Goal: Task Accomplishment & Management: Manage account settings

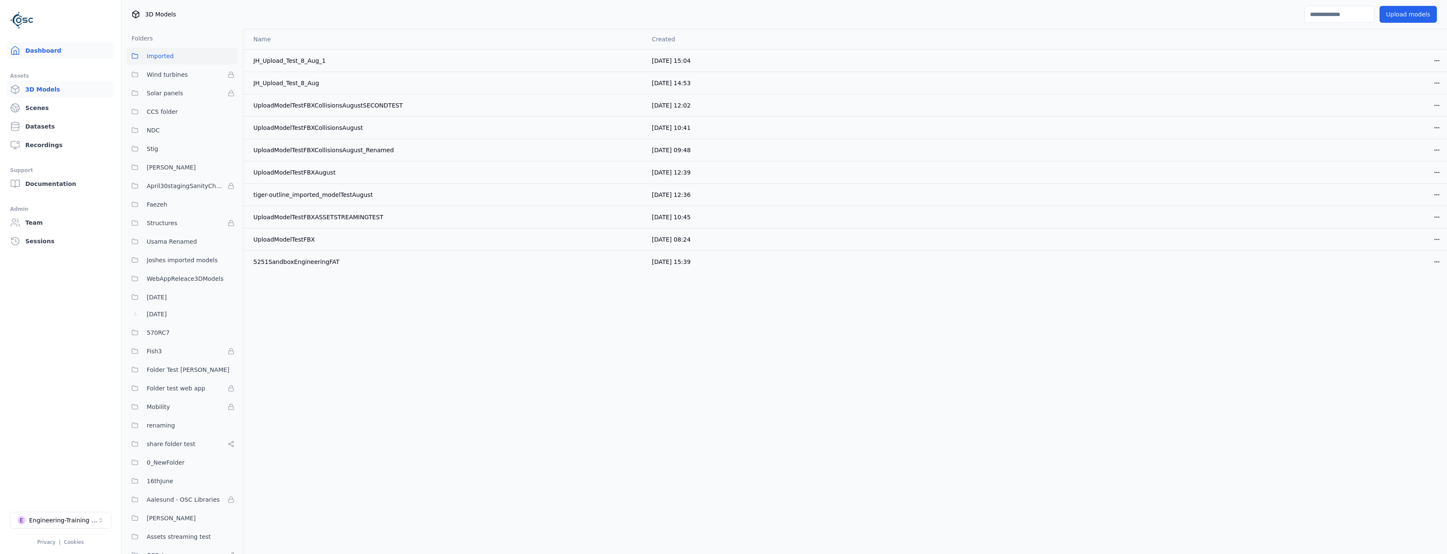
click at [66, 52] on link "Dashboard" at bounding box center [61, 50] width 108 height 17
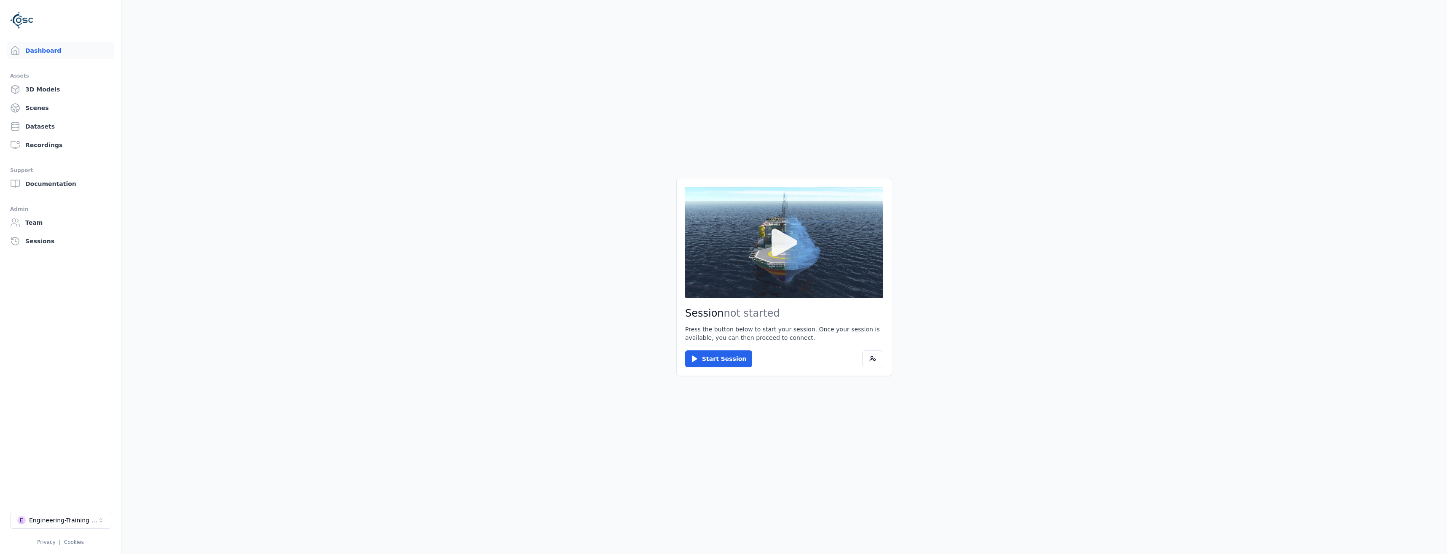
click at [812, 251] on button at bounding box center [784, 242] width 198 height 111
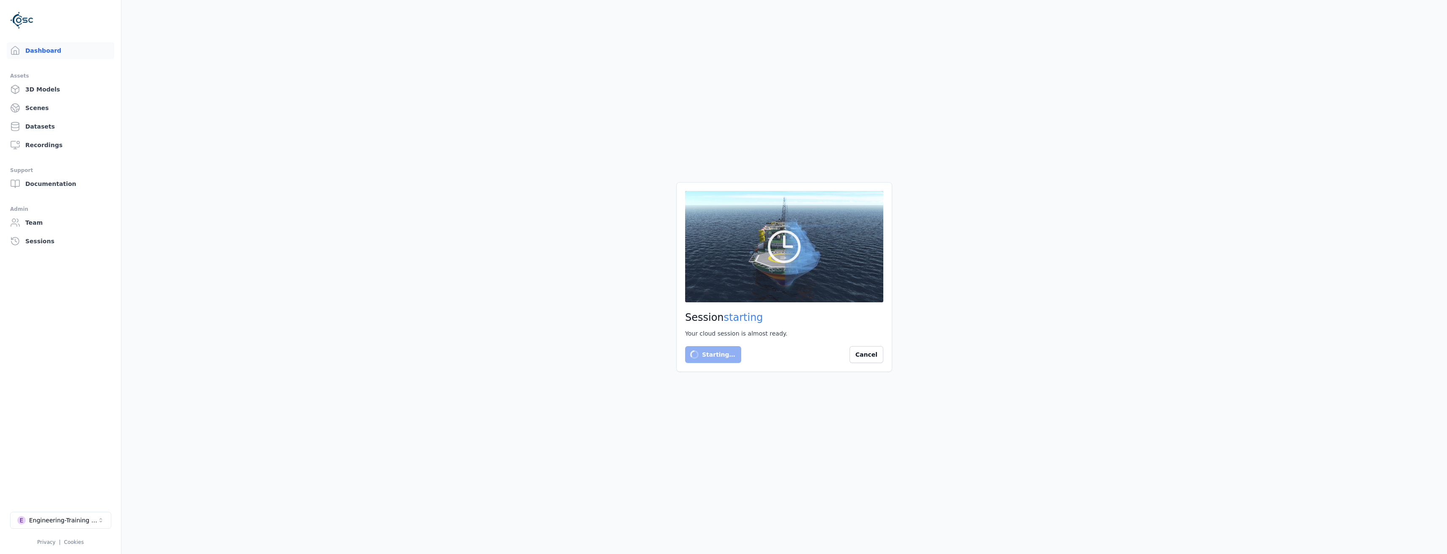
click at [62, 515] on button "E Engineering-Training (SSO Staging)" at bounding box center [60, 520] width 101 height 17
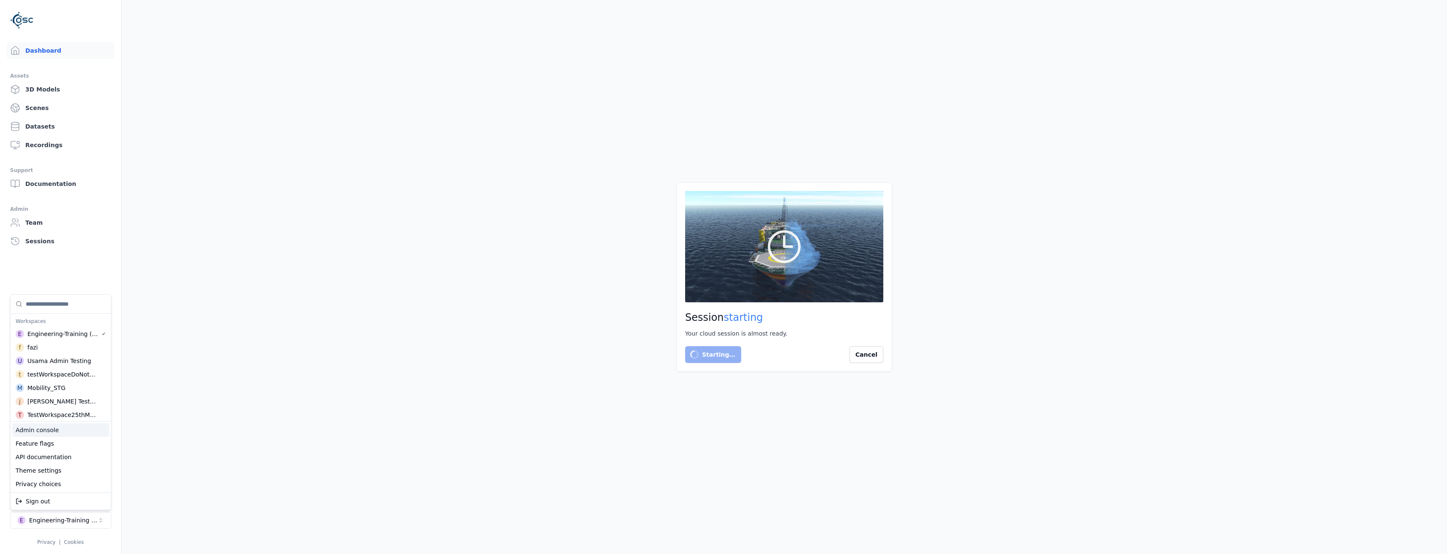
click at [42, 426] on div "Admin console" at bounding box center [60, 429] width 97 height 13
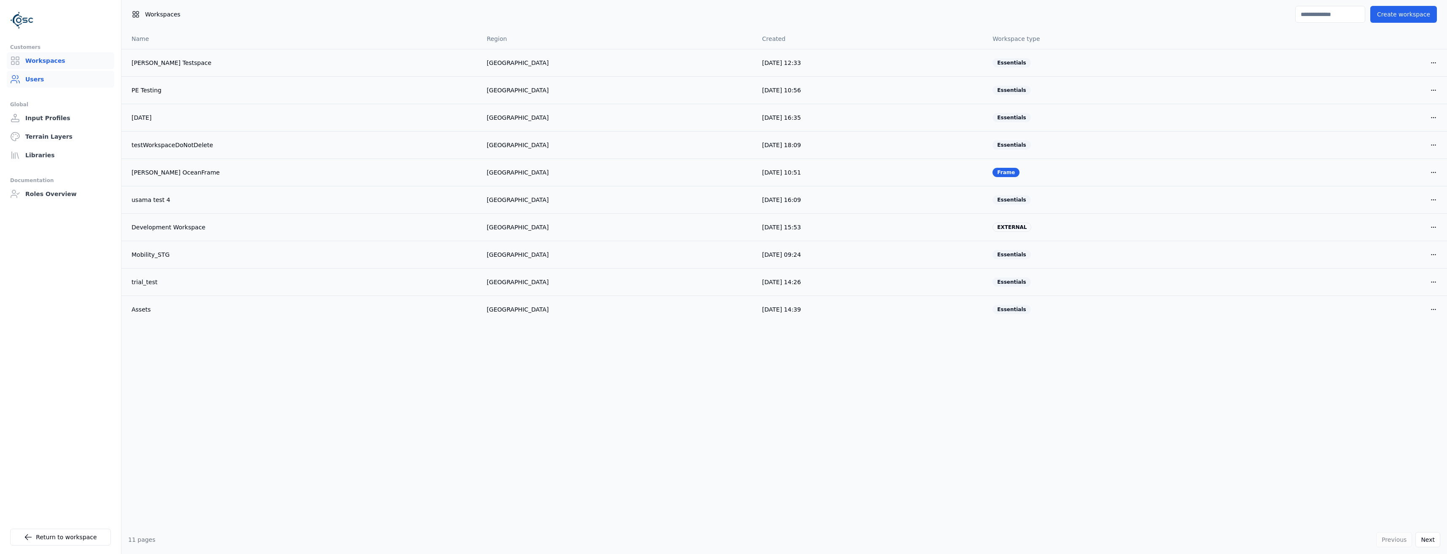
click at [67, 86] on link "Users" at bounding box center [61, 79] width 108 height 17
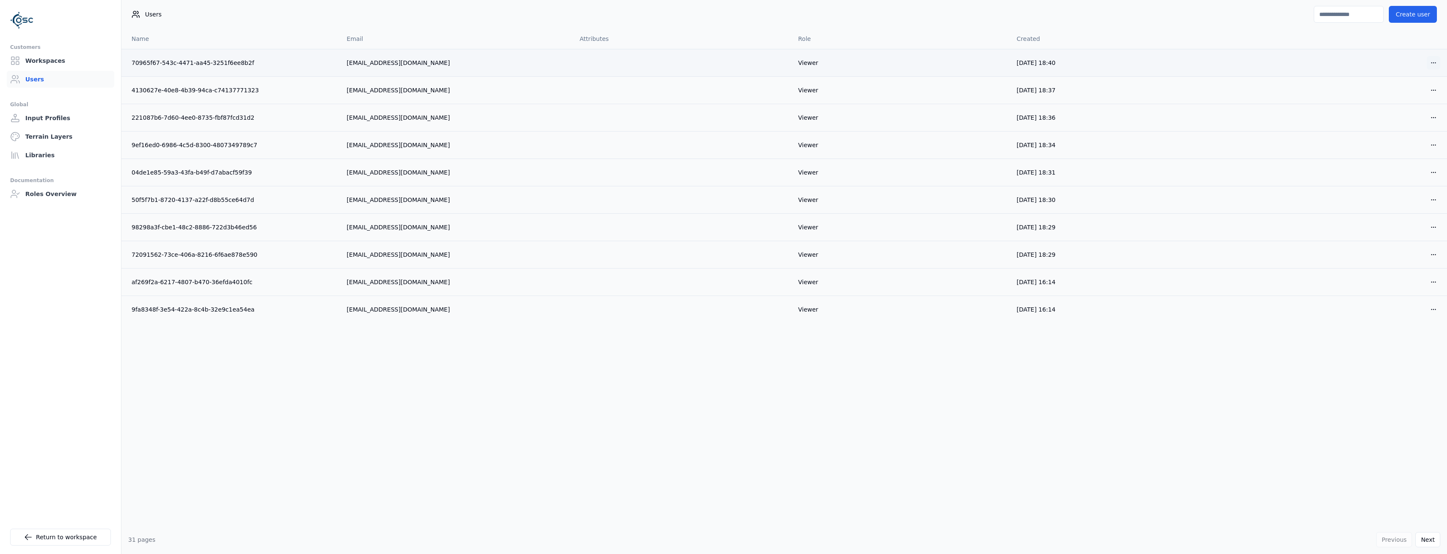
click at [1431, 62] on html "Customers Workspaces Users Global Input Profiles Terrain Layers Libraries Docum…" at bounding box center [723, 277] width 1447 height 554
click at [1402, 96] on div "Delete" at bounding box center [1414, 93] width 50 height 13
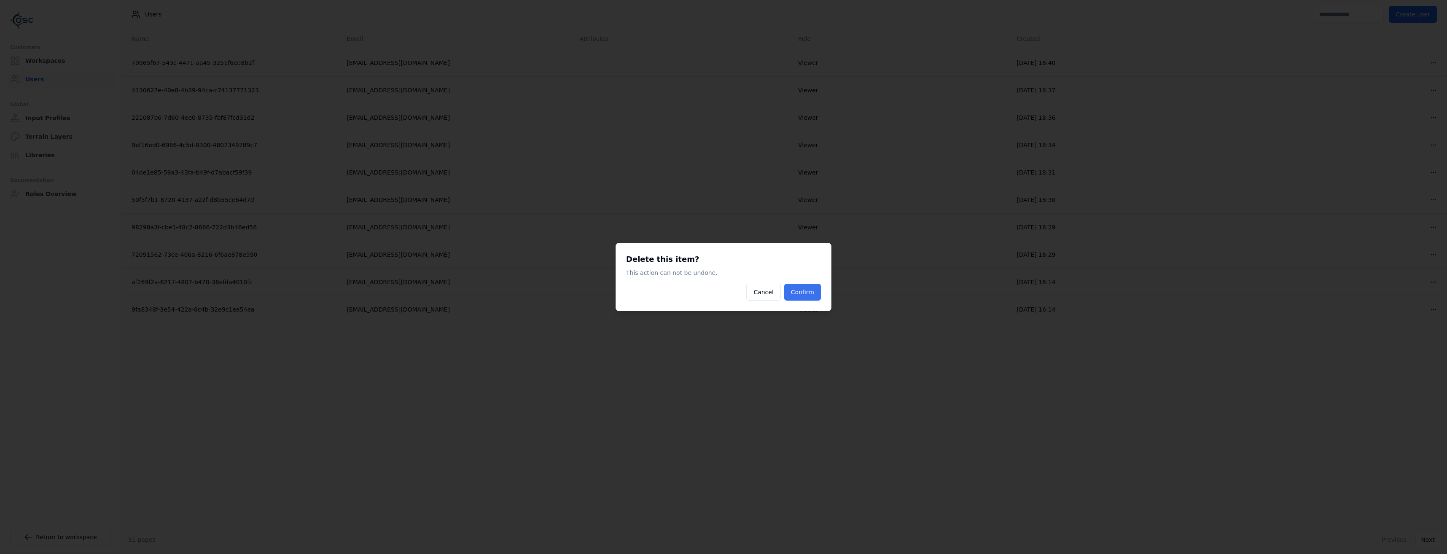
click at [806, 294] on button "Confirm" at bounding box center [802, 292] width 37 height 17
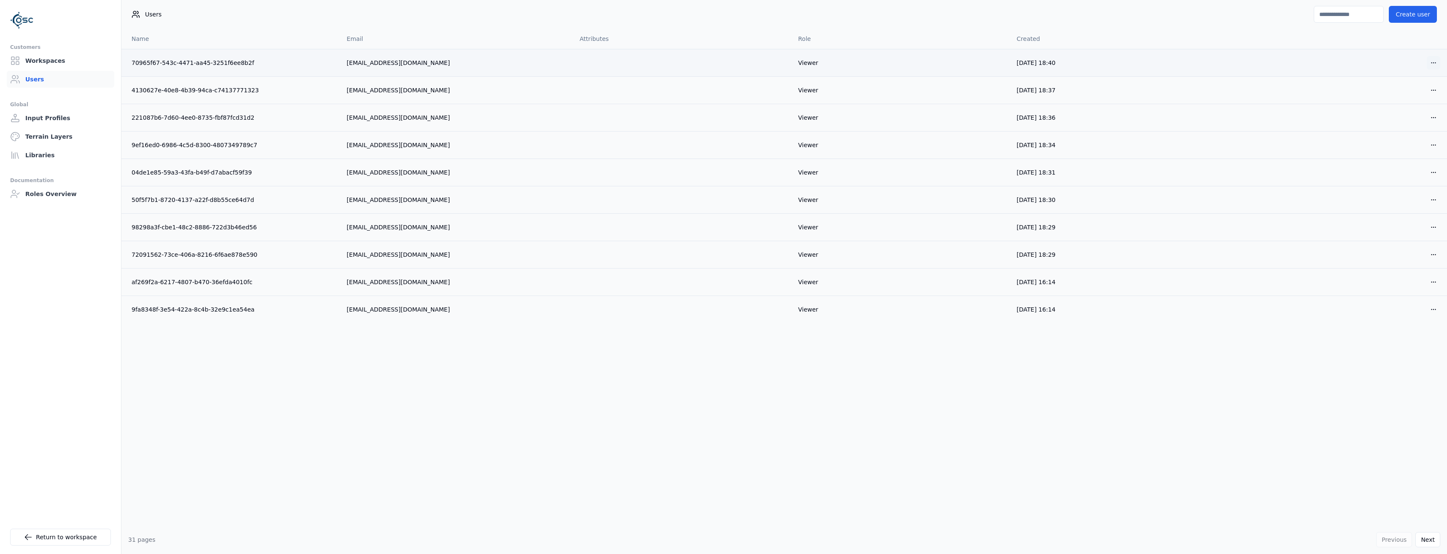
click at [1438, 66] on html "Customers Workspaces Users Global Input Profiles Terrain Layers Libraries Docum…" at bounding box center [723, 277] width 1447 height 554
click at [1399, 98] on div "Delete" at bounding box center [1414, 93] width 50 height 13
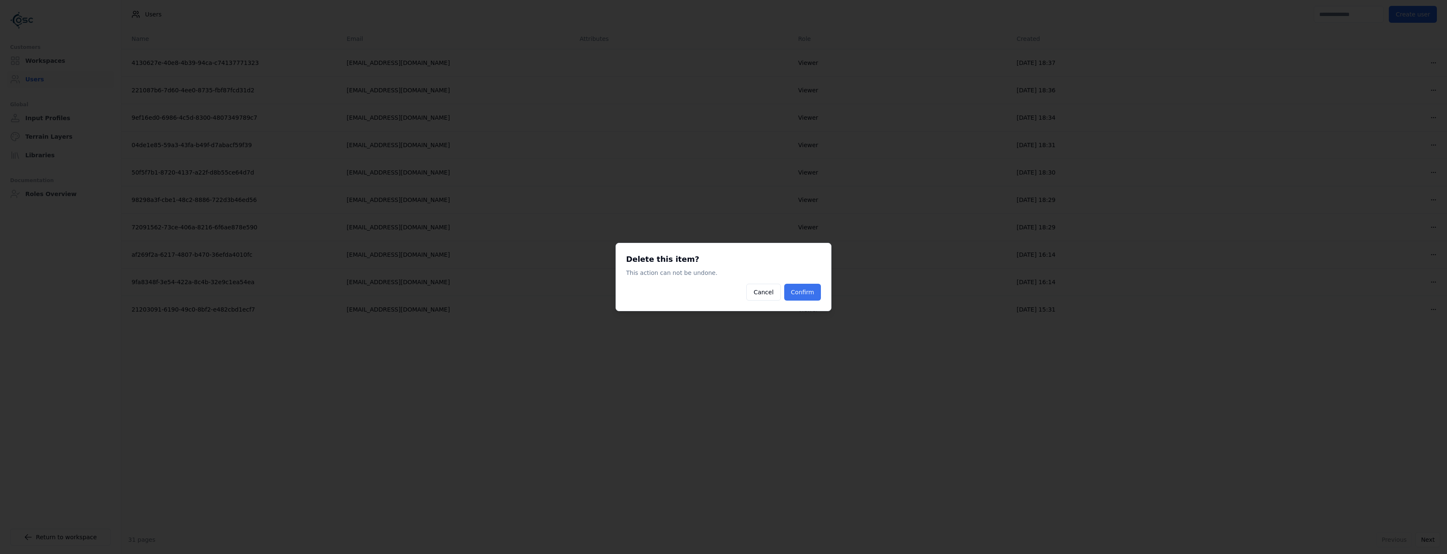
click at [815, 298] on button "Confirm" at bounding box center [802, 292] width 37 height 17
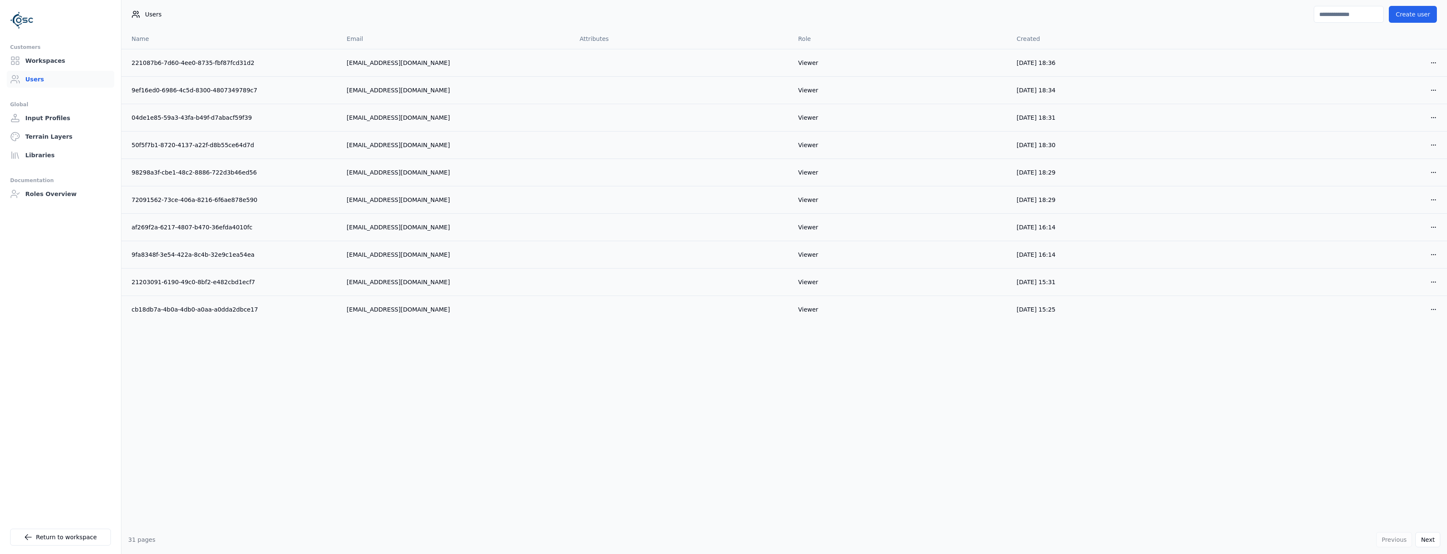
click at [1437, 63] on html "Customers Workspaces Users Global Input Profiles Terrain Layers Libraries Docum…" at bounding box center [723, 277] width 1447 height 554
click at [1412, 97] on div "Delete" at bounding box center [1414, 93] width 50 height 13
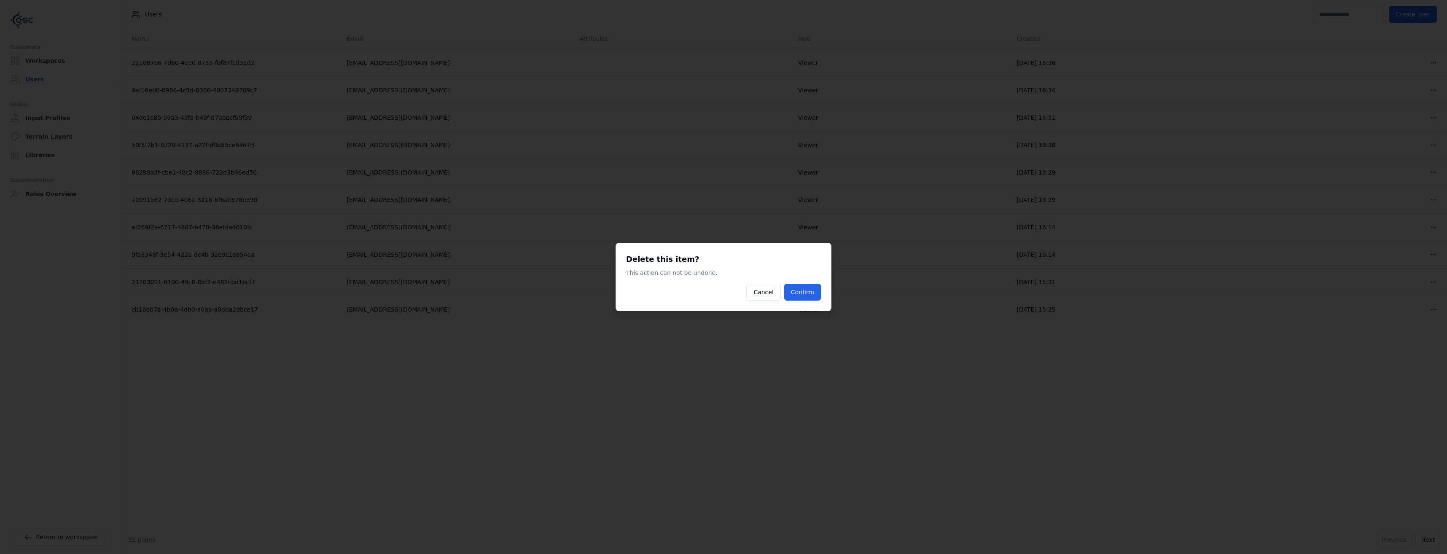
click at [806, 301] on div "Delete this item? This action can not be undone. Cancel Confirm" at bounding box center [724, 277] width 216 height 68
drag, startPoint x: 806, startPoint y: 301, endPoint x: 803, endPoint y: 299, distance: 4.3
click at [805, 300] on button "Confirm" at bounding box center [802, 292] width 37 height 17
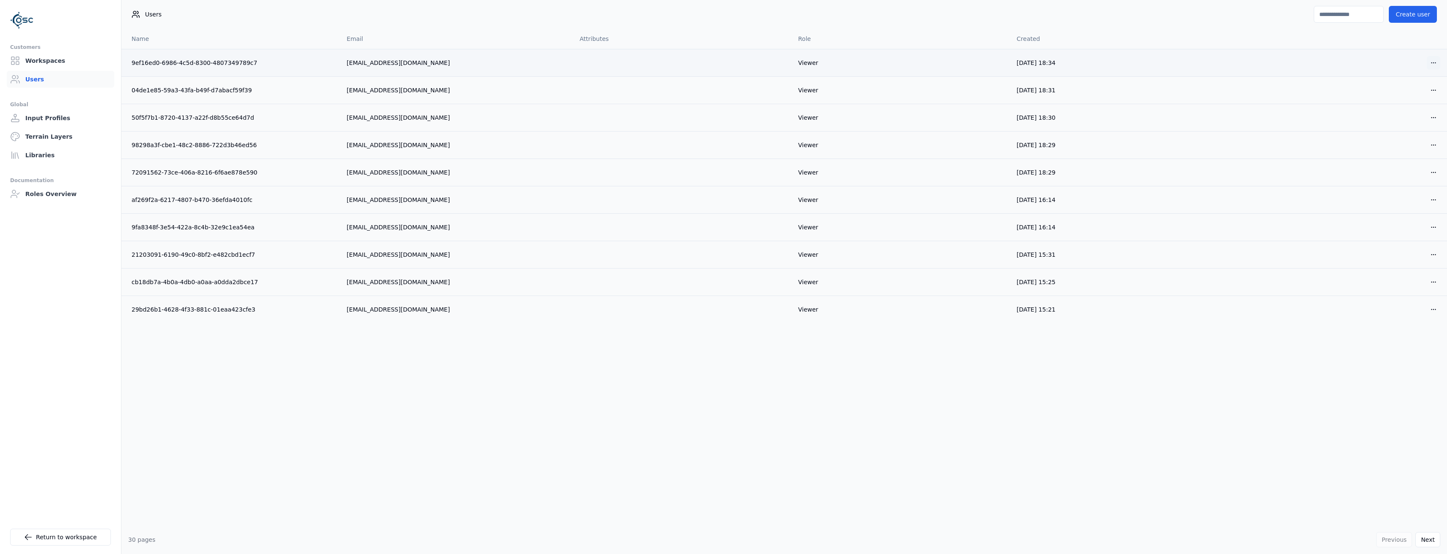
click at [1431, 61] on html "Customers Workspaces Users Global Input Profiles Terrain Layers Libraries Docum…" at bounding box center [723, 277] width 1447 height 554
click at [1407, 94] on div "Delete" at bounding box center [1414, 93] width 50 height 13
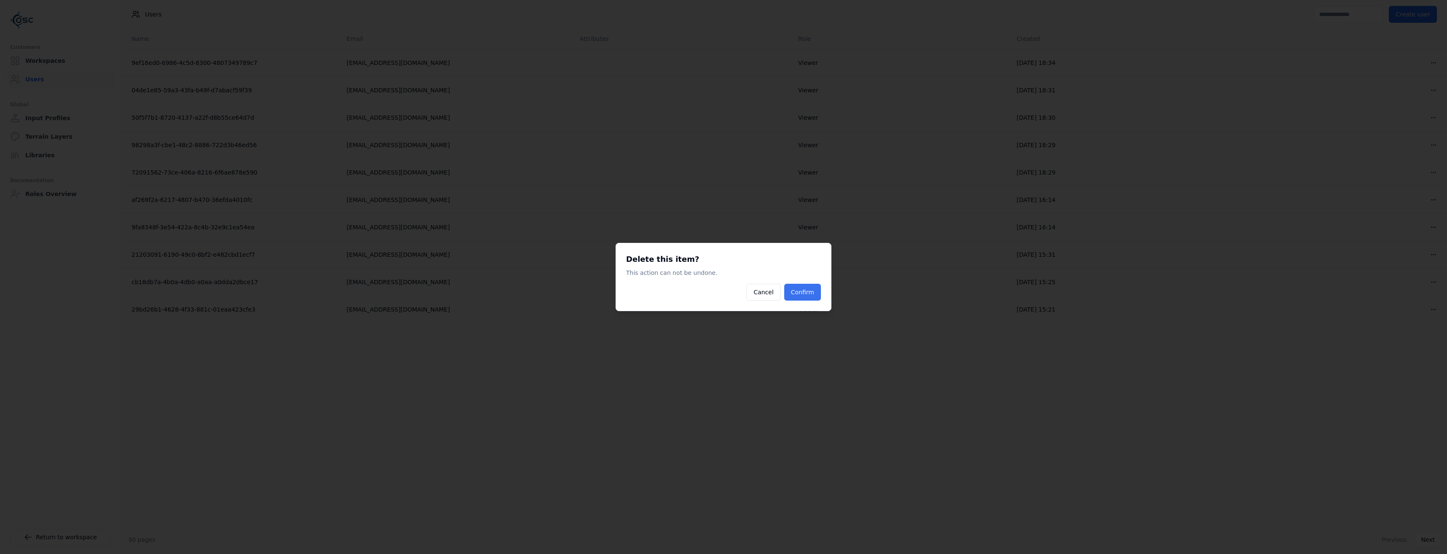
click at [807, 299] on button "Confirm" at bounding box center [802, 292] width 37 height 17
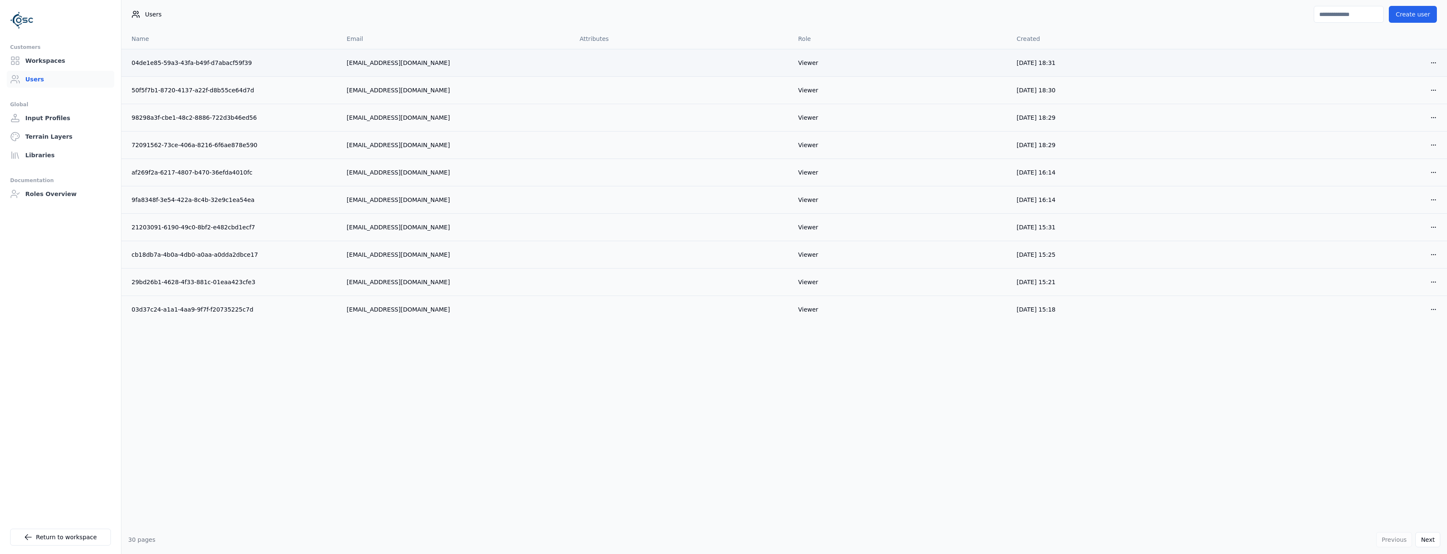
click at [1442, 61] on td "Open menu" at bounding box center [1338, 62] width 218 height 27
click at [1439, 62] on html "Customers Workspaces Users Global Input Profiles Terrain Layers Libraries Docum…" at bounding box center [723, 277] width 1447 height 554
click at [1392, 99] on div "Delete" at bounding box center [1414, 93] width 50 height 13
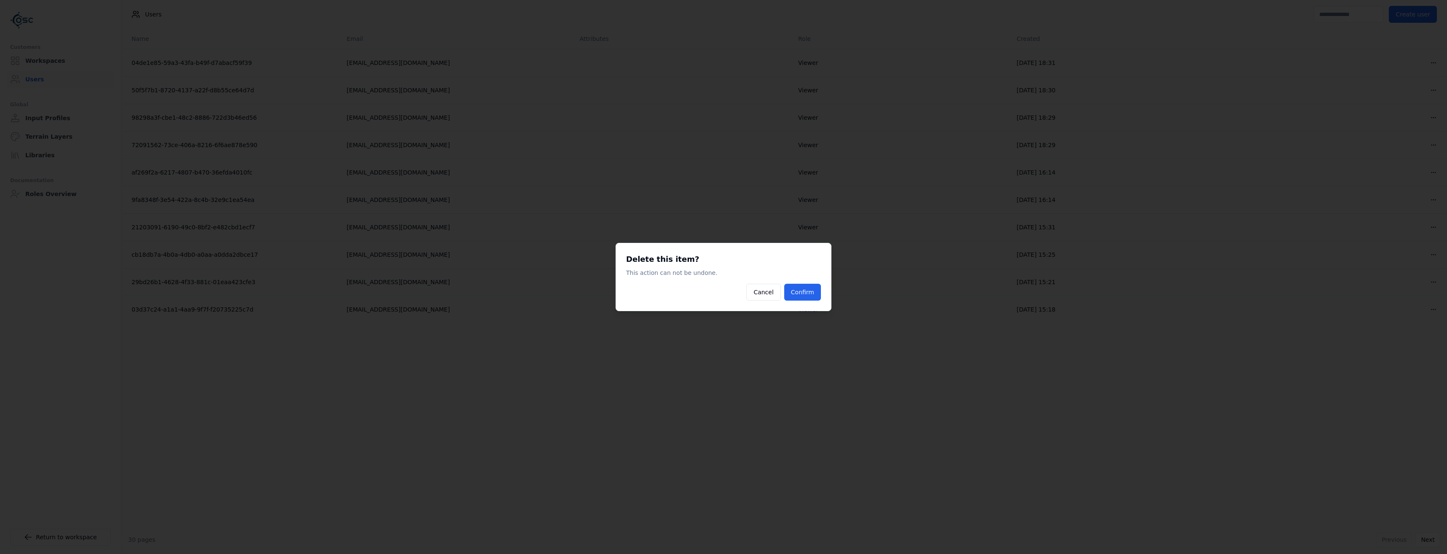
click at [810, 304] on div "Delete this item? This action can not be undone. Cancel Confirm" at bounding box center [724, 277] width 216 height 68
click at [810, 300] on button "Confirm" at bounding box center [802, 292] width 37 height 17
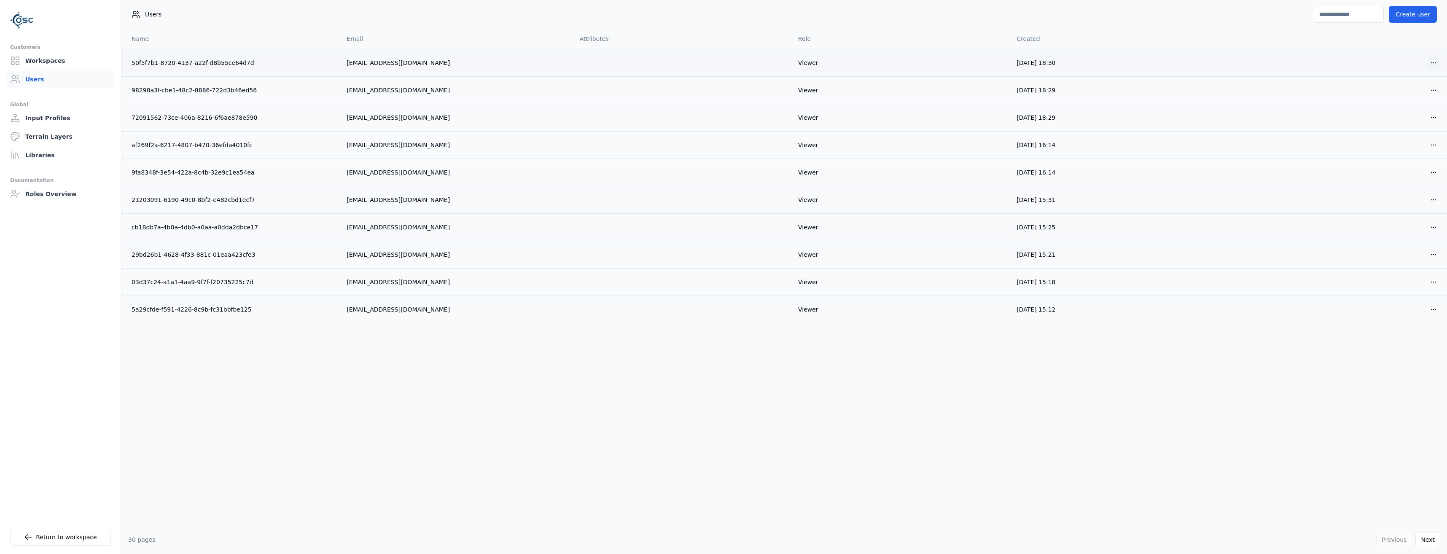
click at [1429, 61] on html "Customers Workspaces Users Global Input Profiles Terrain Layers Libraries Docum…" at bounding box center [723, 277] width 1447 height 554
click at [1394, 93] on div "Delete" at bounding box center [1414, 93] width 50 height 13
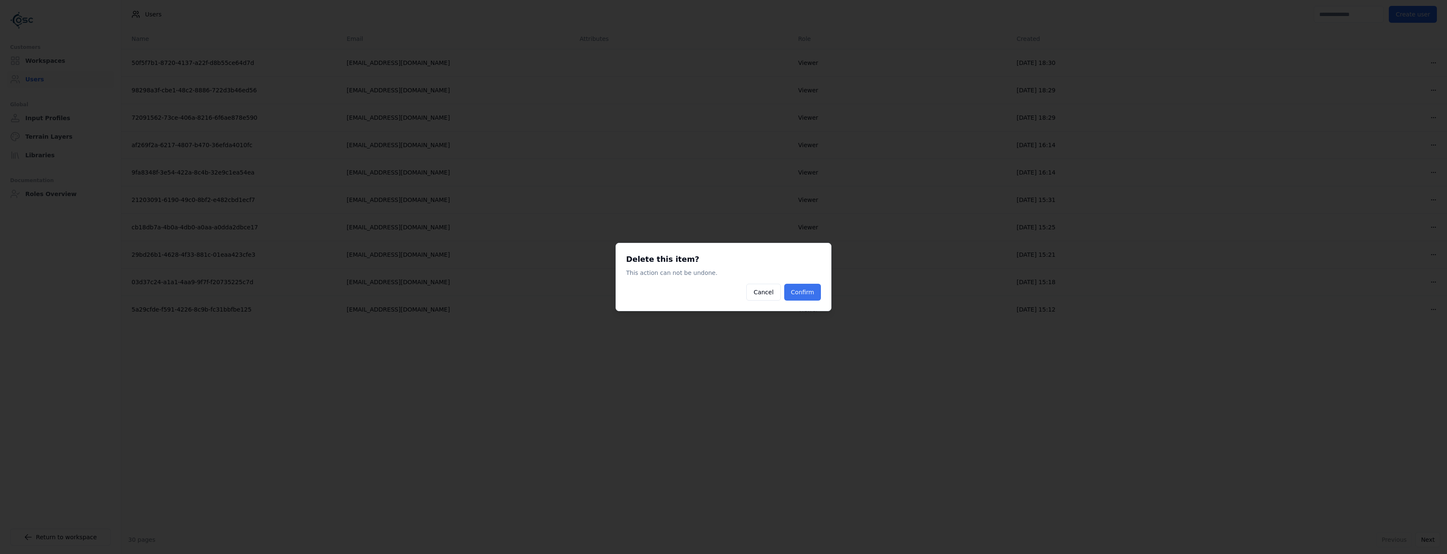
drag, startPoint x: 824, startPoint y: 287, endPoint x: 819, endPoint y: 289, distance: 5.3
click at [823, 288] on div "Delete this item? This action can not be undone. Cancel Confirm" at bounding box center [724, 277] width 216 height 68
click at [806, 292] on button "Confirm" at bounding box center [802, 292] width 37 height 17
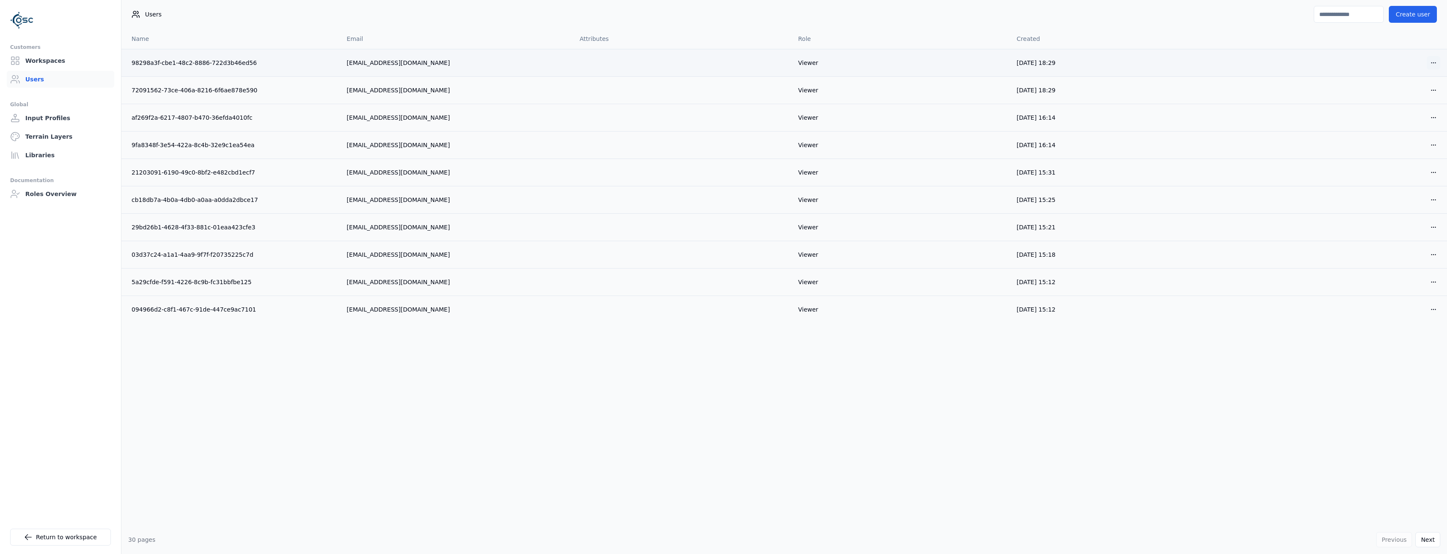
click at [1436, 61] on html "Customers Workspaces Users Global Input Profiles Terrain Layers Libraries Docum…" at bounding box center [723, 277] width 1447 height 554
click at [1402, 102] on div "Edit Delete" at bounding box center [1414, 86] width 54 height 31
click at [1404, 97] on div "Delete" at bounding box center [1414, 93] width 50 height 13
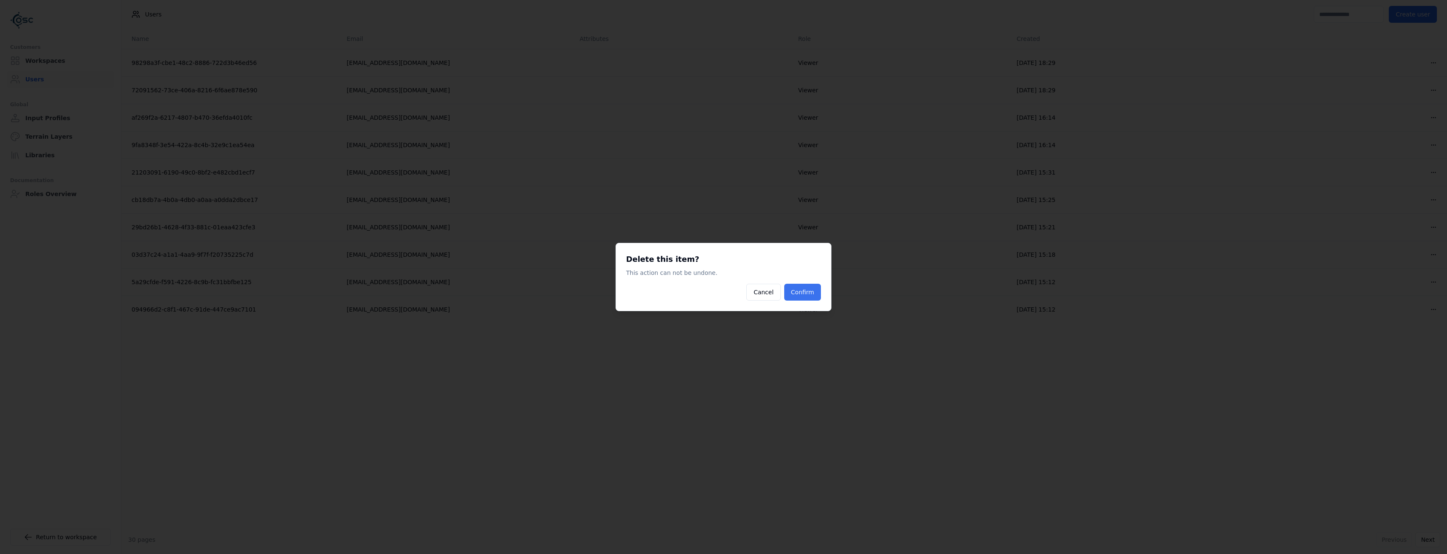
click at [811, 295] on button "Confirm" at bounding box center [802, 292] width 37 height 17
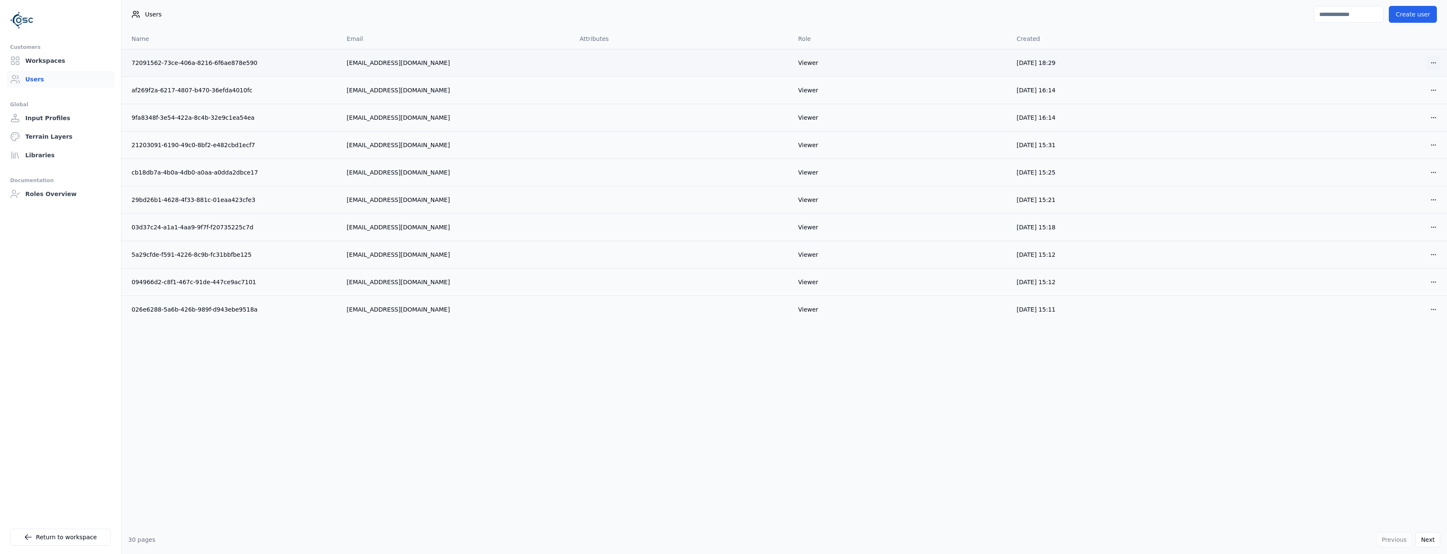
click at [1431, 63] on html "Customers Workspaces Users Global Input Profiles Terrain Layers Libraries Docum…" at bounding box center [723, 277] width 1447 height 554
click at [1403, 94] on div "Delete" at bounding box center [1414, 93] width 50 height 13
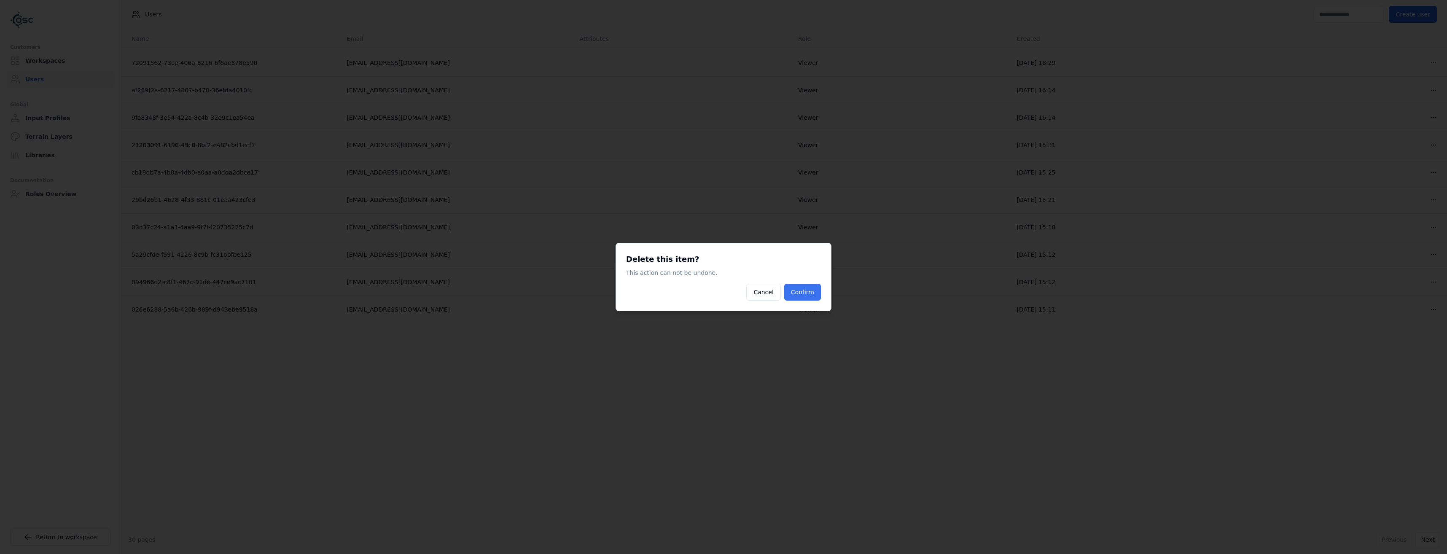
click at [801, 293] on button "Confirm" at bounding box center [802, 292] width 37 height 17
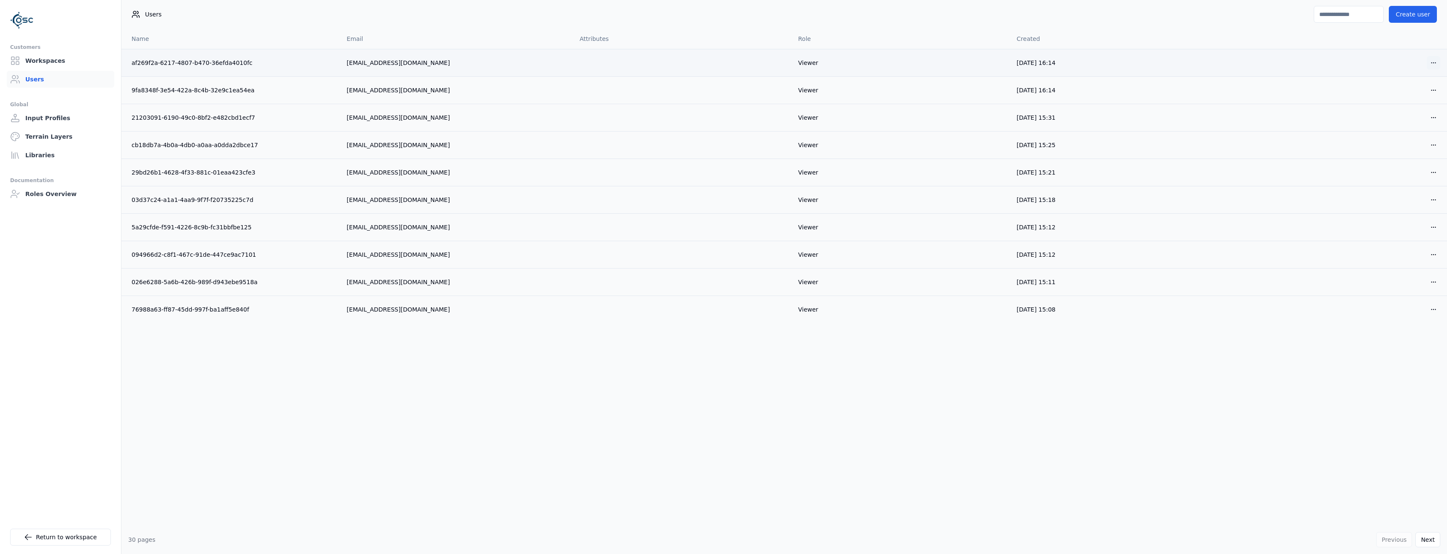
click at [1433, 61] on html "Customers Workspaces Users Global Input Profiles Terrain Layers Libraries Docum…" at bounding box center [723, 277] width 1447 height 554
click at [1395, 96] on div "Delete" at bounding box center [1414, 93] width 50 height 13
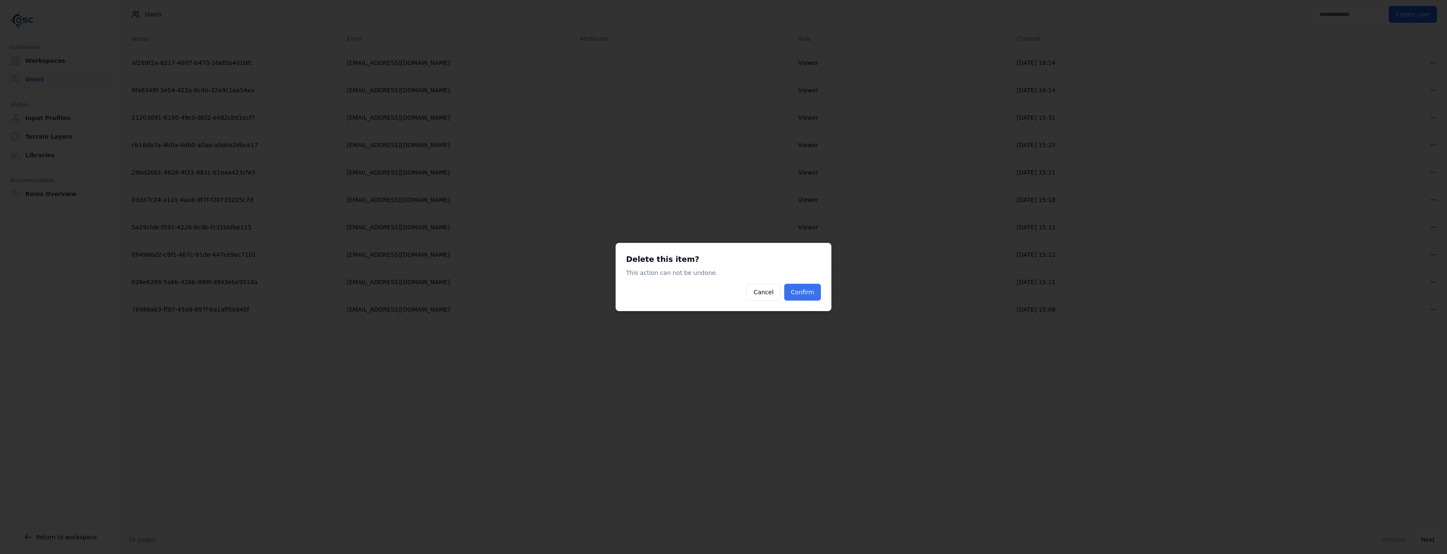
click at [818, 293] on button "Confirm" at bounding box center [802, 292] width 37 height 17
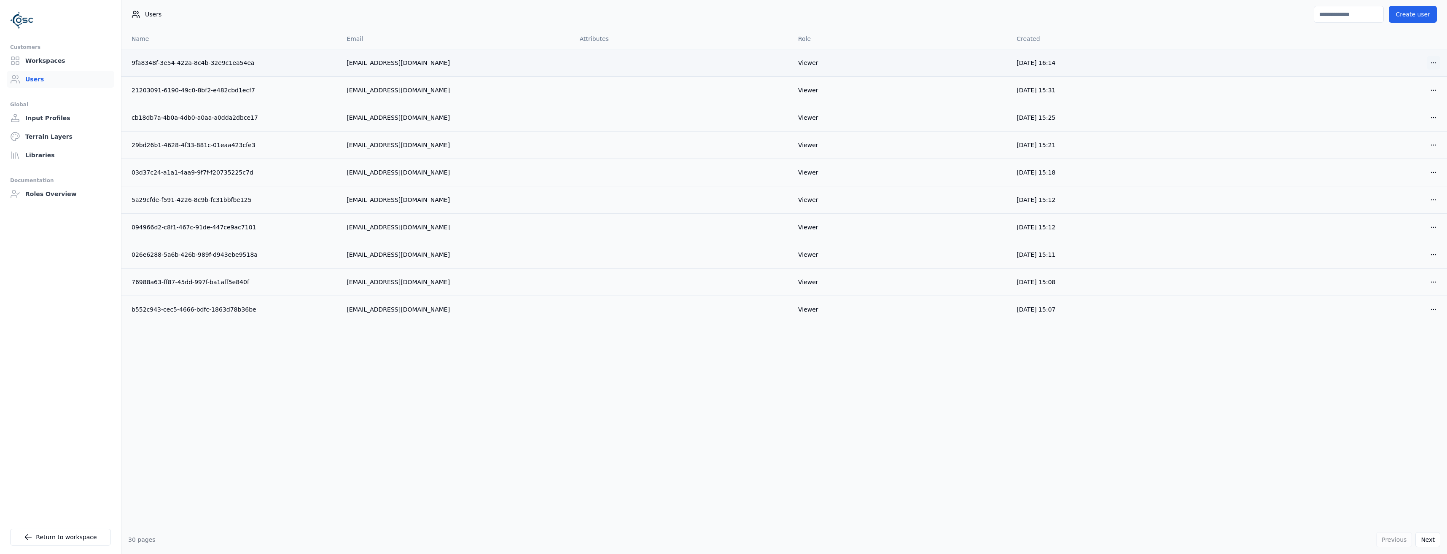
click at [1436, 65] on html "Customers Workspaces Users Global Input Profiles Terrain Layers Libraries Docum…" at bounding box center [723, 277] width 1447 height 554
click at [1405, 96] on div "Delete" at bounding box center [1414, 93] width 50 height 13
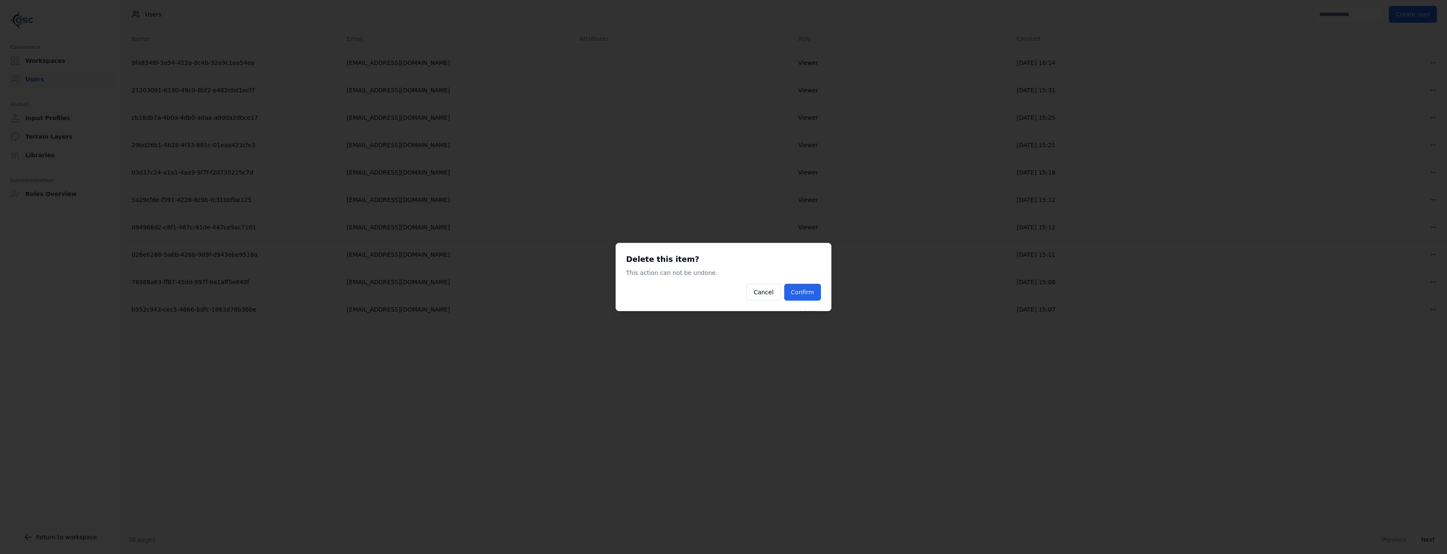
click at [791, 302] on div "Delete this item? This action can not be undone. Cancel Confirm" at bounding box center [724, 277] width 216 height 68
click at [798, 298] on button "Confirm" at bounding box center [802, 292] width 37 height 17
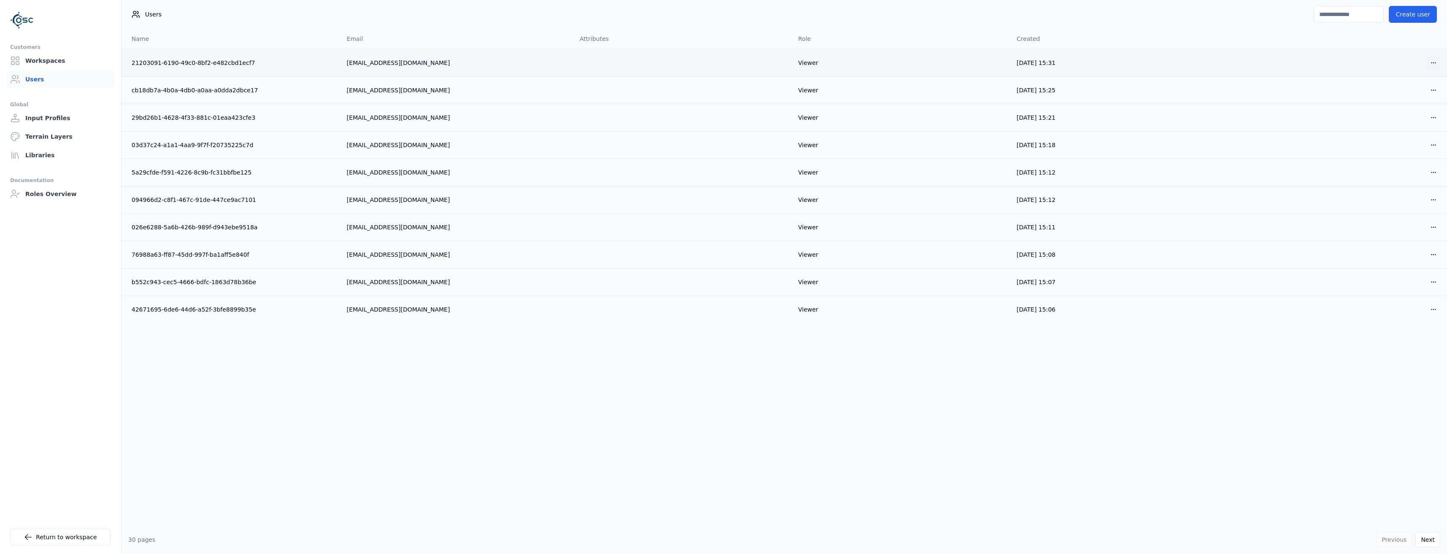
click at [1439, 65] on html "Customers Workspaces Users Global Input Profiles Terrain Layers Libraries Docum…" at bounding box center [723, 277] width 1447 height 554
click at [1399, 102] on div "Edit Delete" at bounding box center [1414, 86] width 54 height 31
click at [1402, 97] on div "Delete" at bounding box center [1414, 93] width 50 height 13
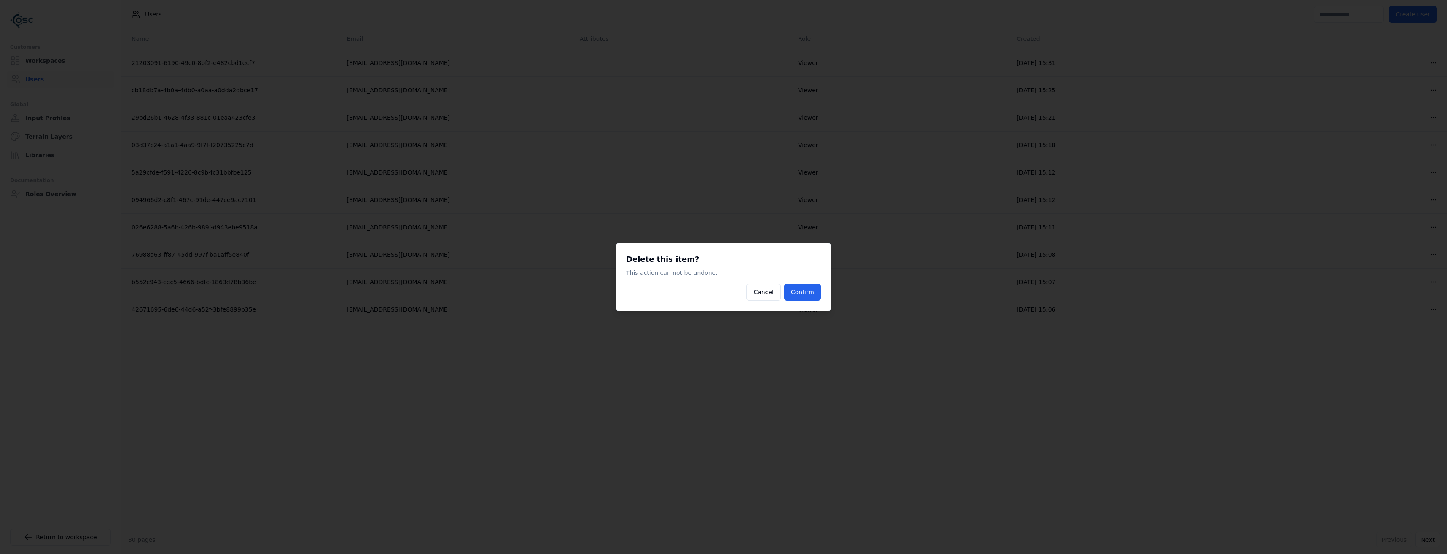
click at [806, 301] on div "Delete this item? This action can not be undone. Cancel Confirm" at bounding box center [724, 277] width 216 height 68
click at [805, 297] on button "Confirm" at bounding box center [802, 292] width 37 height 17
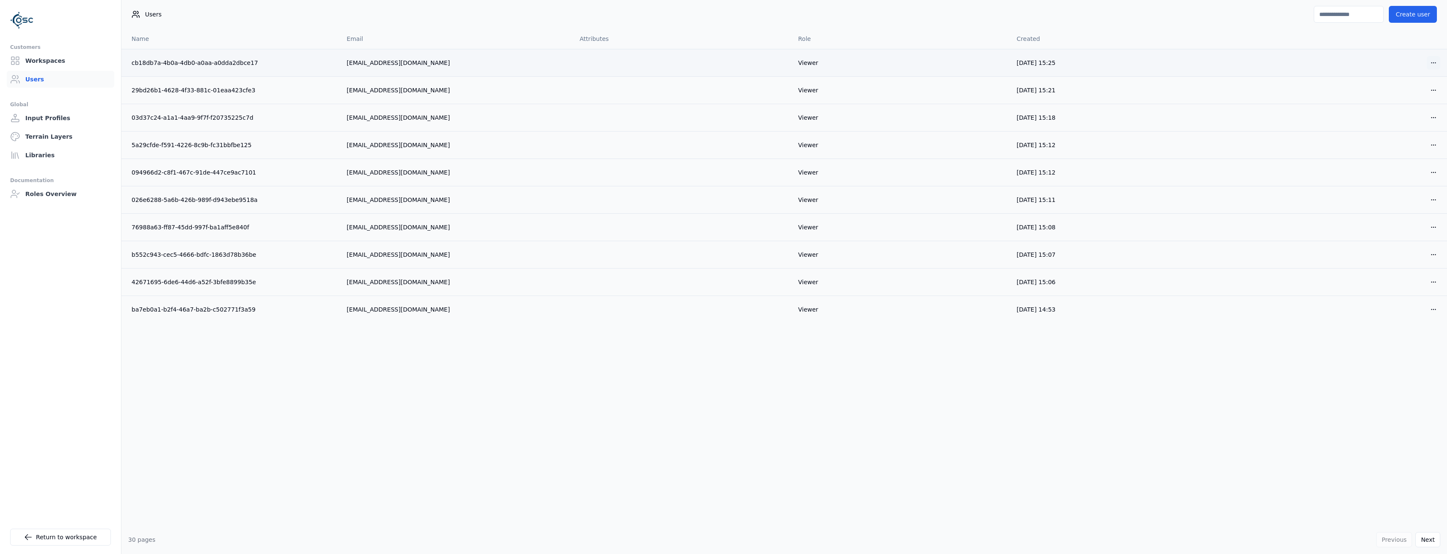
click at [1438, 66] on html "Customers Workspaces Users Global Input Profiles Terrain Layers Libraries Docum…" at bounding box center [723, 277] width 1447 height 554
click at [1415, 95] on div "Delete" at bounding box center [1414, 93] width 50 height 13
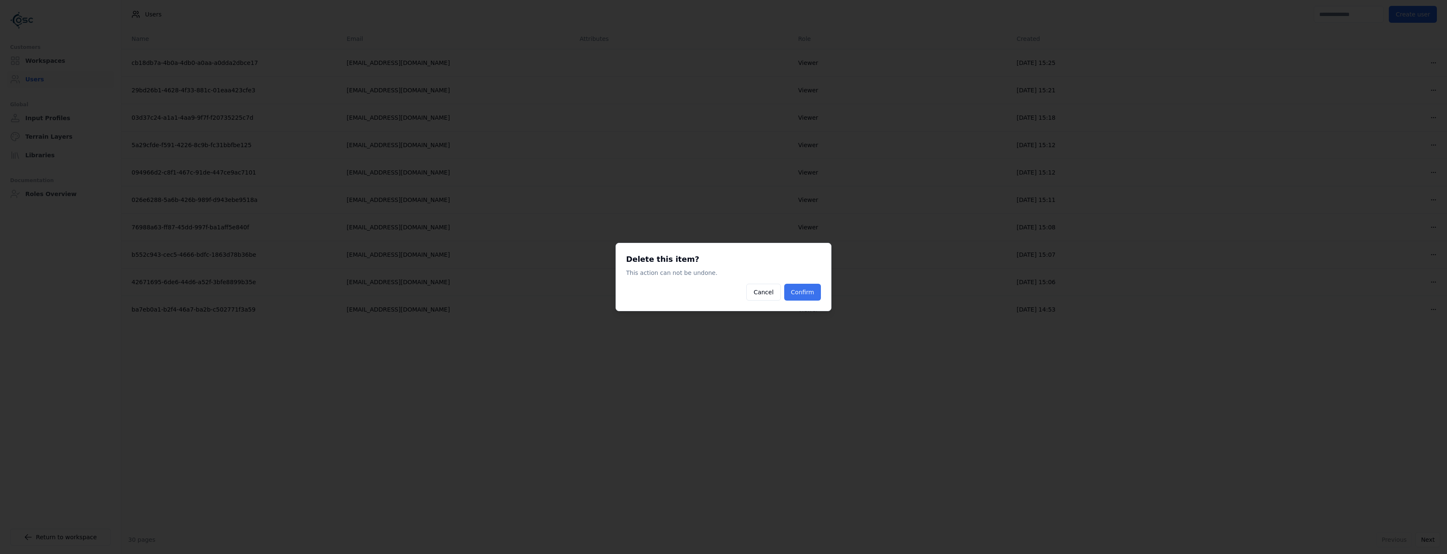
click at [791, 291] on button "Confirm" at bounding box center [802, 292] width 37 height 17
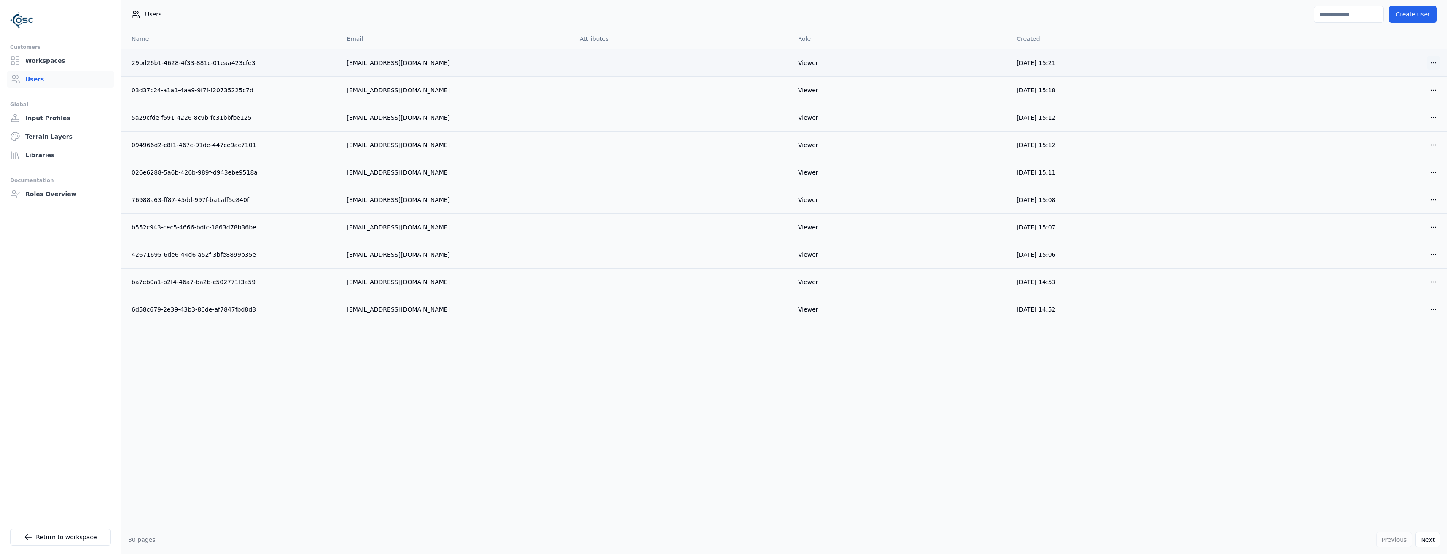
click at [1436, 62] on html "Customers Workspaces Users Global Input Profiles Terrain Layers Libraries Docum…" at bounding box center [723, 277] width 1447 height 554
click at [1402, 94] on div "Delete" at bounding box center [1414, 93] width 50 height 13
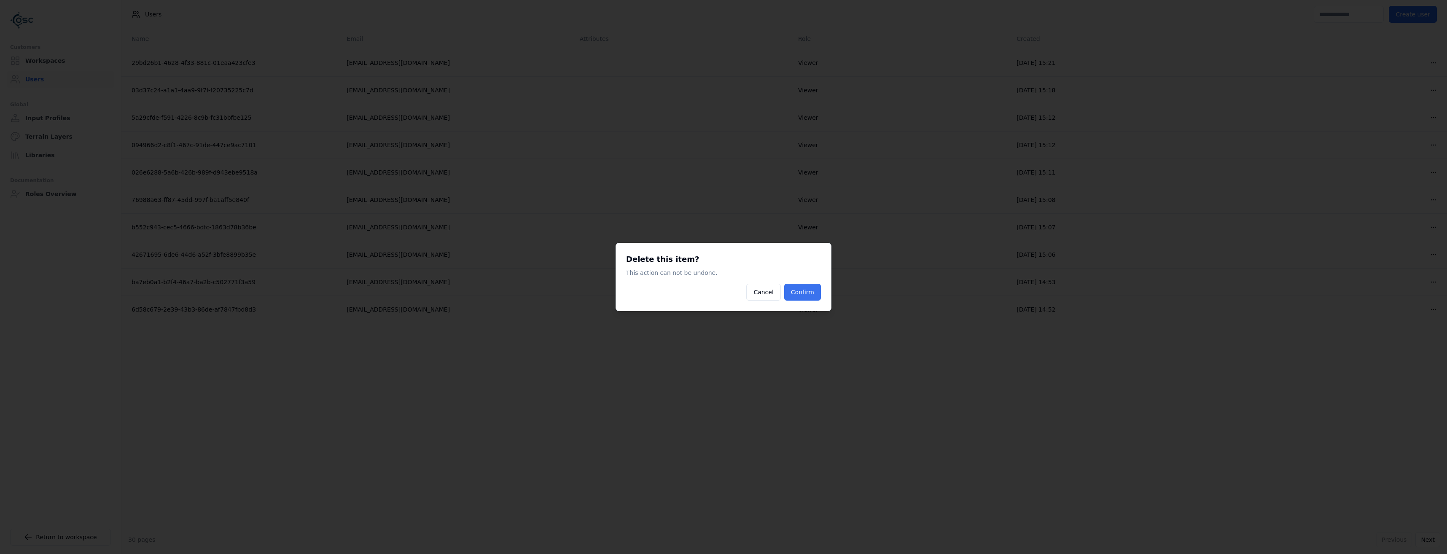
click at [803, 291] on button "Confirm" at bounding box center [802, 292] width 37 height 17
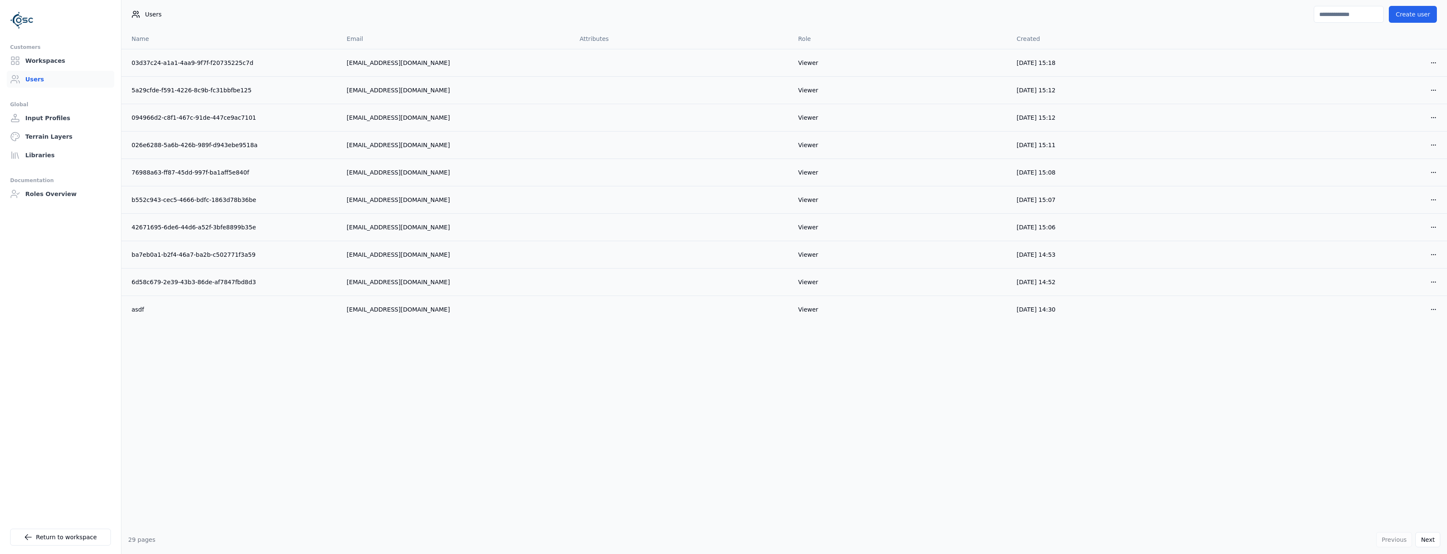
click at [1435, 64] on html "Customers Workspaces Users Global Input Profiles Terrain Layers Libraries Docum…" at bounding box center [723, 277] width 1447 height 554
click at [1417, 99] on div "Delete" at bounding box center [1414, 93] width 50 height 13
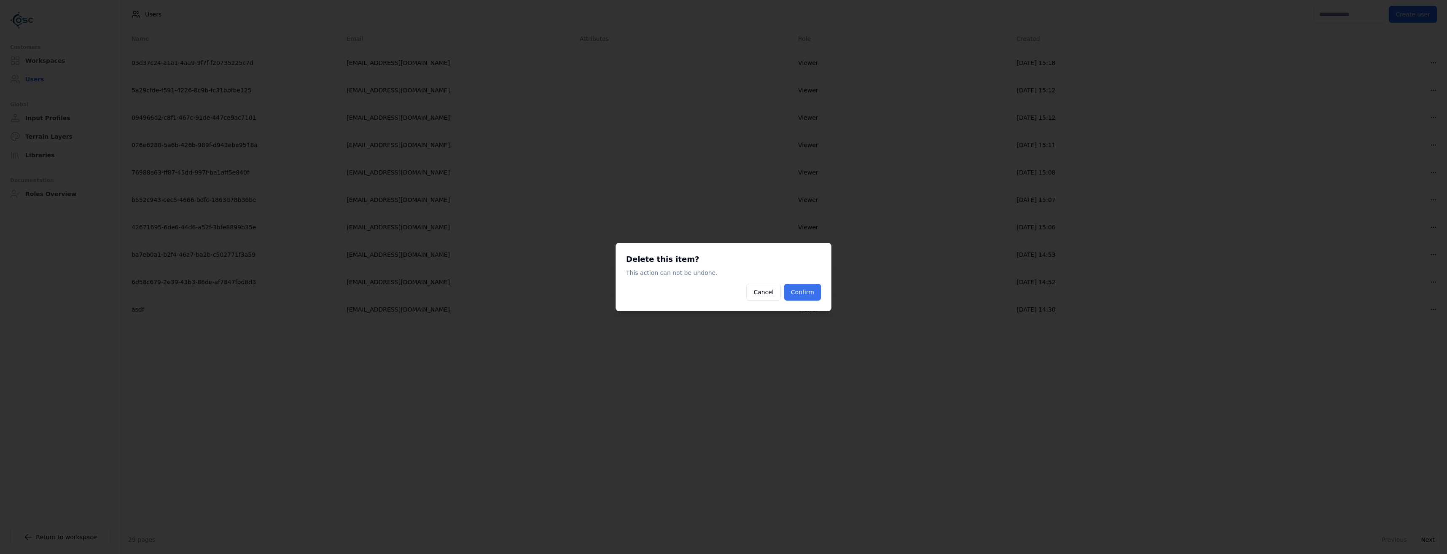
click at [809, 290] on button "Confirm" at bounding box center [802, 292] width 37 height 17
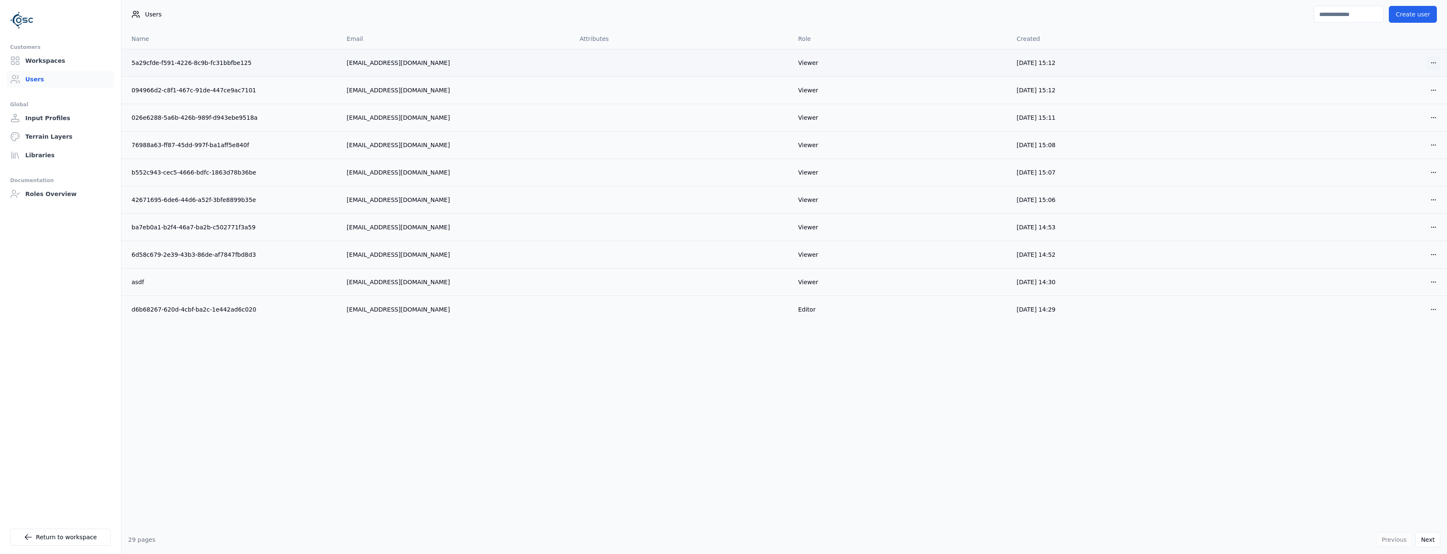
click at [1439, 66] on html "Customers Workspaces Users Global Input Profiles Terrain Layers Libraries Docum…" at bounding box center [723, 277] width 1447 height 554
click at [1412, 91] on div "Delete" at bounding box center [1414, 93] width 50 height 13
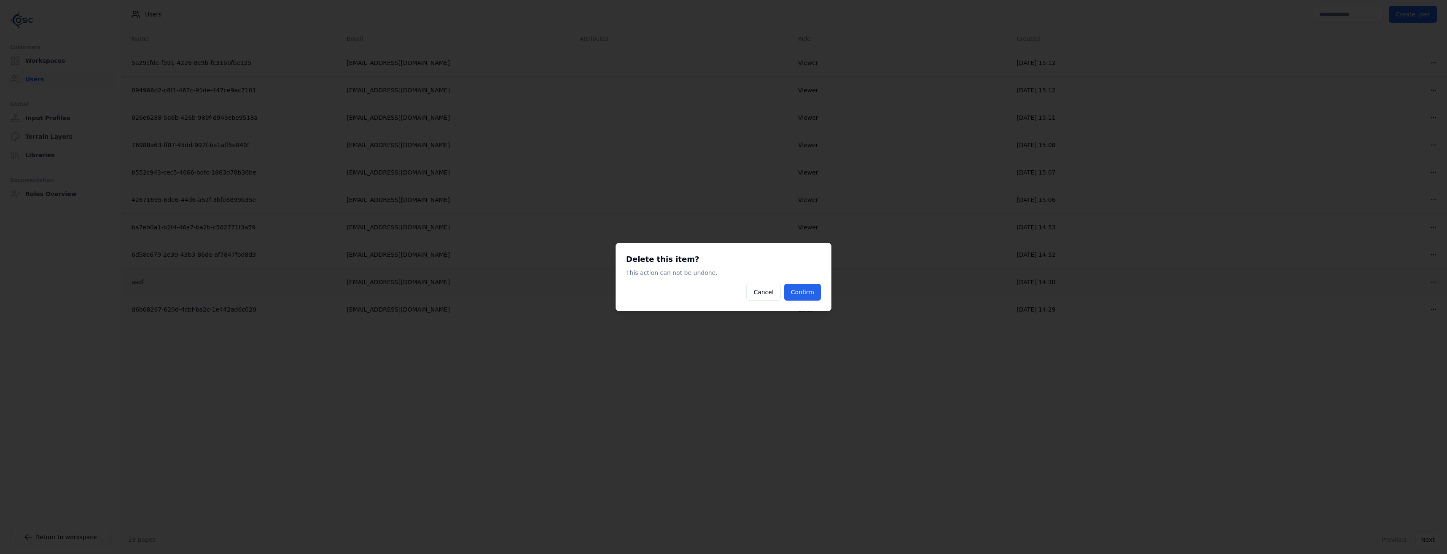
drag, startPoint x: 808, startPoint y: 293, endPoint x: 832, endPoint y: 283, distance: 25.1
click at [808, 293] on button "Confirm" at bounding box center [802, 292] width 37 height 17
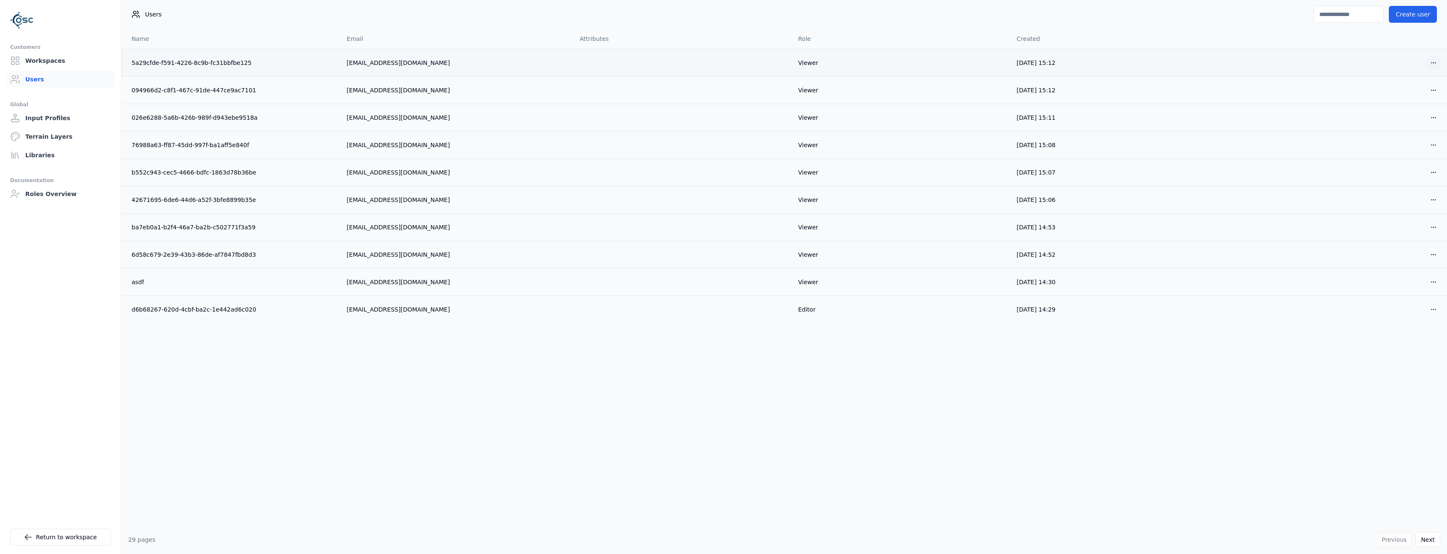
click at [1435, 66] on html "Customers Workspaces Users Global Input Profiles Terrain Layers Libraries Docum…" at bounding box center [723, 277] width 1447 height 554
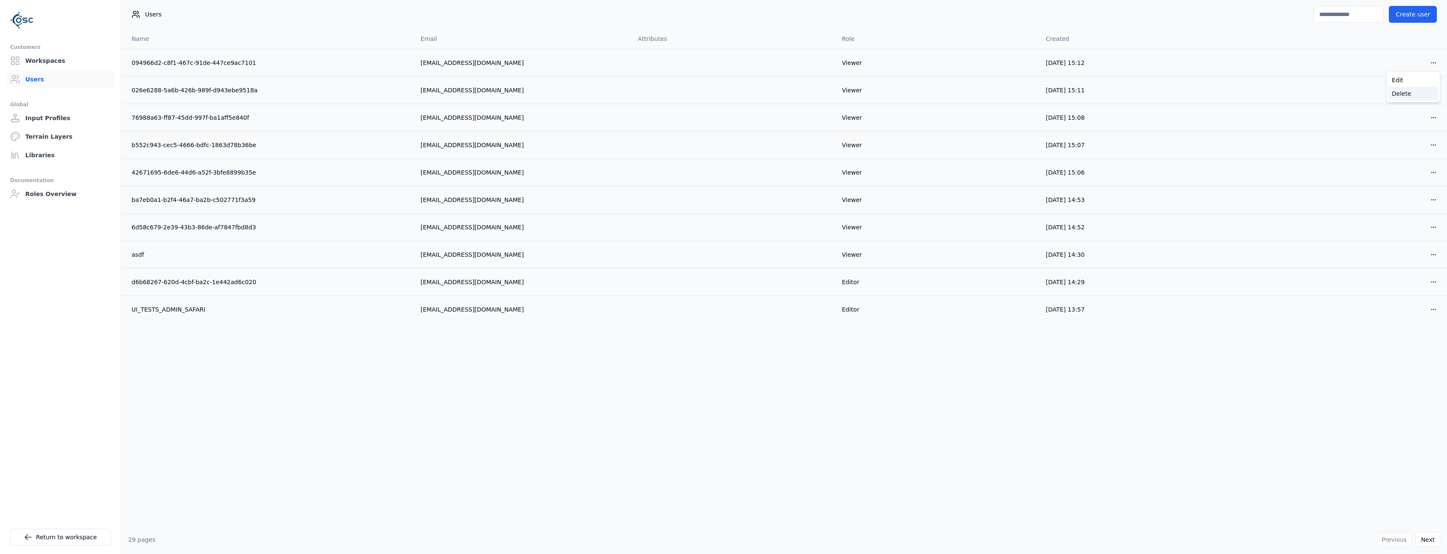
click at [1396, 98] on div "Delete" at bounding box center [1414, 93] width 50 height 13
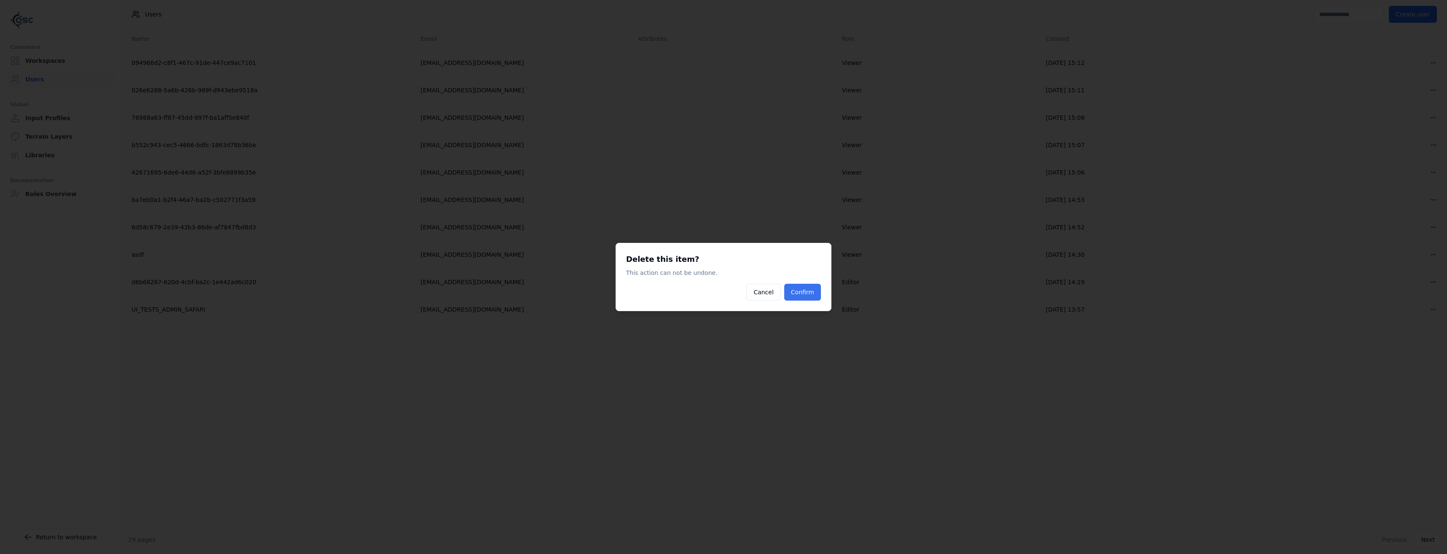
click at [794, 295] on button "Confirm" at bounding box center [802, 292] width 37 height 17
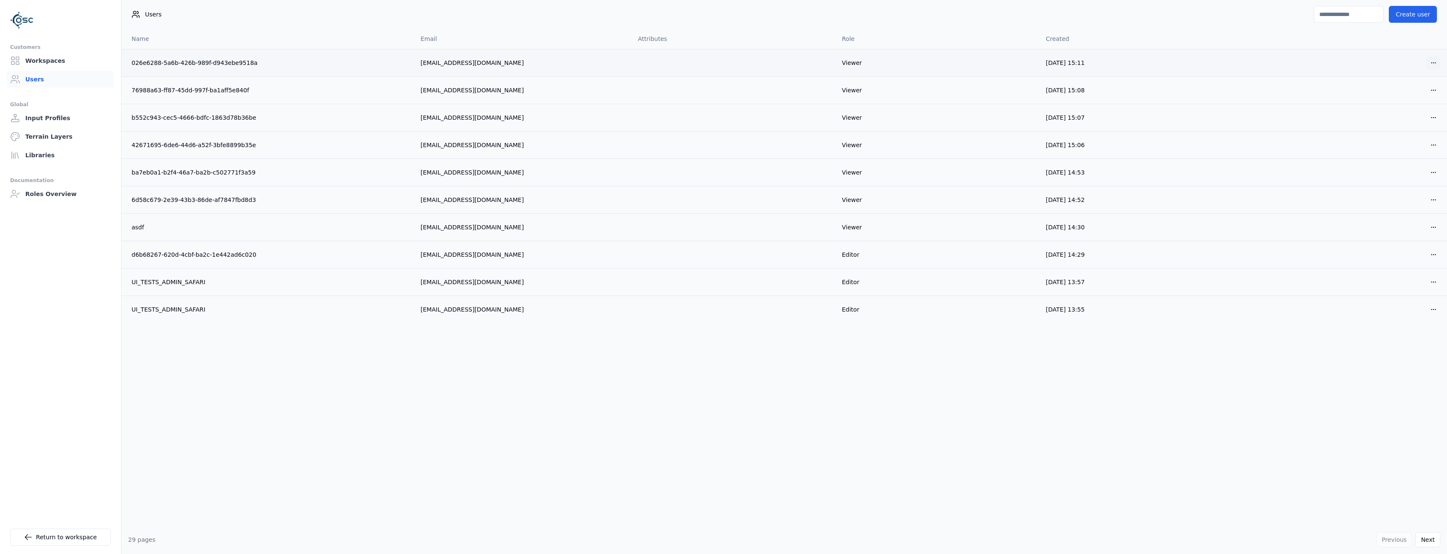
click at [1436, 69] on html "Customers Workspaces Users Global Input Profiles Terrain Layers Libraries Docum…" at bounding box center [723, 277] width 1447 height 554
click at [1408, 96] on div "Delete" at bounding box center [1414, 93] width 50 height 13
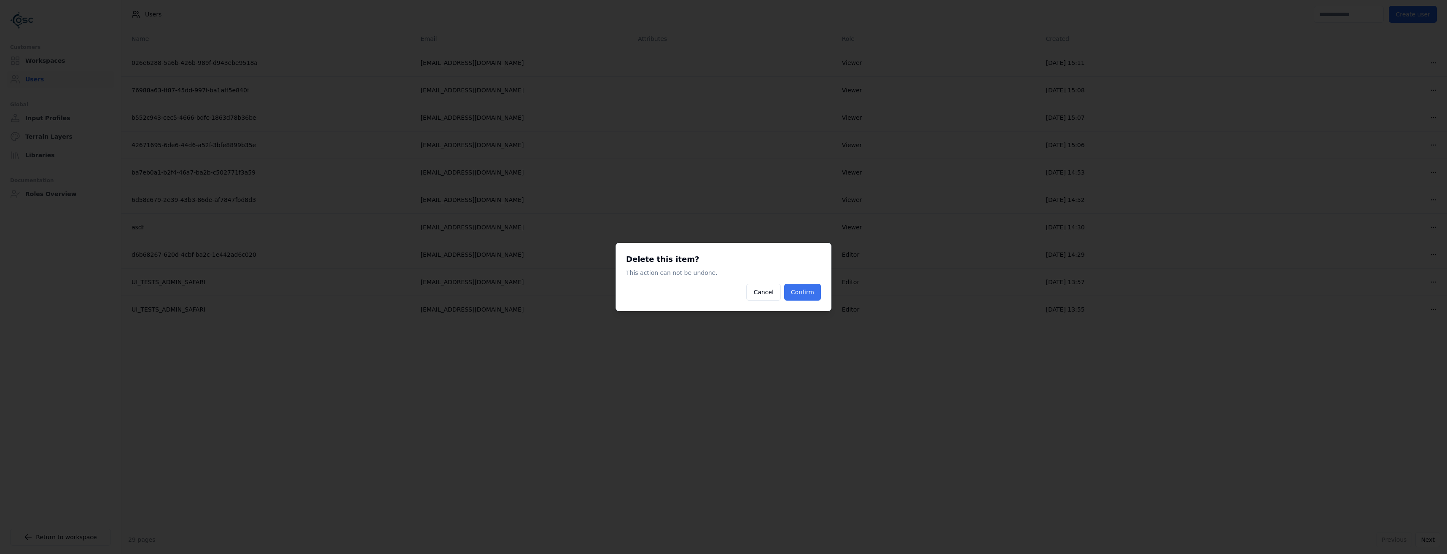
click at [803, 292] on button "Confirm" at bounding box center [802, 292] width 37 height 17
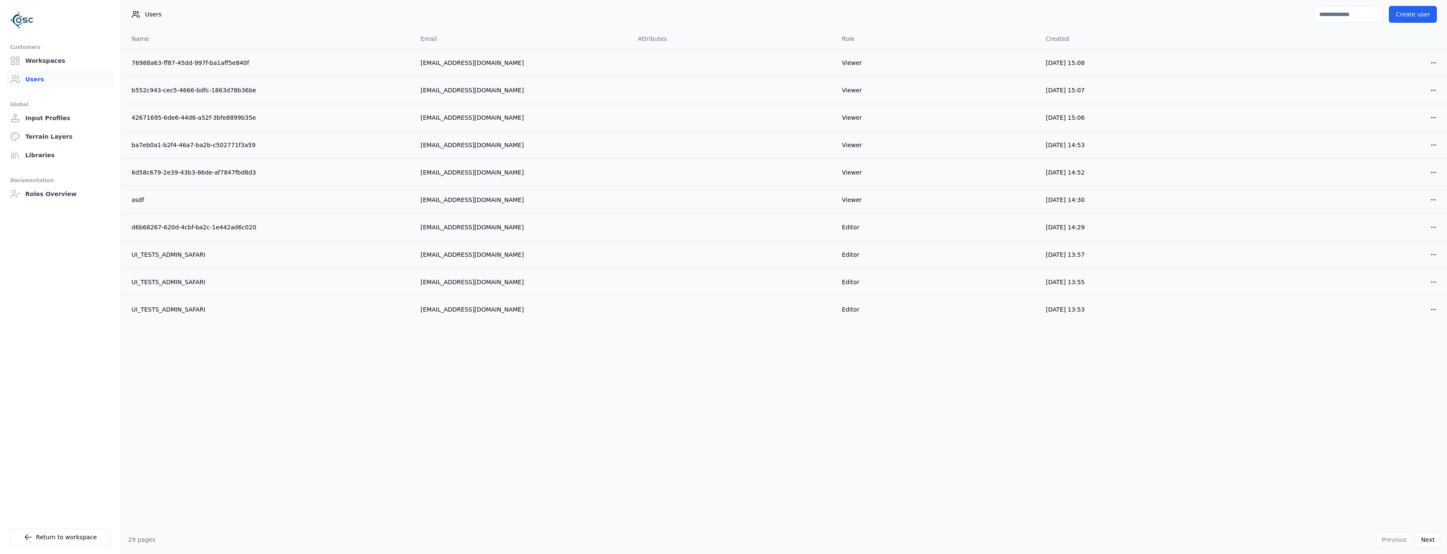
click at [1436, 63] on html "Customers Workspaces Users Global Input Profiles Terrain Layers Libraries Docum…" at bounding box center [723, 277] width 1447 height 554
click at [1398, 100] on div "Delete" at bounding box center [1414, 93] width 50 height 13
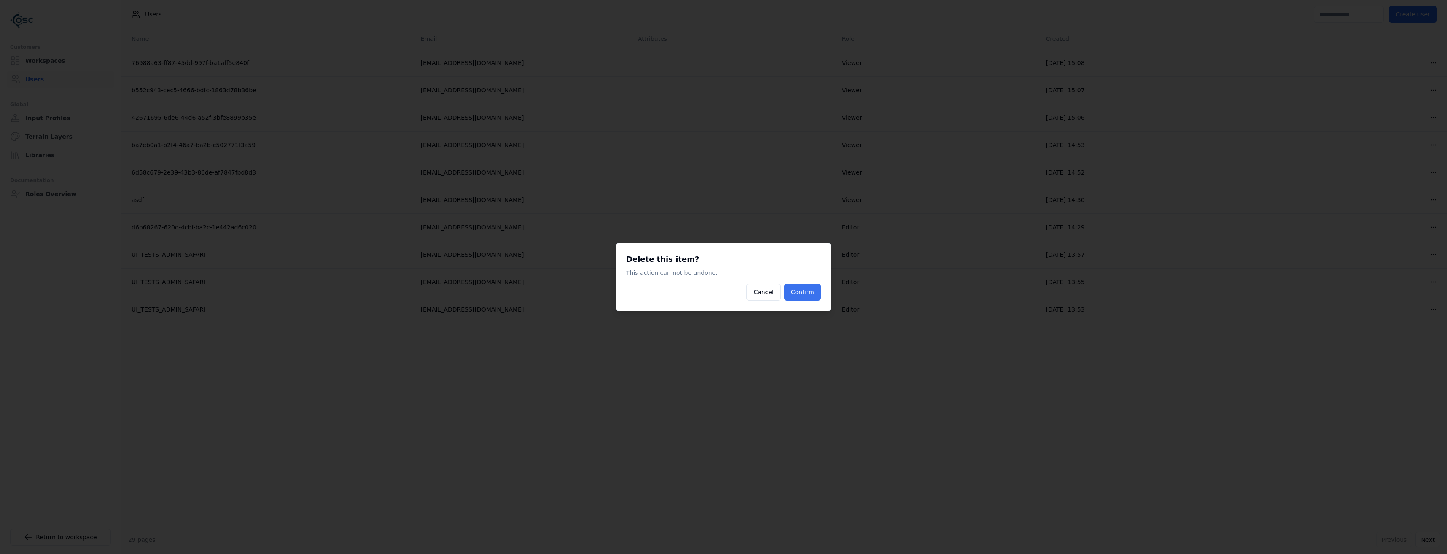
click at [807, 296] on button "Confirm" at bounding box center [802, 292] width 37 height 17
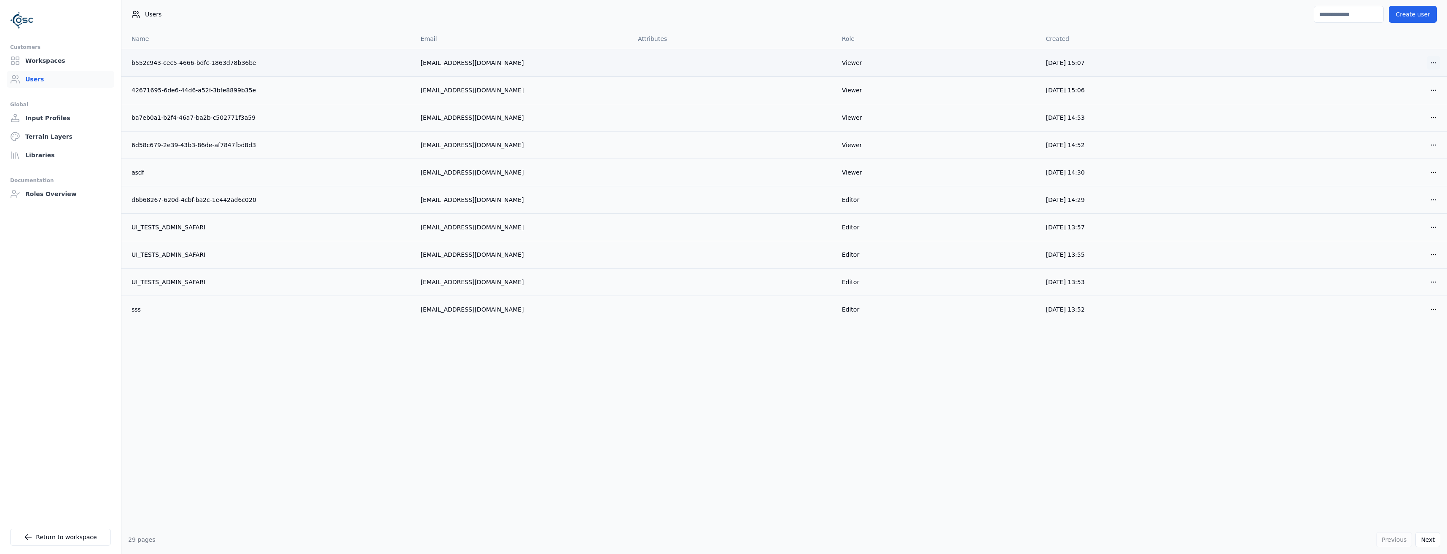
click at [1434, 69] on html "Customers Workspaces Users Global Input Profiles Terrain Layers Libraries Docum…" at bounding box center [723, 277] width 1447 height 554
click at [1403, 99] on div "Delete" at bounding box center [1414, 93] width 50 height 13
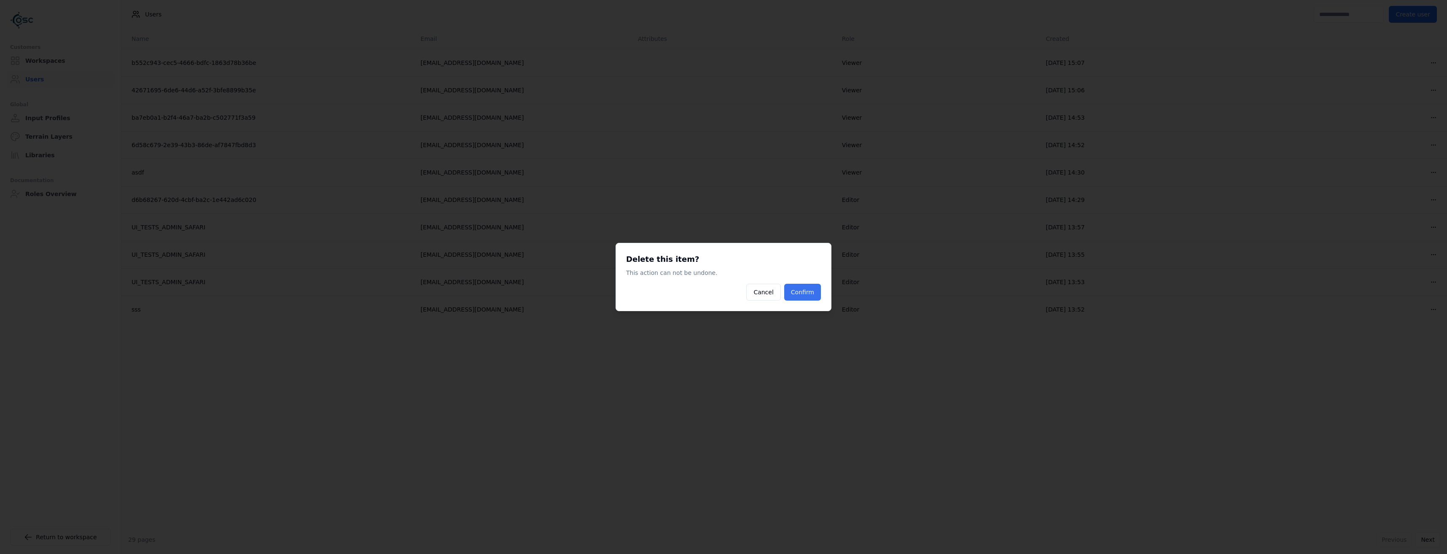
click at [812, 292] on button "Confirm" at bounding box center [802, 292] width 37 height 17
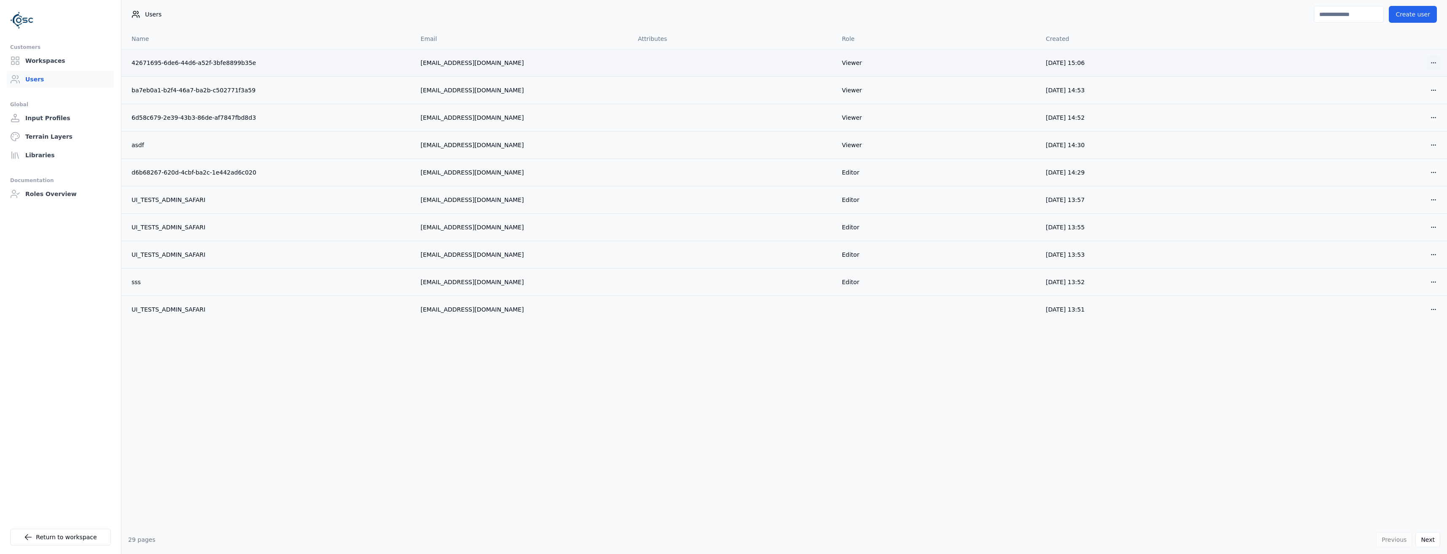
click at [1434, 62] on html "Customers Workspaces Users Global Input Profiles Terrain Layers Libraries Docum…" at bounding box center [723, 277] width 1447 height 554
click at [1414, 97] on div "Delete" at bounding box center [1414, 93] width 50 height 13
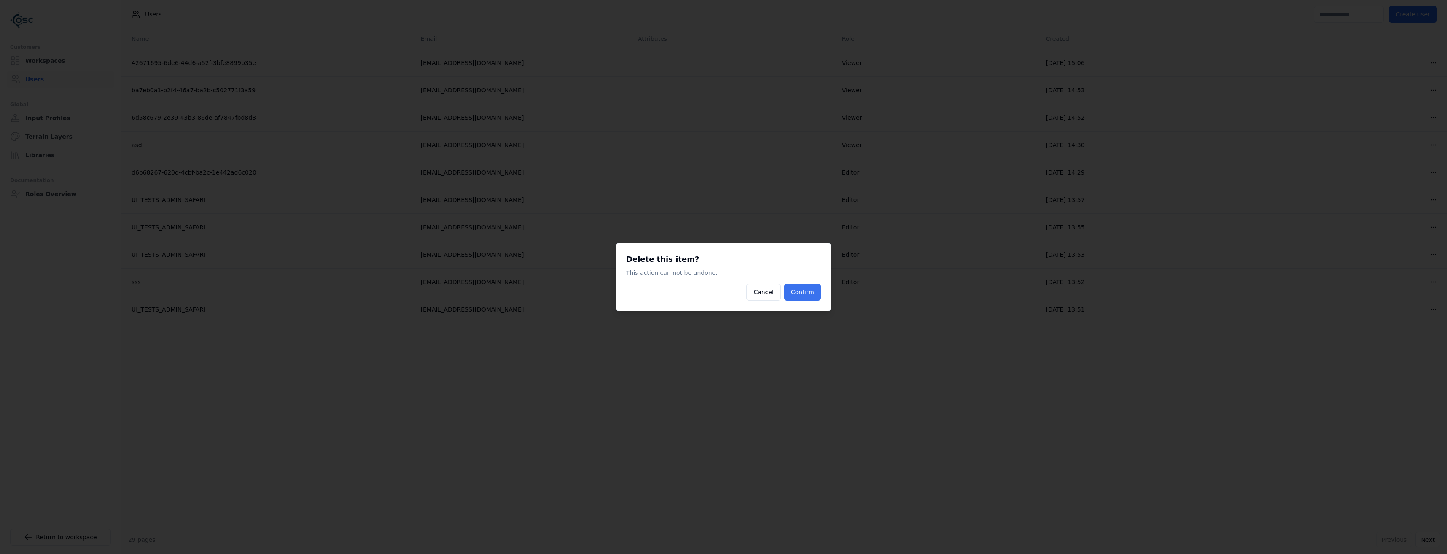
click at [819, 289] on button "Confirm" at bounding box center [802, 292] width 37 height 17
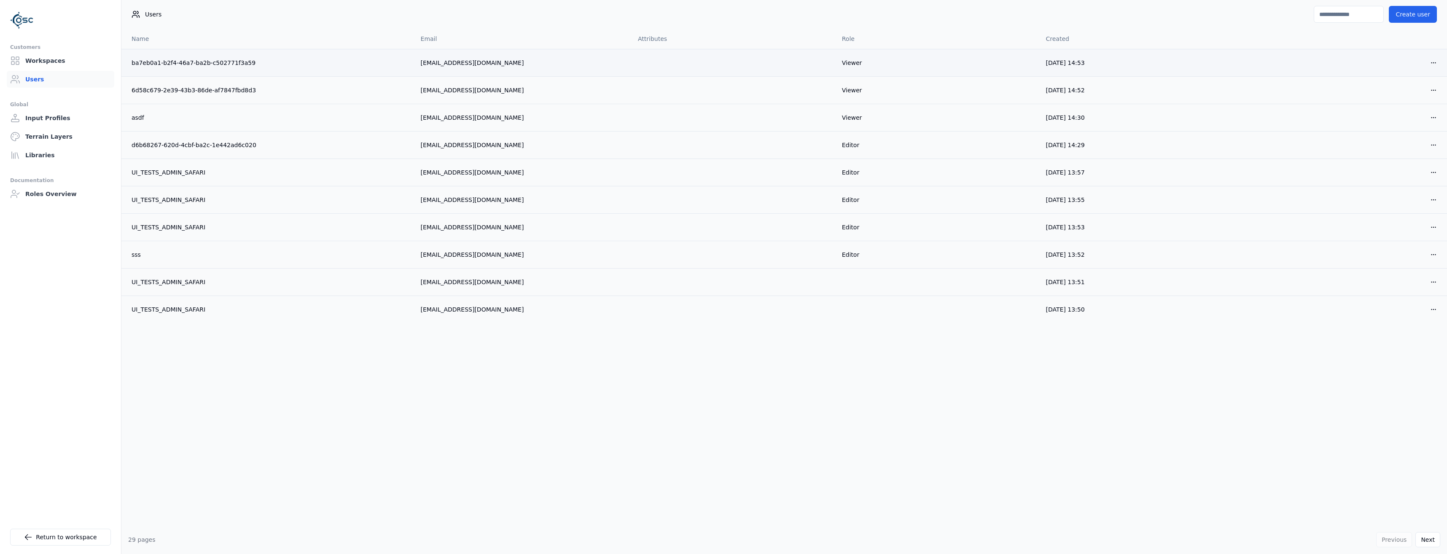
click at [1426, 62] on div "Open menu" at bounding box center [1345, 62] width 191 height 13
click at [1431, 63] on html "Customers Workspaces Users Global Input Profiles Terrain Layers Libraries Docum…" at bounding box center [723, 277] width 1447 height 554
click at [1404, 94] on div "Delete" at bounding box center [1414, 93] width 50 height 13
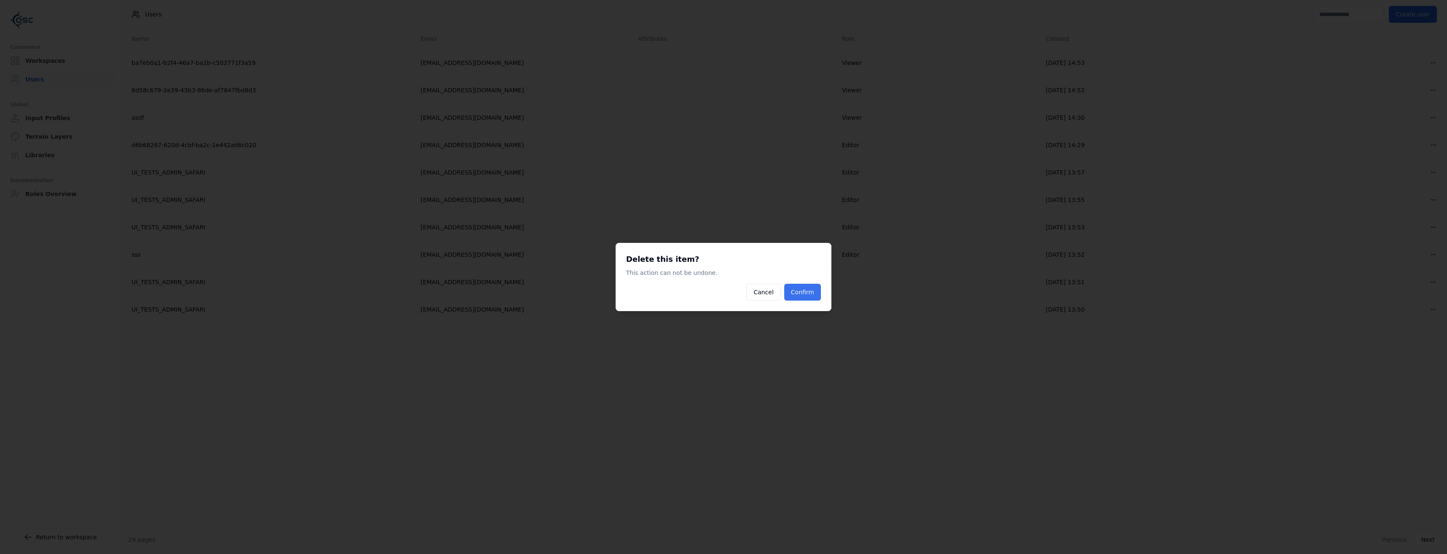
click at [803, 295] on button "Confirm" at bounding box center [802, 292] width 37 height 17
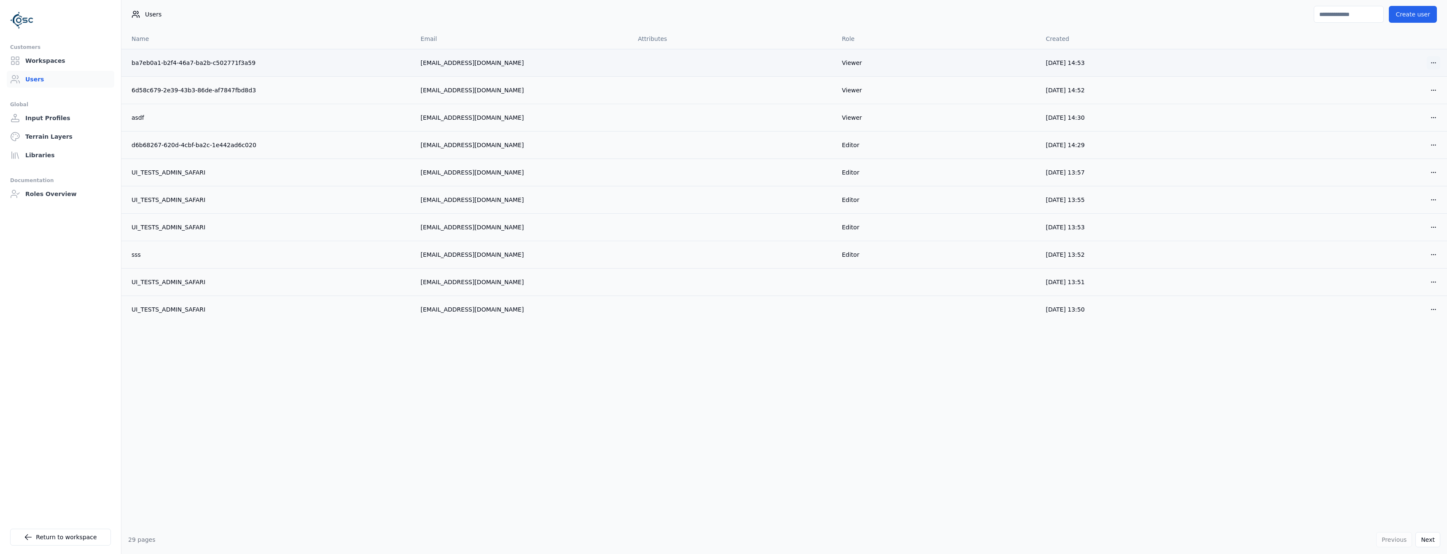
click at [1435, 65] on html "Customers Workspaces Users Global Input Profiles Terrain Layers Libraries Docum…" at bounding box center [723, 277] width 1447 height 554
click at [1393, 94] on div "Delete" at bounding box center [1414, 93] width 50 height 13
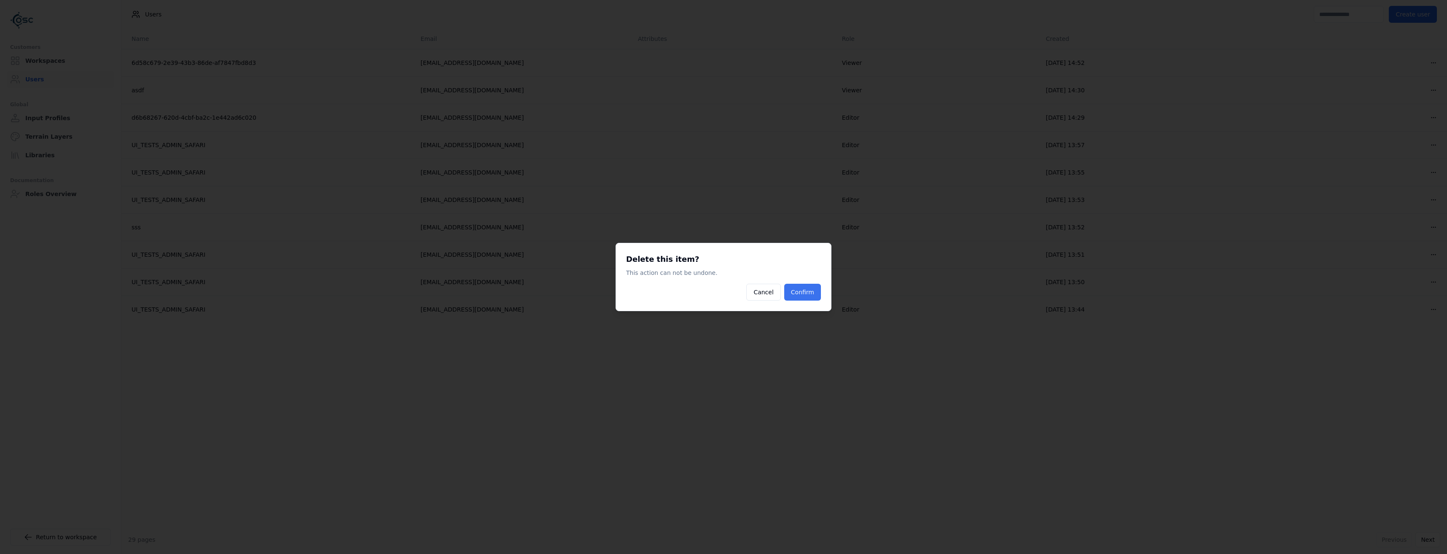
click at [809, 291] on button "Confirm" at bounding box center [802, 292] width 37 height 17
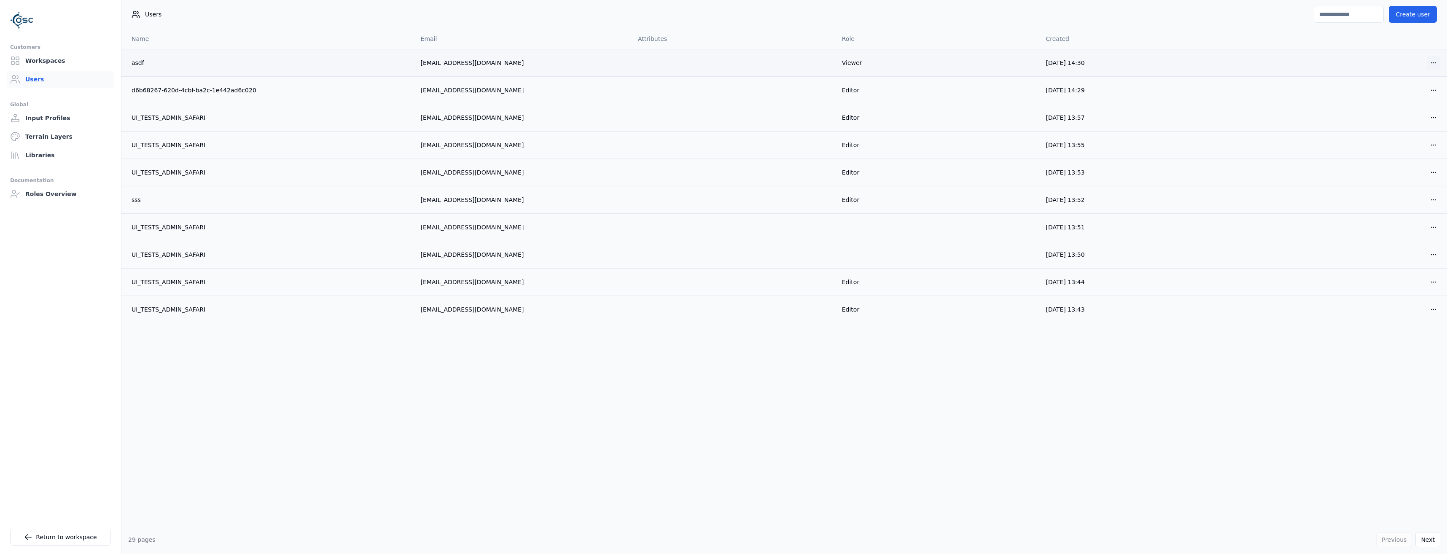
click at [1434, 63] on html "Customers Workspaces Users Global Input Profiles Terrain Layers Libraries Docum…" at bounding box center [723, 277] width 1447 height 554
click at [1408, 94] on div "Delete" at bounding box center [1414, 93] width 50 height 13
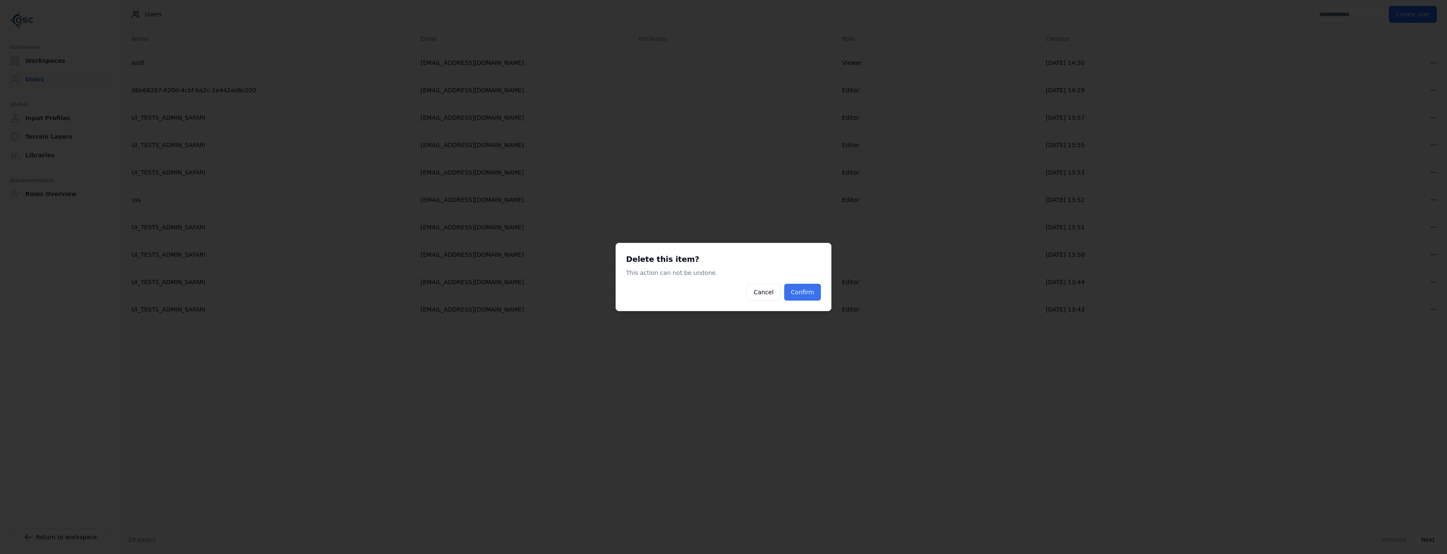
click at [798, 295] on button "Confirm" at bounding box center [802, 292] width 37 height 17
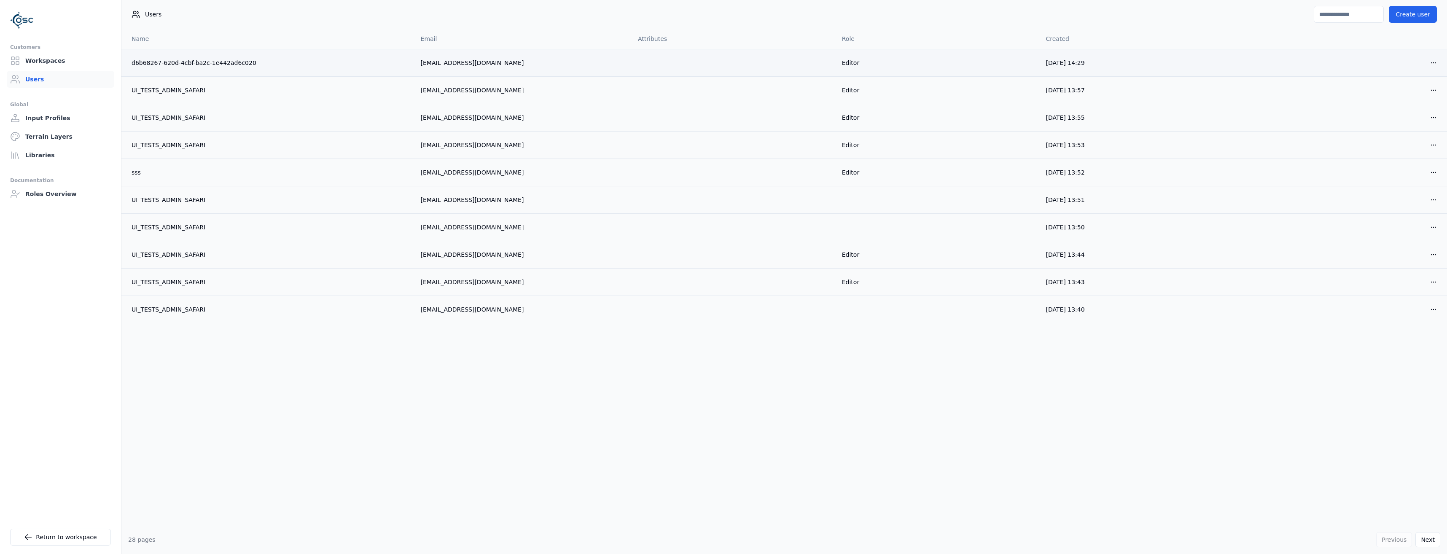
click at [1447, 57] on html "Customers Workspaces Users Global Input Profiles Terrain Layers Libraries Docum…" at bounding box center [723, 277] width 1447 height 554
click at [1436, 67] on html "Customers Workspaces Users Global Input Profiles Terrain Layers Libraries Docum…" at bounding box center [723, 277] width 1447 height 554
click at [1397, 93] on div "Delete" at bounding box center [1414, 93] width 50 height 13
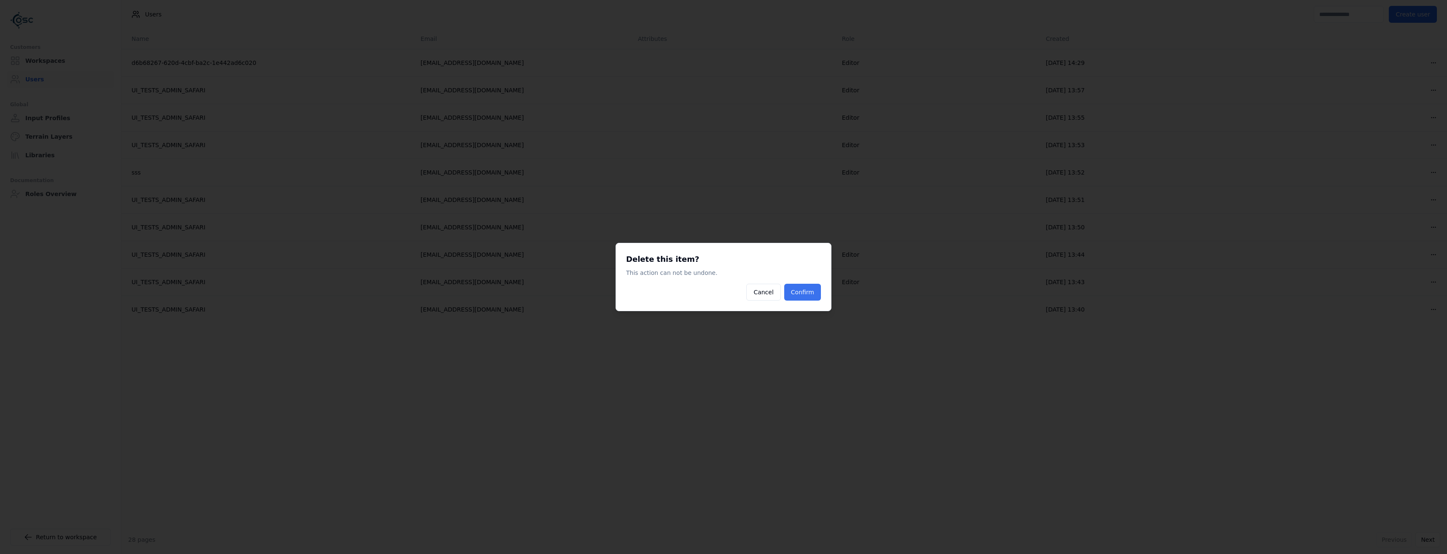
click at [804, 297] on button "Confirm" at bounding box center [802, 292] width 37 height 17
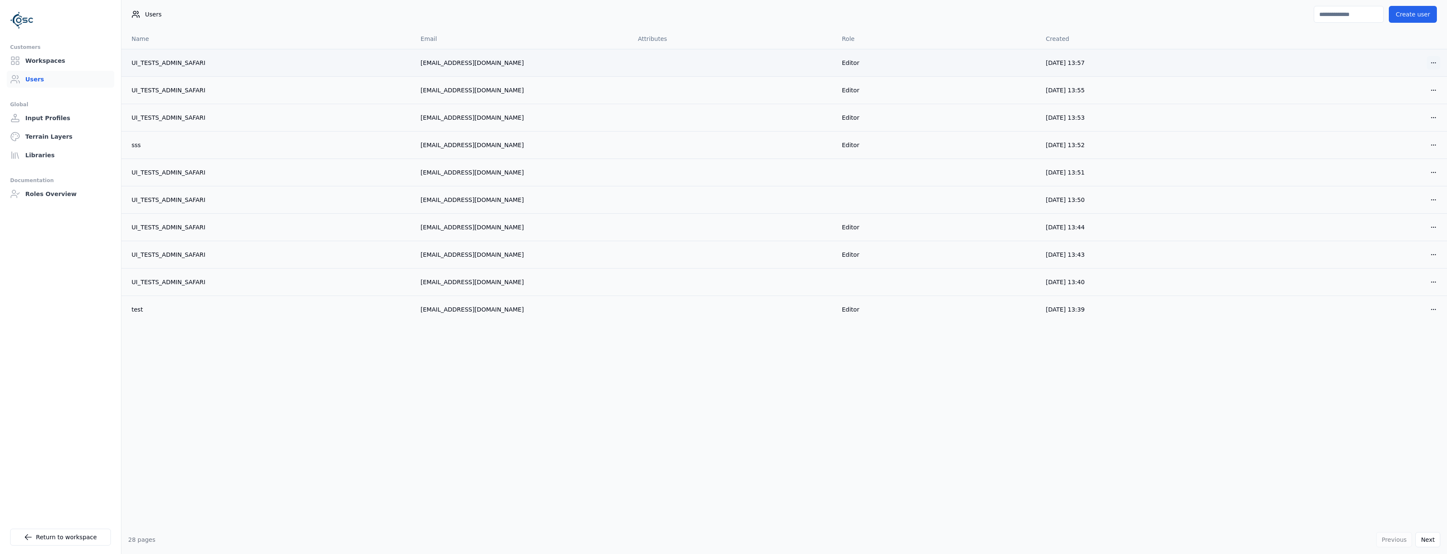
click at [1428, 67] on html "Customers Workspaces Users Global Input Profiles Terrain Layers Libraries Docum…" at bounding box center [723, 277] width 1447 height 554
click at [1415, 89] on div "Delete" at bounding box center [1414, 93] width 50 height 13
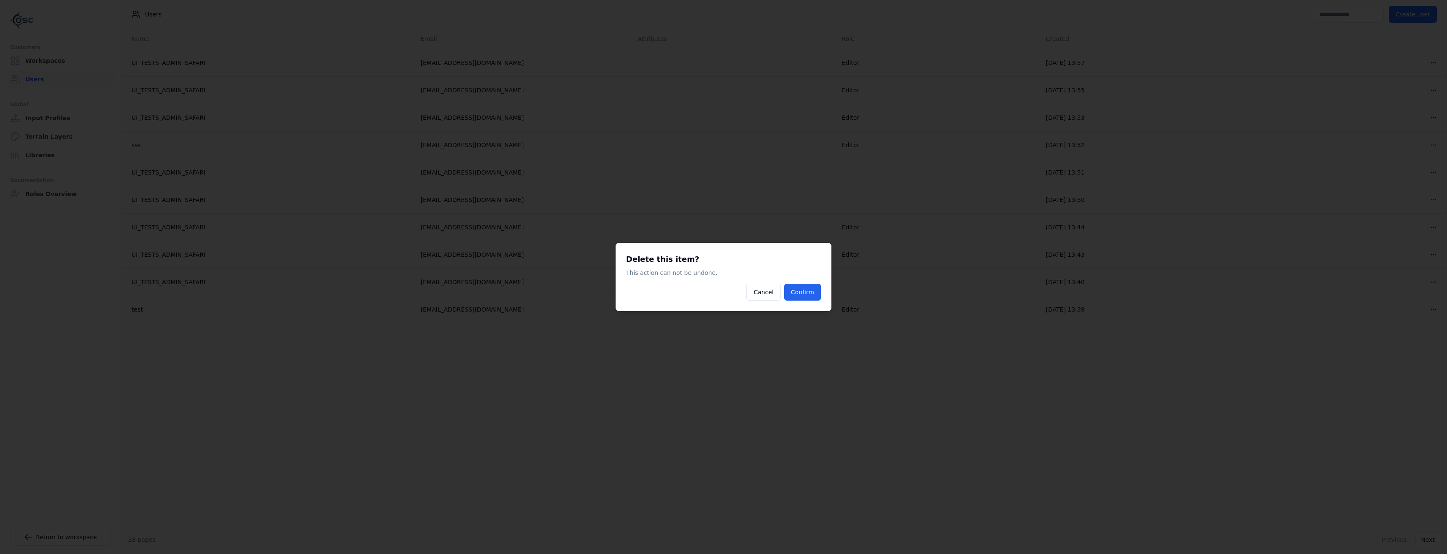
click at [800, 302] on div "Delete this item? This action can not be undone. Cancel Confirm" at bounding box center [724, 277] width 216 height 68
click at [802, 300] on button "Confirm" at bounding box center [802, 292] width 37 height 17
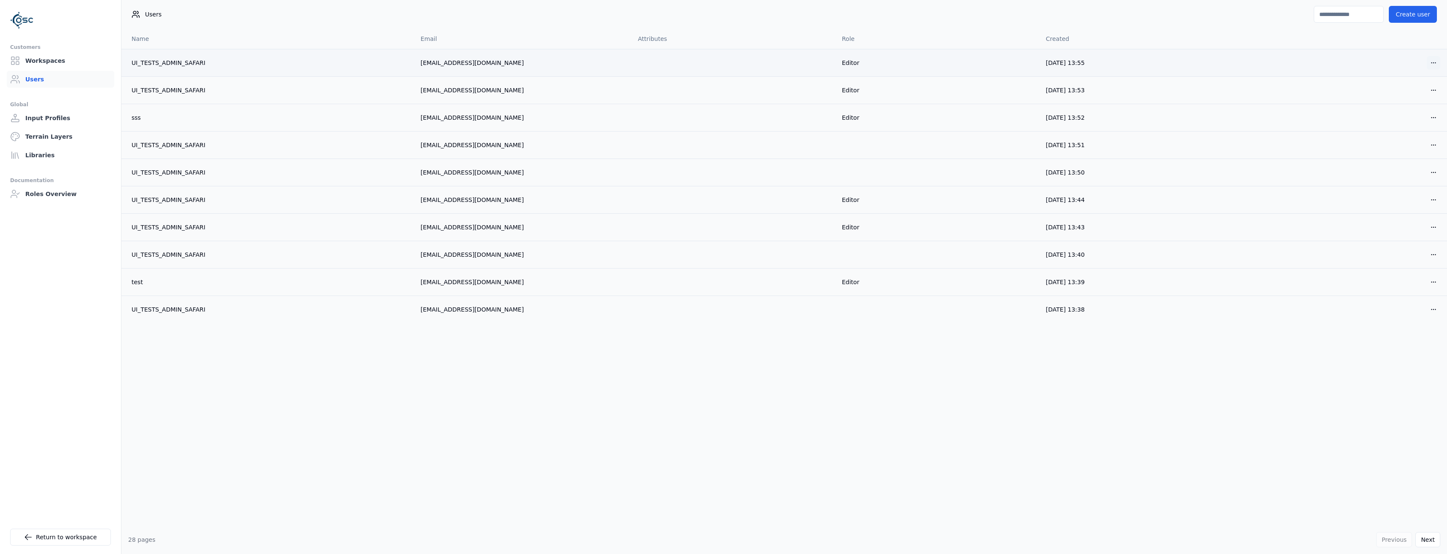
click at [1439, 62] on html "Customers Workspaces Users Global Input Profiles Terrain Layers Libraries Docum…" at bounding box center [723, 277] width 1447 height 554
click at [1422, 95] on div "Delete" at bounding box center [1414, 93] width 50 height 13
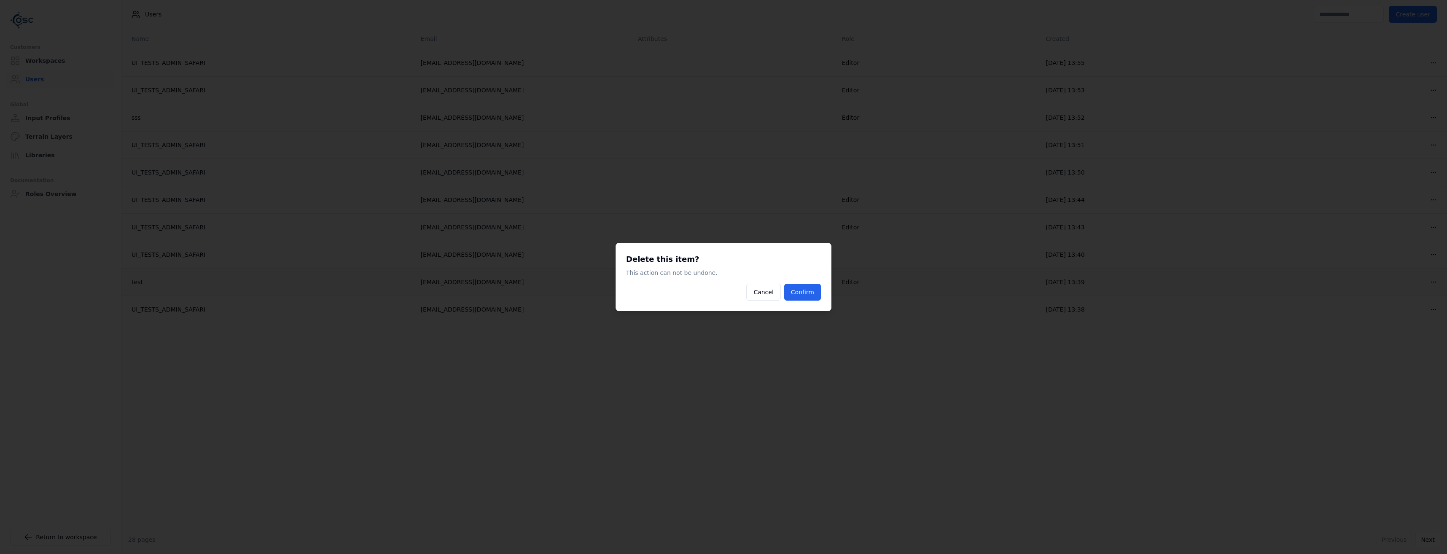
click at [797, 295] on button "Confirm" at bounding box center [802, 292] width 37 height 17
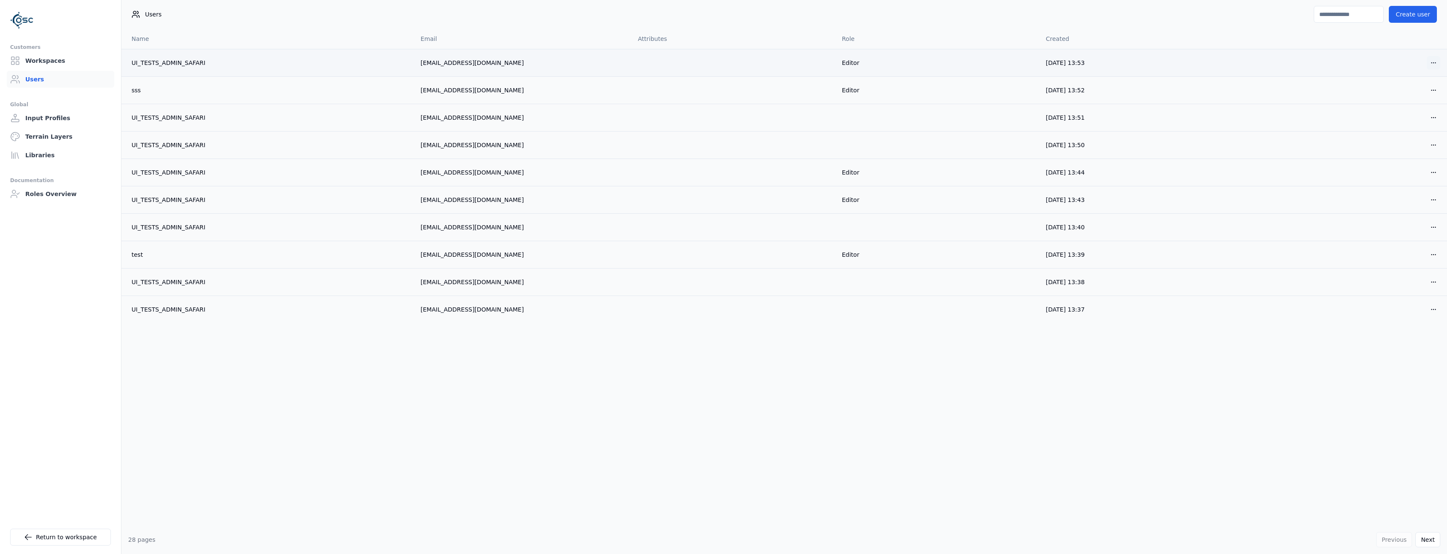
click at [1439, 59] on html "Customers Workspaces Users Global Input Profiles Terrain Layers Libraries Docum…" at bounding box center [723, 277] width 1447 height 554
click at [1407, 97] on div "Delete" at bounding box center [1414, 93] width 50 height 13
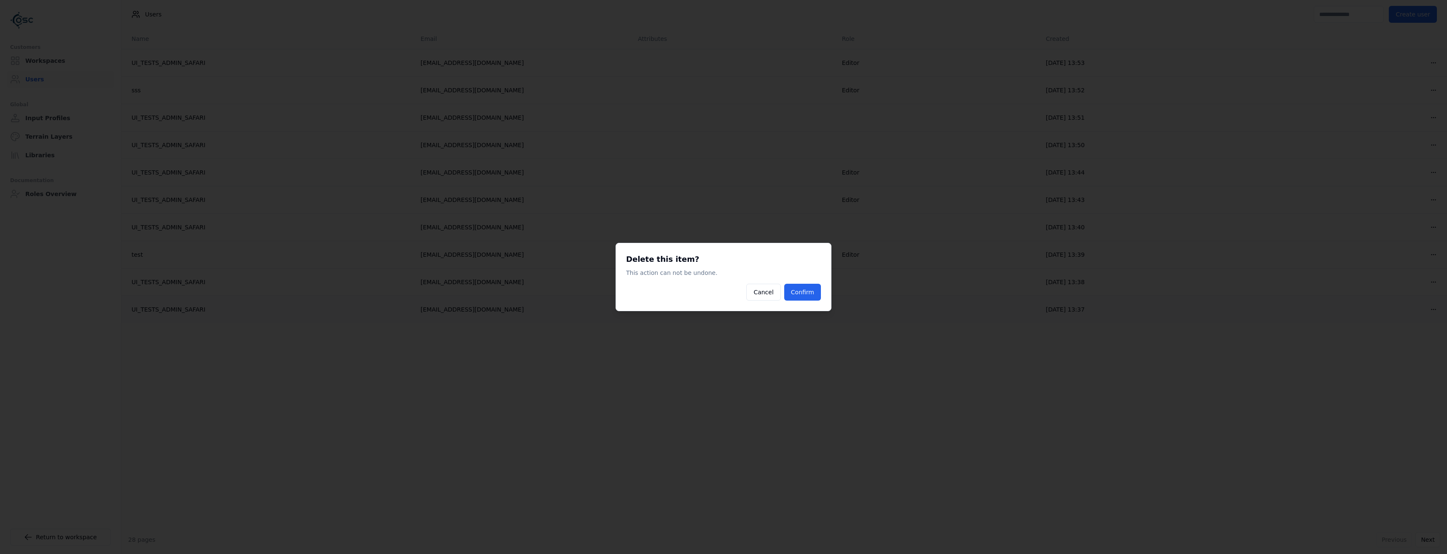
click at [814, 299] on button "Confirm" at bounding box center [802, 292] width 37 height 17
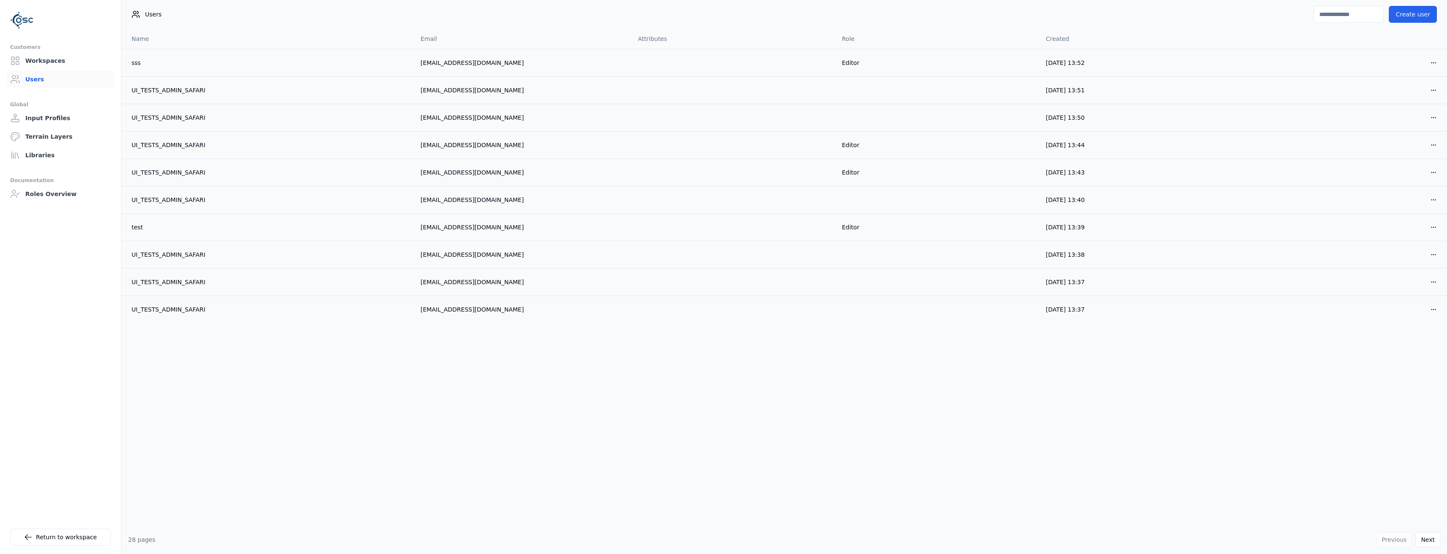
click at [1434, 67] on html "Customers Workspaces Users Global Input Profiles Terrain Layers Libraries Docum…" at bounding box center [723, 277] width 1447 height 554
click at [1412, 94] on div "Delete" at bounding box center [1414, 93] width 50 height 13
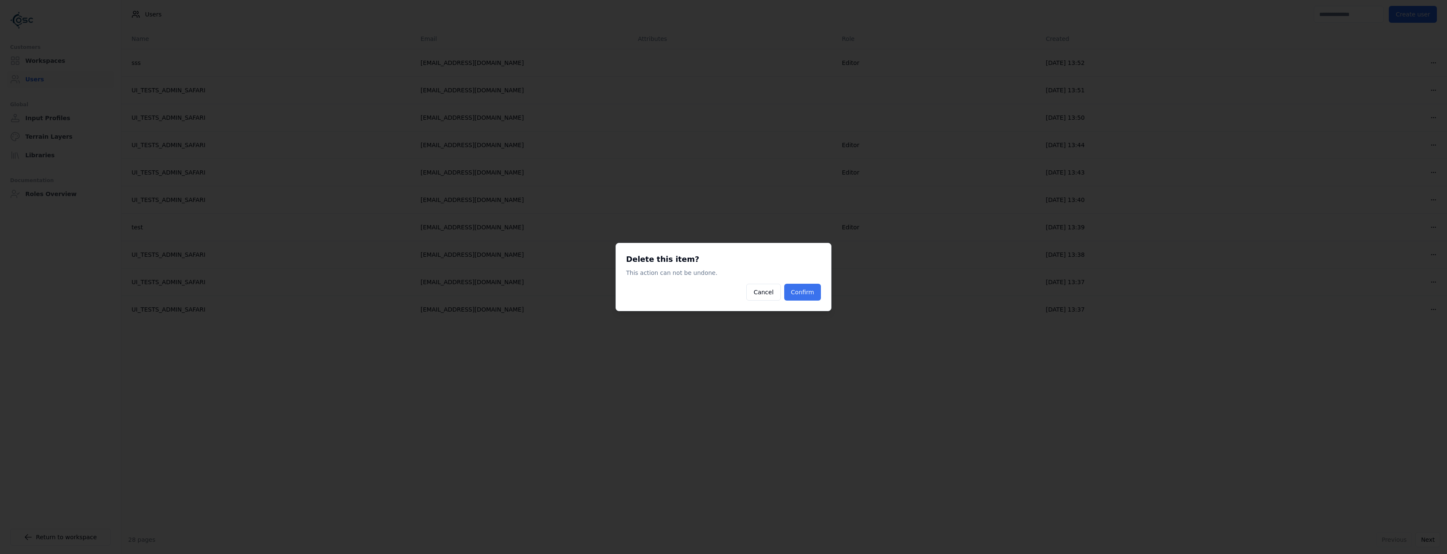
click at [806, 295] on button "Confirm" at bounding box center [802, 292] width 37 height 17
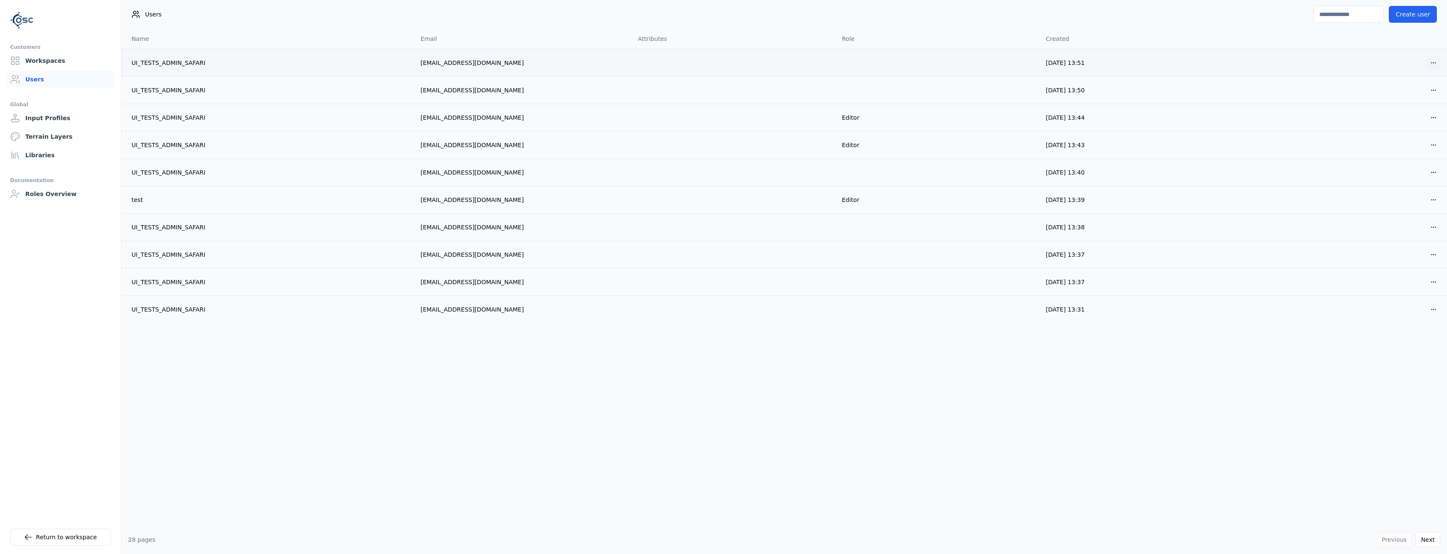
click at [1436, 67] on html "Customers Workspaces Users Global Input Profiles Terrain Layers Libraries Docum…" at bounding box center [723, 277] width 1447 height 554
click at [1398, 97] on div "Delete" at bounding box center [1414, 93] width 50 height 13
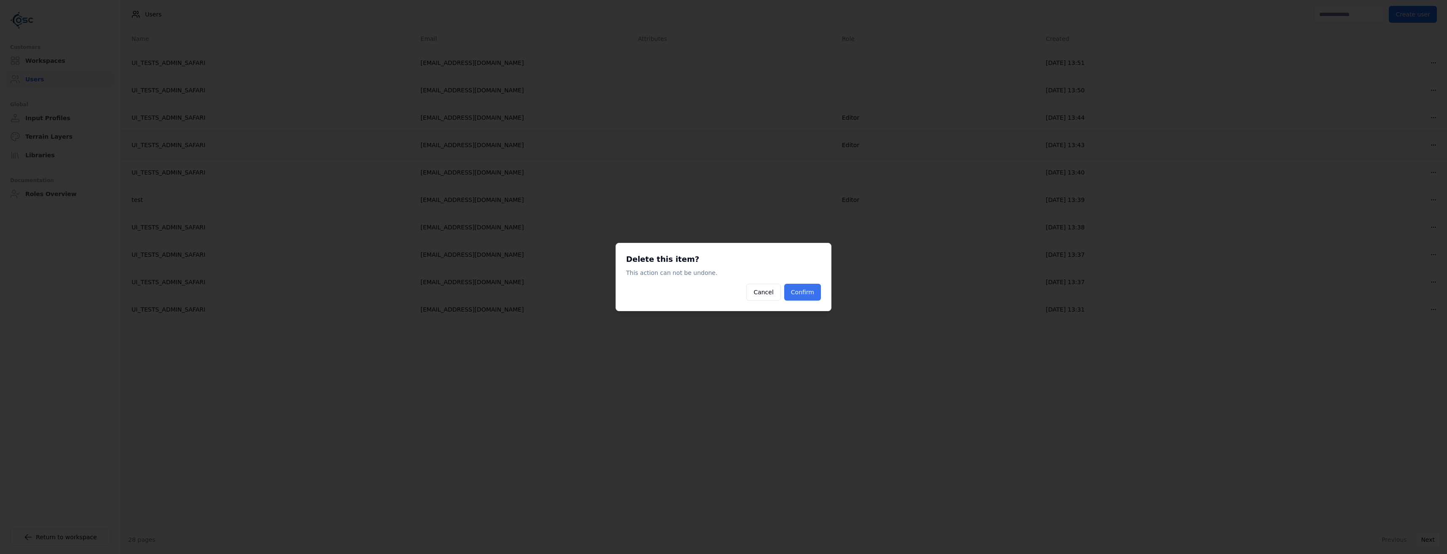
click at [821, 292] on button "Confirm" at bounding box center [802, 292] width 37 height 17
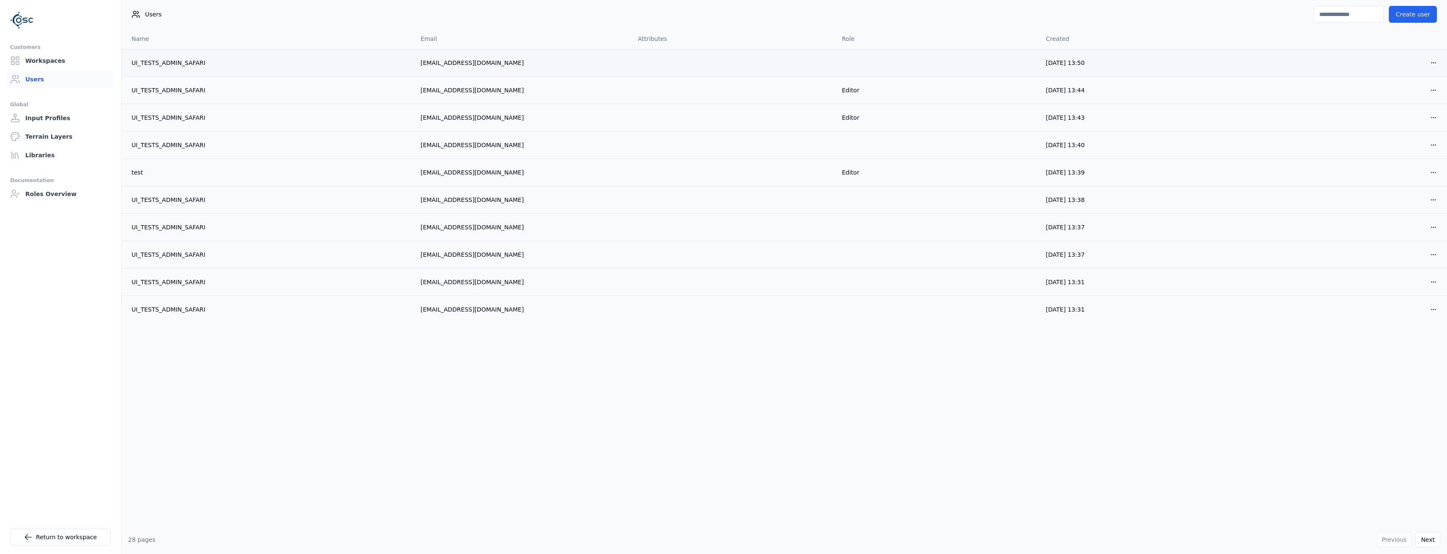
click at [1426, 66] on div "Open menu" at bounding box center [1345, 62] width 191 height 13
click at [1434, 66] on html "Customers Workspaces Users Global Input Profiles Terrain Layers Libraries Docum…" at bounding box center [723, 277] width 1447 height 554
click at [1387, 97] on div "Edit Delete" at bounding box center [1414, 86] width 54 height 31
click at [1390, 100] on div "Delete" at bounding box center [1414, 93] width 50 height 13
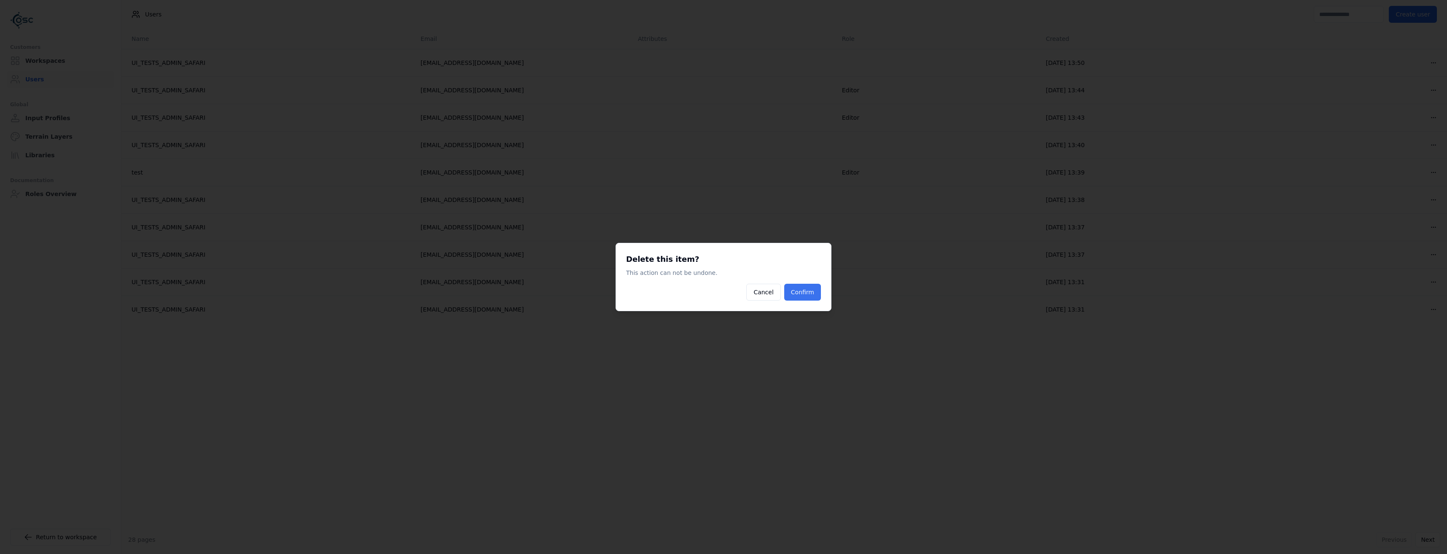
click at [804, 298] on button "Confirm" at bounding box center [802, 292] width 37 height 17
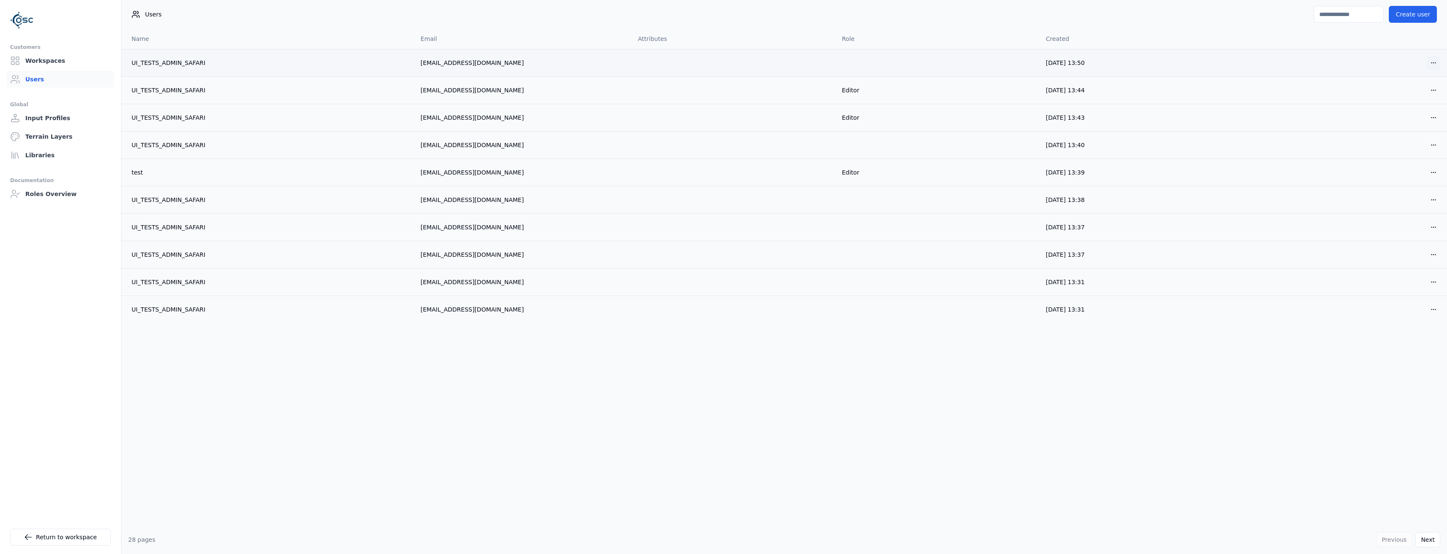
click at [1431, 65] on html "Customers Workspaces Users Global Input Profiles Terrain Layers Libraries Docum…" at bounding box center [723, 277] width 1447 height 554
click at [1413, 92] on div "Delete" at bounding box center [1414, 93] width 50 height 13
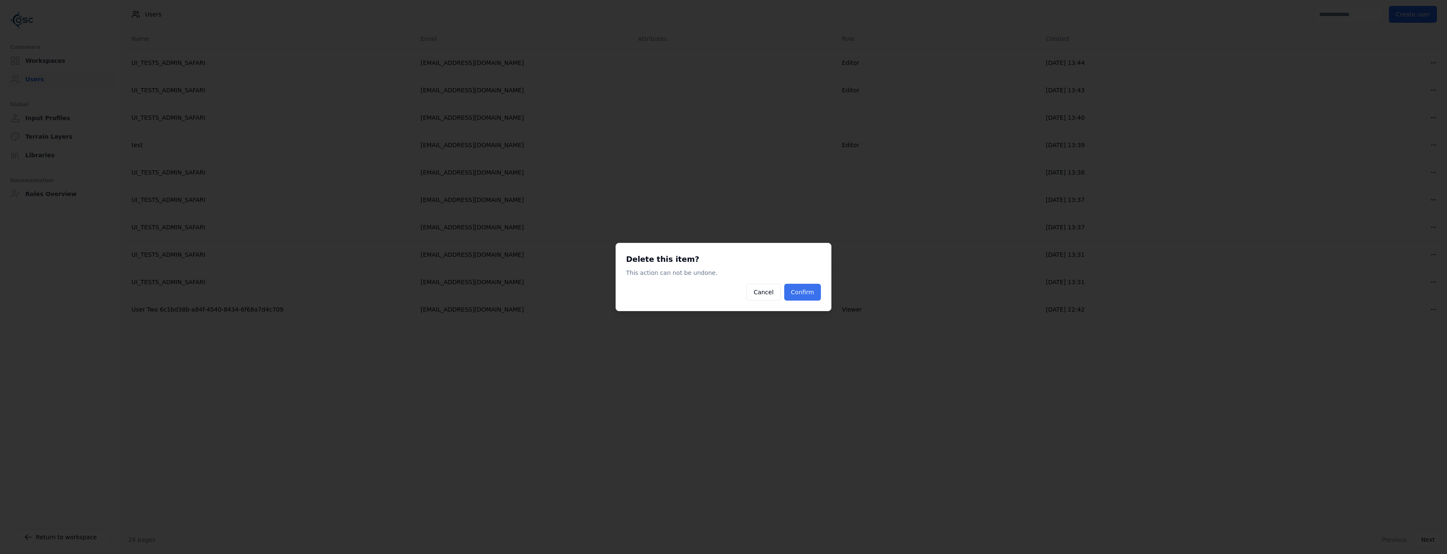
click at [803, 287] on button "Confirm" at bounding box center [802, 292] width 37 height 17
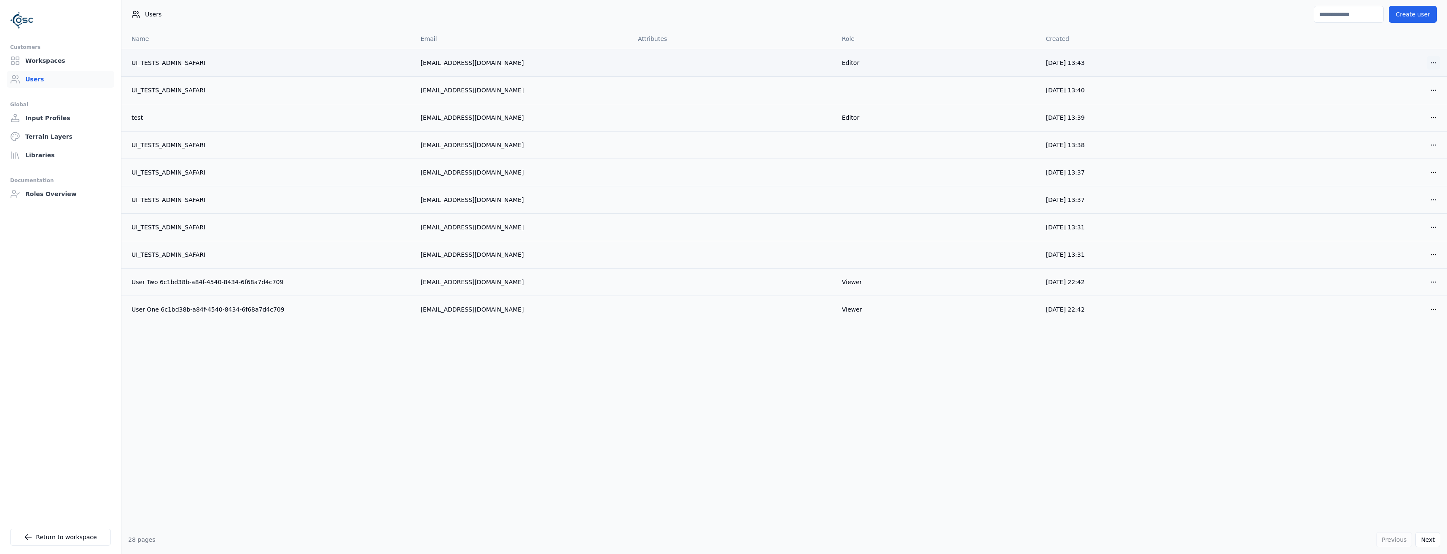
click at [1435, 64] on html "Customers Workspaces Users Global Input Profiles Terrain Layers Libraries Docum…" at bounding box center [723, 277] width 1447 height 554
click at [1403, 99] on div "Delete" at bounding box center [1414, 93] width 50 height 13
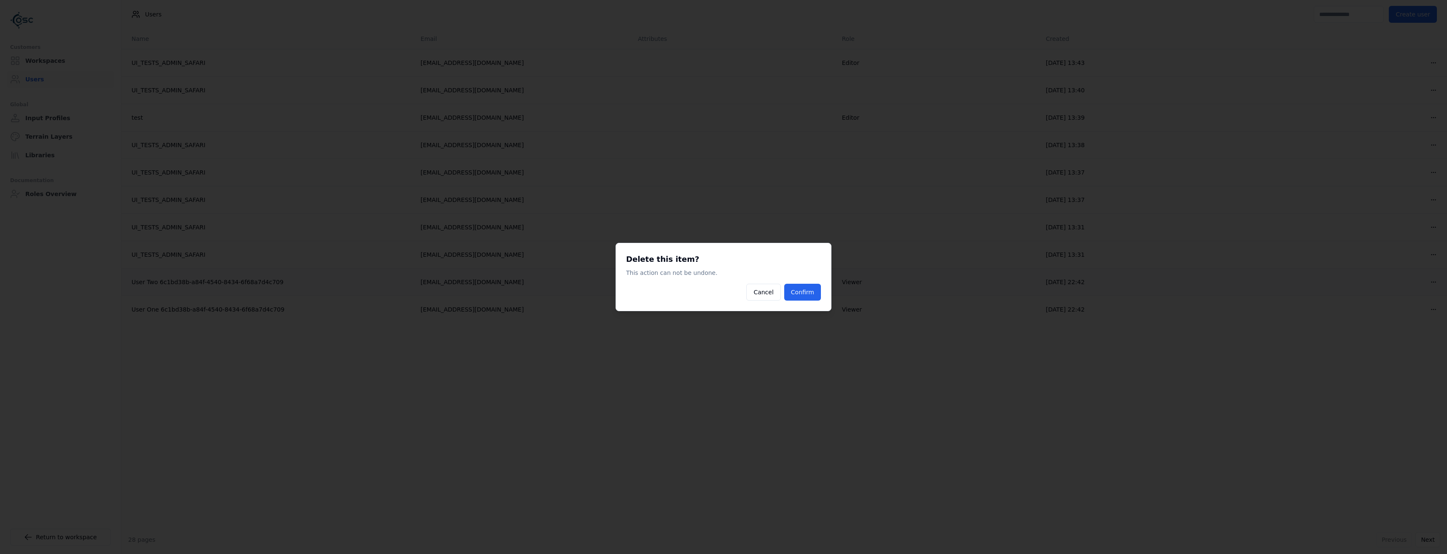
click at [806, 294] on button "Confirm" at bounding box center [802, 292] width 37 height 17
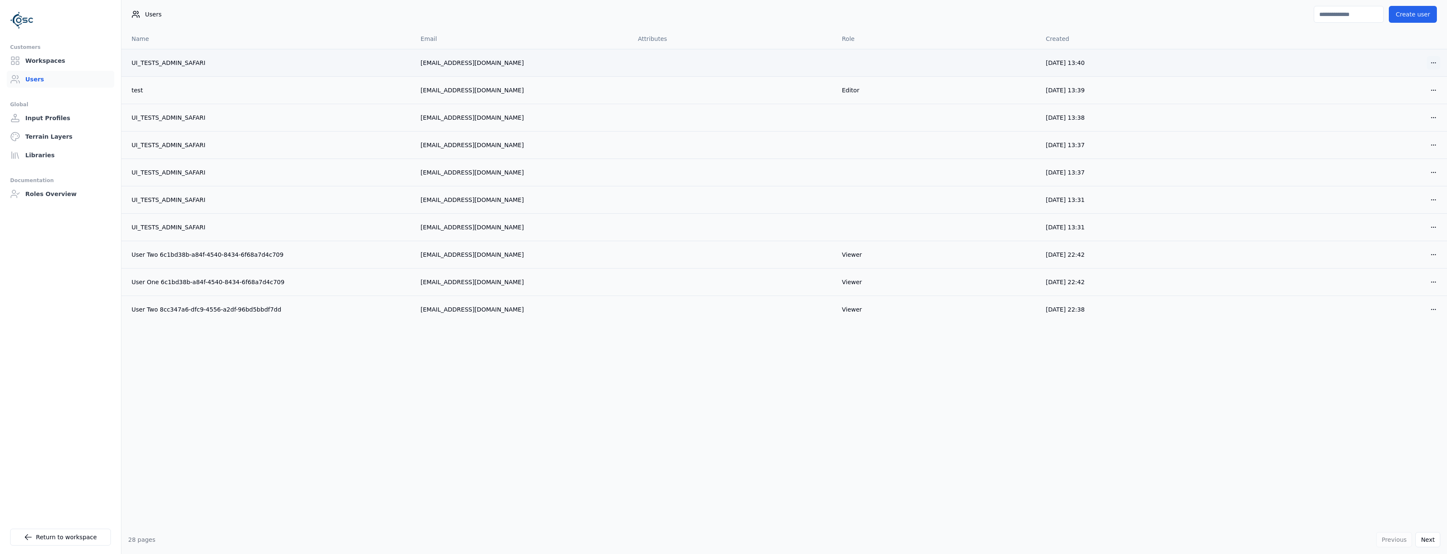
click at [1436, 68] on html "Customers Workspaces Users Global Input Profiles Terrain Layers Libraries Docum…" at bounding box center [723, 277] width 1447 height 554
click at [1404, 95] on div "Delete" at bounding box center [1414, 93] width 50 height 13
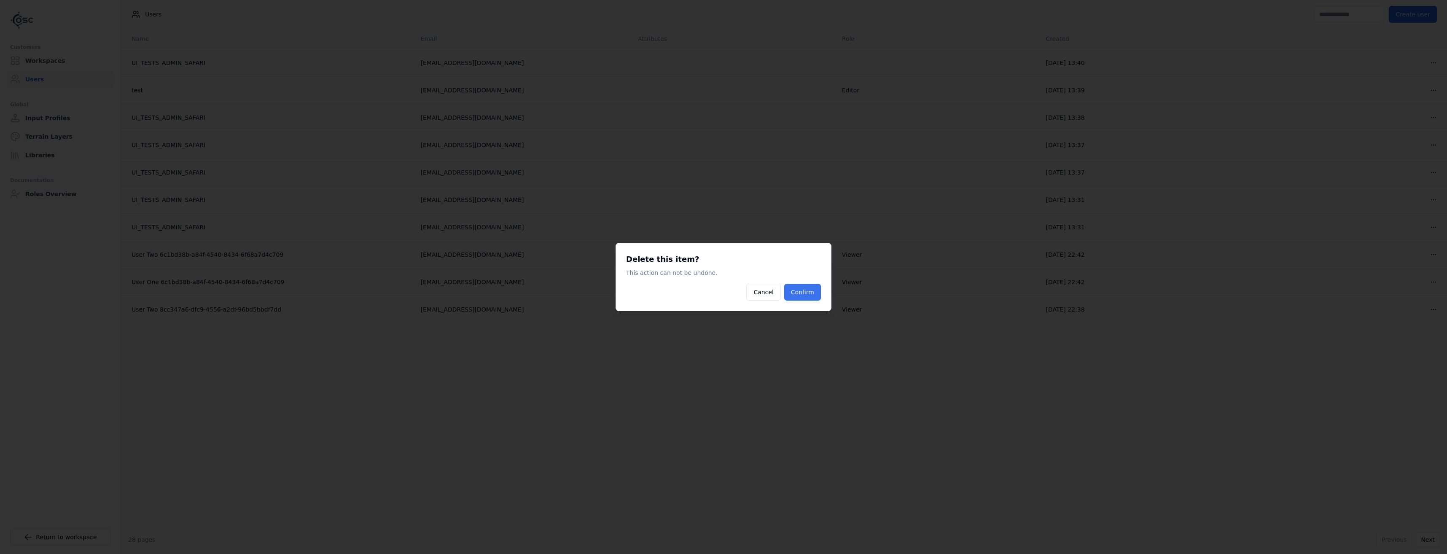
click at [816, 288] on button "Confirm" at bounding box center [802, 292] width 37 height 17
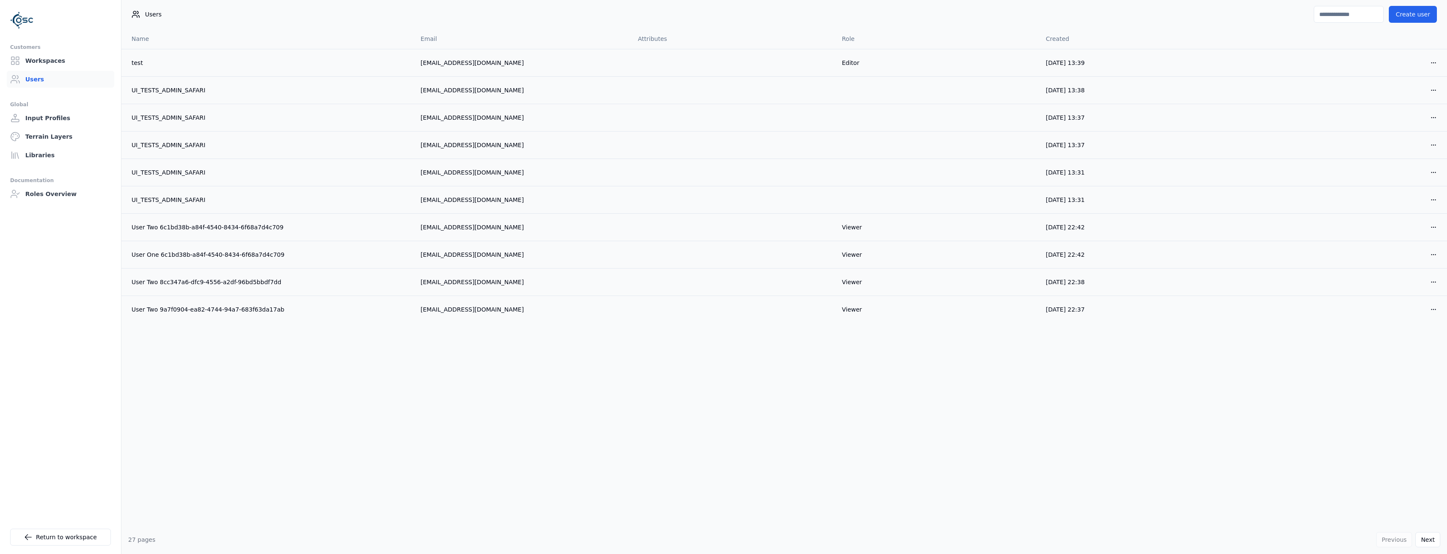
click at [1436, 68] on html "Customers Workspaces Users Global Input Profiles Terrain Layers Libraries Docum…" at bounding box center [723, 277] width 1447 height 554
click at [1404, 101] on div "Edit Delete" at bounding box center [1414, 86] width 54 height 31
click at [1406, 99] on div "Delete" at bounding box center [1414, 93] width 50 height 13
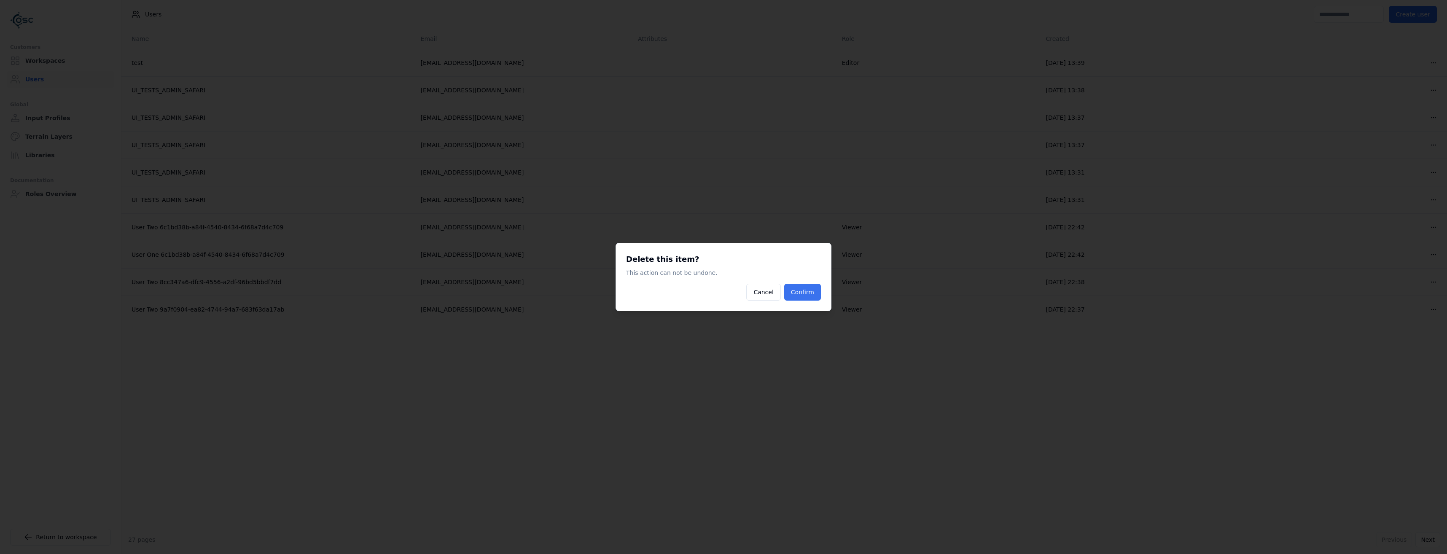
click at [801, 299] on button "Confirm" at bounding box center [802, 292] width 37 height 17
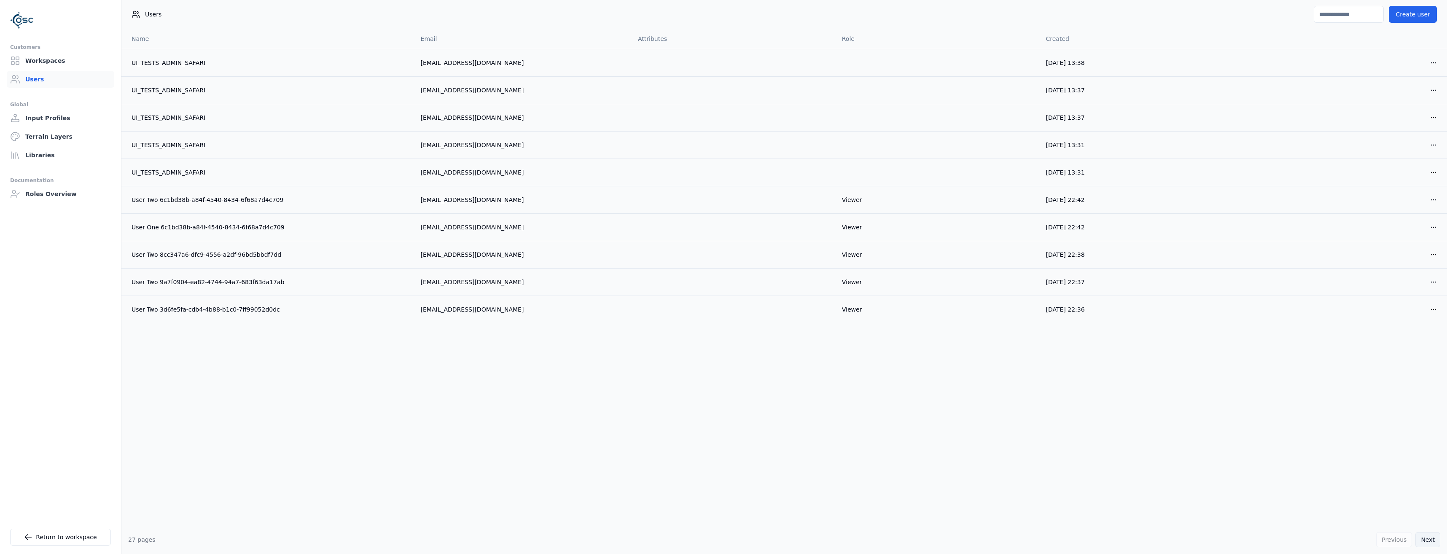
click at [1436, 542] on button "Next" at bounding box center [1428, 539] width 25 height 15
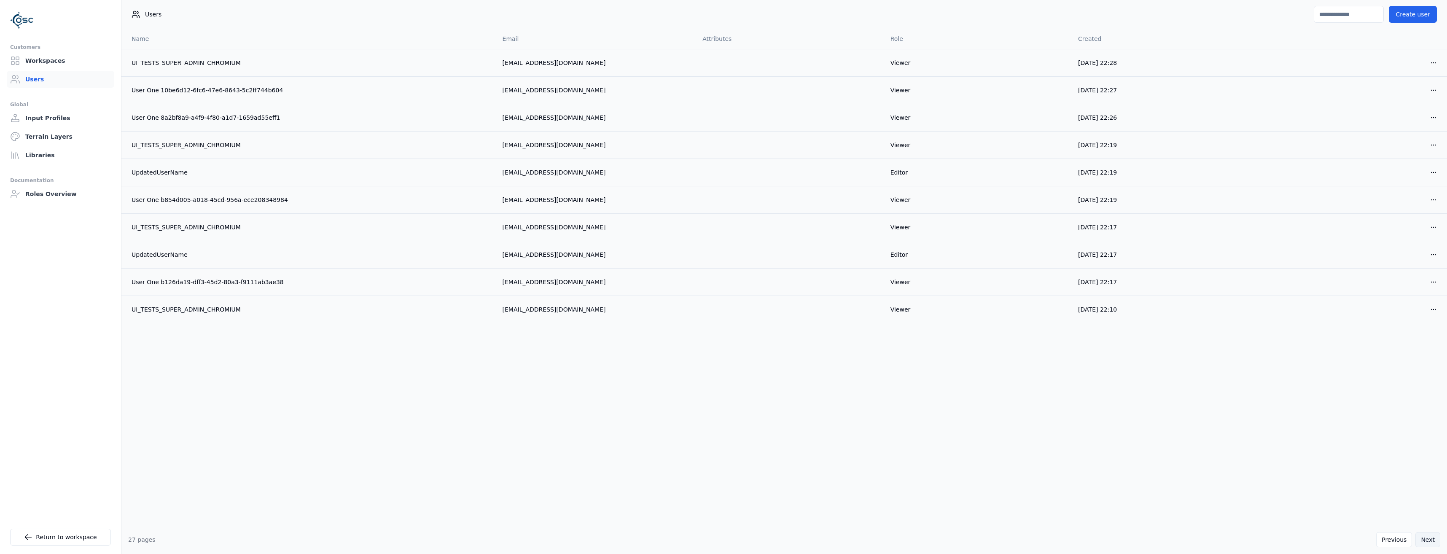
click at [1436, 542] on button "Next" at bounding box center [1428, 539] width 25 height 15
click at [1436, 541] on button "Next" at bounding box center [1428, 539] width 25 height 15
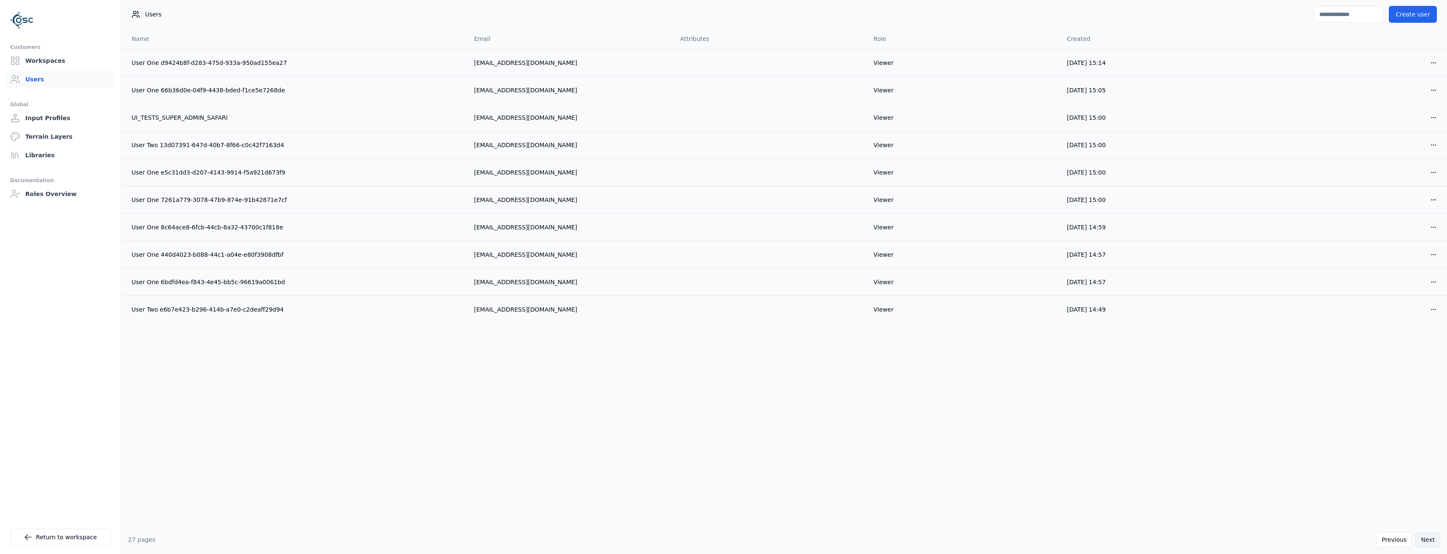
click at [1436, 540] on button "Next" at bounding box center [1428, 539] width 25 height 15
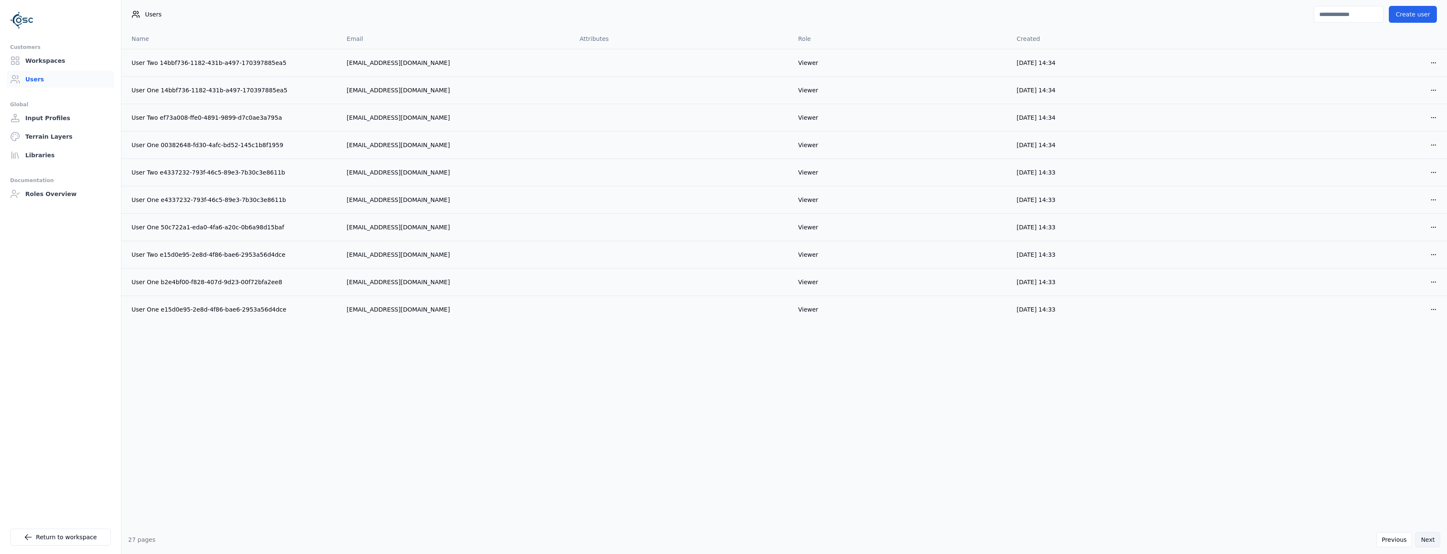
click at [1436, 539] on button "Next" at bounding box center [1428, 539] width 25 height 15
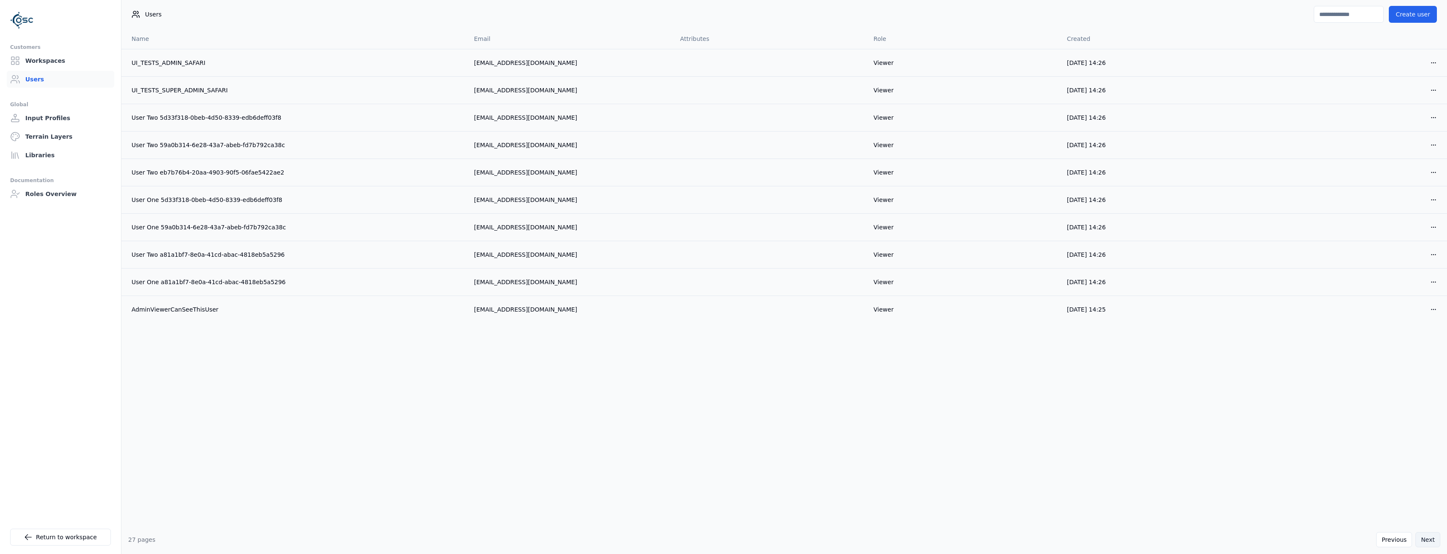
click at [1436, 539] on button "Next" at bounding box center [1428, 539] width 25 height 15
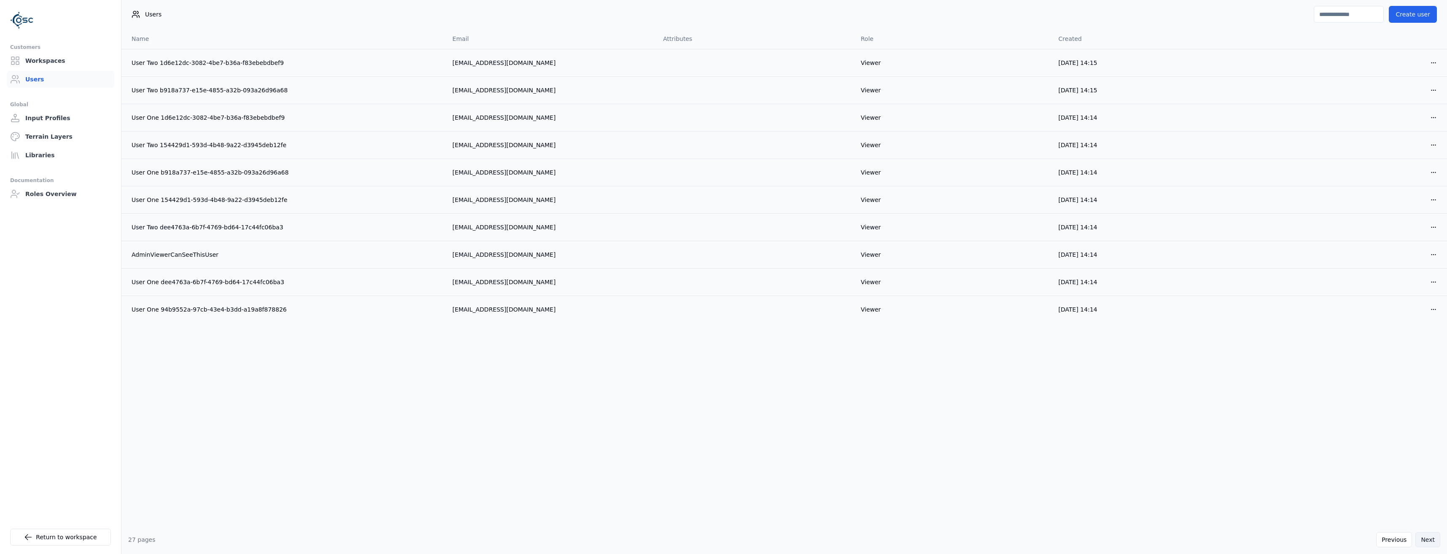
click at [1436, 539] on button "Next" at bounding box center [1428, 539] width 25 height 15
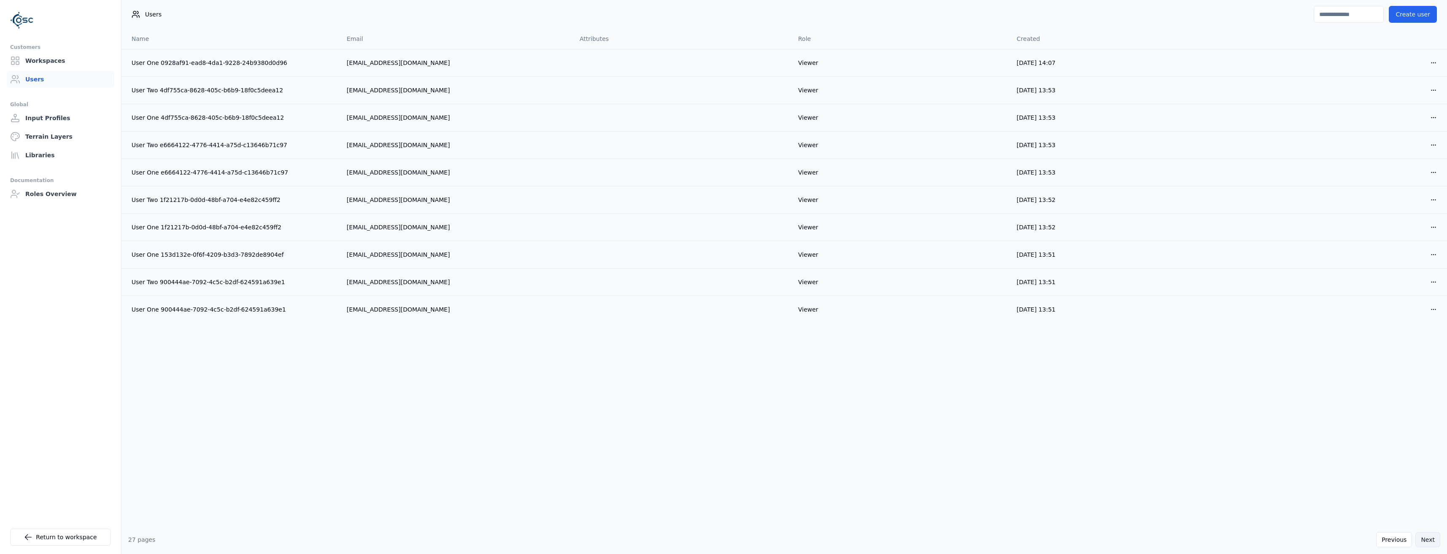
click at [1436, 539] on button "Next" at bounding box center [1428, 539] width 25 height 15
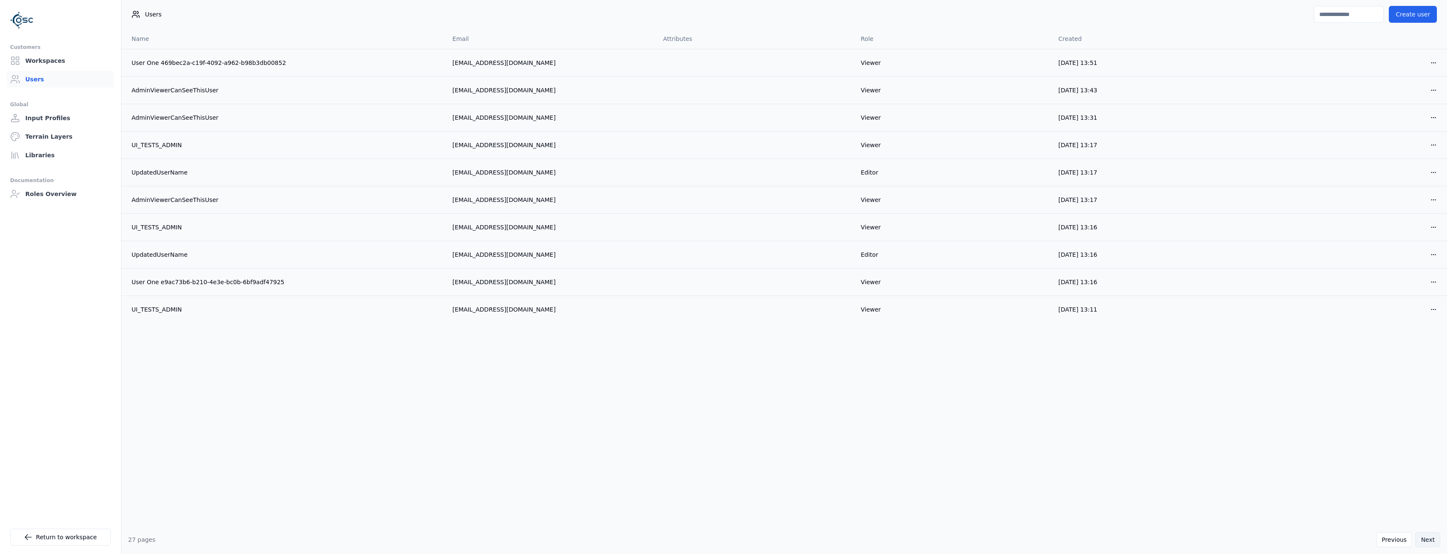
click at [1436, 539] on button "Next" at bounding box center [1428, 539] width 25 height 15
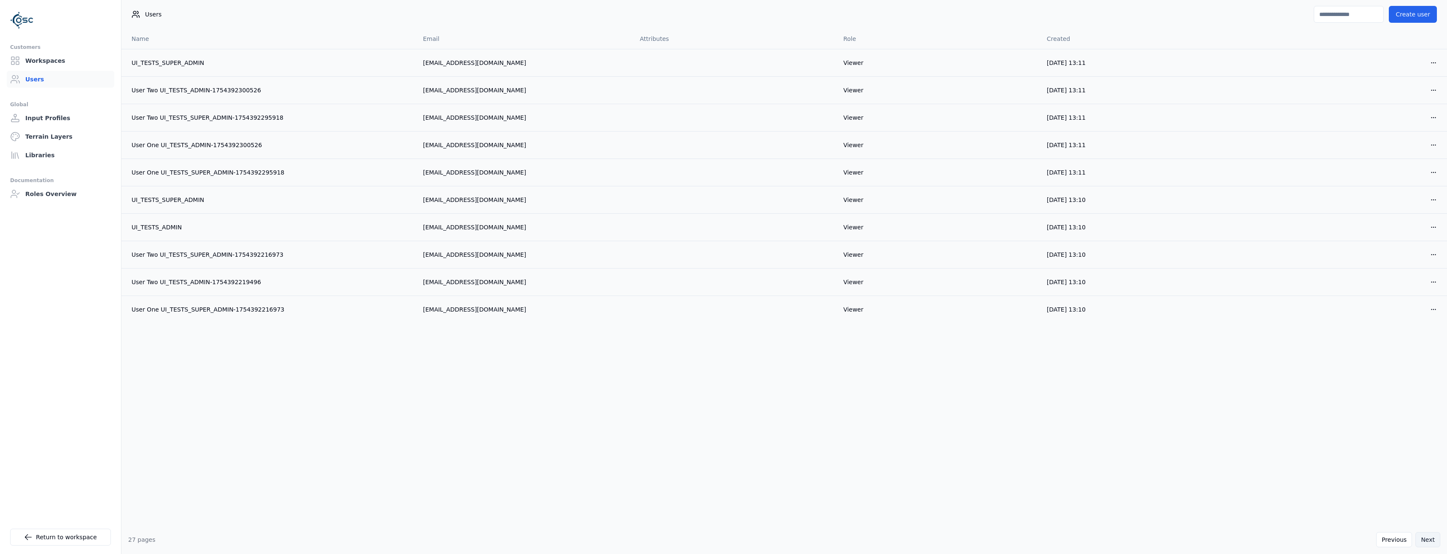
click at [1436, 539] on button "Next" at bounding box center [1428, 539] width 25 height 15
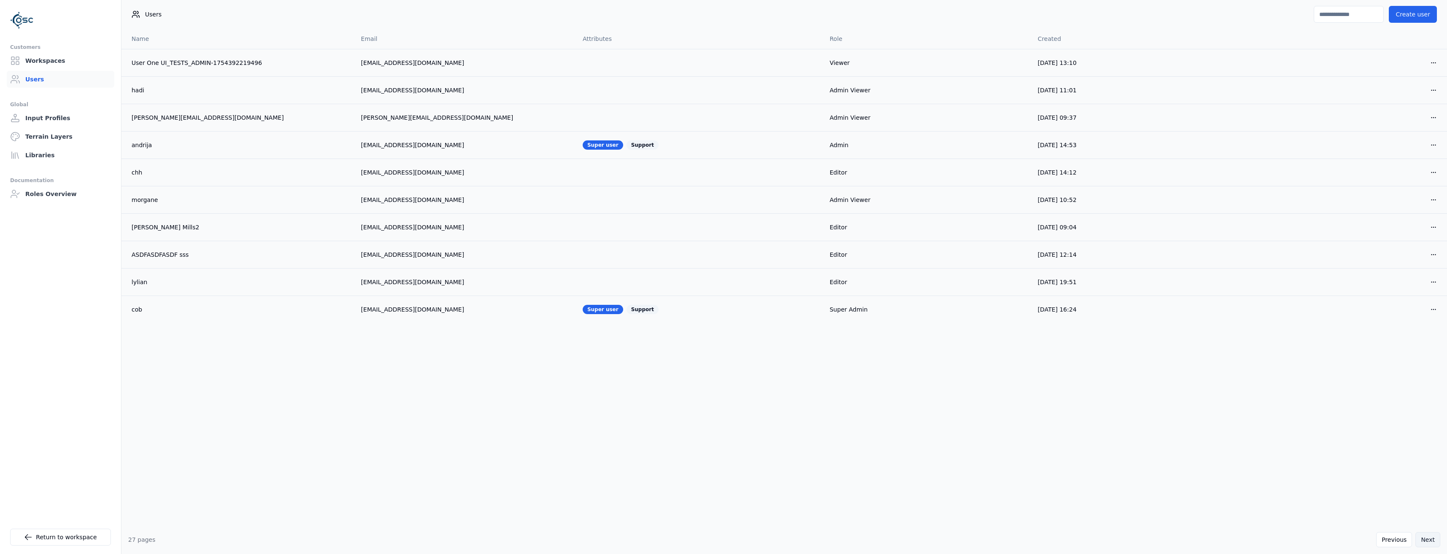
click at [1436, 539] on button "Next" at bounding box center [1428, 539] width 25 height 15
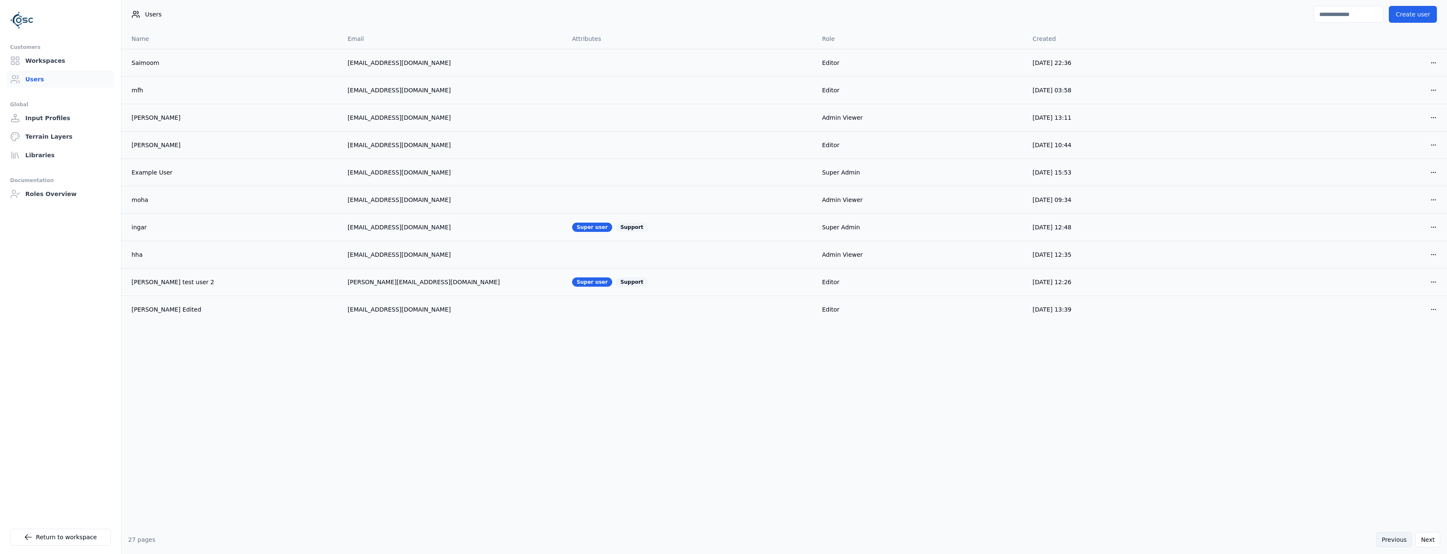
click at [1393, 540] on button "Previous" at bounding box center [1395, 539] width 36 height 15
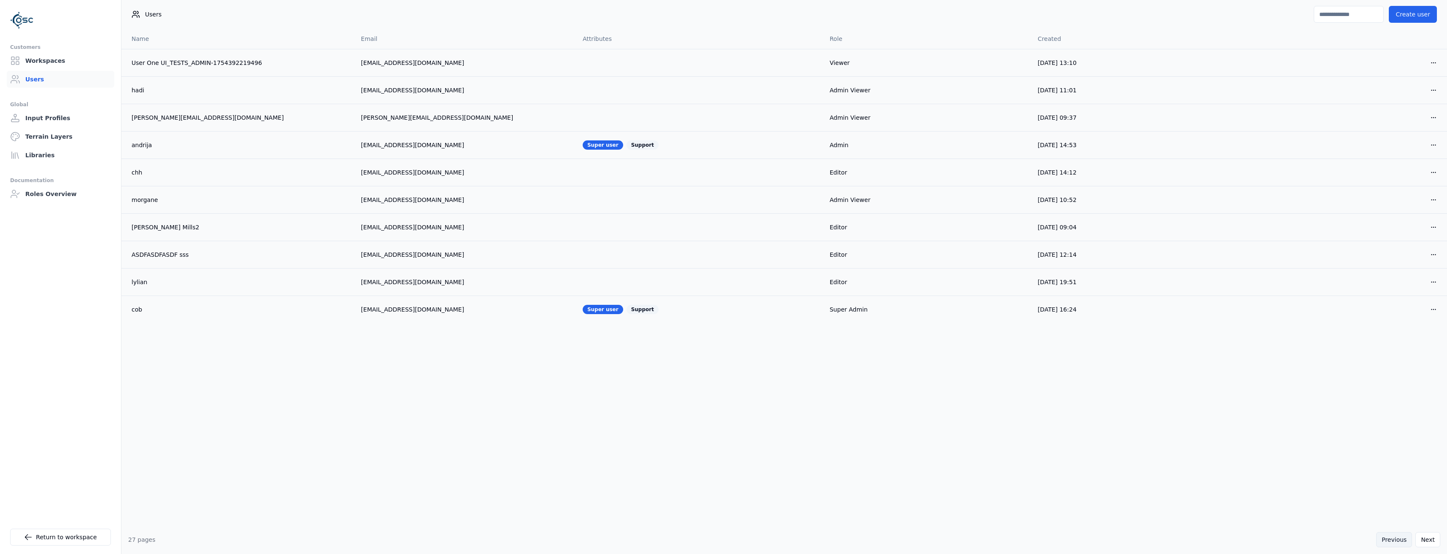
click at [1395, 538] on button "Previous" at bounding box center [1395, 539] width 36 height 15
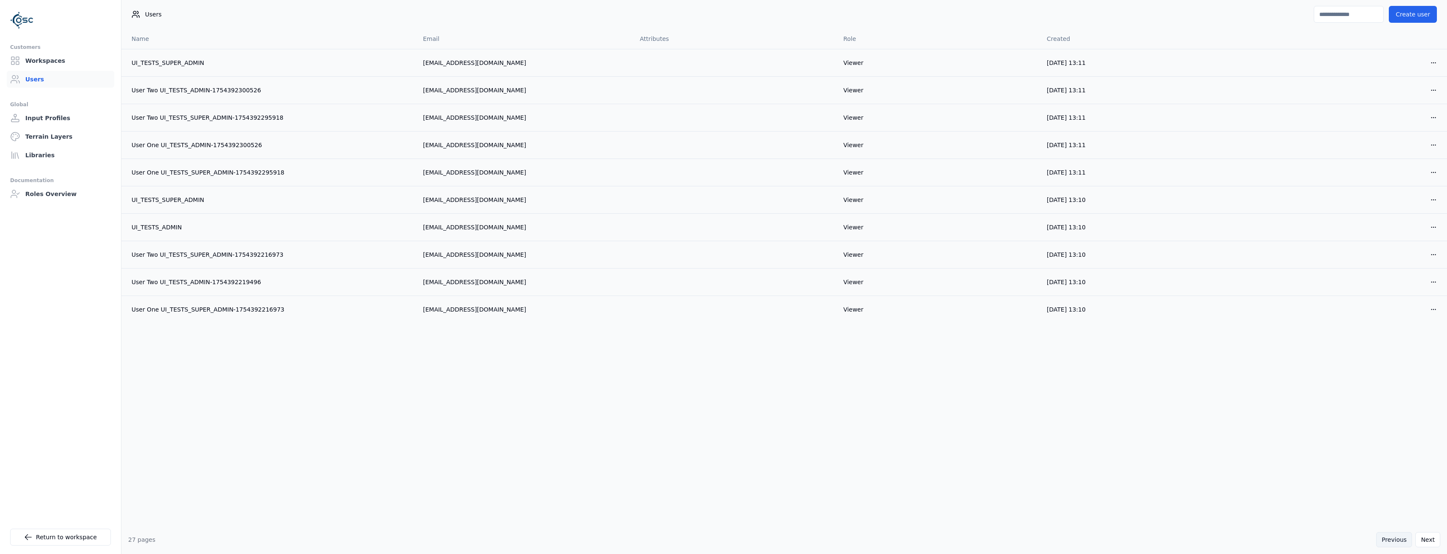
click at [1395, 538] on button "Previous" at bounding box center [1395, 539] width 36 height 15
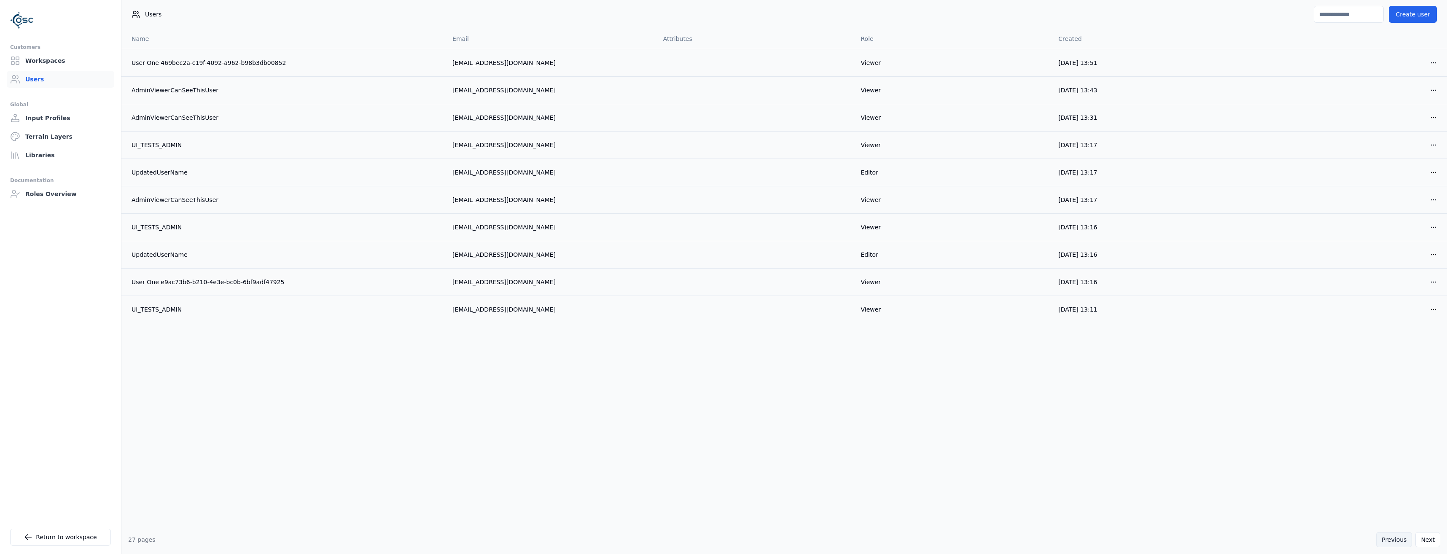
click at [1395, 538] on button "Previous" at bounding box center [1395, 539] width 36 height 15
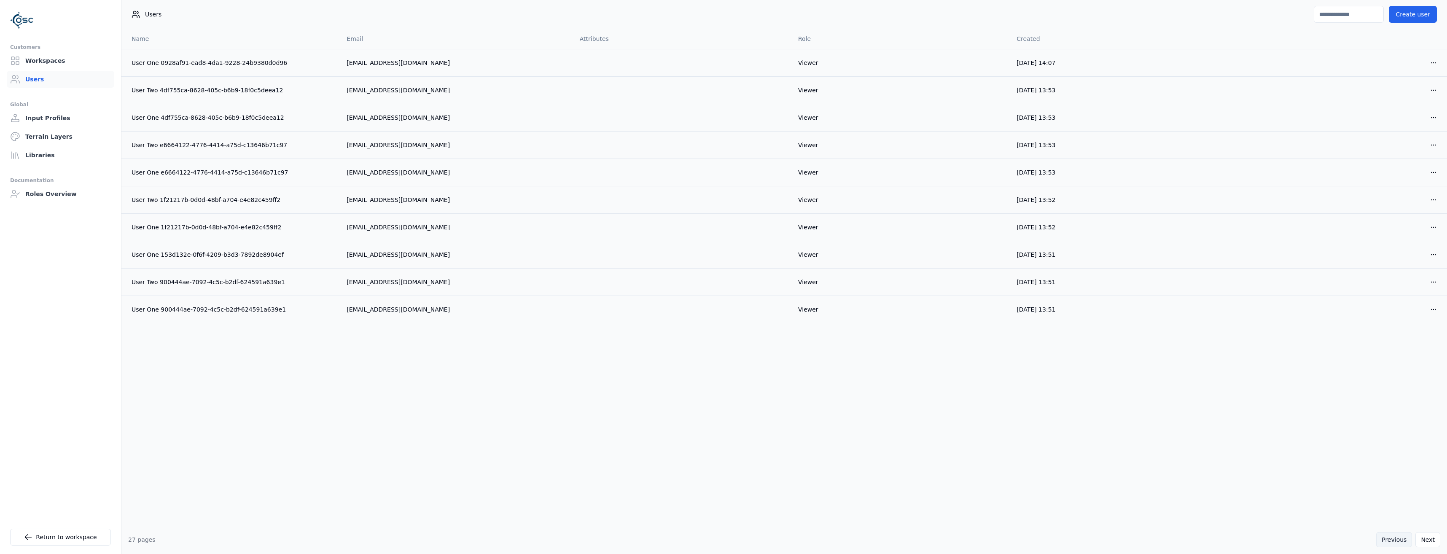
click at [1395, 538] on button "Previous" at bounding box center [1395, 539] width 36 height 15
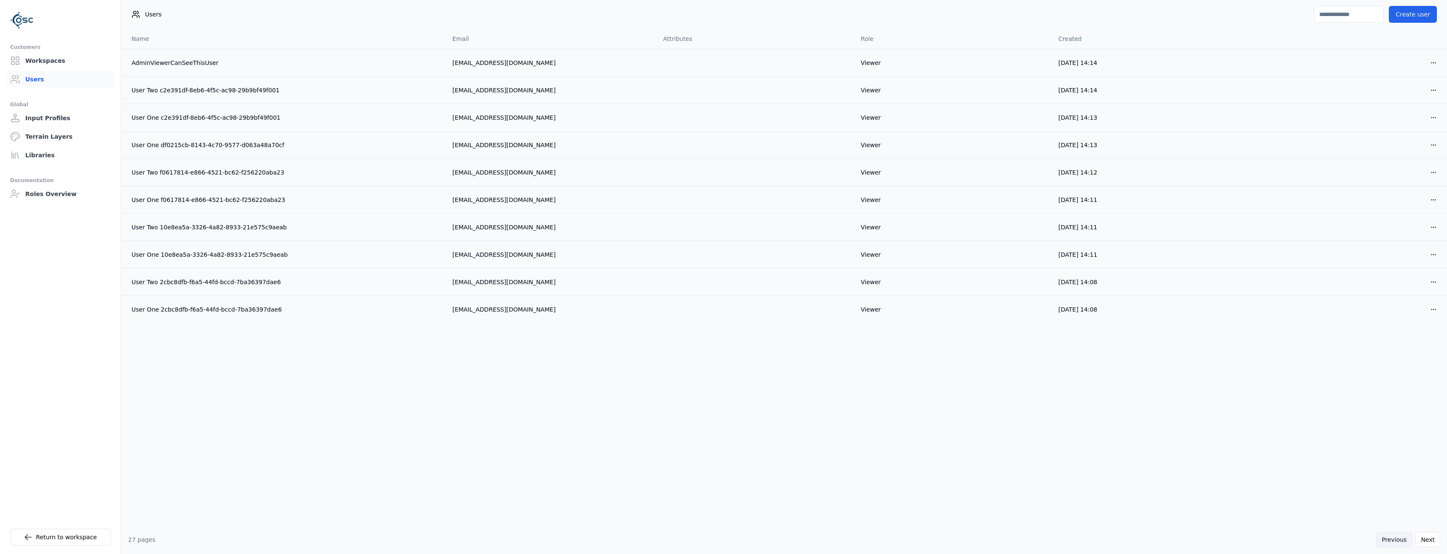
click at [1395, 538] on button "Previous" at bounding box center [1395, 539] width 36 height 15
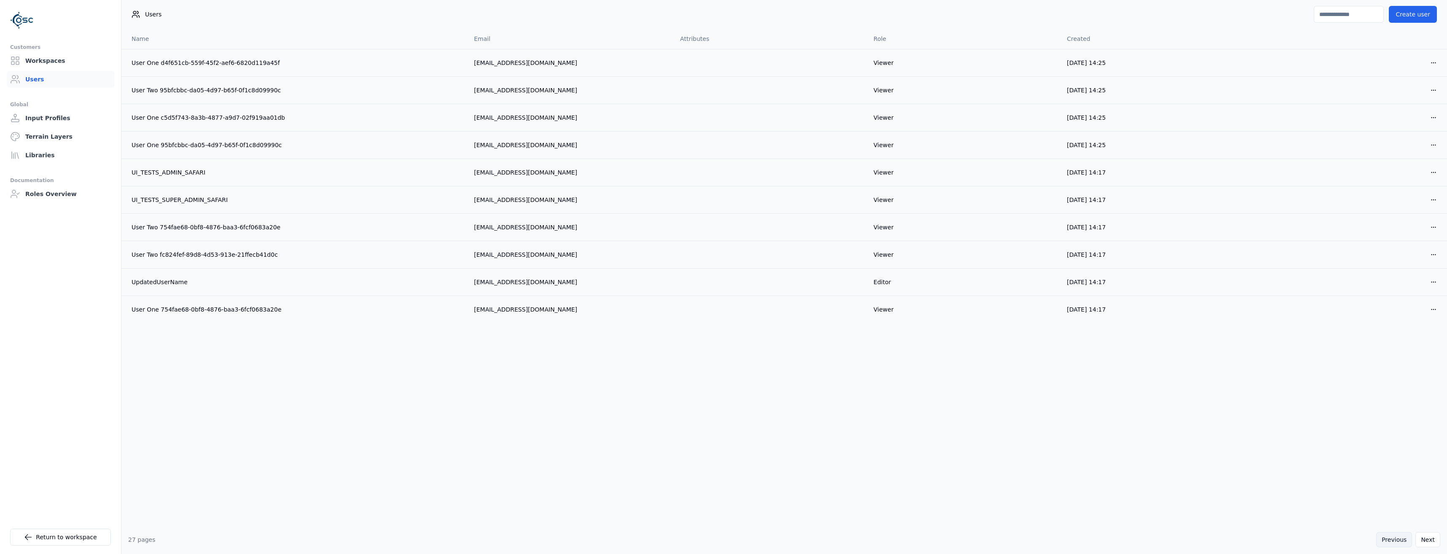
click at [1395, 538] on button "Previous" at bounding box center [1395, 539] width 36 height 15
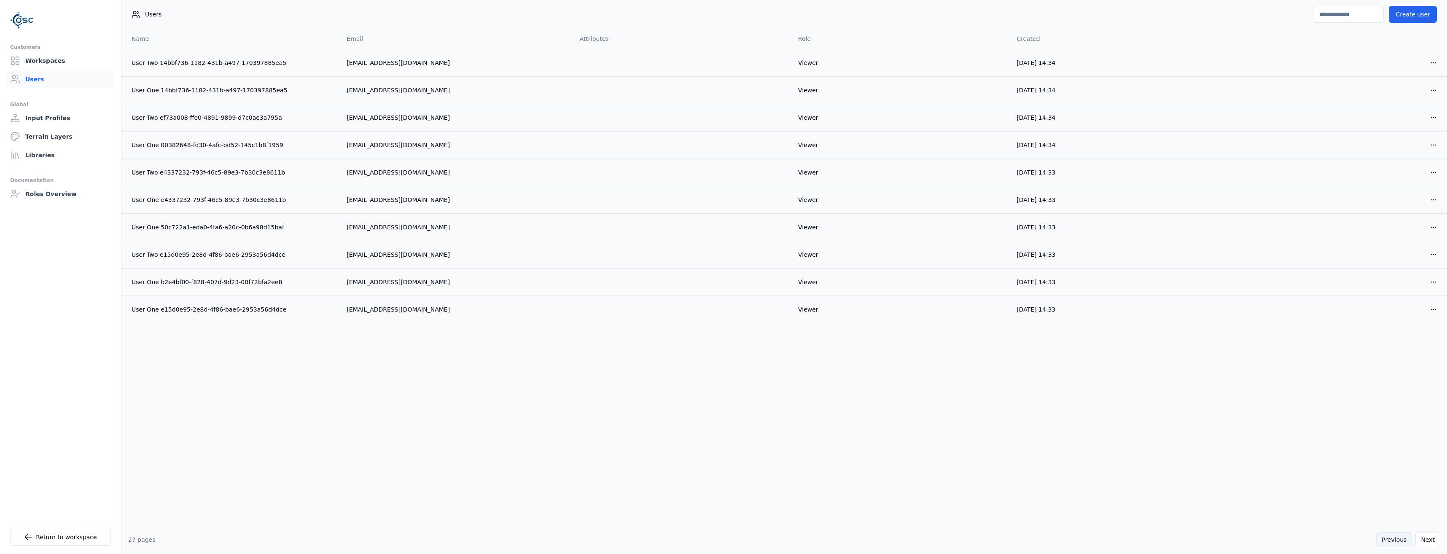
click at [1395, 538] on button "Previous" at bounding box center [1395, 539] width 36 height 15
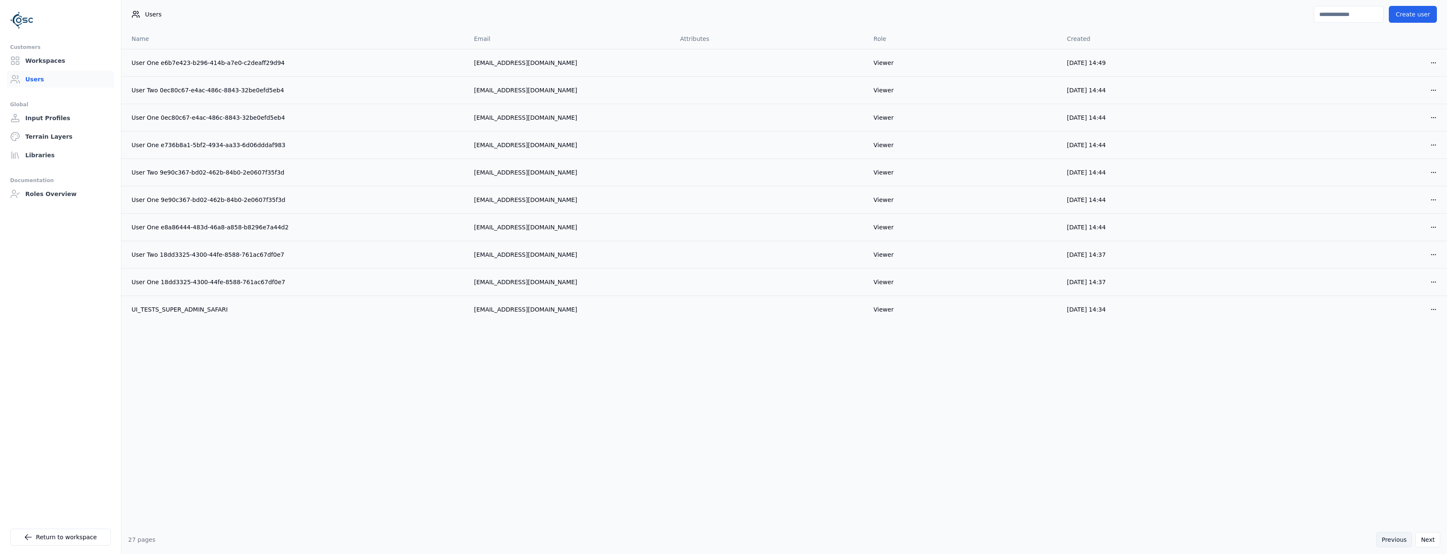
click at [1395, 538] on button "Previous" at bounding box center [1395, 539] width 36 height 15
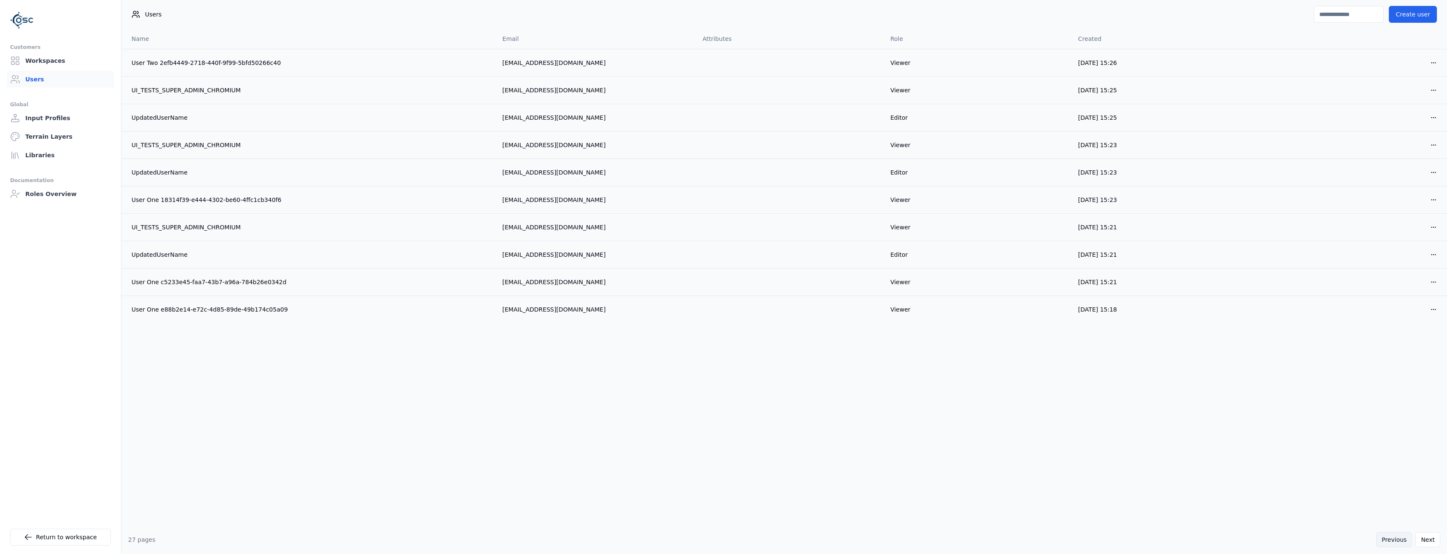
click at [1395, 538] on button "Previous" at bounding box center [1395, 539] width 36 height 15
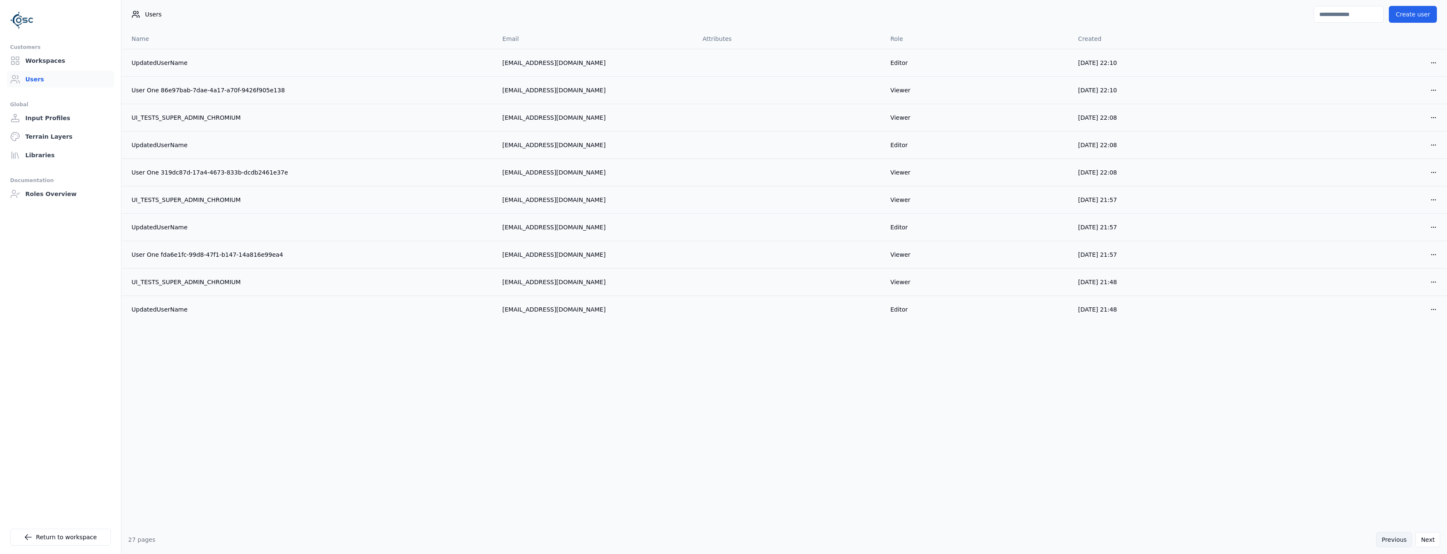
click at [1395, 538] on button "Previous" at bounding box center [1395, 539] width 36 height 15
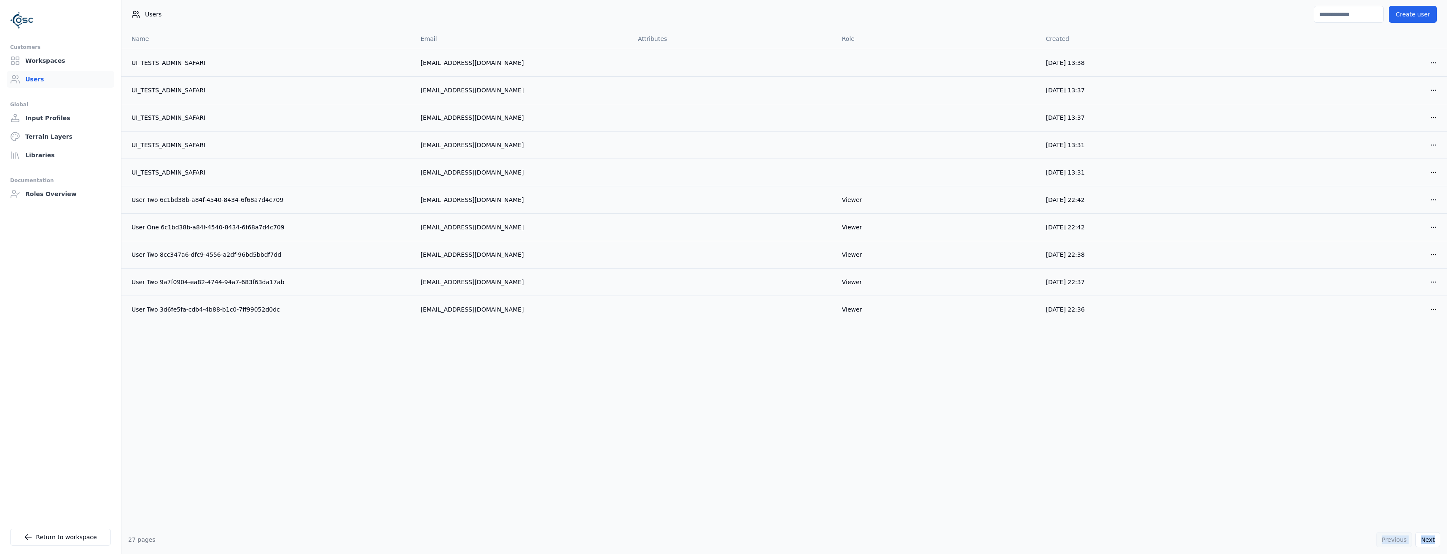
click at [1395, 538] on div "Previous Next" at bounding box center [1409, 539] width 64 height 15
drag, startPoint x: 1395, startPoint y: 538, endPoint x: 1286, endPoint y: 454, distance: 137.7
click at [1285, 455] on div "Name Email Attributes Role Created UI_TESTS_ADMIN_SAFARI [EMAIL_ADDRESS][DOMAIN…" at bounding box center [784, 277] width 1326 height 497
click at [1437, 63] on html "Customers Workspaces Users Global Input Profiles Terrain Layers Libraries Docum…" at bounding box center [723, 277] width 1447 height 554
click at [1412, 100] on div "Edit Delete" at bounding box center [1414, 86] width 54 height 31
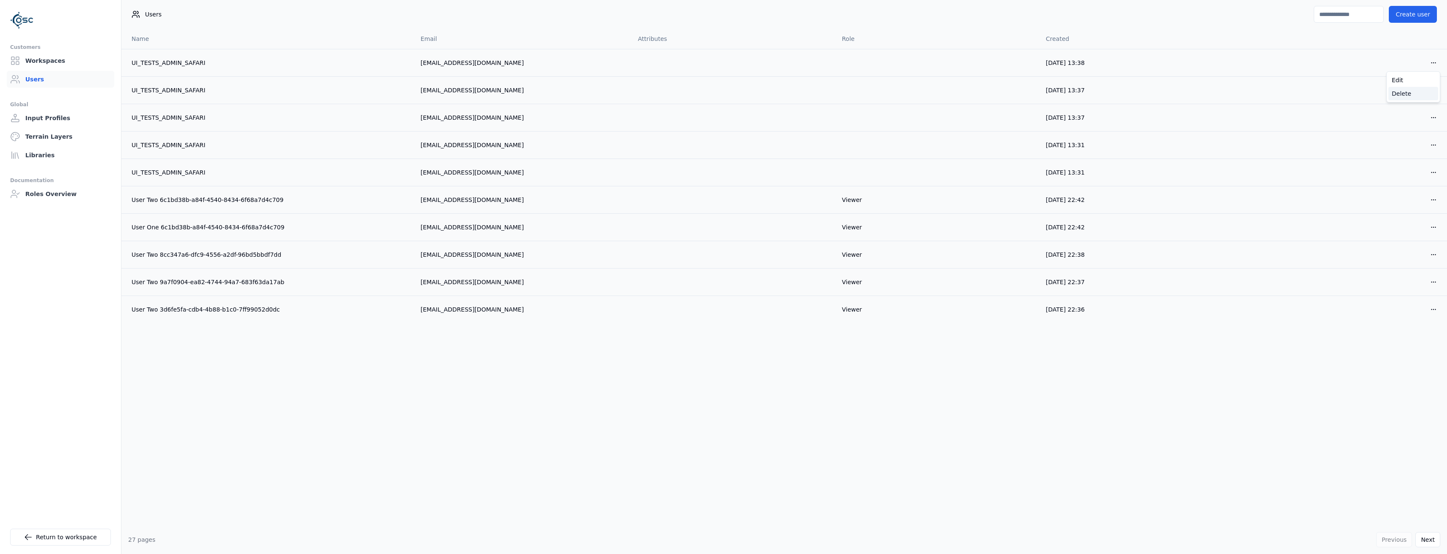
click at [1414, 97] on div "Delete" at bounding box center [1414, 93] width 50 height 13
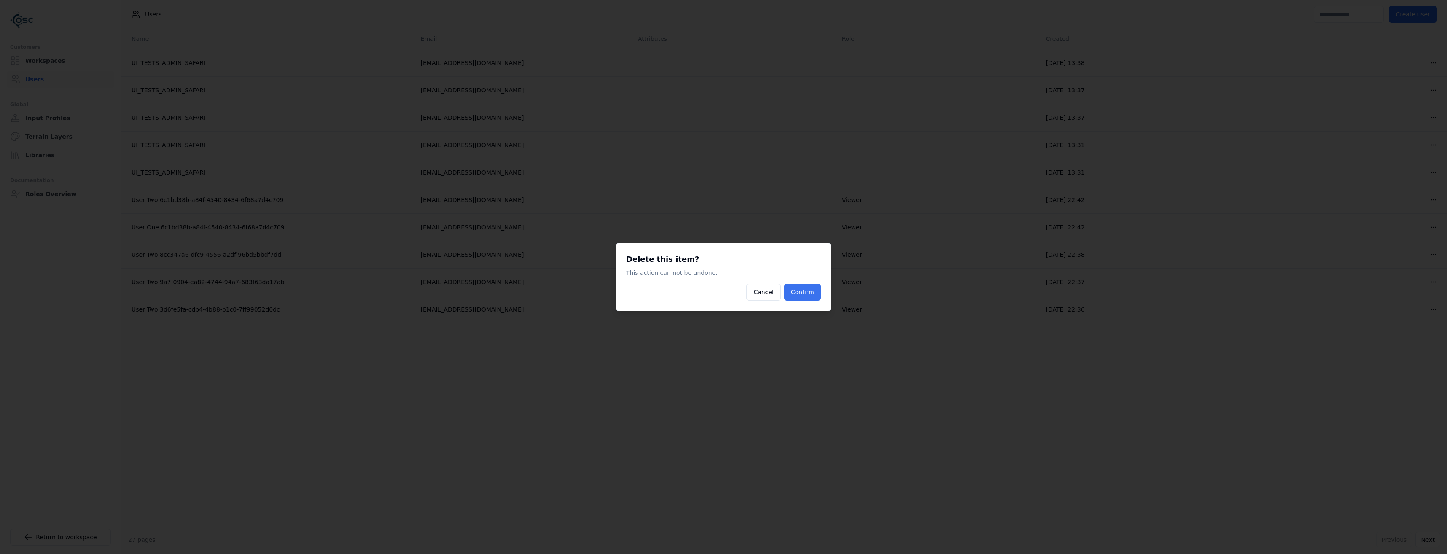
click at [806, 297] on button "Confirm" at bounding box center [802, 292] width 37 height 17
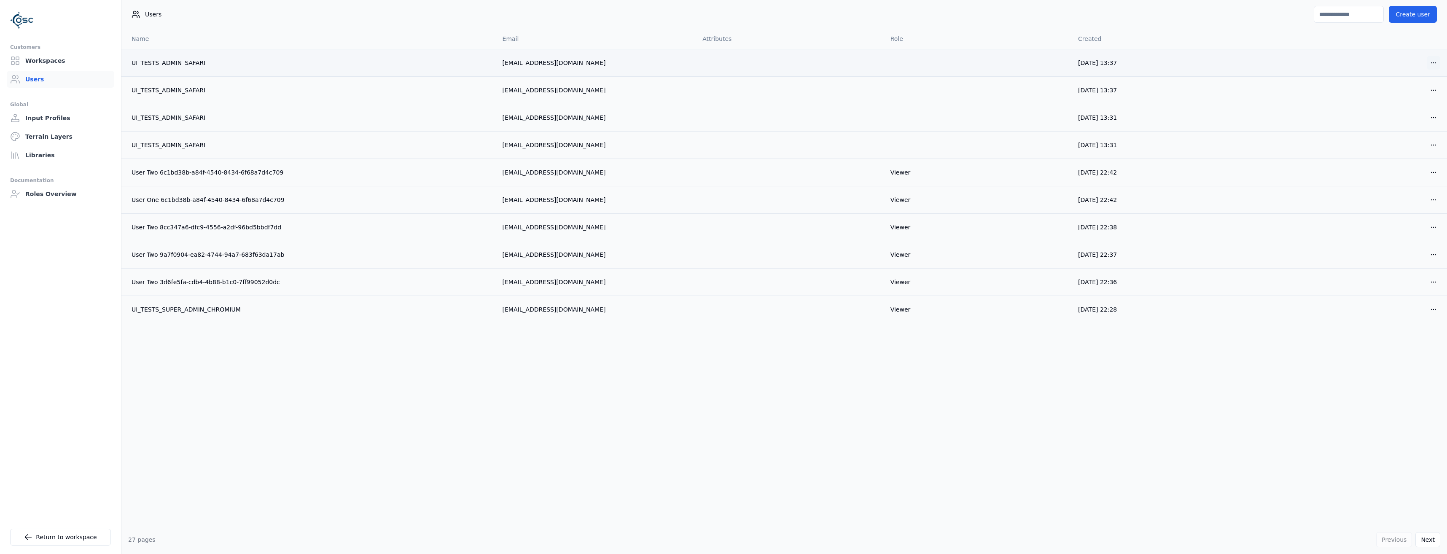
click at [1439, 63] on html "Customers Workspaces Users Global Input Profiles Terrain Layers Libraries Docum…" at bounding box center [723, 277] width 1447 height 554
click at [1409, 91] on div "Delete" at bounding box center [1414, 93] width 50 height 13
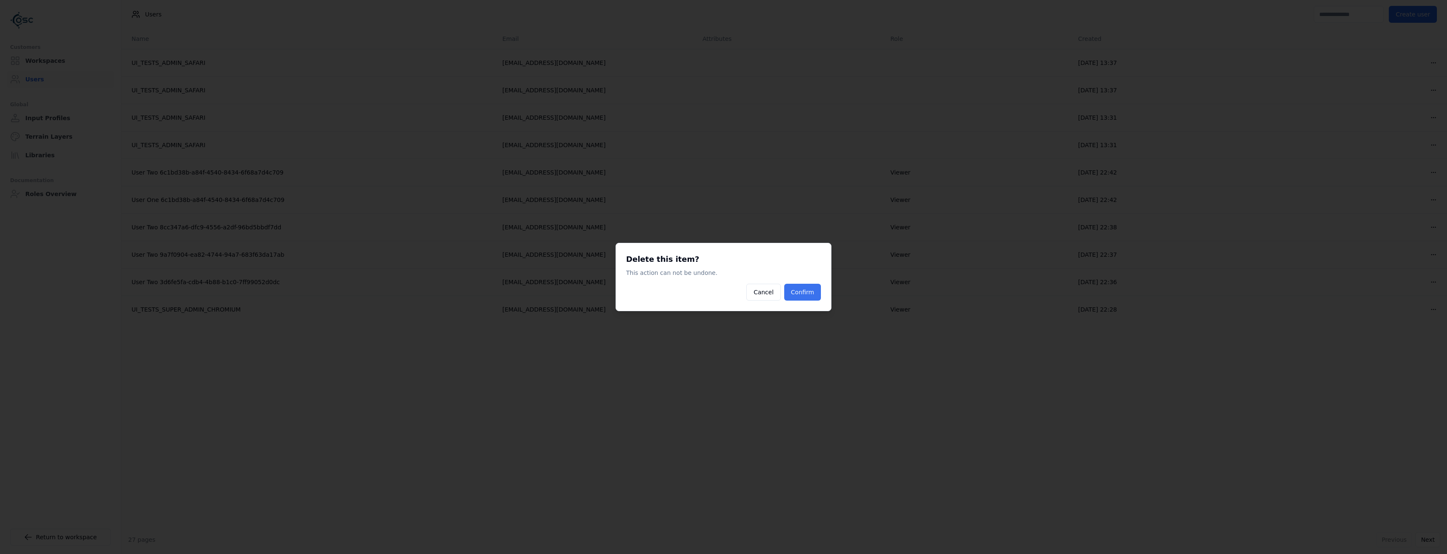
click at [797, 296] on button "Confirm" at bounding box center [802, 292] width 37 height 17
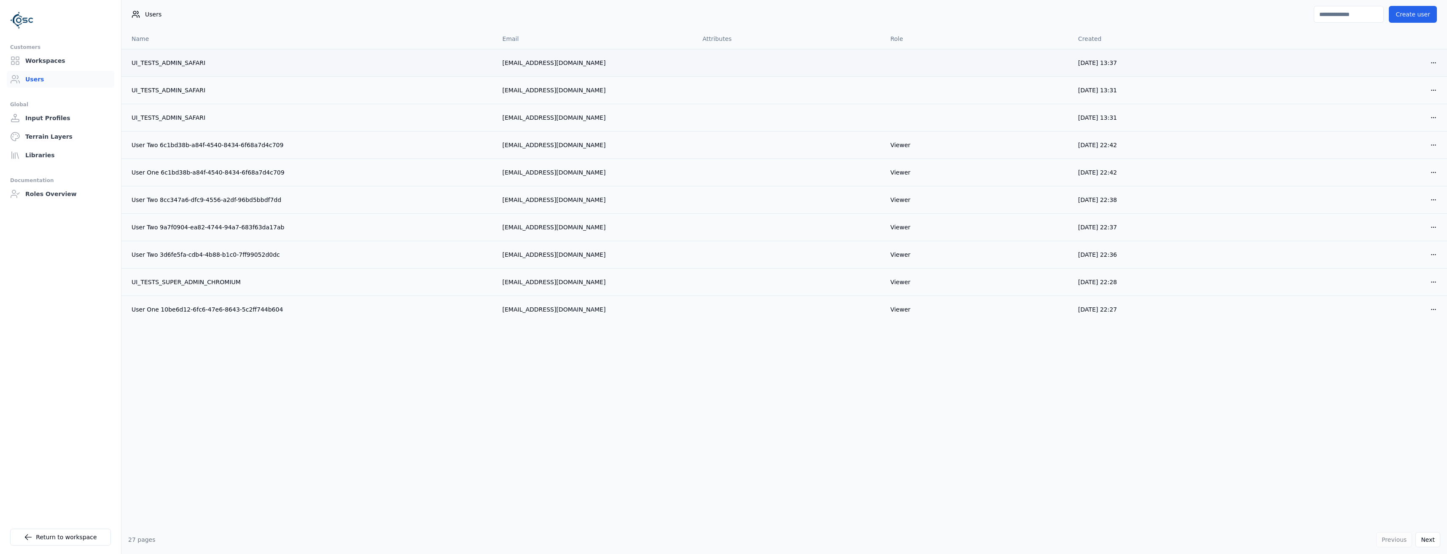
click at [1426, 67] on div "Open menu" at bounding box center [1354, 62] width 174 height 13
click at [1432, 64] on html "Customers Workspaces Users Global Input Profiles Terrain Layers Libraries Docum…" at bounding box center [723, 277] width 1447 height 554
click at [1410, 92] on div "Delete" at bounding box center [1414, 93] width 50 height 13
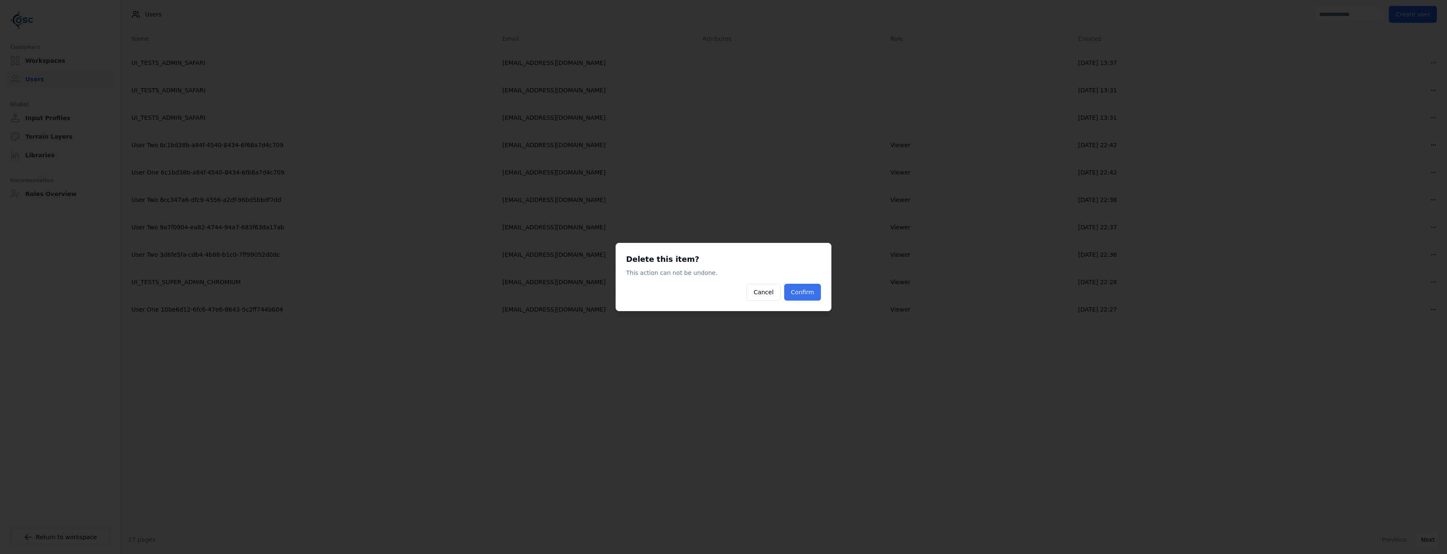
click at [799, 293] on button "Confirm" at bounding box center [802, 292] width 37 height 17
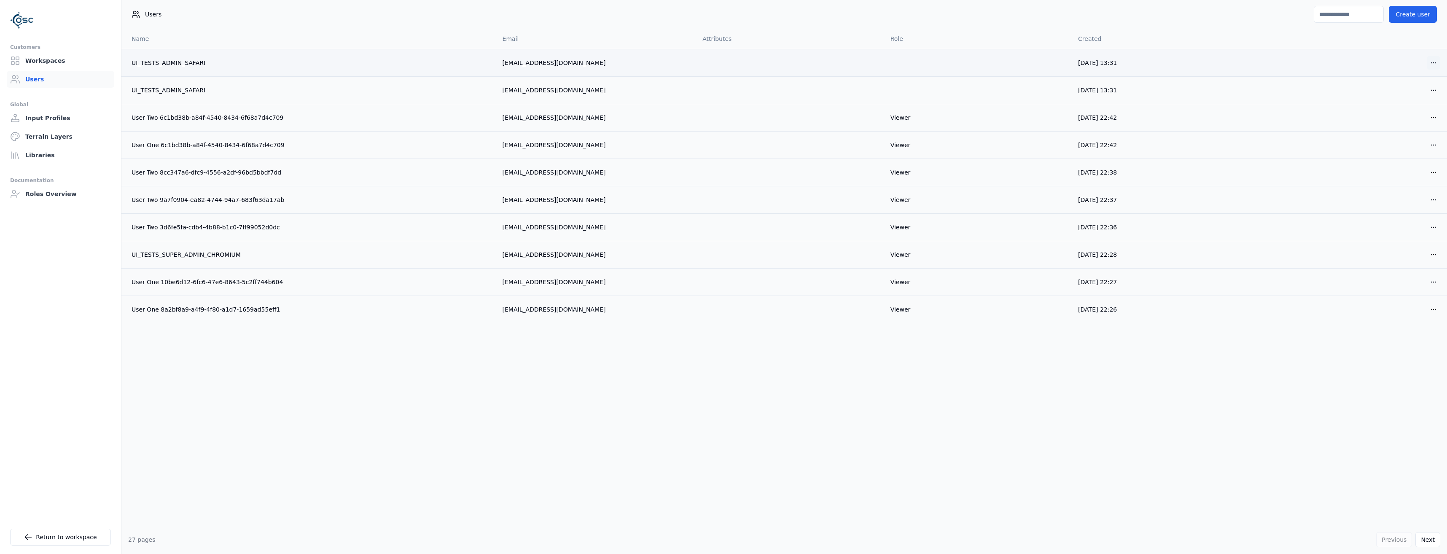
click at [1434, 65] on html "Customers Workspaces Users Global Input Profiles Terrain Layers Libraries Docum…" at bounding box center [723, 277] width 1447 height 554
click at [1409, 98] on div "Delete" at bounding box center [1414, 93] width 50 height 13
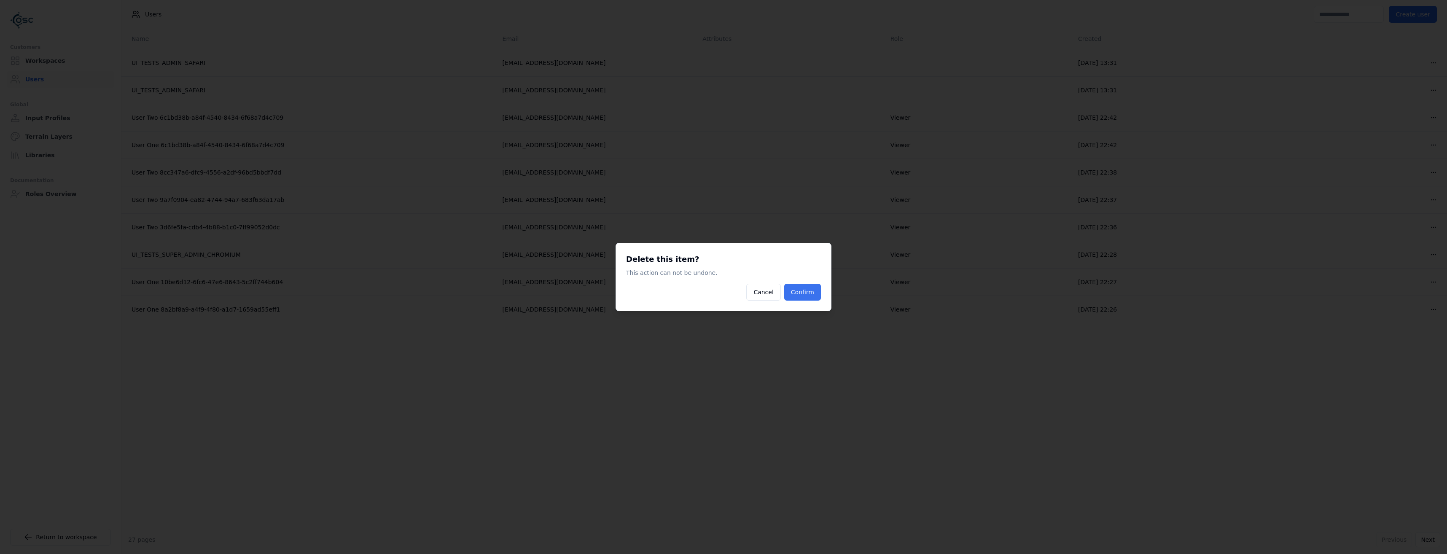
click at [802, 289] on button "Confirm" at bounding box center [802, 292] width 37 height 17
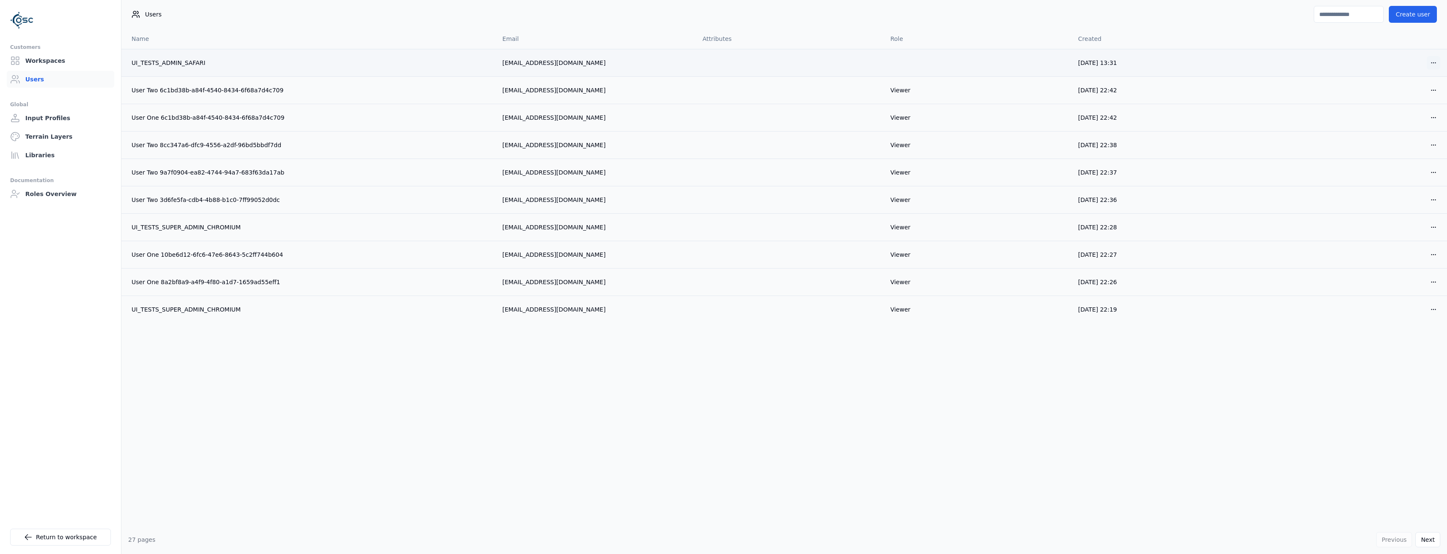
click at [1432, 68] on html "Customers Workspaces Users Global Input Profiles Terrain Layers Libraries Docum…" at bounding box center [723, 277] width 1447 height 554
click at [1412, 102] on div "Edit Delete" at bounding box center [1414, 86] width 54 height 31
click at [1413, 96] on div "Delete" at bounding box center [1414, 93] width 50 height 13
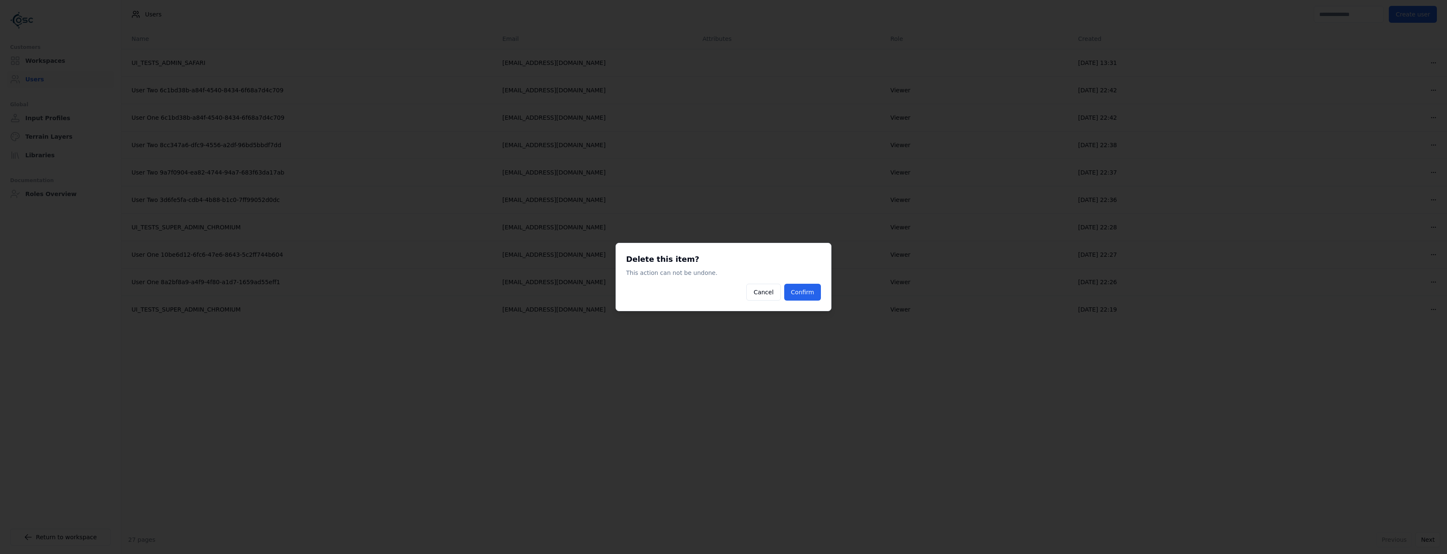
click at [824, 288] on div "Delete this item? This action can not be undone. Cancel Confirm" at bounding box center [724, 277] width 216 height 68
click at [807, 291] on button "Confirm" at bounding box center [802, 292] width 37 height 17
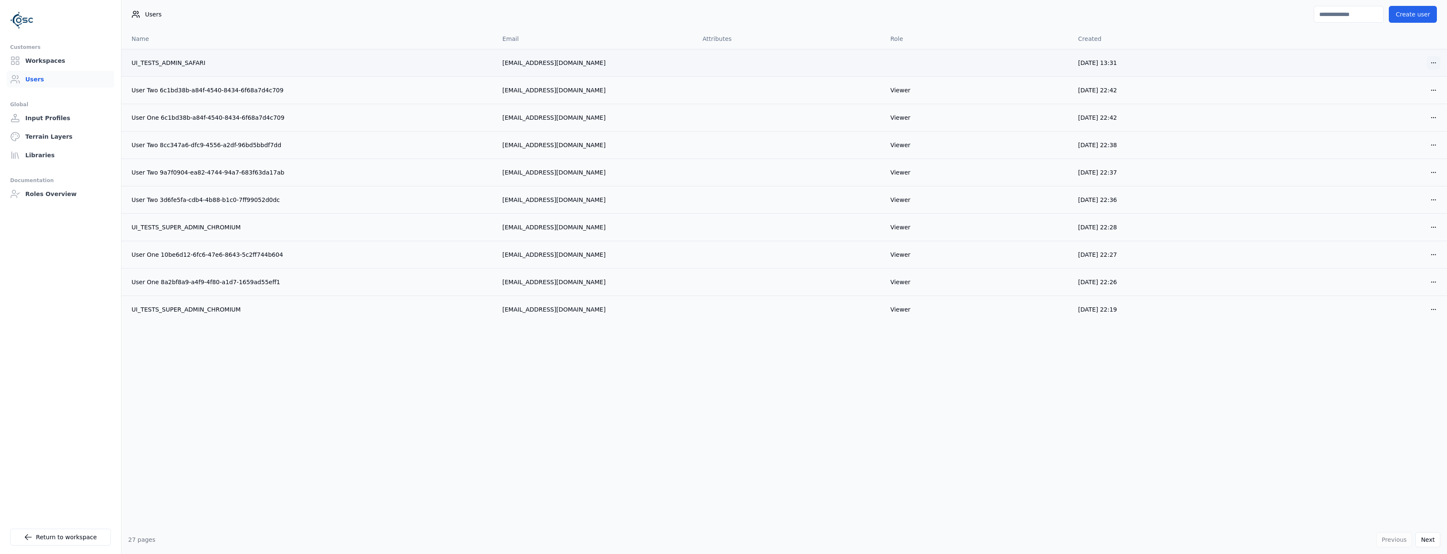
click at [1439, 69] on html "Customers Workspaces Users Global Input Profiles Terrain Layers Libraries Docum…" at bounding box center [723, 277] width 1447 height 554
click at [1411, 94] on div "Delete" at bounding box center [1414, 93] width 50 height 13
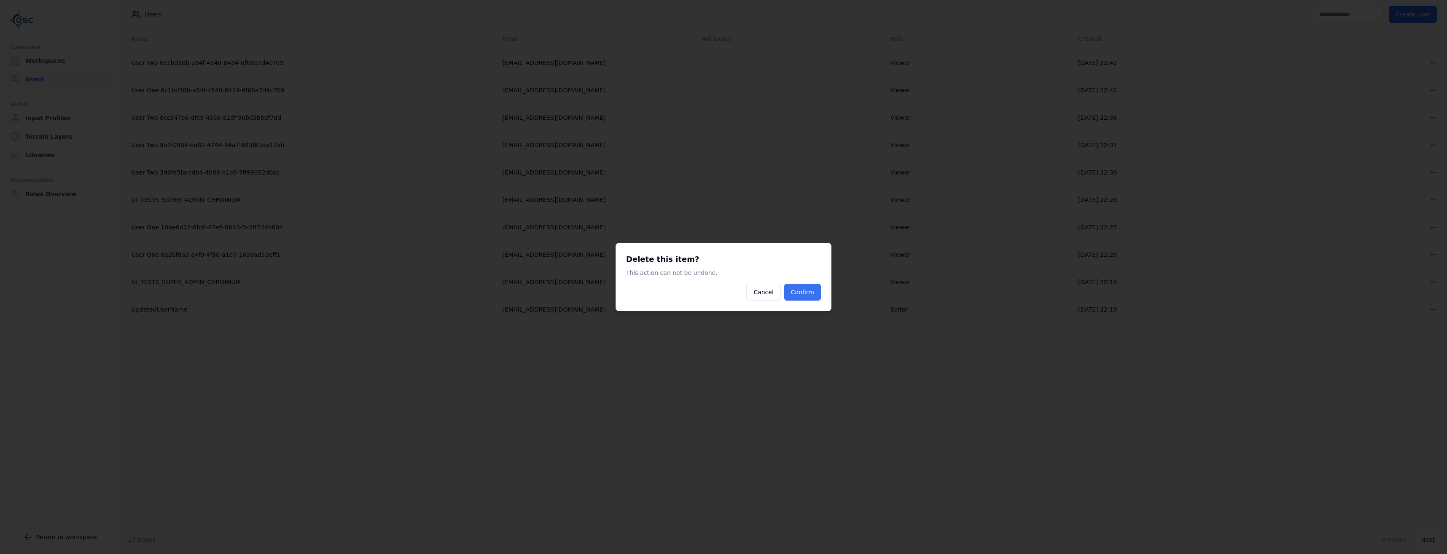
click at [815, 290] on button "Confirm" at bounding box center [802, 292] width 37 height 17
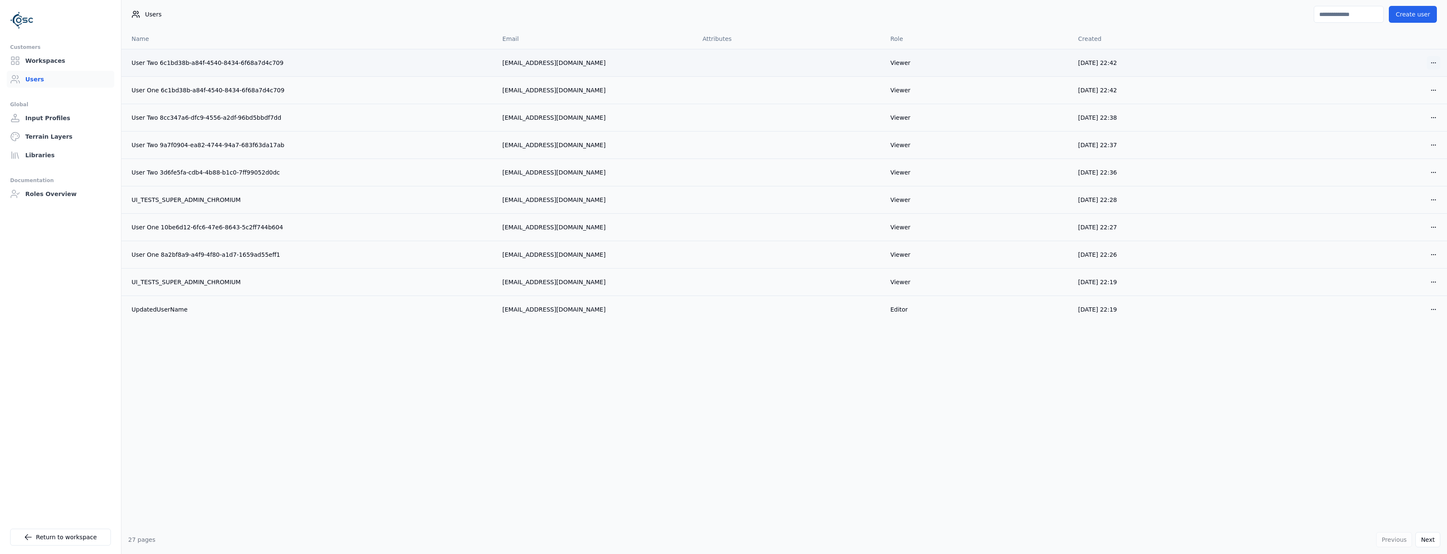
click at [1435, 59] on html "Customers Workspaces Users Global Input Profiles Terrain Layers Libraries Docum…" at bounding box center [723, 277] width 1447 height 554
click at [1400, 92] on div "Delete" at bounding box center [1414, 93] width 50 height 13
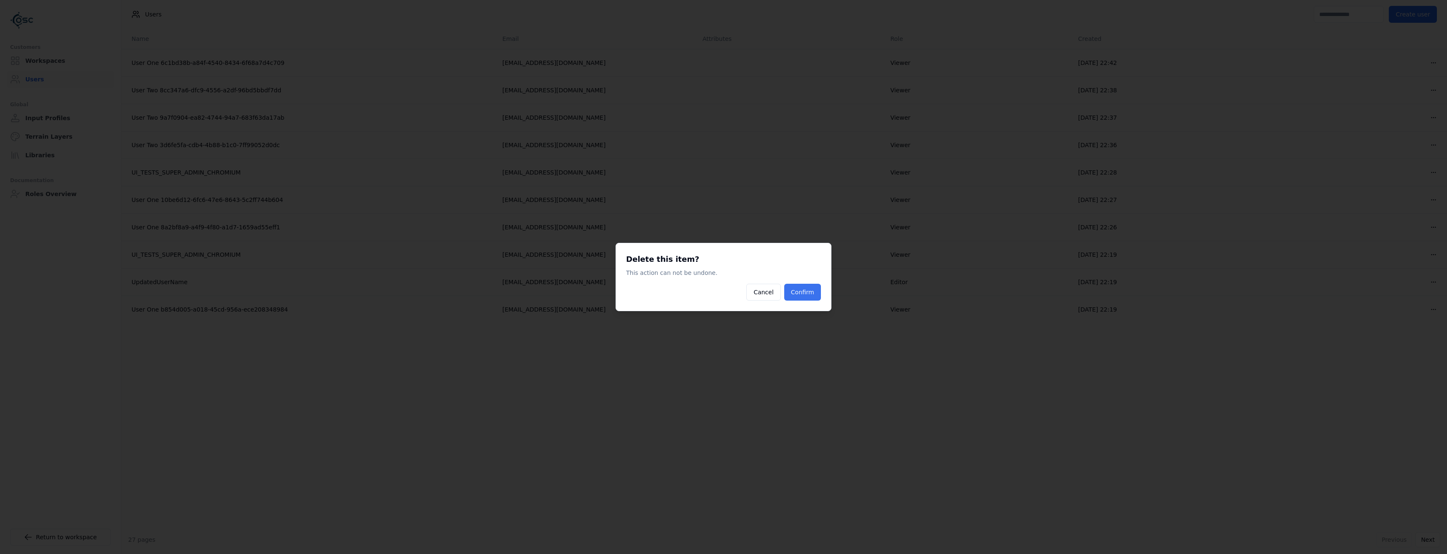
click at [805, 294] on button "Confirm" at bounding box center [802, 292] width 37 height 17
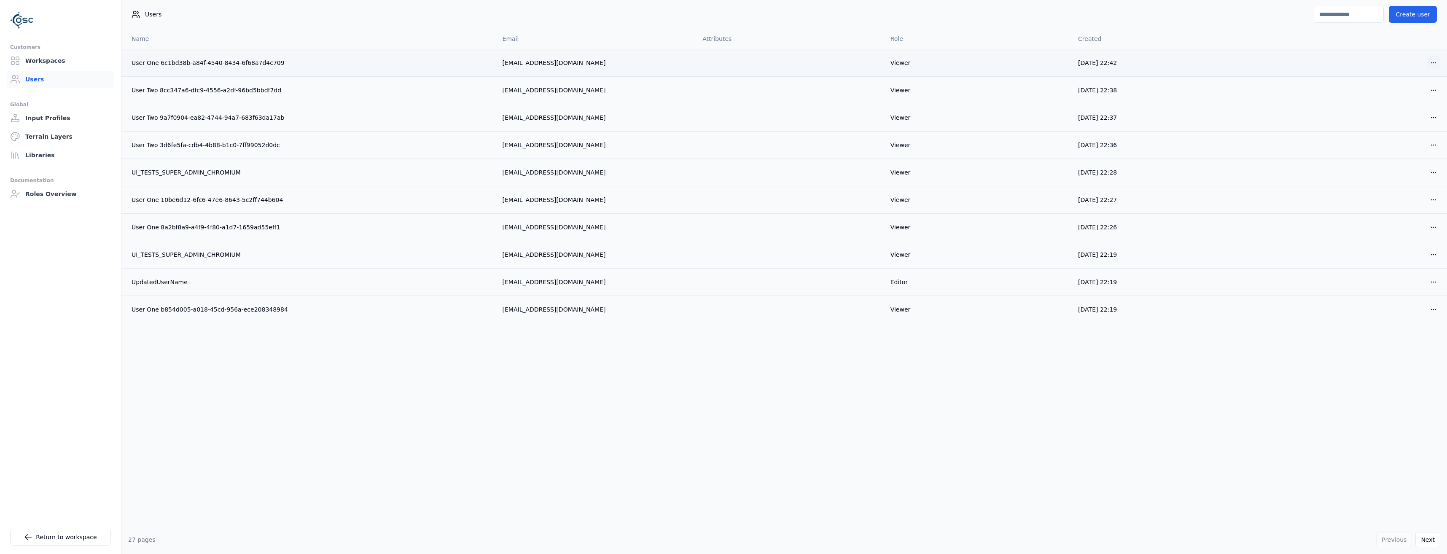
click at [1431, 67] on html "Customers Workspaces Users Global Input Profiles Terrain Layers Libraries Docum…" at bounding box center [723, 277] width 1447 height 554
click at [1418, 94] on div "Delete" at bounding box center [1414, 93] width 50 height 13
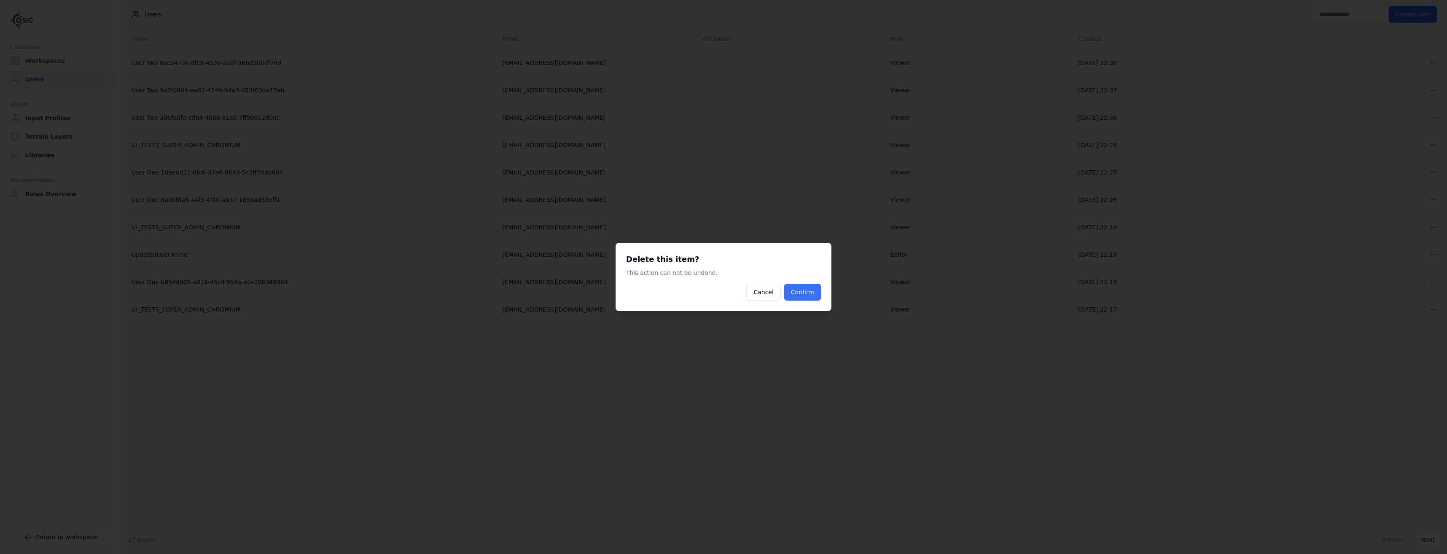
drag, startPoint x: 823, startPoint y: 293, endPoint x: 807, endPoint y: 294, distance: 16.0
click at [822, 293] on div "Delete this item? This action can not be undone. Cancel Confirm" at bounding box center [724, 277] width 216 height 68
click at [807, 294] on button "Confirm" at bounding box center [802, 292] width 37 height 17
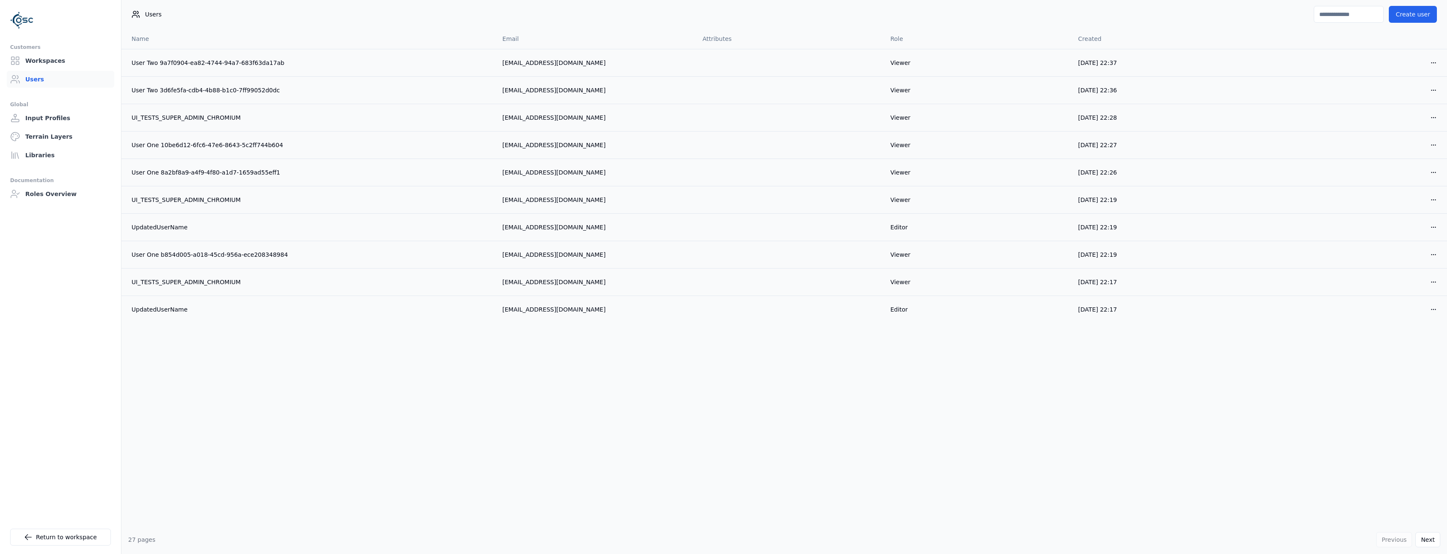
click at [1436, 63] on html "Customers Workspaces Users Global Input Profiles Terrain Layers Libraries Docum…" at bounding box center [723, 277] width 1447 height 554
click at [1419, 100] on div "Delete" at bounding box center [1414, 93] width 50 height 13
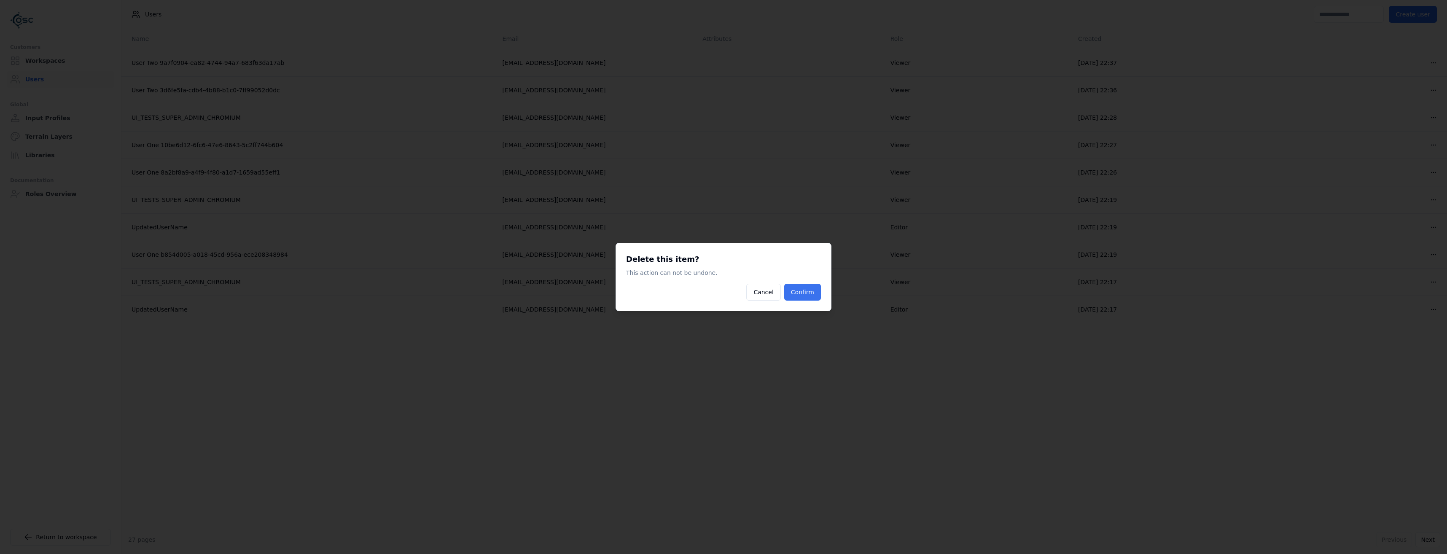
click at [800, 298] on button "Confirm" at bounding box center [802, 292] width 37 height 17
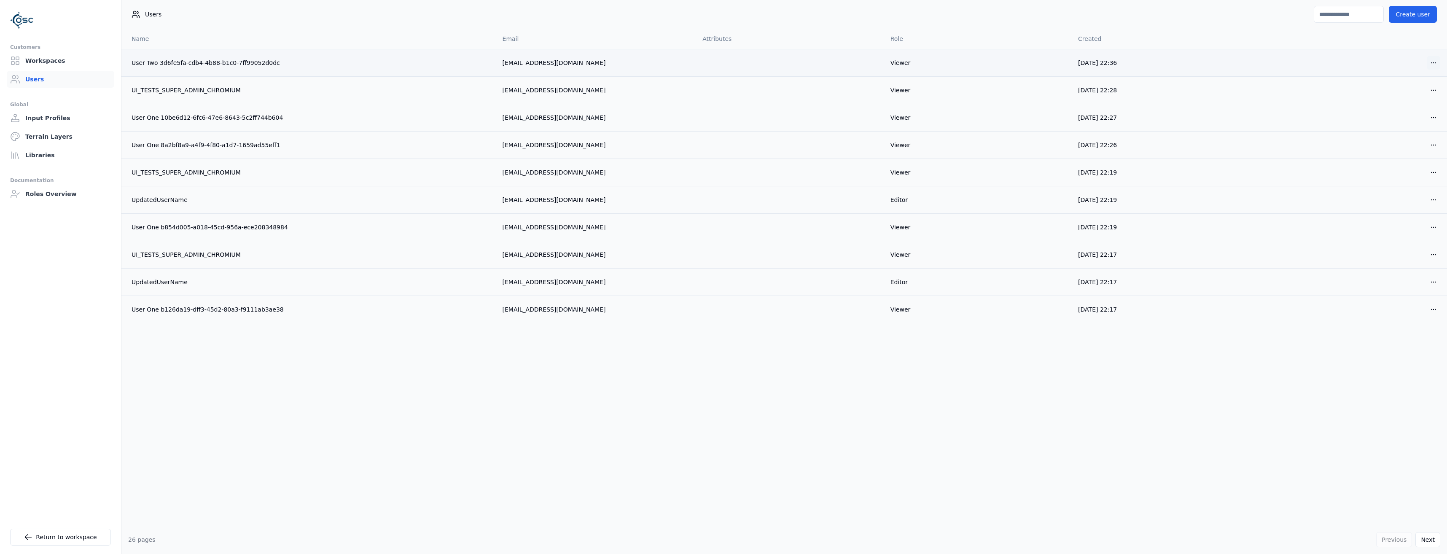
click at [1436, 59] on html "Customers Workspaces Users Global Input Profiles Terrain Layers Libraries Docum…" at bounding box center [723, 277] width 1447 height 554
click at [1395, 100] on div "Delete" at bounding box center [1414, 93] width 50 height 13
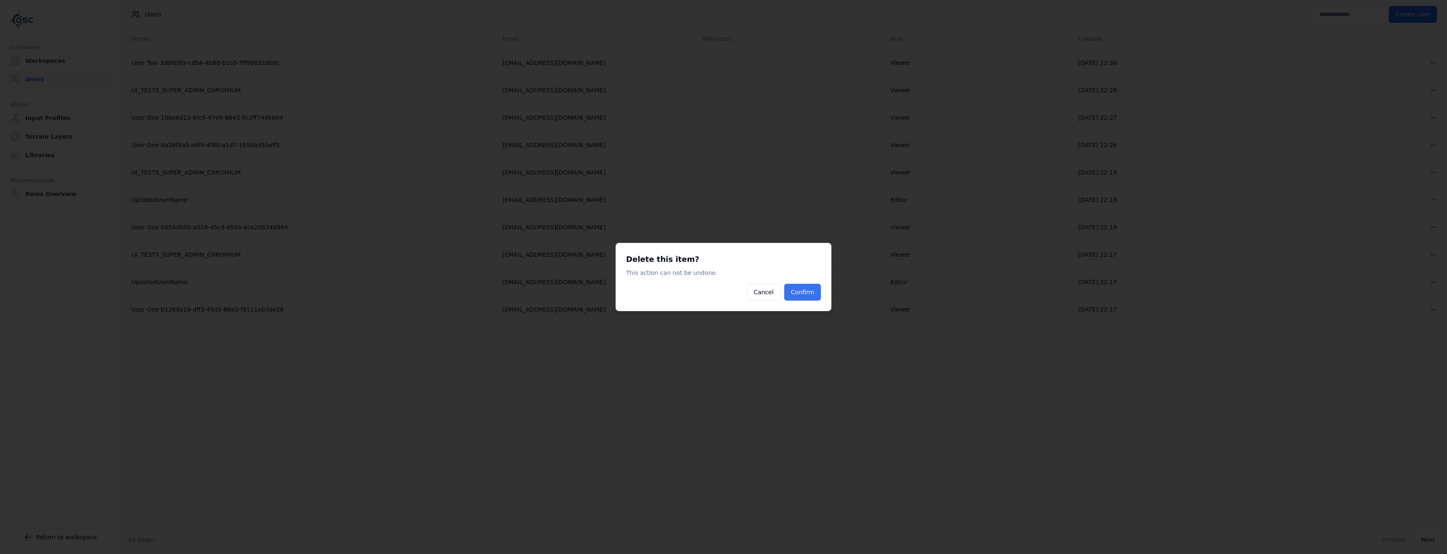
click at [806, 291] on button "Confirm" at bounding box center [802, 292] width 37 height 17
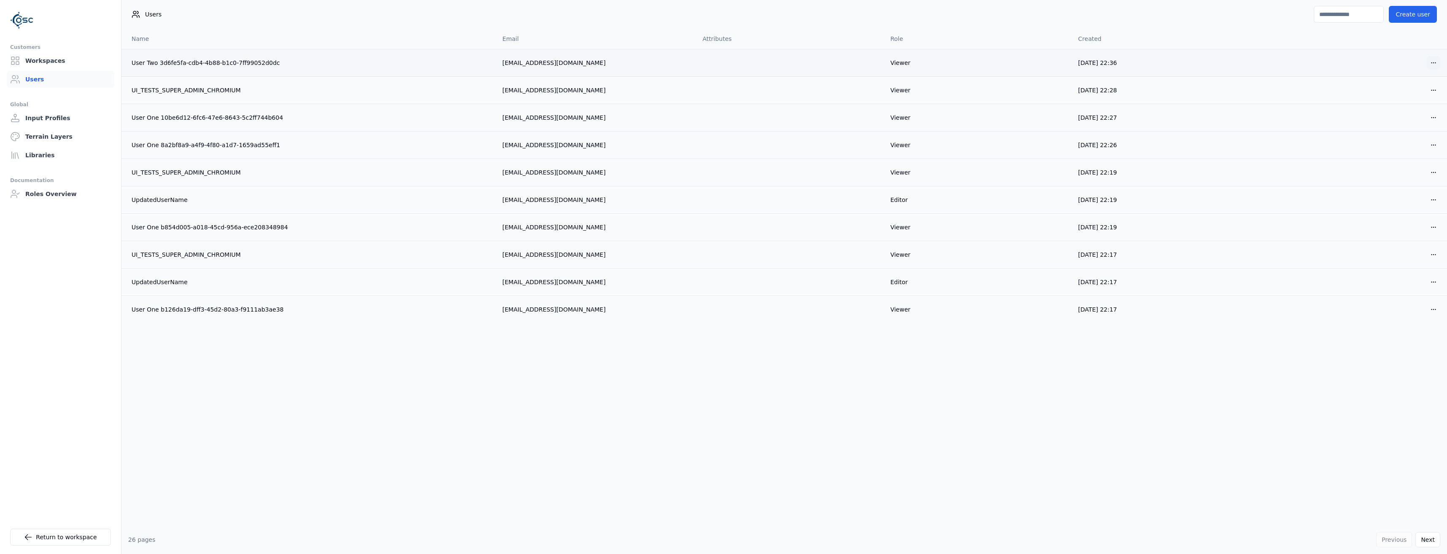
click at [1436, 62] on html "Customers Workspaces Users Global Input Profiles Terrain Layers Libraries Docum…" at bounding box center [723, 277] width 1447 height 554
click at [1399, 95] on div "Delete" at bounding box center [1414, 93] width 50 height 13
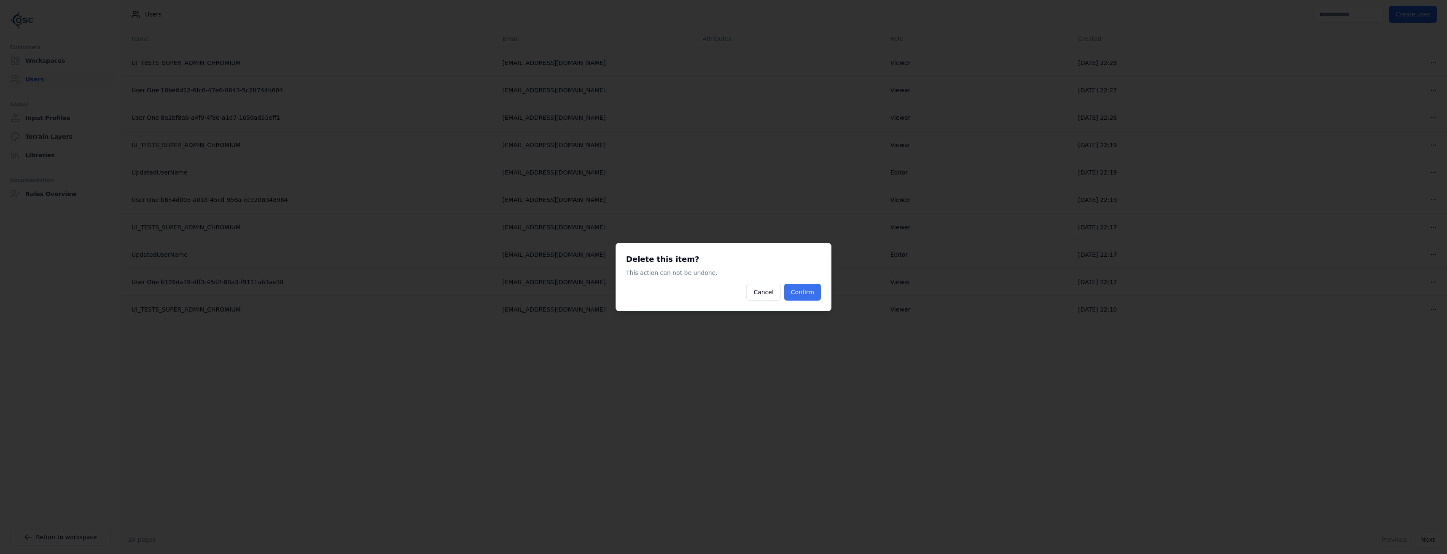
click at [812, 293] on button "Confirm" at bounding box center [802, 292] width 37 height 17
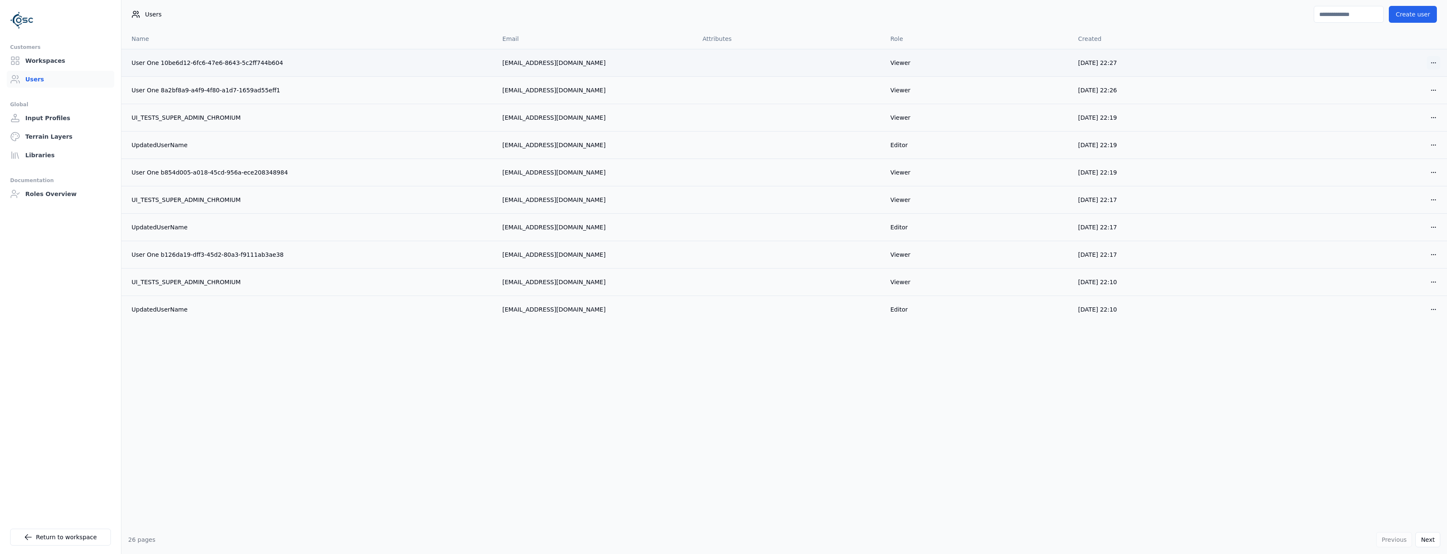
click at [1431, 63] on html "Customers Workspaces Users Global Input Profiles Terrain Layers Libraries Docum…" at bounding box center [723, 277] width 1447 height 554
click at [1415, 96] on div "Delete" at bounding box center [1414, 93] width 50 height 13
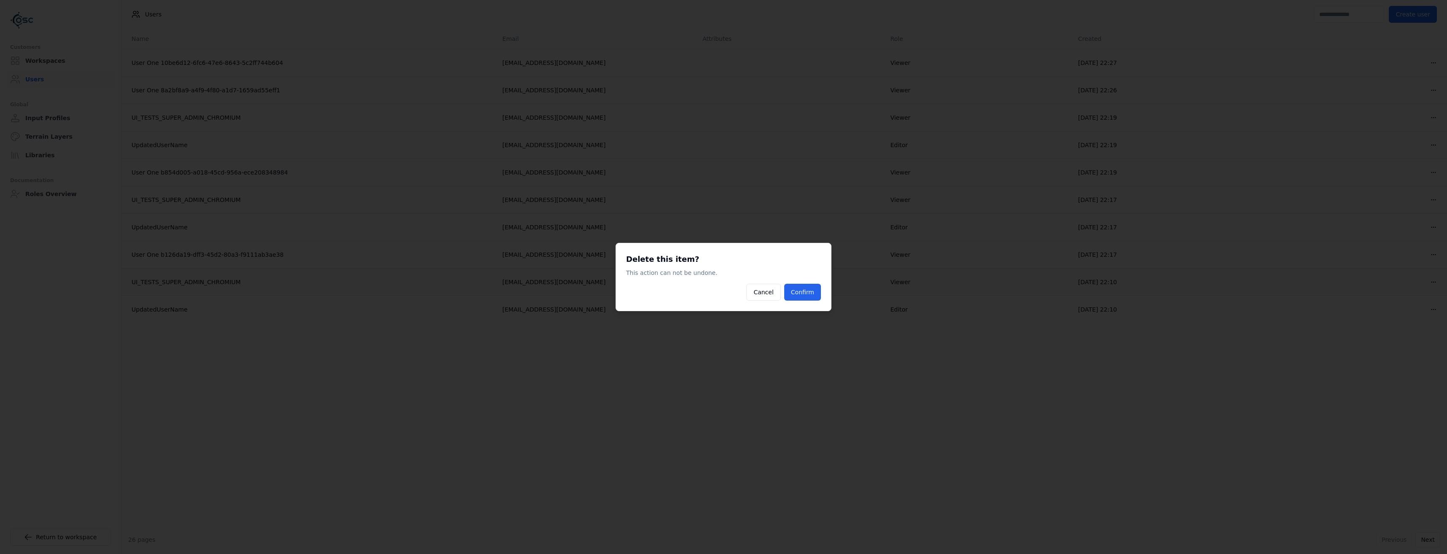
click at [806, 292] on button "Confirm" at bounding box center [802, 292] width 37 height 17
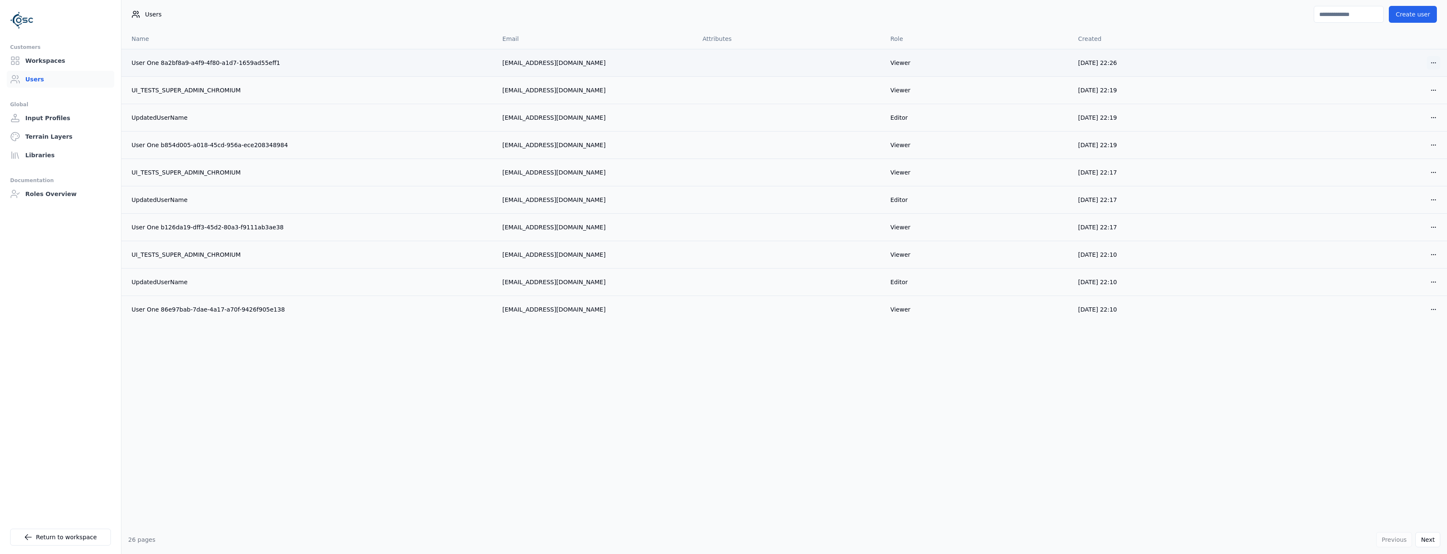
click at [1439, 62] on html "Customers Workspaces Users Global Input Profiles Terrain Layers Libraries Docum…" at bounding box center [723, 277] width 1447 height 554
click at [1413, 96] on div "Delete" at bounding box center [1414, 93] width 50 height 13
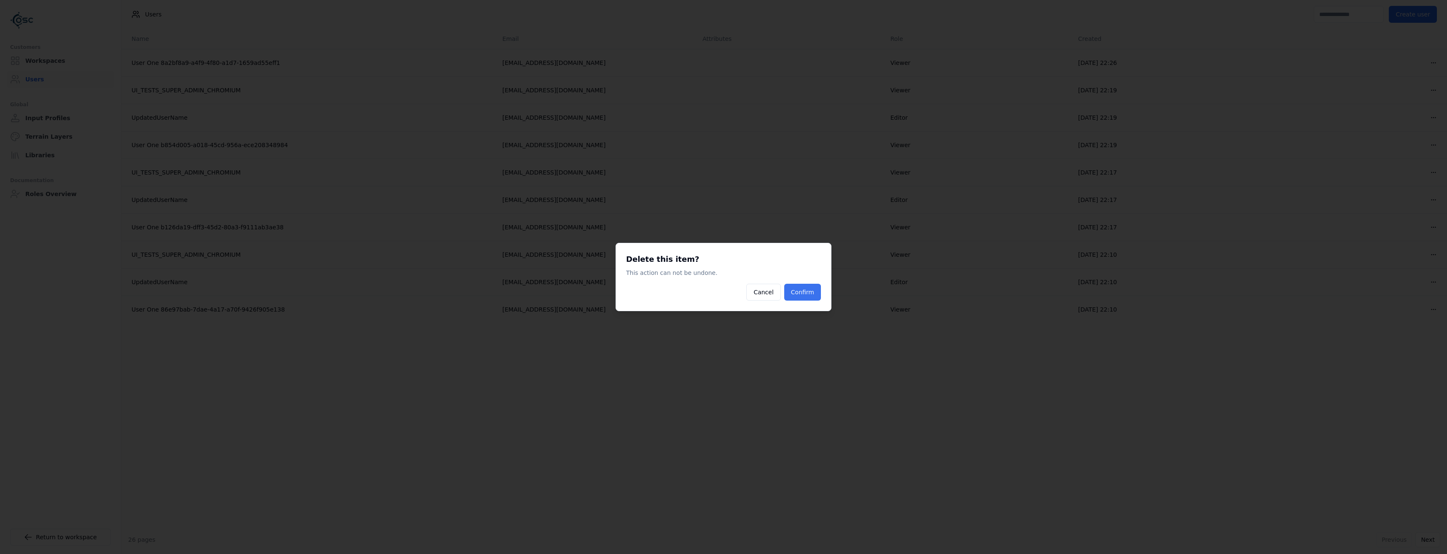
drag, startPoint x: 803, startPoint y: 295, endPoint x: 798, endPoint y: 294, distance: 5.1
click at [803, 295] on button "Confirm" at bounding box center [802, 292] width 37 height 17
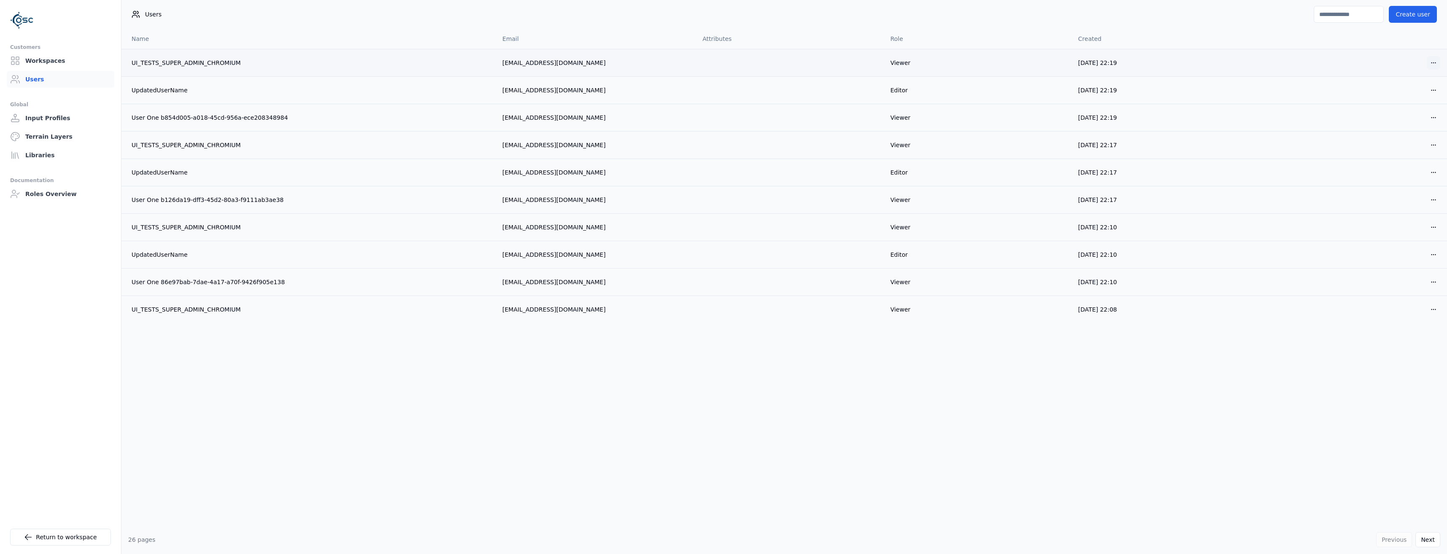
click at [1440, 65] on html "Customers Workspaces Users Global Input Profiles Terrain Layers Libraries Docum…" at bounding box center [723, 277] width 1447 height 554
click at [1411, 97] on div "Delete" at bounding box center [1414, 93] width 50 height 13
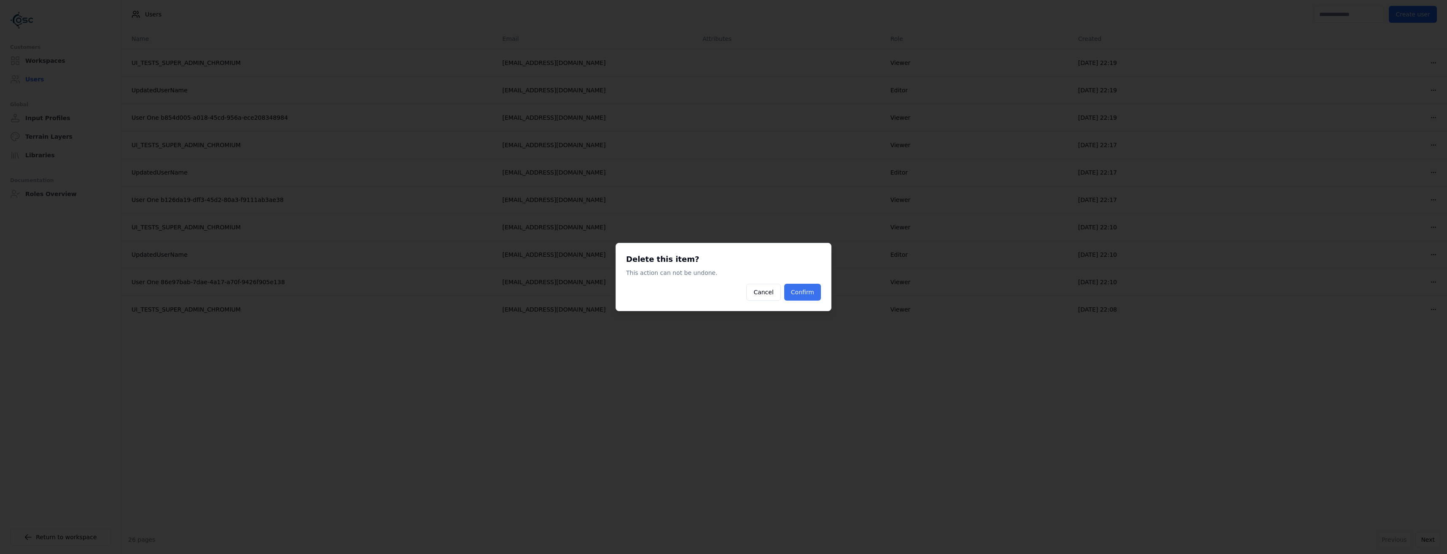
drag, startPoint x: 803, startPoint y: 296, endPoint x: 816, endPoint y: 294, distance: 13.0
click at [803, 296] on button "Confirm" at bounding box center [802, 292] width 37 height 17
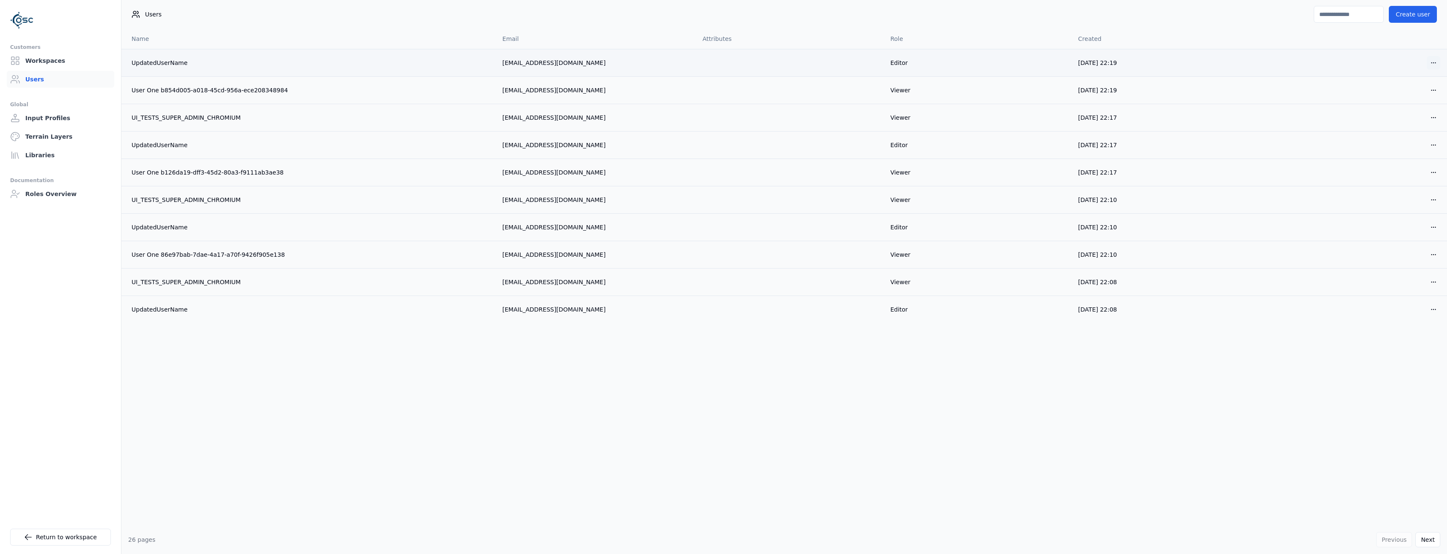
click at [1432, 62] on html "Customers Workspaces Users Global Input Profiles Terrain Layers Libraries Docum…" at bounding box center [723, 277] width 1447 height 554
click at [1418, 94] on div "Delete" at bounding box center [1414, 93] width 50 height 13
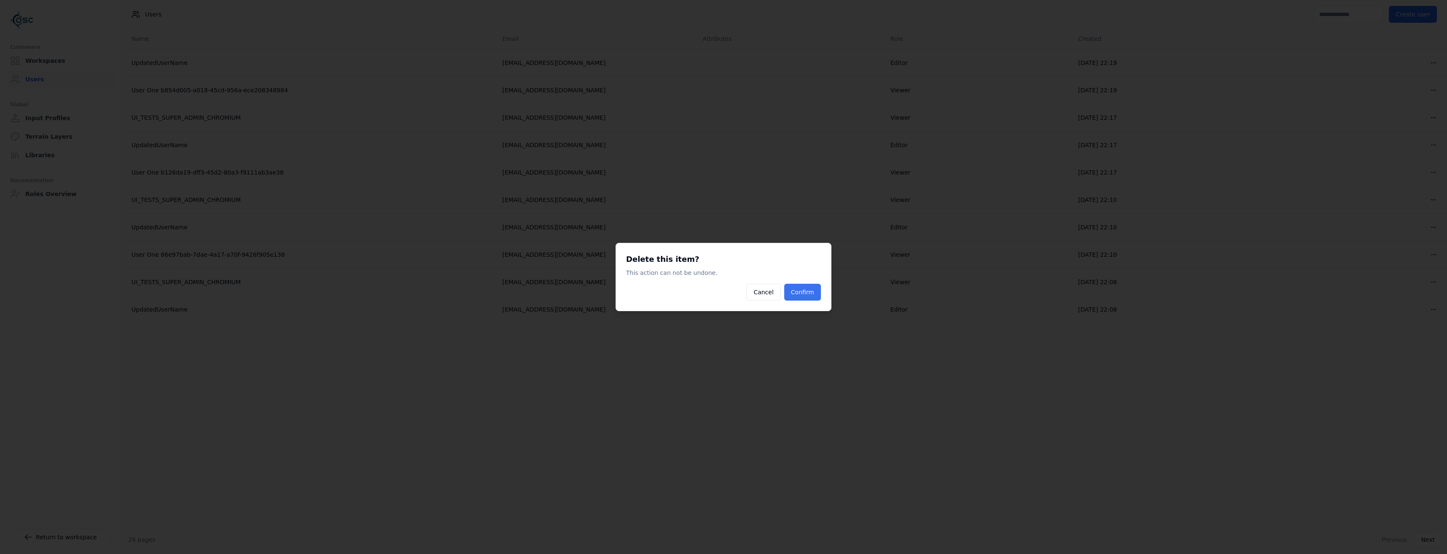
click at [811, 298] on button "Confirm" at bounding box center [802, 292] width 37 height 17
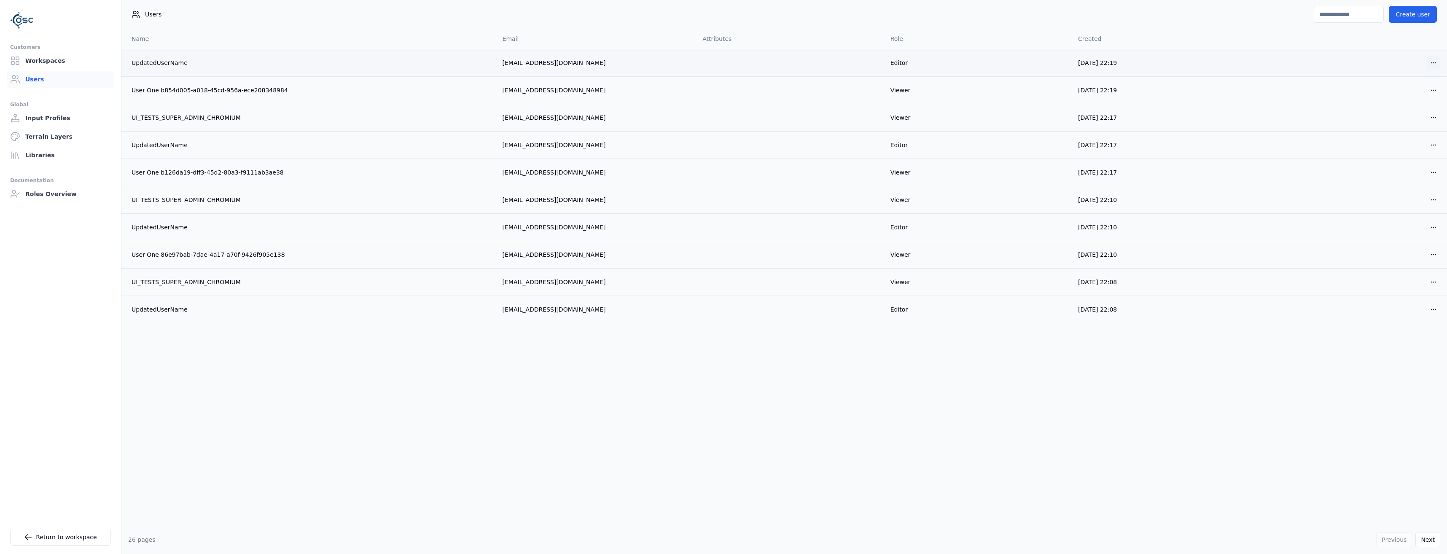
click at [1432, 62] on html "Customers Workspaces Users Global Input Profiles Terrain Layers Libraries Docum…" at bounding box center [723, 277] width 1447 height 554
click at [1399, 97] on div "Delete" at bounding box center [1414, 93] width 50 height 13
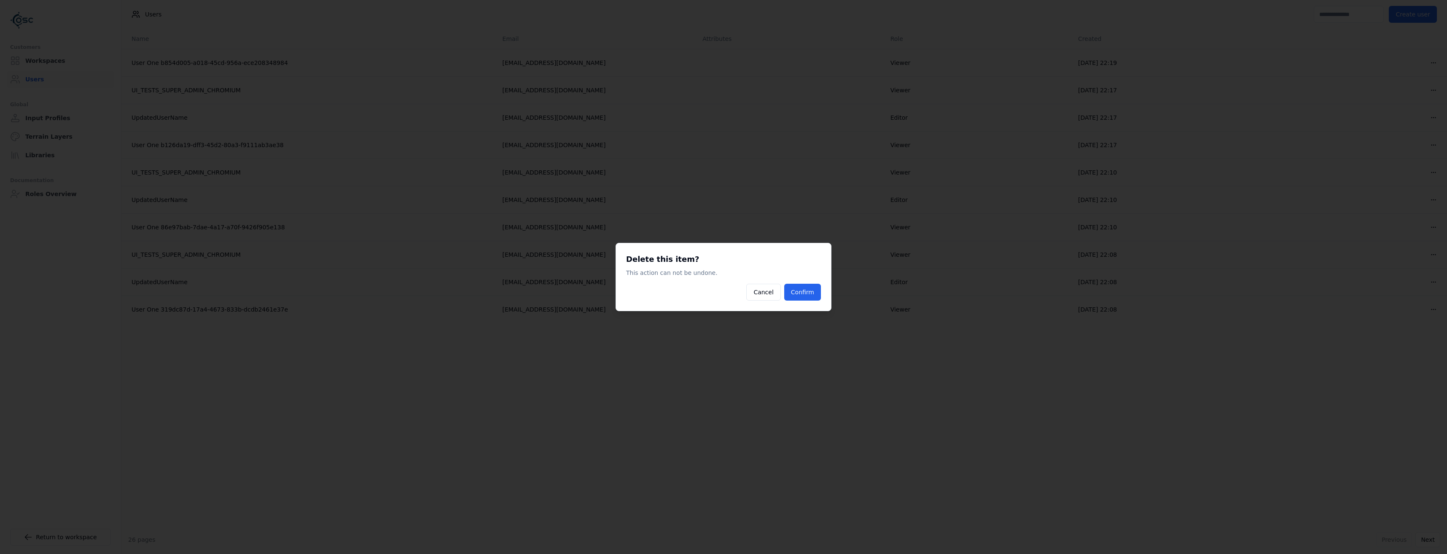
click at [814, 301] on div "Delete this item? This action can not be undone. Cancel Confirm" at bounding box center [724, 277] width 216 height 68
click at [804, 299] on button "Confirm" at bounding box center [802, 292] width 37 height 17
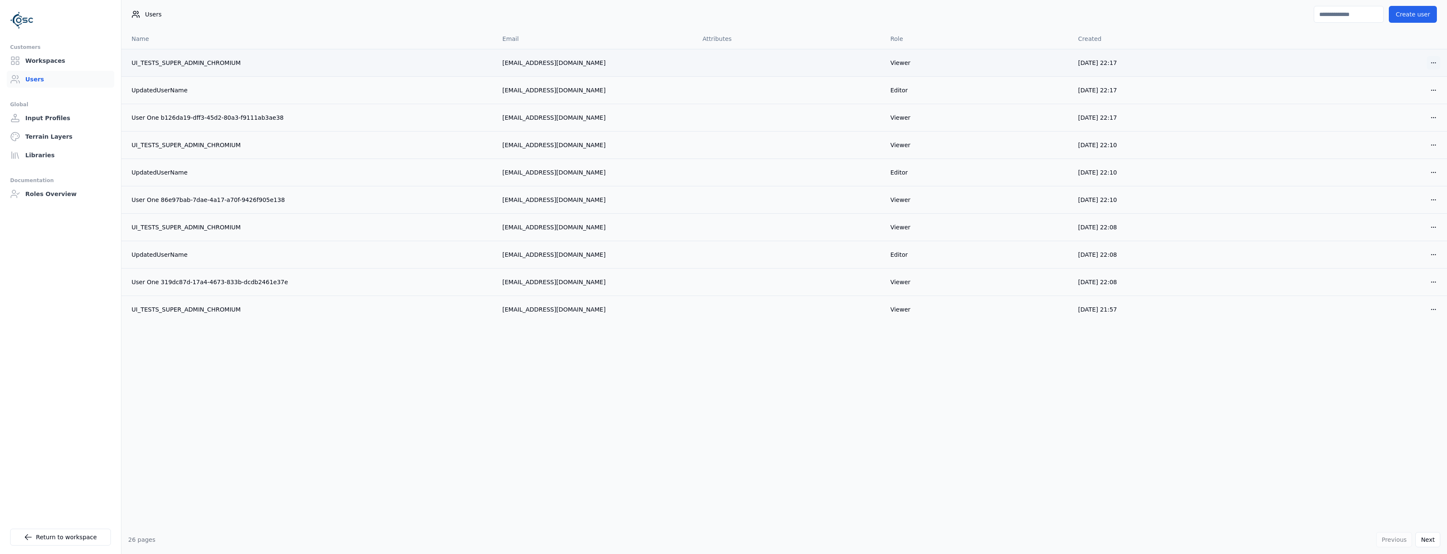
click at [1436, 66] on html "Customers Workspaces Users Global Input Profiles Terrain Layers Libraries Docum…" at bounding box center [723, 277] width 1447 height 554
click at [1408, 99] on div "Delete" at bounding box center [1414, 93] width 50 height 13
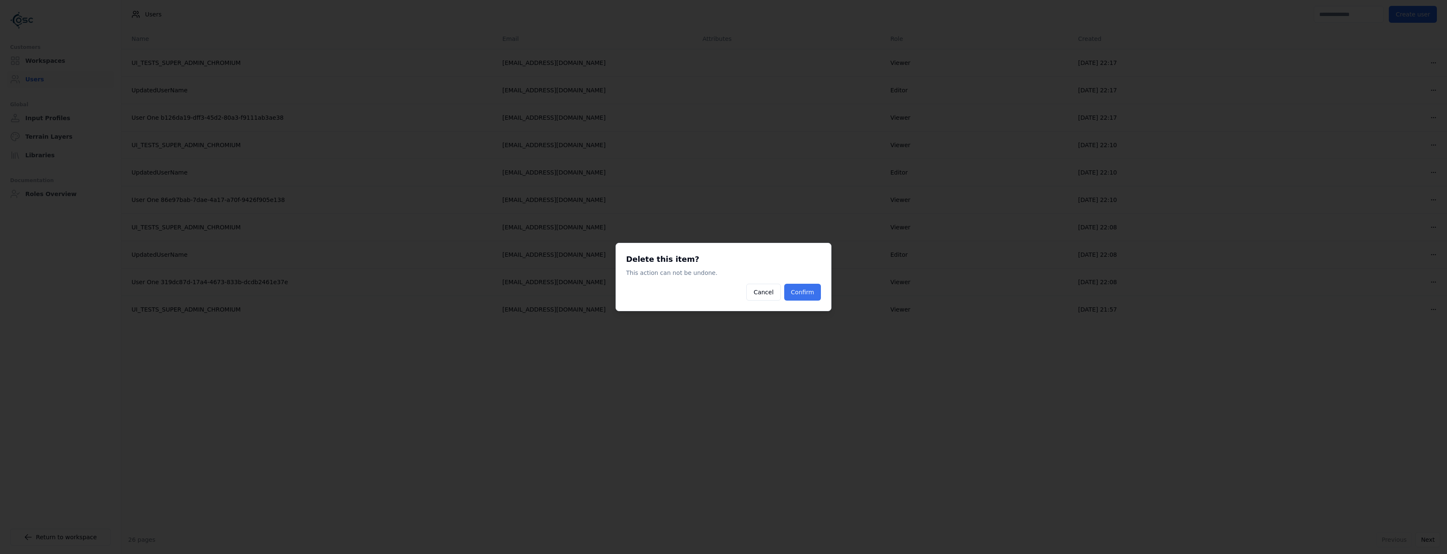
click at [806, 294] on button "Confirm" at bounding box center [802, 292] width 37 height 17
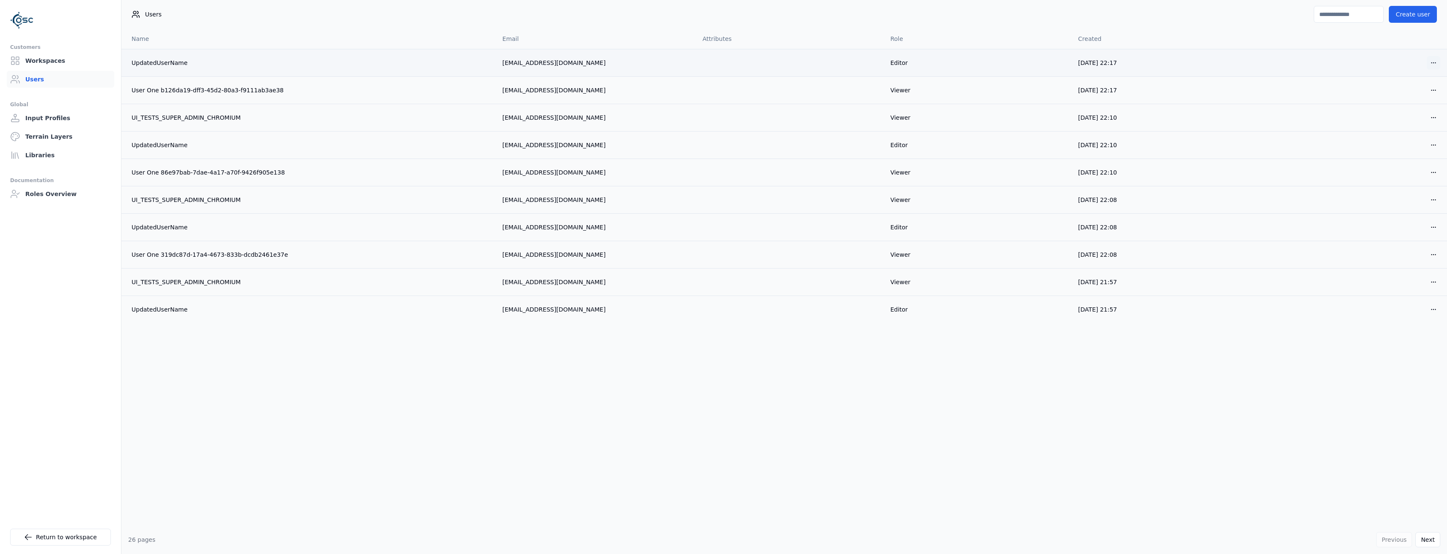
click at [1434, 62] on html "Customers Workspaces Users Global Input Profiles Terrain Layers Libraries Docum…" at bounding box center [723, 277] width 1447 height 554
click at [1411, 94] on div "Delete" at bounding box center [1414, 93] width 50 height 13
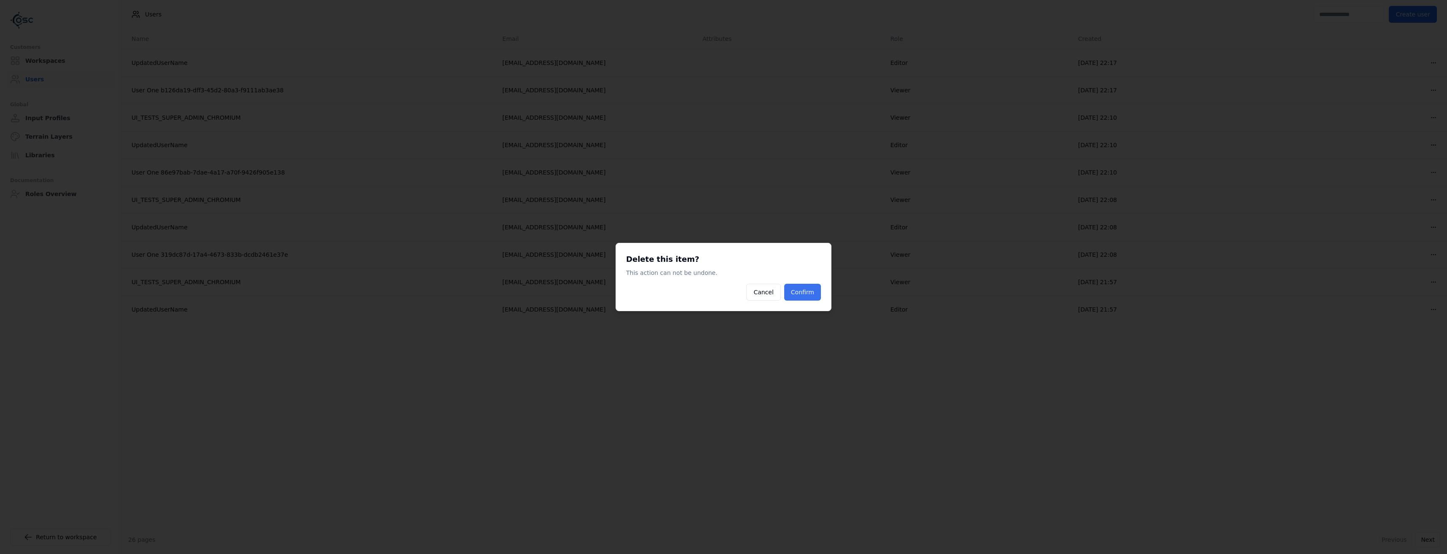
click at [806, 290] on button "Confirm" at bounding box center [802, 292] width 37 height 17
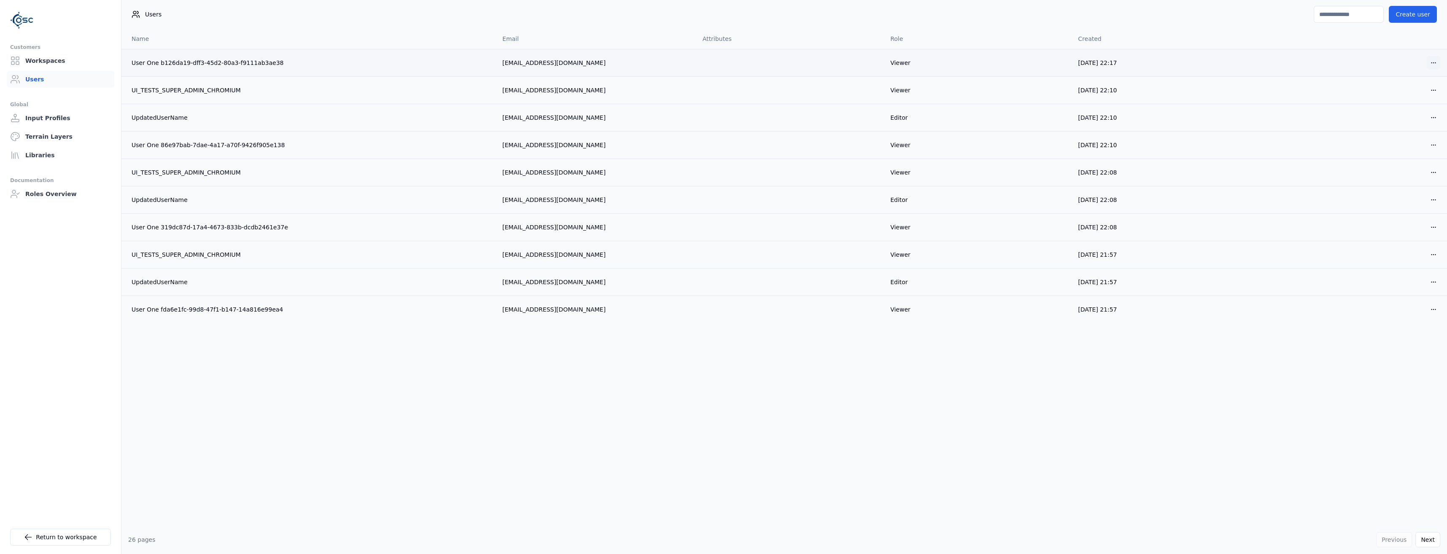
click at [1436, 62] on html "Customers Workspaces Users Global Input Profiles Terrain Layers Libraries Docum…" at bounding box center [723, 277] width 1447 height 554
click at [1401, 98] on div "Delete" at bounding box center [1414, 93] width 50 height 13
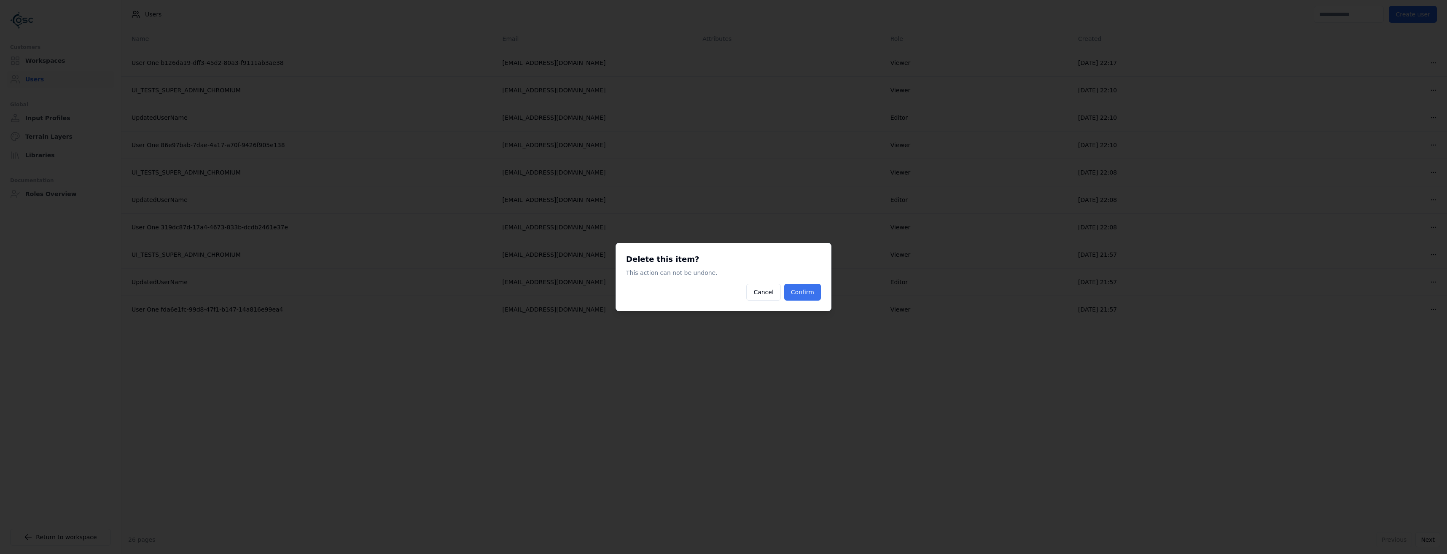
click at [807, 293] on button "Confirm" at bounding box center [802, 292] width 37 height 17
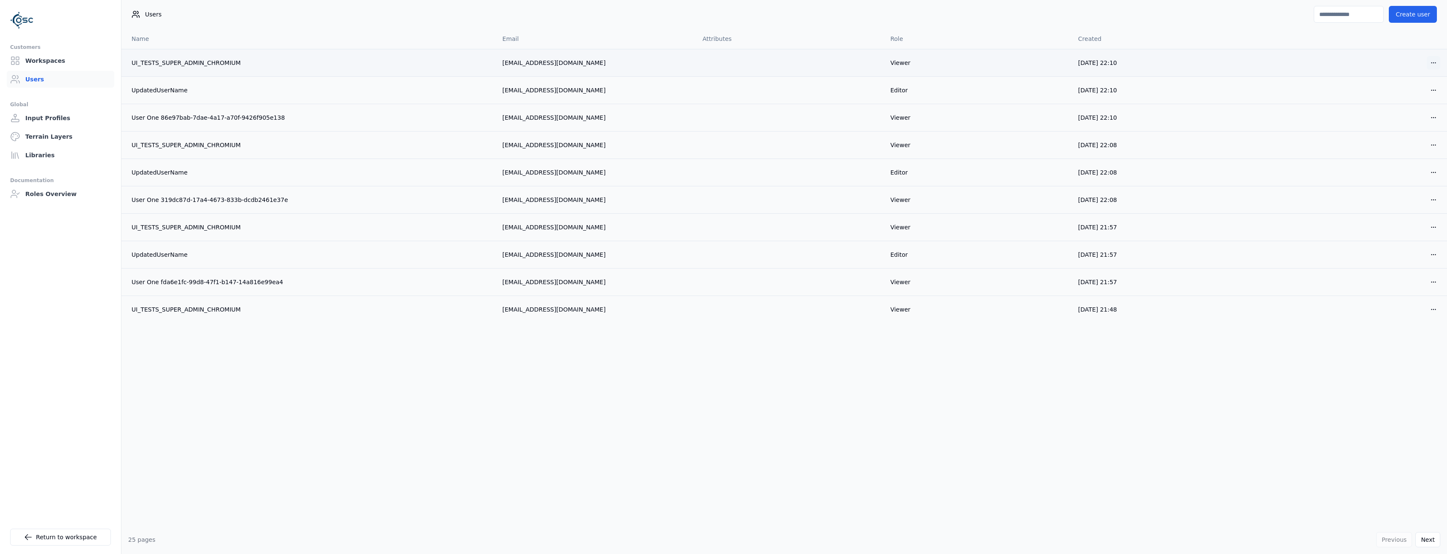
click at [1435, 61] on html "Customers Workspaces Users Global Input Profiles Terrain Layers Libraries Docum…" at bounding box center [723, 277] width 1447 height 554
click at [1409, 89] on div "Delete" at bounding box center [1414, 93] width 50 height 13
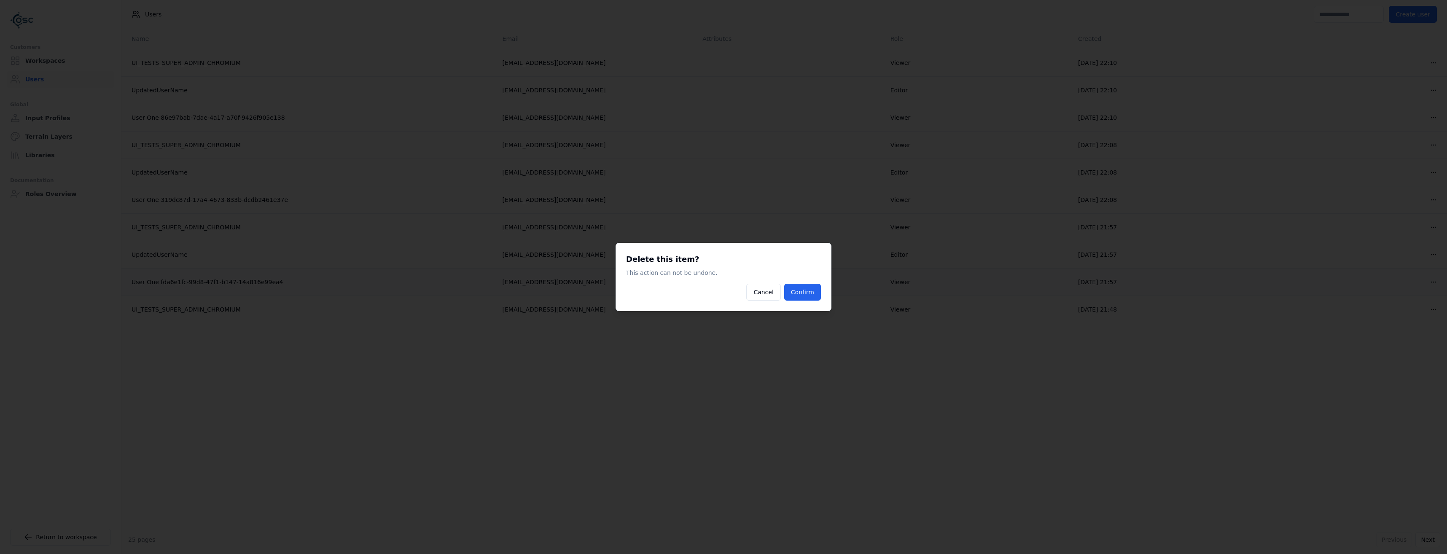
drag, startPoint x: 805, startPoint y: 288, endPoint x: 857, endPoint y: 269, distance: 55.2
click at [804, 288] on button "Confirm" at bounding box center [802, 292] width 37 height 17
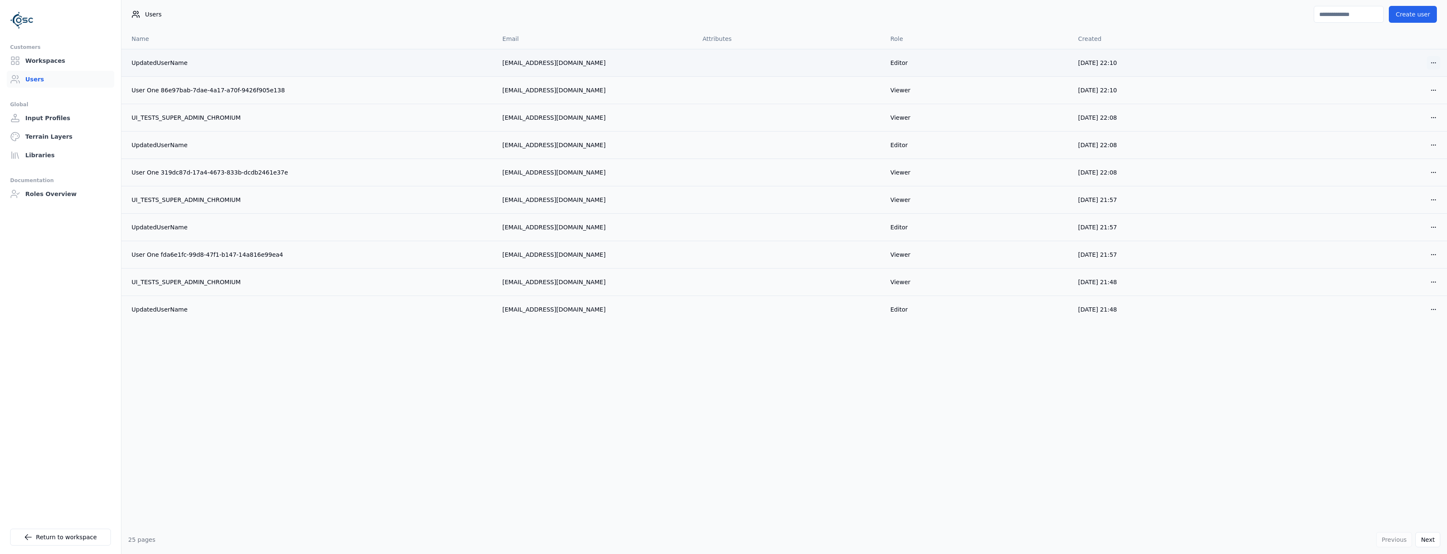
click at [1431, 60] on html "Customers Workspaces Users Global Input Profiles Terrain Layers Libraries Docum…" at bounding box center [723, 277] width 1447 height 554
click at [1410, 94] on div "Delete" at bounding box center [1414, 93] width 50 height 13
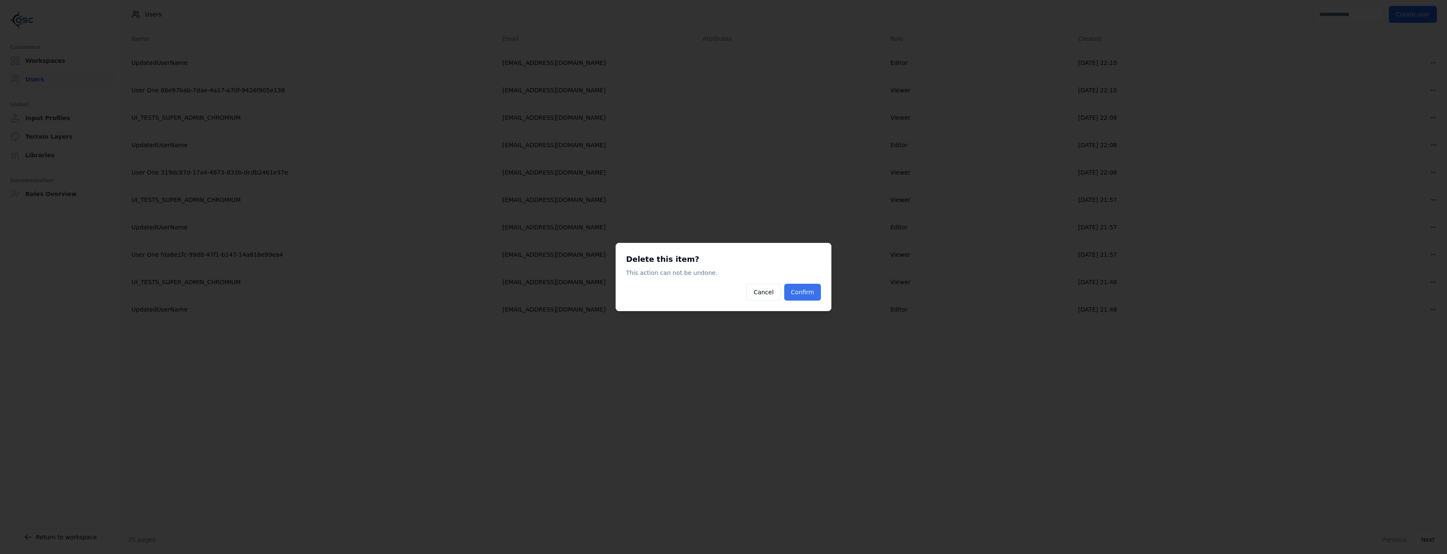
click at [807, 293] on button "Confirm" at bounding box center [802, 292] width 37 height 17
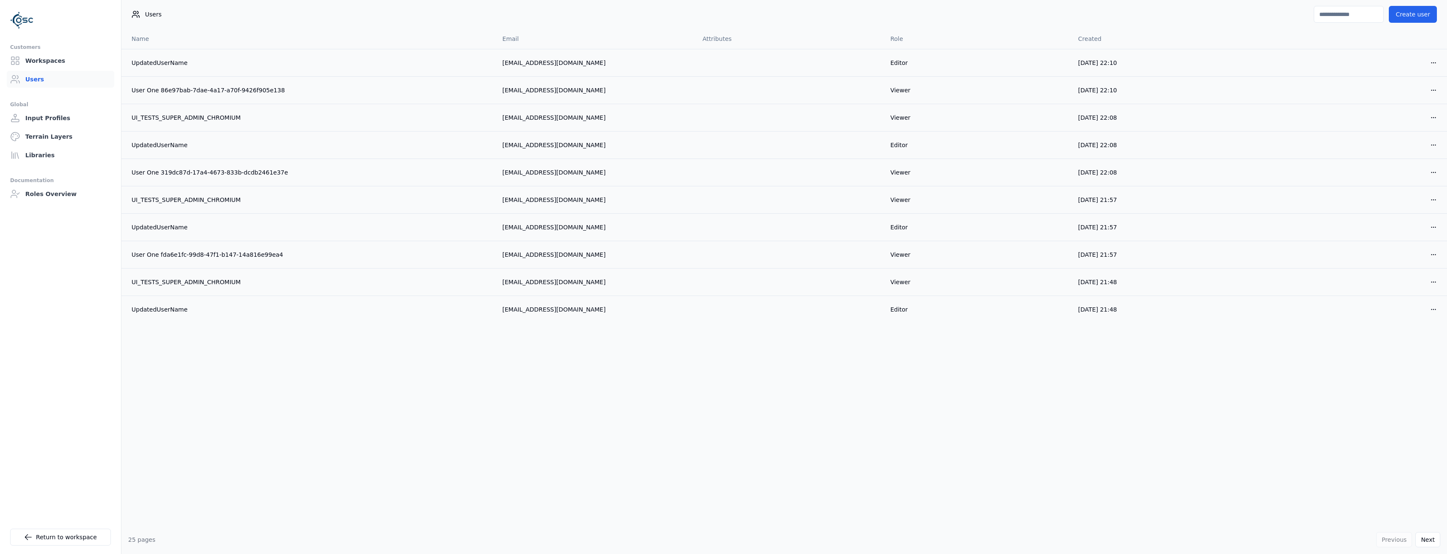
click at [1435, 62] on html "Customers Workspaces Users Global Input Profiles Terrain Layers Libraries Docum…" at bounding box center [723, 277] width 1447 height 554
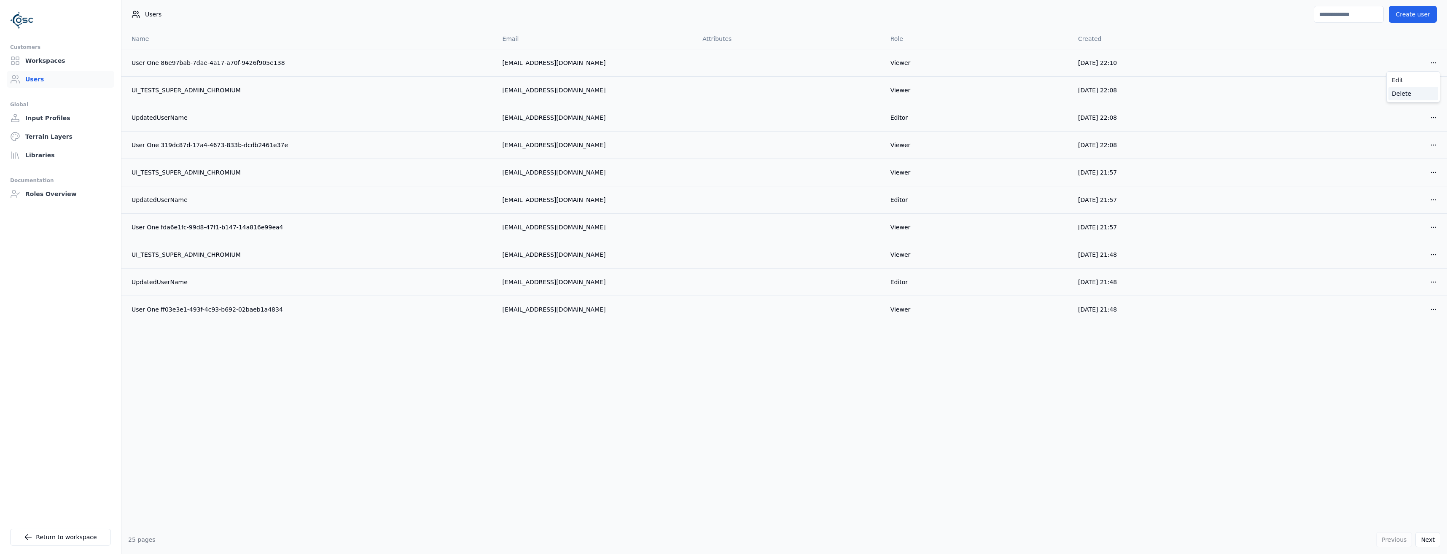
click at [1414, 94] on div "Delete" at bounding box center [1414, 93] width 50 height 13
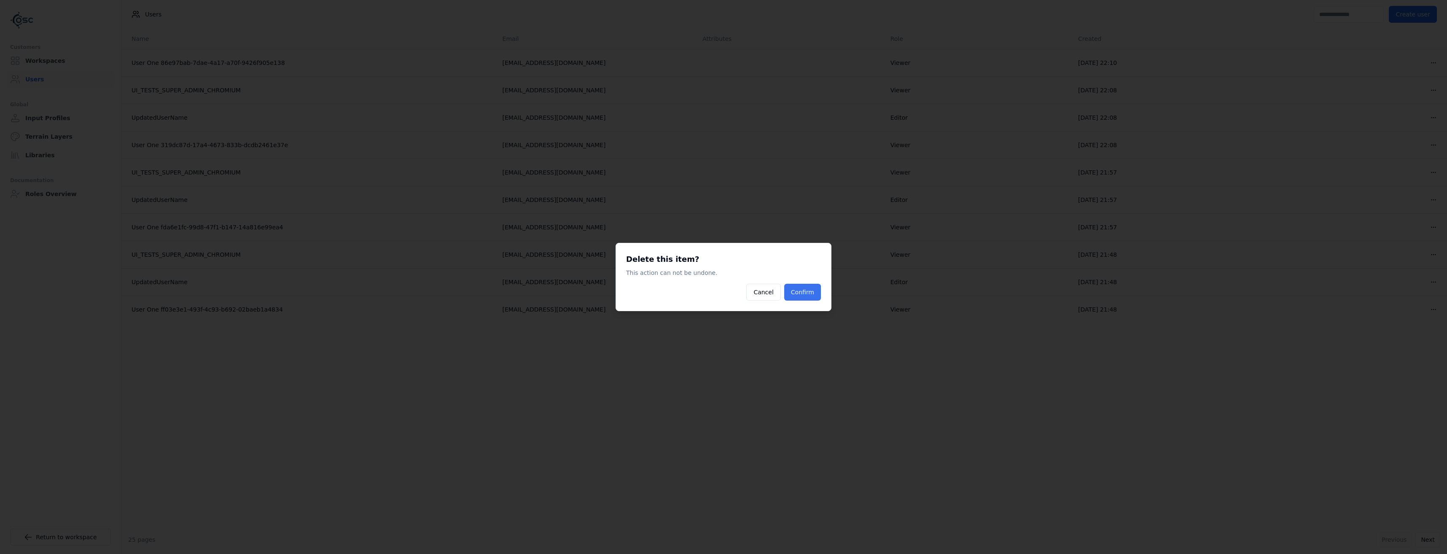
click at [796, 295] on button "Confirm" at bounding box center [802, 292] width 37 height 17
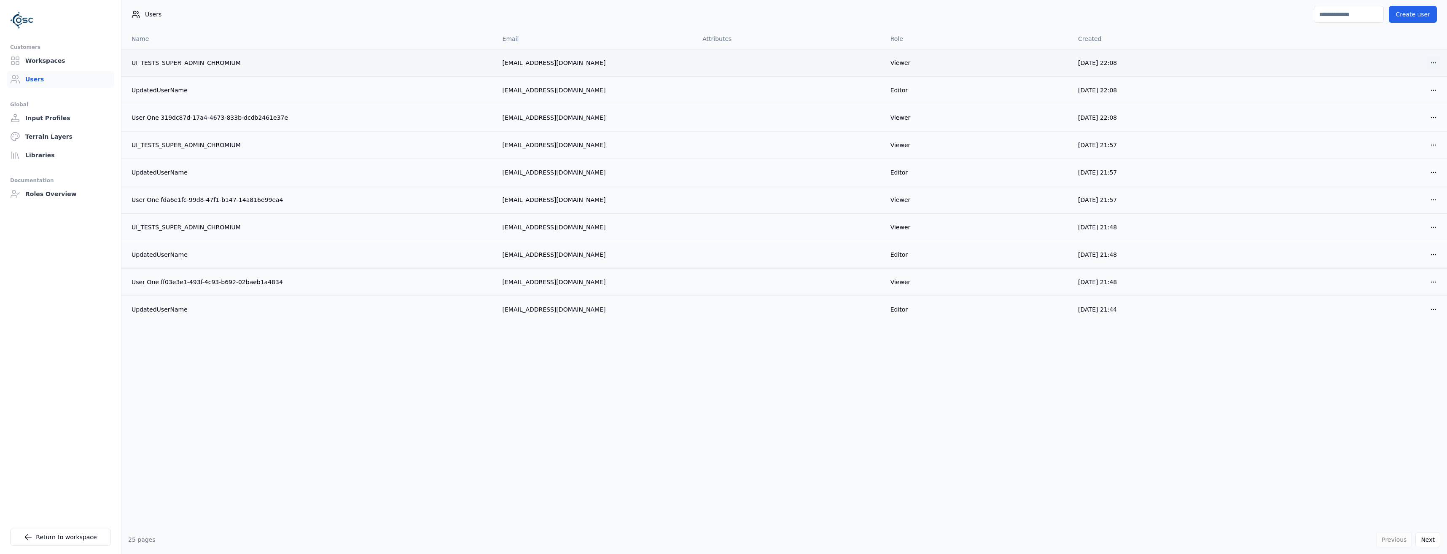
click at [1434, 60] on html "Customers Workspaces Users Global Input Profiles Terrain Layers Libraries Docum…" at bounding box center [723, 277] width 1447 height 554
click at [1405, 92] on div "Delete" at bounding box center [1414, 93] width 50 height 13
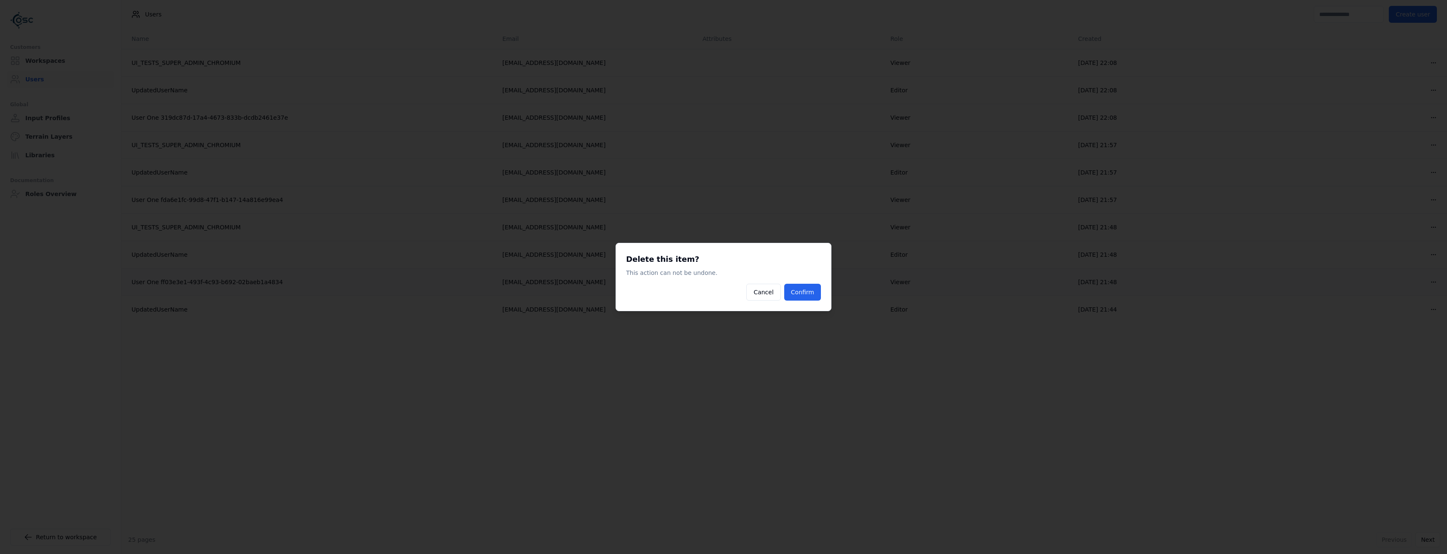
click at [794, 292] on button "Confirm" at bounding box center [802, 292] width 37 height 17
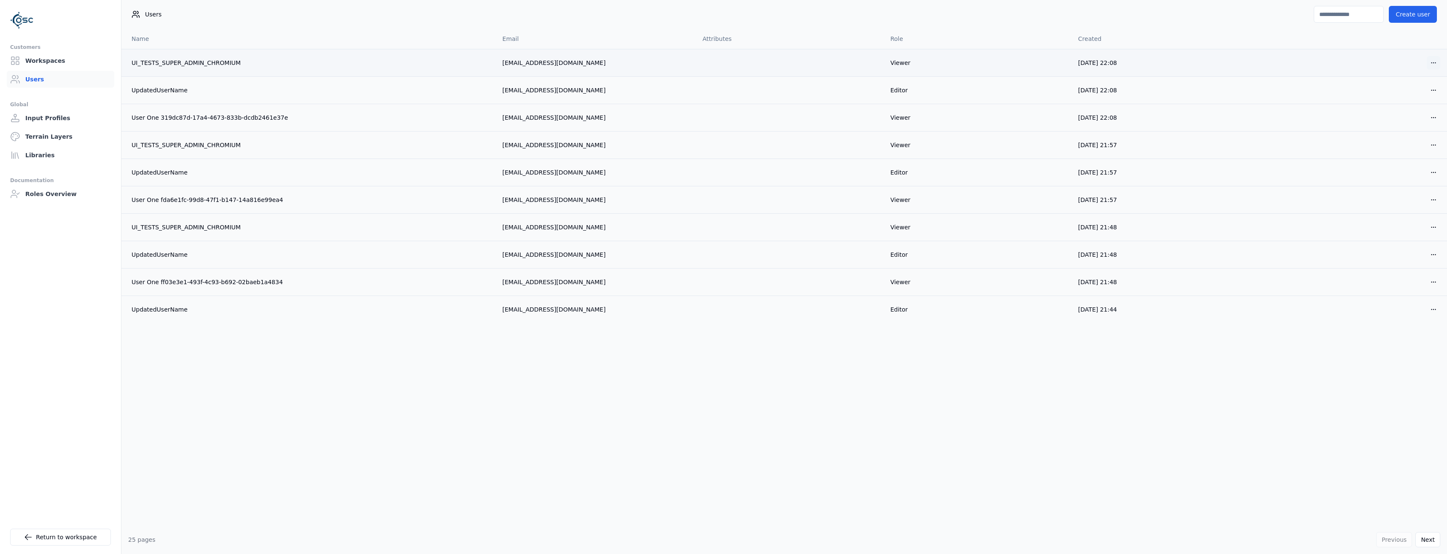
click at [1434, 67] on html "Customers Workspaces Users Global Input Profiles Terrain Layers Libraries Docum…" at bounding box center [723, 277] width 1447 height 554
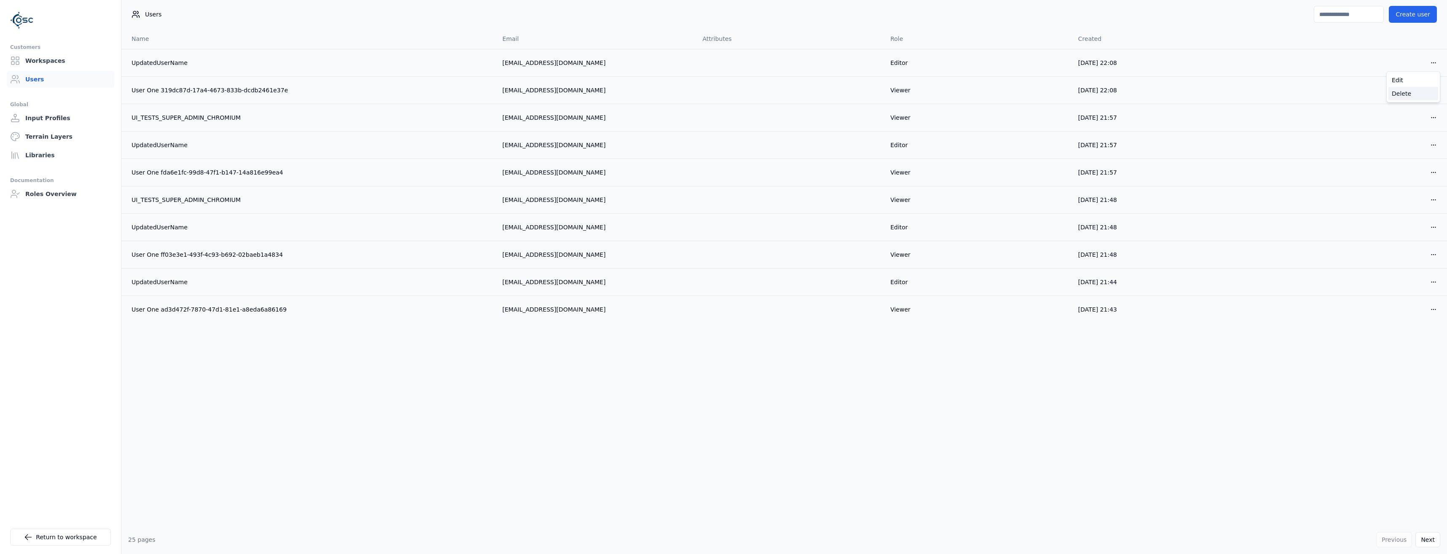
click at [1410, 91] on div "Delete" at bounding box center [1414, 93] width 50 height 13
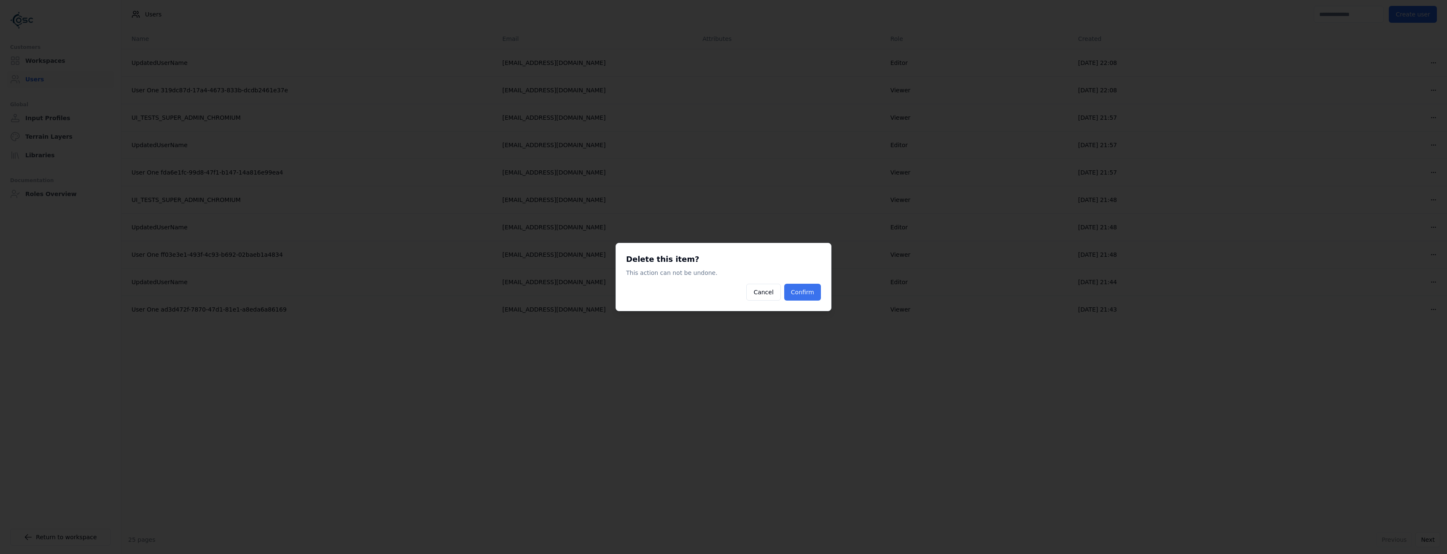
click at [810, 298] on button "Confirm" at bounding box center [802, 292] width 37 height 17
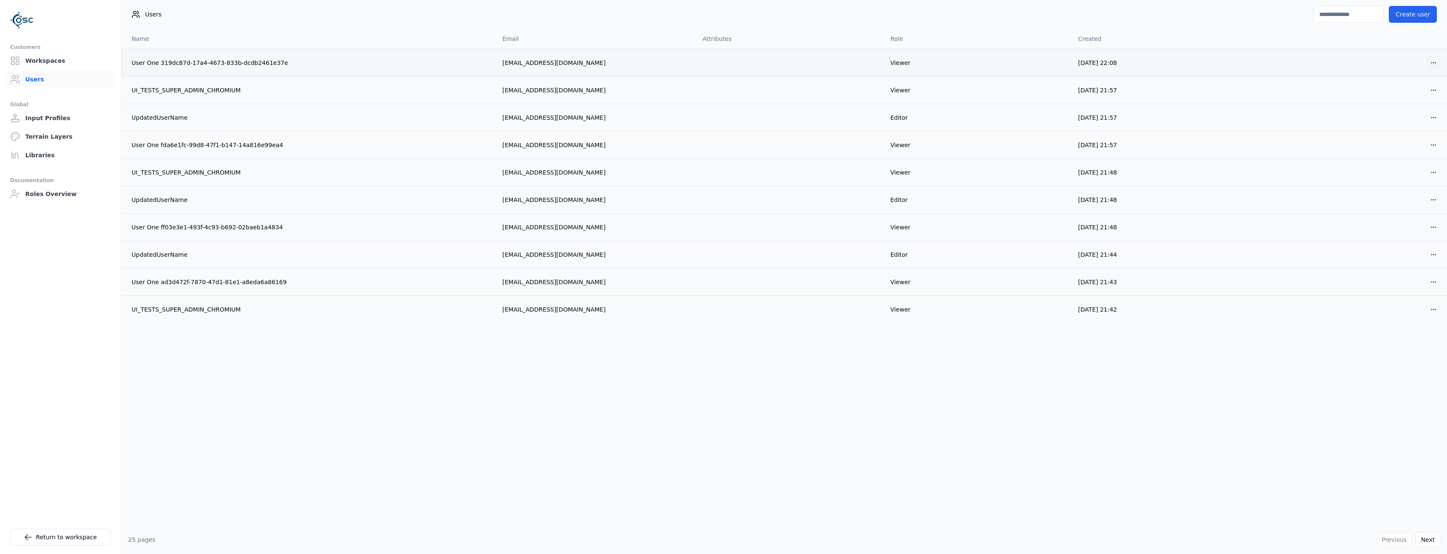
click at [1440, 63] on html "Customers Workspaces Users Global Input Profiles Terrain Layers Libraries Docum…" at bounding box center [723, 277] width 1447 height 554
click at [1412, 100] on div "Delete" at bounding box center [1414, 93] width 50 height 13
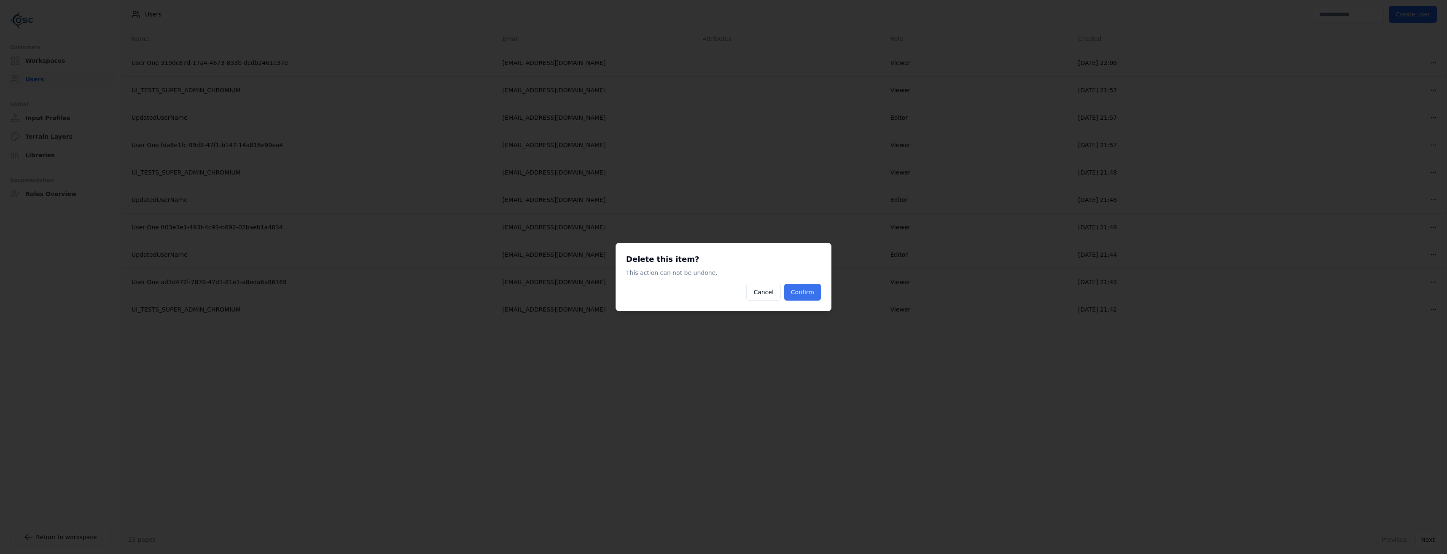
click at [806, 296] on button "Confirm" at bounding box center [802, 292] width 37 height 17
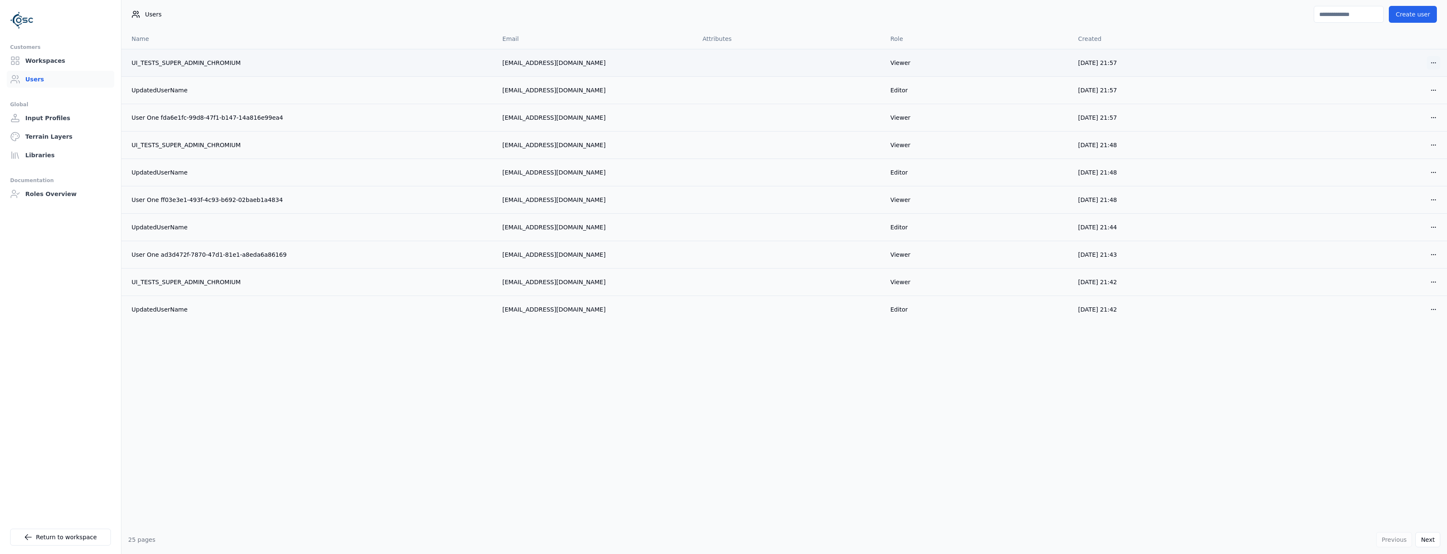
click at [1432, 62] on html "Customers Workspaces Users Global Input Profiles Terrain Layers Libraries Docum…" at bounding box center [723, 277] width 1447 height 554
click at [1405, 98] on div "Delete" at bounding box center [1414, 93] width 50 height 13
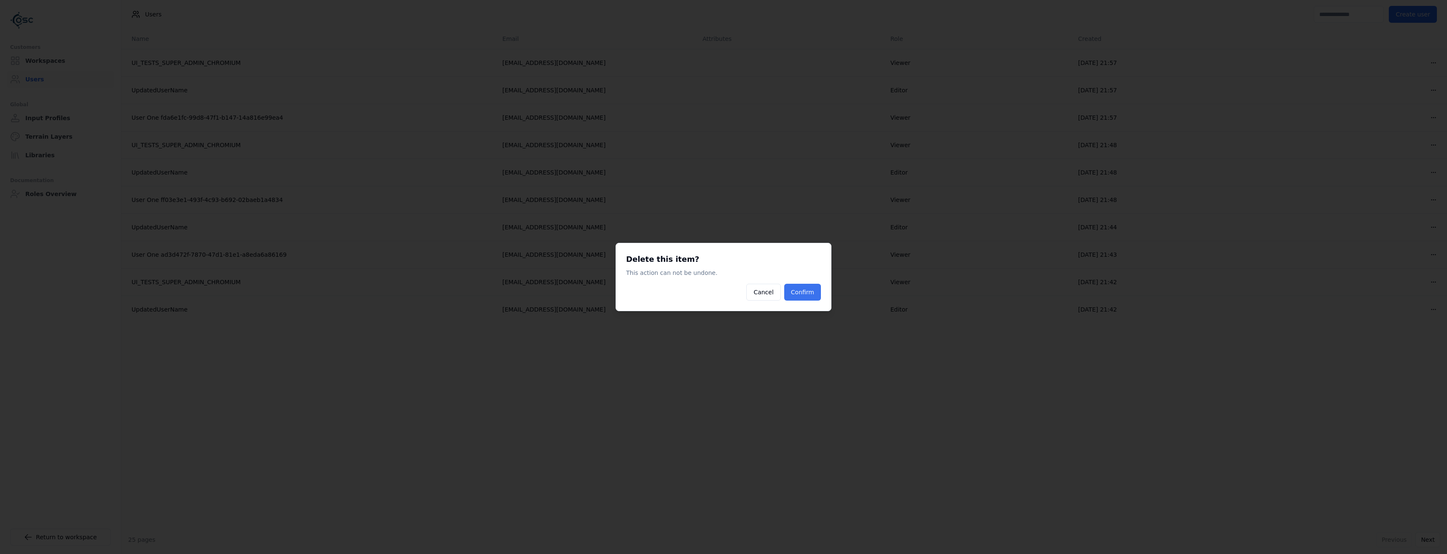
click at [797, 292] on button "Confirm" at bounding box center [802, 292] width 37 height 17
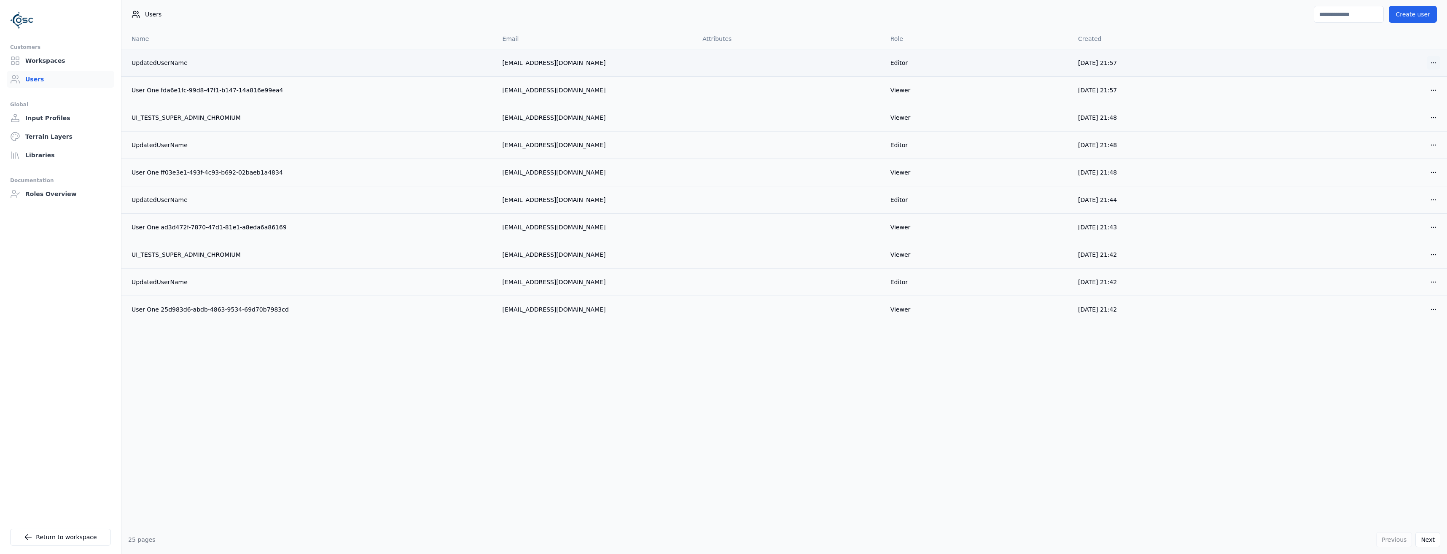
click at [1431, 62] on html "Customers Workspaces Users Global Input Profiles Terrain Layers Libraries Docum…" at bounding box center [723, 277] width 1447 height 554
click at [1407, 96] on div "Delete" at bounding box center [1414, 93] width 50 height 13
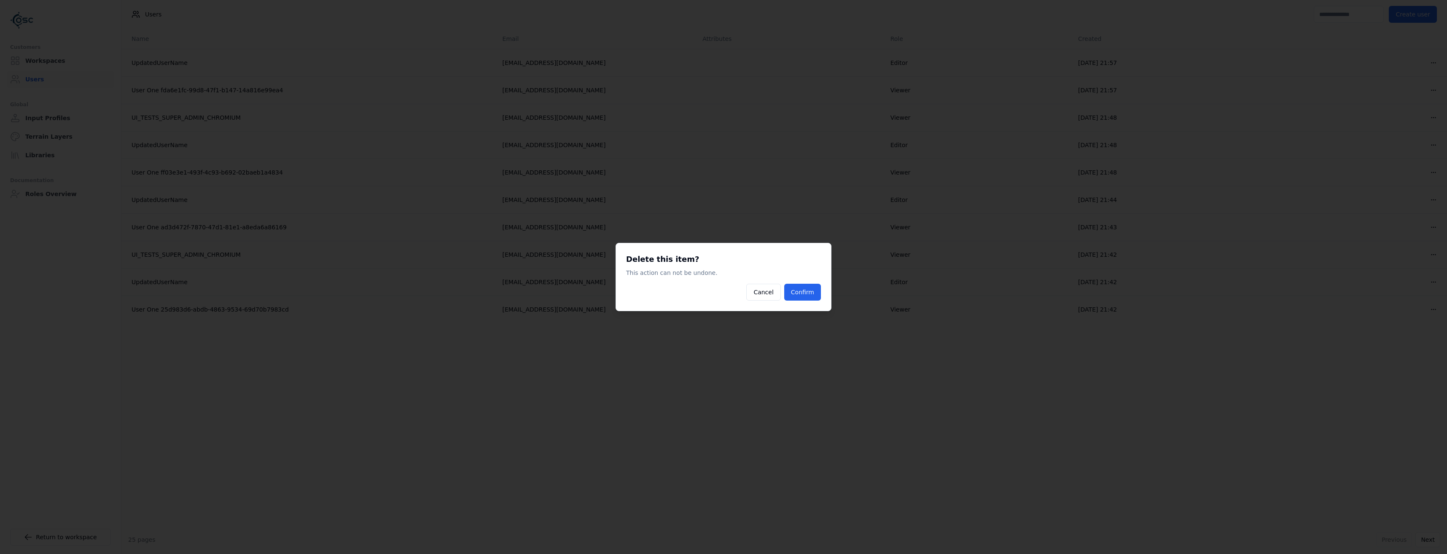
click at [824, 293] on div "Delete this item? This action can not be undone. Cancel Confirm" at bounding box center [724, 277] width 216 height 68
click at [806, 296] on button "Confirm" at bounding box center [802, 292] width 37 height 17
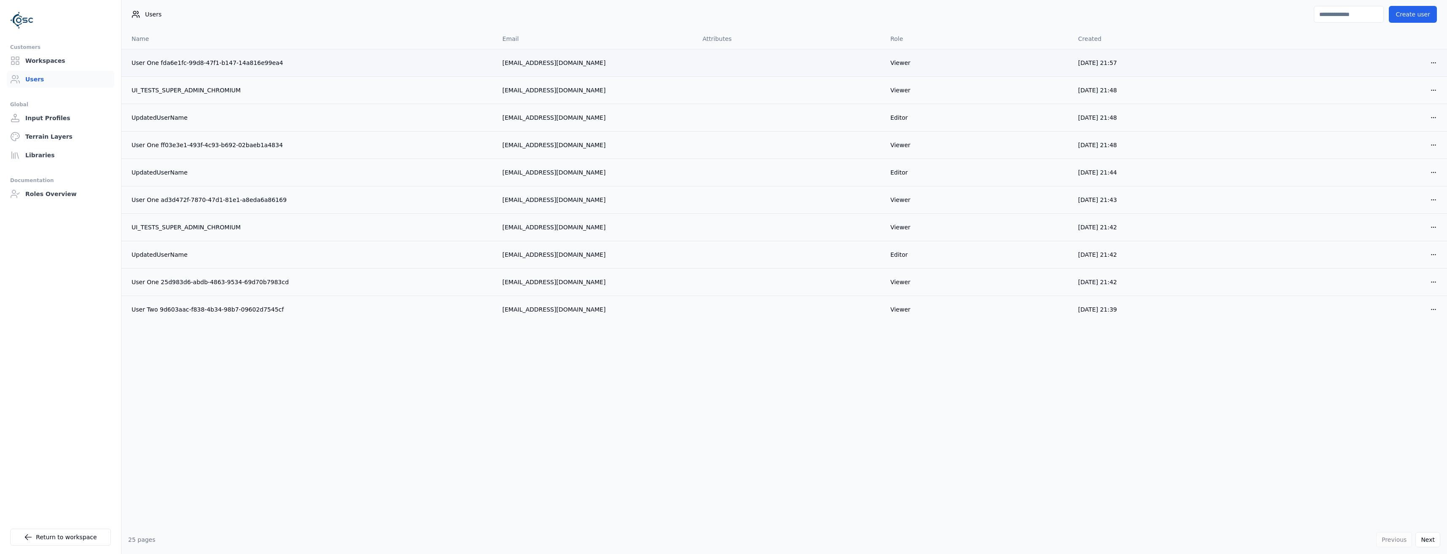
click at [1442, 64] on td "Open menu" at bounding box center [1354, 62] width 188 height 27
click at [1438, 62] on html "Customers Workspaces Users Global Input Profiles Terrain Layers Libraries Docum…" at bounding box center [723, 277] width 1447 height 554
click at [1395, 101] on div "Edit Delete" at bounding box center [1414, 86] width 54 height 31
click at [1401, 97] on div "Delete" at bounding box center [1414, 93] width 50 height 13
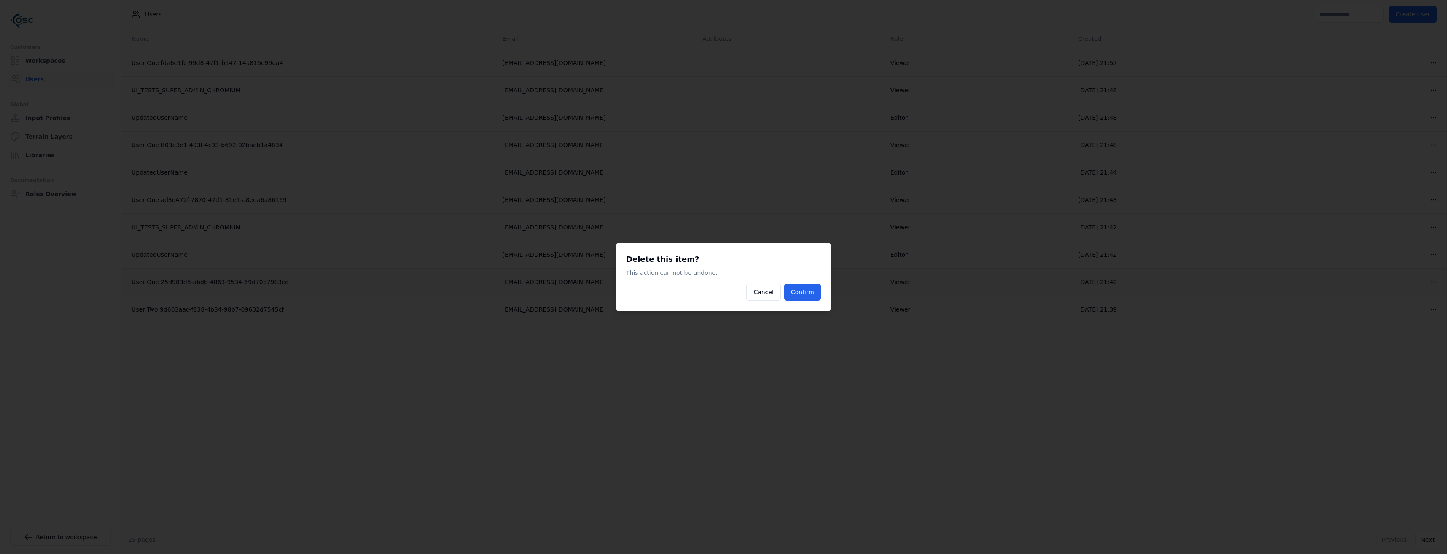
click at [802, 288] on button "Confirm" at bounding box center [802, 292] width 37 height 17
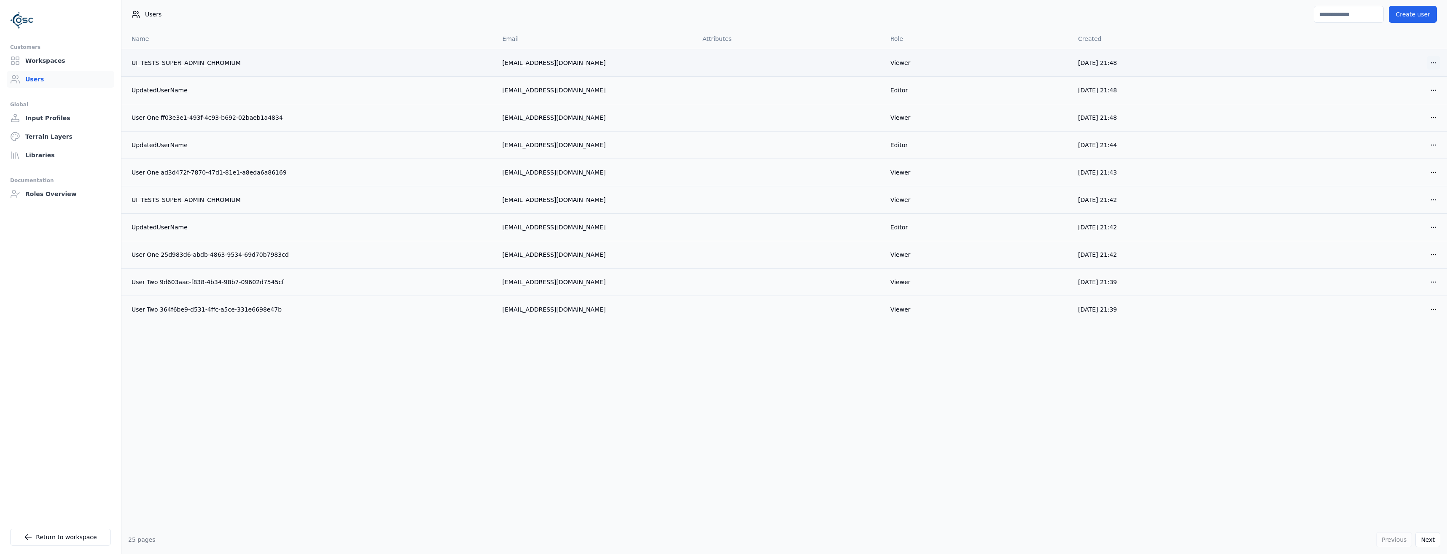
click at [1431, 63] on html "Customers Workspaces Users Global Input Profiles Terrain Layers Libraries Docum…" at bounding box center [723, 277] width 1447 height 554
click at [1409, 97] on div "Delete" at bounding box center [1414, 93] width 50 height 13
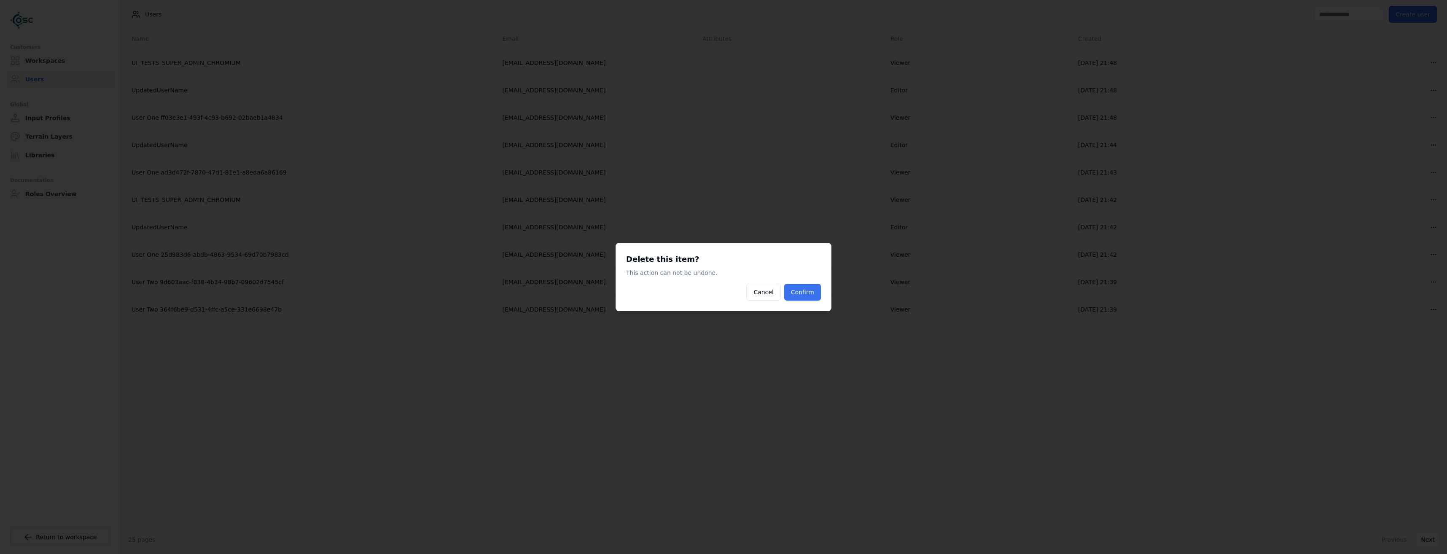
click at [819, 300] on button "Confirm" at bounding box center [802, 292] width 37 height 17
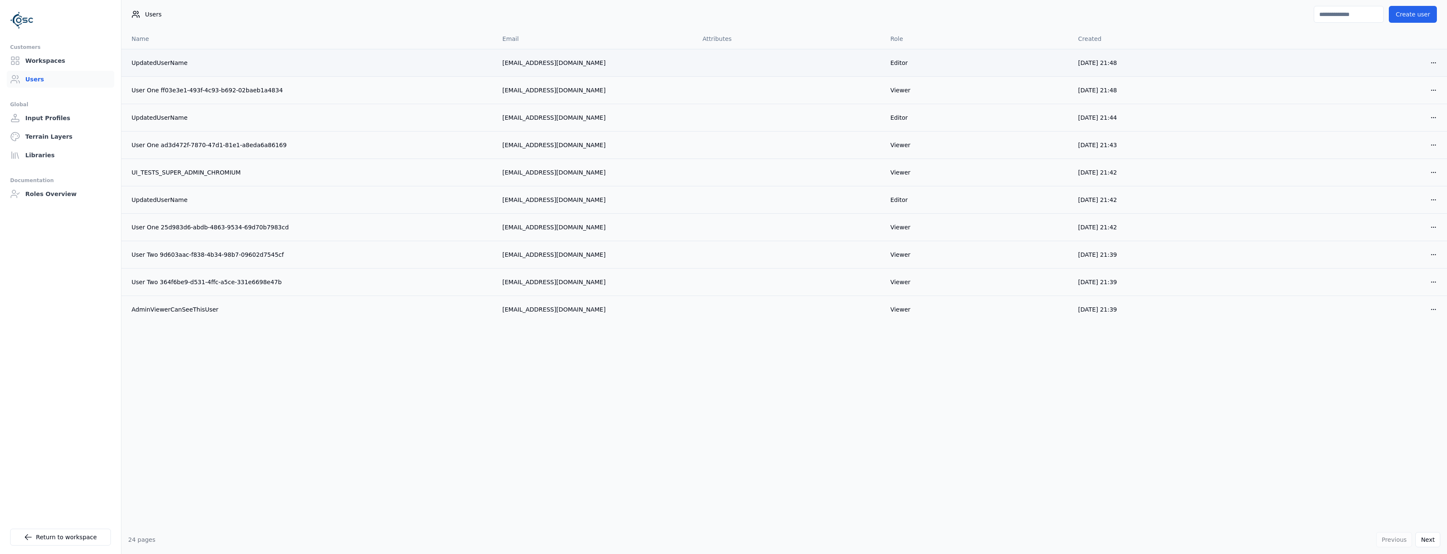
click at [1428, 70] on td "Open menu" at bounding box center [1354, 62] width 188 height 27
click at [1437, 66] on html "Customers Workspaces Users Global Input Profiles Terrain Layers Libraries Docum…" at bounding box center [723, 277] width 1447 height 554
click at [1409, 94] on div "Delete" at bounding box center [1414, 93] width 50 height 13
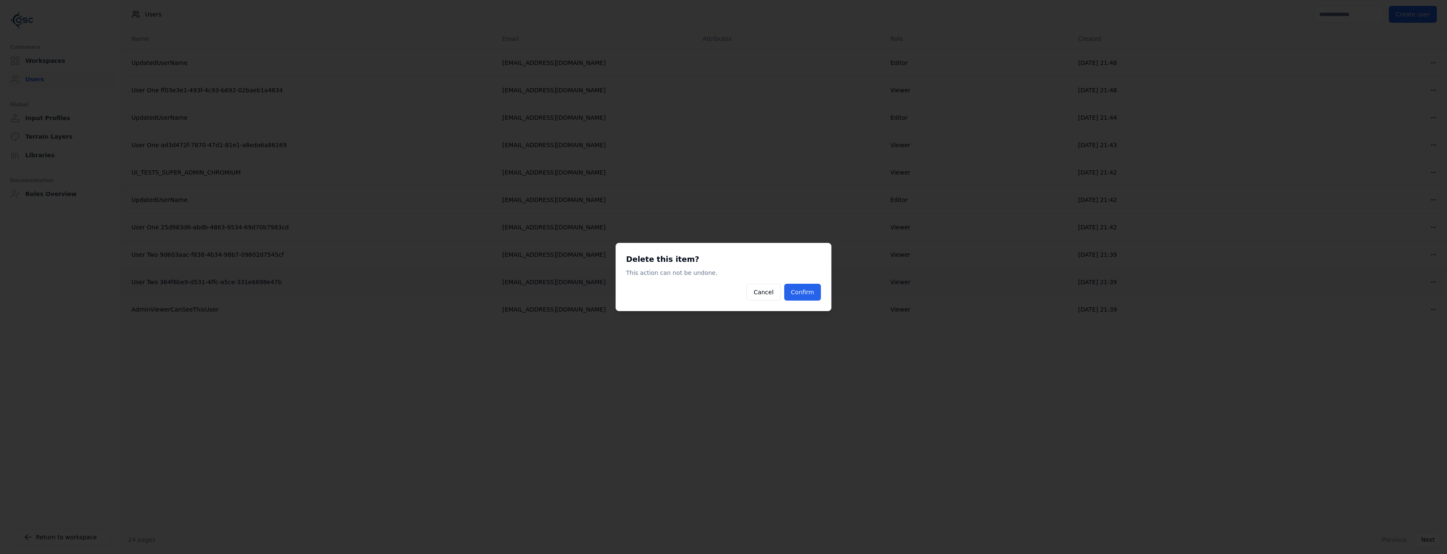
drag, startPoint x: 812, startPoint y: 294, endPoint x: 826, endPoint y: 289, distance: 14.4
click at [812, 294] on button "Confirm" at bounding box center [802, 292] width 37 height 17
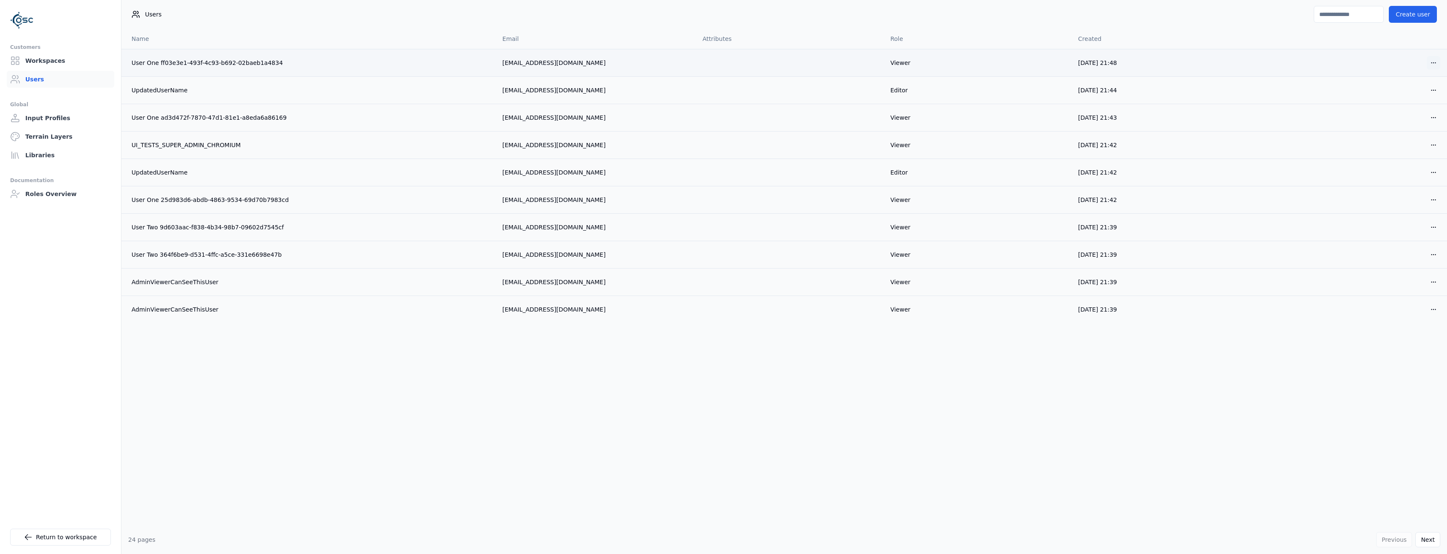
click at [1432, 63] on html "Customers Workspaces Users Global Input Profiles Terrain Layers Libraries Docum…" at bounding box center [723, 277] width 1447 height 554
click at [1409, 97] on div "Delete" at bounding box center [1414, 93] width 50 height 13
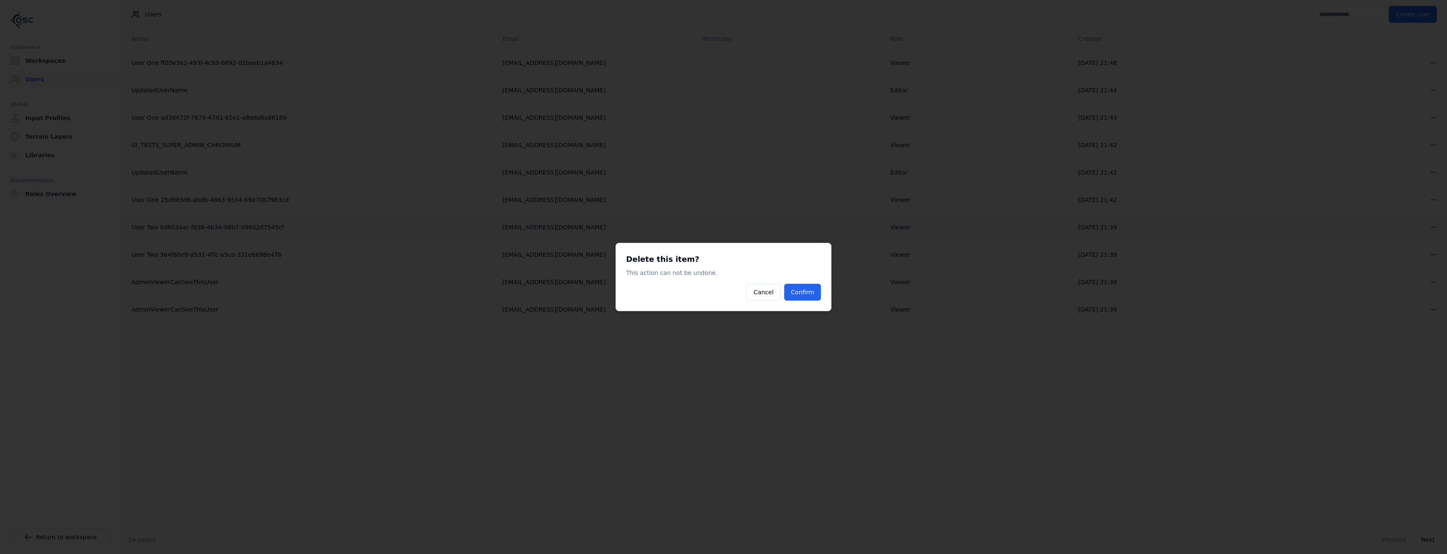
drag, startPoint x: 811, startPoint y: 291, endPoint x: 875, endPoint y: 240, distance: 81.7
click at [810, 291] on button "Confirm" at bounding box center [802, 292] width 37 height 17
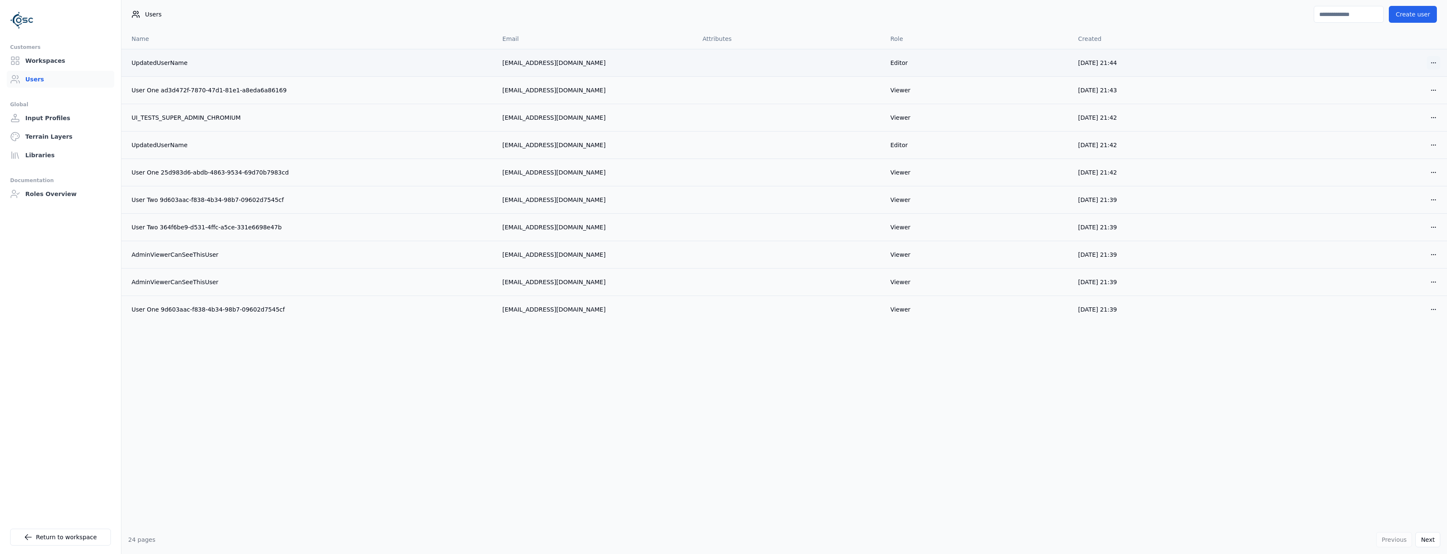
click at [1432, 65] on html "Customers Workspaces Users Global Input Profiles Terrain Layers Libraries Docum…" at bounding box center [723, 277] width 1447 height 554
click at [1404, 94] on div "Delete" at bounding box center [1414, 93] width 50 height 13
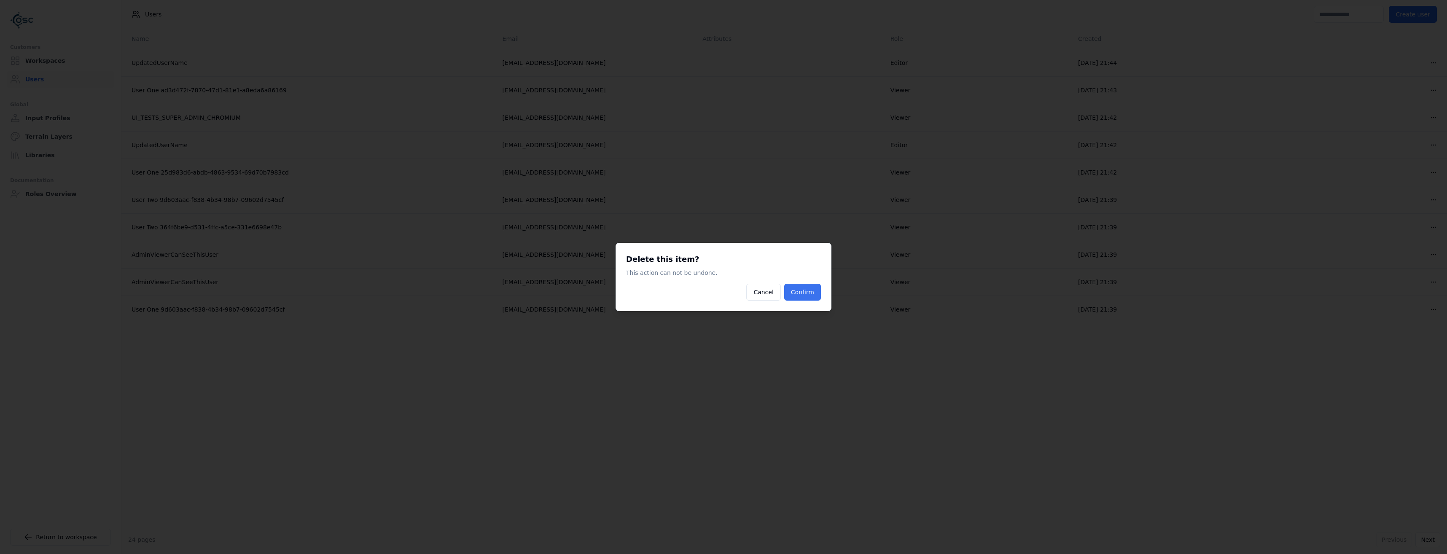
click at [806, 300] on button "Confirm" at bounding box center [802, 292] width 37 height 17
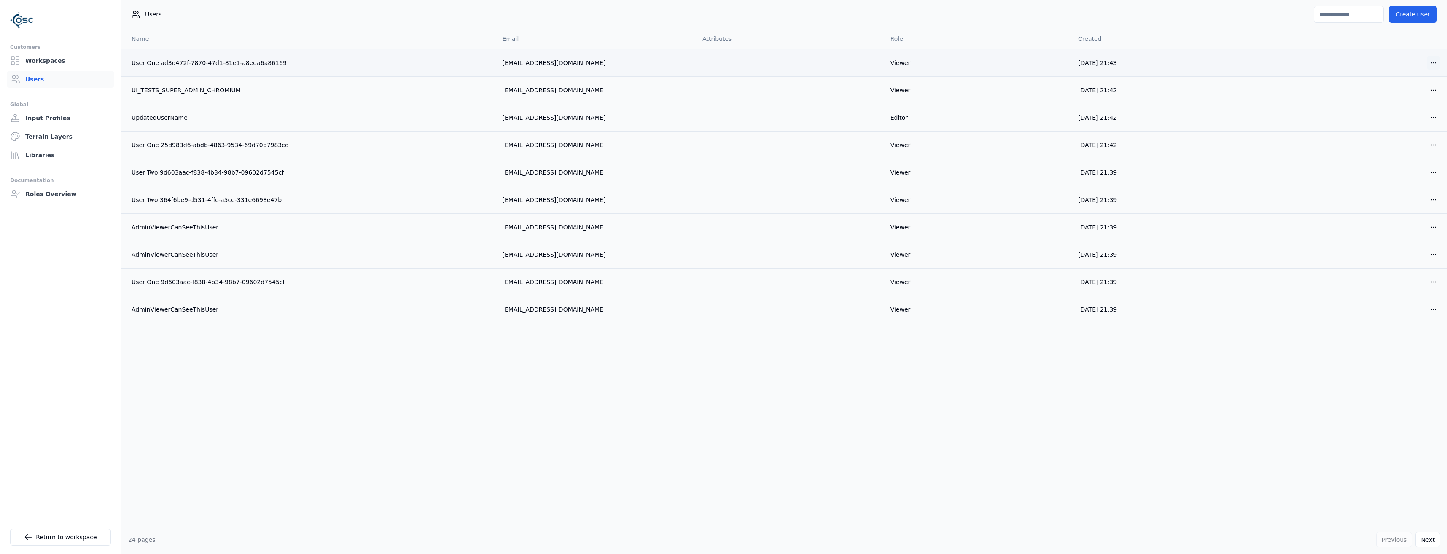
click at [1435, 65] on html "Customers Workspaces Users Global Input Profiles Terrain Layers Libraries Docum…" at bounding box center [723, 277] width 1447 height 554
click at [1419, 96] on div "Delete" at bounding box center [1414, 93] width 50 height 13
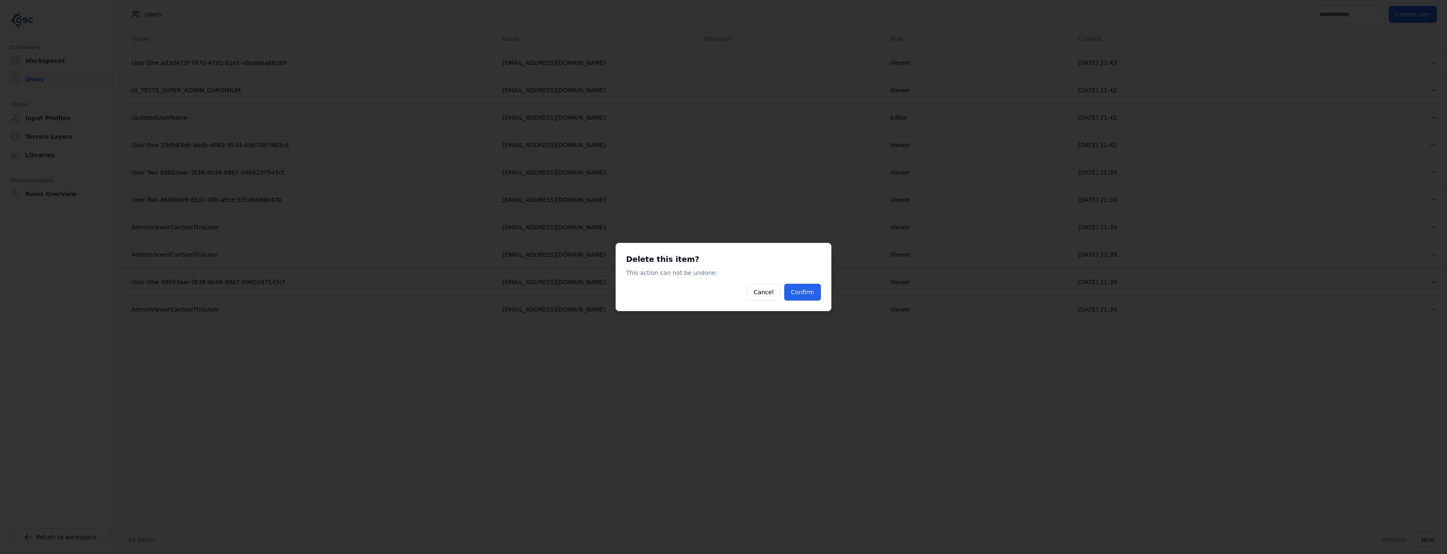
click at [823, 291] on div "Delete this item? This action can not be undone. Cancel Confirm" at bounding box center [724, 277] width 216 height 68
click at [815, 292] on button "Confirm" at bounding box center [802, 292] width 37 height 17
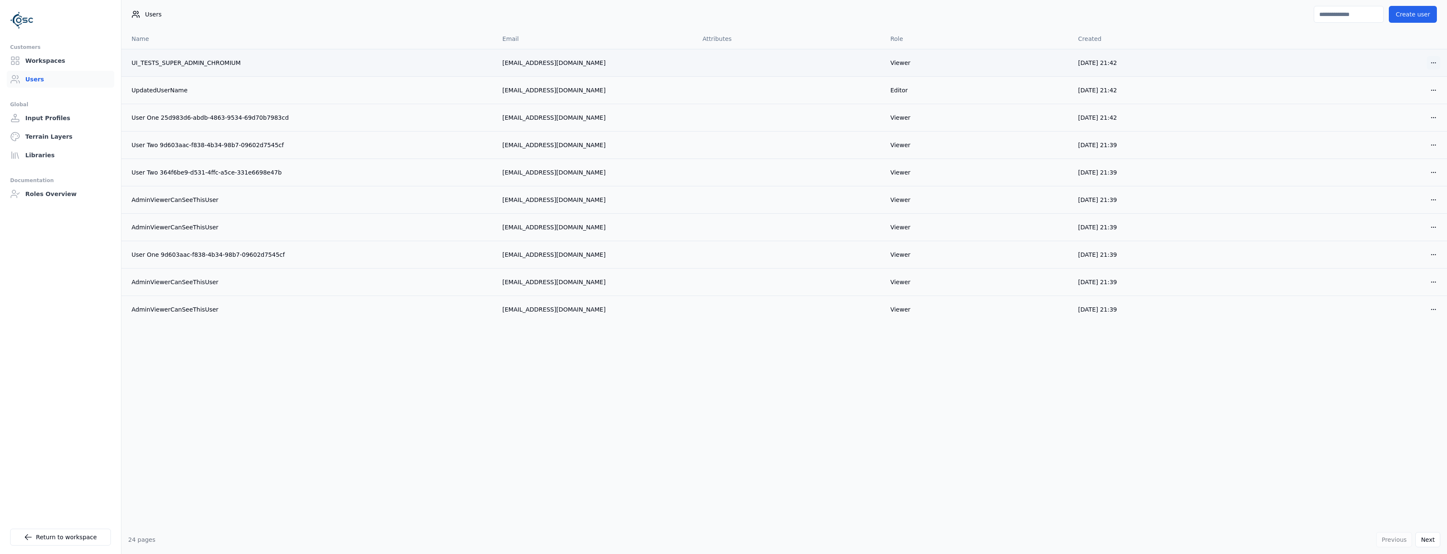
click at [1440, 62] on html "Customers Workspaces Users Global Input Profiles Terrain Layers Libraries Docum…" at bounding box center [723, 277] width 1447 height 554
click at [1423, 91] on div "Delete" at bounding box center [1414, 93] width 50 height 13
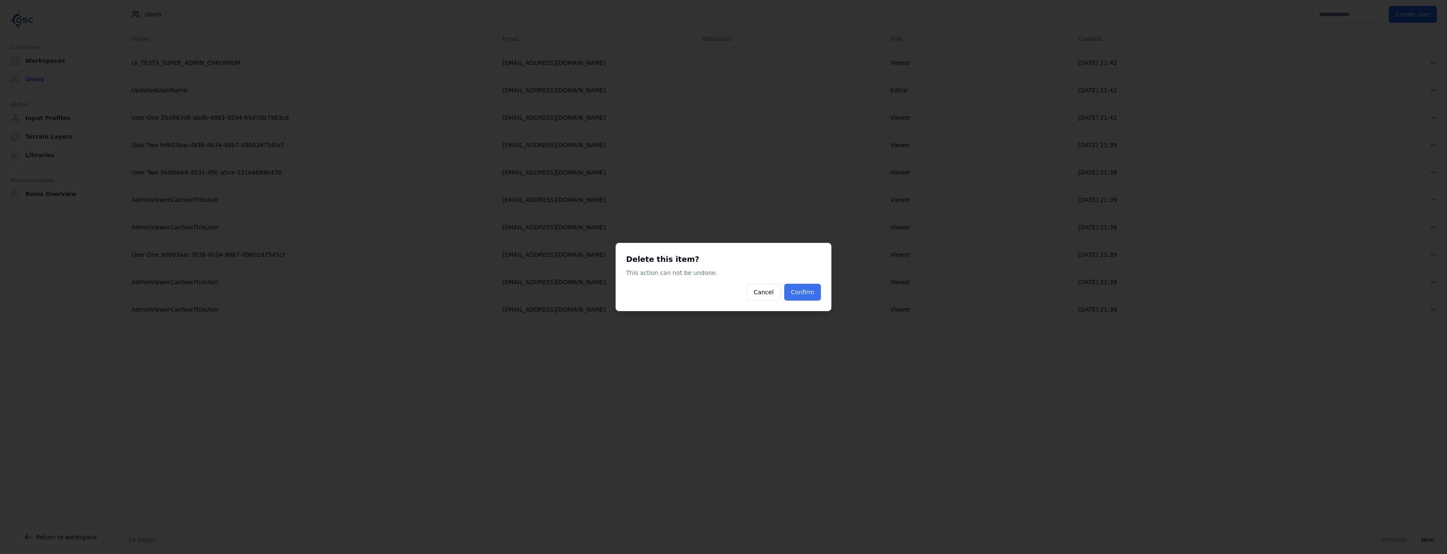
click at [804, 293] on button "Confirm" at bounding box center [802, 292] width 37 height 17
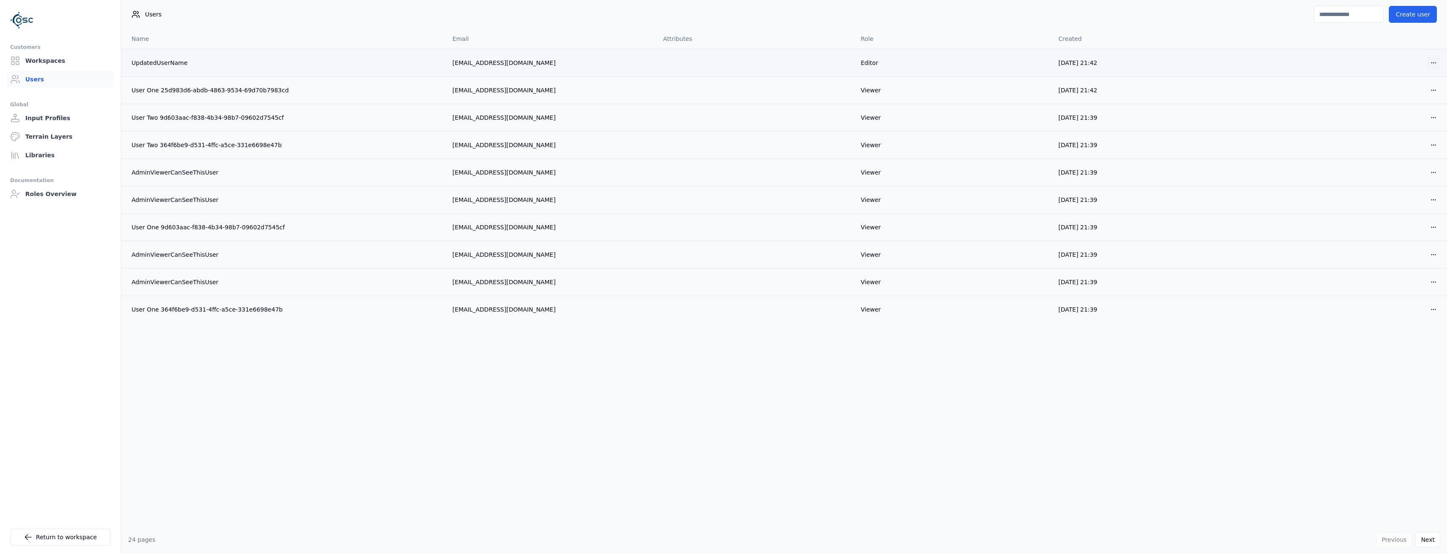
click at [1434, 62] on html "Customers Workspaces Users Global Input Profiles Terrain Layers Libraries Docum…" at bounding box center [723, 277] width 1447 height 554
click at [1409, 94] on div "Delete" at bounding box center [1414, 93] width 50 height 13
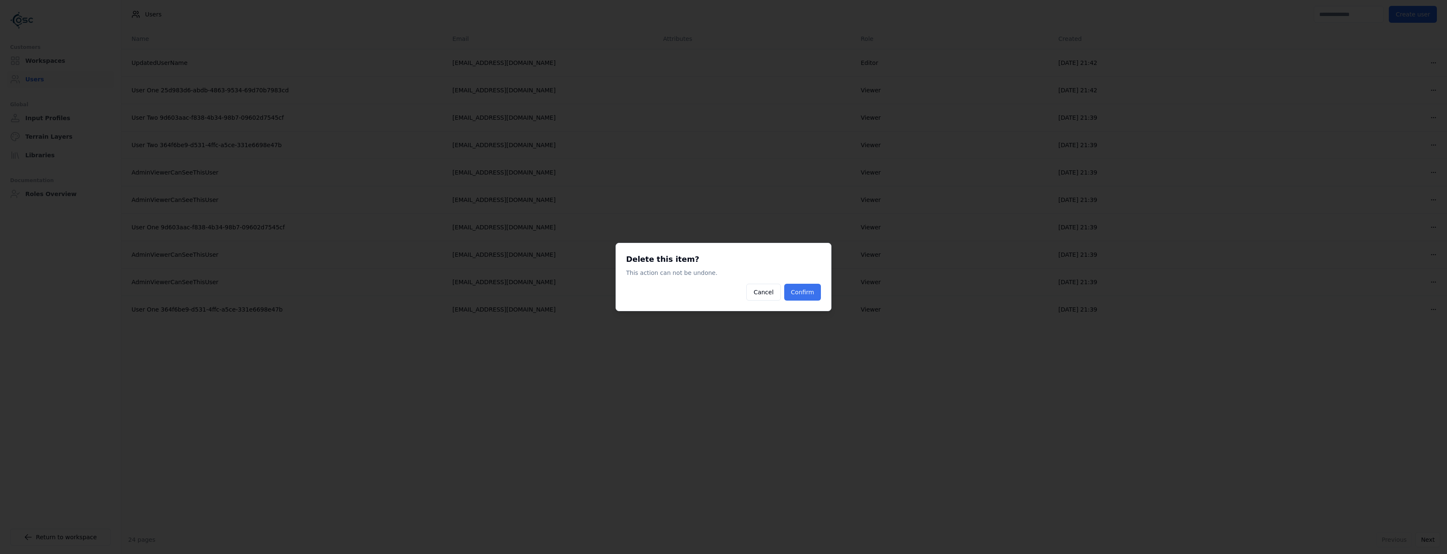
click at [802, 286] on button "Confirm" at bounding box center [802, 292] width 37 height 17
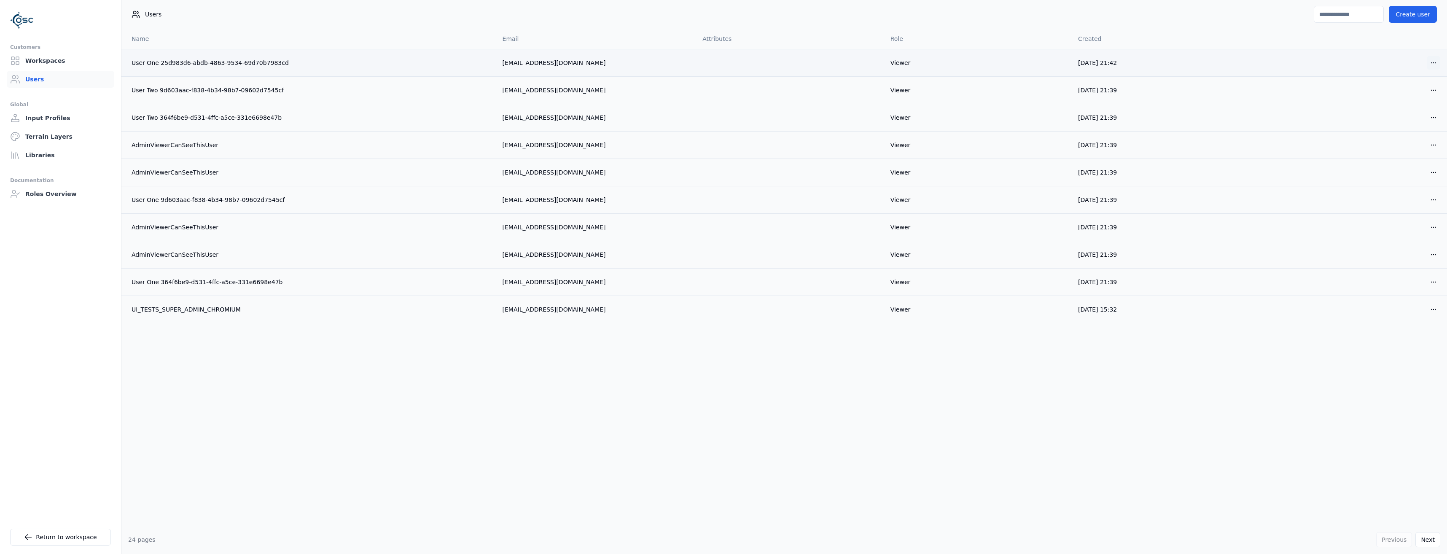
click at [1434, 63] on html "Customers Workspaces Users Global Input Profiles Terrain Layers Libraries Docum…" at bounding box center [723, 277] width 1447 height 554
click at [1412, 97] on div "Delete" at bounding box center [1414, 93] width 50 height 13
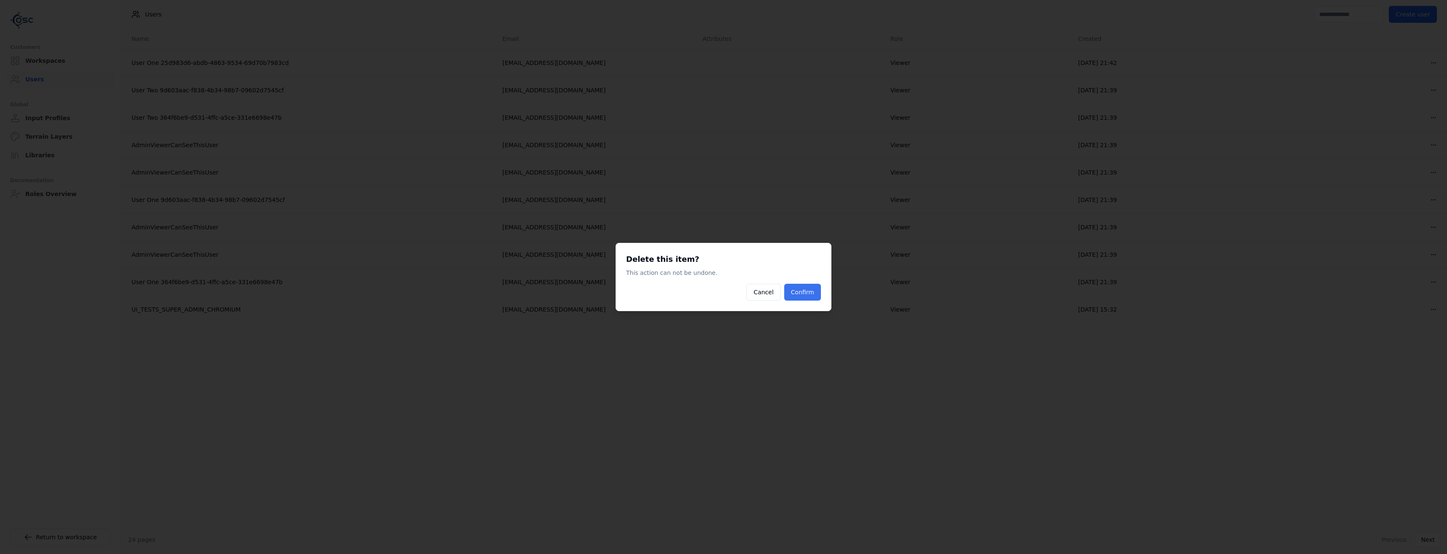
click at [801, 295] on button "Confirm" at bounding box center [802, 292] width 37 height 17
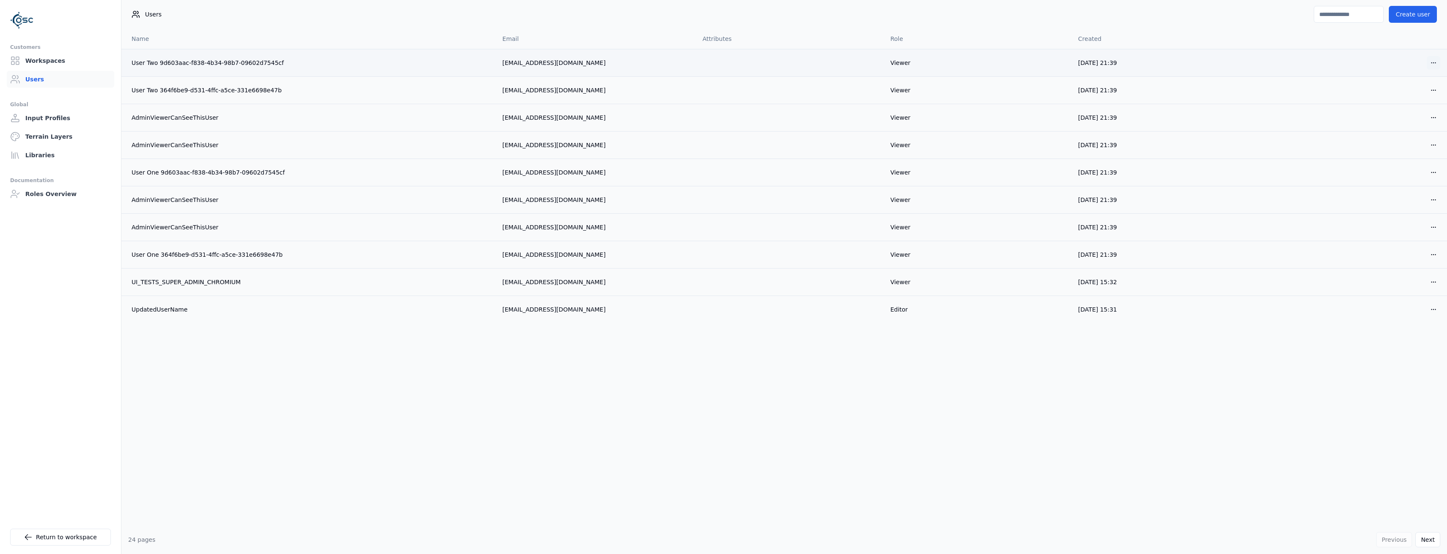
click at [1432, 65] on html "Customers Workspaces Users Global Input Profiles Terrain Layers Libraries Docum…" at bounding box center [723, 277] width 1447 height 554
click at [1398, 98] on div "Delete" at bounding box center [1414, 93] width 50 height 13
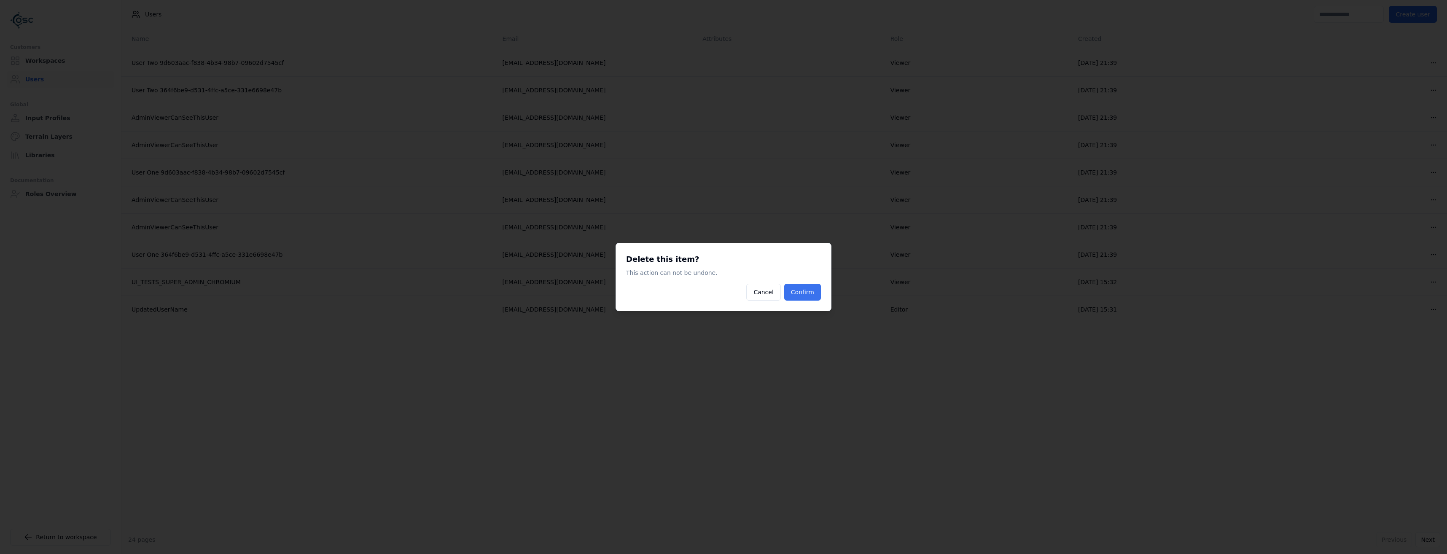
click at [803, 292] on button "Confirm" at bounding box center [802, 292] width 37 height 17
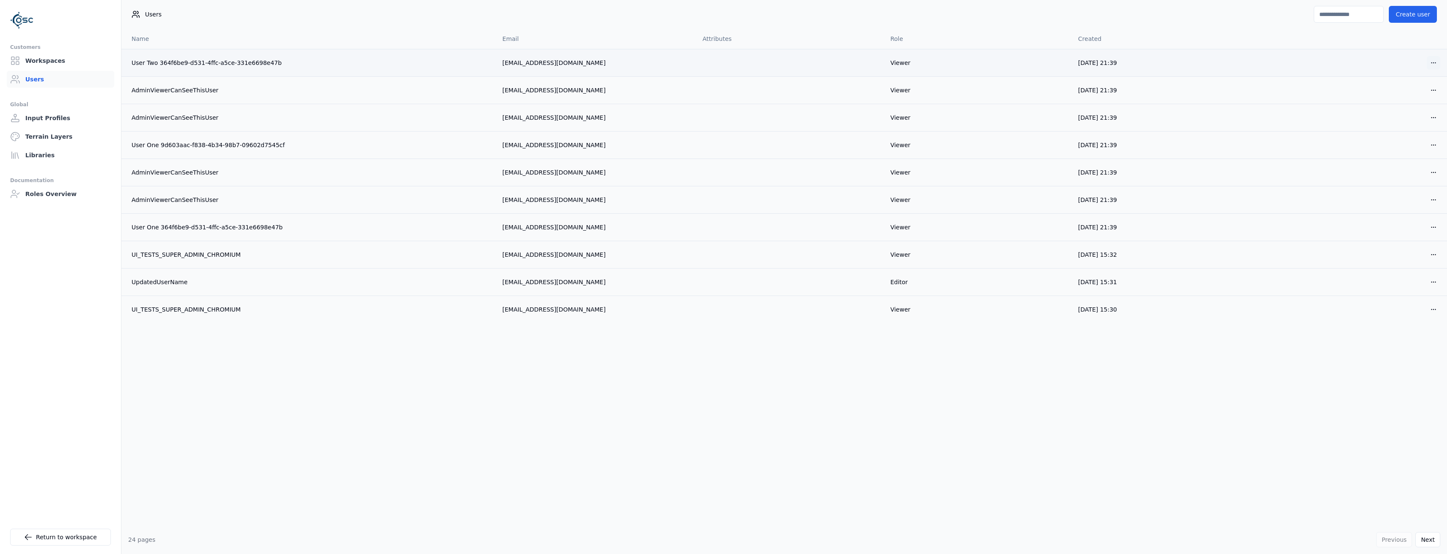
click at [1433, 63] on html "Customers Workspaces Users Global Input Profiles Terrain Layers Libraries Docum…" at bounding box center [723, 277] width 1447 height 554
click at [1401, 98] on div "Delete" at bounding box center [1414, 93] width 50 height 13
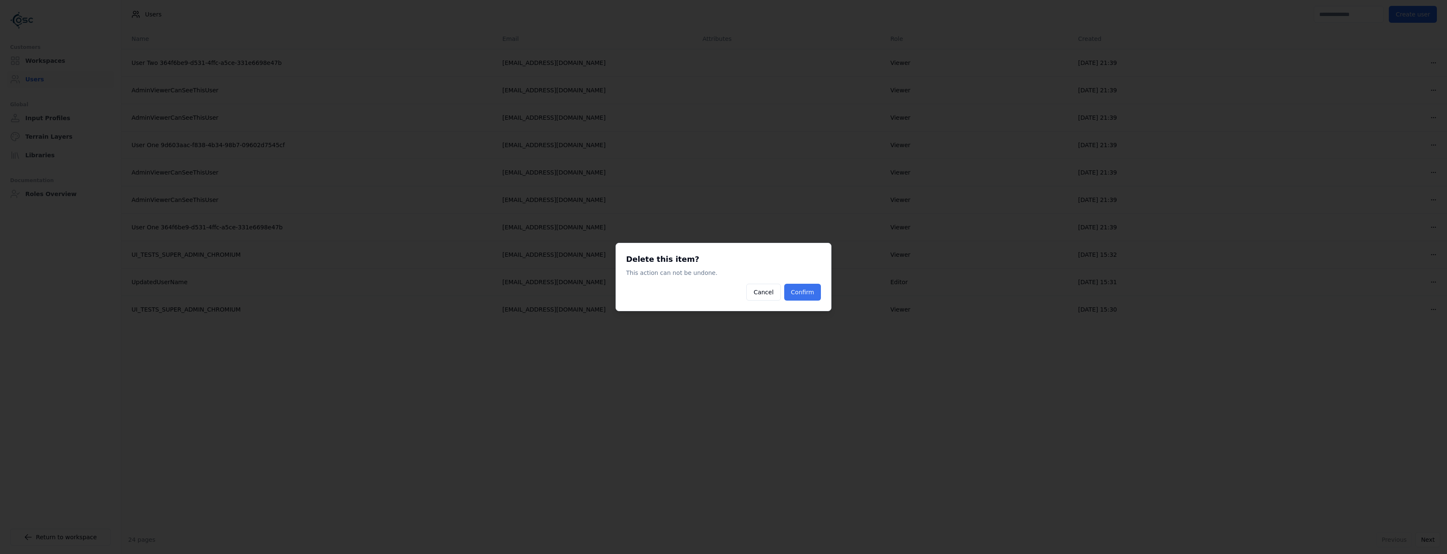
click at [816, 296] on button "Confirm" at bounding box center [802, 292] width 37 height 17
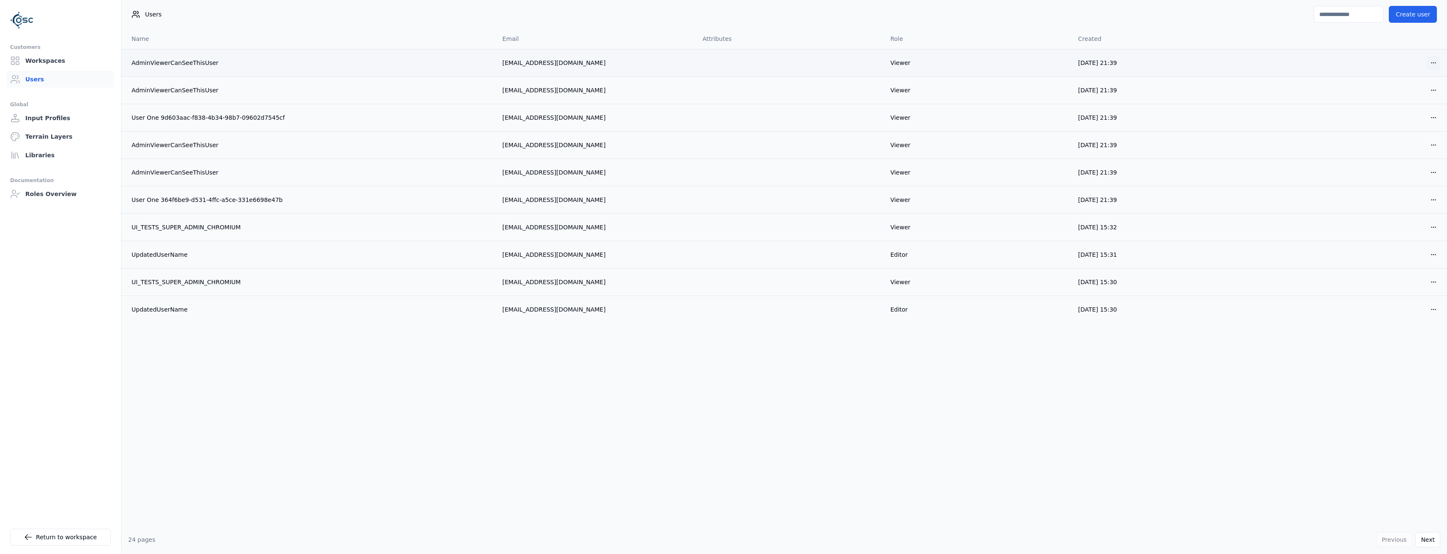
click at [1432, 61] on html "Customers Workspaces Users Global Input Profiles Terrain Layers Libraries Docum…" at bounding box center [723, 277] width 1447 height 554
click at [1400, 93] on div "Delete" at bounding box center [1414, 93] width 50 height 13
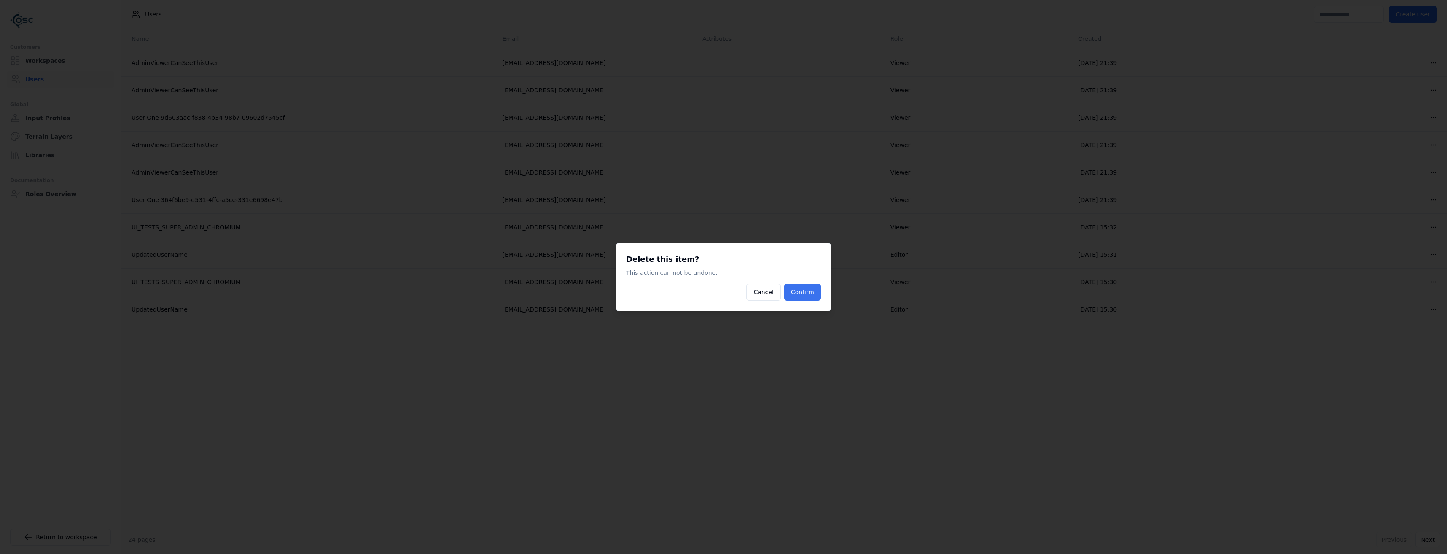
click at [819, 291] on button "Confirm" at bounding box center [802, 292] width 37 height 17
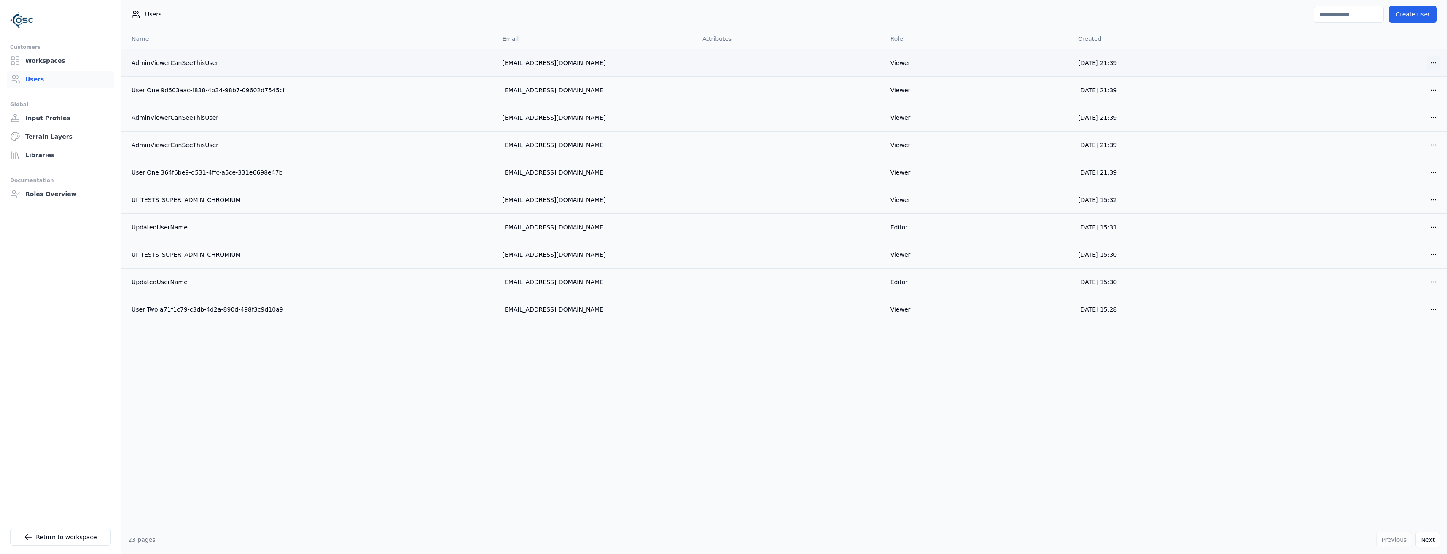
click at [1428, 59] on html "Customers Workspaces Users Global Input Profiles Terrain Layers Libraries Docum…" at bounding box center [723, 277] width 1447 height 554
click at [1396, 97] on div "Delete" at bounding box center [1414, 93] width 50 height 13
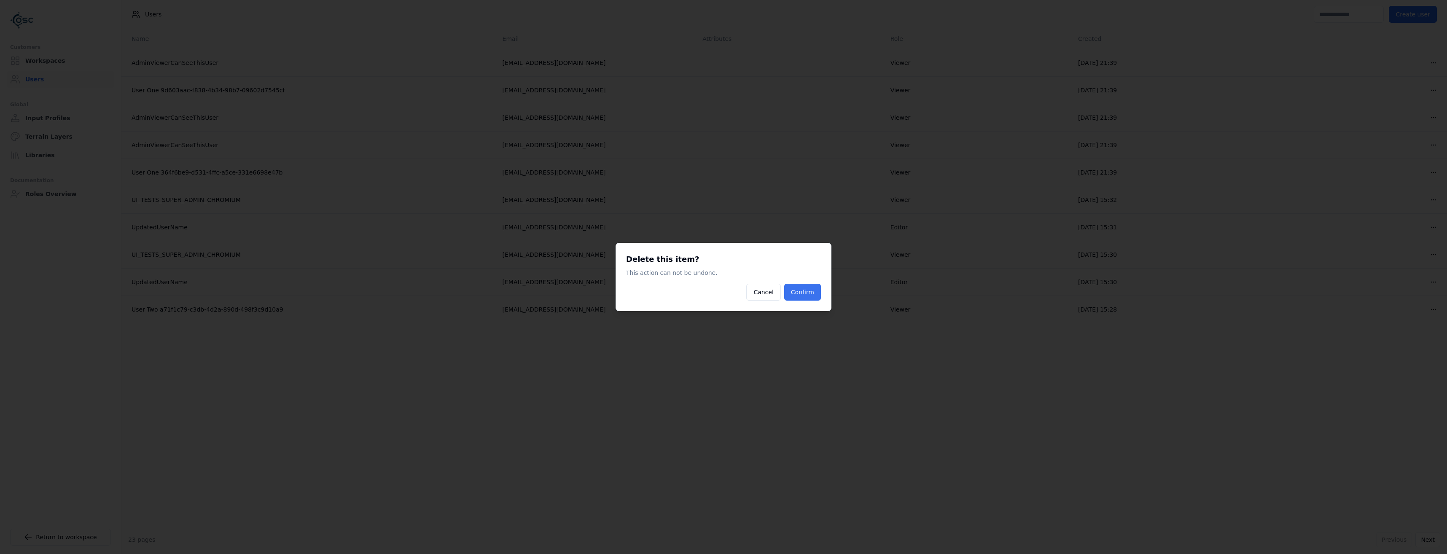
click at [806, 286] on button "Confirm" at bounding box center [802, 292] width 37 height 17
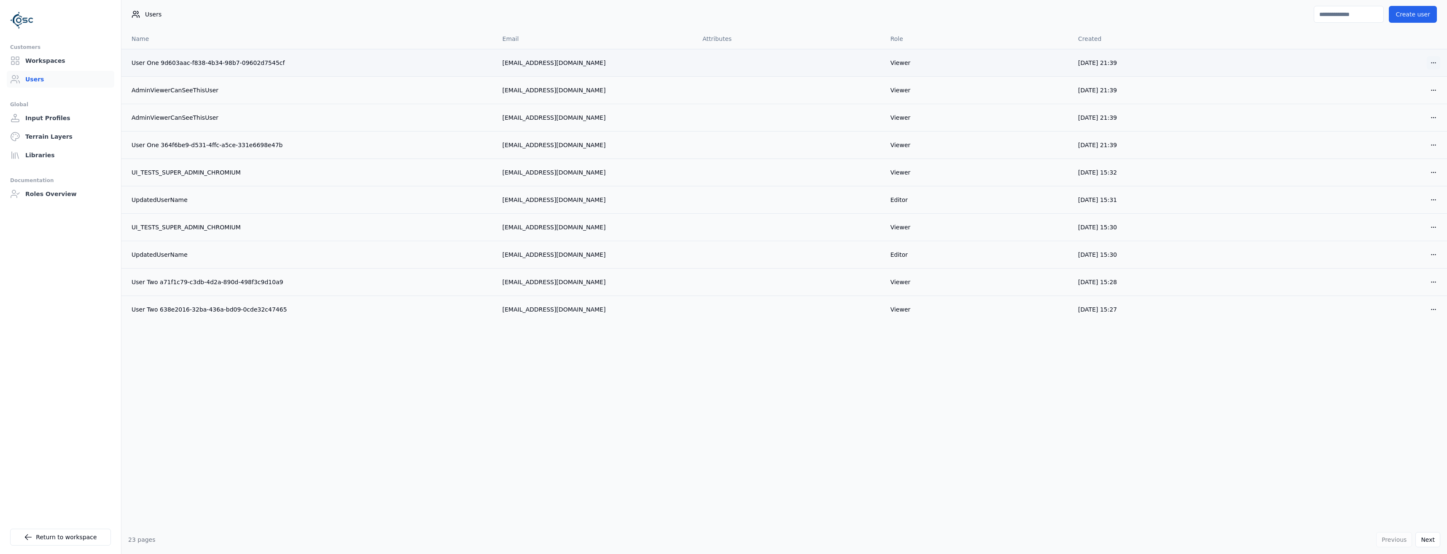
click at [1436, 64] on html "Customers Workspaces Users Global Input Profiles Terrain Layers Libraries Docum…" at bounding box center [723, 277] width 1447 height 554
click at [1410, 95] on div "Delete" at bounding box center [1414, 93] width 50 height 13
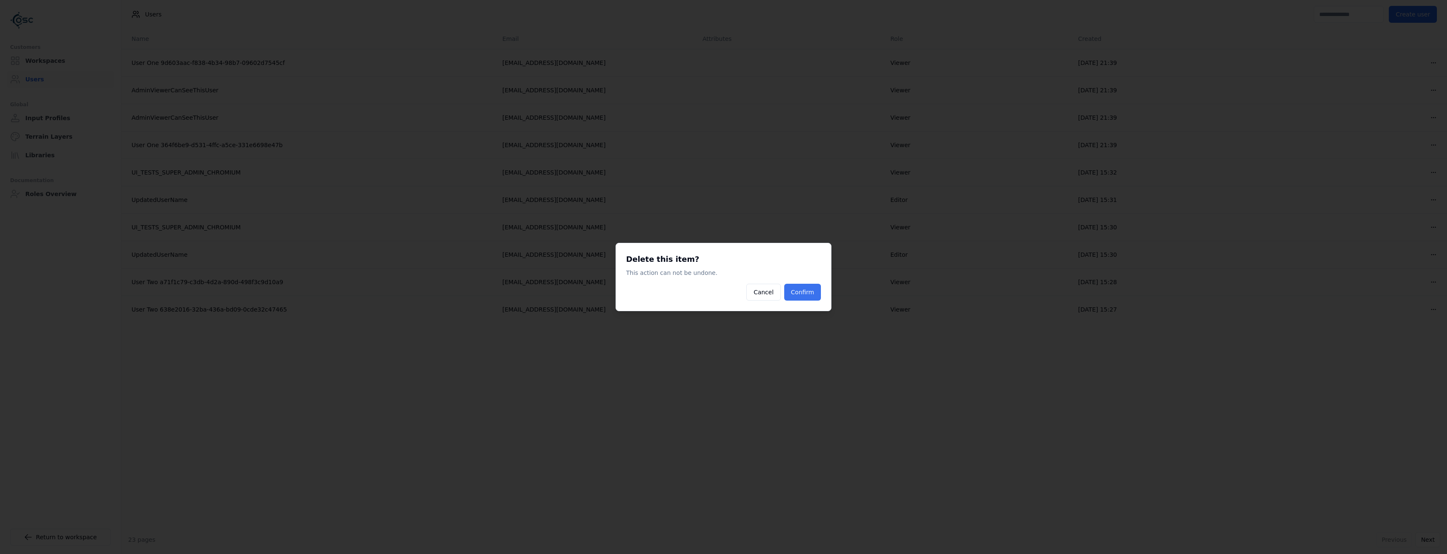
click at [804, 296] on button "Confirm" at bounding box center [802, 292] width 37 height 17
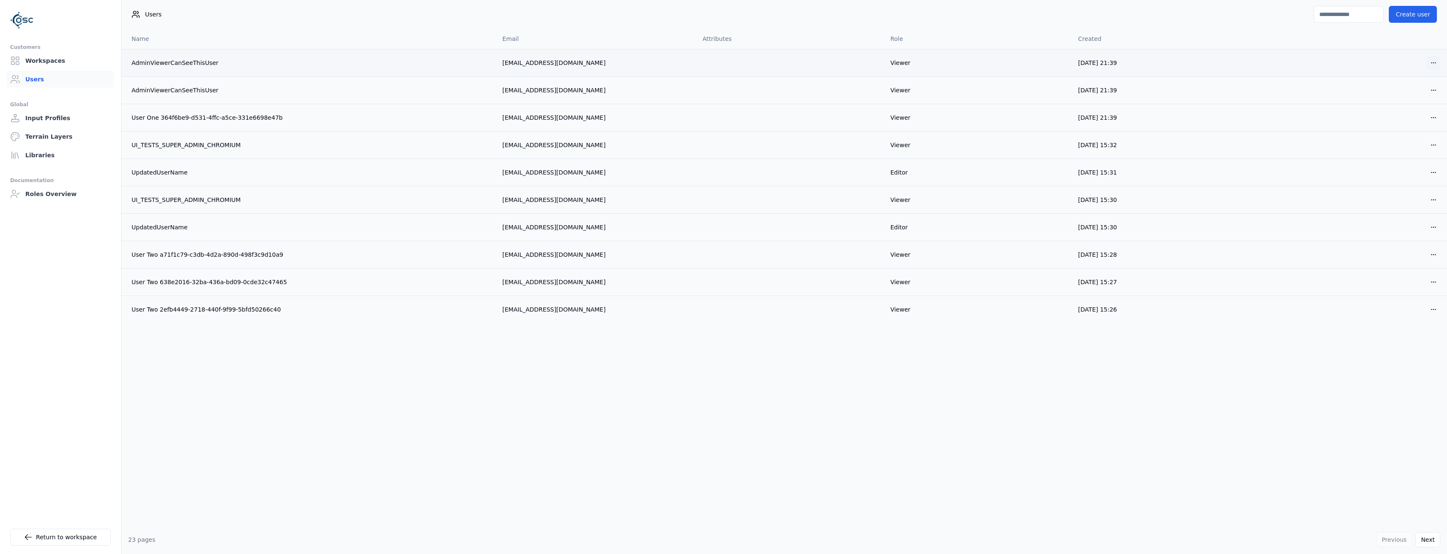
click at [1440, 65] on html "Customers Workspaces Users Global Input Profiles Terrain Layers Libraries Docum…" at bounding box center [723, 277] width 1447 height 554
click at [1396, 94] on div "Delete" at bounding box center [1414, 93] width 50 height 13
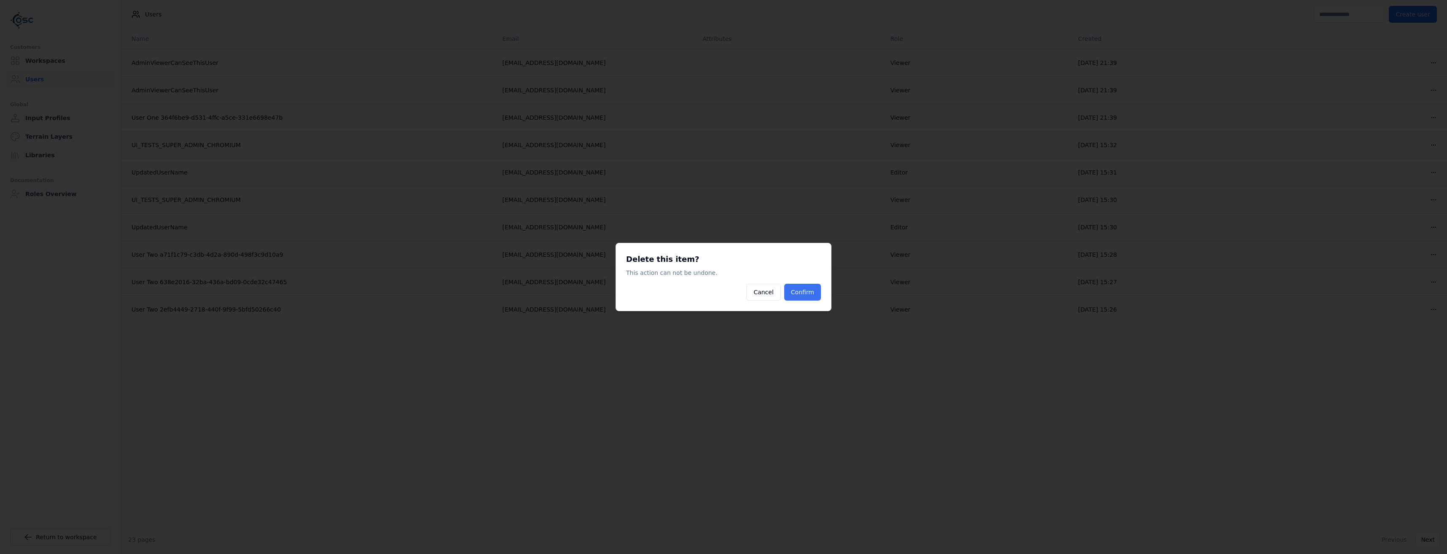
click at [805, 290] on button "Confirm" at bounding box center [802, 292] width 37 height 17
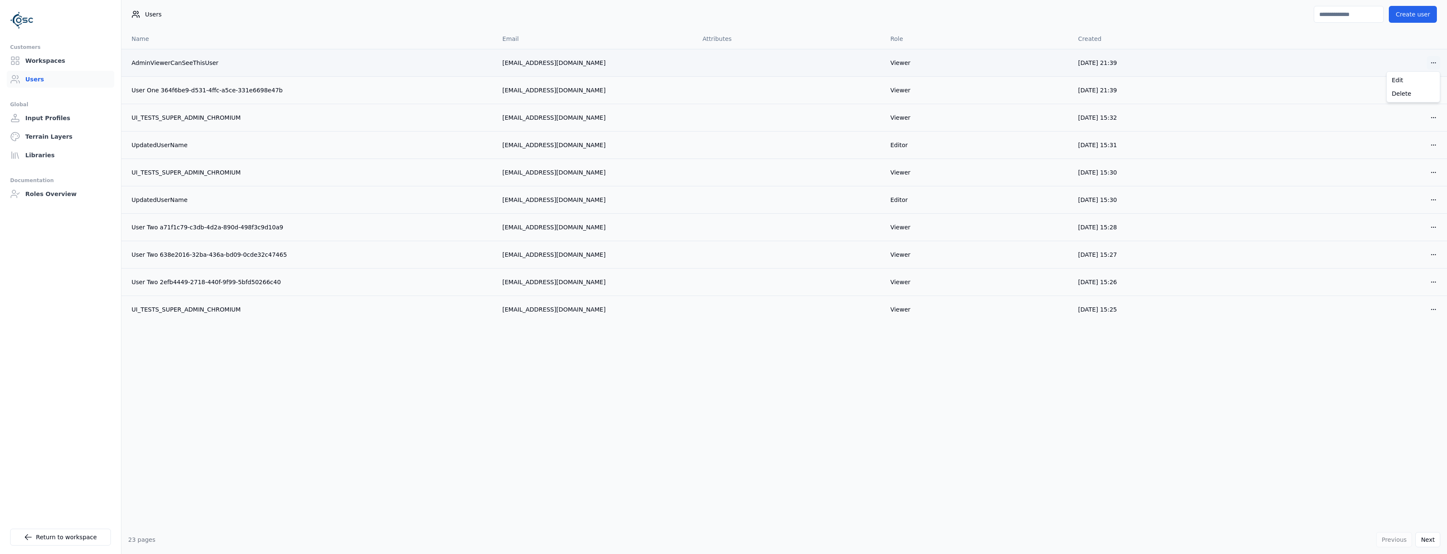
click at [1434, 60] on html "Customers Workspaces Users Global Input Profiles Terrain Layers Libraries Docum…" at bounding box center [723, 277] width 1447 height 554
click at [1396, 94] on div "Delete" at bounding box center [1414, 93] width 50 height 13
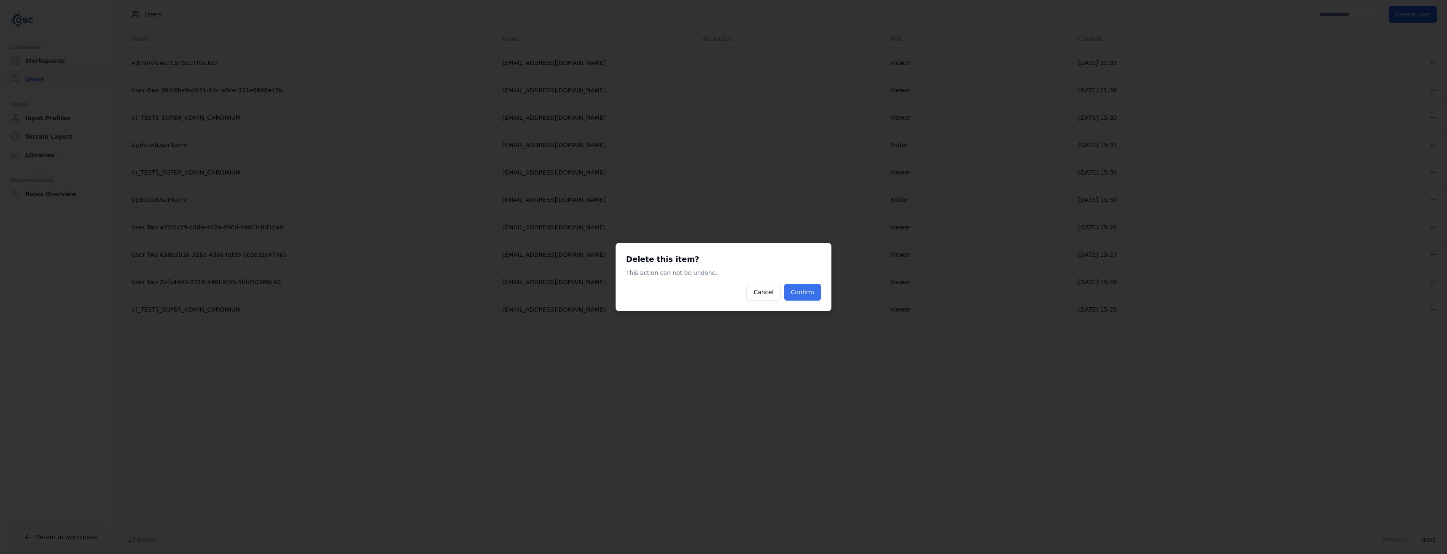
click at [806, 294] on button "Confirm" at bounding box center [802, 292] width 37 height 17
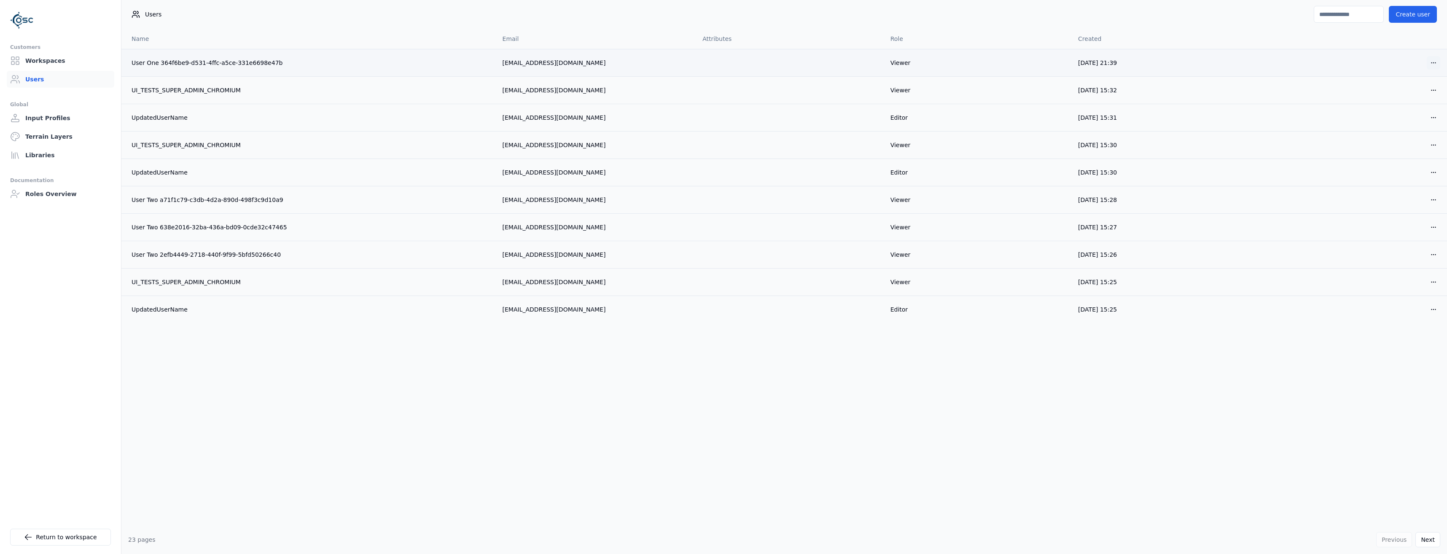
click at [1433, 65] on html "Customers Workspaces Users Global Input Profiles Terrain Layers Libraries Docum…" at bounding box center [723, 277] width 1447 height 554
click at [1411, 96] on div "Delete" at bounding box center [1414, 93] width 50 height 13
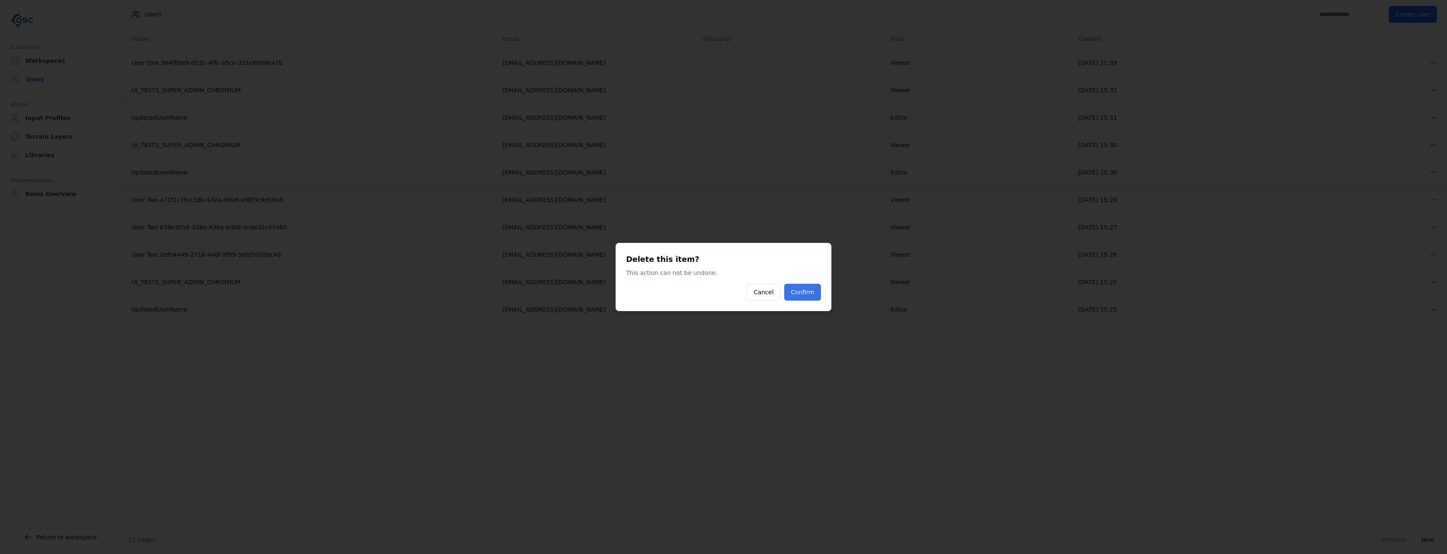
click at [811, 295] on button "Confirm" at bounding box center [802, 292] width 37 height 17
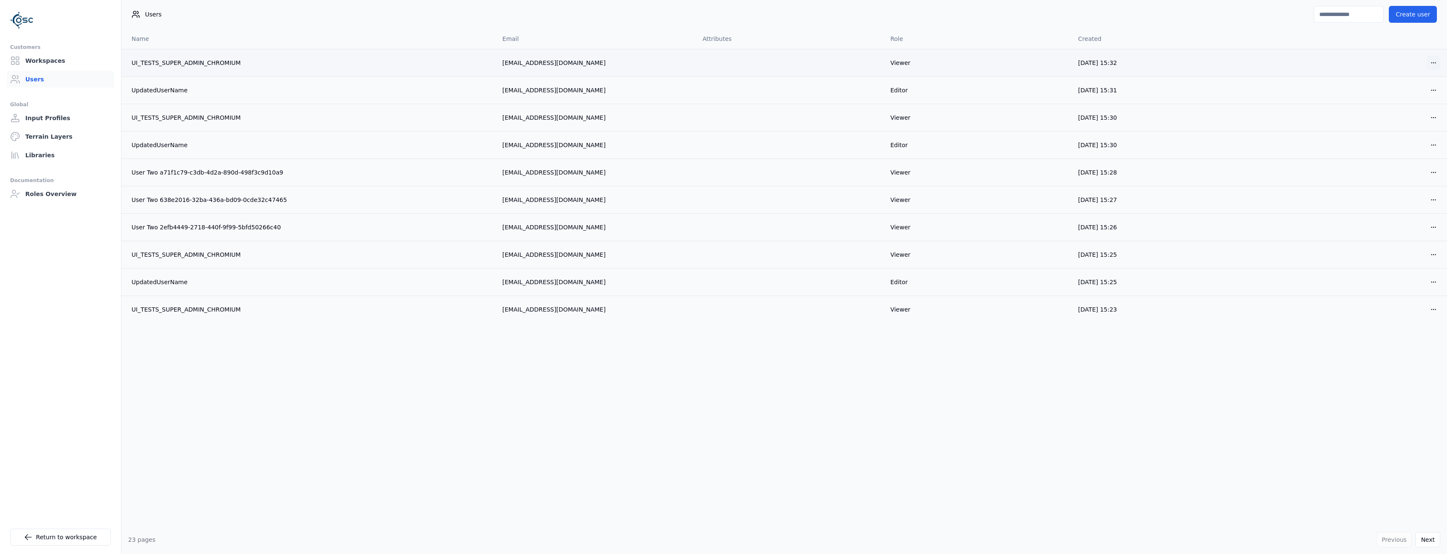
click at [1432, 67] on html "Customers Workspaces Users Global Input Profiles Terrain Layers Libraries Docum…" at bounding box center [723, 277] width 1447 height 554
click at [1405, 92] on div "Delete" at bounding box center [1414, 93] width 50 height 13
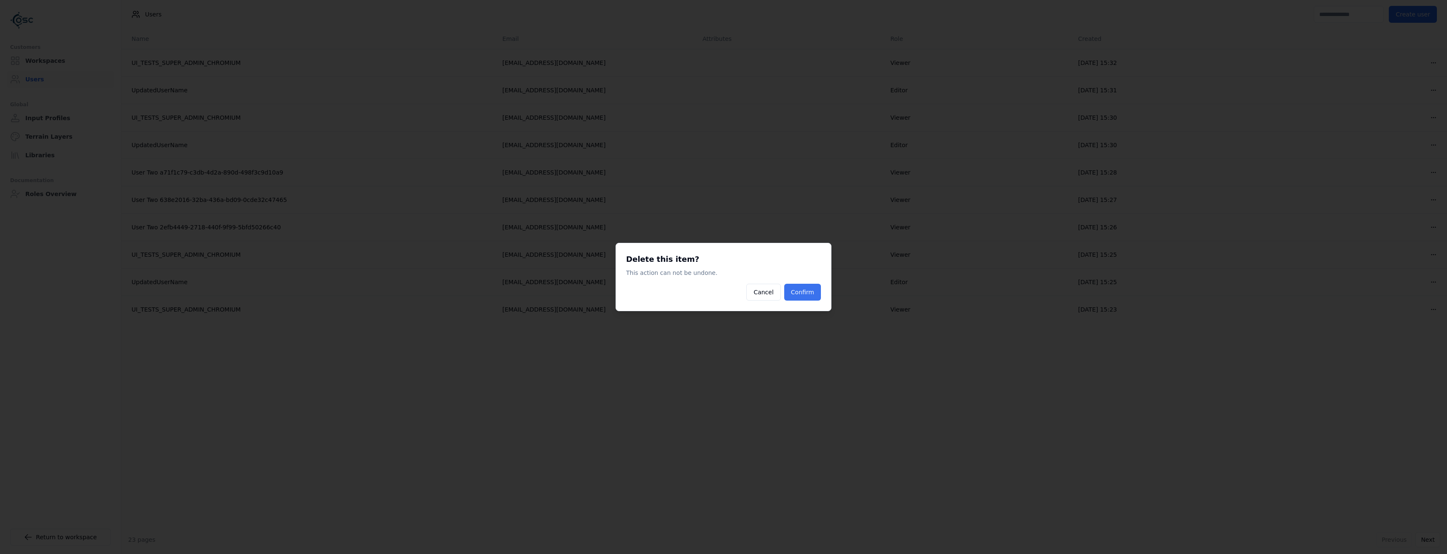
click at [803, 293] on button "Confirm" at bounding box center [802, 292] width 37 height 17
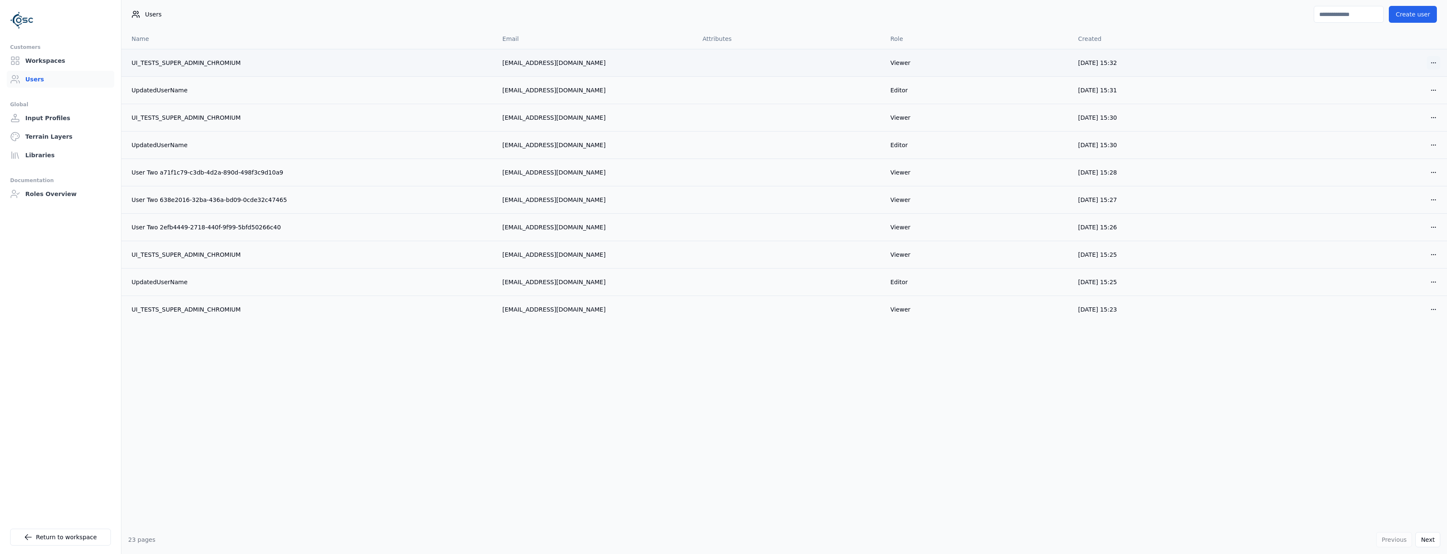
click at [1435, 61] on html "Customers Workspaces Users Global Input Profiles Terrain Layers Libraries Docum…" at bounding box center [723, 277] width 1447 height 554
click at [1396, 94] on div "Delete" at bounding box center [1414, 93] width 50 height 13
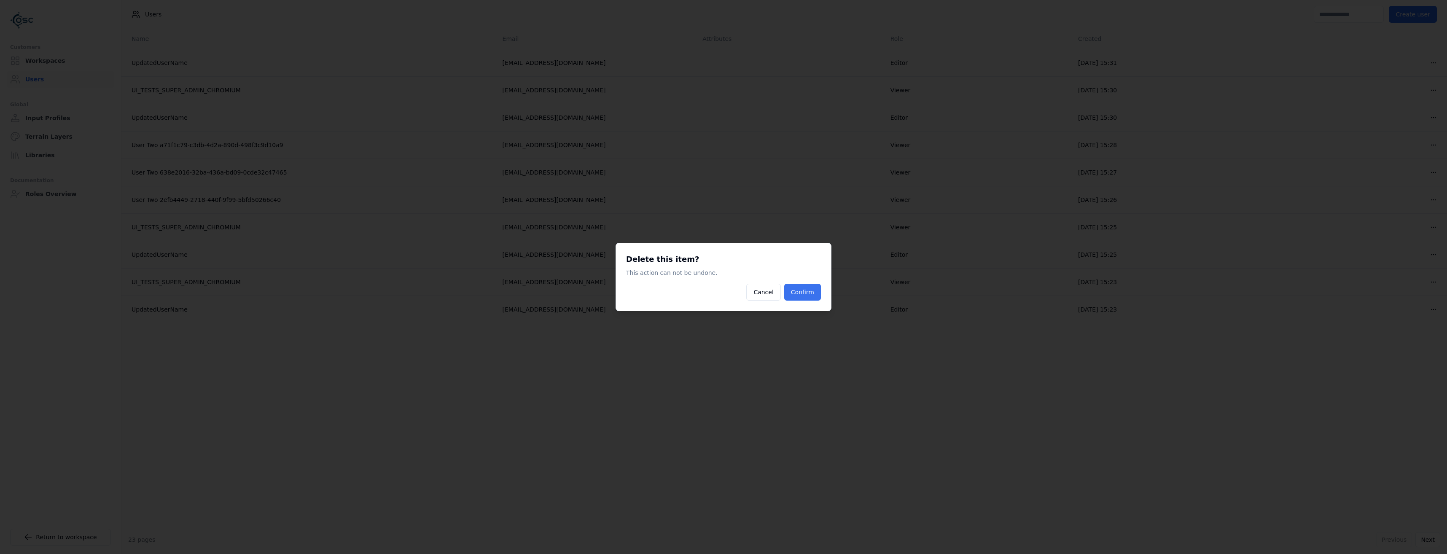
click at [808, 297] on button "Confirm" at bounding box center [802, 292] width 37 height 17
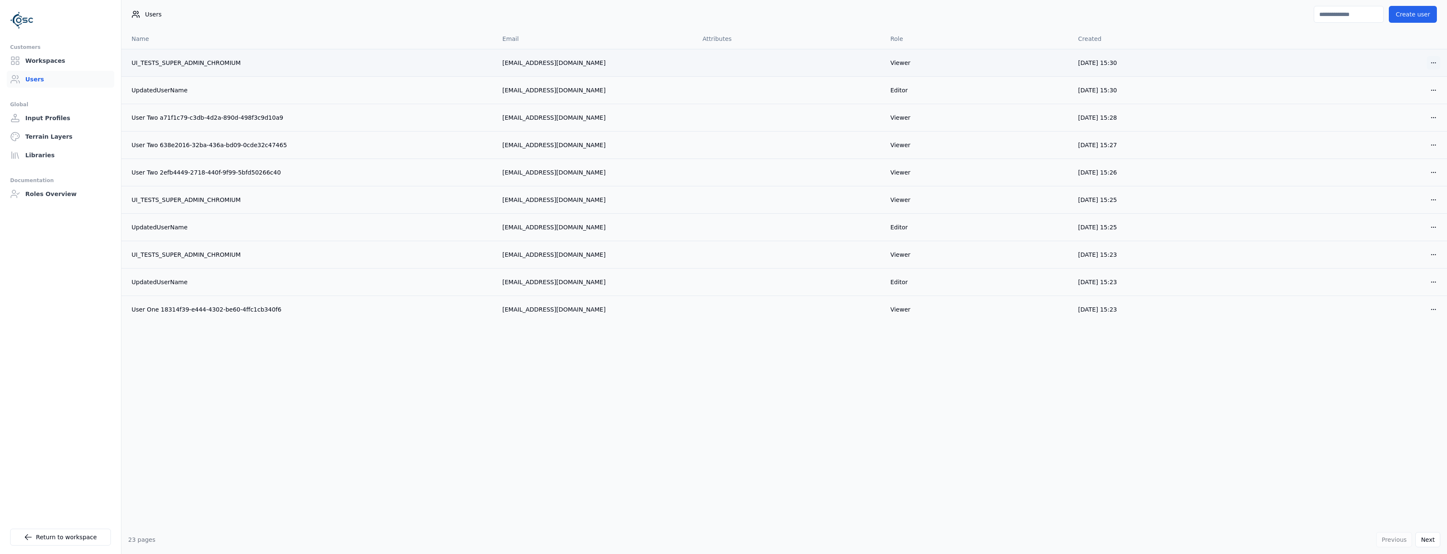
click at [1436, 67] on html "Customers Workspaces Users Global Input Profiles Terrain Layers Libraries Docum…" at bounding box center [723, 277] width 1447 height 554
click at [1406, 94] on div "Delete" at bounding box center [1414, 93] width 50 height 13
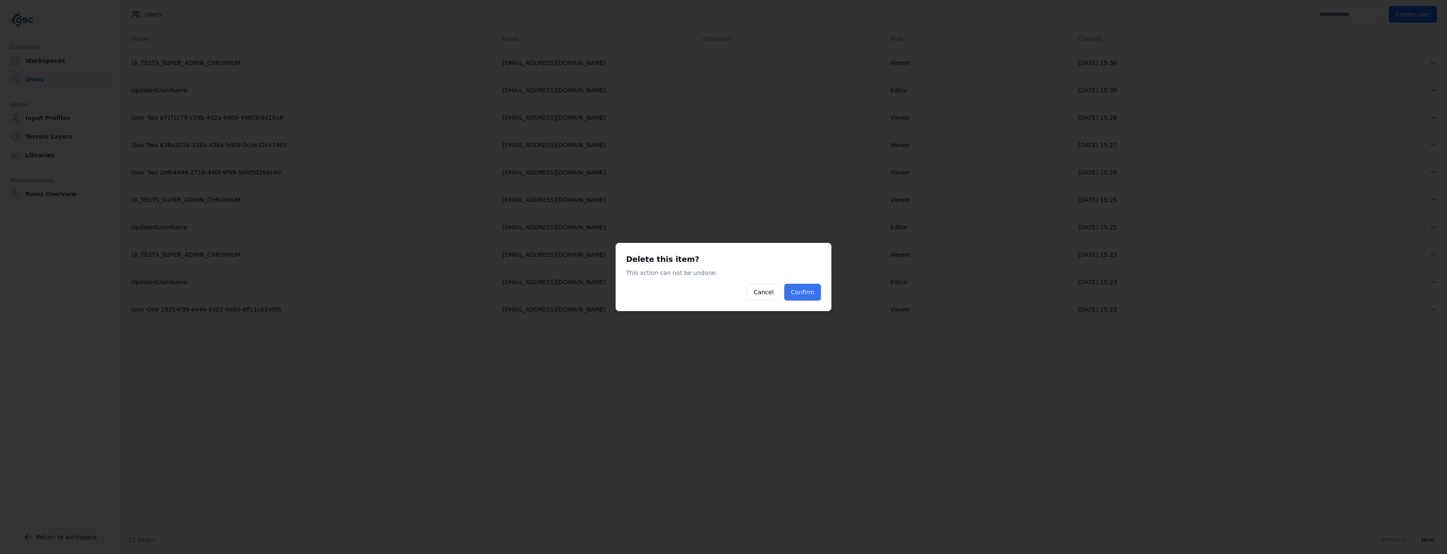
click at [807, 294] on button "Confirm" at bounding box center [802, 292] width 37 height 17
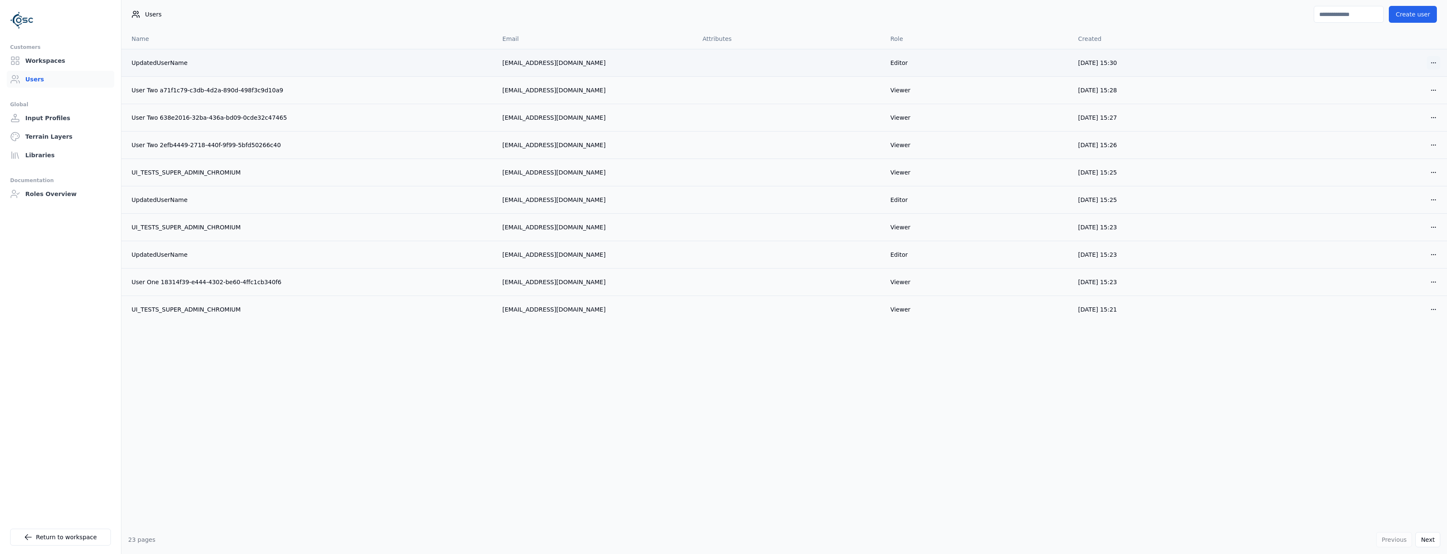
click at [1438, 66] on html "Customers Workspaces Users Global Input Profiles Terrain Layers Libraries Docum…" at bounding box center [723, 277] width 1447 height 554
click at [1410, 96] on div "Delete" at bounding box center [1414, 93] width 50 height 13
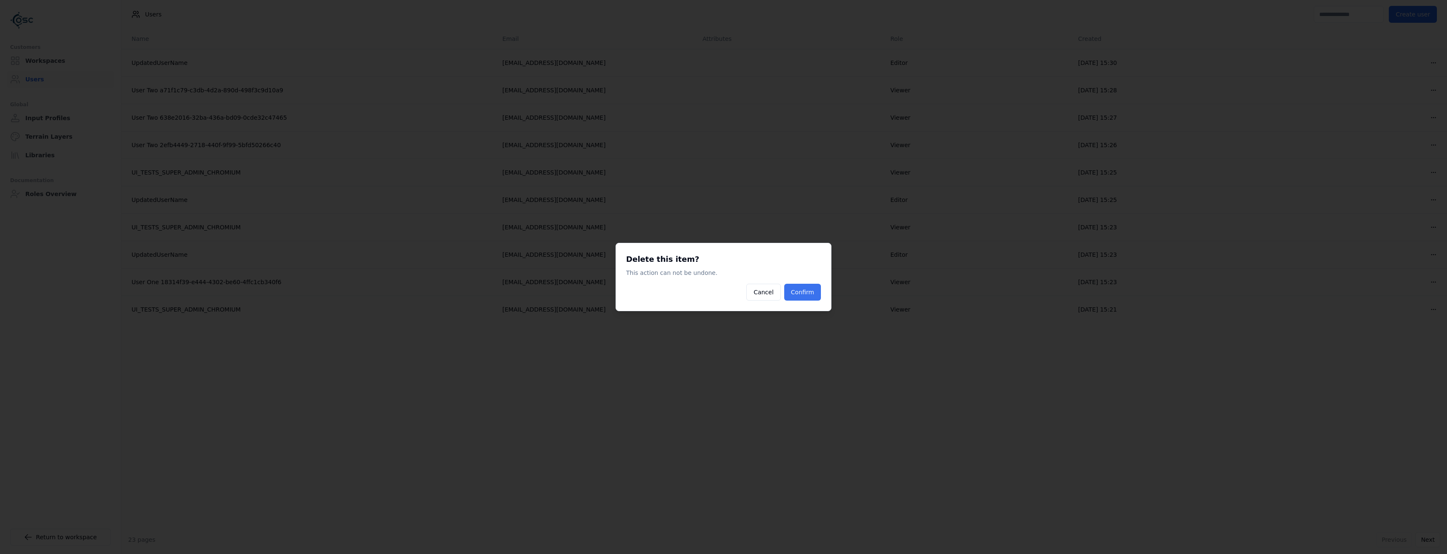
click at [813, 296] on button "Confirm" at bounding box center [802, 292] width 37 height 17
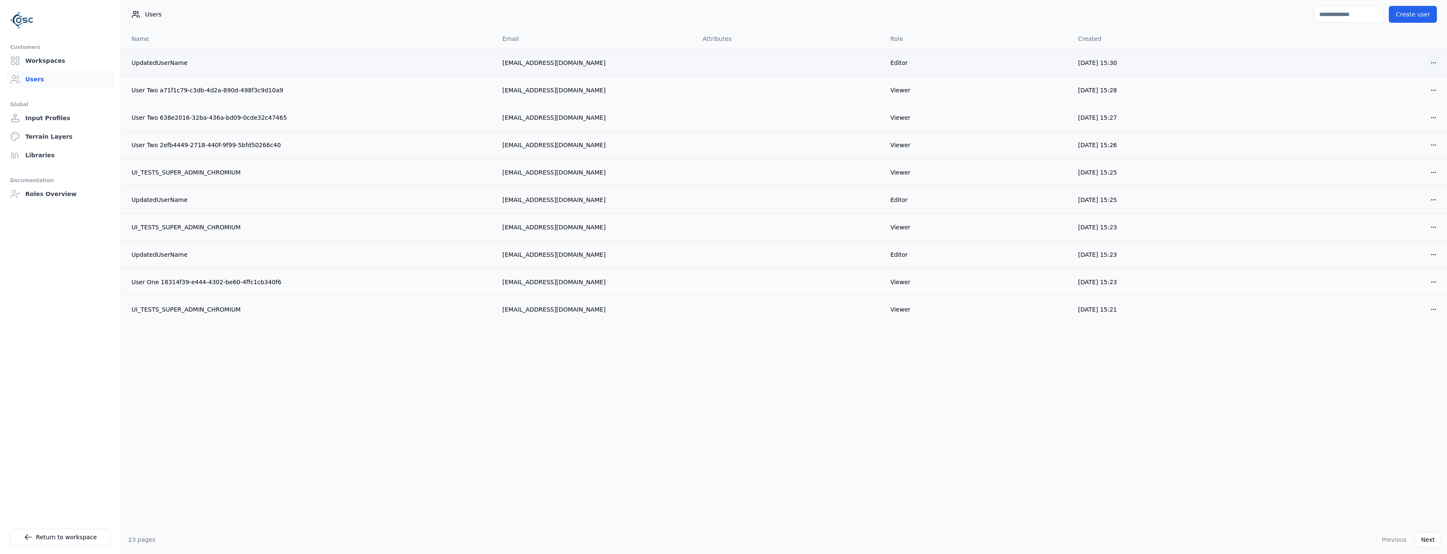
click at [1428, 64] on html "Customers Workspaces Users Global Input Profiles Terrain Layers Libraries Docum…" at bounding box center [723, 277] width 1447 height 554
click at [1397, 96] on div "Delete" at bounding box center [1414, 93] width 50 height 13
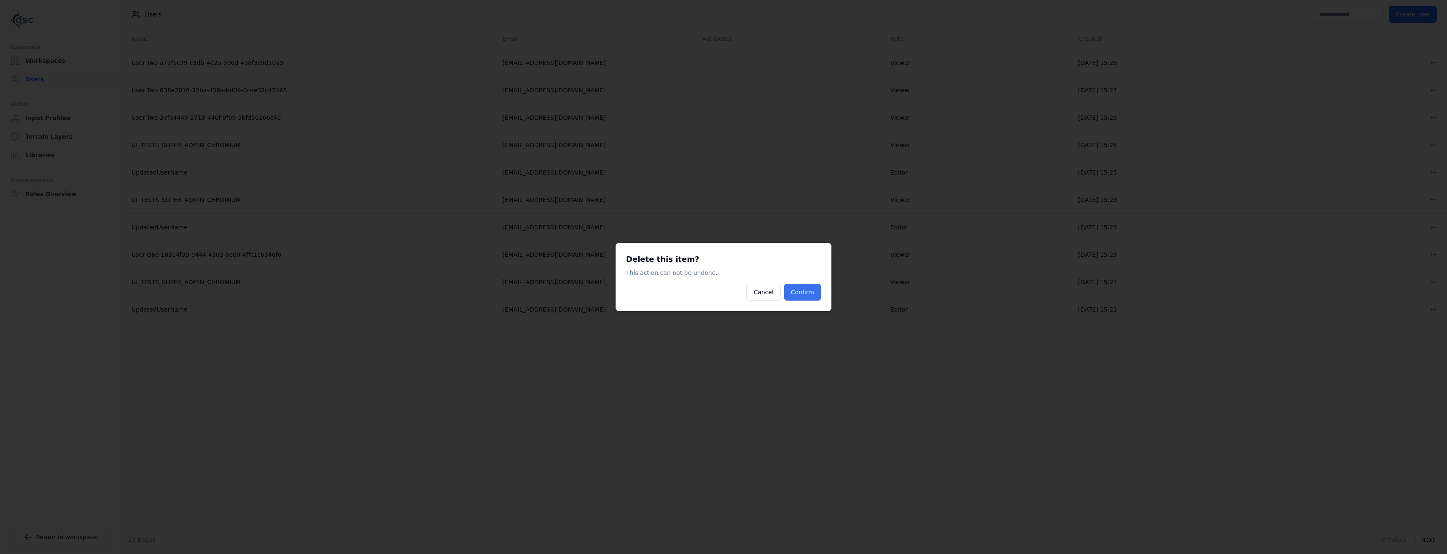
click at [806, 294] on button "Confirm" at bounding box center [802, 292] width 37 height 17
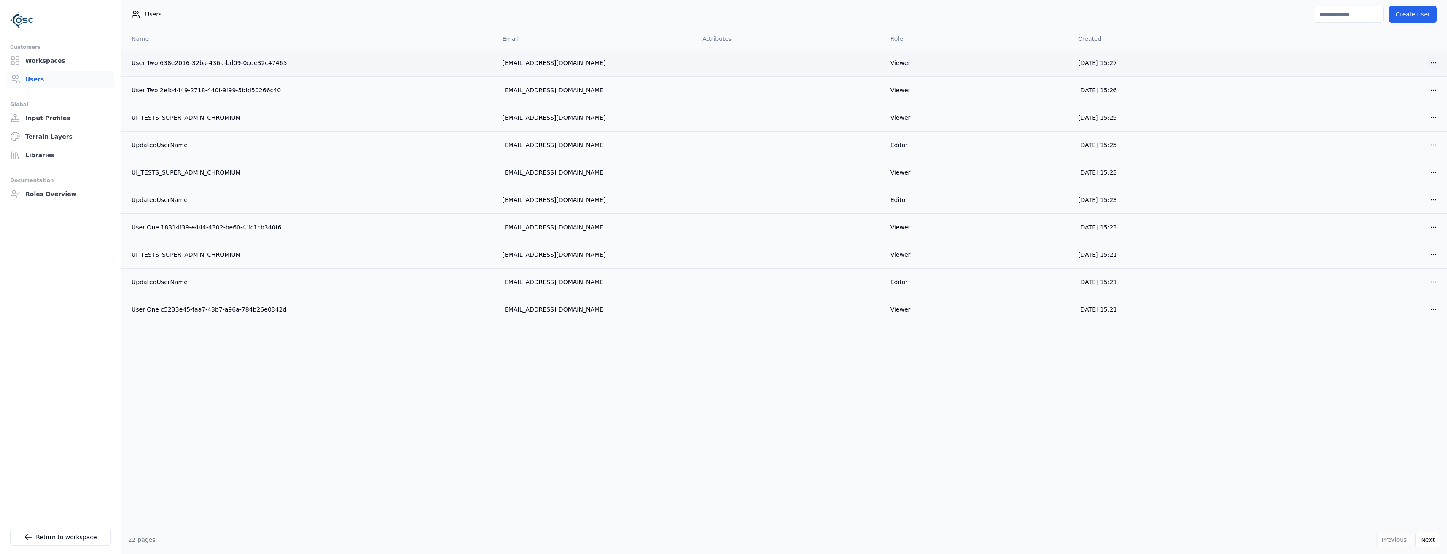
click at [1434, 62] on html "Customers Workspaces Users Global Input Profiles Terrain Layers Libraries Docum…" at bounding box center [723, 277] width 1447 height 554
click at [1409, 96] on div "Delete" at bounding box center [1414, 93] width 50 height 13
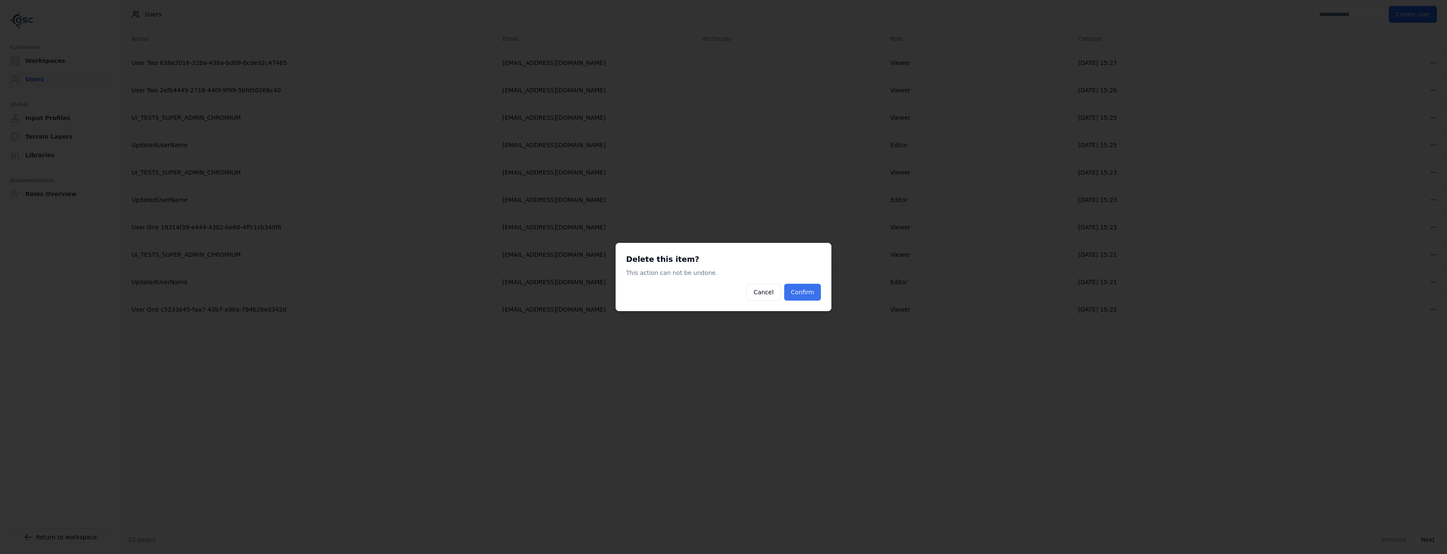
click at [808, 295] on button "Confirm" at bounding box center [802, 292] width 37 height 17
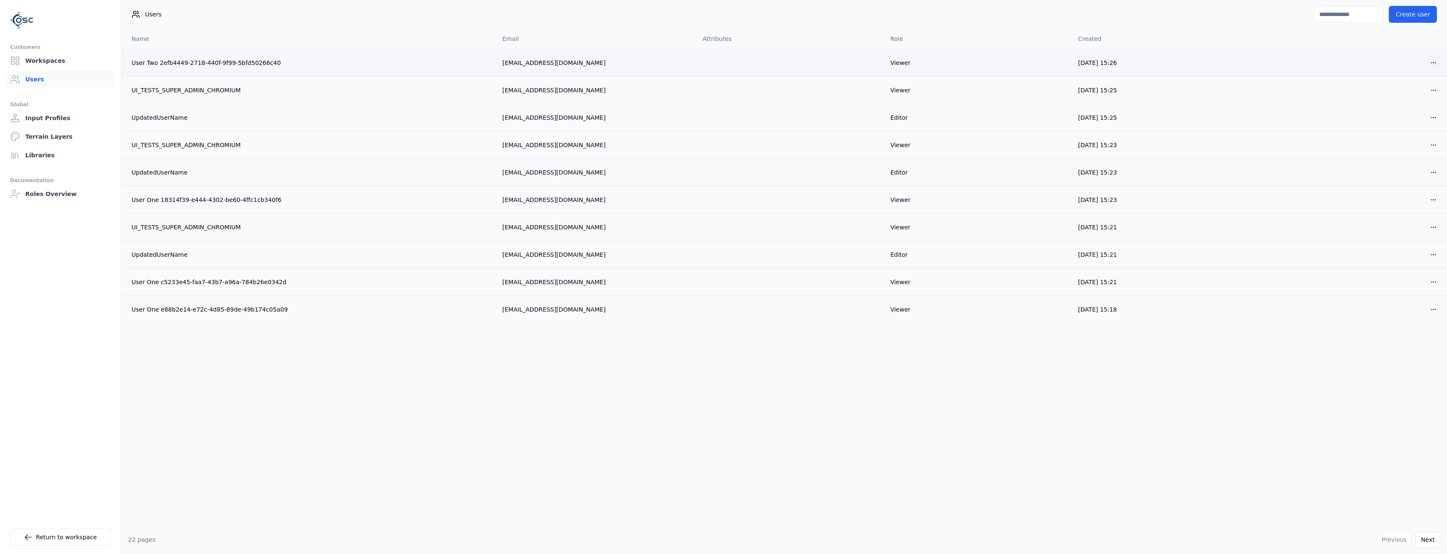
click at [1428, 64] on html "Customers Workspaces Users Global Input Profiles Terrain Layers Libraries Docum…" at bounding box center [723, 277] width 1447 height 554
click at [1398, 99] on div "Delete" at bounding box center [1414, 93] width 50 height 13
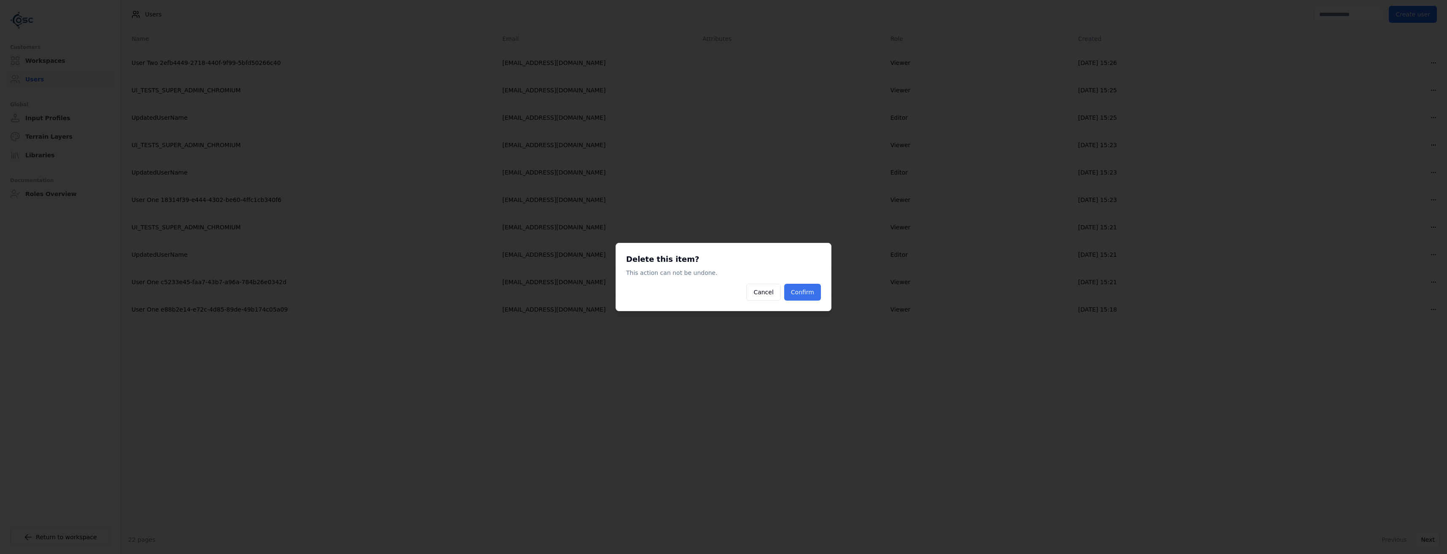
click at [813, 291] on button "Confirm" at bounding box center [802, 292] width 37 height 17
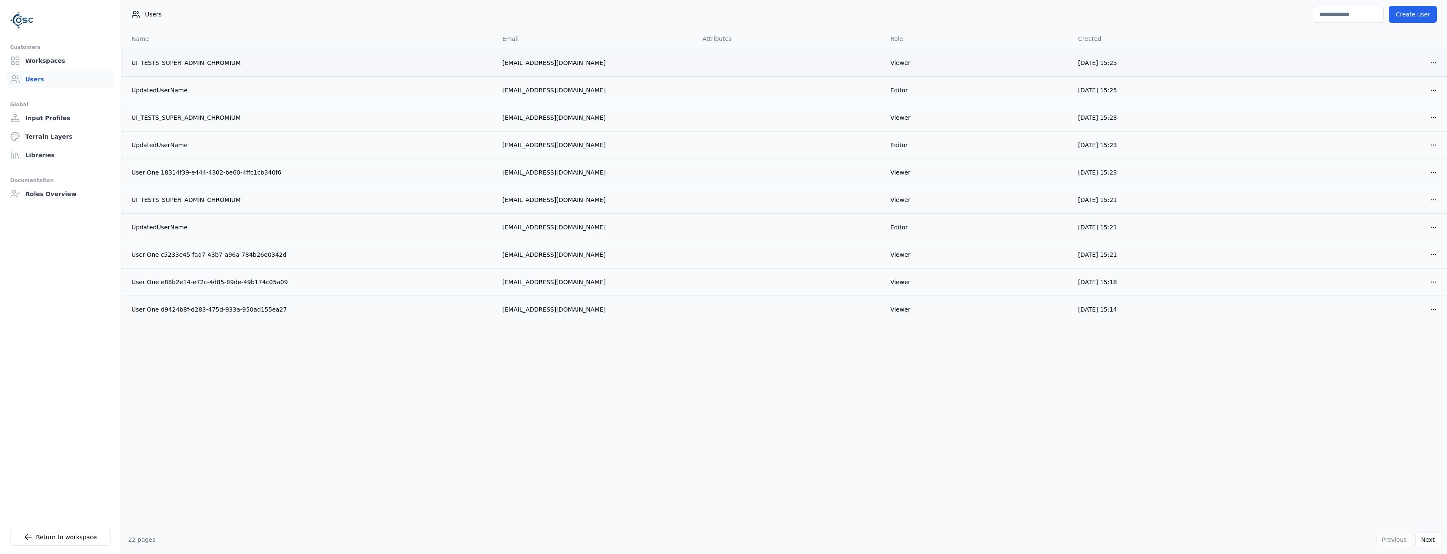
click at [1441, 62] on td "Open menu" at bounding box center [1354, 62] width 188 height 27
click at [1438, 64] on html "Customers Workspaces Users Global Input Profiles Terrain Layers Libraries Docum…" at bounding box center [723, 277] width 1447 height 554
click at [1410, 97] on div "Delete" at bounding box center [1414, 93] width 50 height 13
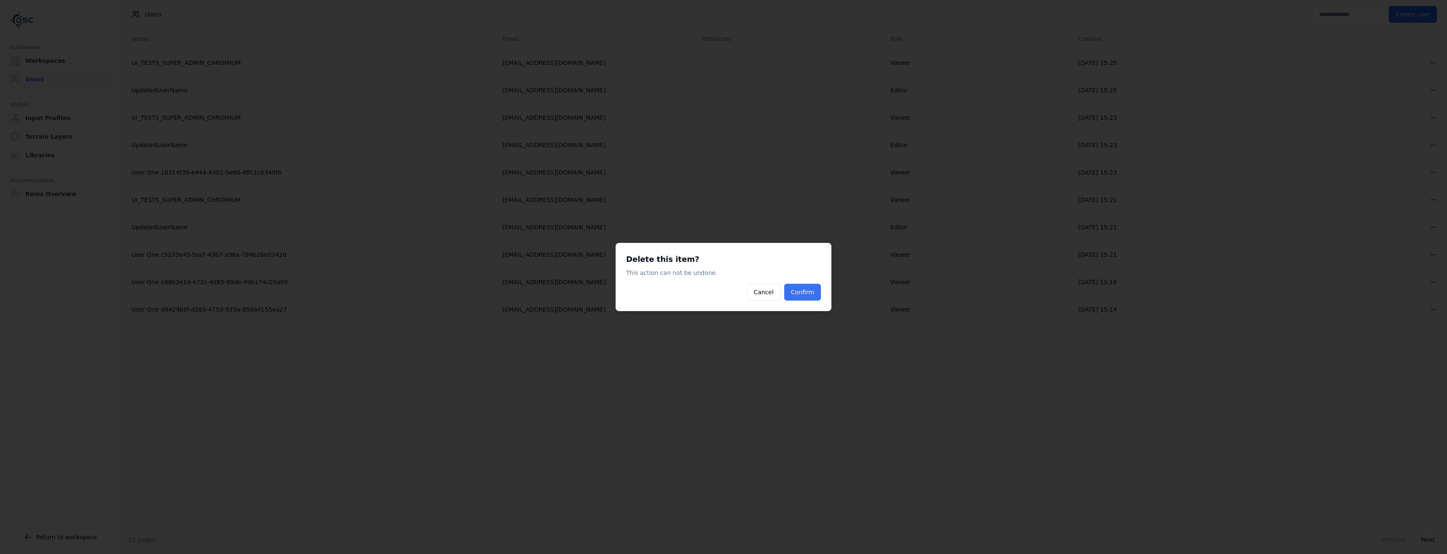
click at [803, 294] on button "Confirm" at bounding box center [802, 292] width 37 height 17
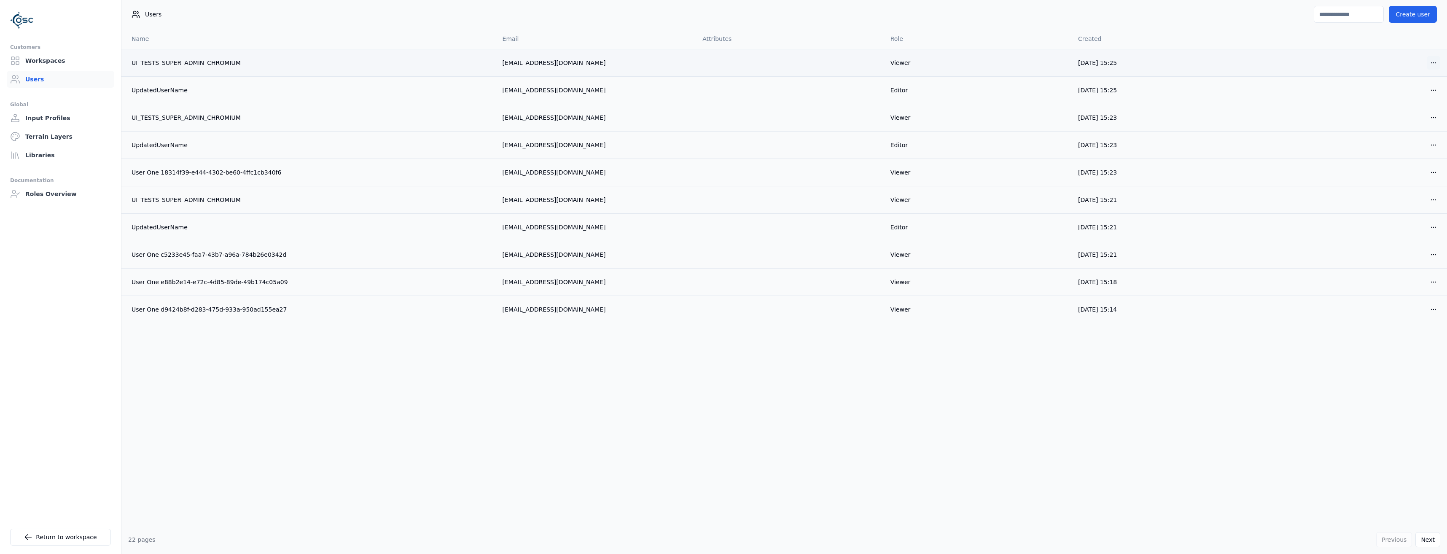
click at [1430, 65] on html "Customers Workspaces Users Global Input Profiles Terrain Layers Libraries Docum…" at bounding box center [723, 277] width 1447 height 554
click at [1393, 97] on div "Delete" at bounding box center [1414, 93] width 50 height 13
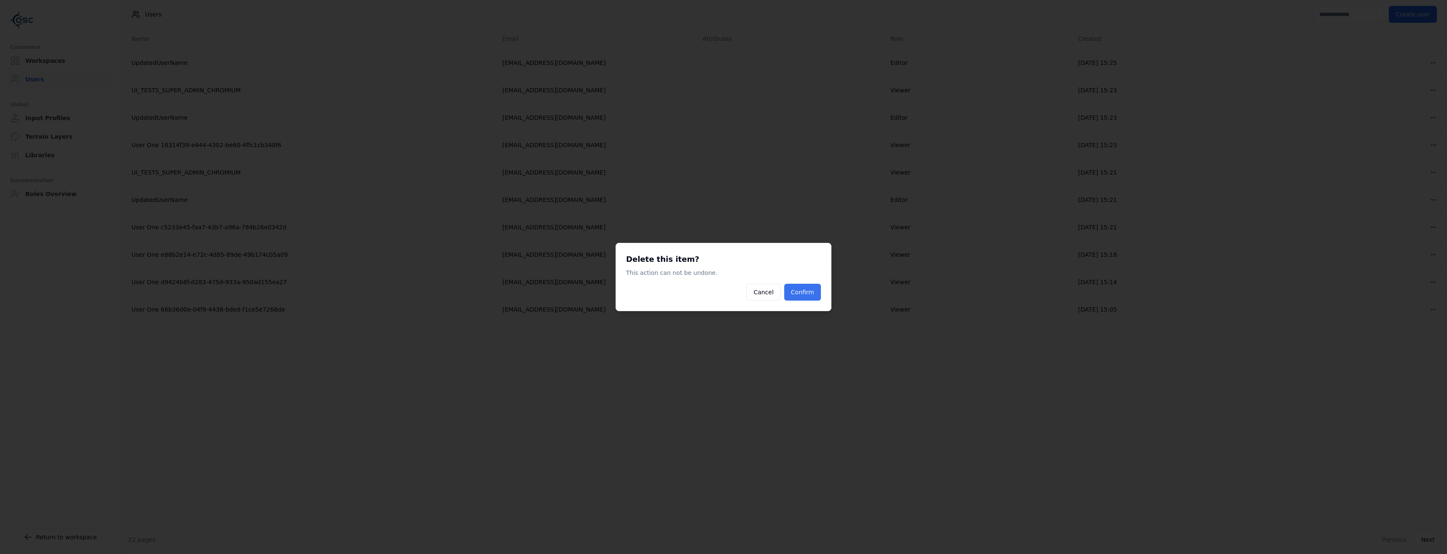
click at [812, 285] on button "Confirm" at bounding box center [802, 292] width 37 height 17
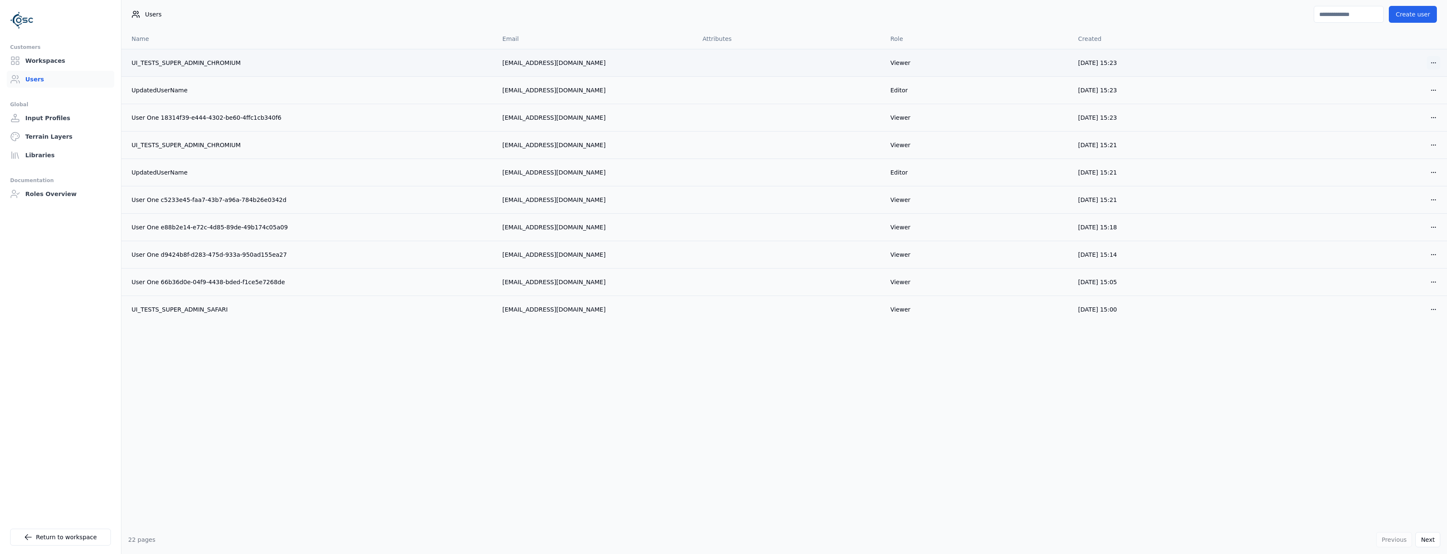
click at [1429, 63] on html "Customers Workspaces Users Global Input Profiles Terrain Layers Libraries Docum…" at bounding box center [723, 277] width 1447 height 554
click at [1403, 98] on div "Delete" at bounding box center [1414, 93] width 50 height 13
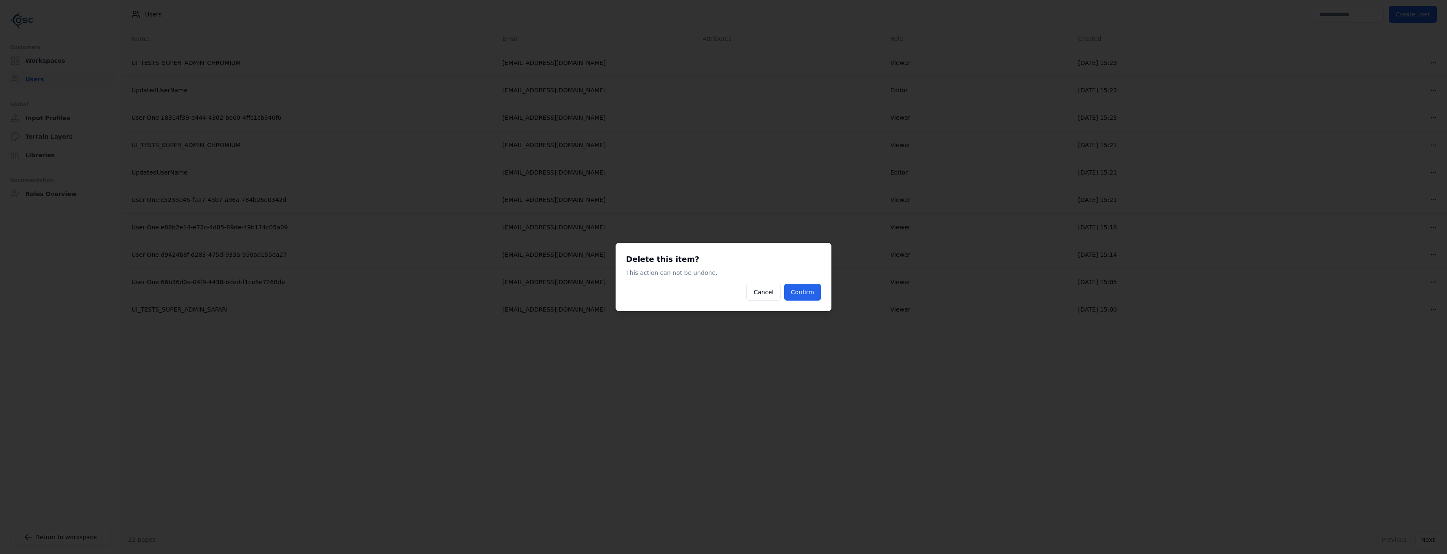
click at [806, 302] on div "Delete this item? This action can not be undone. Cancel Confirm" at bounding box center [724, 277] width 216 height 68
click at [812, 295] on button "Confirm" at bounding box center [802, 292] width 37 height 17
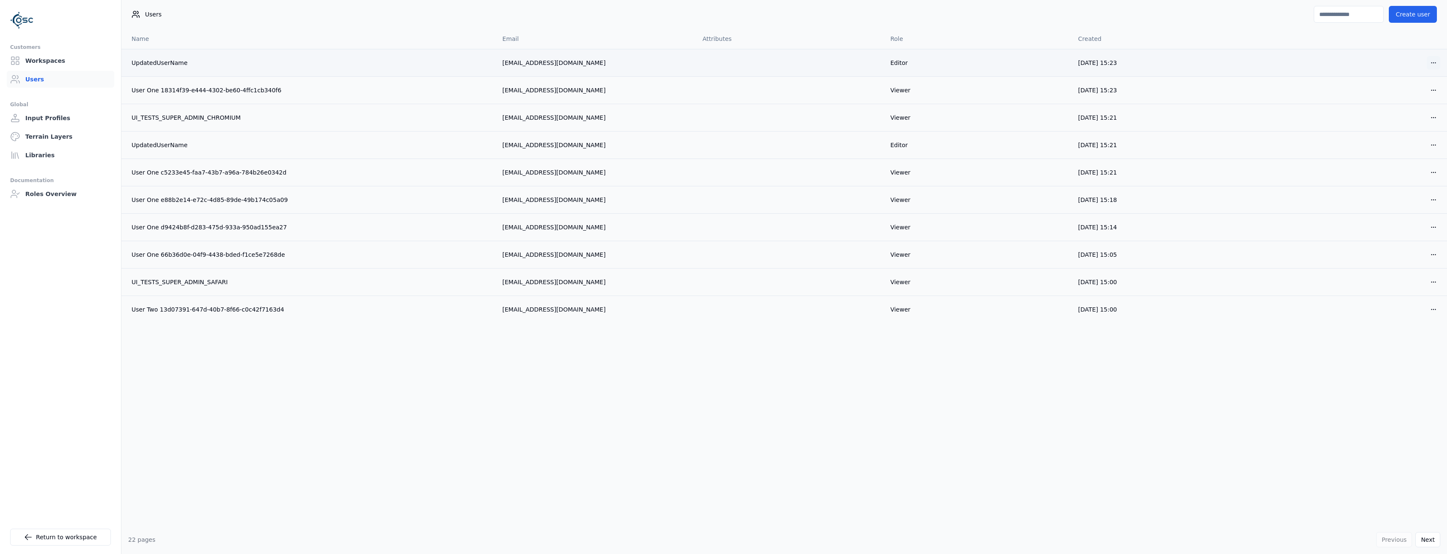
click at [1430, 61] on html "Customers Workspaces Users Global Input Profiles Terrain Layers Libraries Docum…" at bounding box center [723, 277] width 1447 height 554
click at [1395, 93] on div "Delete" at bounding box center [1414, 93] width 50 height 13
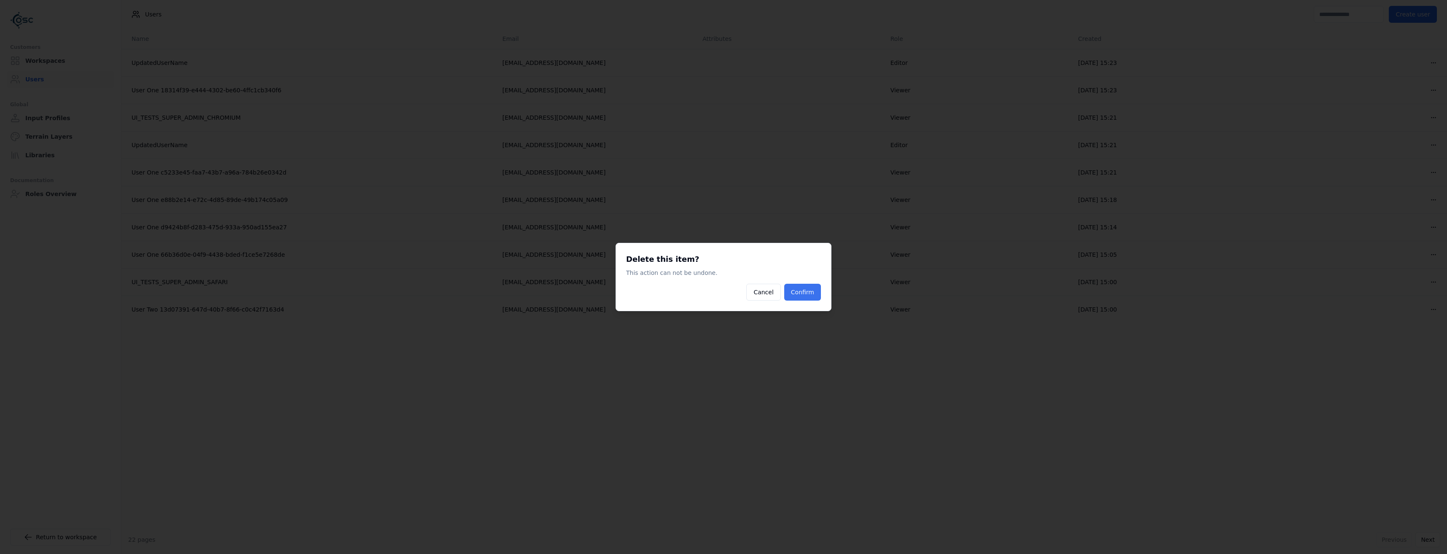
click at [808, 300] on button "Confirm" at bounding box center [802, 292] width 37 height 17
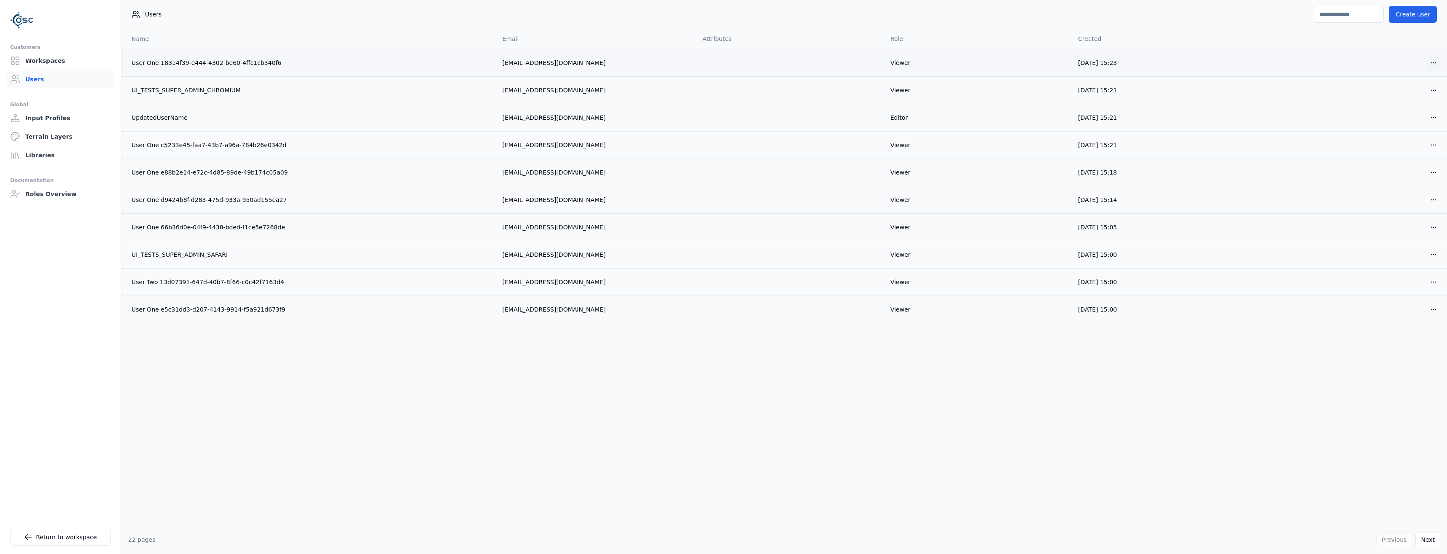
click at [1437, 65] on html "Customers Workspaces Users Global Input Profiles Terrain Layers Libraries Docum…" at bounding box center [723, 277] width 1447 height 554
click at [1419, 94] on div "Delete" at bounding box center [1414, 93] width 50 height 13
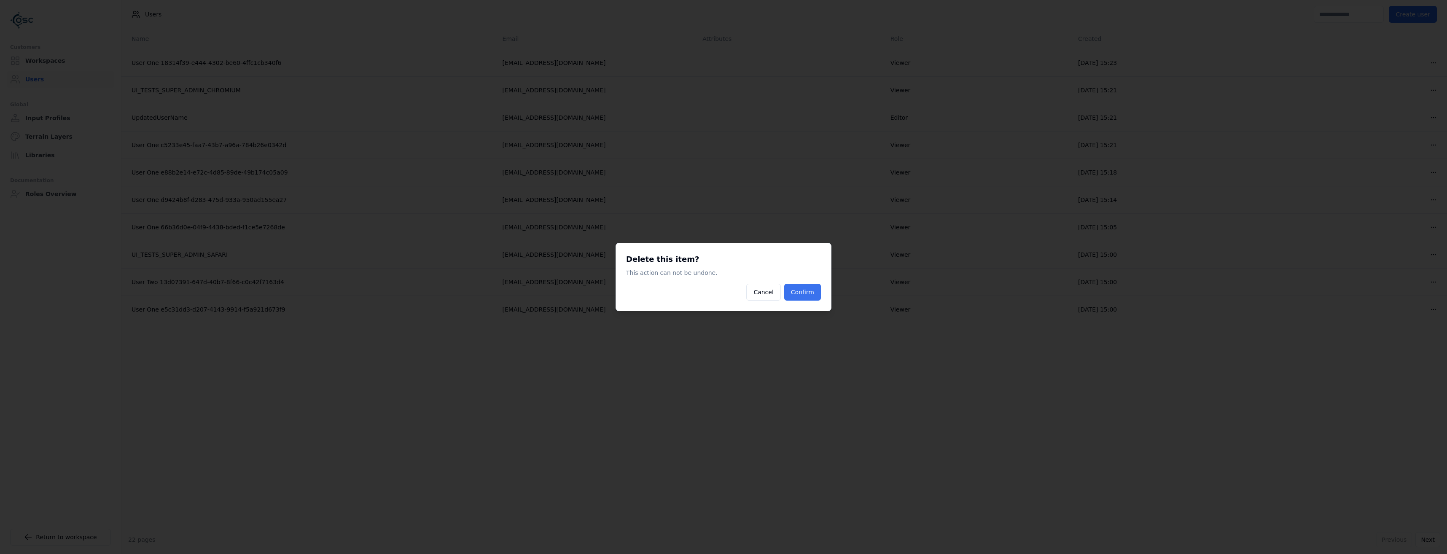
click at [805, 288] on button "Confirm" at bounding box center [802, 292] width 37 height 17
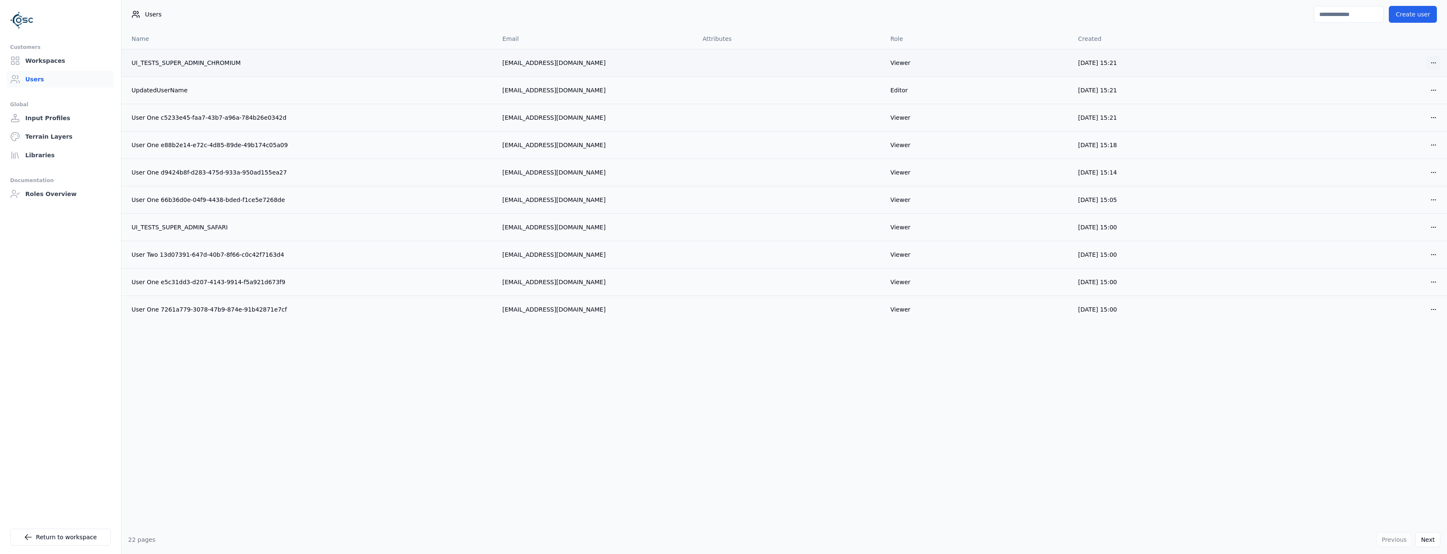
click at [1437, 64] on html "Customers Workspaces Users Global Input Profiles Terrain Layers Libraries Docum…" at bounding box center [723, 277] width 1447 height 554
click at [1409, 98] on div "Delete" at bounding box center [1414, 93] width 50 height 13
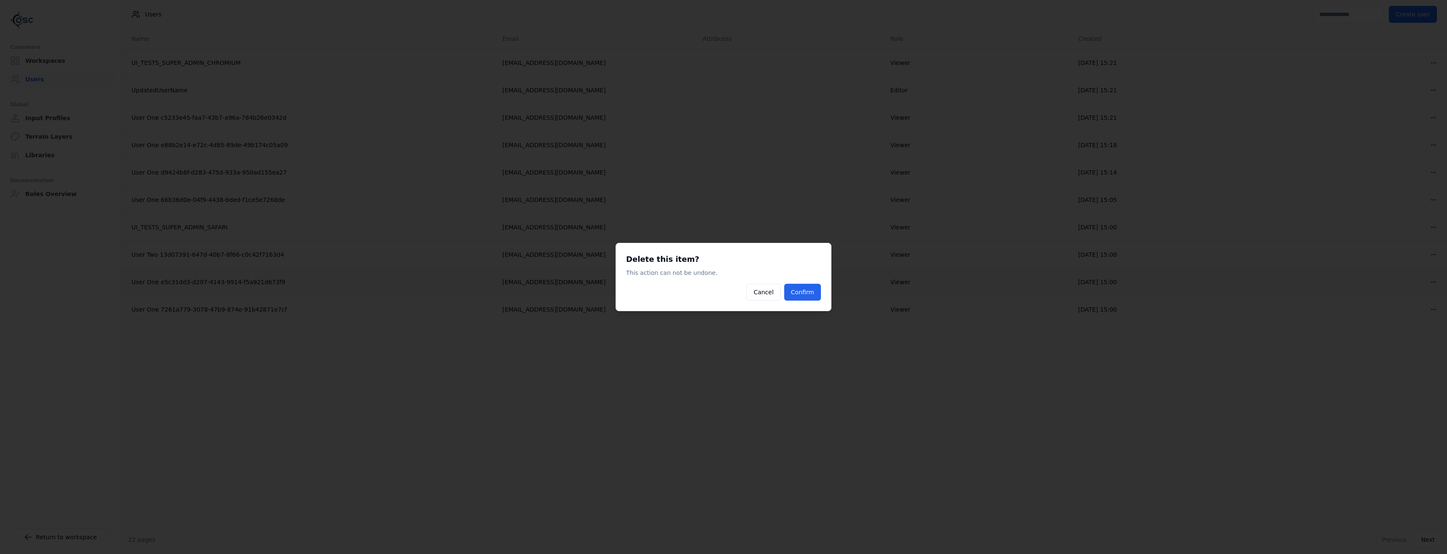
click at [806, 290] on button "Confirm" at bounding box center [802, 292] width 37 height 17
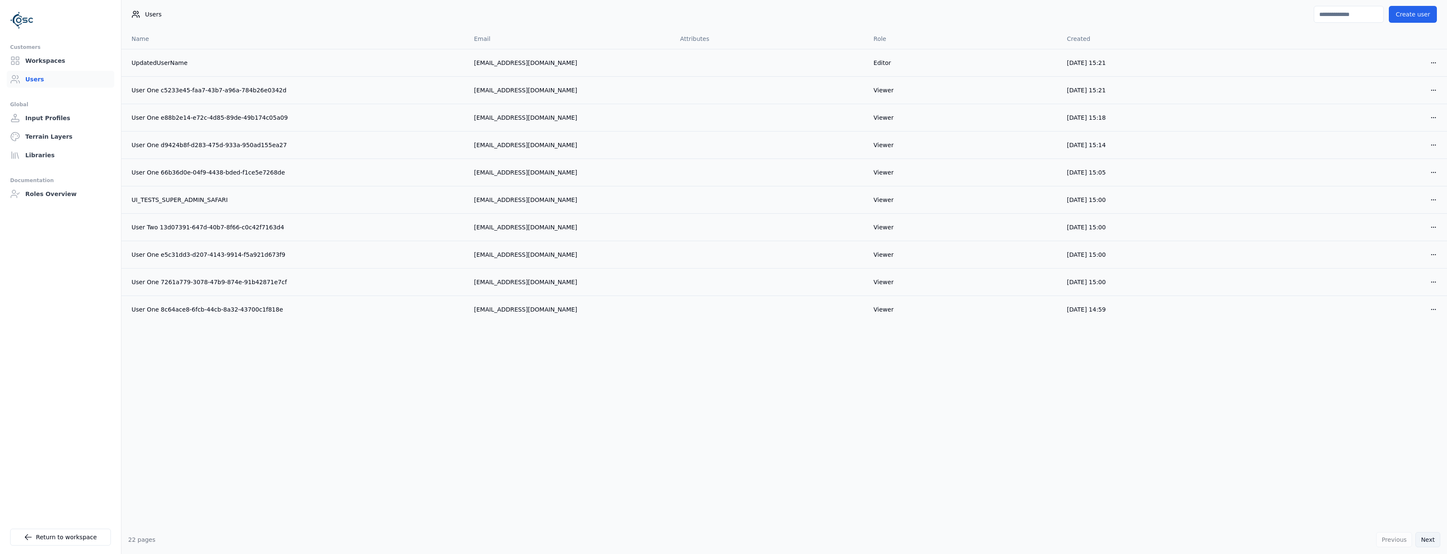
click at [1426, 543] on button "Next" at bounding box center [1428, 539] width 25 height 15
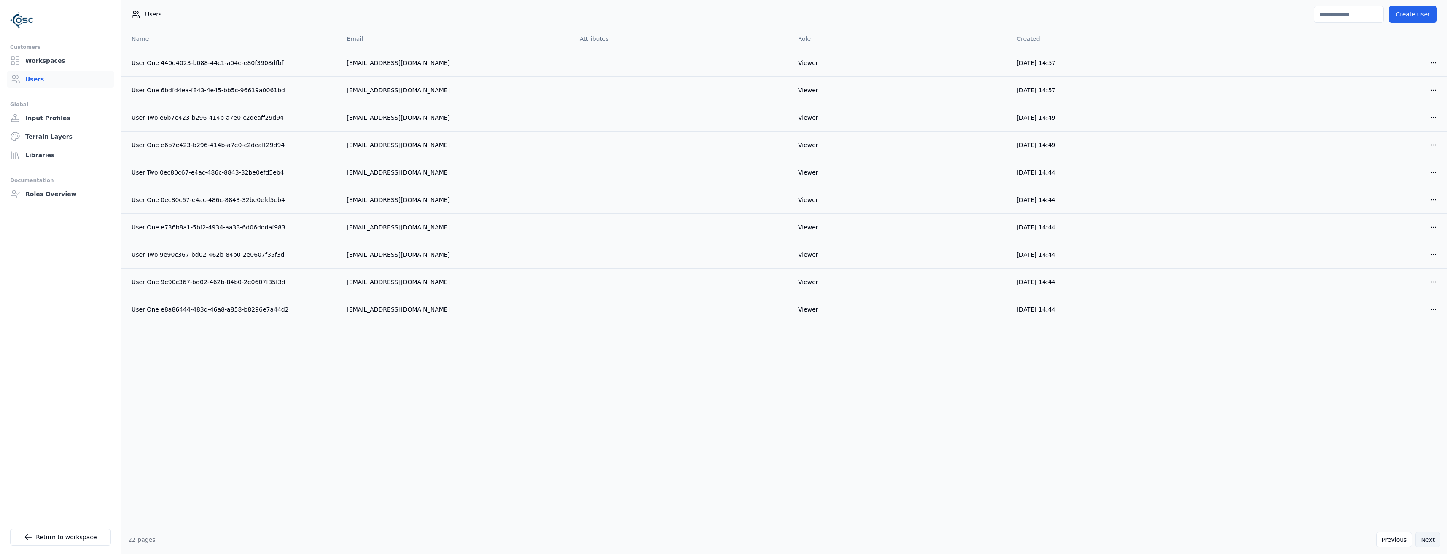
click at [1426, 543] on button "Next" at bounding box center [1428, 539] width 25 height 15
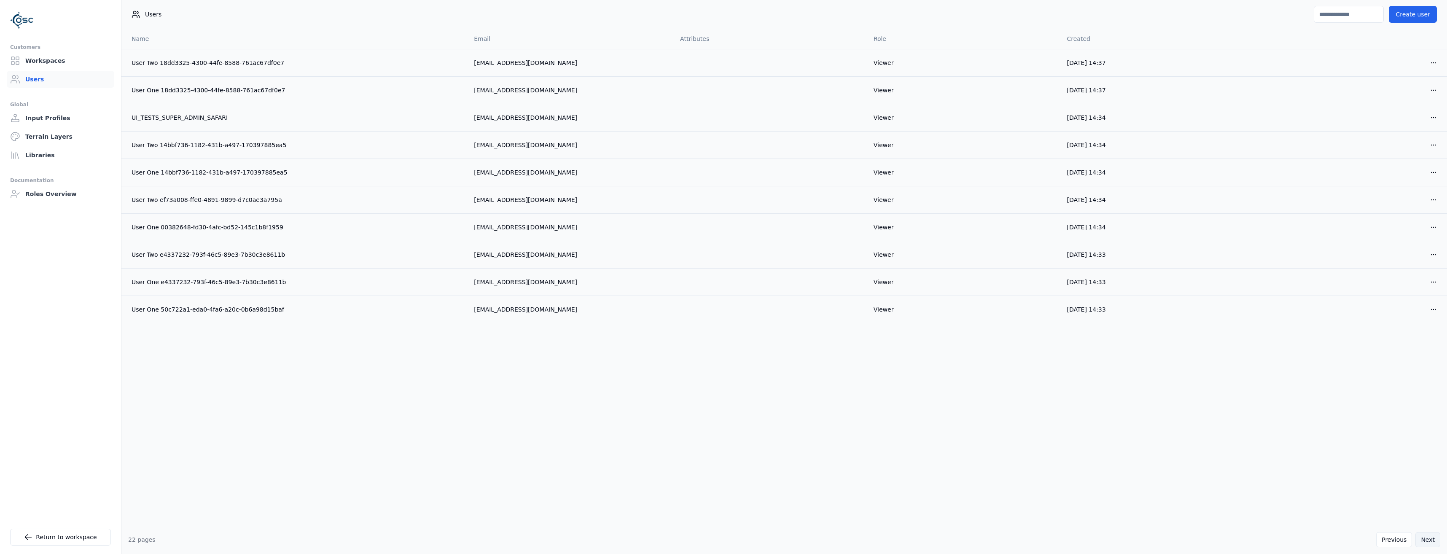
click at [1426, 543] on button "Next" at bounding box center [1428, 539] width 25 height 15
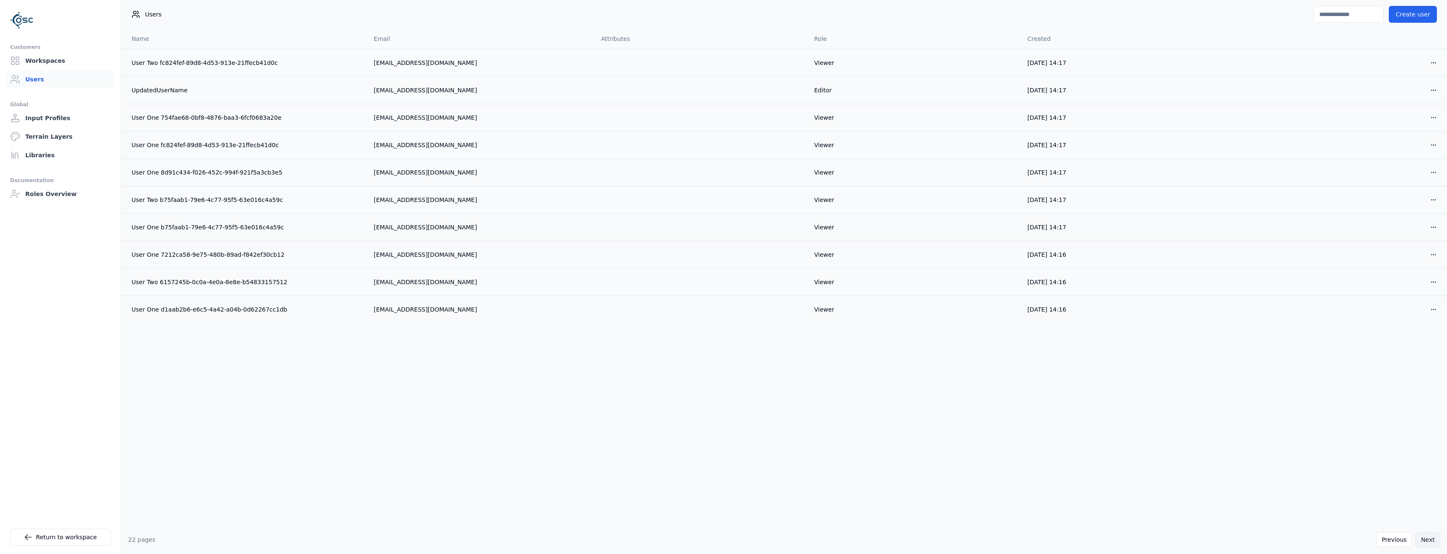
click at [1426, 543] on button "Next" at bounding box center [1428, 539] width 25 height 15
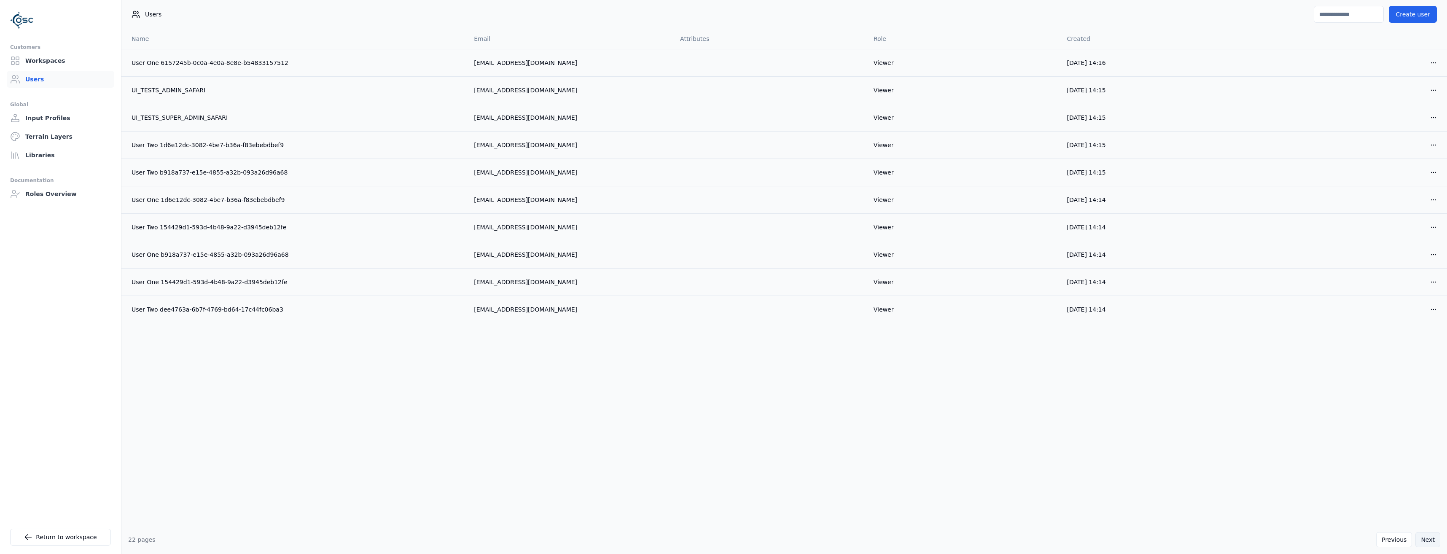
click at [1426, 543] on button "Next" at bounding box center [1428, 539] width 25 height 15
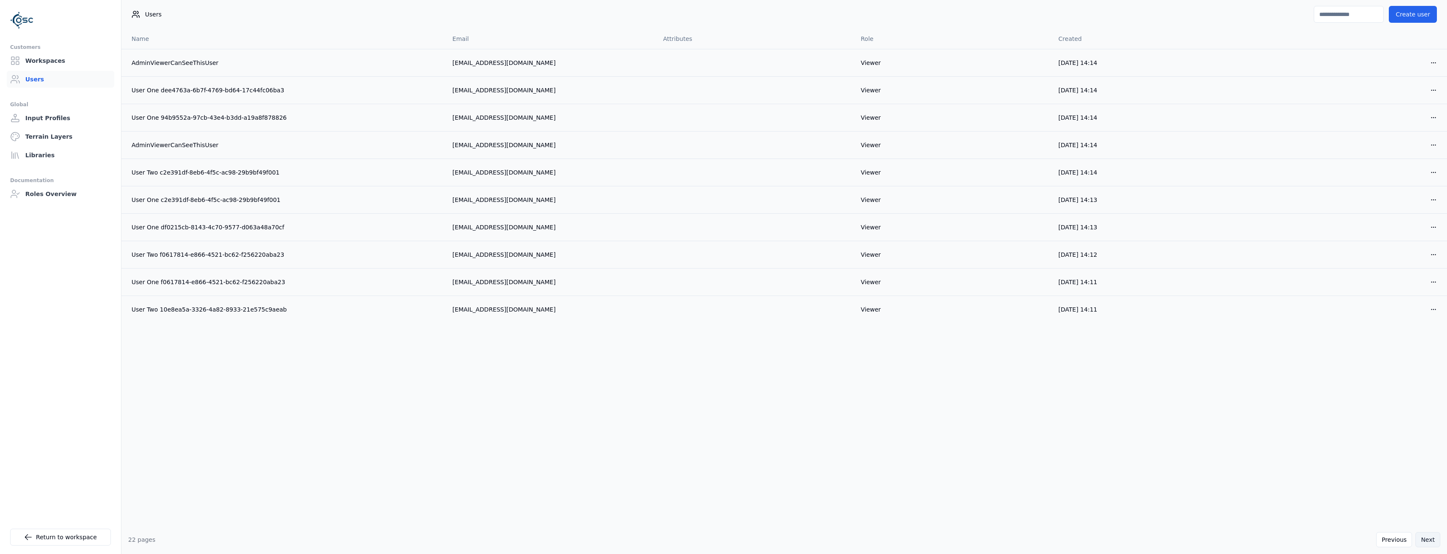
click at [1426, 543] on button "Next" at bounding box center [1428, 539] width 25 height 15
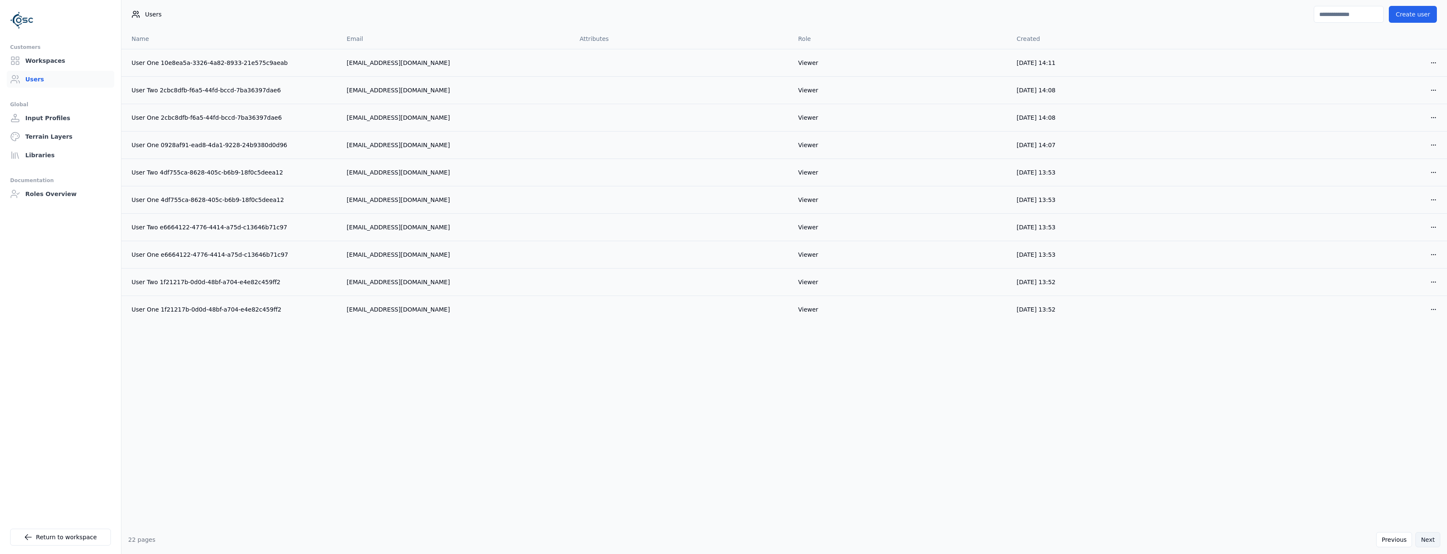
click at [1426, 543] on button "Next" at bounding box center [1428, 539] width 25 height 15
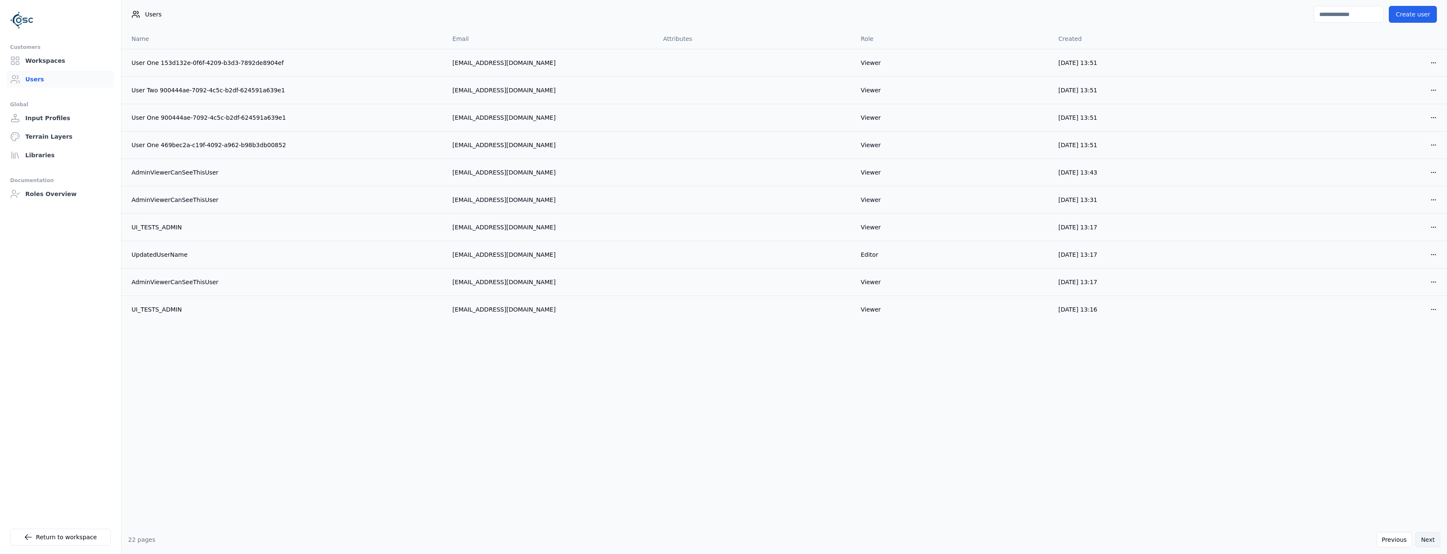
click at [1426, 543] on button "Next" at bounding box center [1428, 539] width 25 height 15
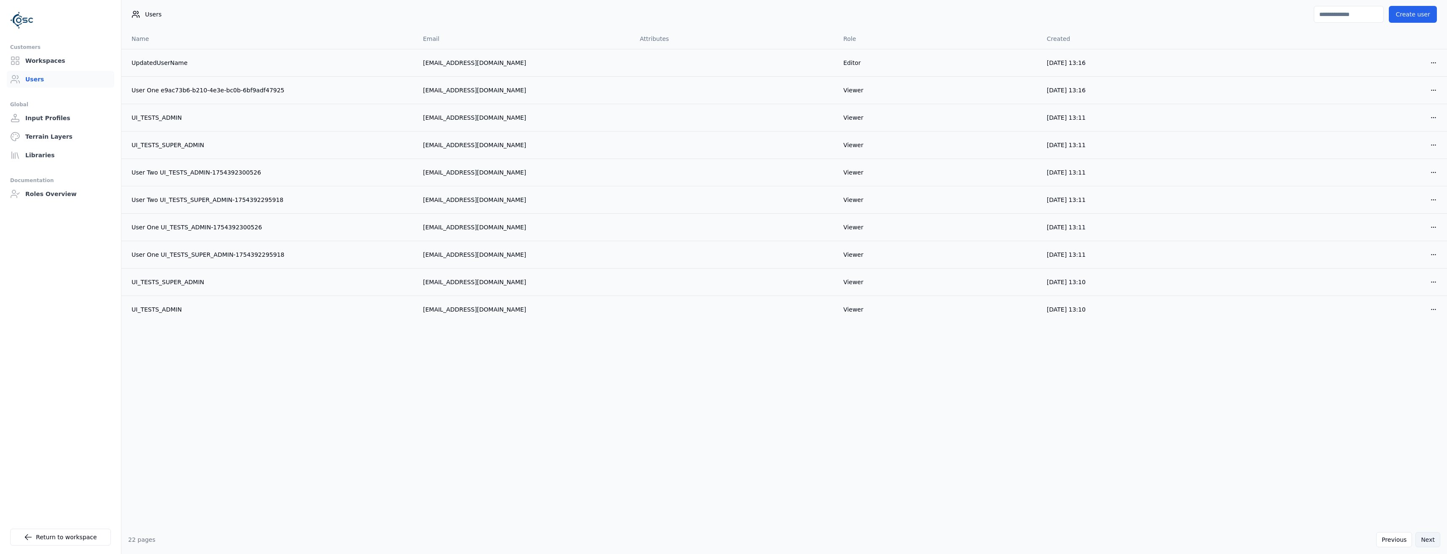
click at [1426, 543] on button "Next" at bounding box center [1428, 539] width 25 height 15
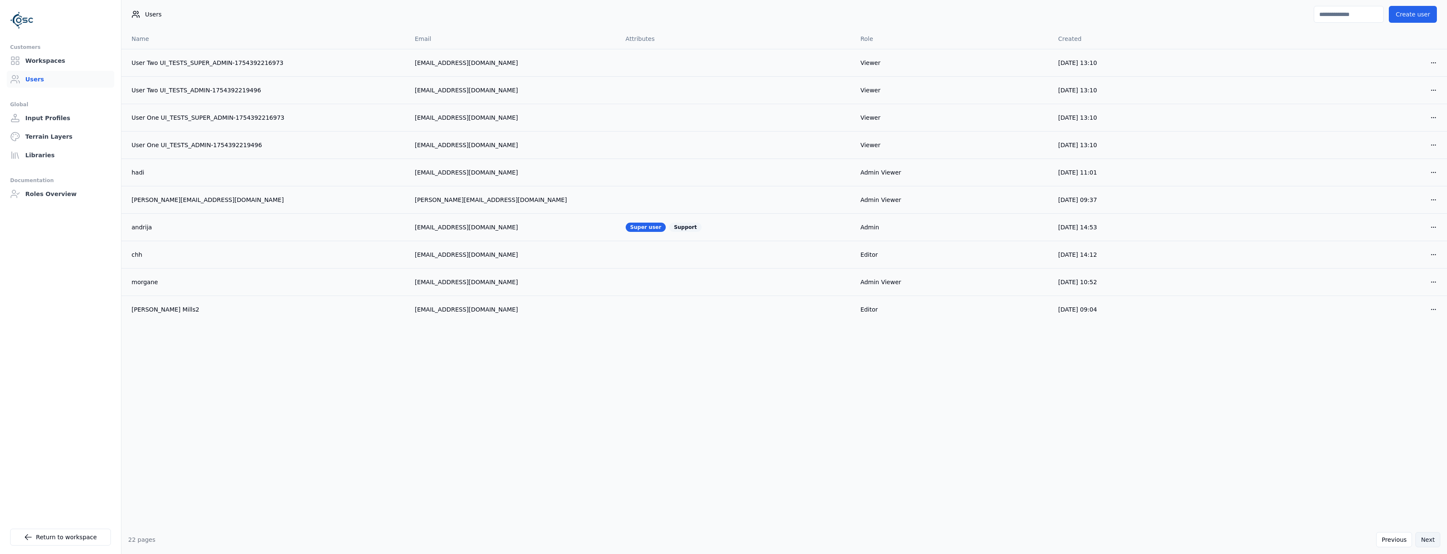
click at [1426, 543] on button "Next" at bounding box center [1428, 539] width 25 height 15
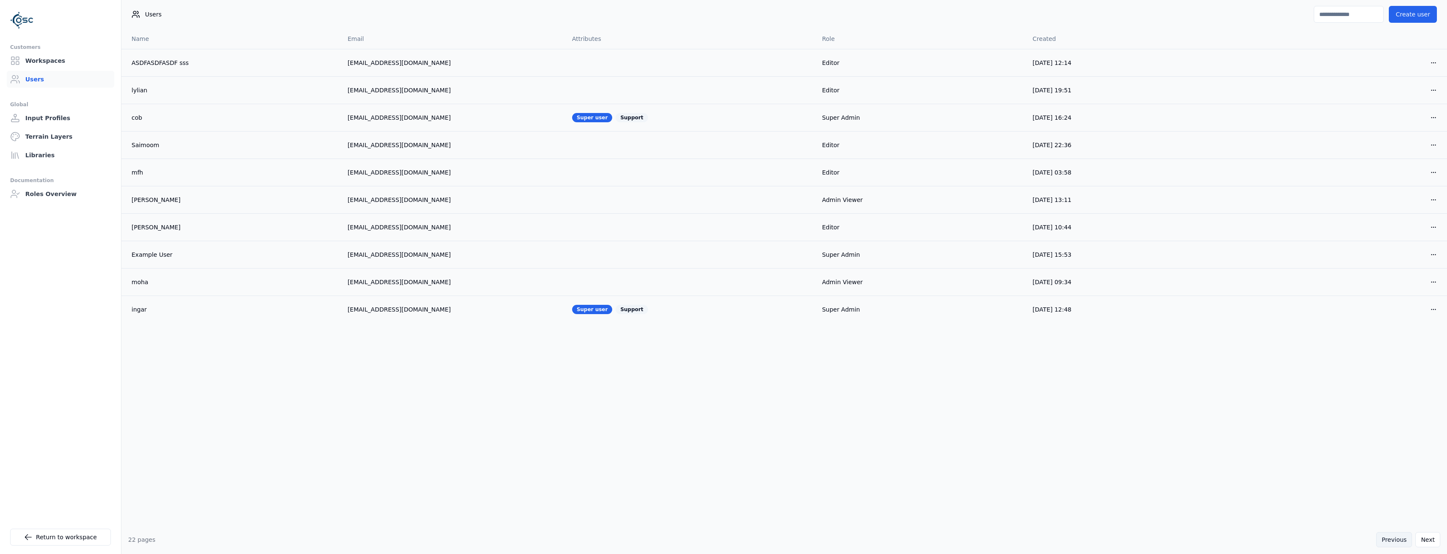
click at [1395, 547] on button "Previous" at bounding box center [1395, 539] width 36 height 15
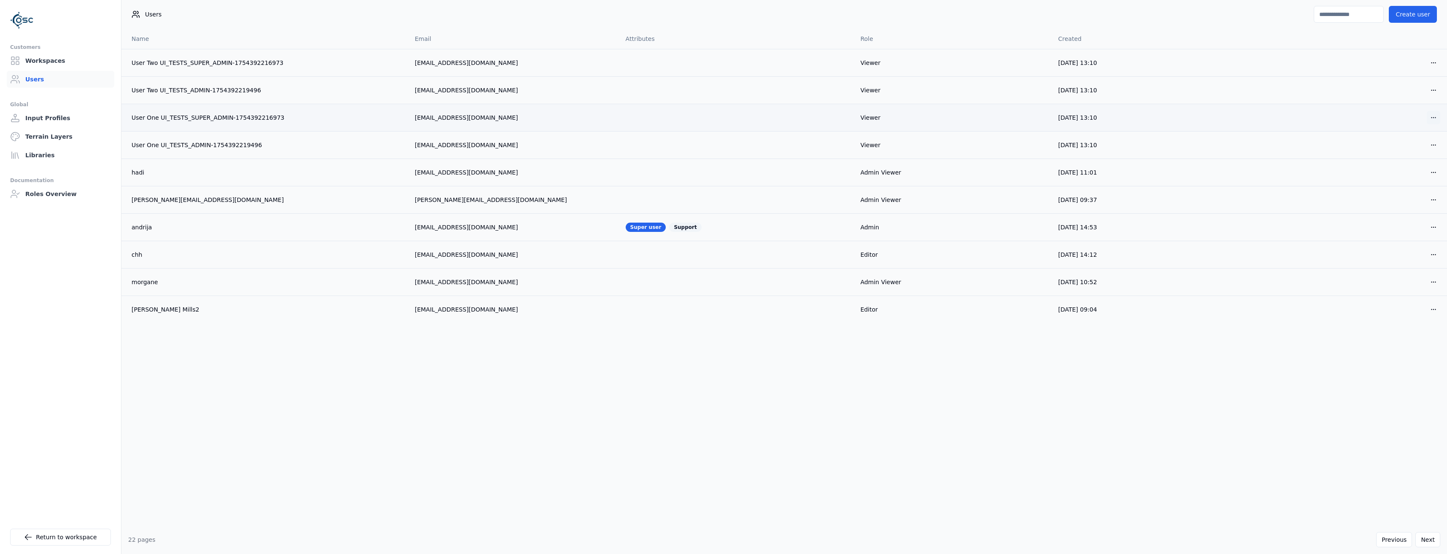
click at [1438, 117] on html "Customers Workspaces Users Global Input Profiles Terrain Layers Libraries Docum…" at bounding box center [723, 277] width 1447 height 554
click at [1400, 146] on div "Delete" at bounding box center [1414, 148] width 50 height 13
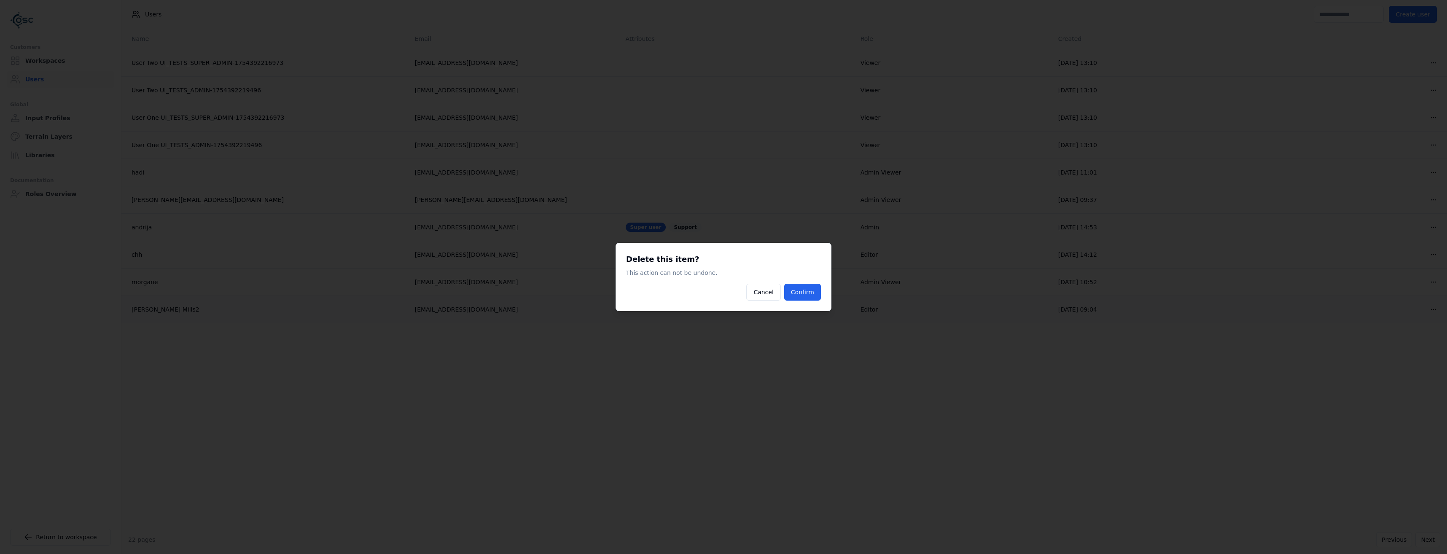
click at [806, 296] on button "Confirm" at bounding box center [802, 292] width 37 height 17
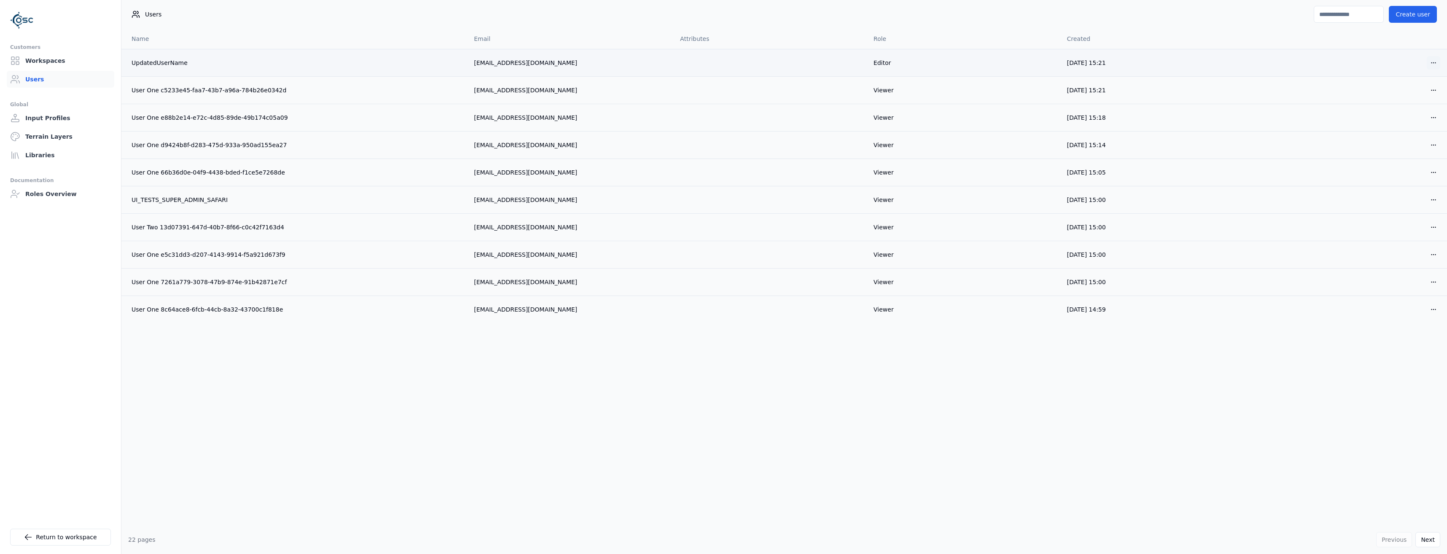
click at [1434, 61] on html "Customers Workspaces Users Global Input Profiles Terrain Layers Libraries Docum…" at bounding box center [723, 277] width 1447 height 554
click at [1404, 94] on div "Delete" at bounding box center [1414, 93] width 50 height 13
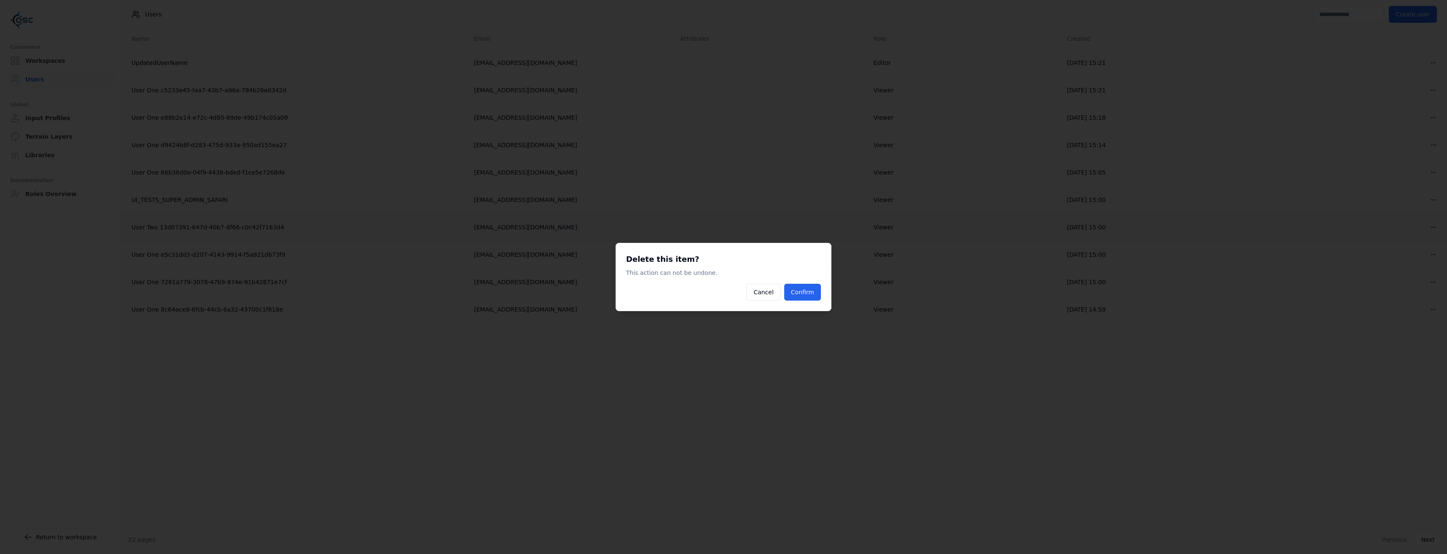
drag, startPoint x: 805, startPoint y: 293, endPoint x: 900, endPoint y: 240, distance: 108.6
click at [805, 294] on button "Confirm" at bounding box center [802, 292] width 37 height 17
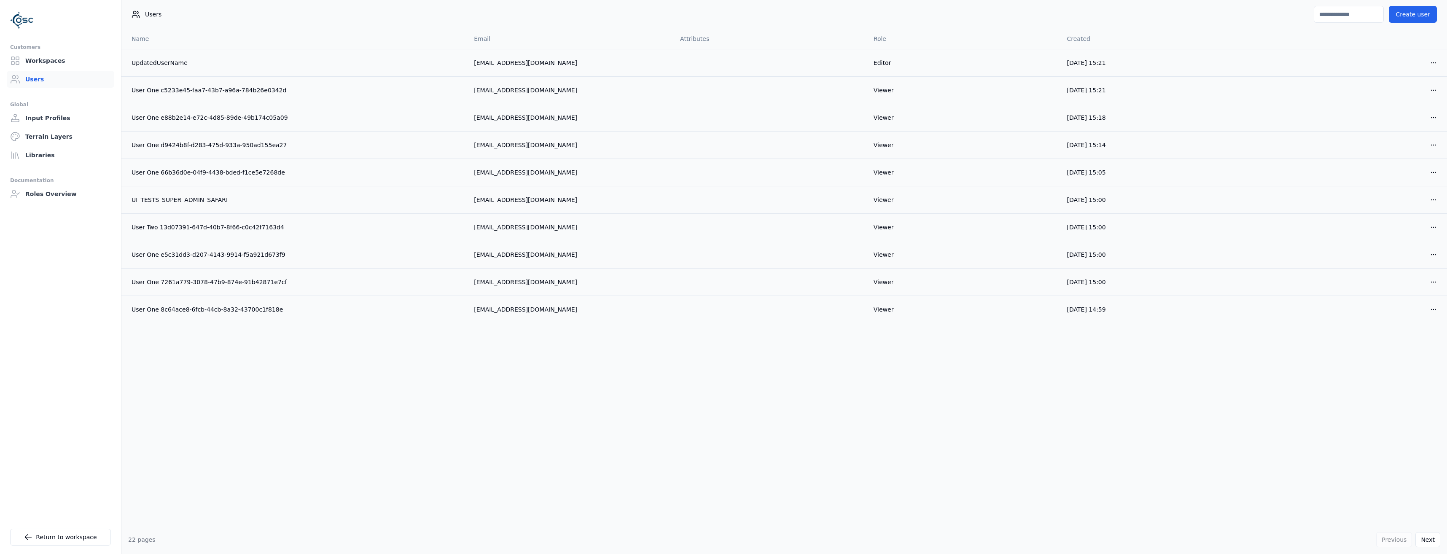
click at [1432, 67] on html "Customers Workspaces Users Global Input Profiles Terrain Layers Libraries Docum…" at bounding box center [723, 277] width 1447 height 554
click at [1393, 95] on div "Delete" at bounding box center [1414, 93] width 50 height 13
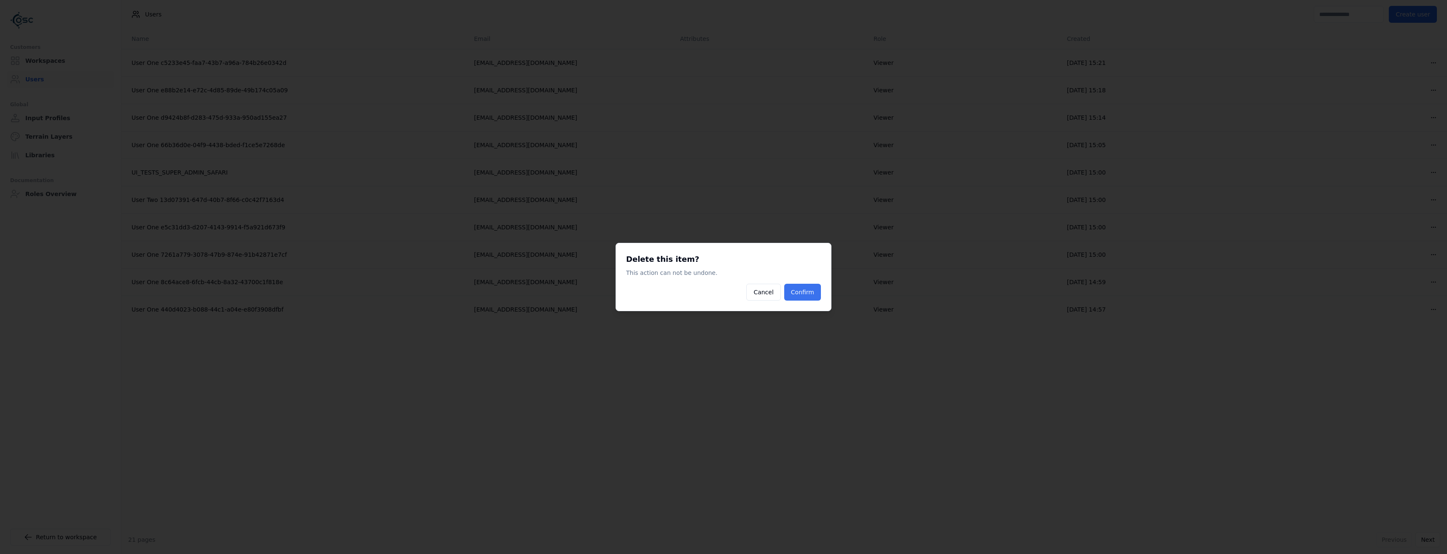
click at [795, 298] on button "Confirm" at bounding box center [802, 292] width 37 height 17
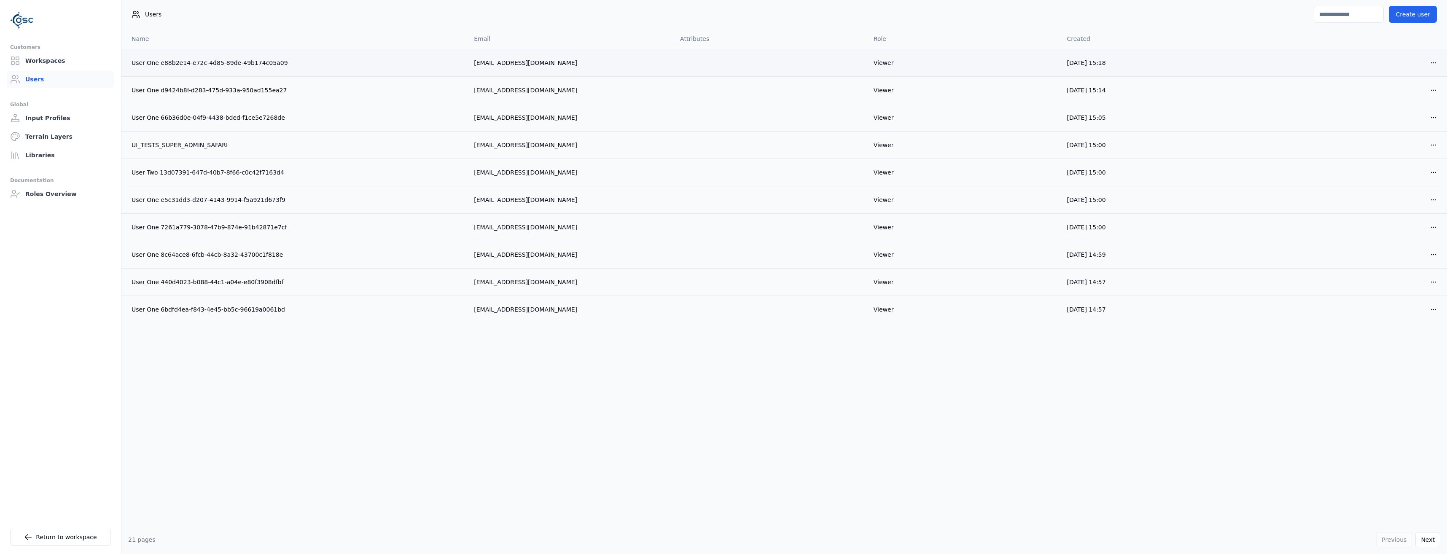
click at [1432, 70] on td "Open menu" at bounding box center [1351, 62] width 194 height 27
click at [1434, 67] on html "Customers Workspaces Users Global Input Profiles Terrain Layers Libraries Docum…" at bounding box center [723, 277] width 1447 height 554
click at [1403, 93] on div "Delete" at bounding box center [1414, 93] width 50 height 13
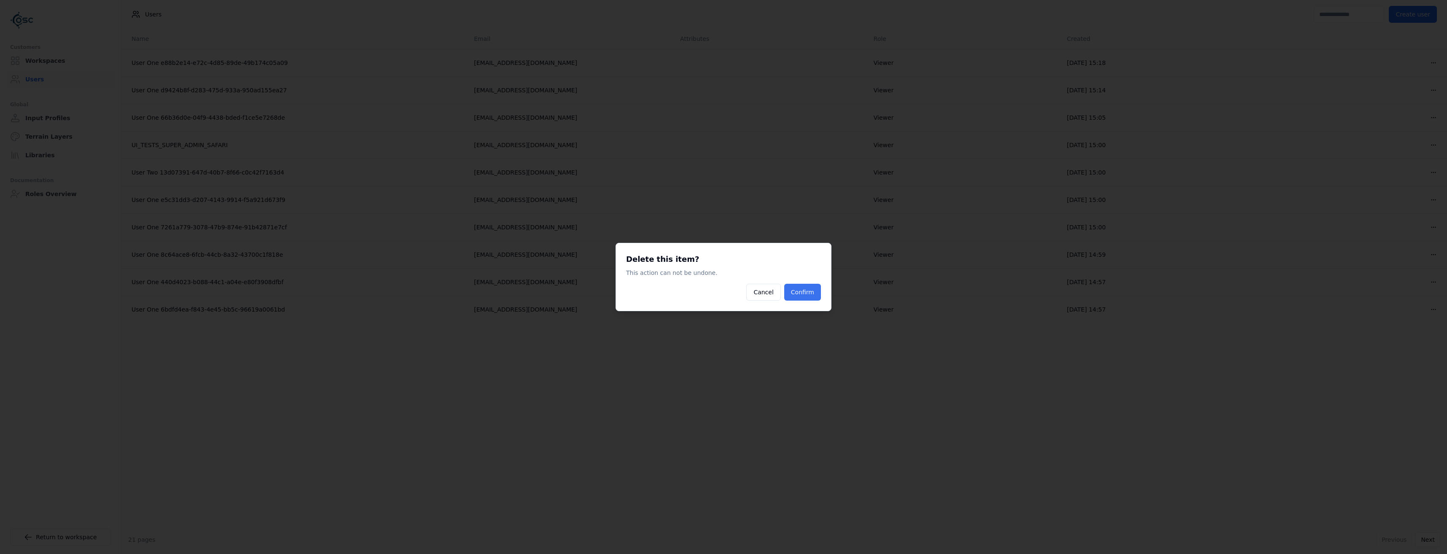
click at [805, 293] on button "Confirm" at bounding box center [802, 292] width 37 height 17
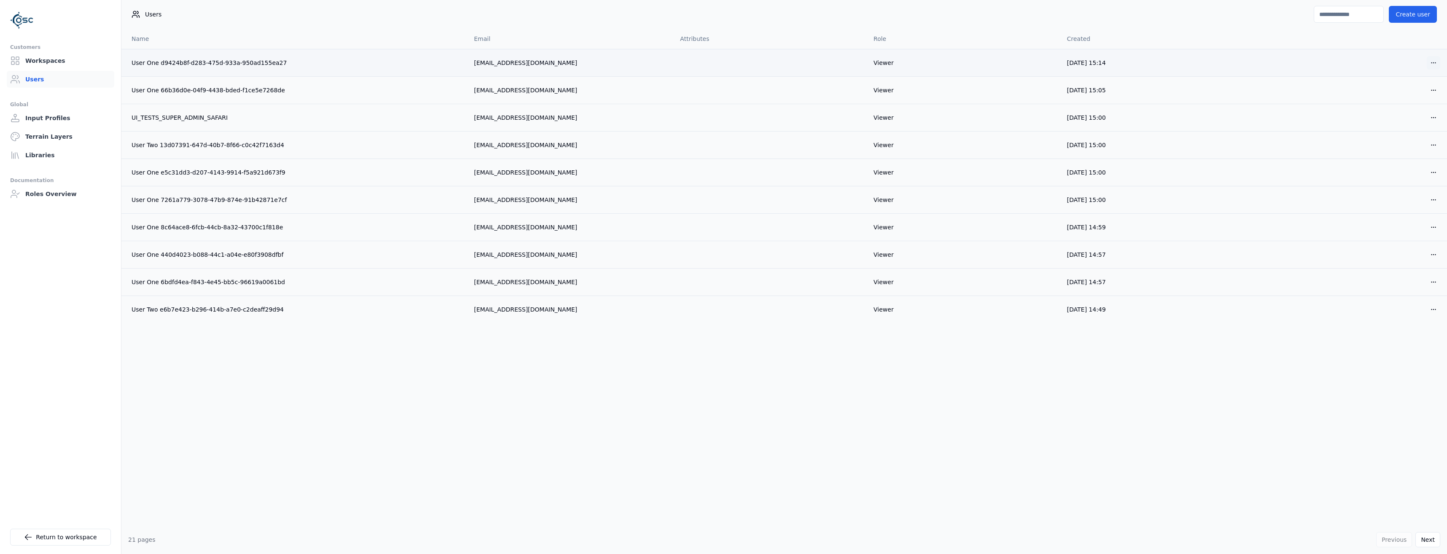
click at [1438, 65] on html "Customers Workspaces Users Global Input Profiles Terrain Layers Libraries Docum…" at bounding box center [723, 277] width 1447 height 554
click at [1407, 92] on div "Delete" at bounding box center [1414, 93] width 50 height 13
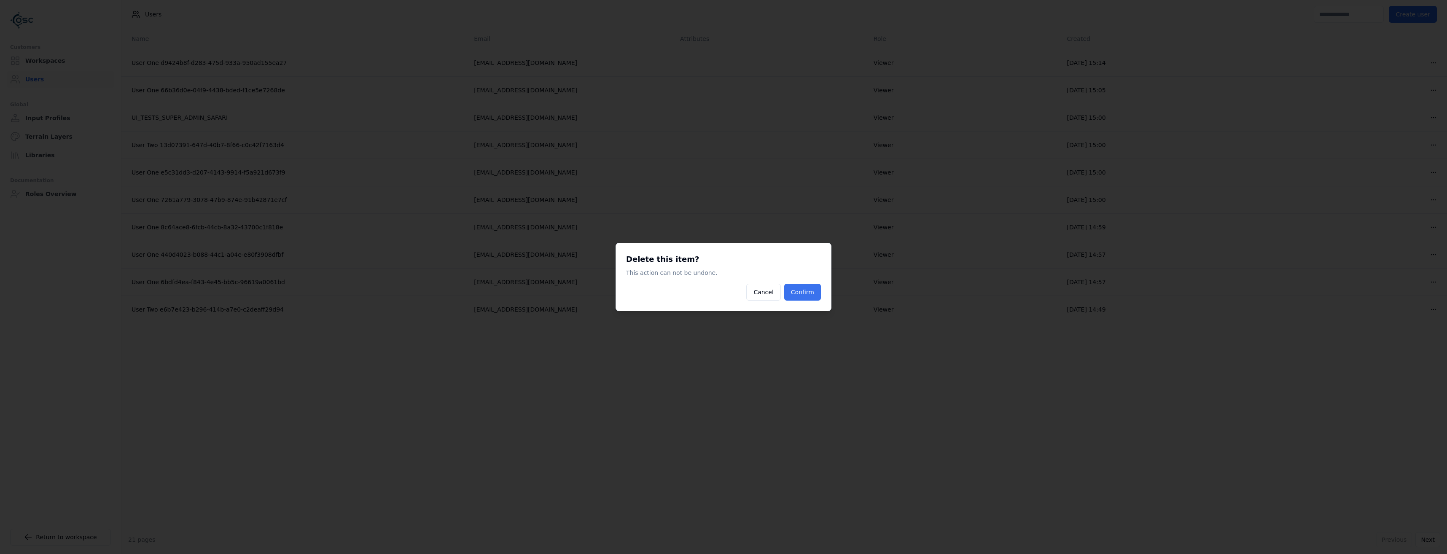
click at [805, 295] on button "Confirm" at bounding box center [802, 292] width 37 height 17
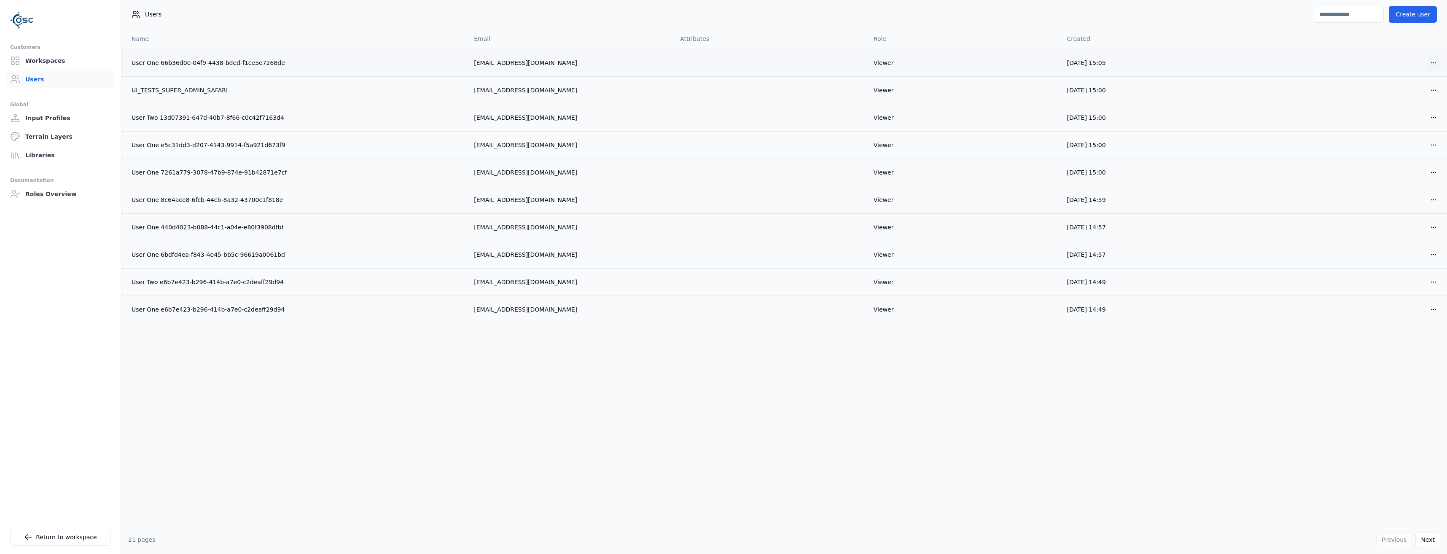
click at [1428, 66] on html "Customers Workspaces Users Global Input Profiles Terrain Layers Libraries Docum…" at bounding box center [723, 277] width 1447 height 554
click at [1399, 96] on div "Delete" at bounding box center [1414, 93] width 50 height 13
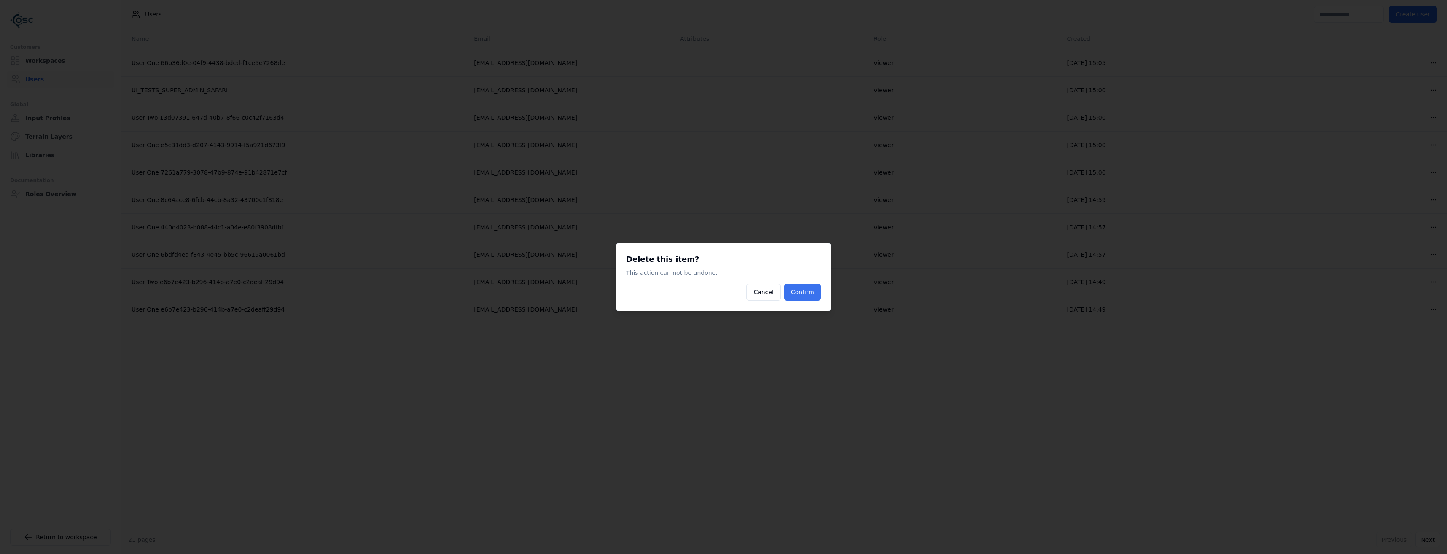
click at [810, 297] on button "Confirm" at bounding box center [802, 292] width 37 height 17
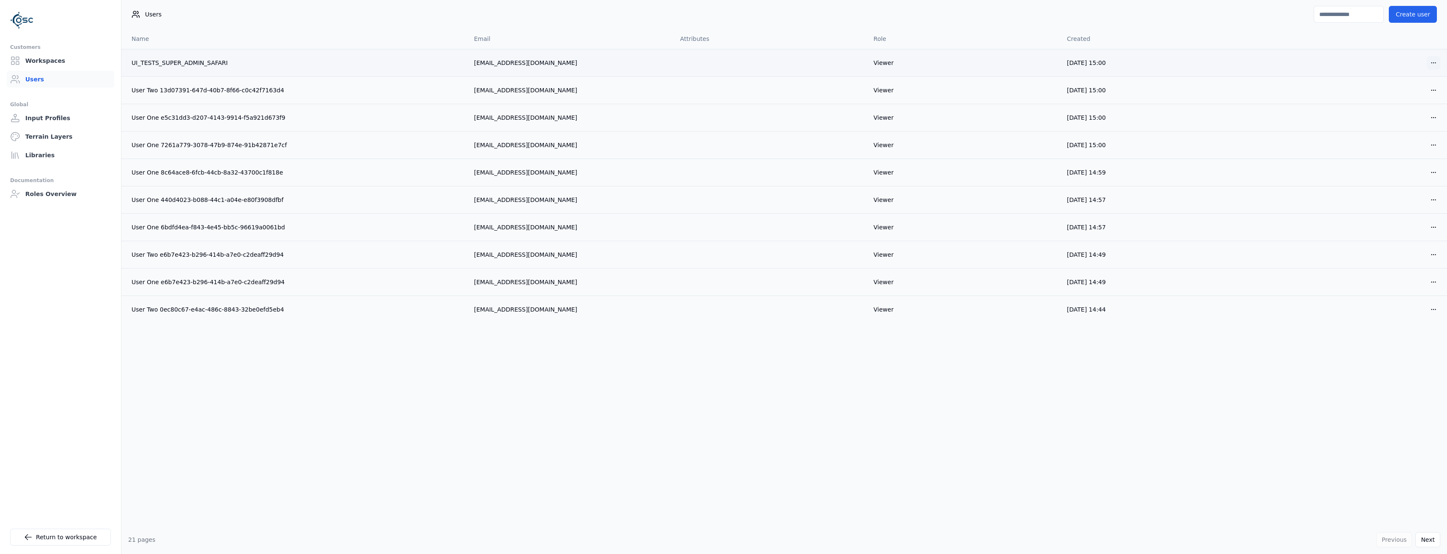
click at [1430, 67] on html "Customers Workspaces Users Global Input Profiles Terrain Layers Libraries Docum…" at bounding box center [723, 277] width 1447 height 554
click at [1419, 94] on div "Delete" at bounding box center [1414, 93] width 50 height 13
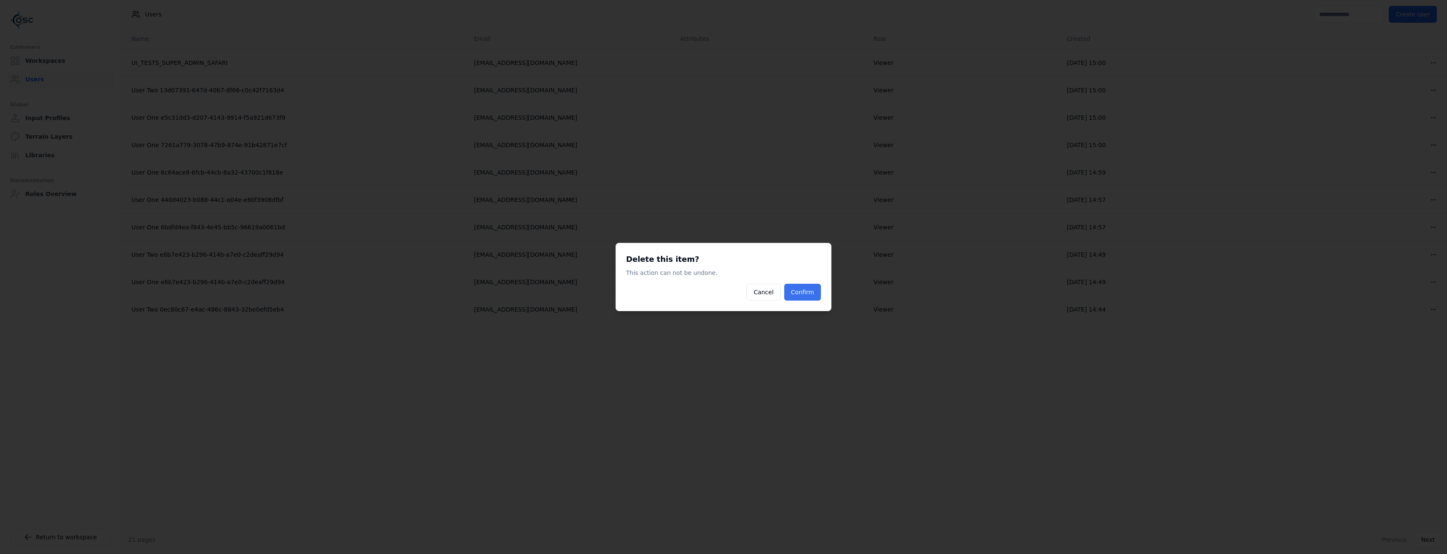
click at [798, 291] on button "Confirm" at bounding box center [802, 292] width 37 height 17
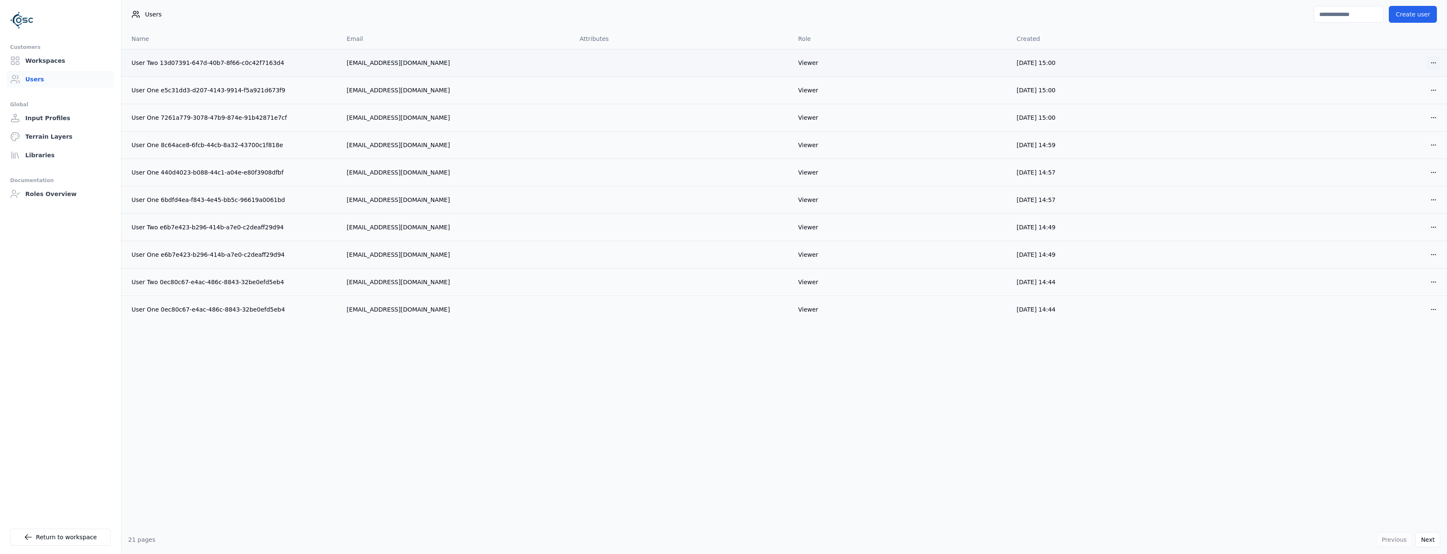
click at [1430, 65] on html "Customers Workspaces Users Global Input Profiles Terrain Layers Libraries Docum…" at bounding box center [723, 277] width 1447 height 554
click at [1412, 96] on div "Delete" at bounding box center [1414, 93] width 50 height 13
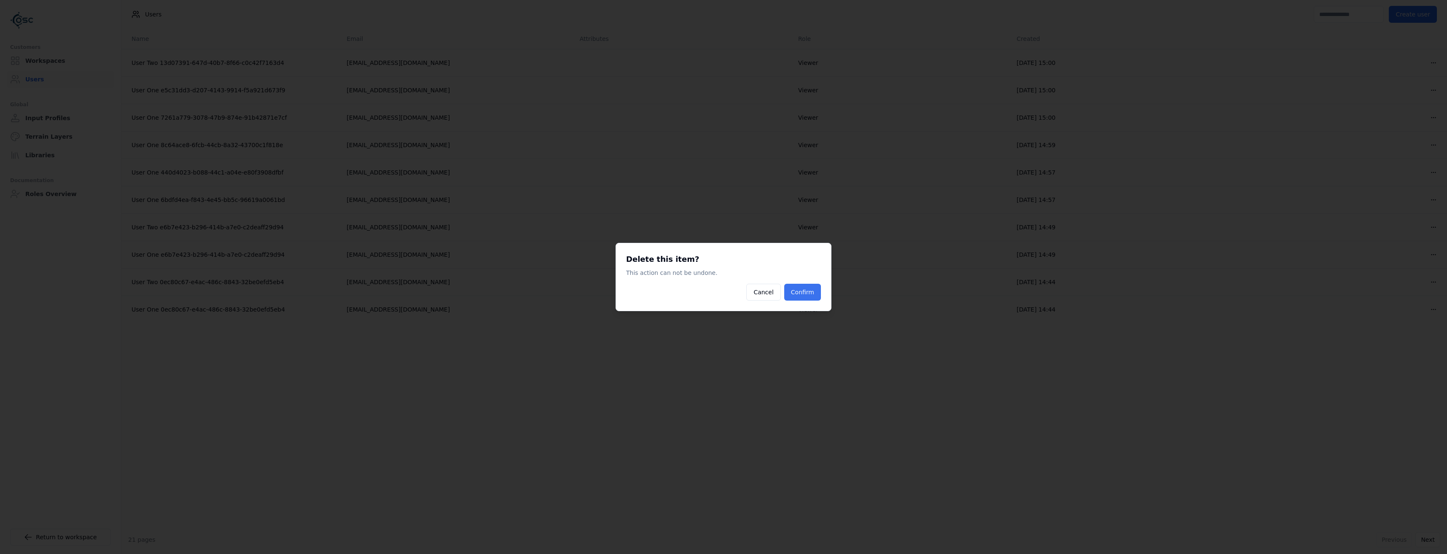
click at [796, 296] on button "Confirm" at bounding box center [802, 292] width 37 height 17
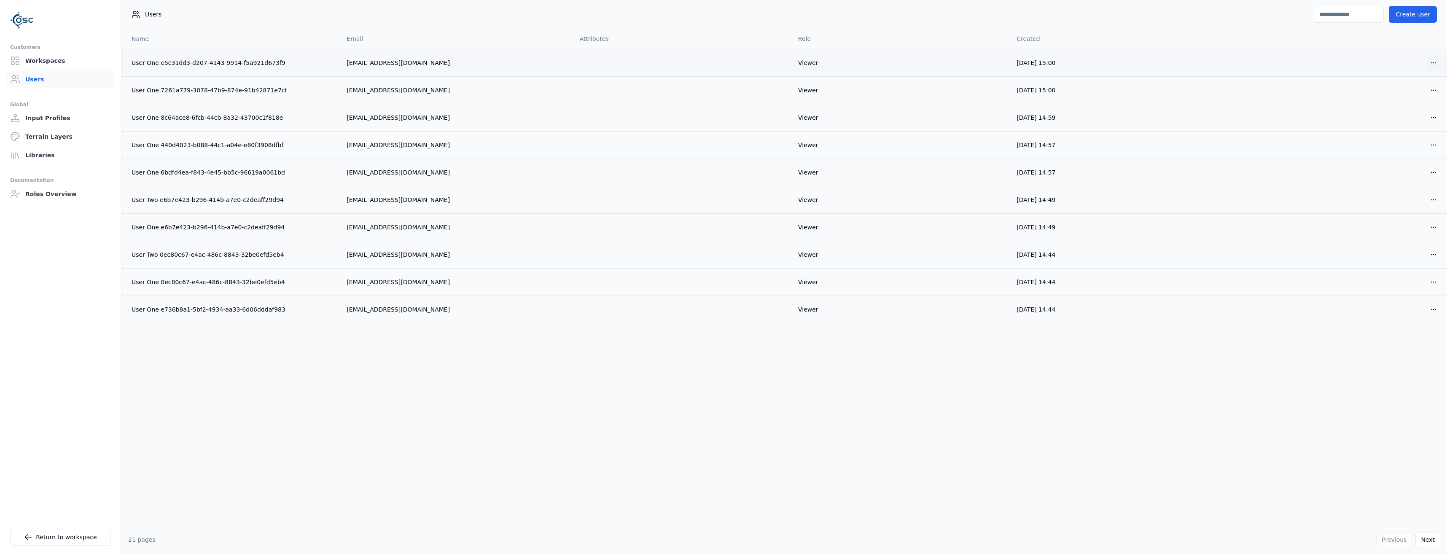
click at [1436, 65] on html "Customers Workspaces Users Global Input Profiles Terrain Layers Libraries Docum…" at bounding box center [723, 277] width 1447 height 554
click at [1424, 98] on div "Delete" at bounding box center [1414, 93] width 50 height 13
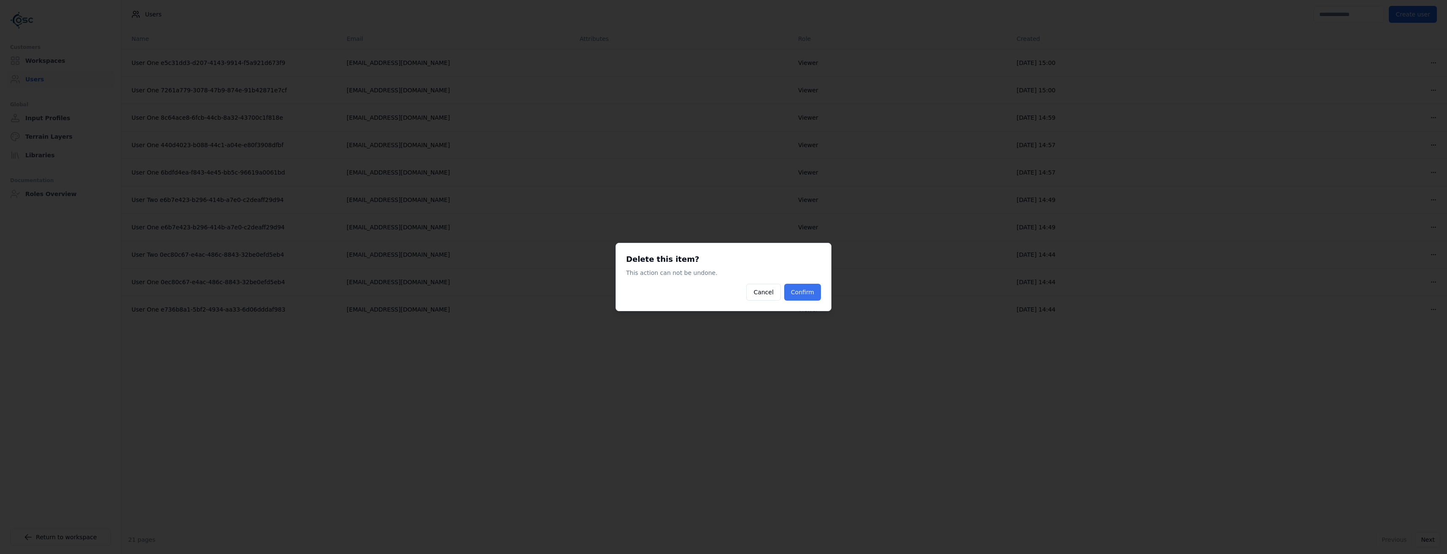
click at [811, 298] on button "Confirm" at bounding box center [802, 292] width 37 height 17
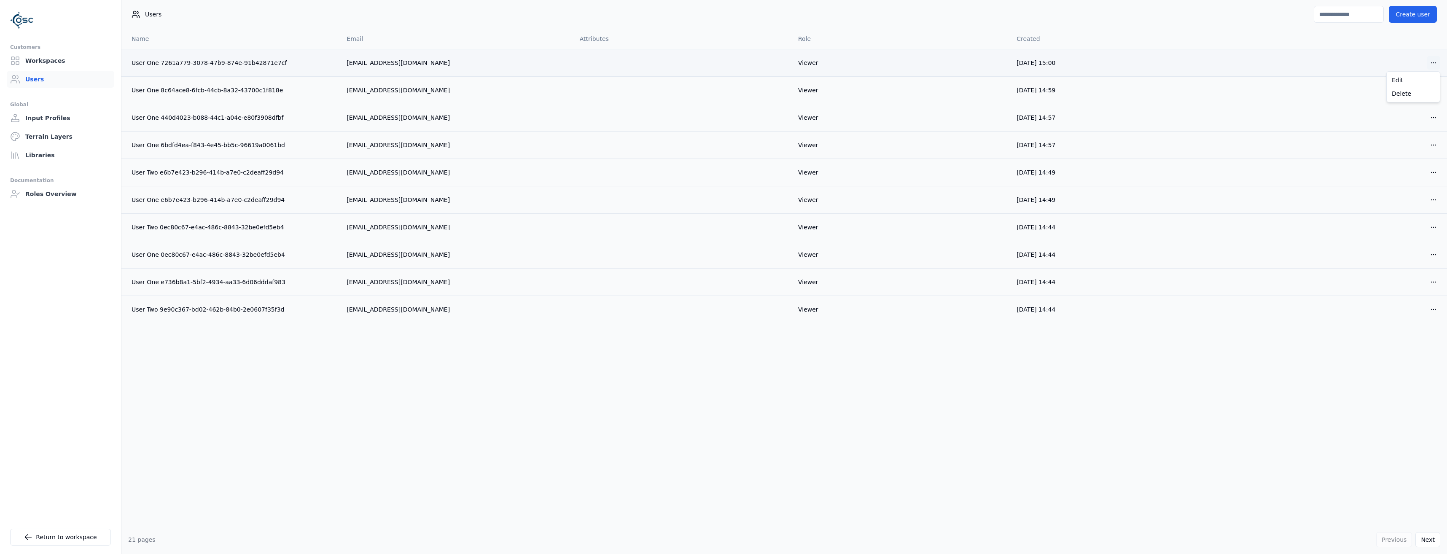
click at [1434, 65] on html "Customers Workspaces Users Global Input Profiles Terrain Layers Libraries Docum…" at bounding box center [723, 277] width 1447 height 554
click at [1418, 92] on div "Delete" at bounding box center [1414, 93] width 50 height 13
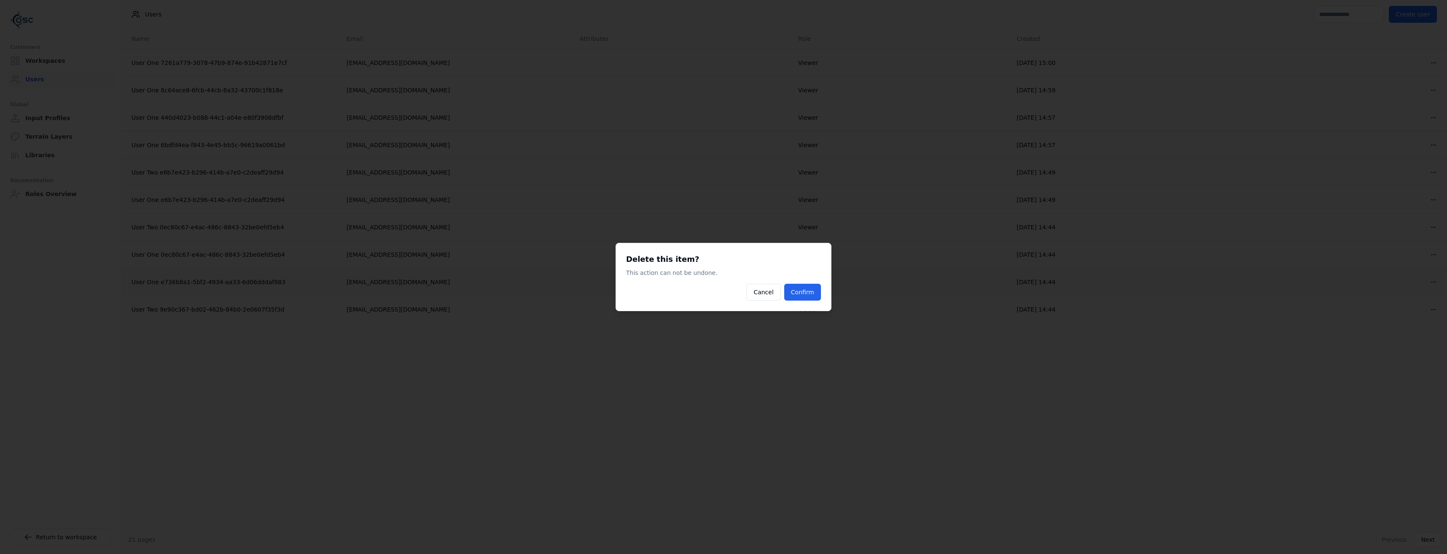
drag, startPoint x: 811, startPoint y: 295, endPoint x: 806, endPoint y: 295, distance: 4.6
click at [807, 295] on button "Confirm" at bounding box center [802, 292] width 37 height 17
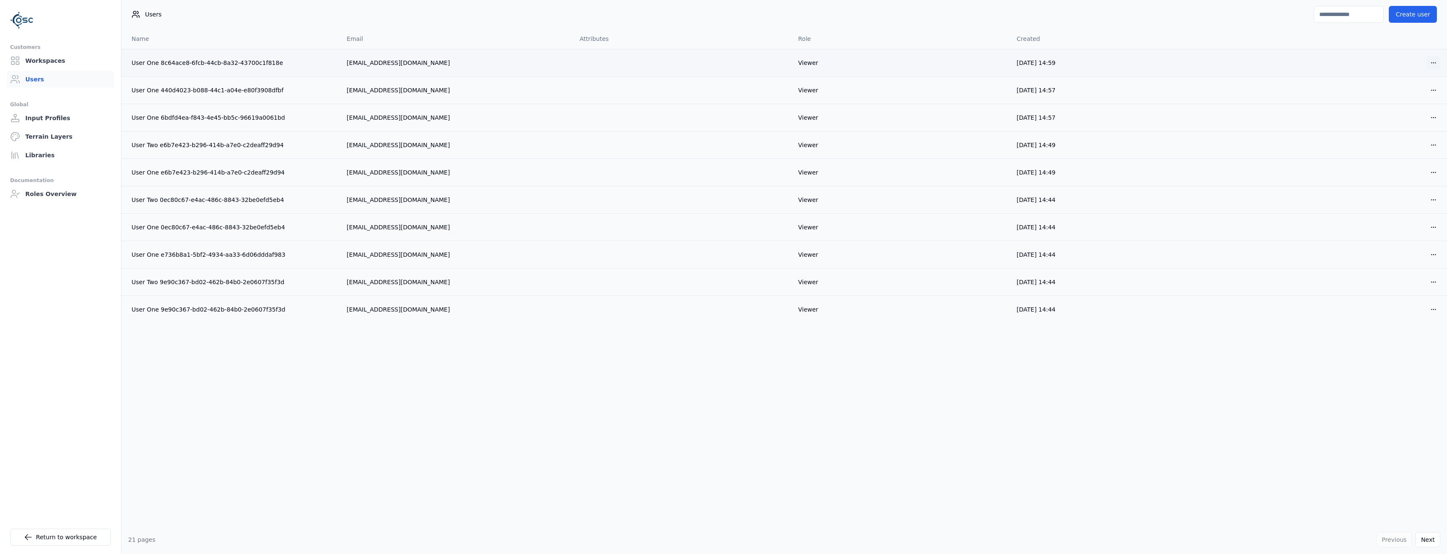
click at [1437, 62] on html "Customers Workspaces Users Global Input Profiles Terrain Layers Libraries Docum…" at bounding box center [723, 277] width 1447 height 554
click at [1413, 99] on div "Delete" at bounding box center [1414, 93] width 50 height 13
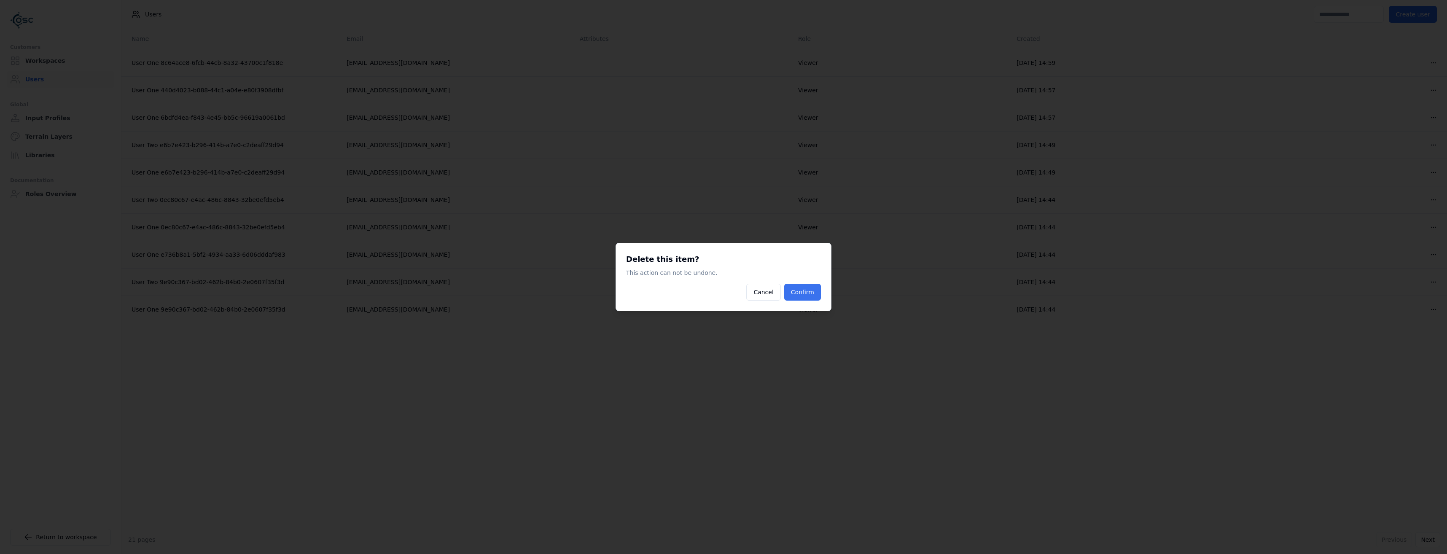
click at [800, 294] on button "Confirm" at bounding box center [802, 292] width 37 height 17
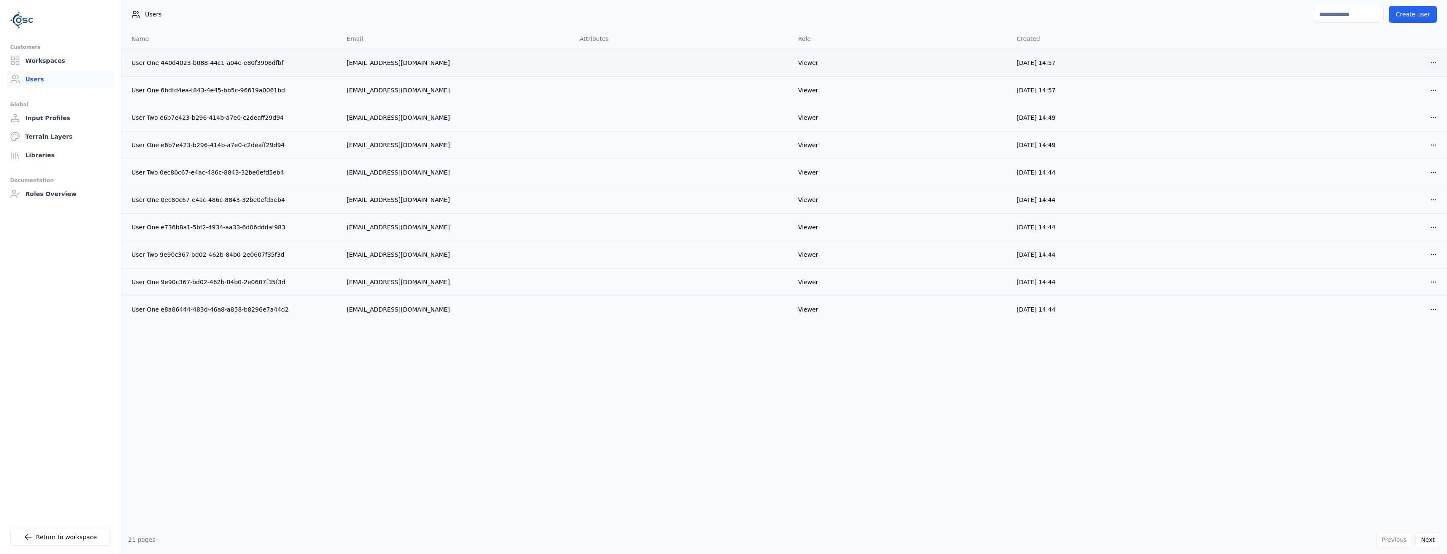
click at [1434, 58] on html "Customers Workspaces Users Global Input Profiles Terrain Layers Libraries Docum…" at bounding box center [723, 277] width 1447 height 554
click at [1401, 95] on div "Delete" at bounding box center [1414, 93] width 50 height 13
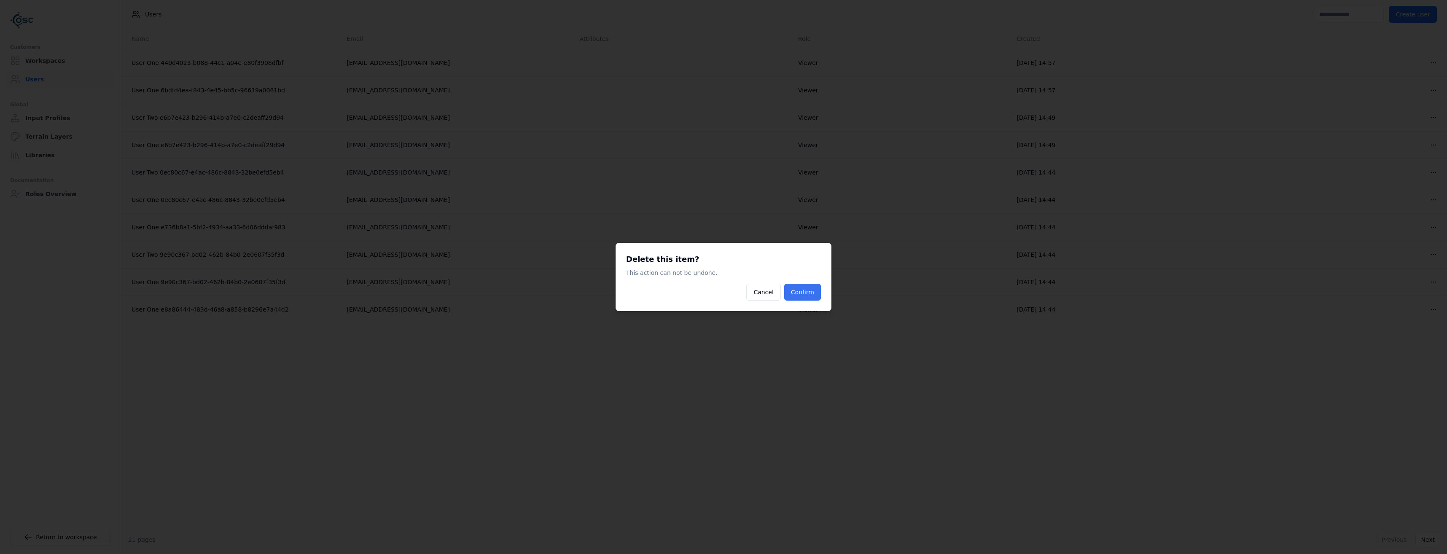
click at [816, 297] on button "Confirm" at bounding box center [802, 292] width 37 height 17
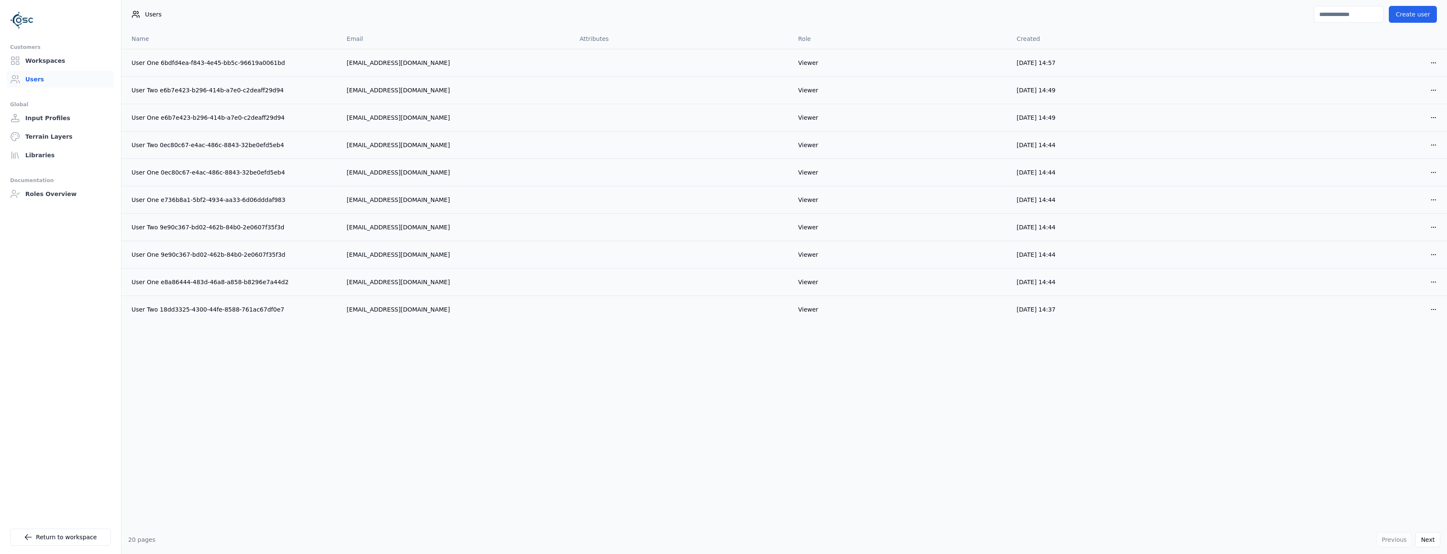
click at [1436, 61] on html "Customers Workspaces Users Global Input Profiles Terrain Layers Libraries Docum…" at bounding box center [723, 277] width 1447 height 554
click at [1407, 95] on div "Delete" at bounding box center [1414, 93] width 50 height 13
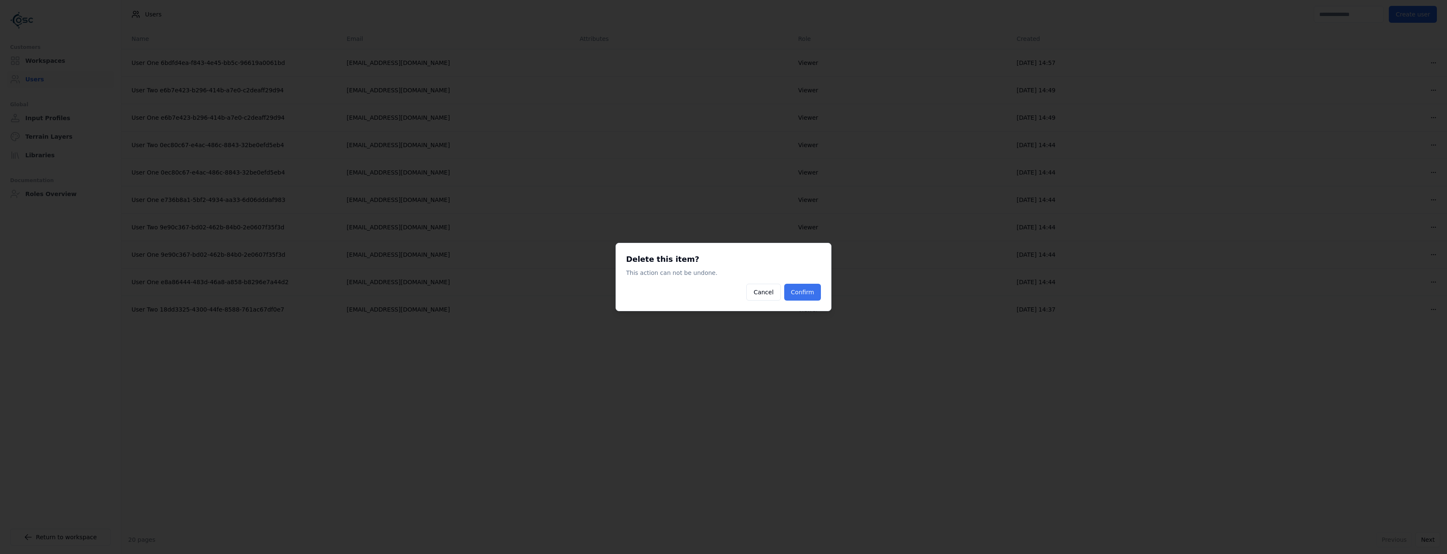
click at [815, 298] on button "Confirm" at bounding box center [802, 292] width 37 height 17
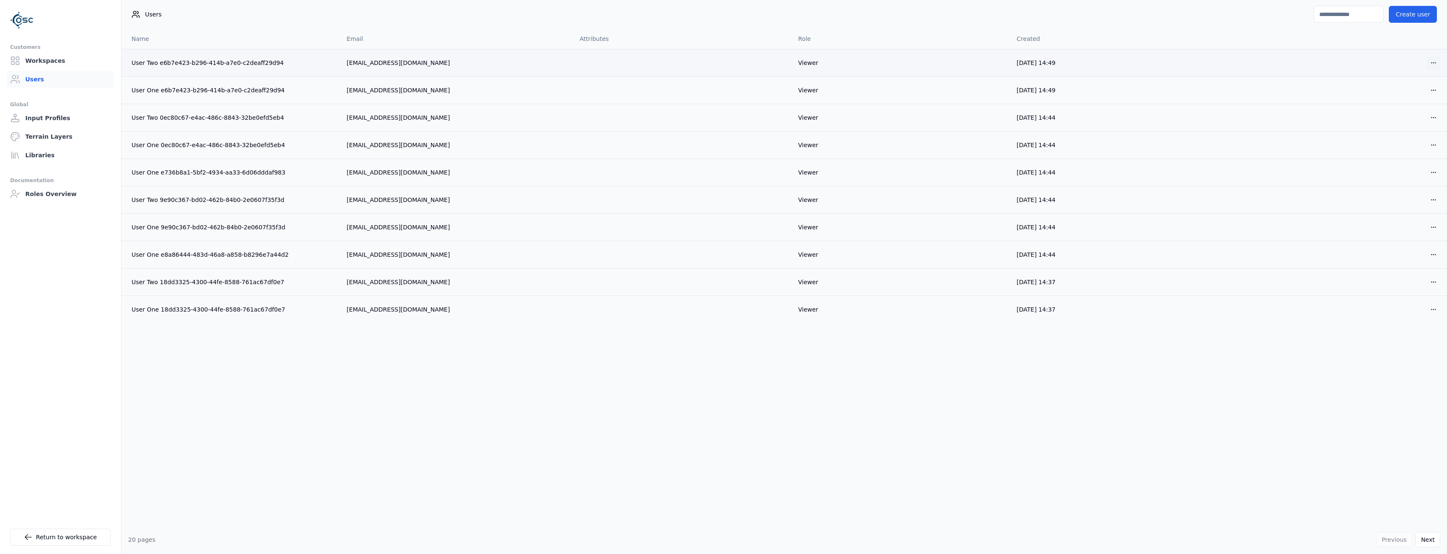
click at [1439, 65] on html "Customers Workspaces Users Global Input Profiles Terrain Layers Libraries Docum…" at bounding box center [723, 277] width 1447 height 554
click at [1414, 99] on div "Delete" at bounding box center [1414, 93] width 50 height 13
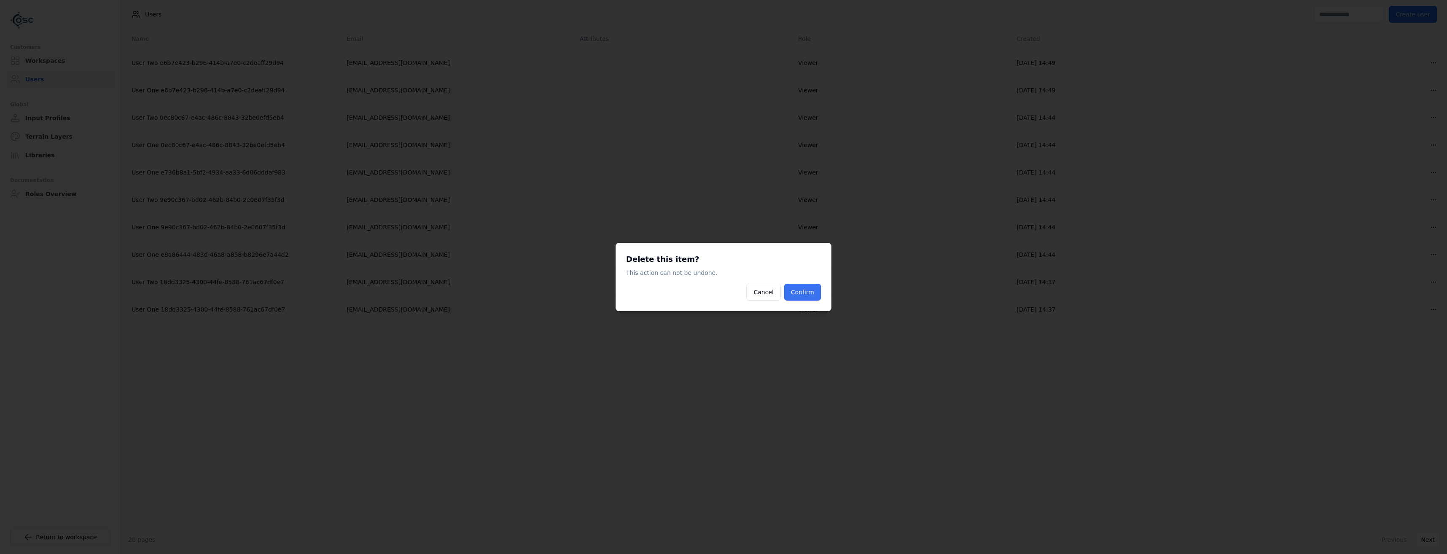
click at [801, 295] on button "Confirm" at bounding box center [802, 292] width 37 height 17
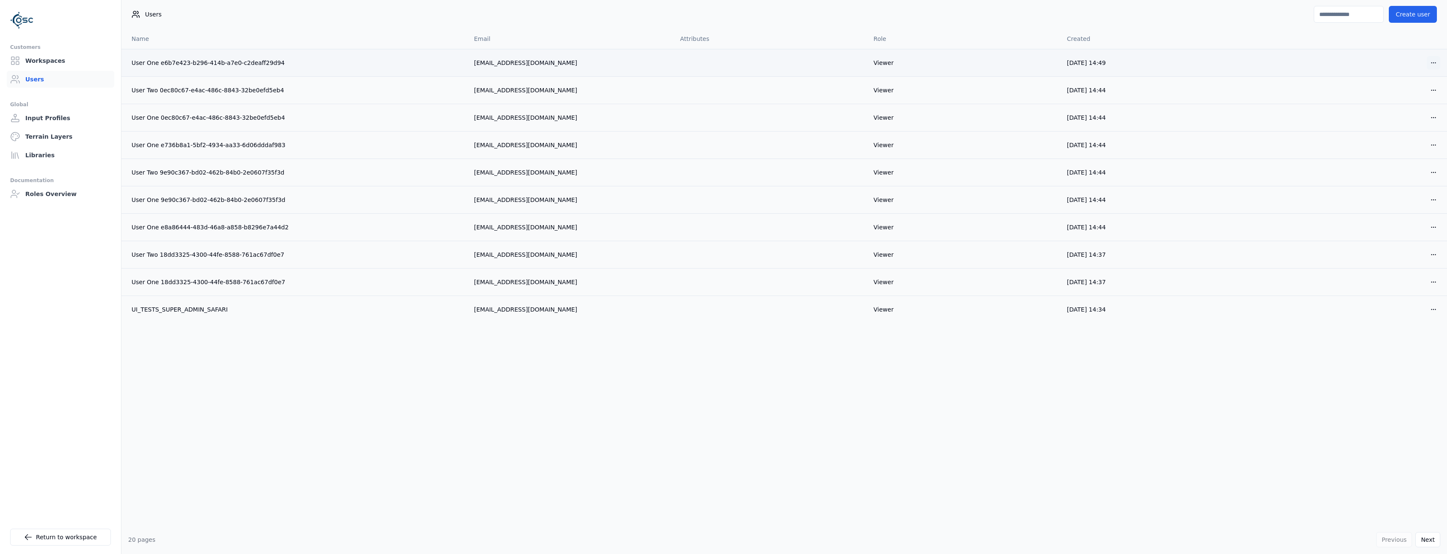
click at [1435, 64] on html "Customers Workspaces Users Global Input Profiles Terrain Layers Libraries Docum…" at bounding box center [723, 277] width 1447 height 554
click at [1407, 97] on div "Delete" at bounding box center [1414, 93] width 50 height 13
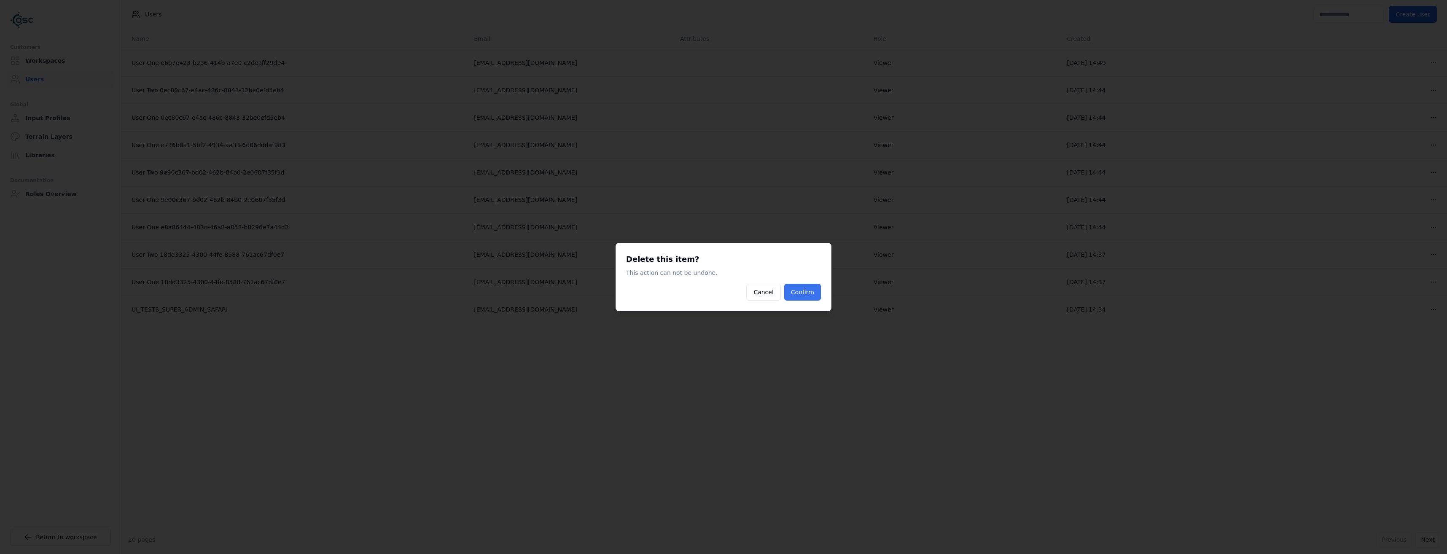
click at [808, 299] on button "Confirm" at bounding box center [802, 292] width 37 height 17
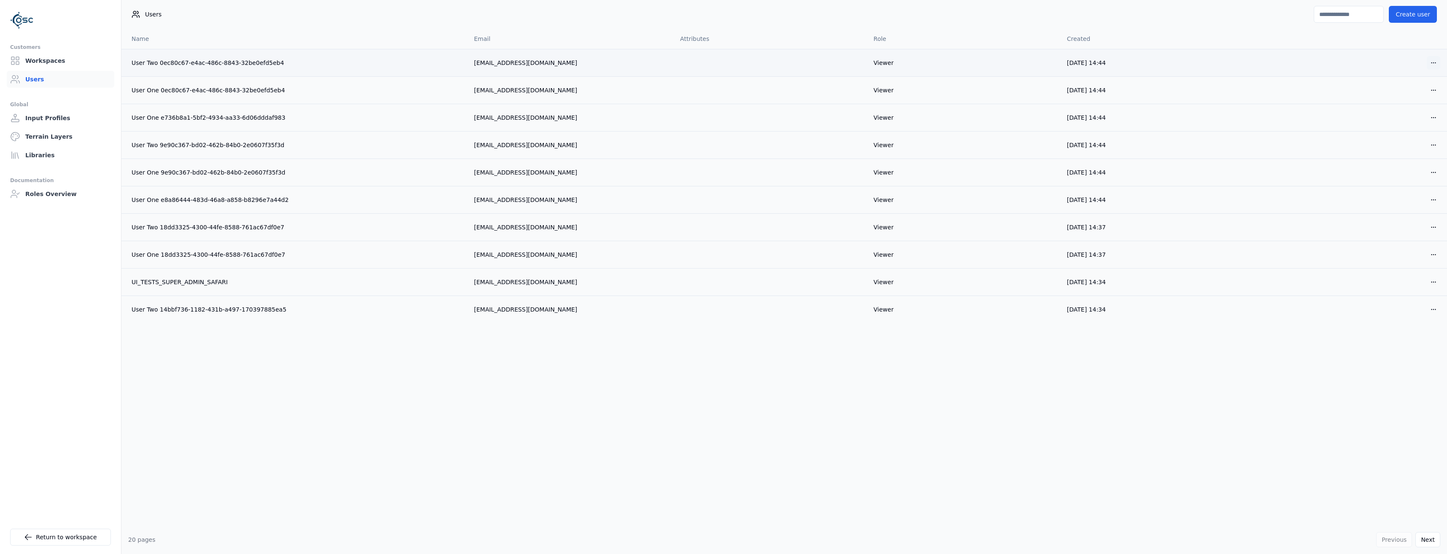
click at [1429, 61] on html "Customers Workspaces Users Global Input Profiles Terrain Layers Libraries Docum…" at bounding box center [723, 277] width 1447 height 554
click at [1404, 96] on div "Delete" at bounding box center [1414, 93] width 50 height 13
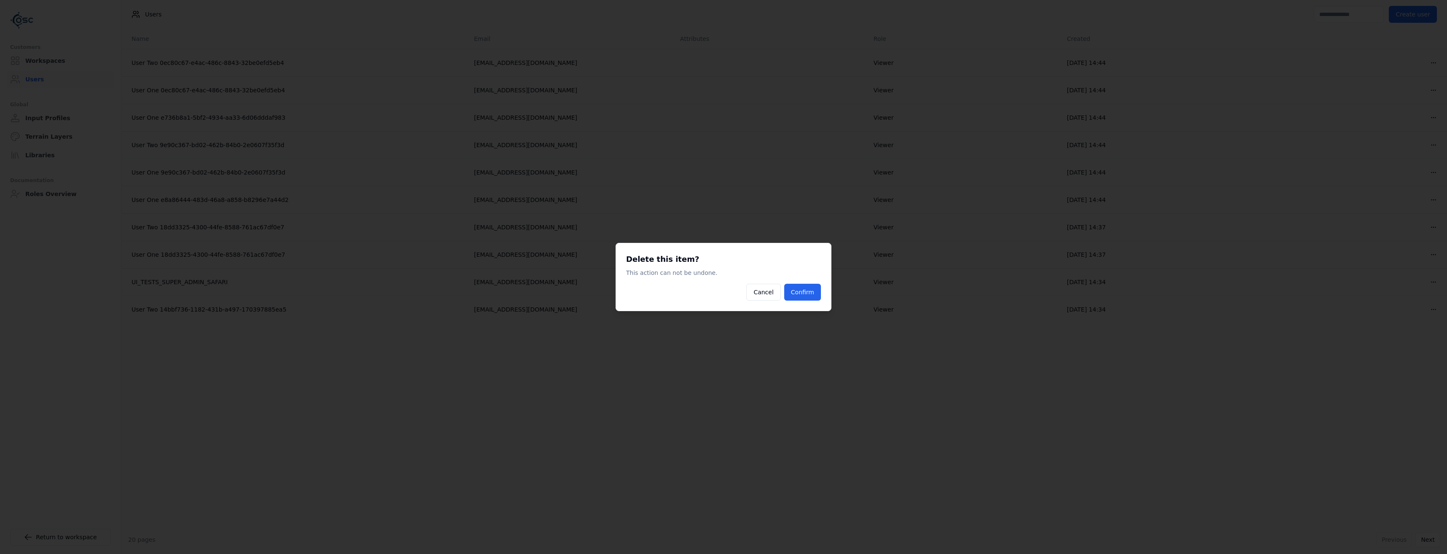
click at [807, 304] on div "Delete this item? This action can not be undone. Cancel Confirm" at bounding box center [724, 277] width 216 height 68
click at [808, 296] on button "Confirm" at bounding box center [802, 292] width 37 height 17
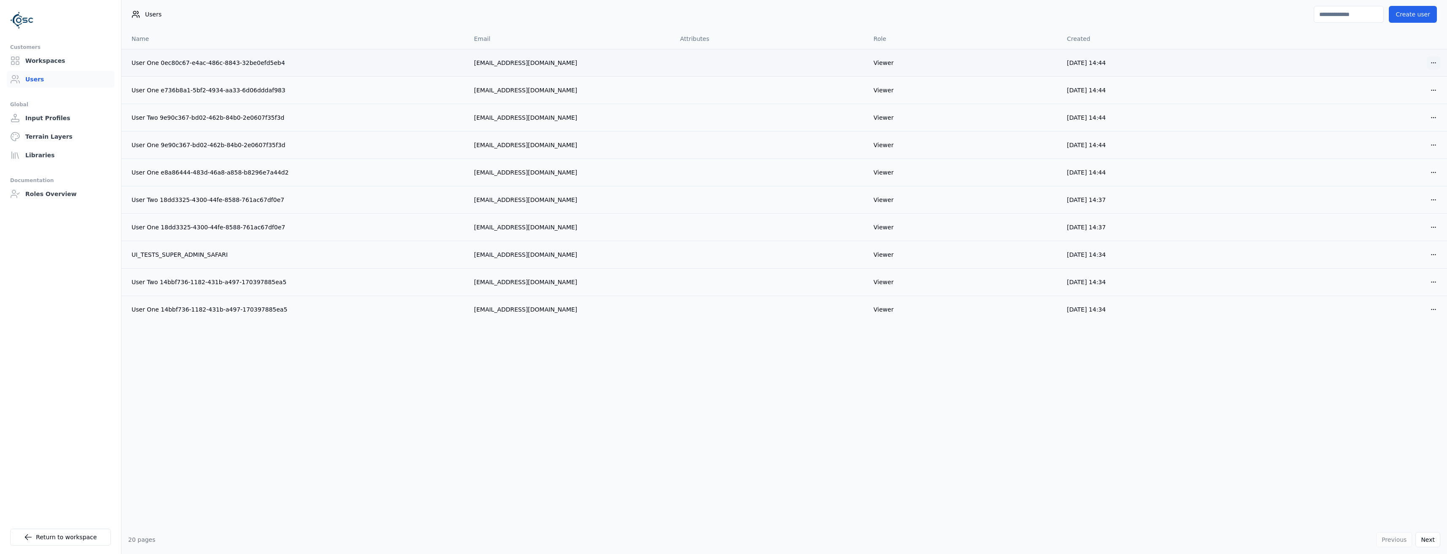
click at [1436, 65] on html "Customers Workspaces Users Global Input Profiles Terrain Layers Libraries Docum…" at bounding box center [723, 277] width 1447 height 554
click at [1415, 94] on div "Delete" at bounding box center [1414, 93] width 50 height 13
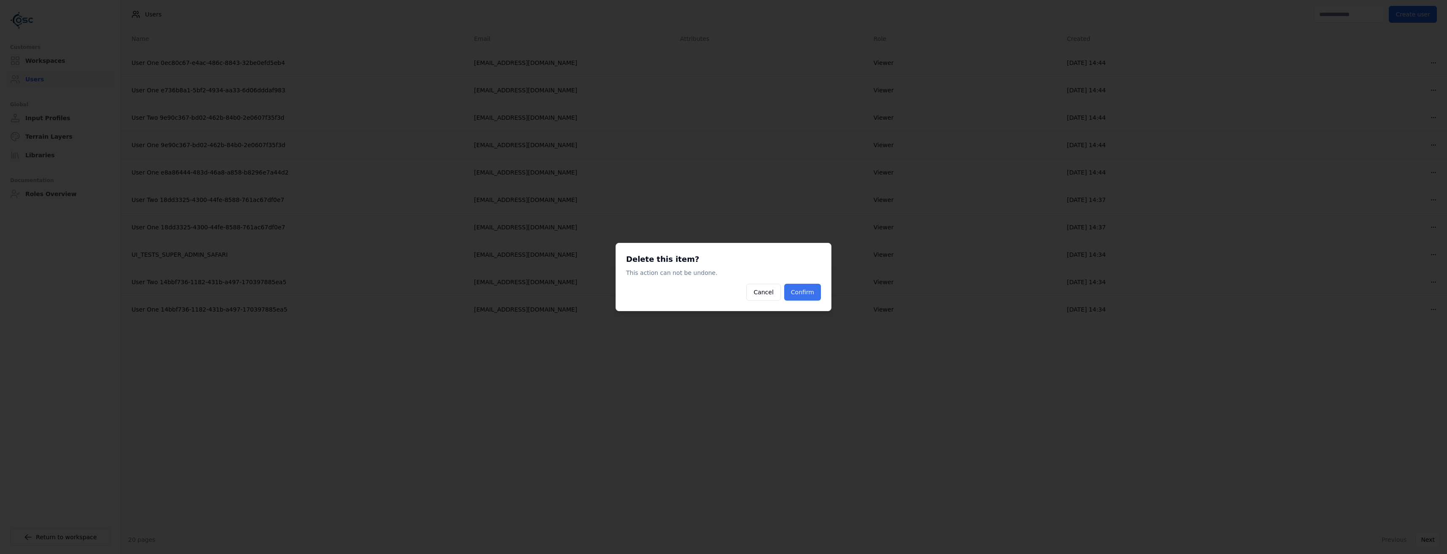
click at [801, 300] on button "Confirm" at bounding box center [802, 292] width 37 height 17
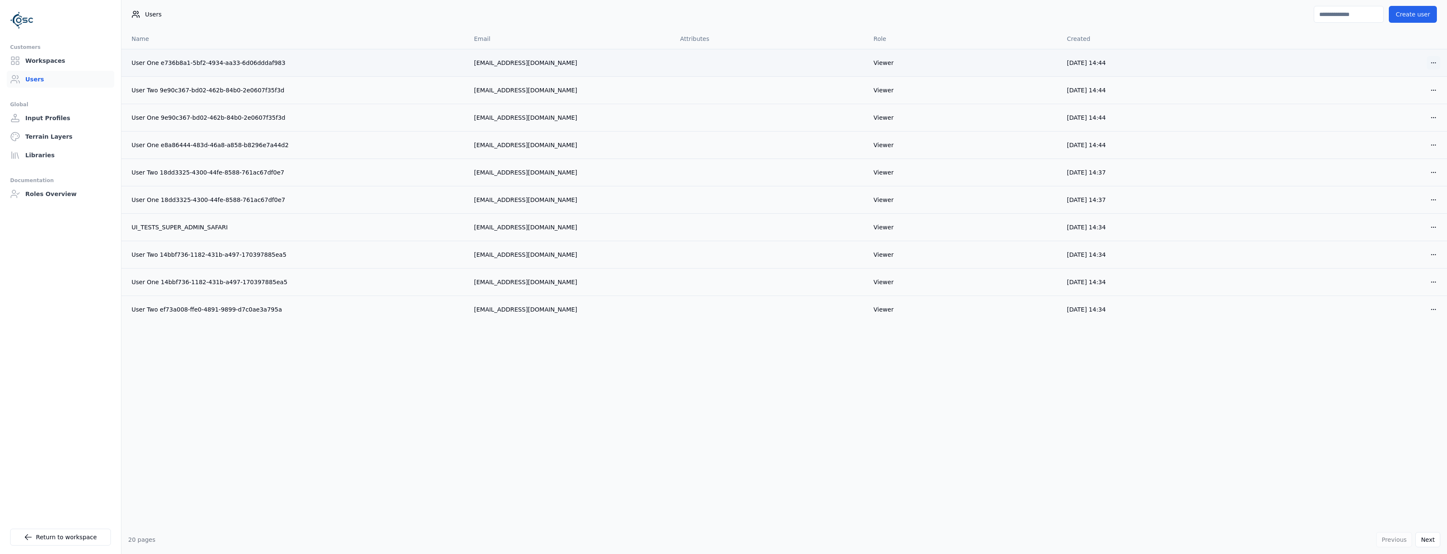
click at [1436, 63] on html "Customers Workspaces Users Global Input Profiles Terrain Layers Libraries Docum…" at bounding box center [723, 277] width 1447 height 554
click at [1410, 92] on div "Delete" at bounding box center [1414, 93] width 50 height 13
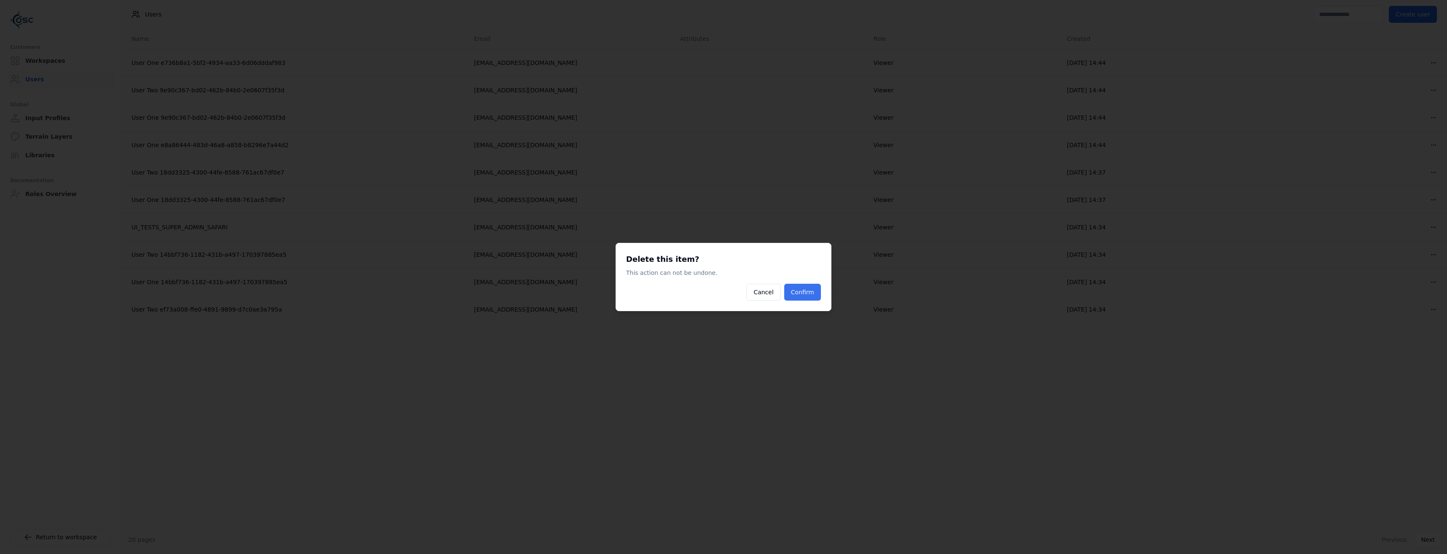
click at [796, 295] on button "Confirm" at bounding box center [802, 292] width 37 height 17
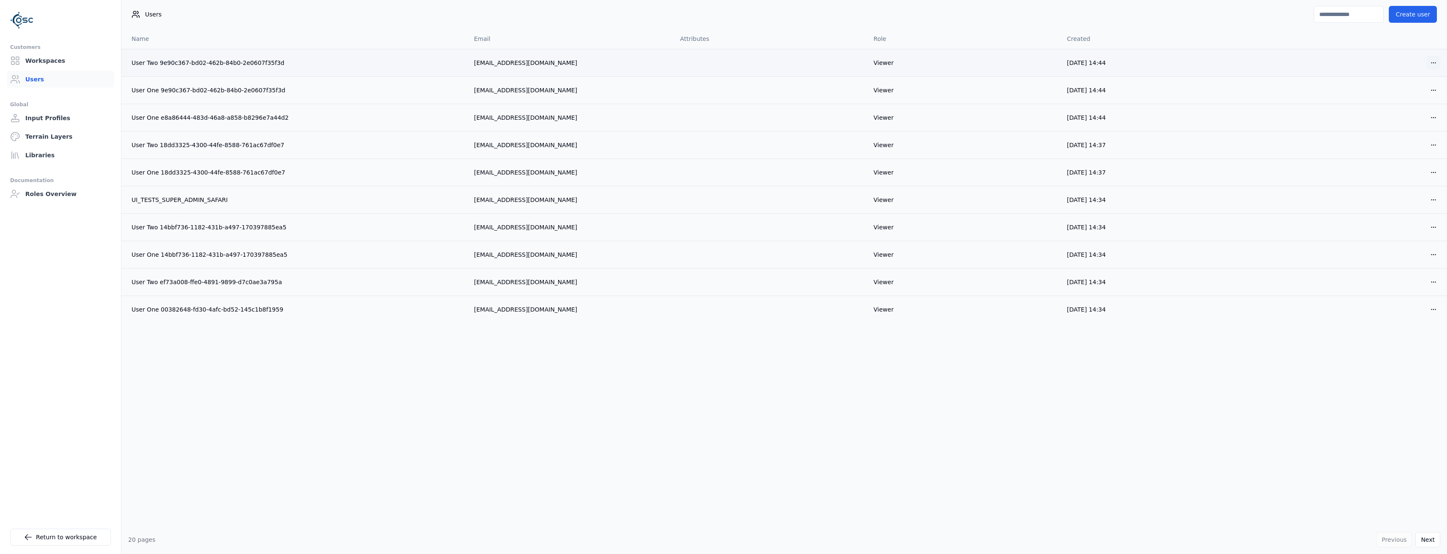
click at [1434, 61] on html "Customers Workspaces Users Global Input Profiles Terrain Layers Libraries Docum…" at bounding box center [723, 277] width 1447 height 554
click at [1404, 94] on div "Delete" at bounding box center [1414, 93] width 50 height 13
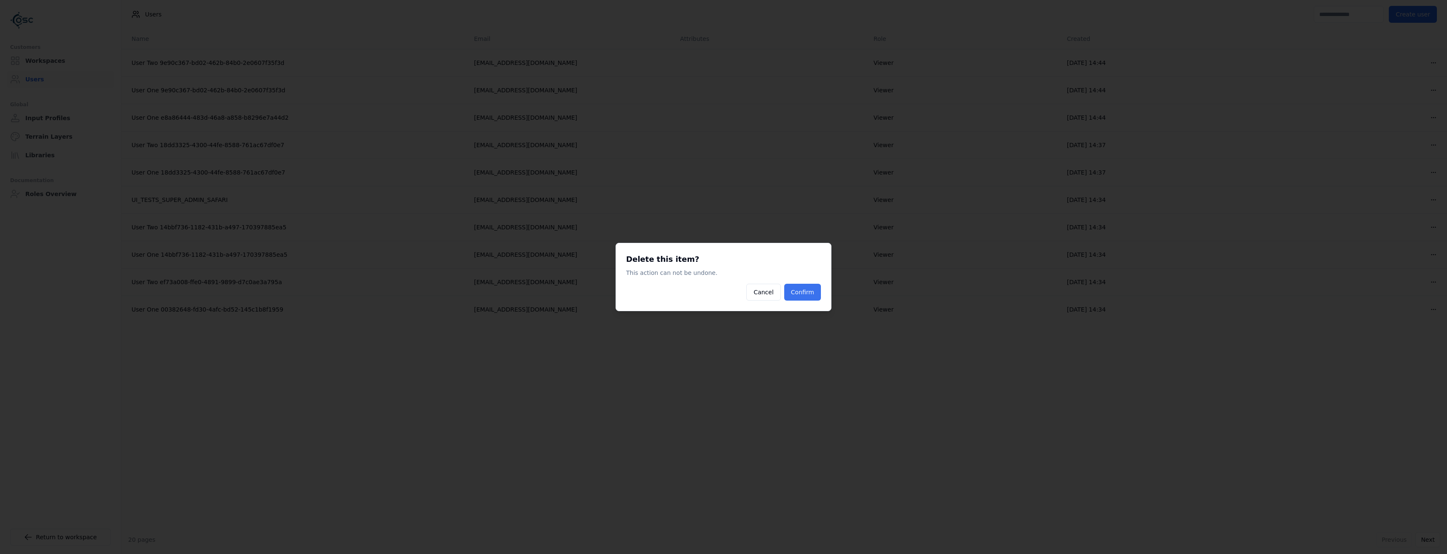
click at [819, 290] on button "Confirm" at bounding box center [802, 292] width 37 height 17
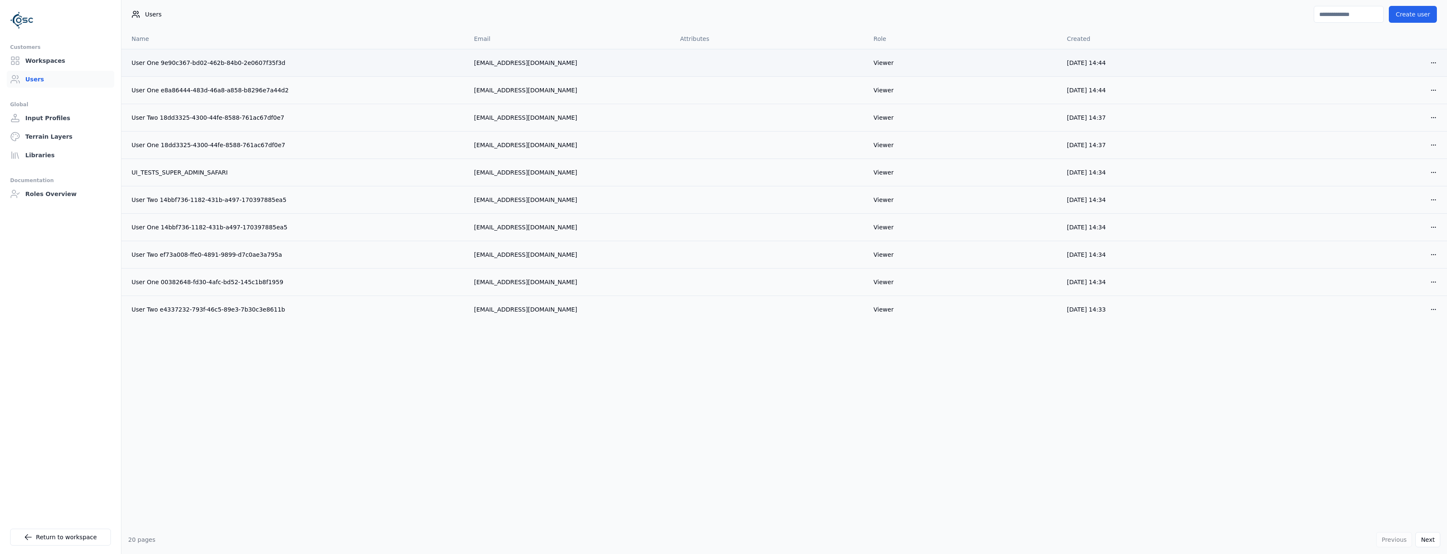
click at [1442, 68] on td "Open menu" at bounding box center [1351, 62] width 194 height 27
click at [1441, 66] on td "Open menu" at bounding box center [1351, 62] width 194 height 27
click at [1436, 64] on html "Customers Workspaces Users Global Input Profiles Terrain Layers Libraries Docum…" at bounding box center [723, 277] width 1447 height 554
click at [1396, 95] on div "Delete" at bounding box center [1414, 93] width 50 height 13
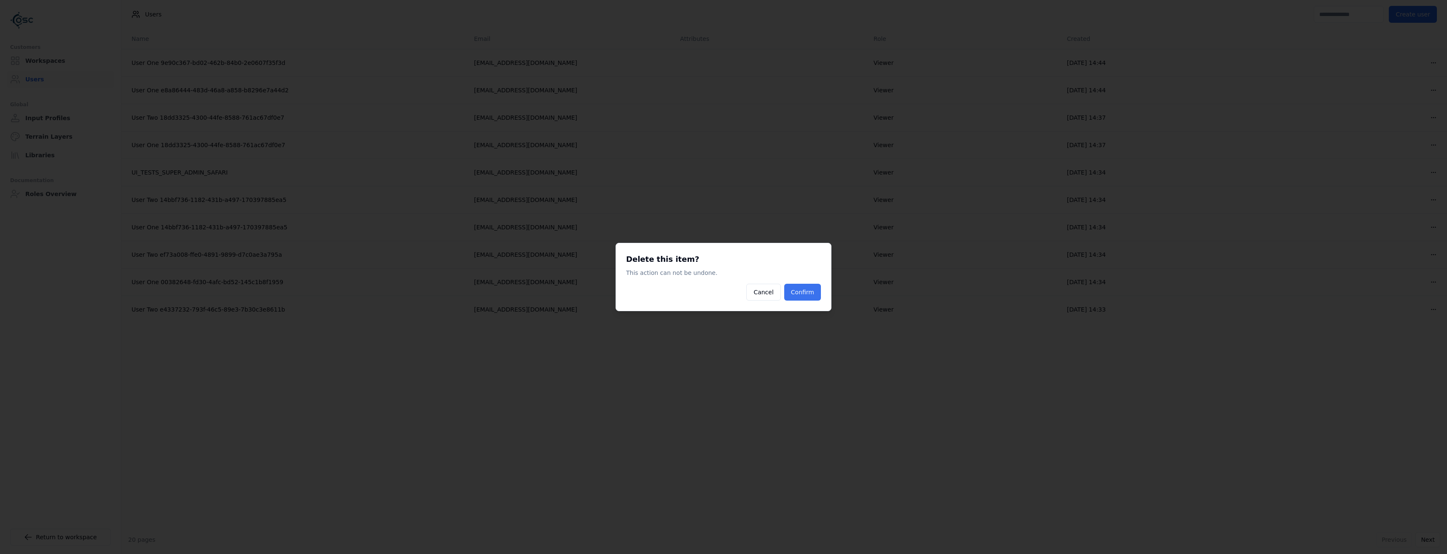
click at [798, 294] on button "Confirm" at bounding box center [802, 292] width 37 height 17
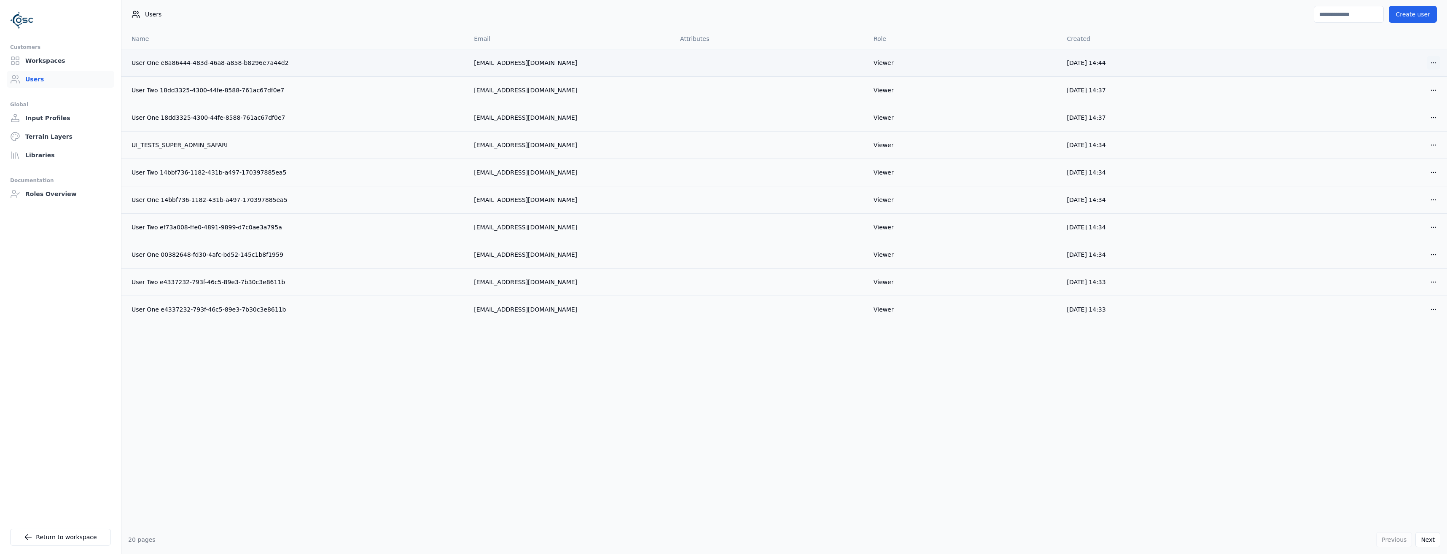
click at [1430, 62] on html "Customers Workspaces Users Global Input Profiles Terrain Layers Libraries Docum…" at bounding box center [723, 277] width 1447 height 554
click at [1406, 94] on div "Delete" at bounding box center [1414, 93] width 50 height 13
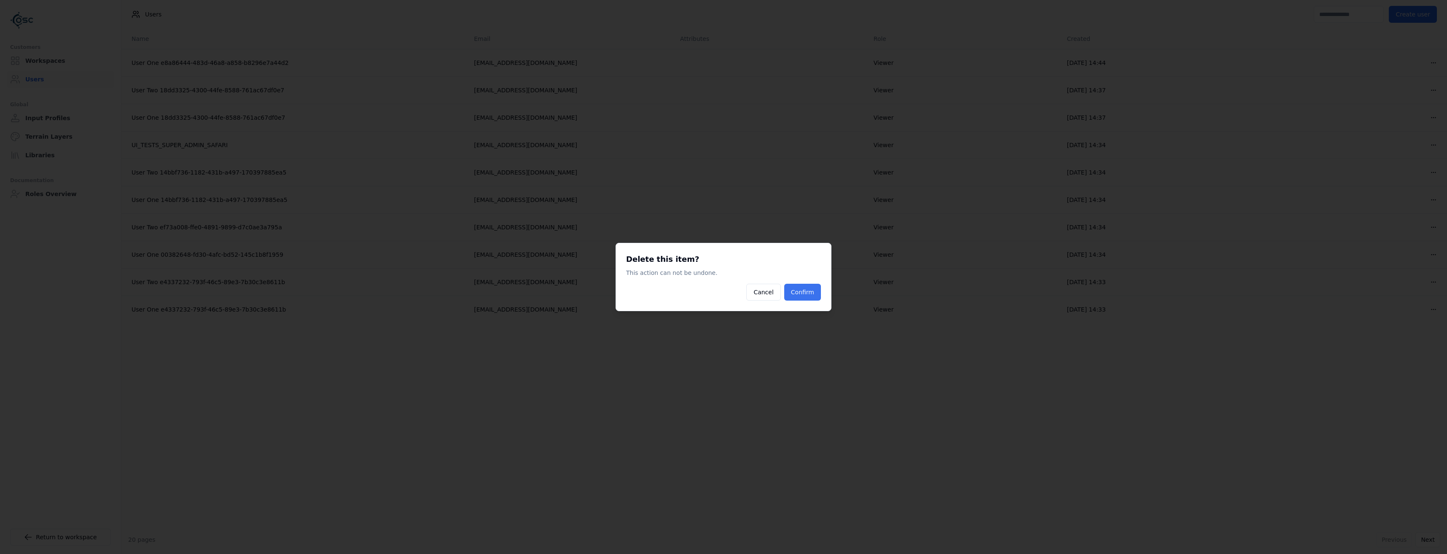
click at [804, 295] on button "Confirm" at bounding box center [802, 292] width 37 height 17
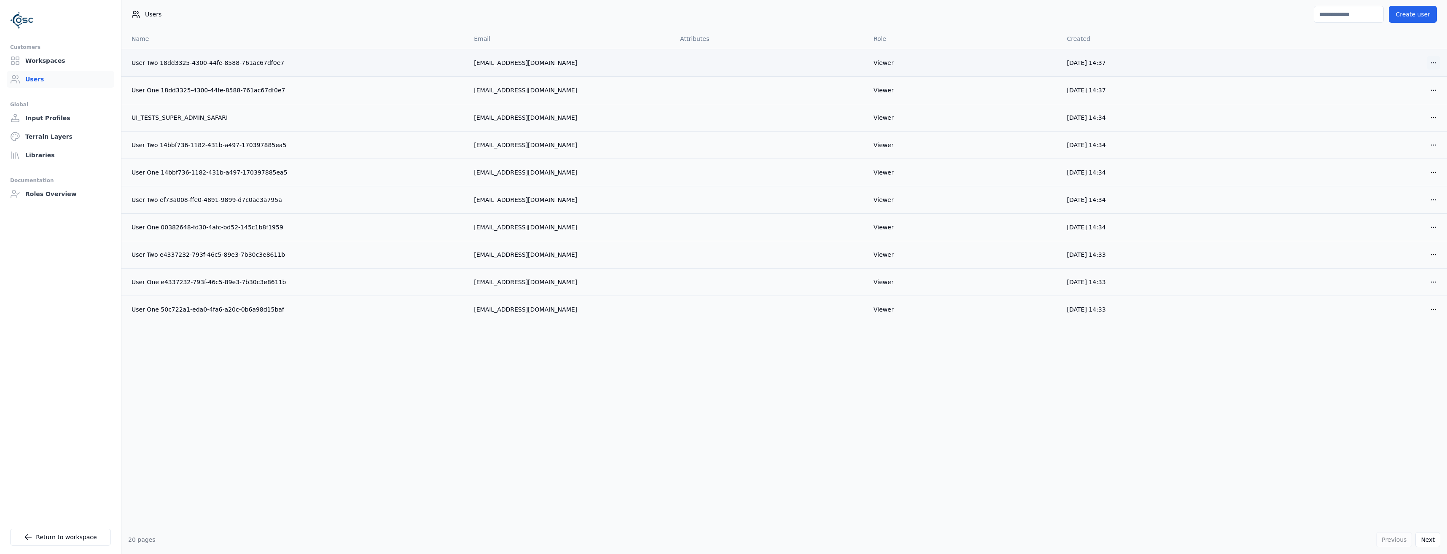
click at [1435, 66] on html "Customers Workspaces Users Global Input Profiles Terrain Layers Libraries Docum…" at bounding box center [723, 277] width 1447 height 554
click at [1399, 97] on div "Delete" at bounding box center [1414, 93] width 50 height 13
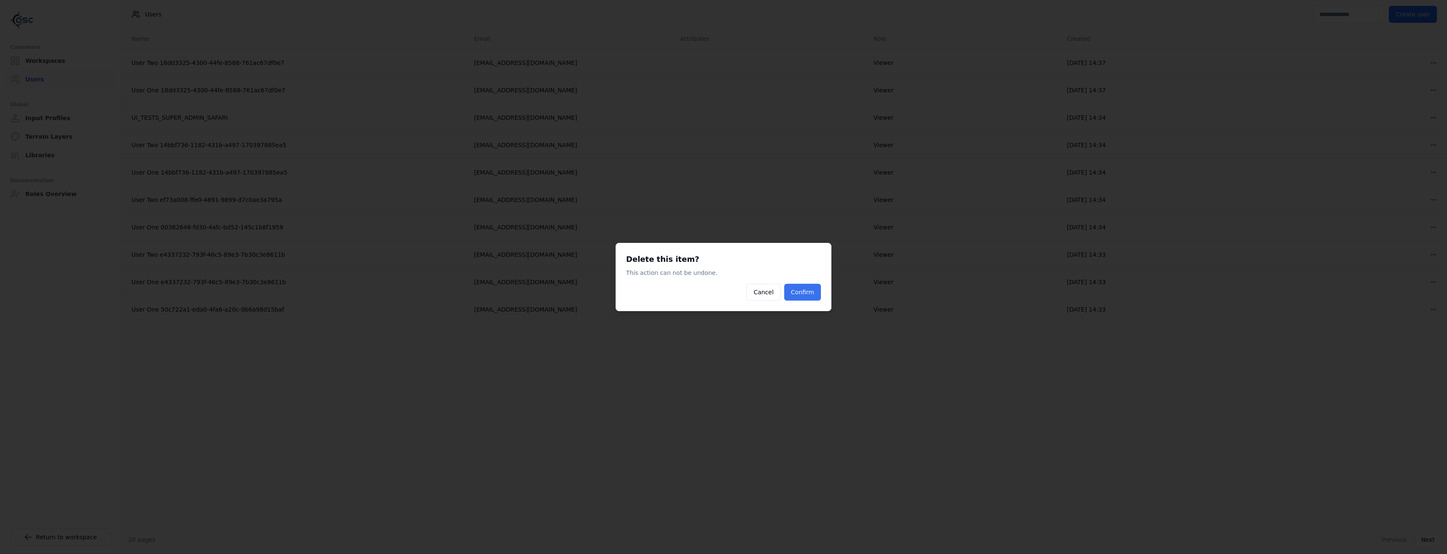
click at [806, 291] on button "Confirm" at bounding box center [802, 292] width 37 height 17
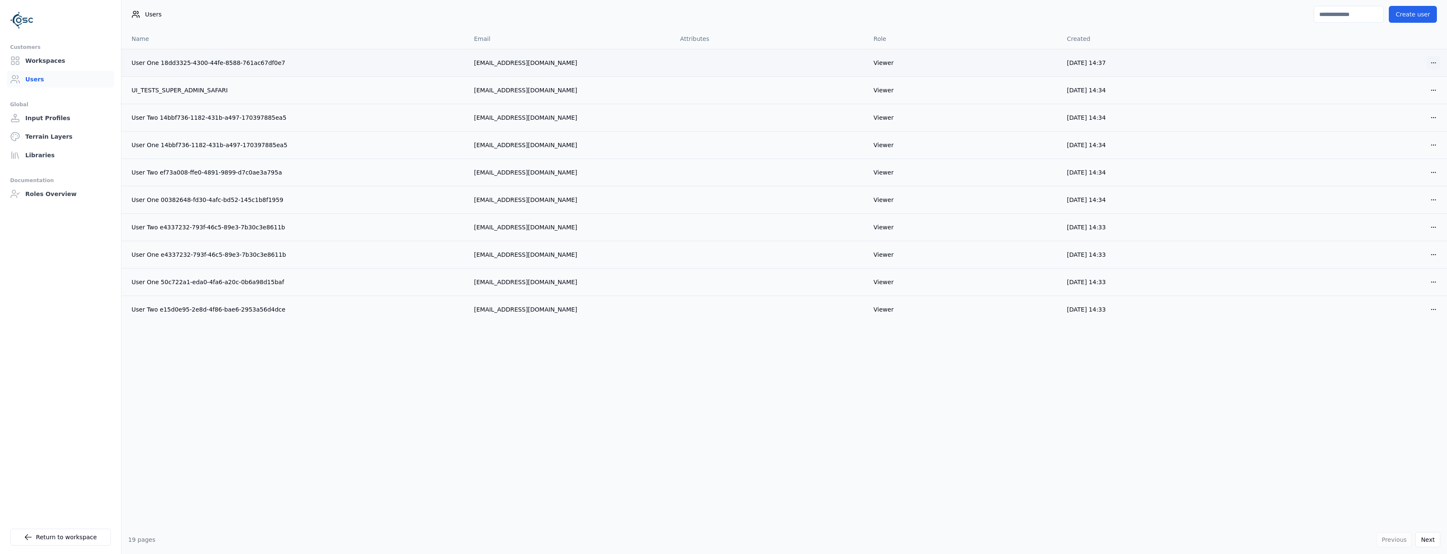
click at [1436, 66] on html "Customers Workspaces Users Global Input Profiles Terrain Layers Libraries Docum…" at bounding box center [723, 277] width 1447 height 554
click at [1412, 95] on div "Delete" at bounding box center [1414, 93] width 50 height 13
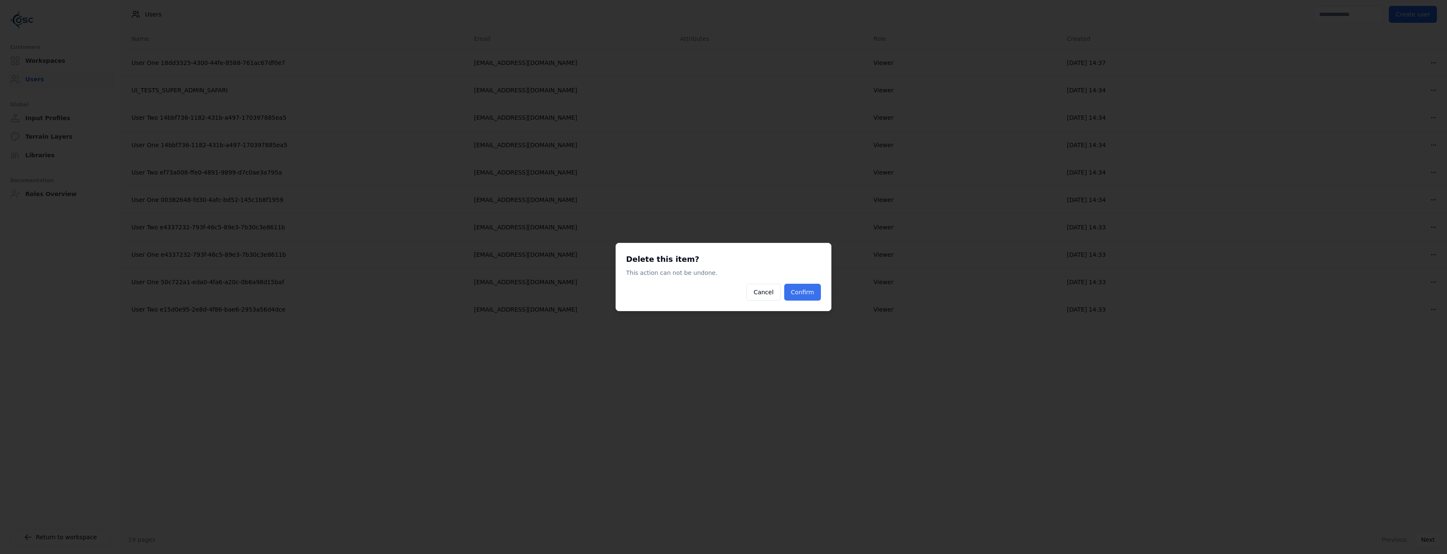
click at [808, 290] on button "Confirm" at bounding box center [802, 292] width 37 height 17
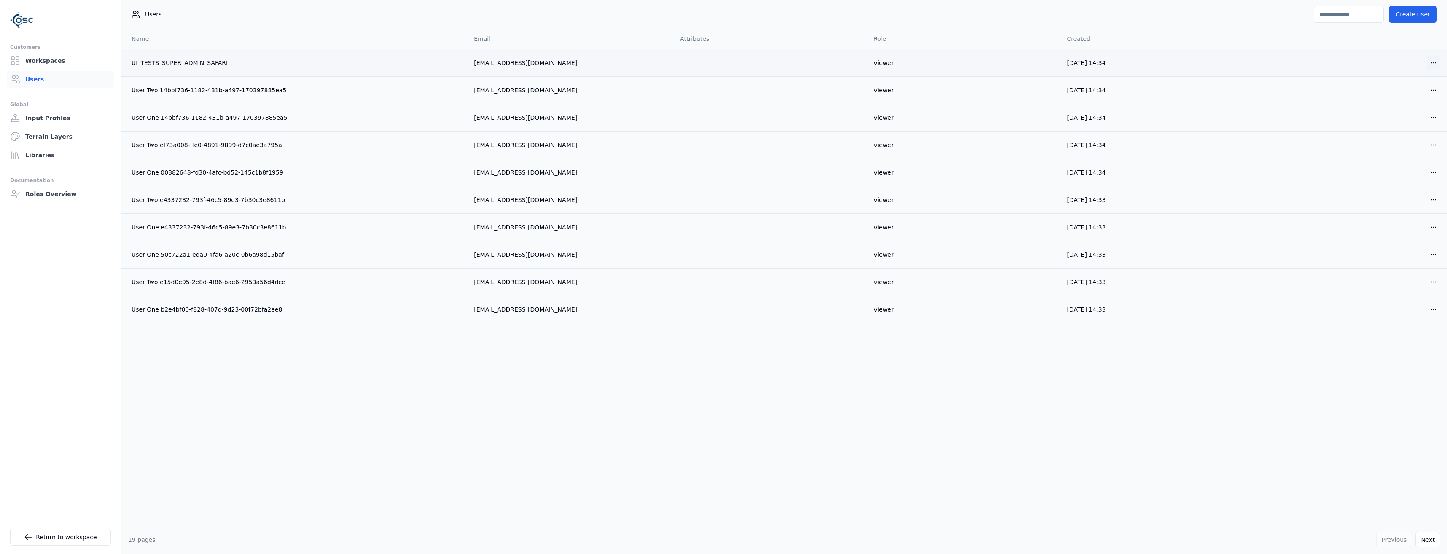
click at [1433, 62] on html "Customers Workspaces Users Global Input Profiles Terrain Layers Libraries Docum…" at bounding box center [723, 277] width 1447 height 554
click at [1401, 95] on div "Delete" at bounding box center [1414, 93] width 50 height 13
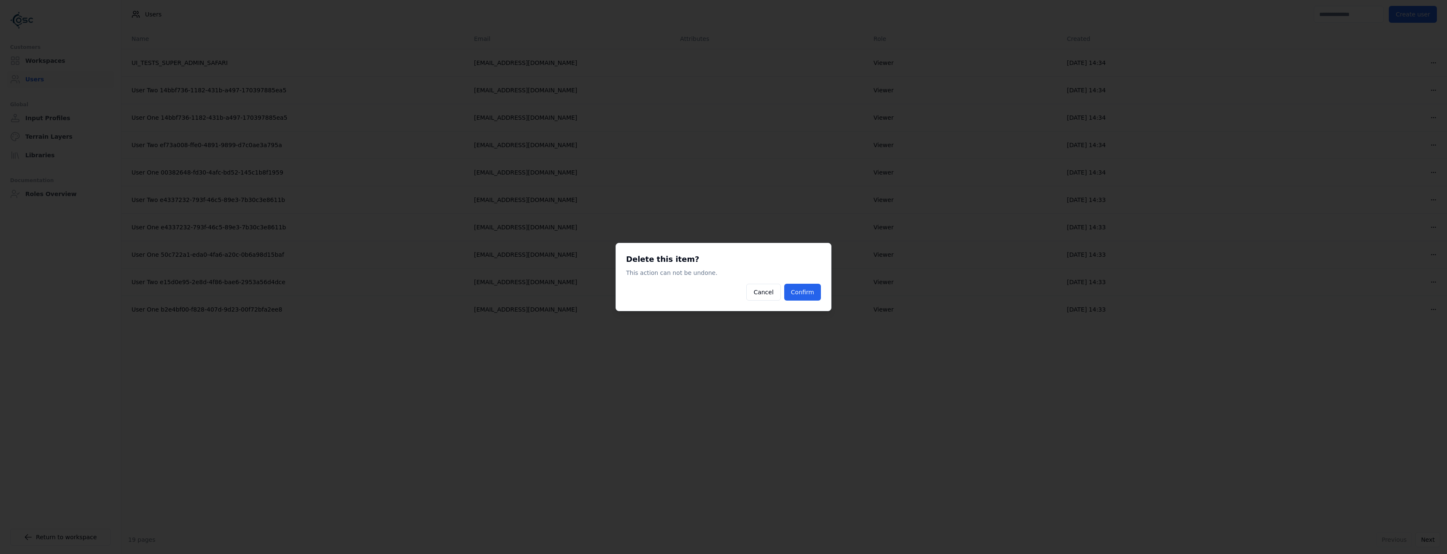
click at [812, 303] on div "Delete this item? This action can not be undone. Cancel Confirm" at bounding box center [724, 277] width 216 height 68
click at [813, 296] on button "Confirm" at bounding box center [802, 292] width 37 height 17
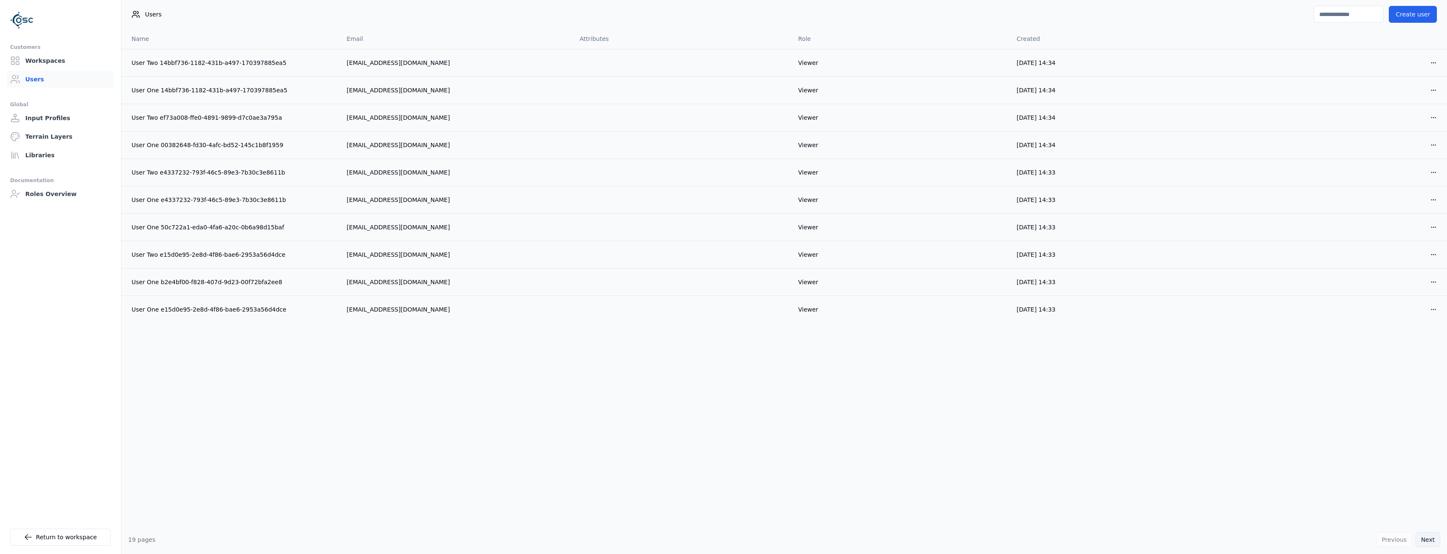
click at [1430, 540] on button "Next" at bounding box center [1428, 539] width 25 height 15
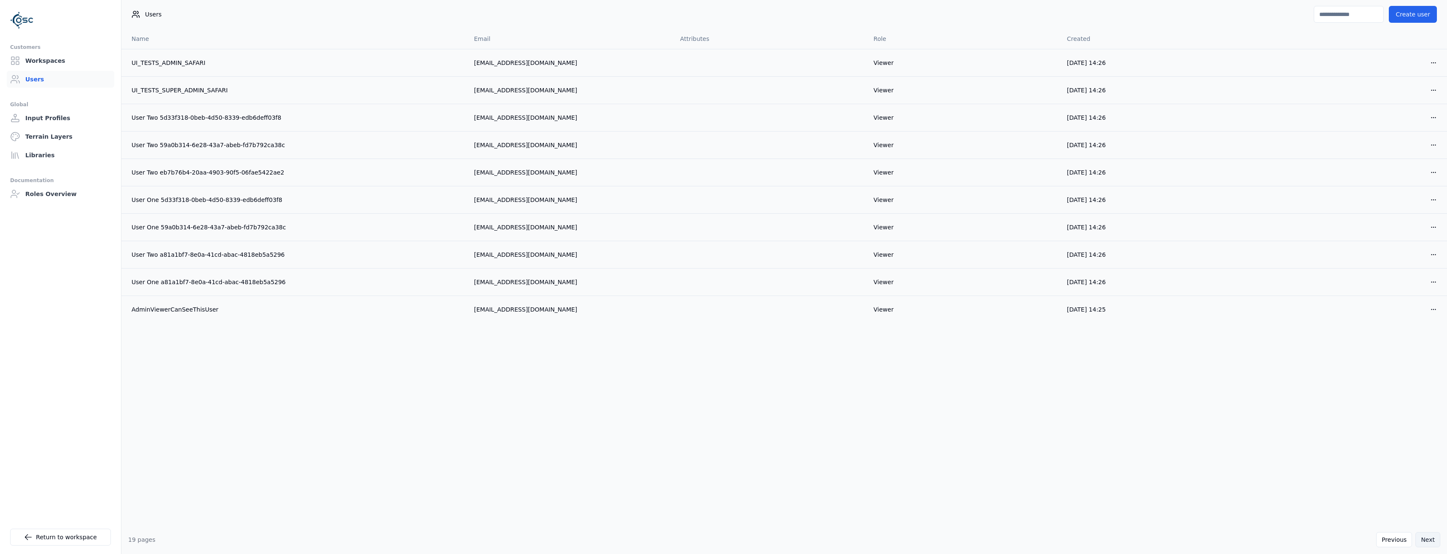
click at [1430, 540] on button "Next" at bounding box center [1428, 539] width 25 height 15
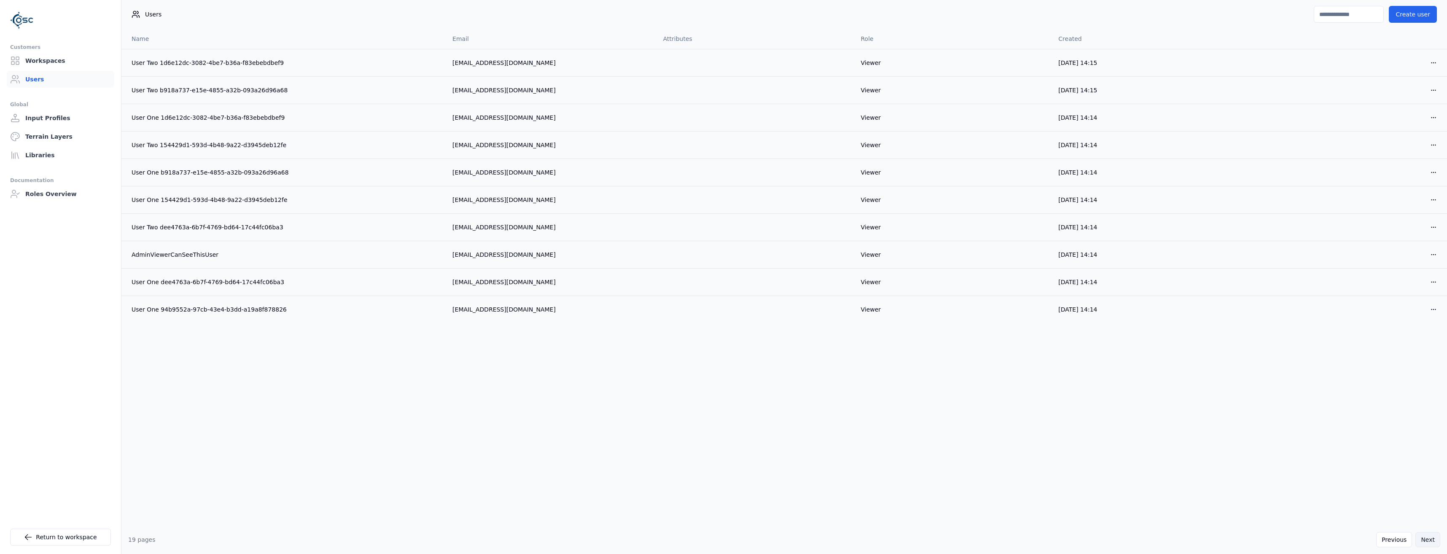
click at [1430, 540] on button "Next" at bounding box center [1428, 539] width 25 height 15
click at [1431, 540] on button "Next" at bounding box center [1428, 539] width 25 height 15
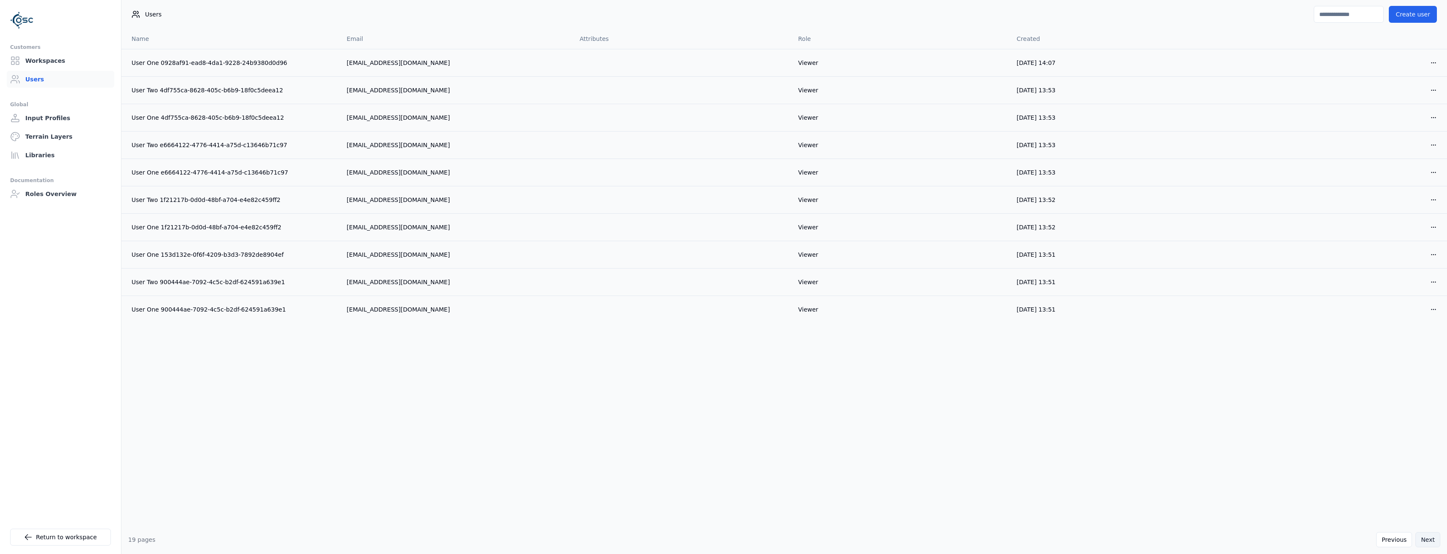
click at [1431, 540] on button "Next" at bounding box center [1428, 539] width 25 height 15
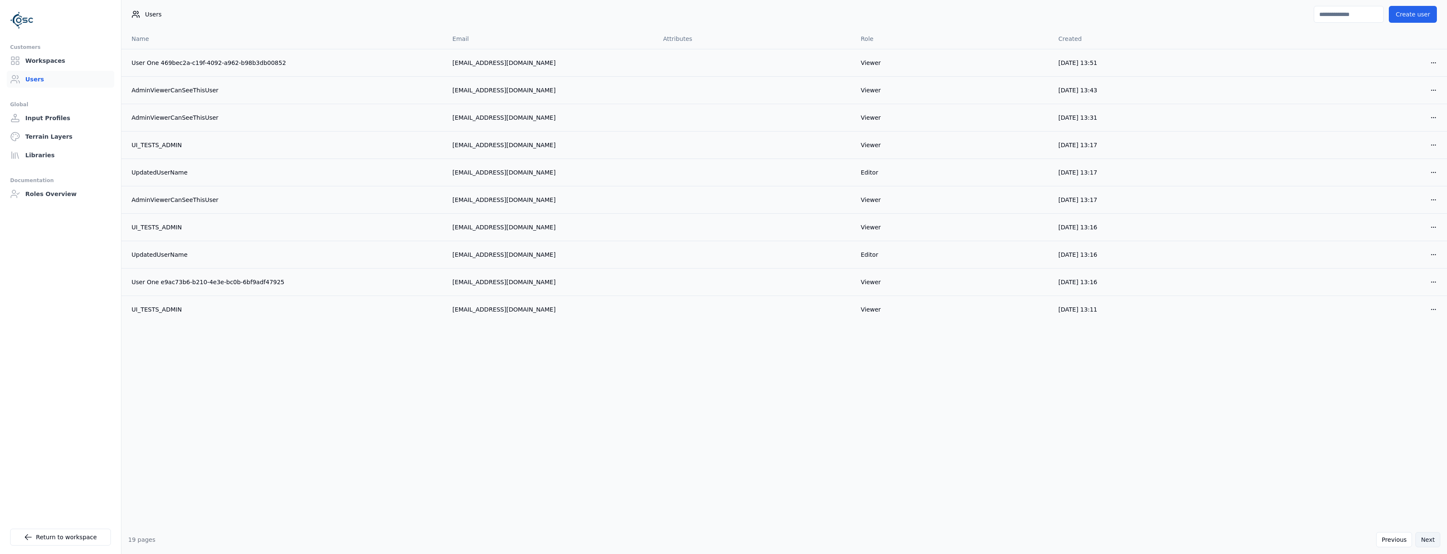
click at [1431, 540] on button "Next" at bounding box center [1428, 539] width 25 height 15
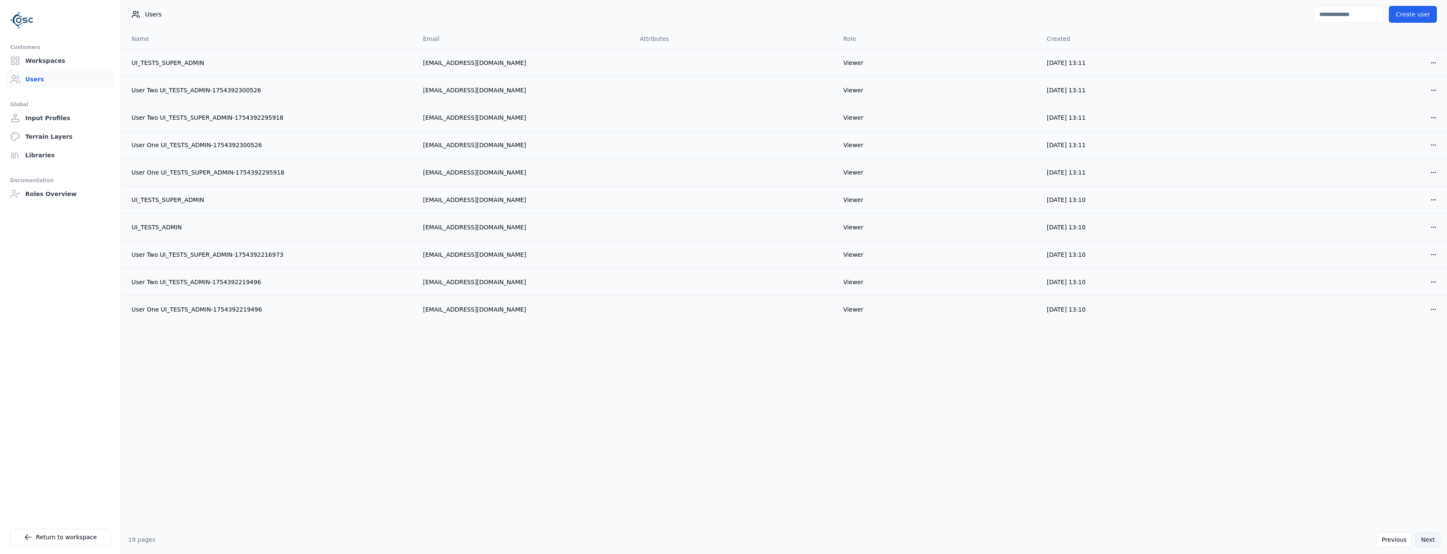
click at [1431, 540] on button "Next" at bounding box center [1428, 539] width 25 height 15
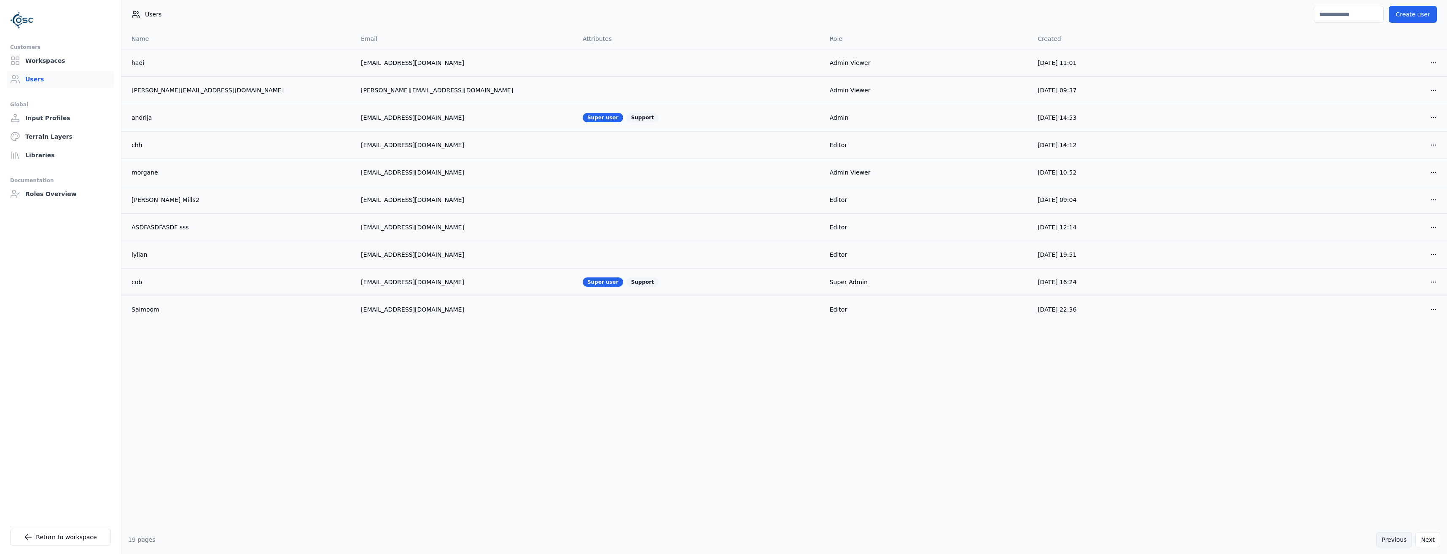
click at [1406, 542] on button "Previous" at bounding box center [1395, 539] width 36 height 15
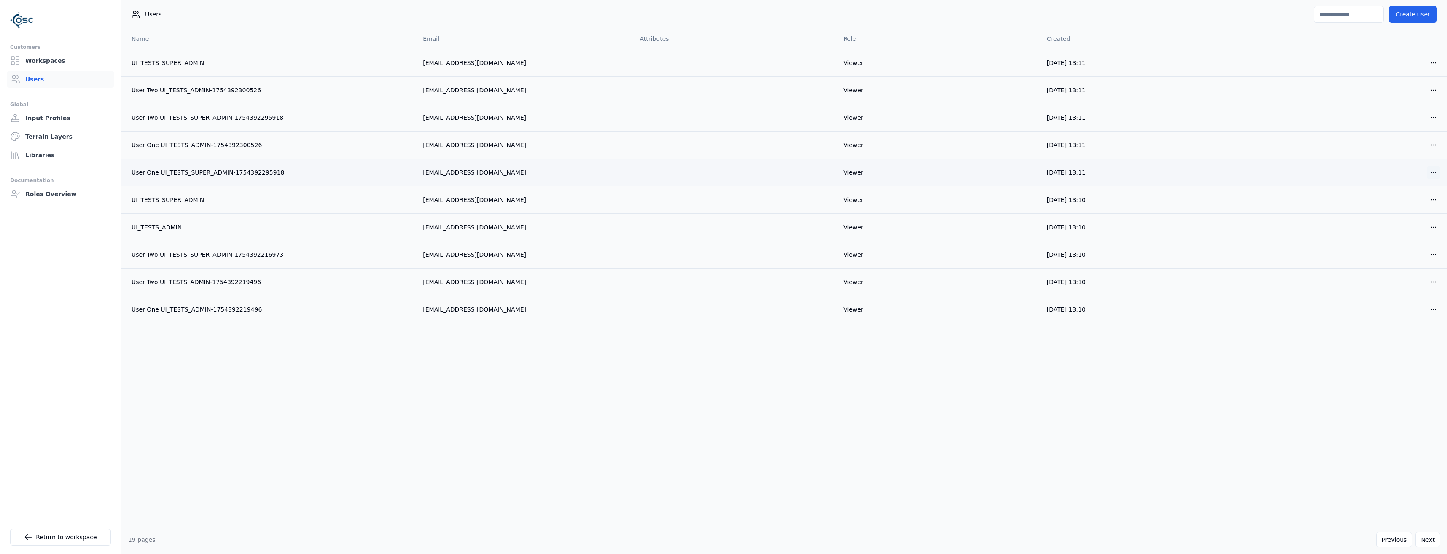
click at [1433, 173] on html "Customers Workspaces Users Global Input Profiles Terrain Layers Libraries Docum…" at bounding box center [723, 277] width 1447 height 554
click at [1399, 205] on div "Delete" at bounding box center [1414, 203] width 50 height 13
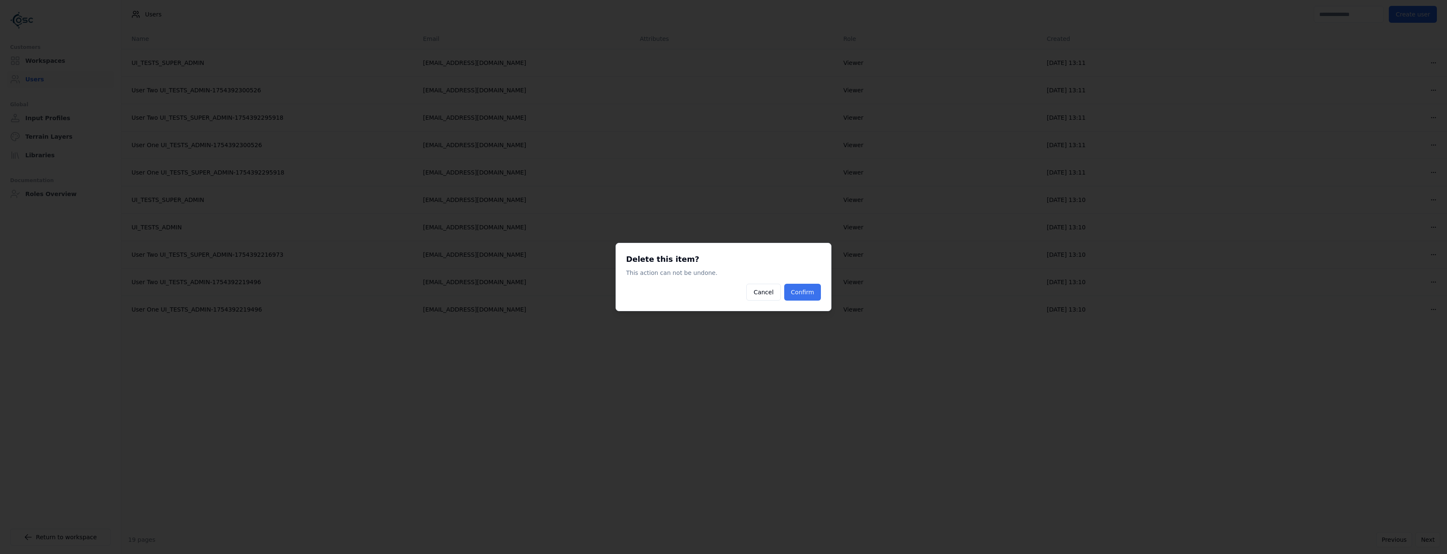
click at [797, 292] on button "Confirm" at bounding box center [802, 292] width 37 height 17
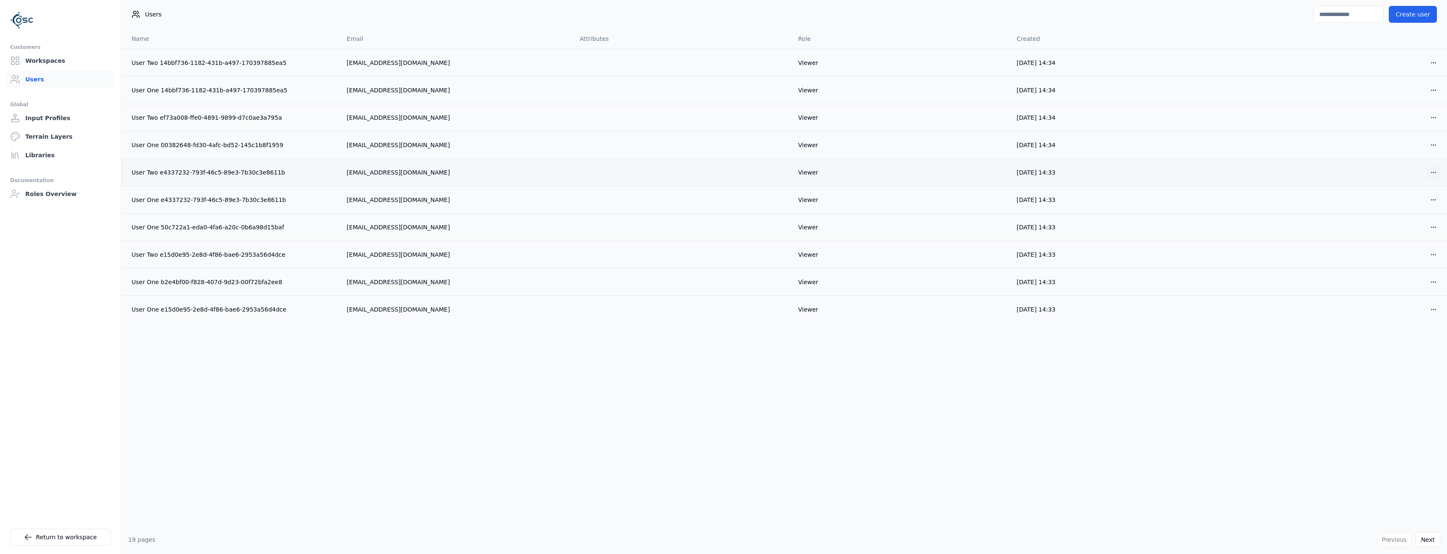
click at [1436, 170] on html "Customers Workspaces Users Global Input Profiles Terrain Layers Libraries Docum…" at bounding box center [723, 277] width 1447 height 554
click at [1407, 206] on div "Delete" at bounding box center [1414, 203] width 50 height 13
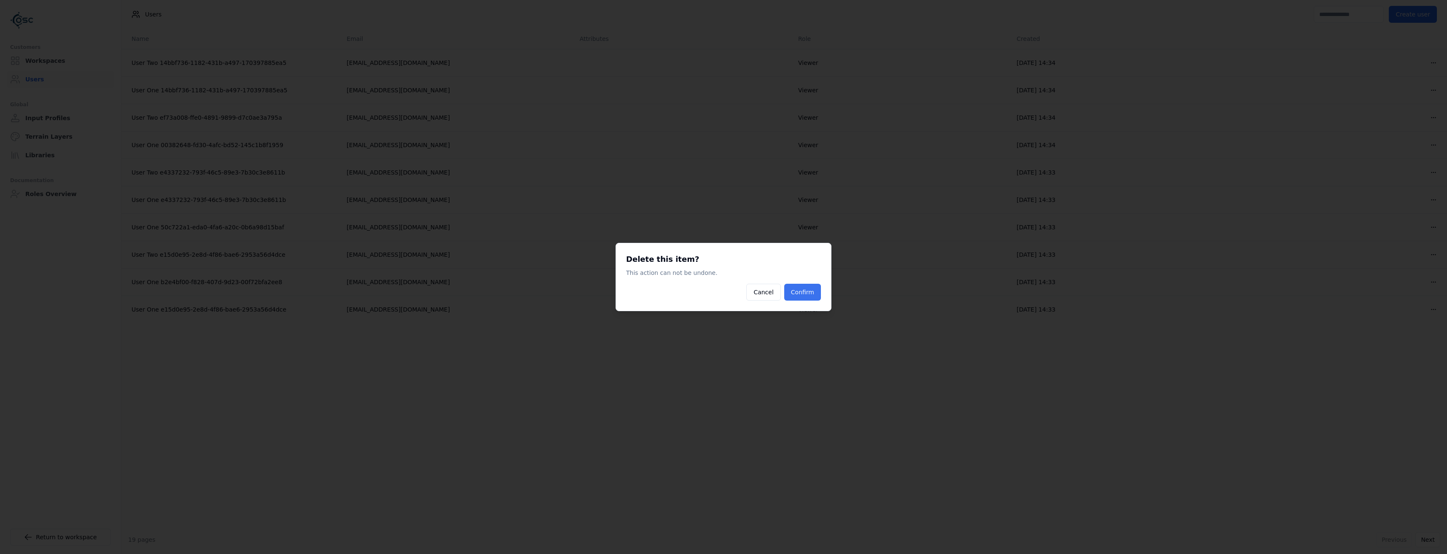
click at [806, 295] on button "Confirm" at bounding box center [802, 292] width 37 height 17
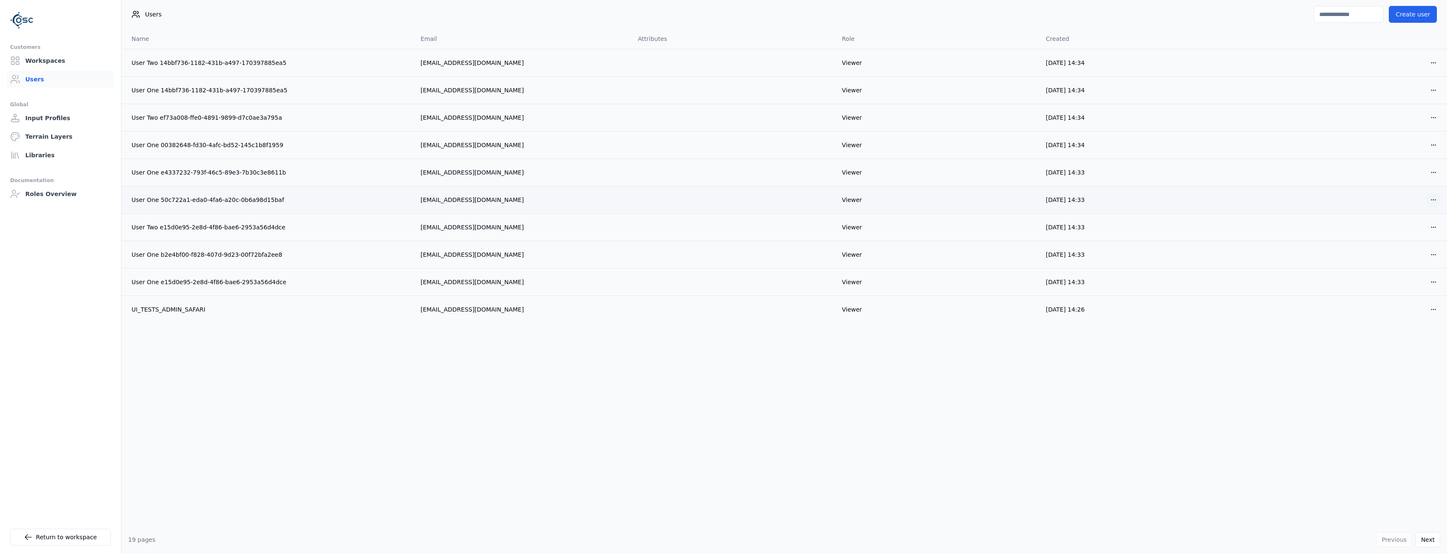
click at [1437, 198] on html "Customers Workspaces Users Global Input Profiles Terrain Layers Libraries Docum…" at bounding box center [723, 277] width 1447 height 554
click at [1406, 232] on div "Delete" at bounding box center [1414, 230] width 50 height 13
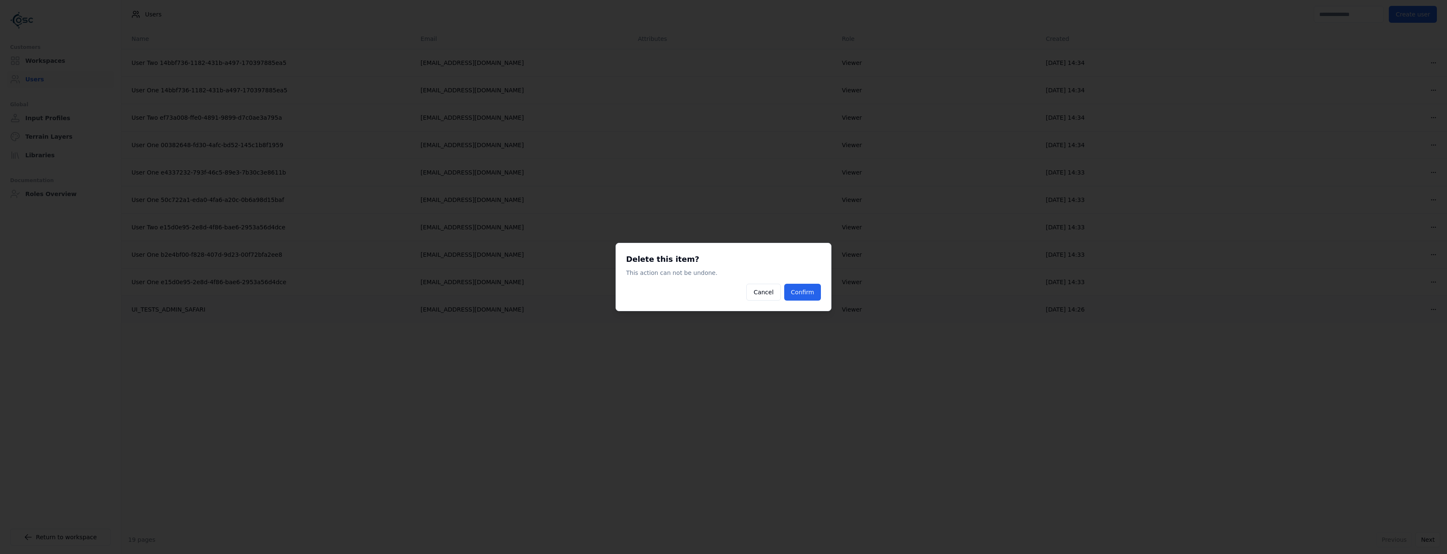
drag, startPoint x: 792, startPoint y: 297, endPoint x: 803, endPoint y: 296, distance: 10.2
click at [792, 297] on button "Confirm" at bounding box center [802, 292] width 37 height 17
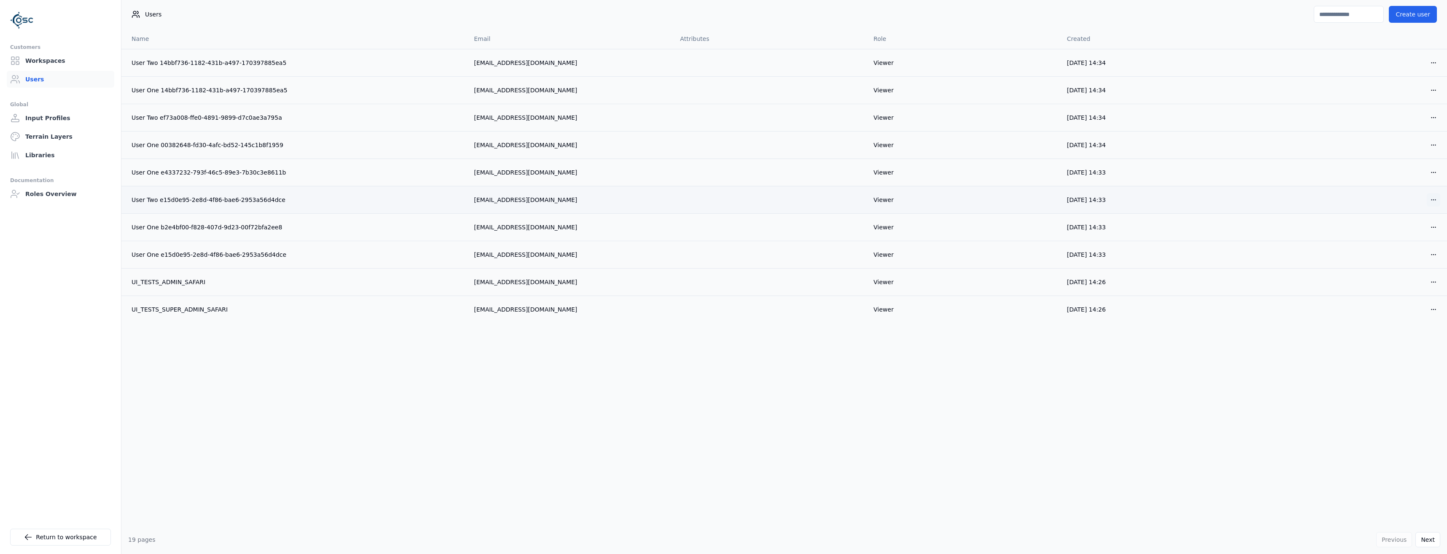
click at [1436, 197] on html "Customers Workspaces Users Global Input Profiles Terrain Layers Libraries Docum…" at bounding box center [723, 277] width 1447 height 554
click at [1394, 232] on div "Delete" at bounding box center [1414, 230] width 50 height 13
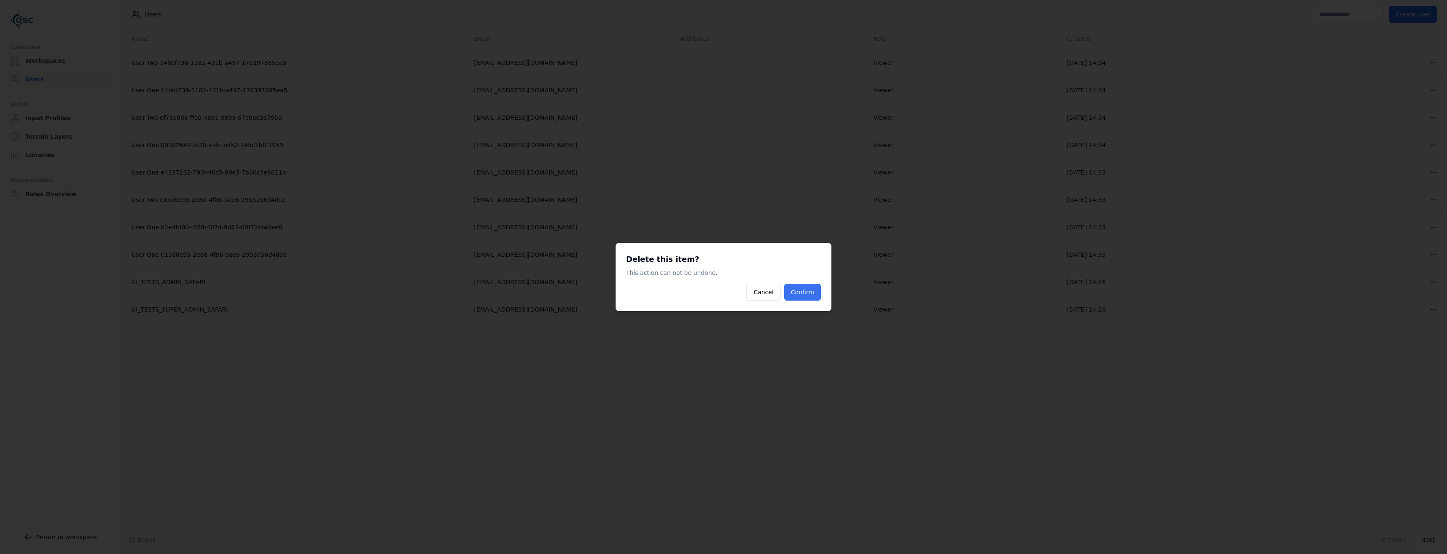
click at [817, 292] on button "Confirm" at bounding box center [802, 292] width 37 height 17
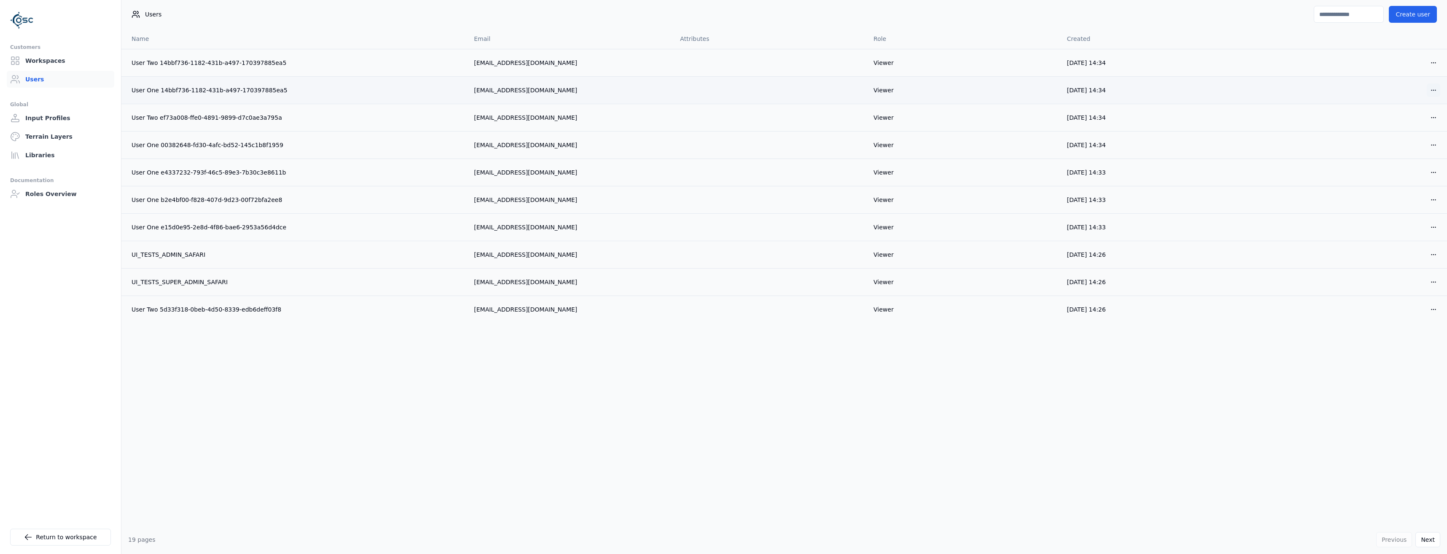
click at [1430, 87] on html "Customers Workspaces Users Global Input Profiles Terrain Layers Libraries Docum…" at bounding box center [723, 277] width 1447 height 554
click at [1394, 123] on div "Delete" at bounding box center [1414, 120] width 50 height 13
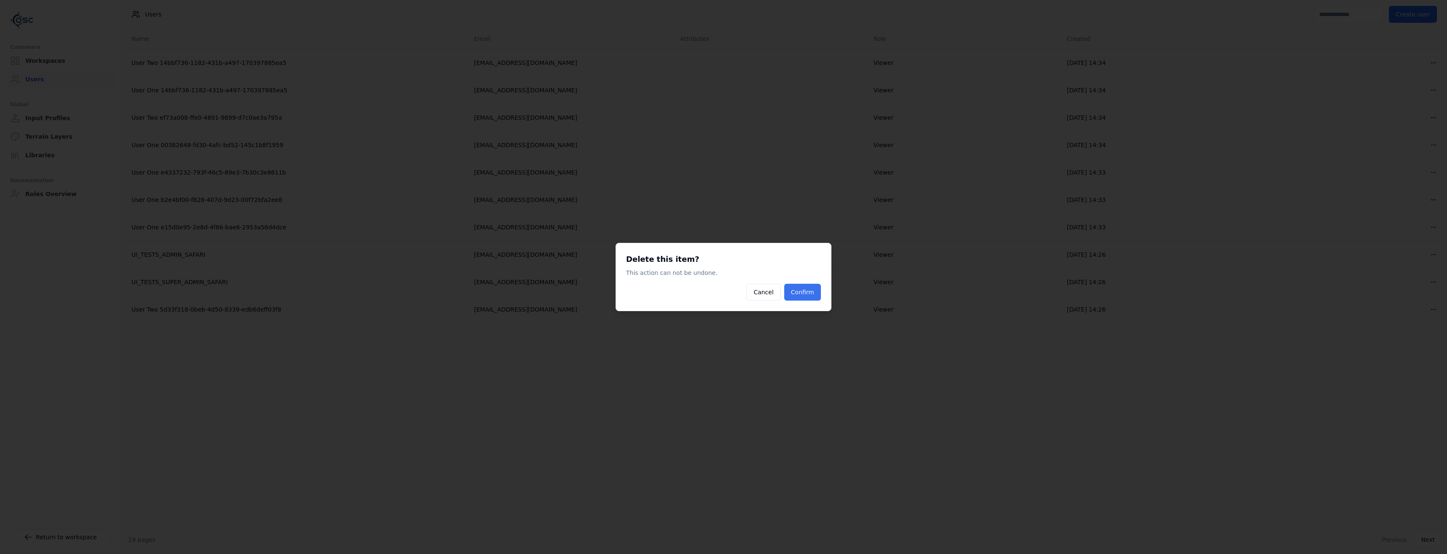
click at [806, 299] on button "Confirm" at bounding box center [802, 292] width 37 height 17
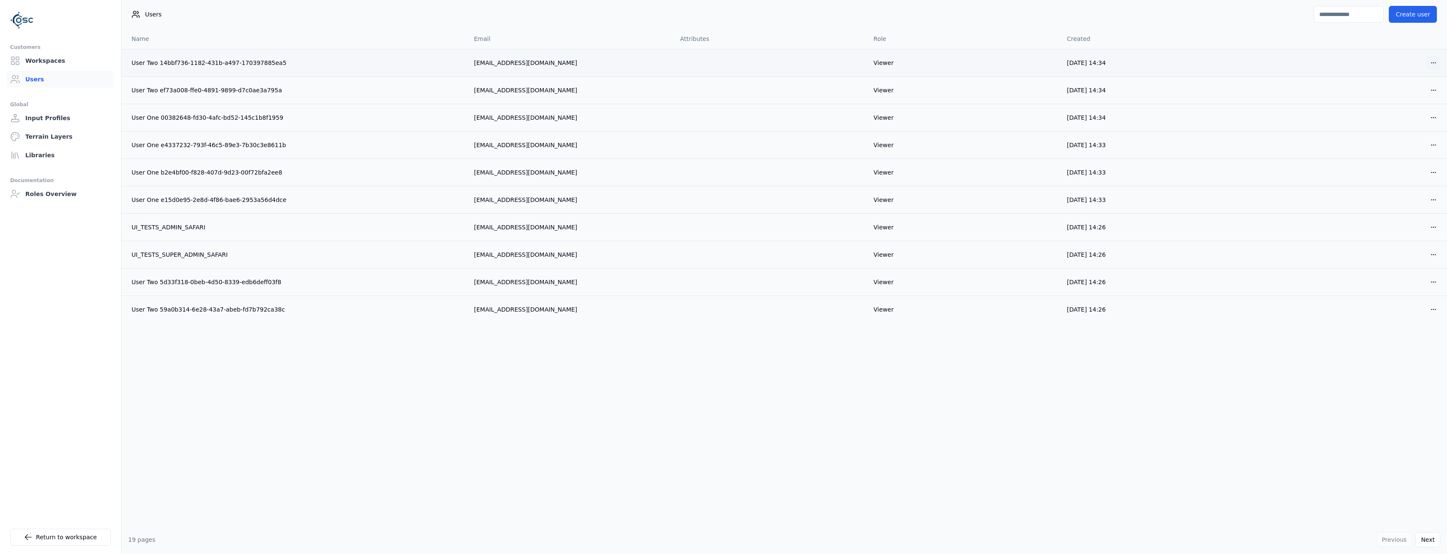
click at [1432, 63] on html "Customers Workspaces Users Global Input Profiles Terrain Layers Libraries Docum…" at bounding box center [723, 277] width 1447 height 554
click at [1415, 95] on div "Delete" at bounding box center [1414, 93] width 50 height 13
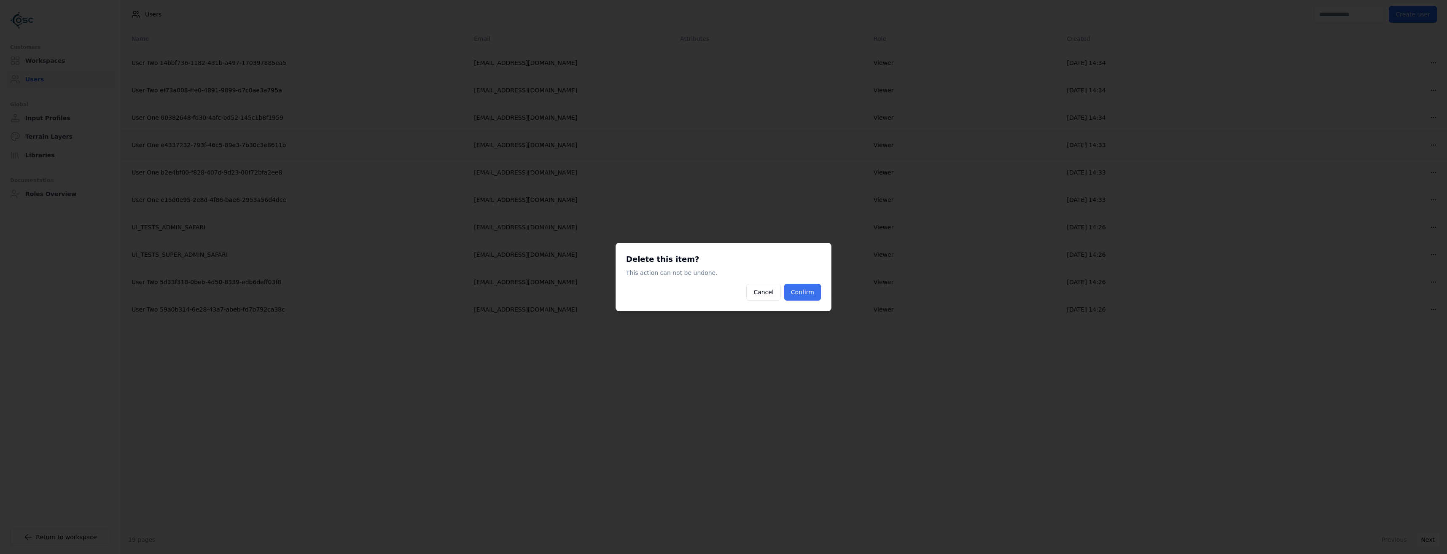
click at [800, 288] on button "Confirm" at bounding box center [802, 292] width 37 height 17
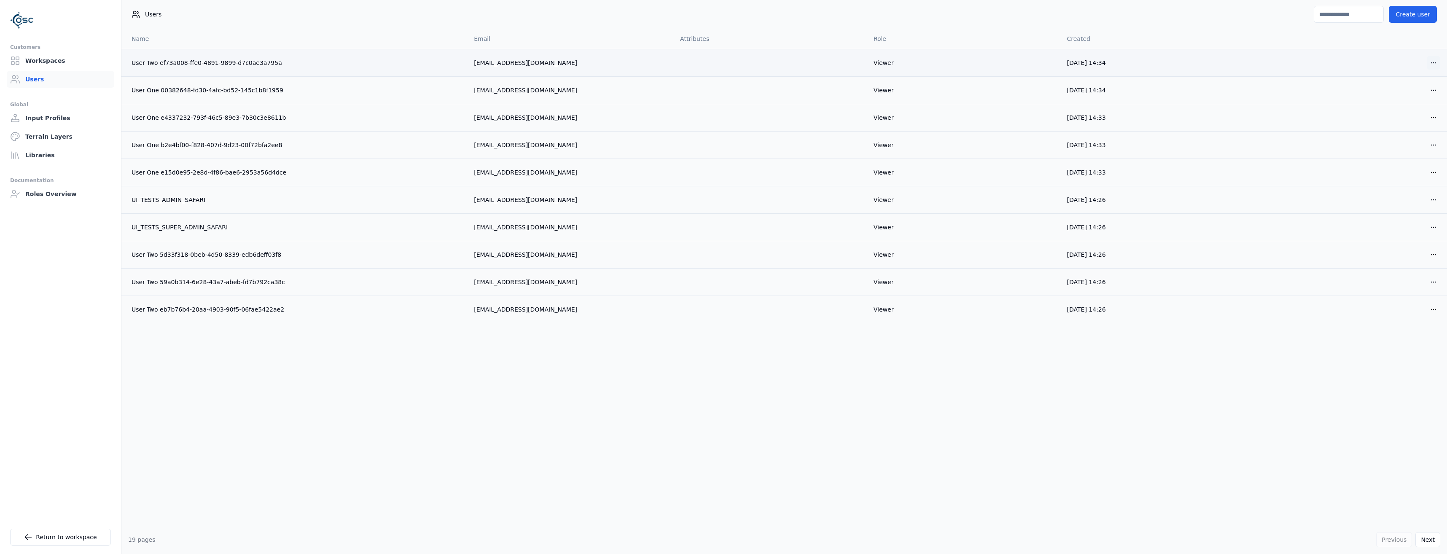
click at [1439, 65] on html "Customers Workspaces Users Global Input Profiles Terrain Layers Libraries Docum…" at bounding box center [723, 277] width 1447 height 554
click at [1411, 93] on div "Delete" at bounding box center [1414, 93] width 50 height 13
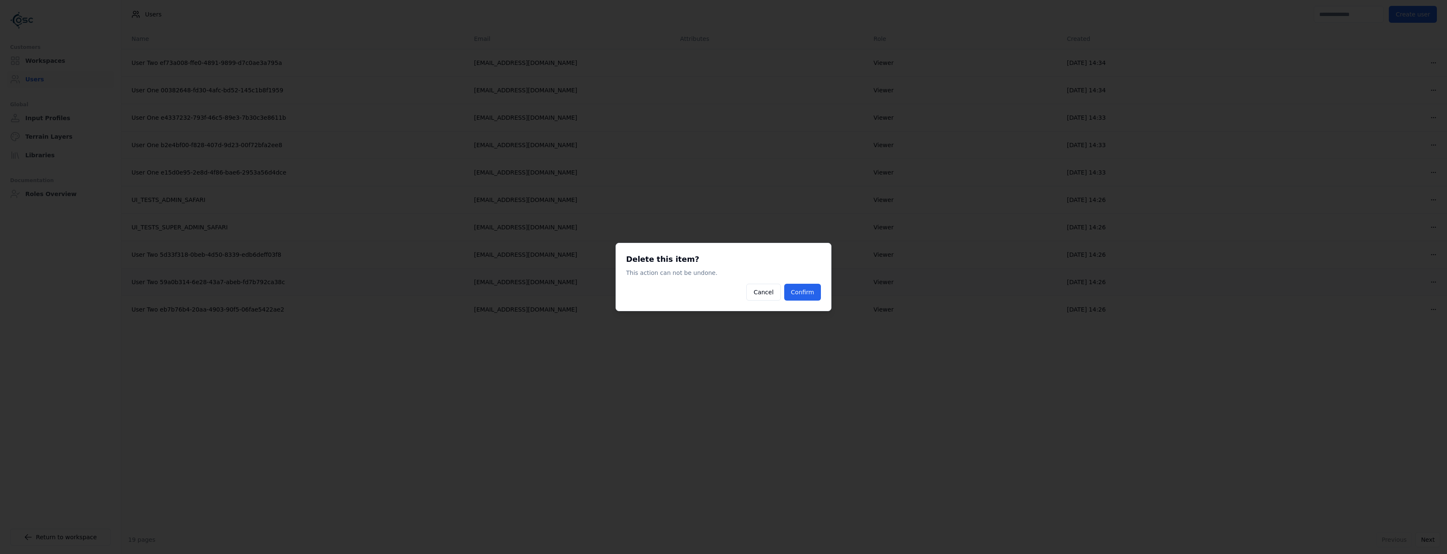
click at [801, 298] on button "Confirm" at bounding box center [802, 292] width 37 height 17
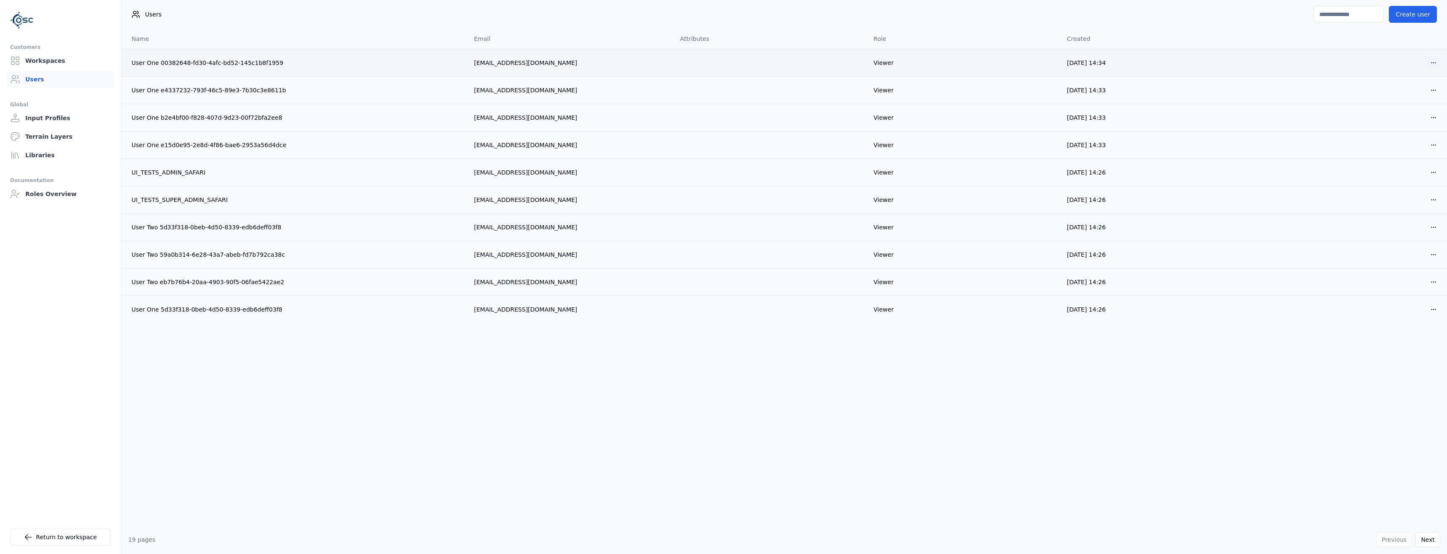
click at [1432, 65] on html "Customers Workspaces Users Global Input Profiles Terrain Layers Libraries Docum…" at bounding box center [723, 277] width 1447 height 554
click at [1411, 96] on div "Delete" at bounding box center [1414, 93] width 50 height 13
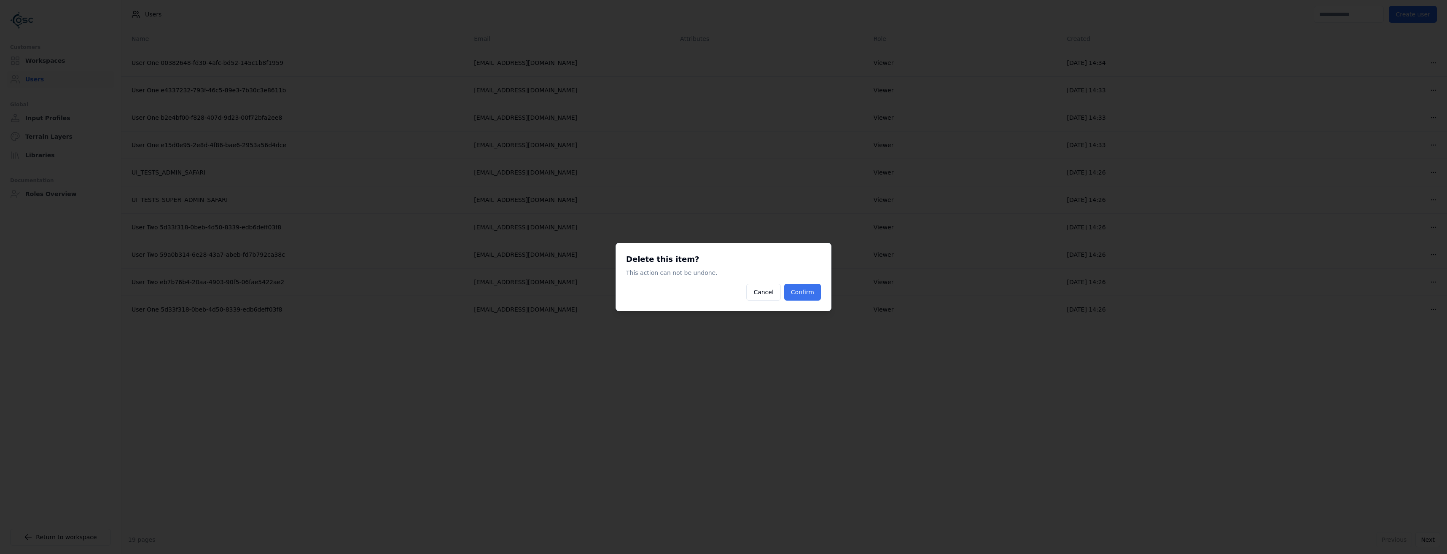
click at [811, 294] on button "Confirm" at bounding box center [802, 292] width 37 height 17
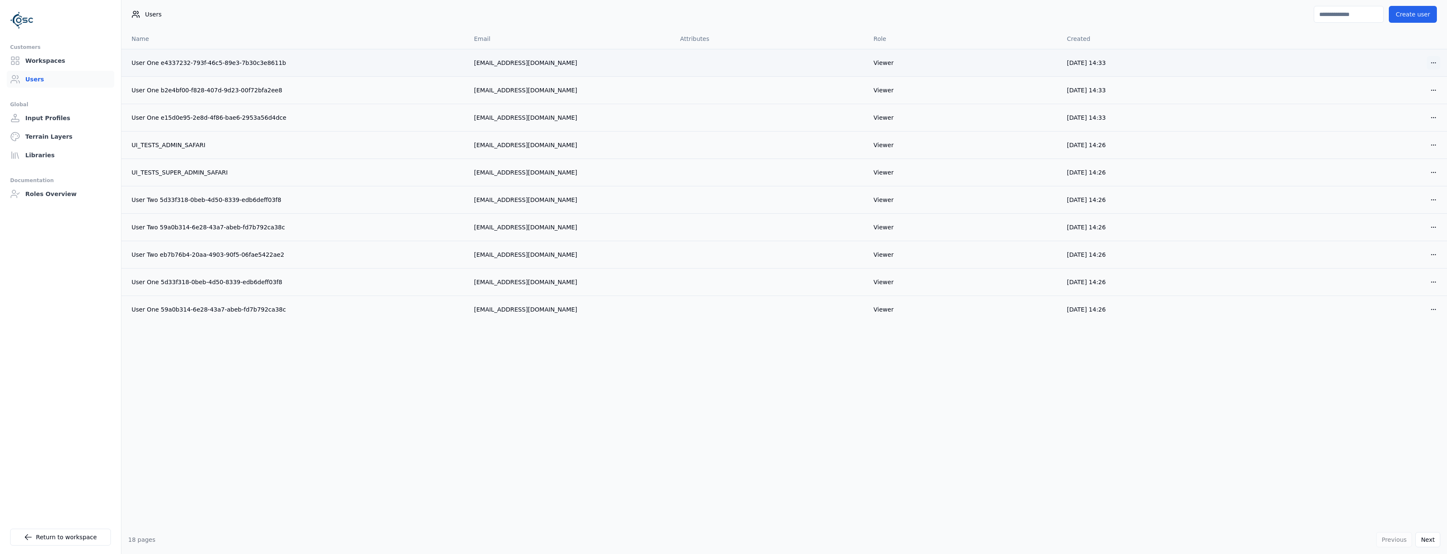
click at [1435, 66] on html "Customers Workspaces Users Global Input Profiles Terrain Layers Libraries Docum…" at bounding box center [723, 277] width 1447 height 554
click at [1408, 98] on div "Delete" at bounding box center [1414, 93] width 50 height 13
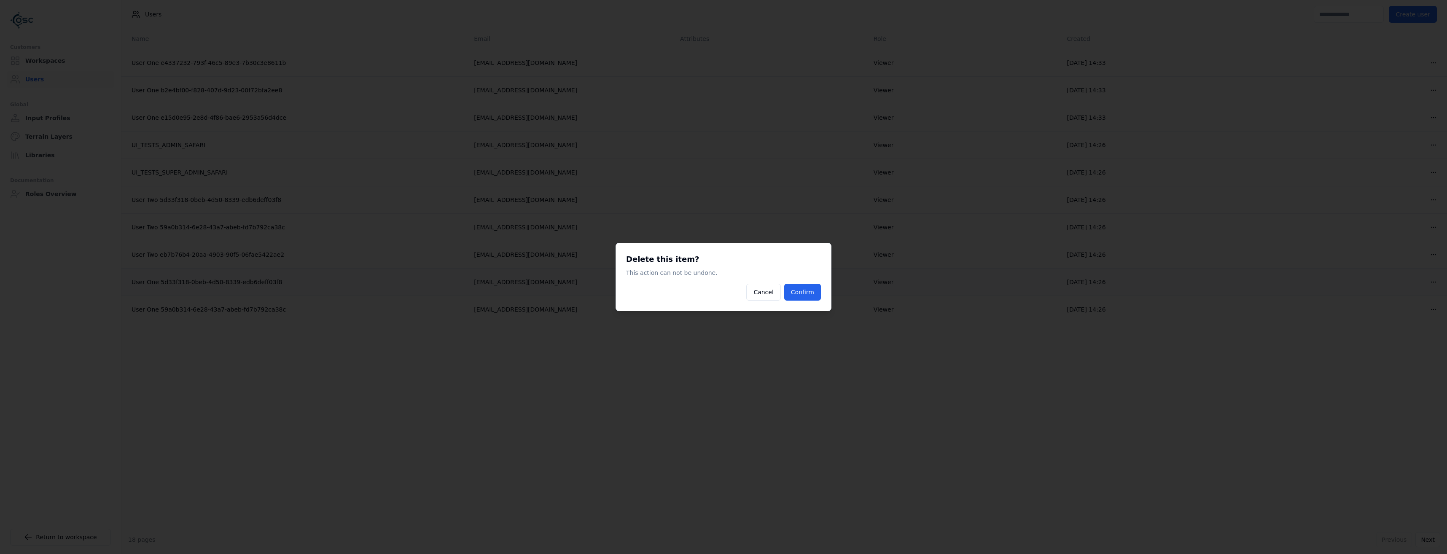
click at [812, 286] on button "Confirm" at bounding box center [802, 292] width 37 height 17
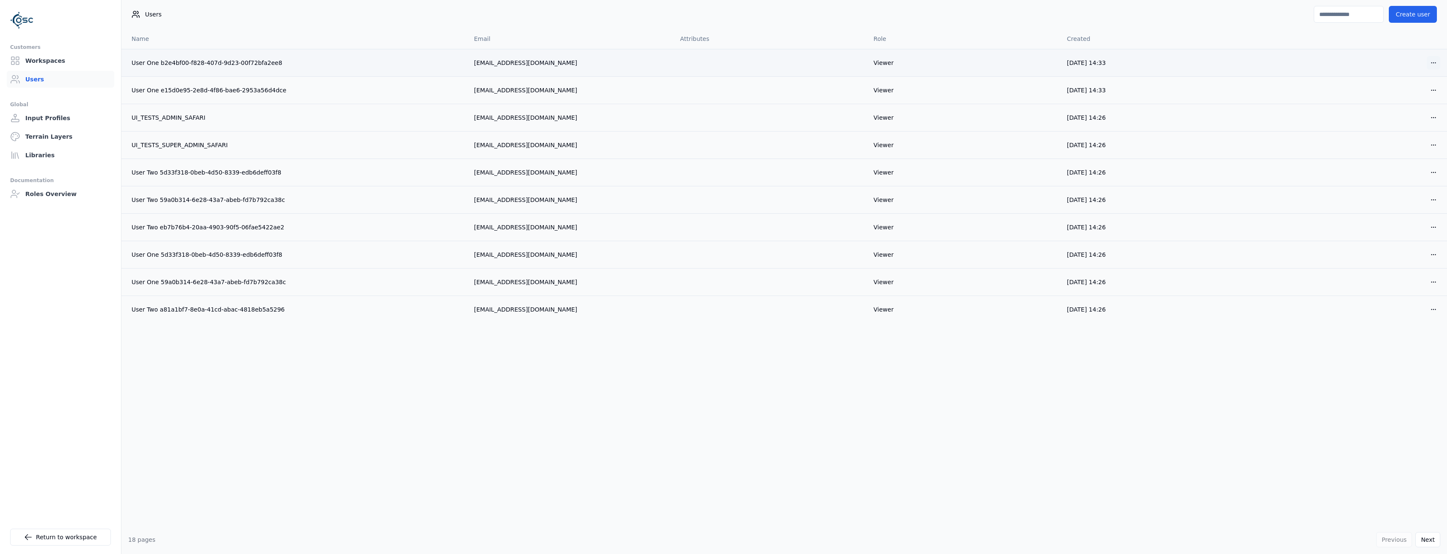
click at [1436, 58] on html "Customers Workspaces Users Global Input Profiles Terrain Layers Libraries Docum…" at bounding box center [723, 277] width 1447 height 554
click at [1408, 98] on div "Delete" at bounding box center [1414, 93] width 50 height 13
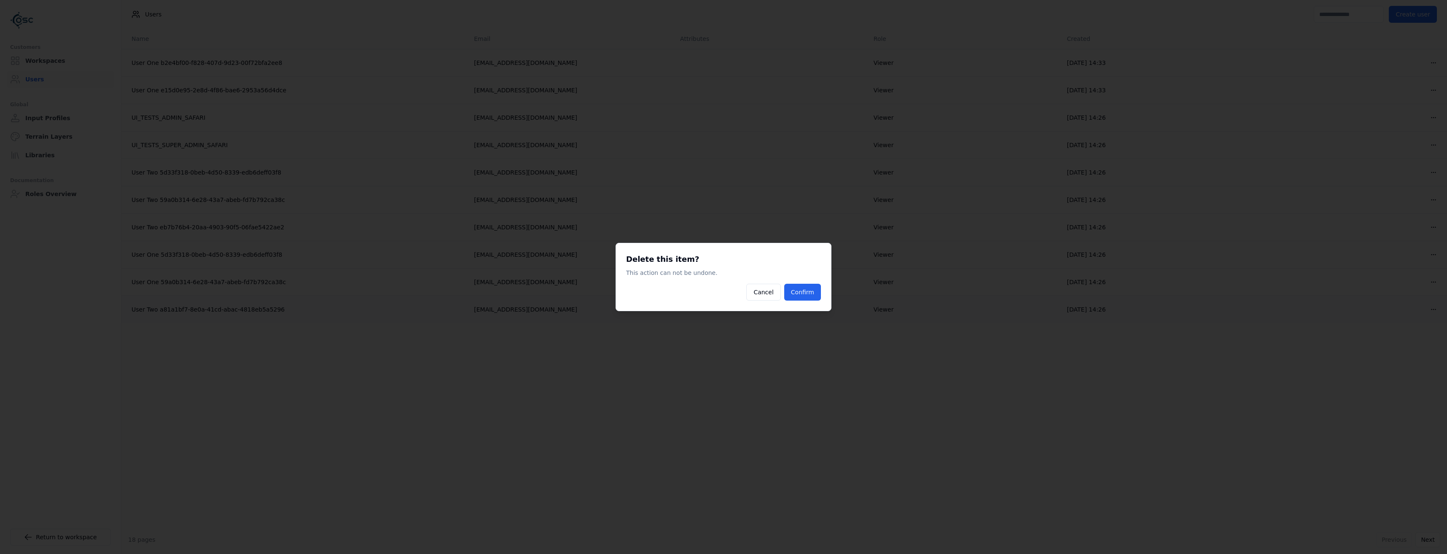
click at [797, 299] on button "Confirm" at bounding box center [802, 292] width 37 height 17
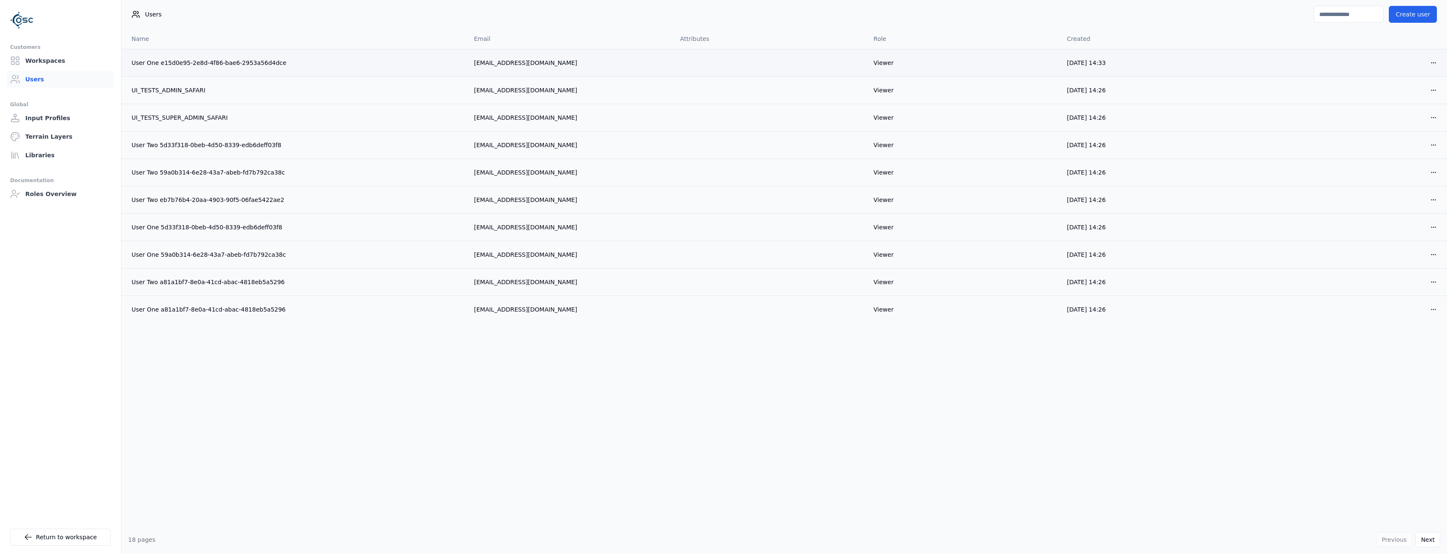
click at [1441, 65] on td "Open menu" at bounding box center [1351, 62] width 194 height 27
click at [1433, 65] on html "Customers Workspaces Users Global Input Profiles Terrain Layers Libraries Docum…" at bounding box center [723, 277] width 1447 height 554
click at [1414, 100] on div "Delete" at bounding box center [1414, 93] width 50 height 13
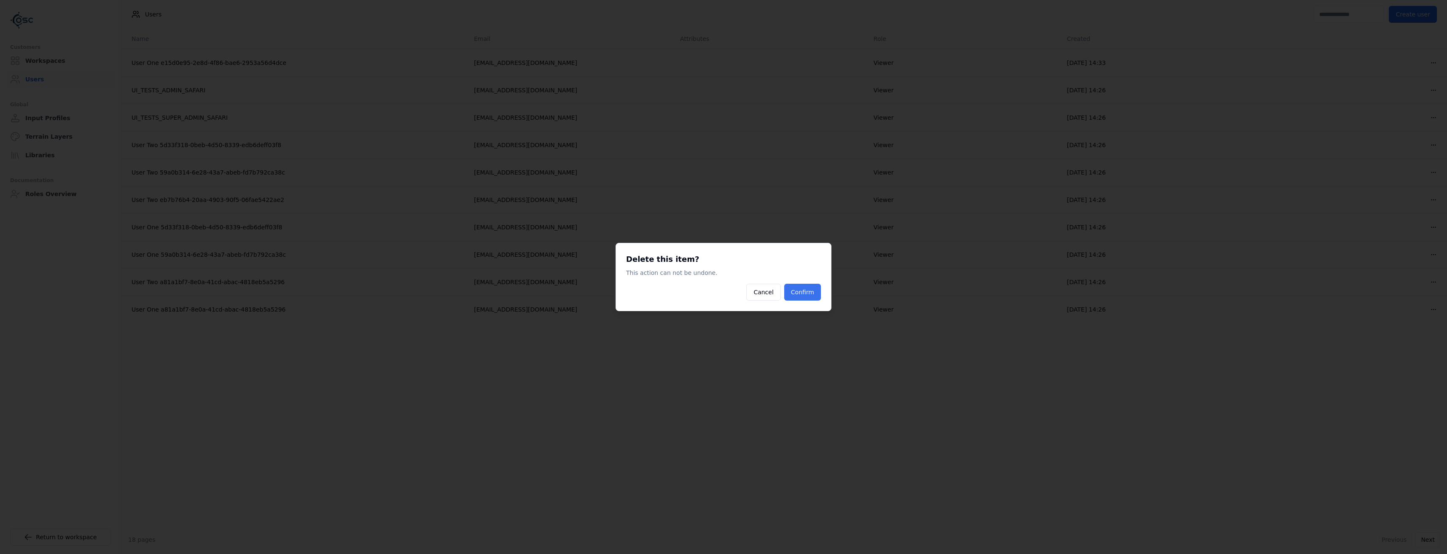
click at [808, 296] on button "Confirm" at bounding box center [802, 292] width 37 height 17
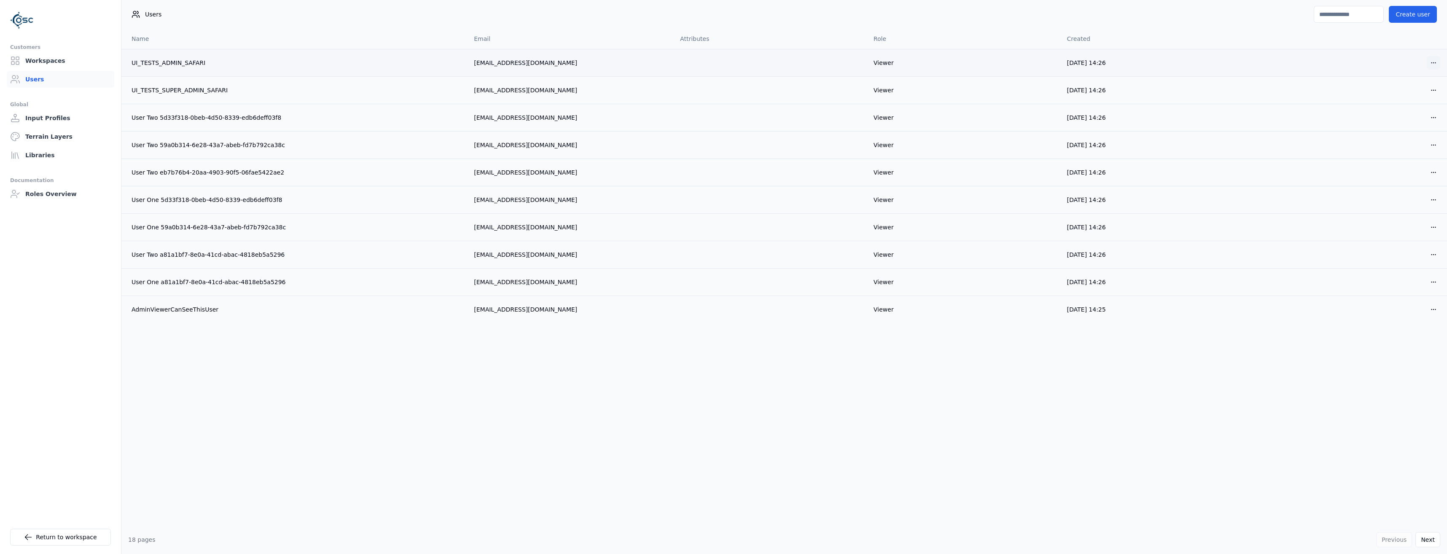
click at [1433, 66] on html "Customers Workspaces Users Global Input Profiles Terrain Layers Libraries Docum…" at bounding box center [723, 277] width 1447 height 554
click at [1406, 98] on div "Delete" at bounding box center [1414, 93] width 50 height 13
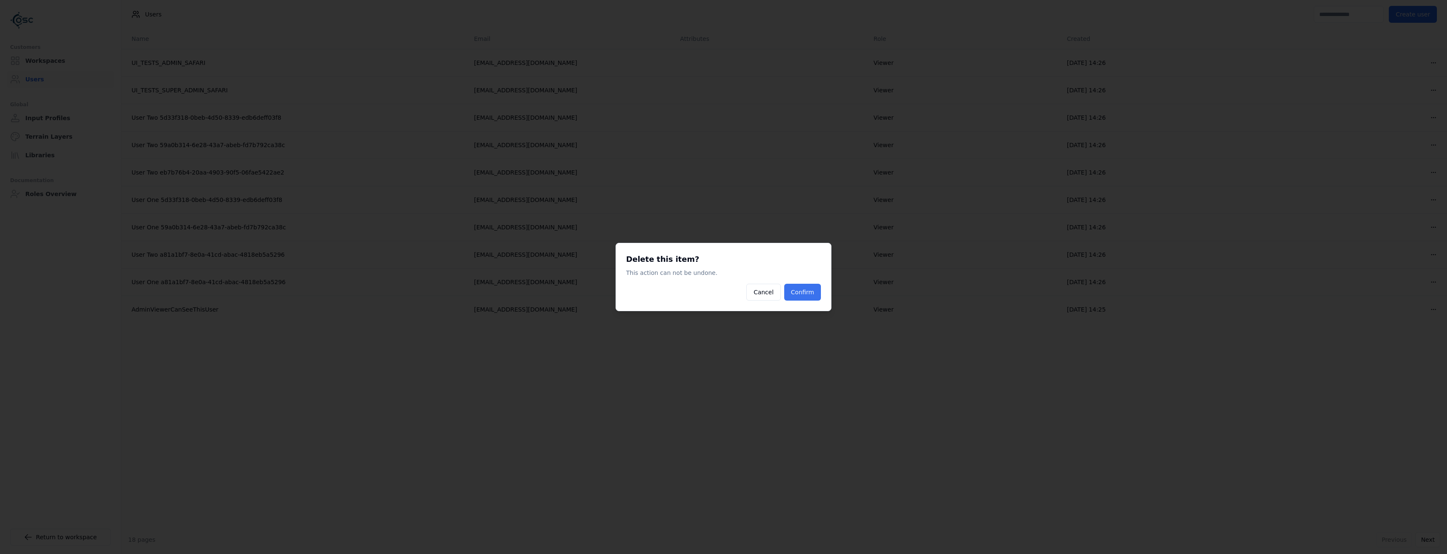
click at [805, 295] on button "Confirm" at bounding box center [802, 292] width 37 height 17
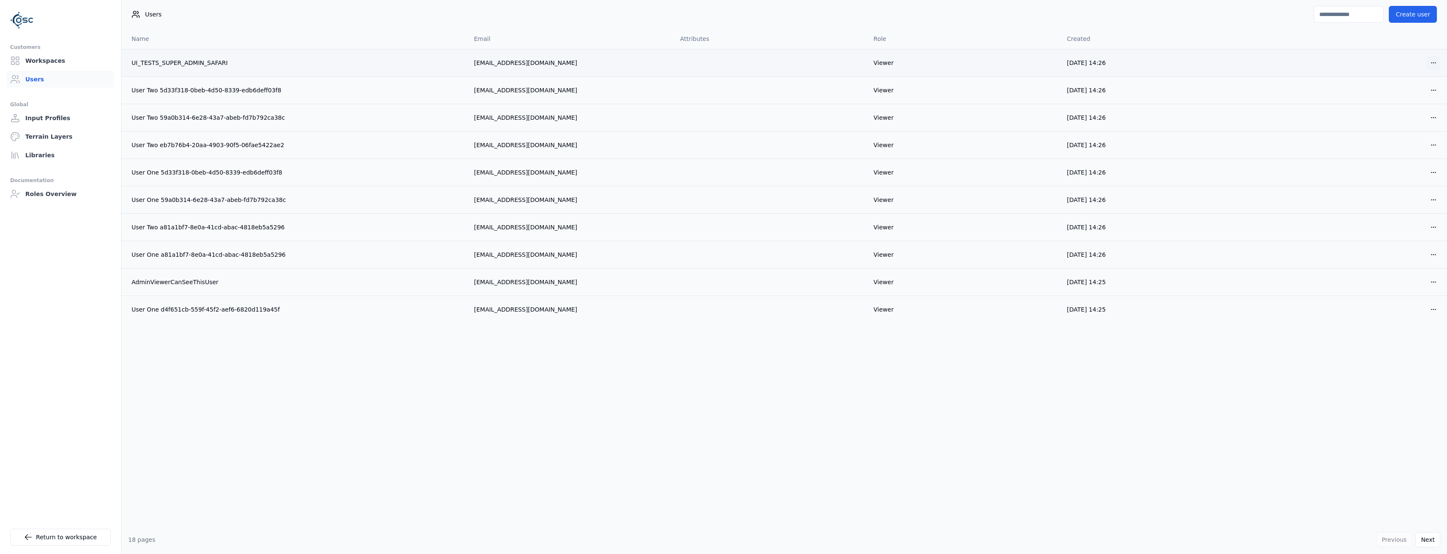
click at [1427, 64] on html "Customers Workspaces Users Global Input Profiles Terrain Layers Libraries Docum…" at bounding box center [723, 277] width 1447 height 554
click at [1414, 89] on div "Delete" at bounding box center [1414, 93] width 50 height 13
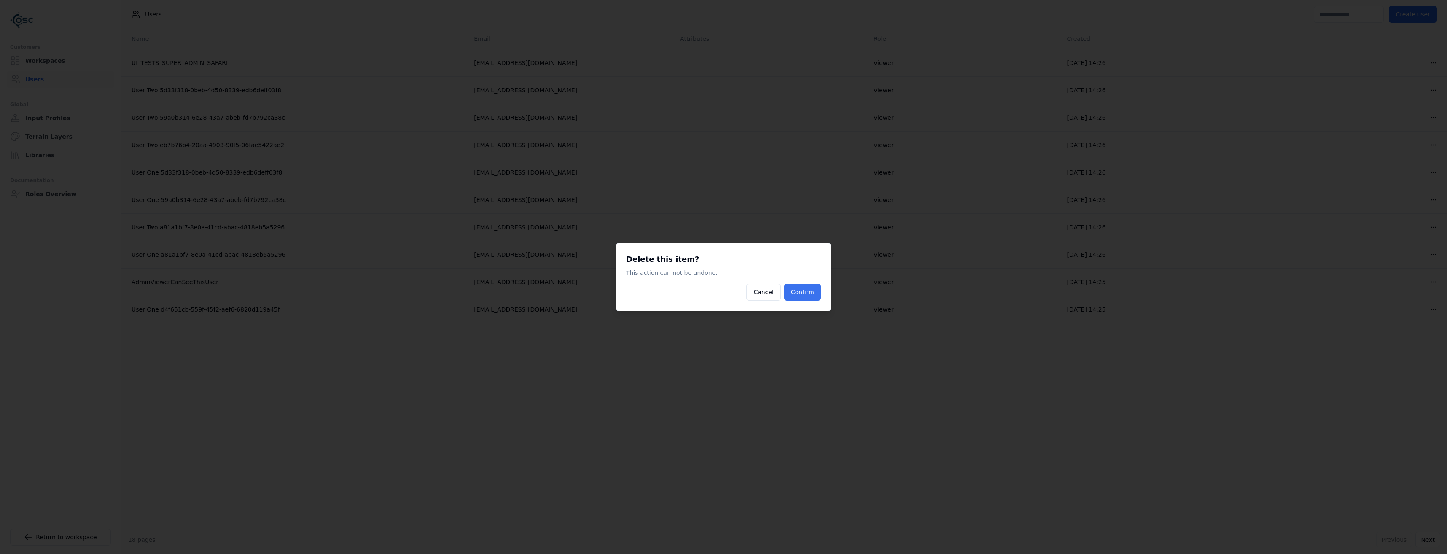
click at [811, 291] on button "Confirm" at bounding box center [802, 292] width 37 height 17
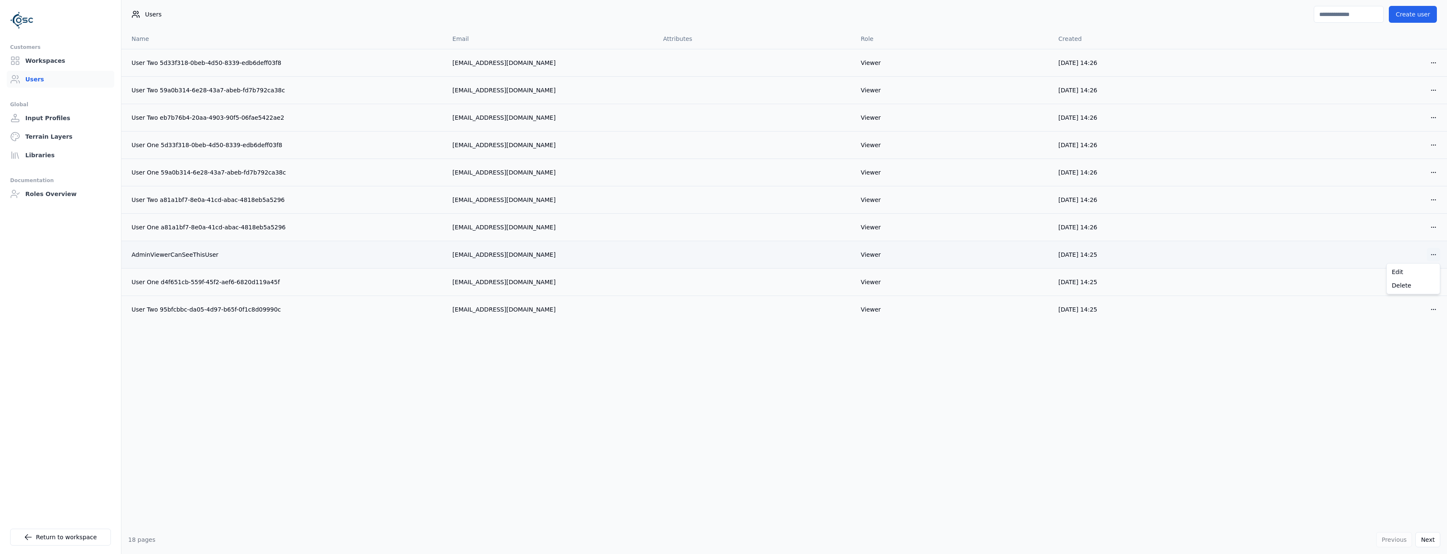
click at [1436, 254] on html "Customers Workspaces Users Global Input Profiles Terrain Layers Libraries Docum…" at bounding box center [723, 277] width 1447 height 554
click at [1402, 289] on div "Delete" at bounding box center [1414, 285] width 50 height 13
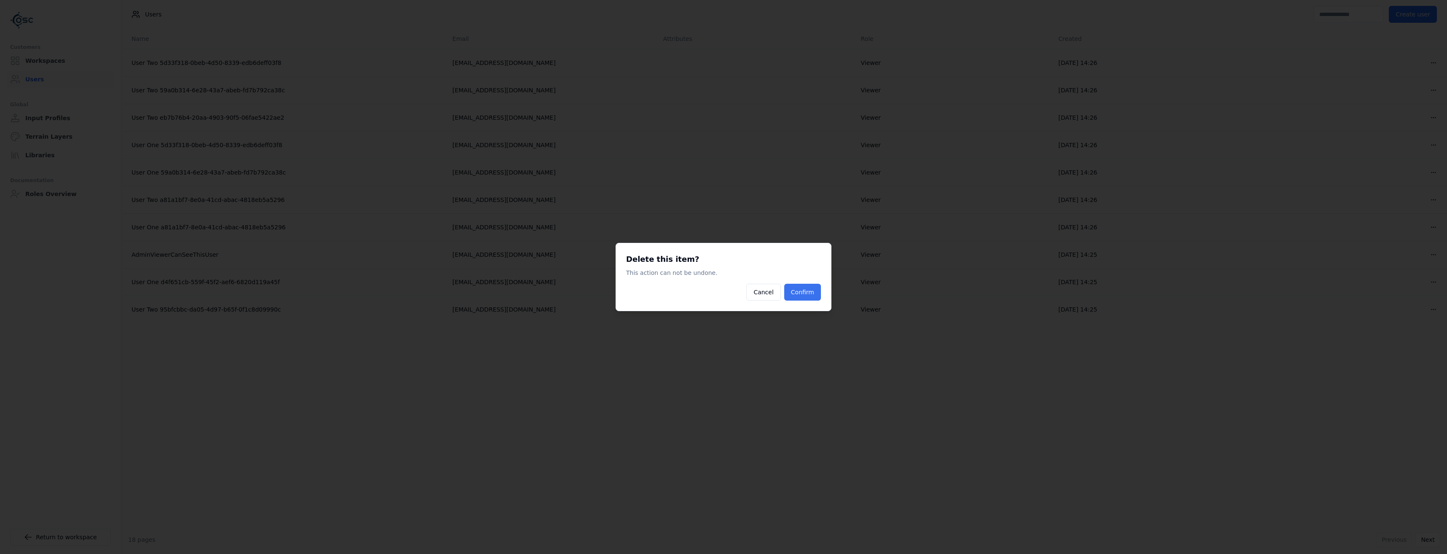
click at [803, 292] on button "Confirm" at bounding box center [802, 292] width 37 height 17
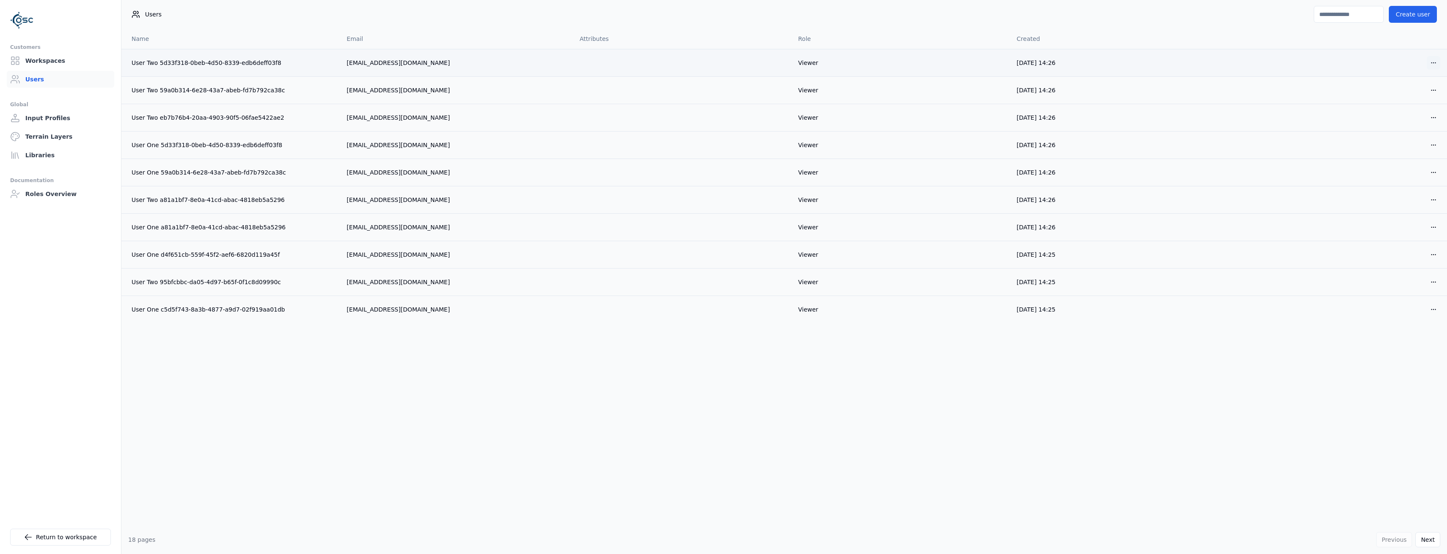
click at [1436, 58] on html "Customers Workspaces Users Global Input Profiles Terrain Layers Libraries Docum…" at bounding box center [723, 277] width 1447 height 554
click at [1393, 98] on div "Delete" at bounding box center [1414, 93] width 50 height 13
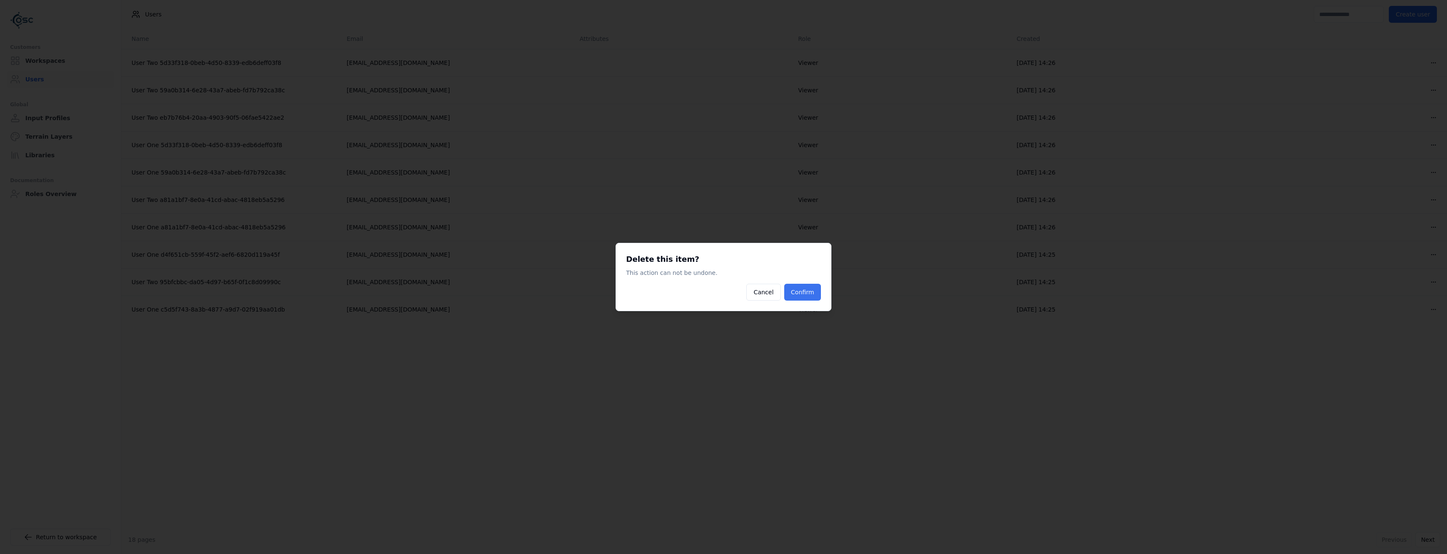
click at [800, 294] on button "Confirm" at bounding box center [802, 292] width 37 height 17
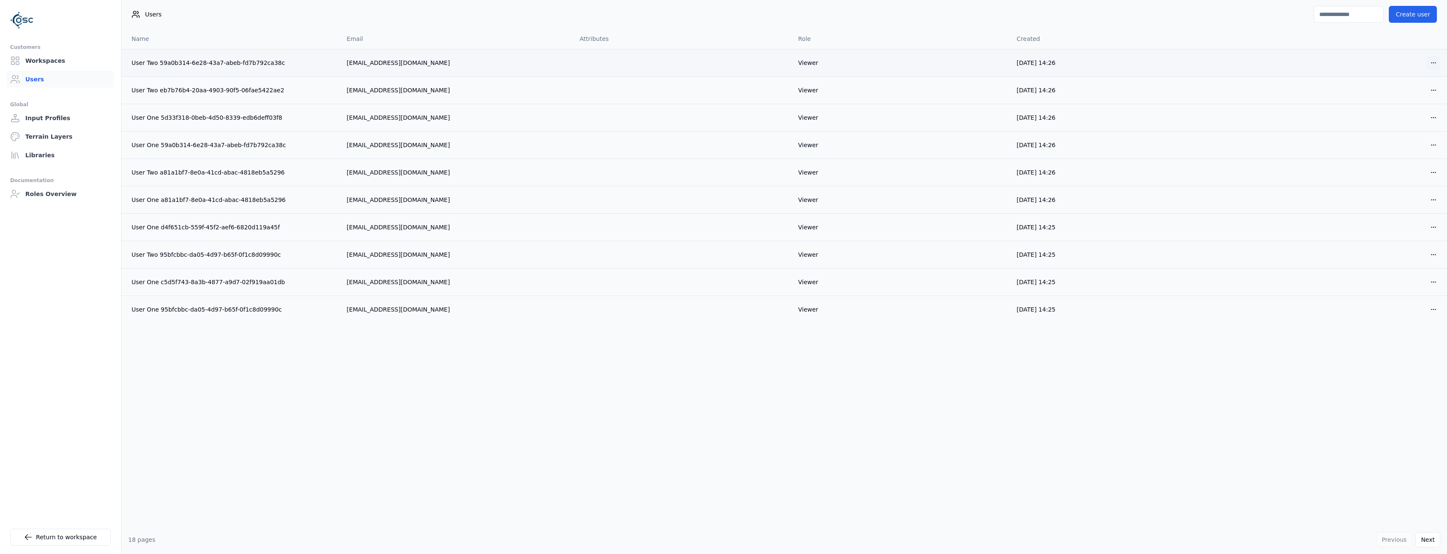
click at [1434, 62] on html "Customers Workspaces Users Global Input Profiles Terrain Layers Libraries Docum…" at bounding box center [723, 277] width 1447 height 554
click at [1407, 97] on div "Delete" at bounding box center [1414, 93] width 50 height 13
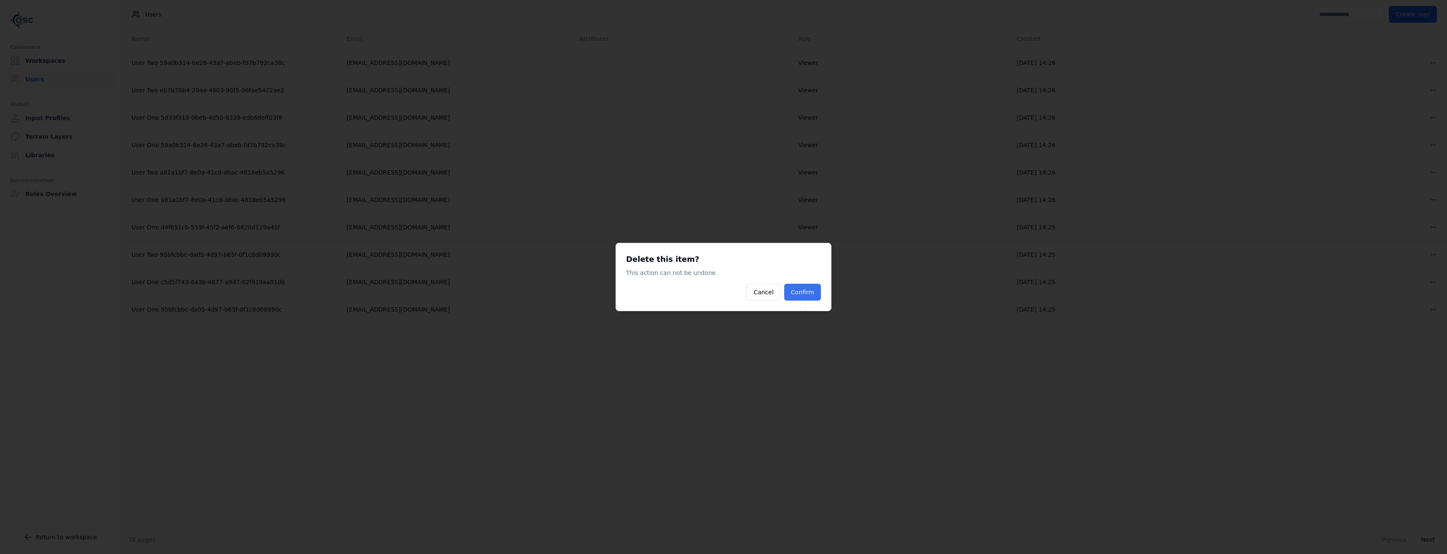
click at [808, 294] on button "Confirm" at bounding box center [802, 292] width 37 height 17
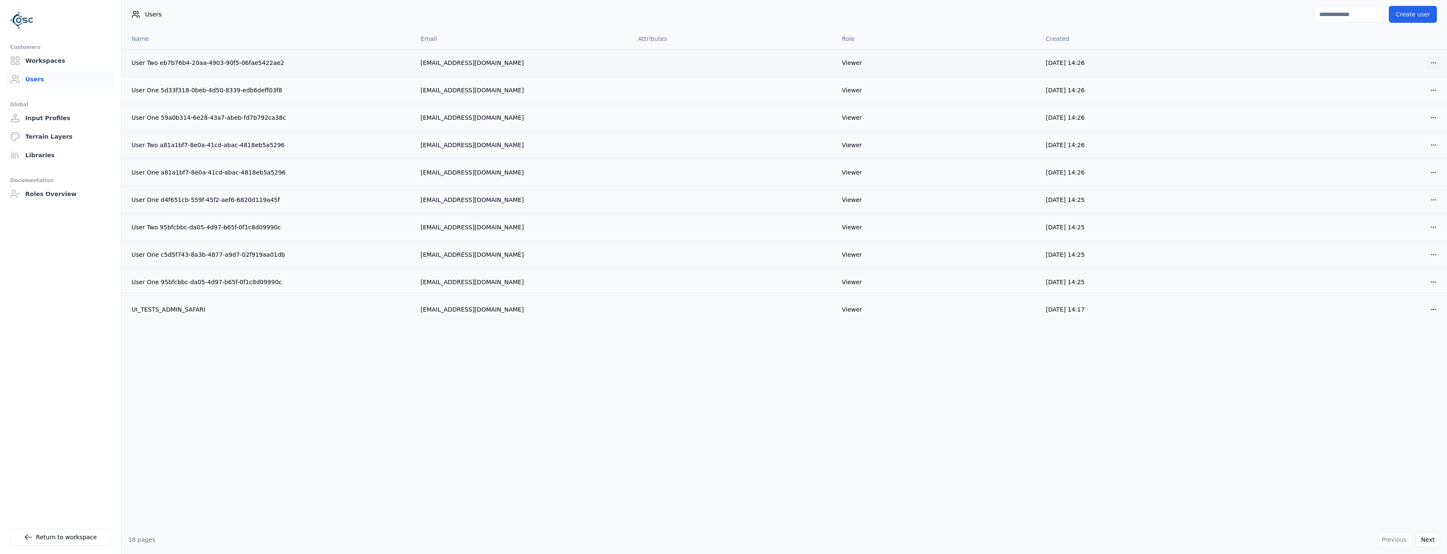
click at [1435, 61] on html "Customers Workspaces Users Global Input Profiles Terrain Layers Libraries Docum…" at bounding box center [723, 277] width 1447 height 554
click at [1409, 96] on div "Delete" at bounding box center [1414, 93] width 50 height 13
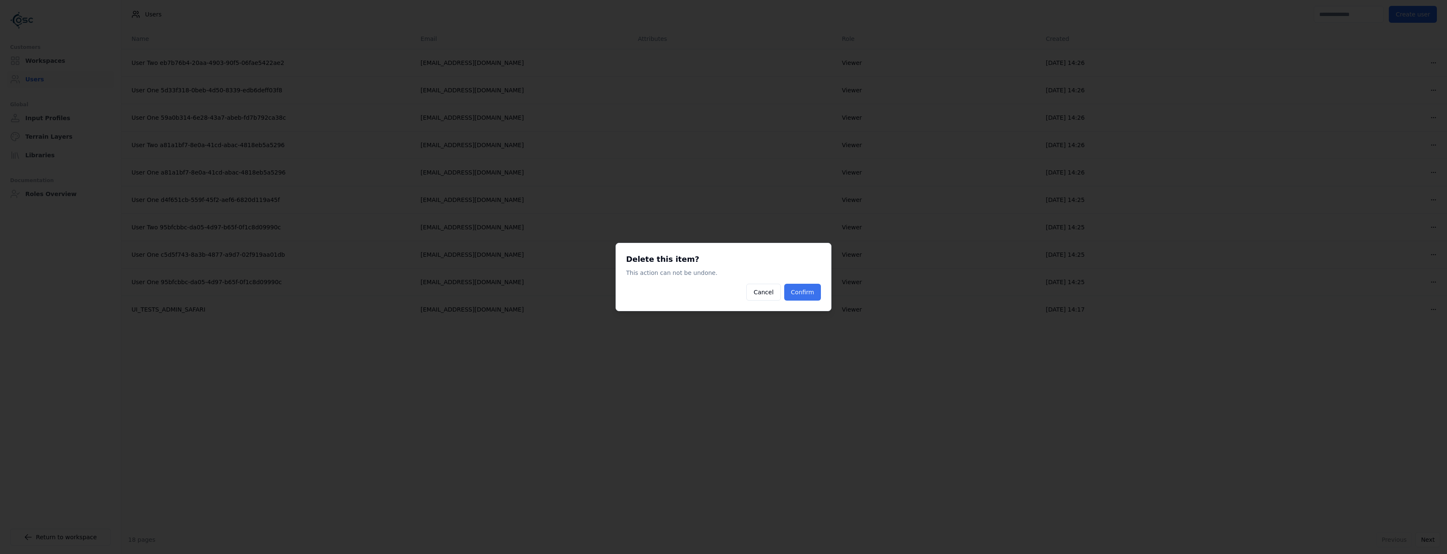
click at [797, 294] on button "Confirm" at bounding box center [802, 292] width 37 height 17
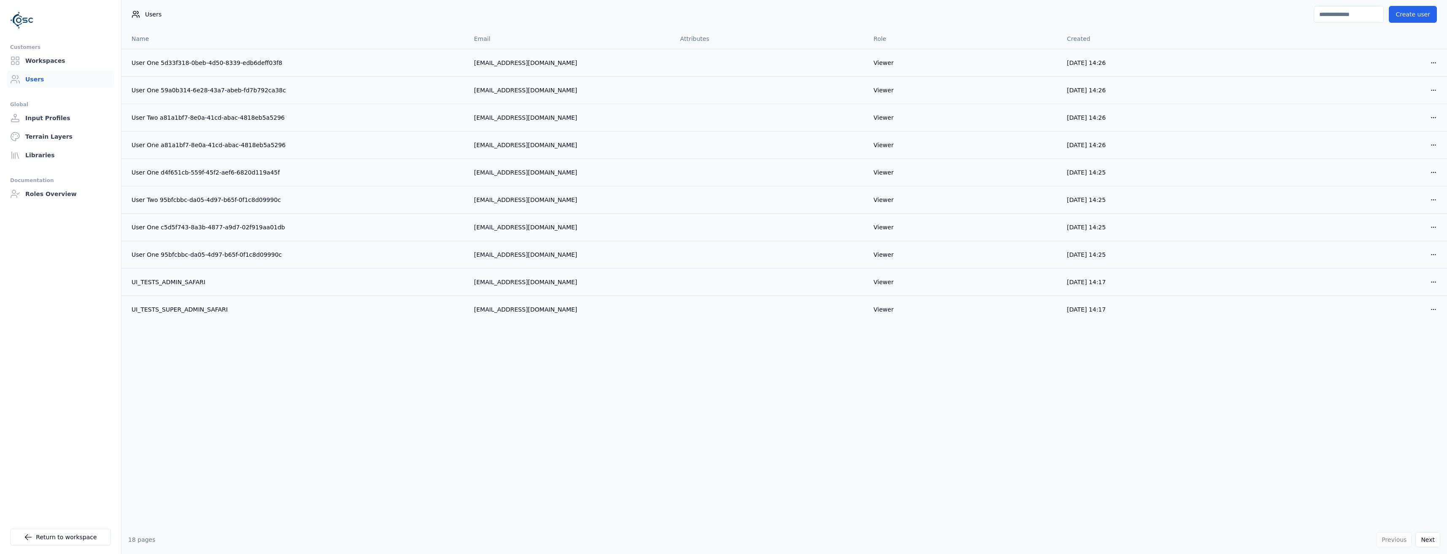
click at [1434, 67] on html "Customers Workspaces Users Global Input Profiles Terrain Layers Libraries Docum…" at bounding box center [723, 277] width 1447 height 554
click at [1401, 98] on div "Delete" at bounding box center [1414, 93] width 50 height 13
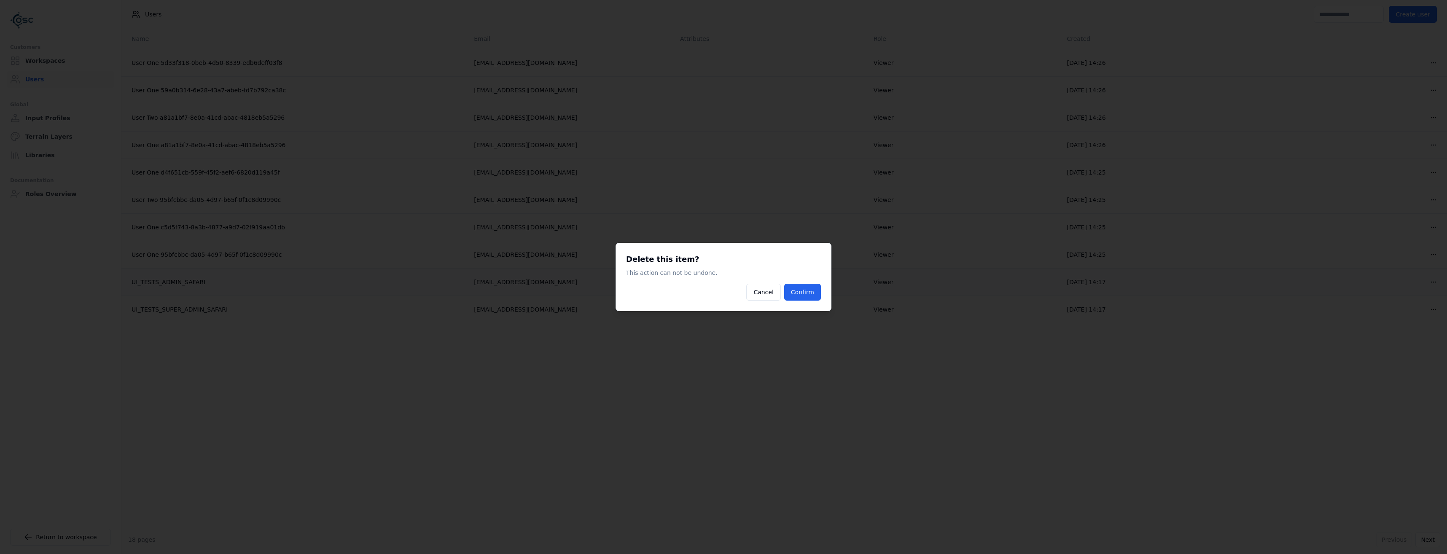
click at [812, 294] on button "Confirm" at bounding box center [802, 292] width 37 height 17
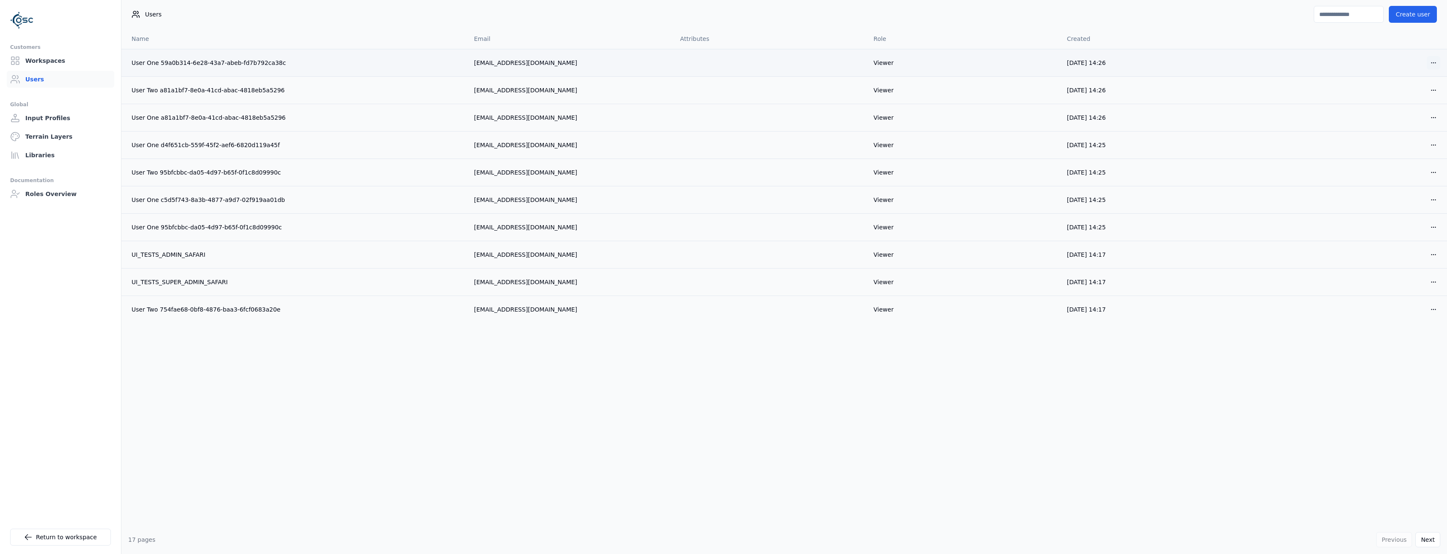
click at [1433, 59] on html "Customers Workspaces Users Global Input Profiles Terrain Layers Libraries Docum…" at bounding box center [723, 277] width 1447 height 554
click at [1409, 94] on div "Delete" at bounding box center [1414, 93] width 50 height 13
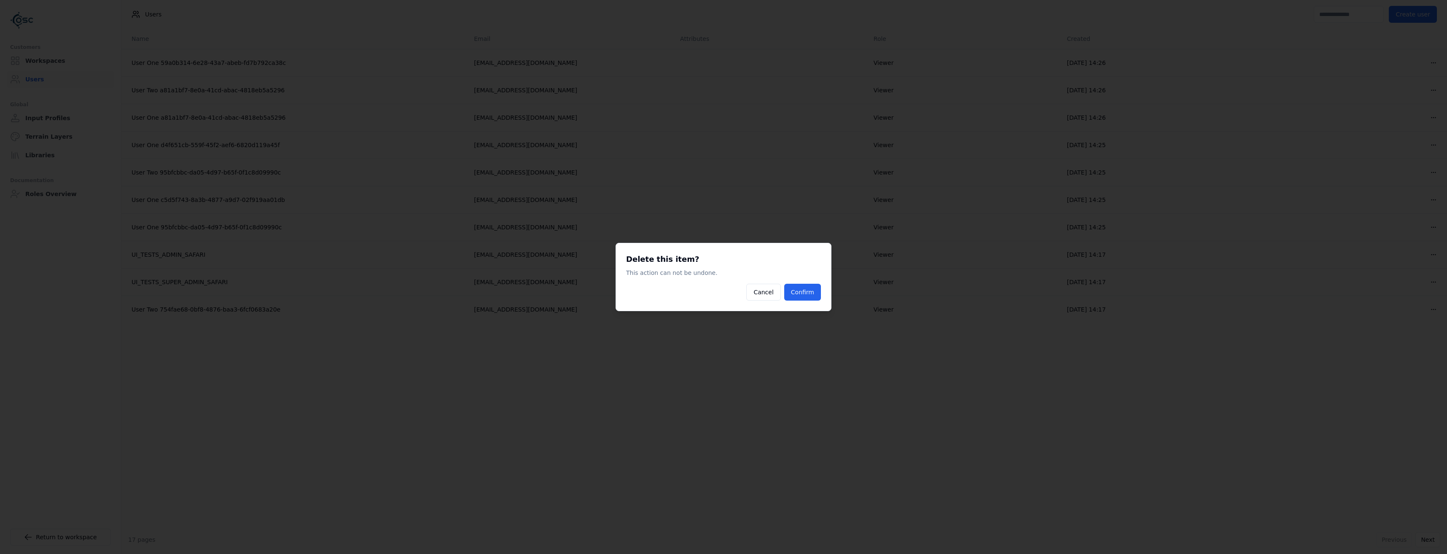
click at [824, 291] on div "Delete this item? This action can not be undone. Cancel Confirm" at bounding box center [724, 277] width 216 height 68
drag, startPoint x: 801, startPoint y: 296, endPoint x: 852, endPoint y: 289, distance: 51.4
click at [800, 296] on button "Confirm" at bounding box center [802, 292] width 37 height 17
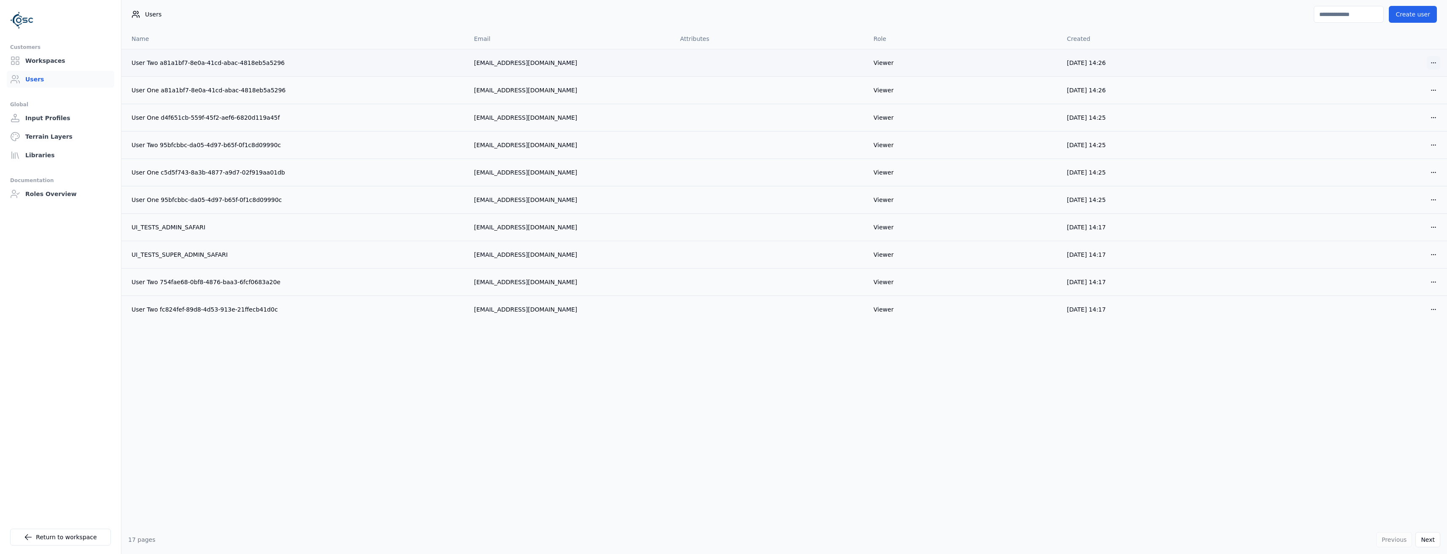
click at [1429, 67] on html "Customers Workspaces Users Global Input Profiles Terrain Layers Libraries Docum…" at bounding box center [723, 277] width 1447 height 554
click at [1392, 102] on html "Customers Workspaces Users Global Input Profiles Terrain Layers Libraries Docum…" at bounding box center [723, 277] width 1447 height 554
click at [1443, 72] on td "Open menu" at bounding box center [1351, 62] width 194 height 27
click at [1437, 63] on html "Customers Workspaces Users Global Input Profiles Terrain Layers Libraries Docum…" at bounding box center [723, 277] width 1447 height 554
click at [1408, 99] on div "Delete" at bounding box center [1414, 93] width 50 height 13
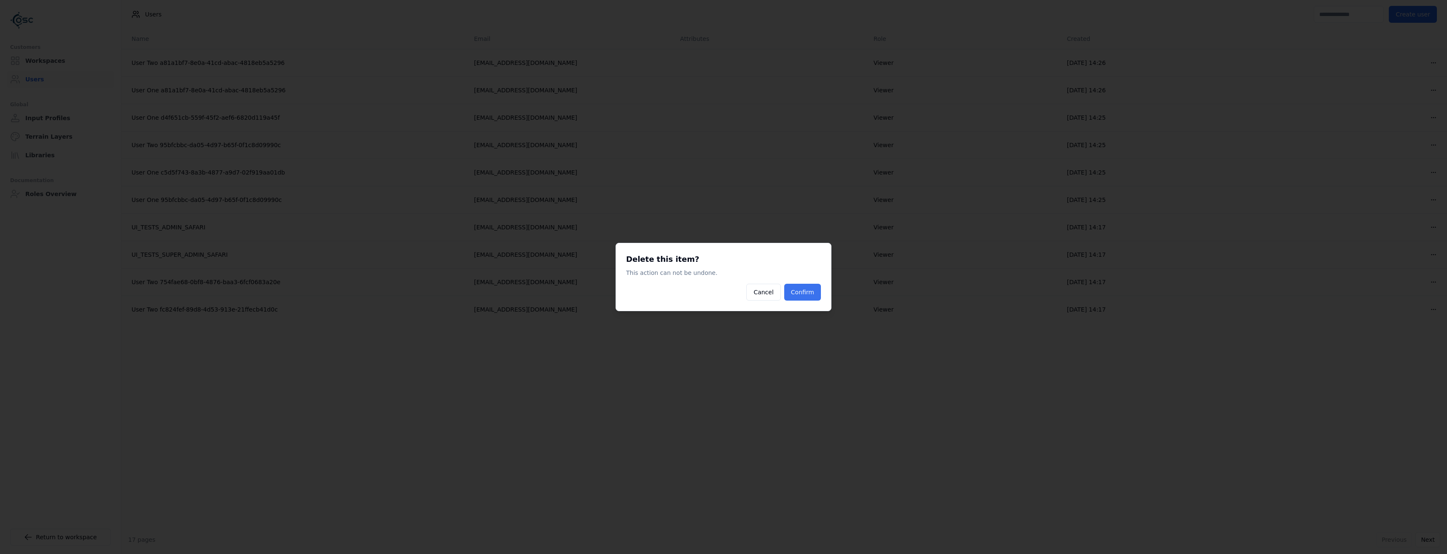
click at [808, 288] on button "Confirm" at bounding box center [802, 292] width 37 height 17
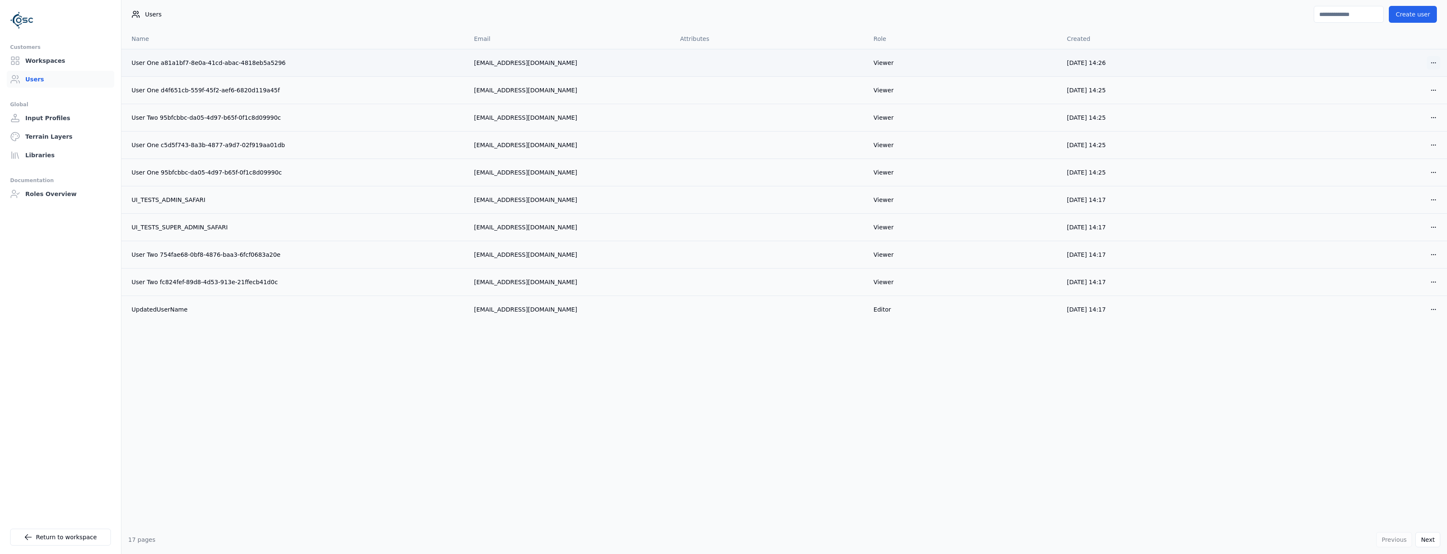
click at [1433, 64] on html "Customers Workspaces Users Global Input Profiles Terrain Layers Libraries Docum…" at bounding box center [723, 277] width 1447 height 554
click at [1409, 95] on div "Delete" at bounding box center [1414, 93] width 50 height 13
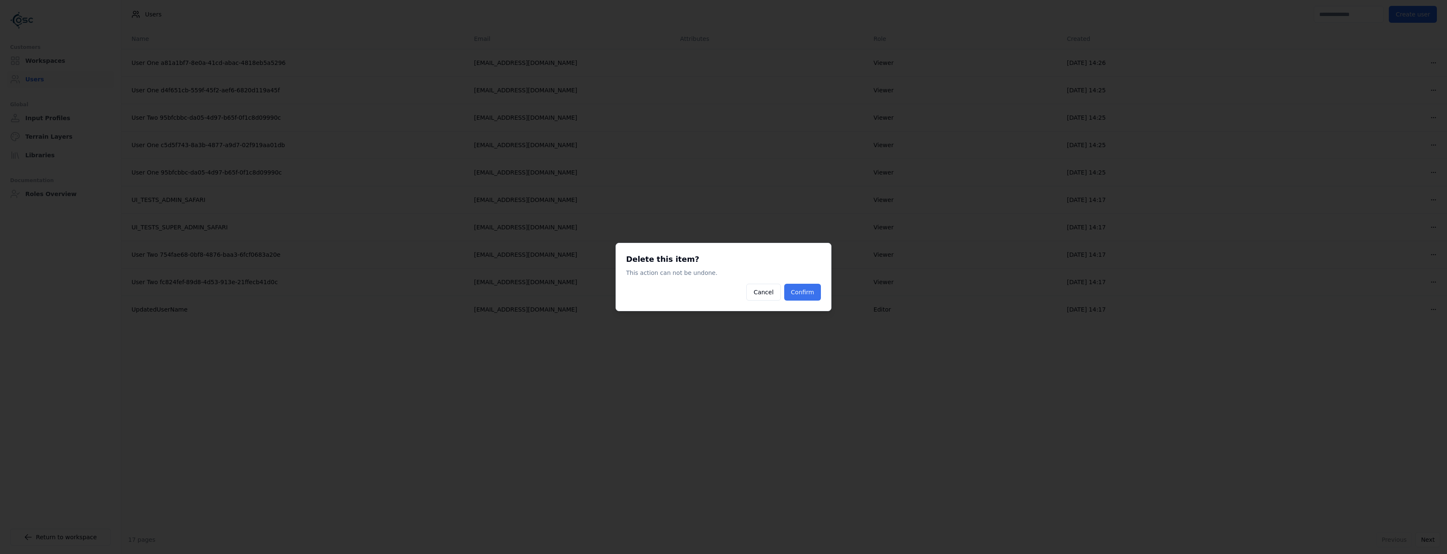
click at [807, 297] on button "Confirm" at bounding box center [802, 292] width 37 height 17
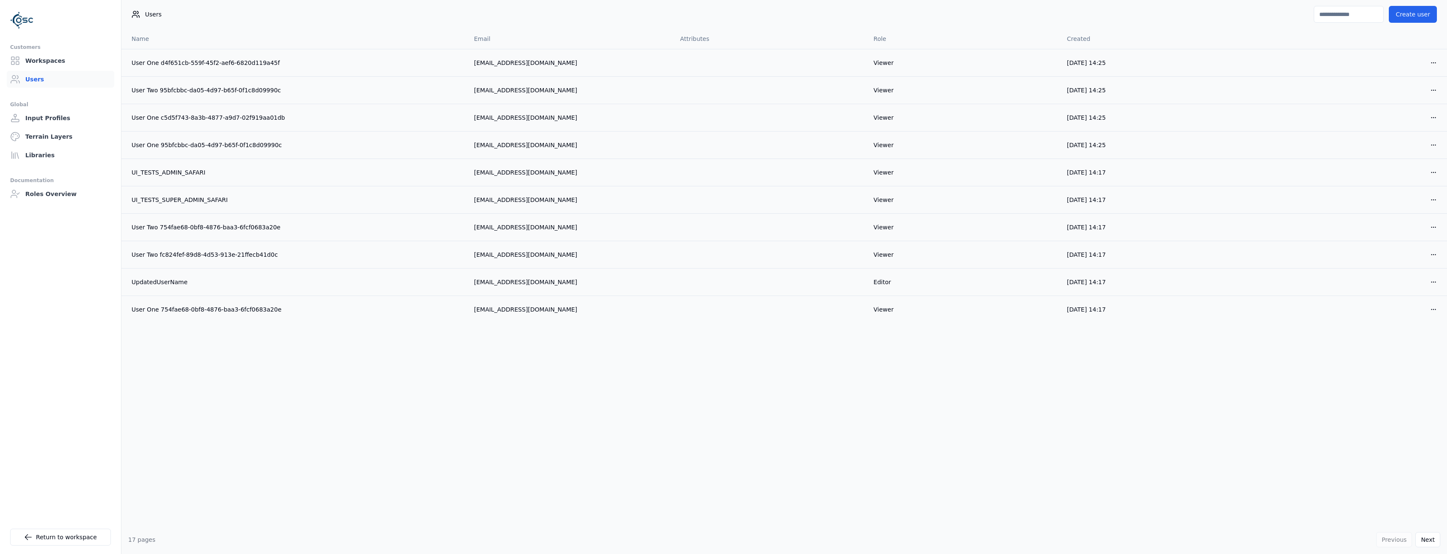
click at [1435, 62] on html "Customers Workspaces Users Global Input Profiles Terrain Layers Libraries Docum…" at bounding box center [723, 277] width 1447 height 554
click at [1401, 94] on div "Delete" at bounding box center [1414, 93] width 50 height 13
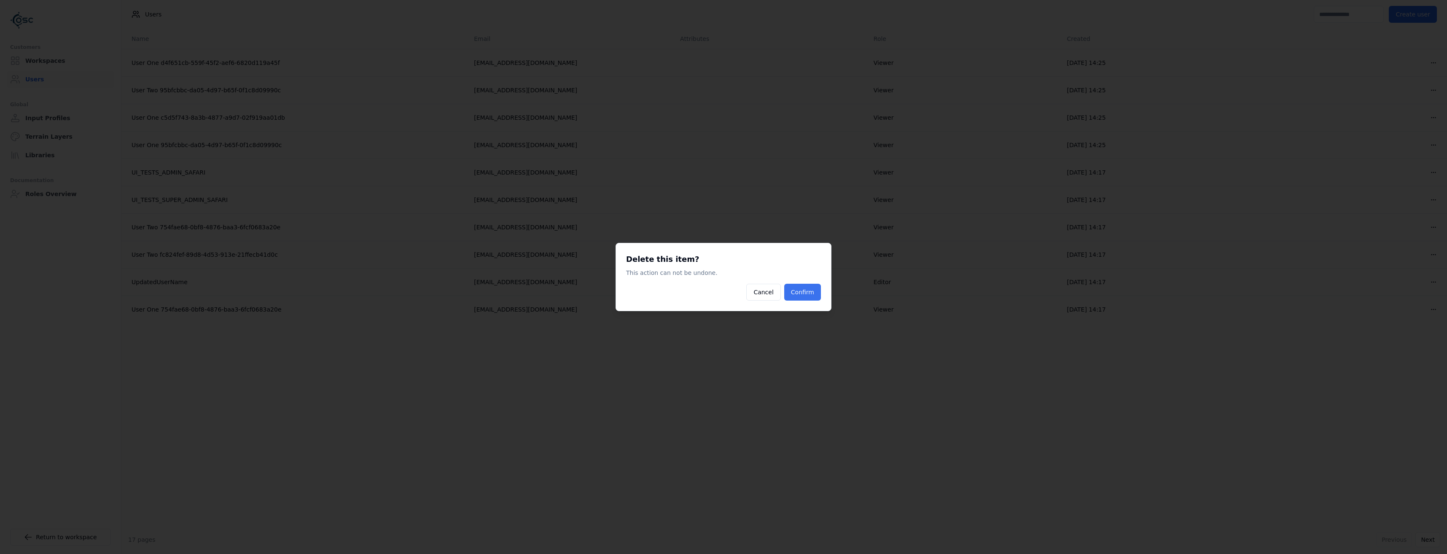
click at [812, 289] on button "Confirm" at bounding box center [802, 292] width 37 height 17
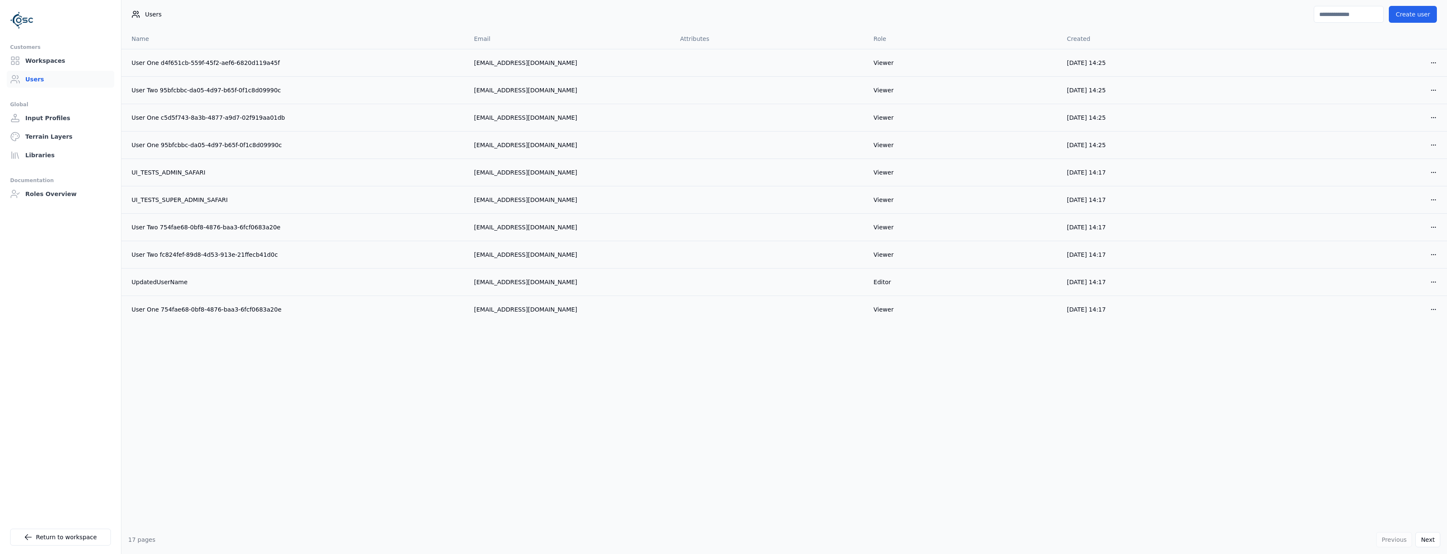
click at [1432, 64] on html "Customers Workspaces Users Global Input Profiles Terrain Layers Libraries Docum…" at bounding box center [723, 277] width 1447 height 554
click at [1404, 93] on div "Delete" at bounding box center [1414, 93] width 50 height 13
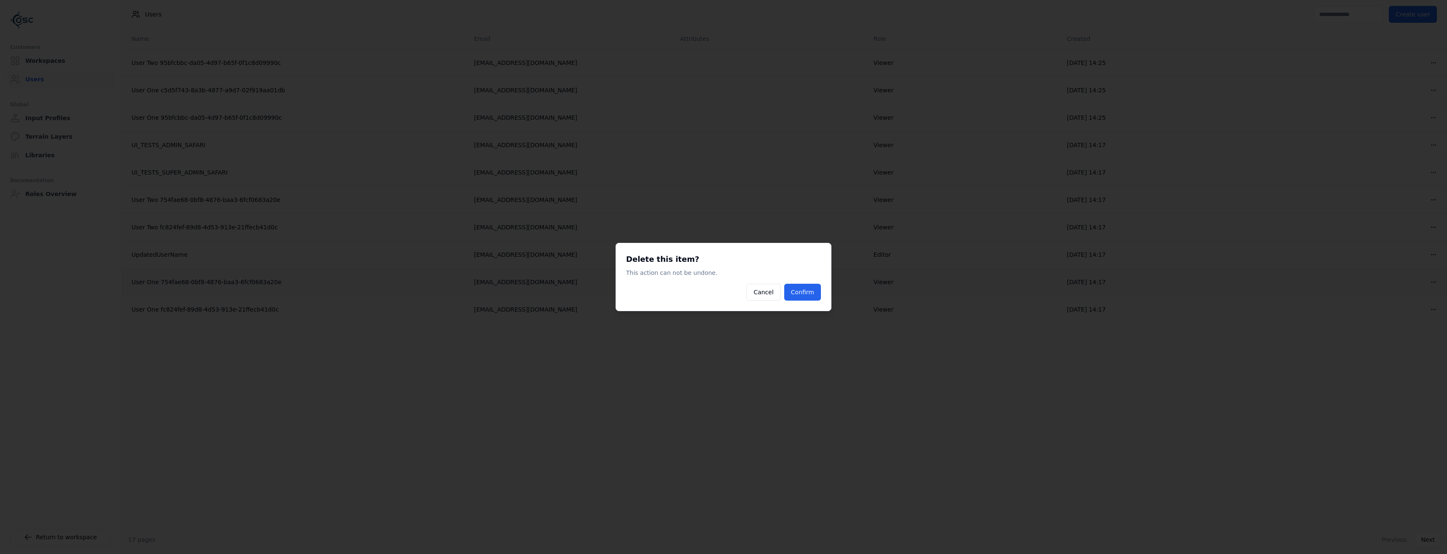
click at [805, 286] on button "Confirm" at bounding box center [802, 292] width 37 height 17
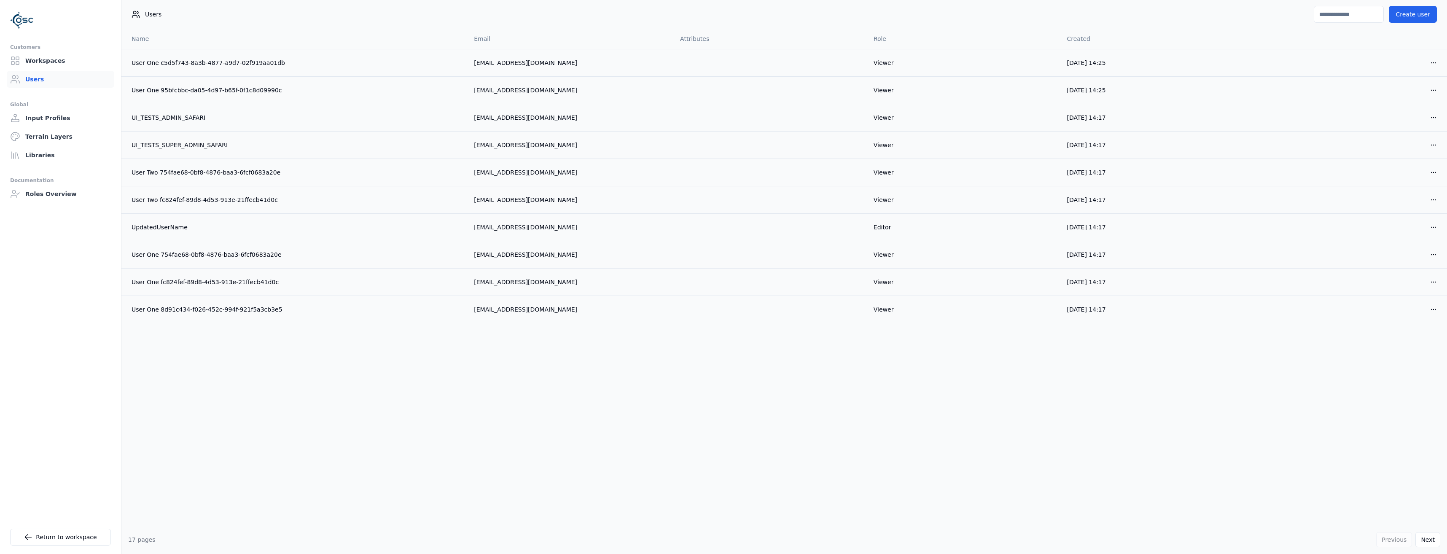
click at [1438, 64] on html "Customers Workspaces Users Global Input Profiles Terrain Layers Libraries Docum…" at bounding box center [723, 277] width 1447 height 554
click at [1417, 98] on div "Delete" at bounding box center [1414, 93] width 50 height 13
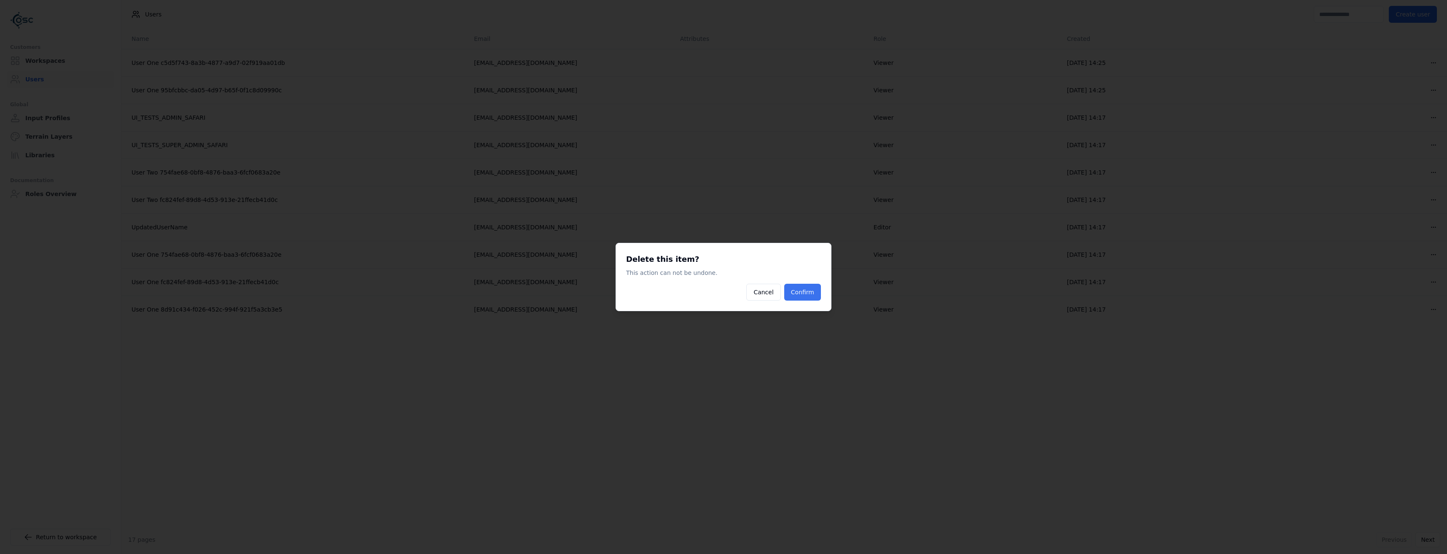
click at [796, 298] on button "Confirm" at bounding box center [802, 292] width 37 height 17
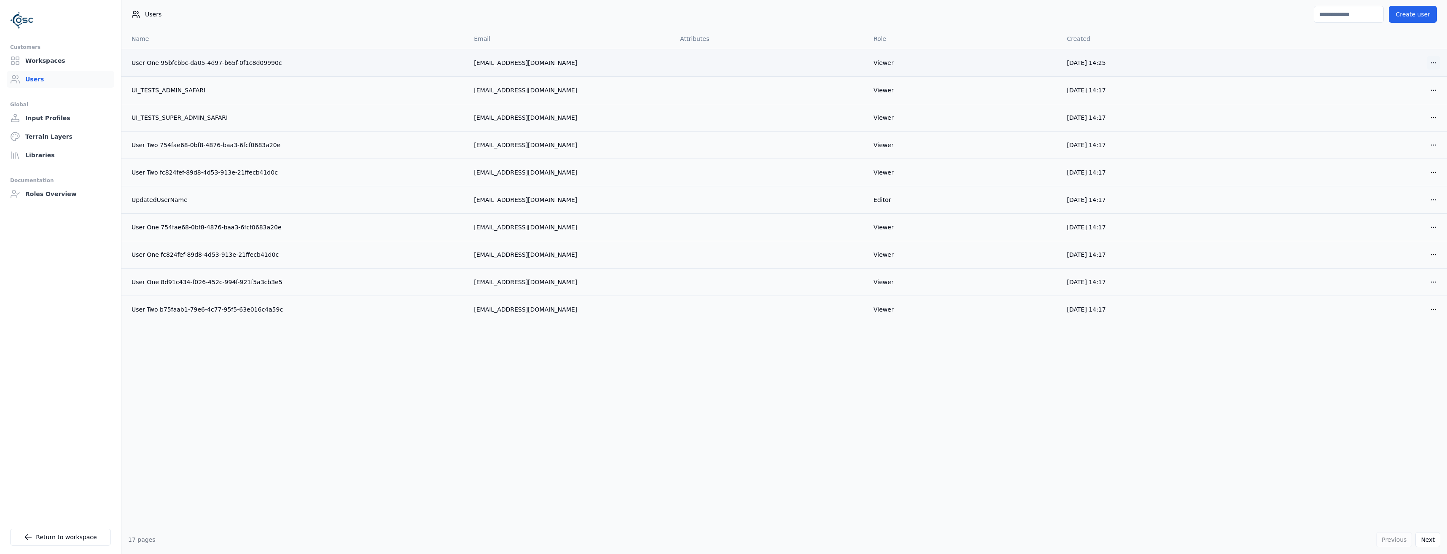
click at [1430, 62] on html "Customers Workspaces Users Global Input Profiles Terrain Layers Libraries Docum…" at bounding box center [723, 277] width 1447 height 554
click at [1410, 97] on div "Delete" at bounding box center [1414, 93] width 50 height 13
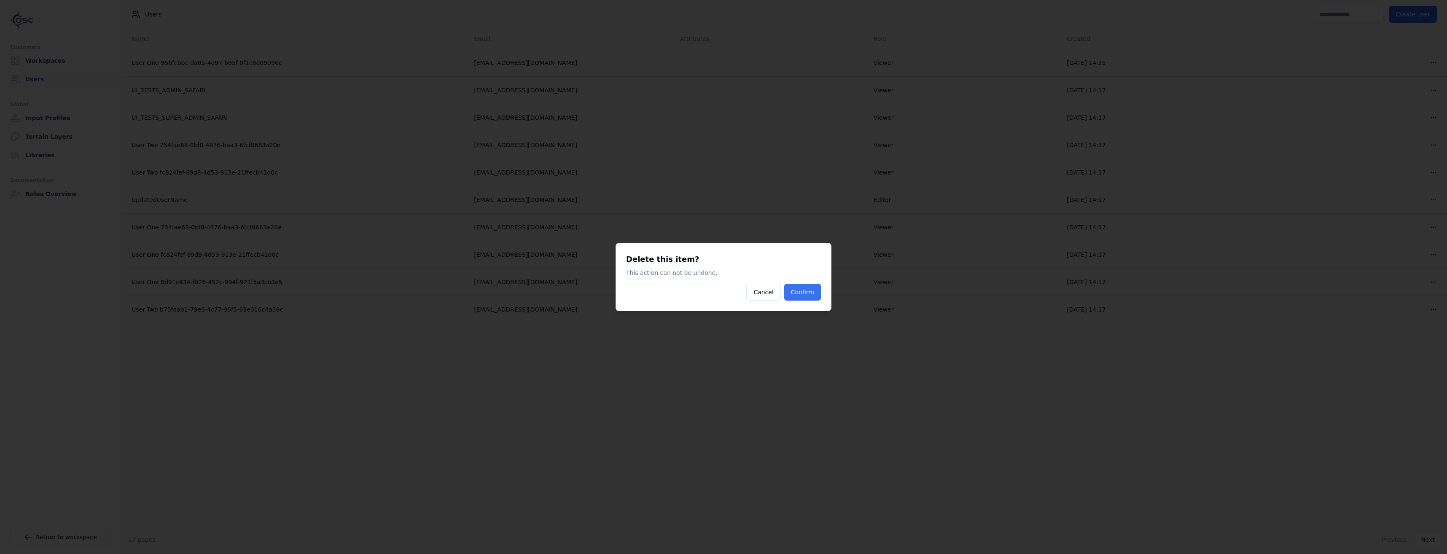
click at [811, 287] on button "Confirm" at bounding box center [802, 292] width 37 height 17
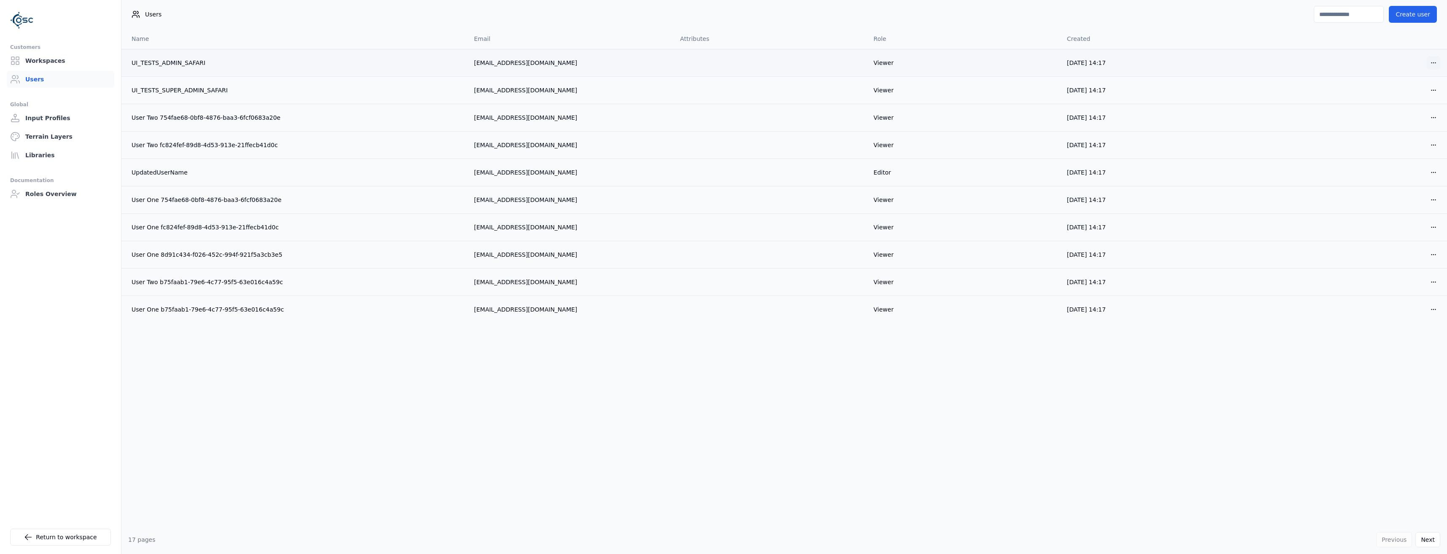
click at [1430, 65] on html "Customers Workspaces Users Global Input Profiles Terrain Layers Libraries Docum…" at bounding box center [723, 277] width 1447 height 554
click at [1410, 92] on div "Delete" at bounding box center [1414, 93] width 50 height 13
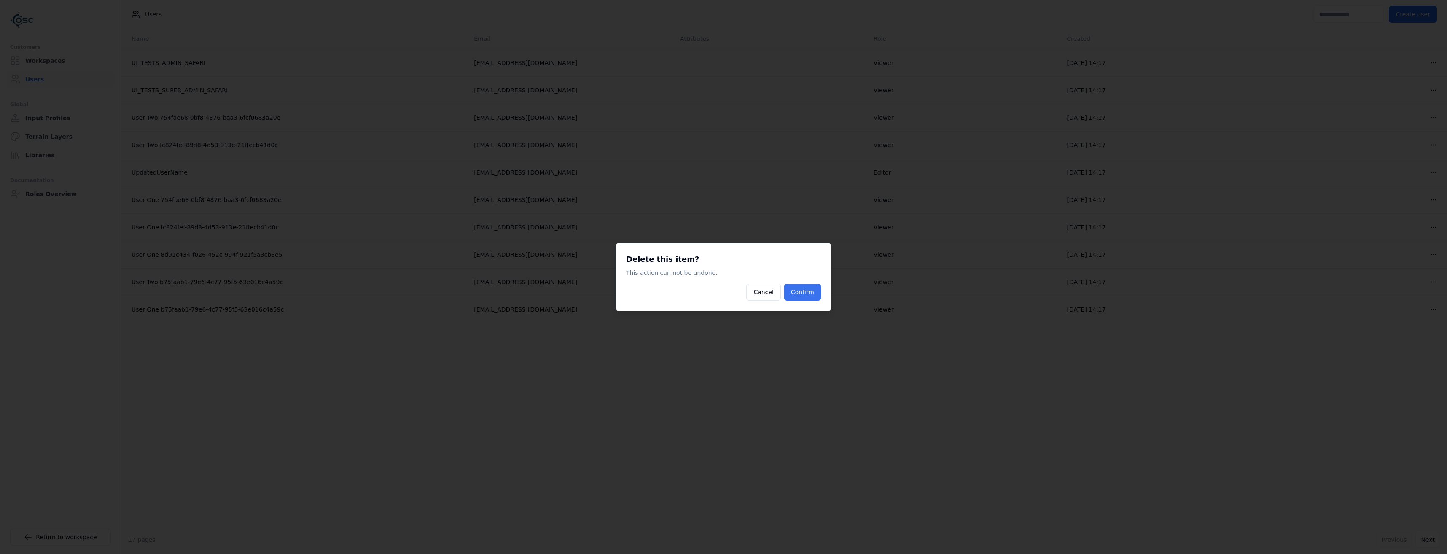
click at [808, 293] on button "Confirm" at bounding box center [802, 292] width 37 height 17
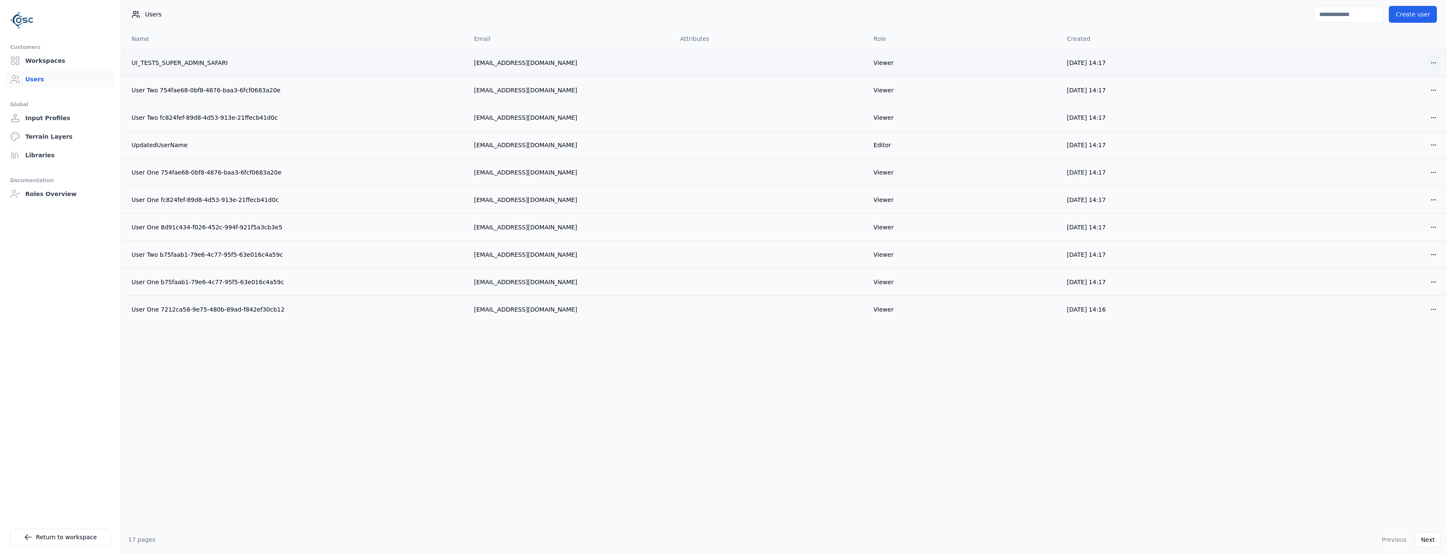
click at [1431, 64] on html "Customers Workspaces Users Global Input Profiles Terrain Layers Libraries Docum…" at bounding box center [723, 277] width 1447 height 554
click at [1403, 98] on div "Delete" at bounding box center [1414, 93] width 50 height 13
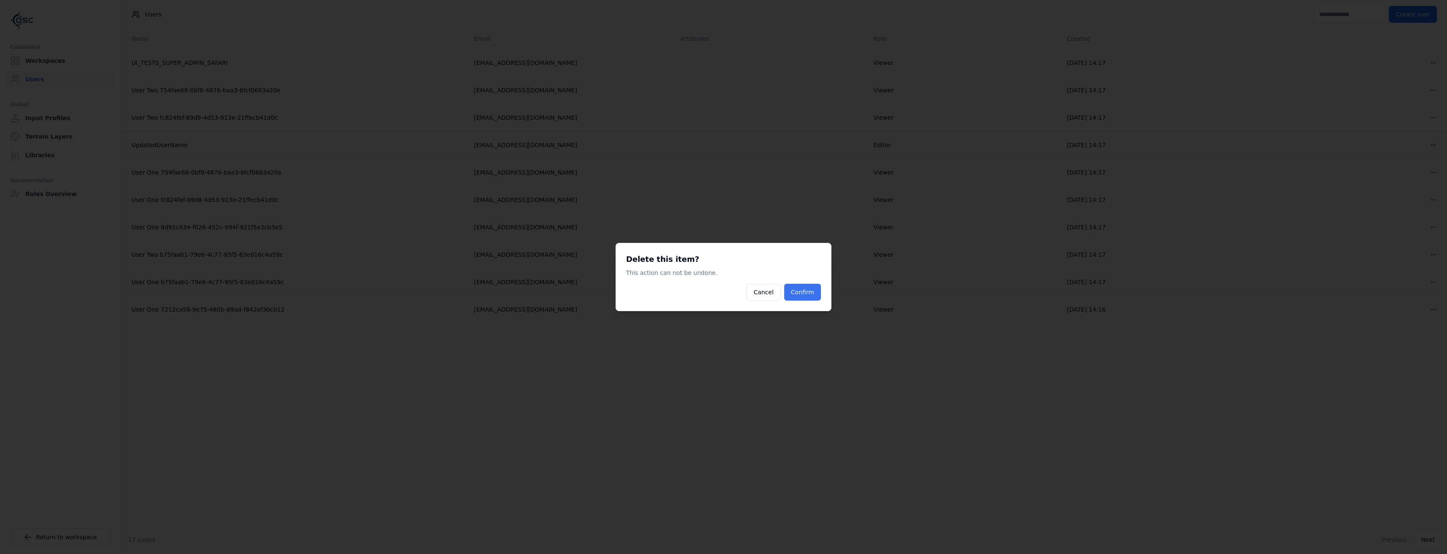
click at [811, 295] on button "Confirm" at bounding box center [802, 292] width 37 height 17
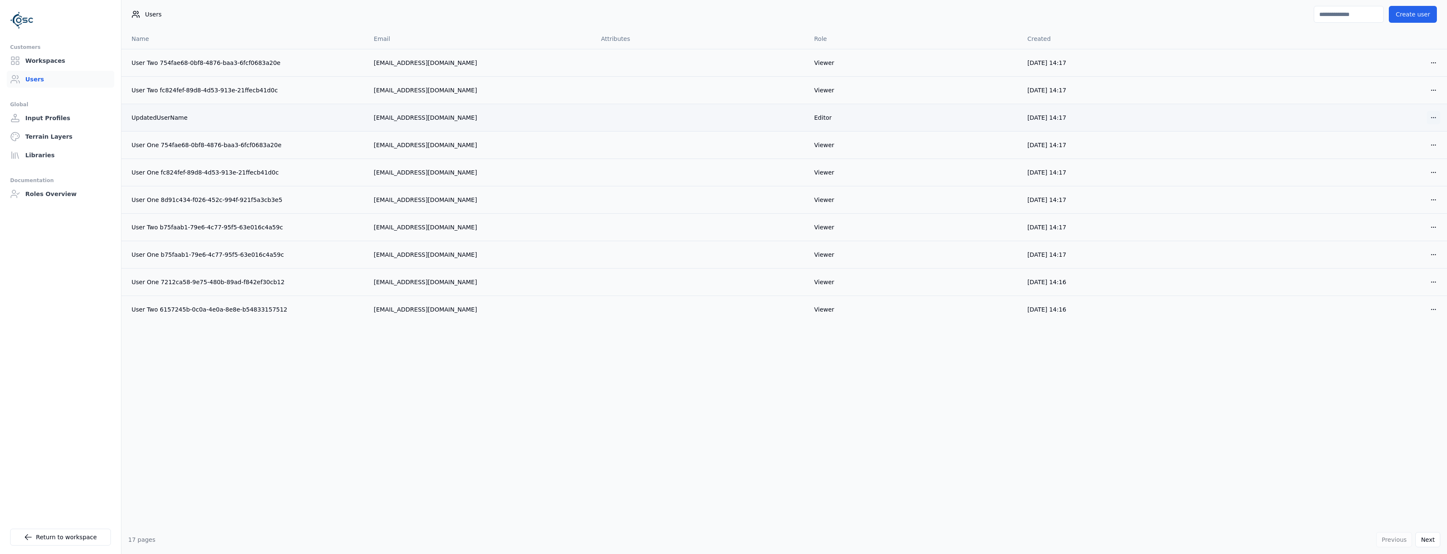
click at [1438, 119] on html "Customers Workspaces Users Global Input Profiles Terrain Layers Libraries Docum…" at bounding box center [723, 277] width 1447 height 554
click at [1402, 151] on div "Delete" at bounding box center [1414, 148] width 50 height 13
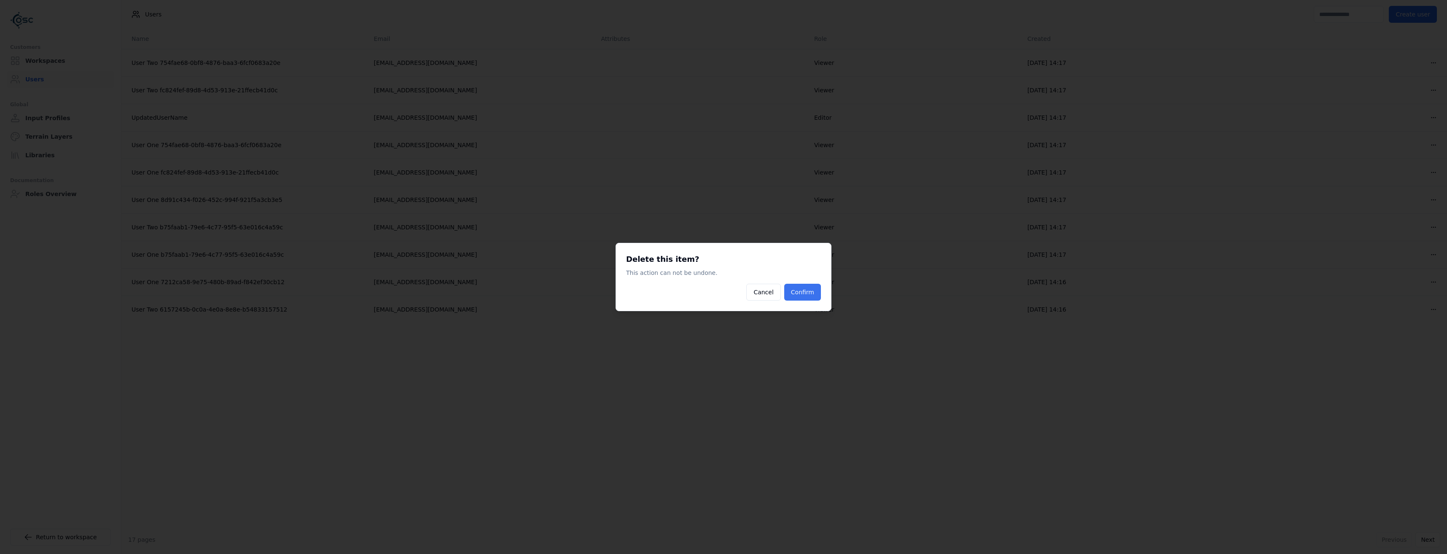
click at [805, 288] on button "Confirm" at bounding box center [802, 292] width 37 height 17
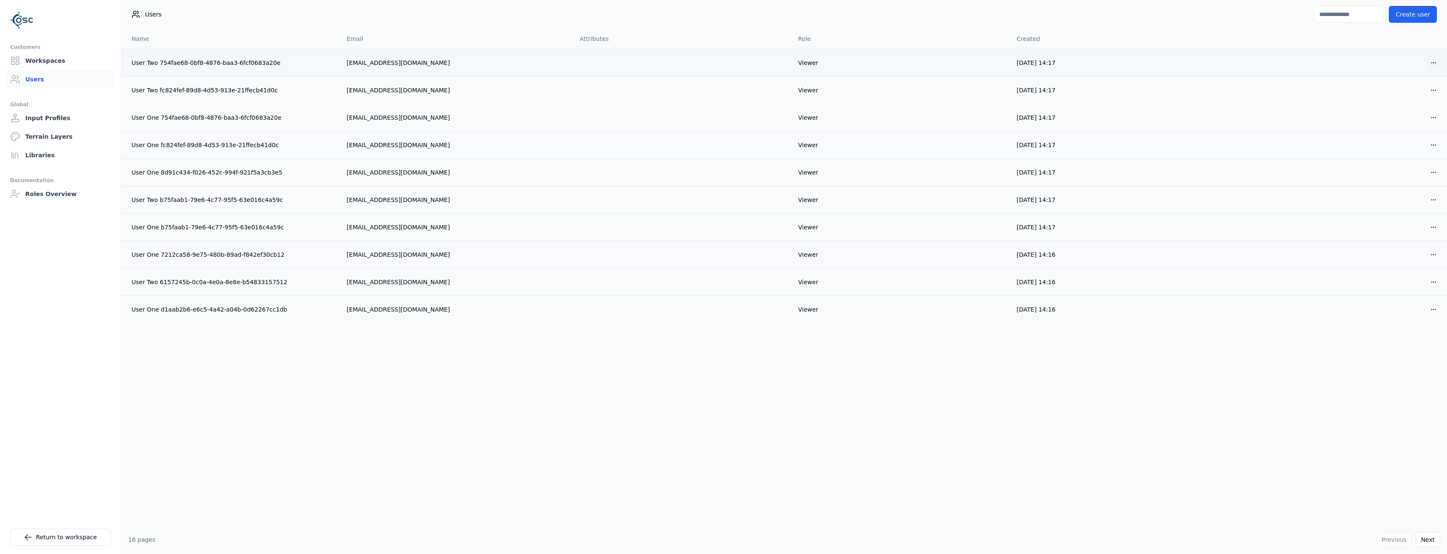
click at [1433, 64] on html "Customers Workspaces Users Global Input Profiles Terrain Layers Libraries Docum…" at bounding box center [723, 277] width 1447 height 554
click at [1416, 95] on div "Delete" at bounding box center [1414, 93] width 50 height 13
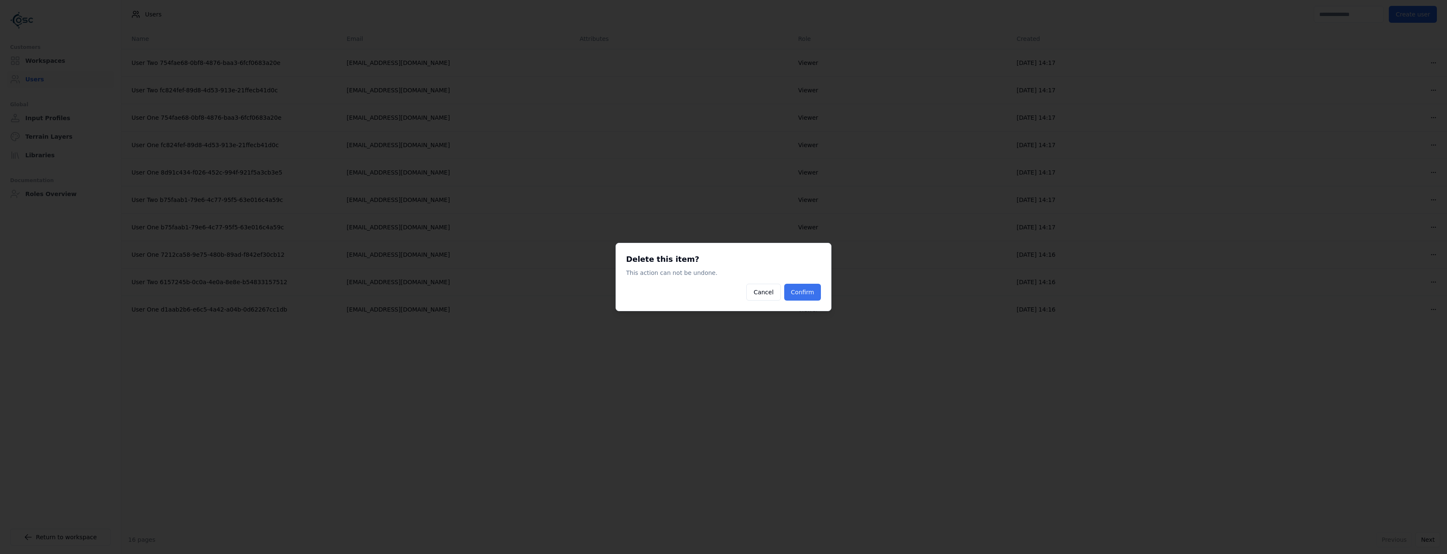
click at [806, 295] on button "Confirm" at bounding box center [802, 292] width 37 height 17
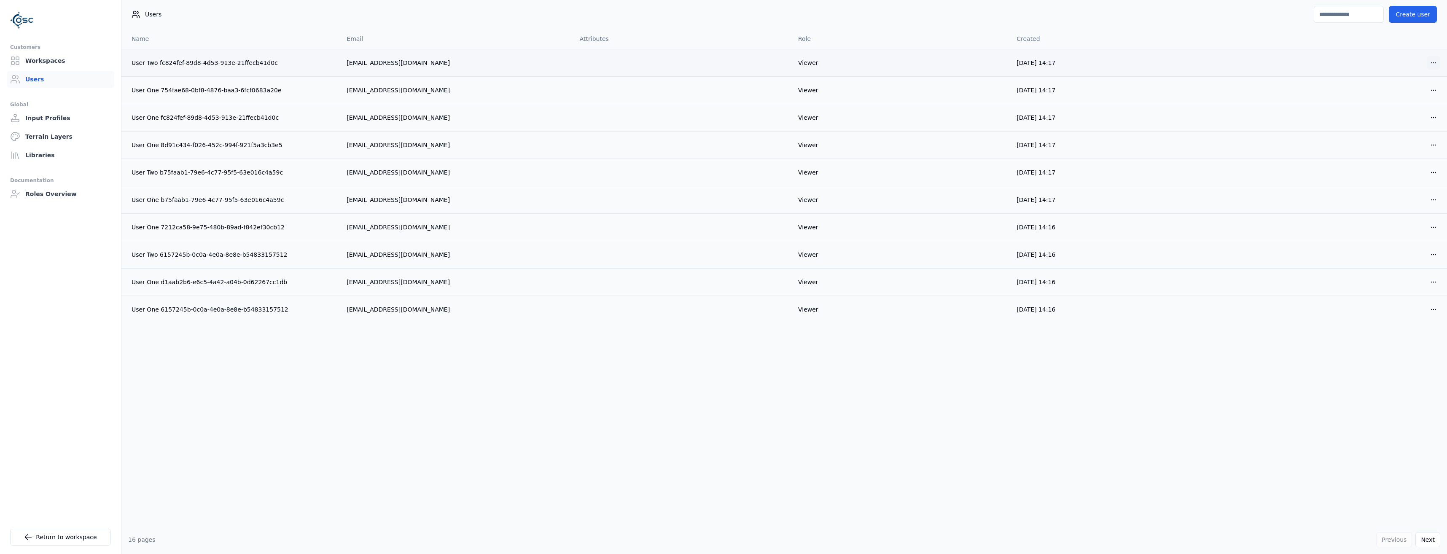
click at [1431, 62] on html "Customers Workspaces Users Global Input Profiles Terrain Layers Libraries Docum…" at bounding box center [723, 277] width 1447 height 554
click at [1415, 93] on div "Delete" at bounding box center [1407, 93] width 50 height 13
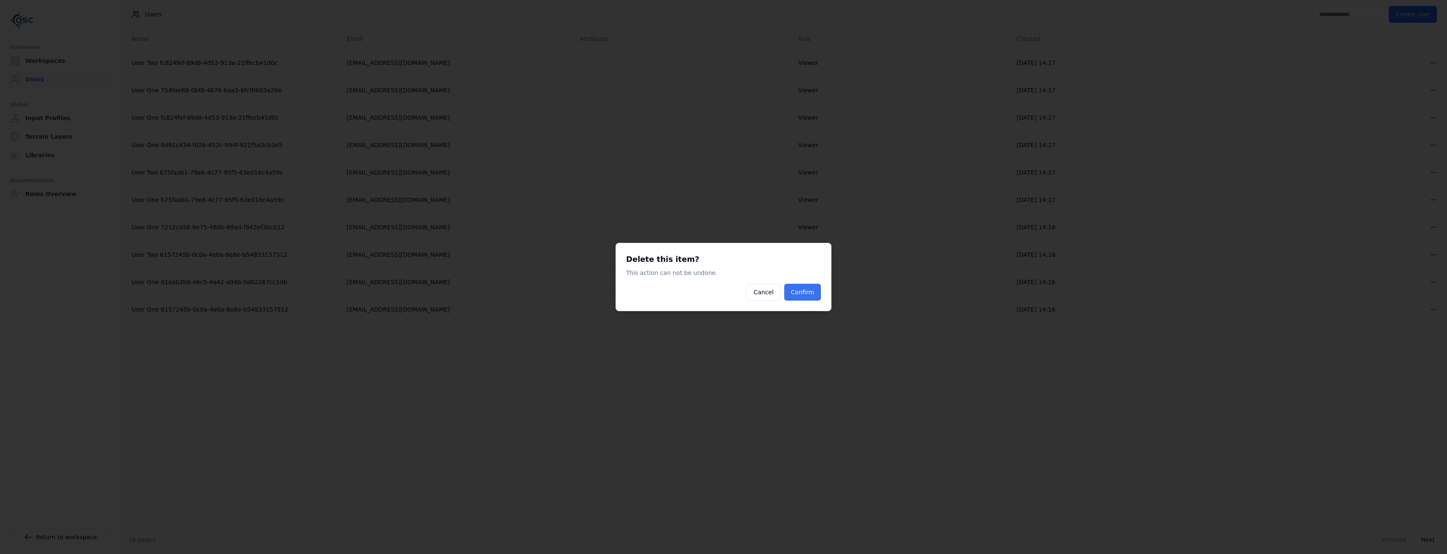
click at [805, 294] on button "Confirm" at bounding box center [802, 292] width 37 height 17
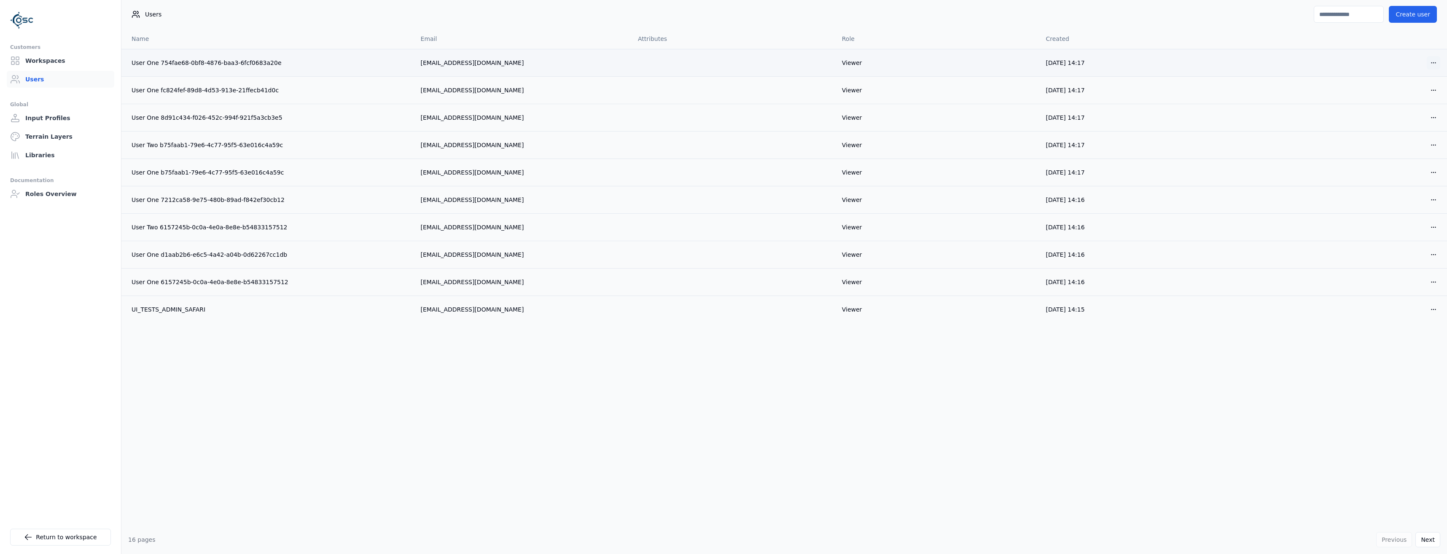
click at [1429, 65] on html "Customers Workspaces Users Global Input Profiles Terrain Layers Libraries Docum…" at bounding box center [723, 277] width 1447 height 554
click at [1410, 95] on div "Delete" at bounding box center [1407, 93] width 50 height 13
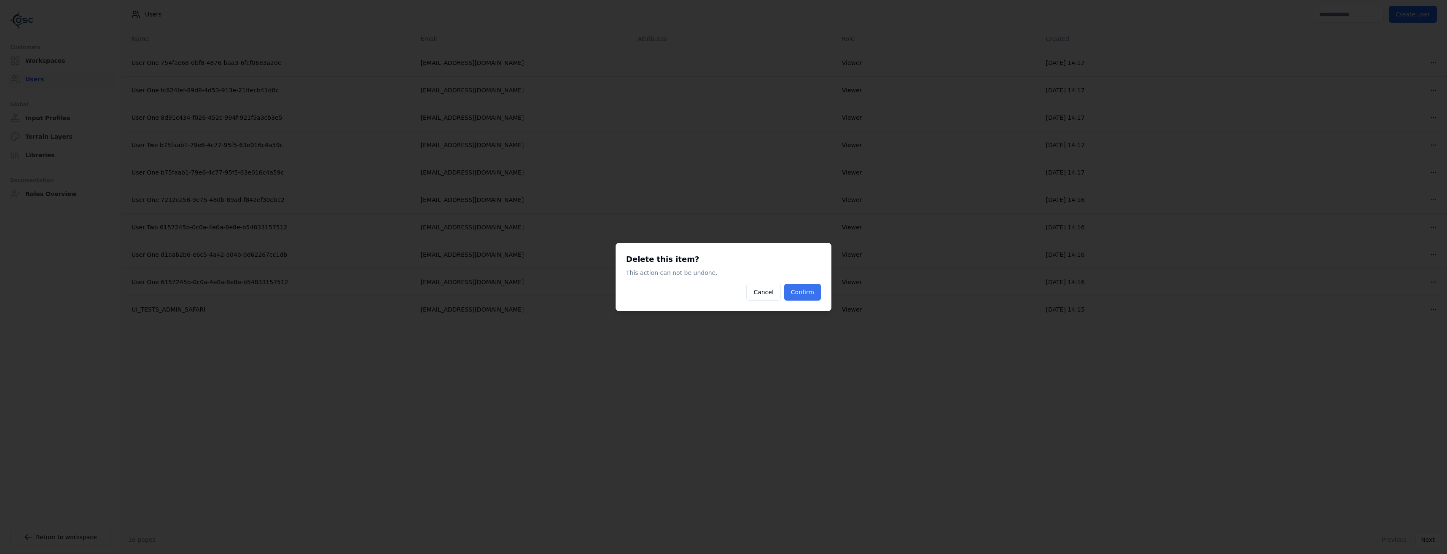
click at [813, 289] on button "Confirm" at bounding box center [802, 292] width 37 height 17
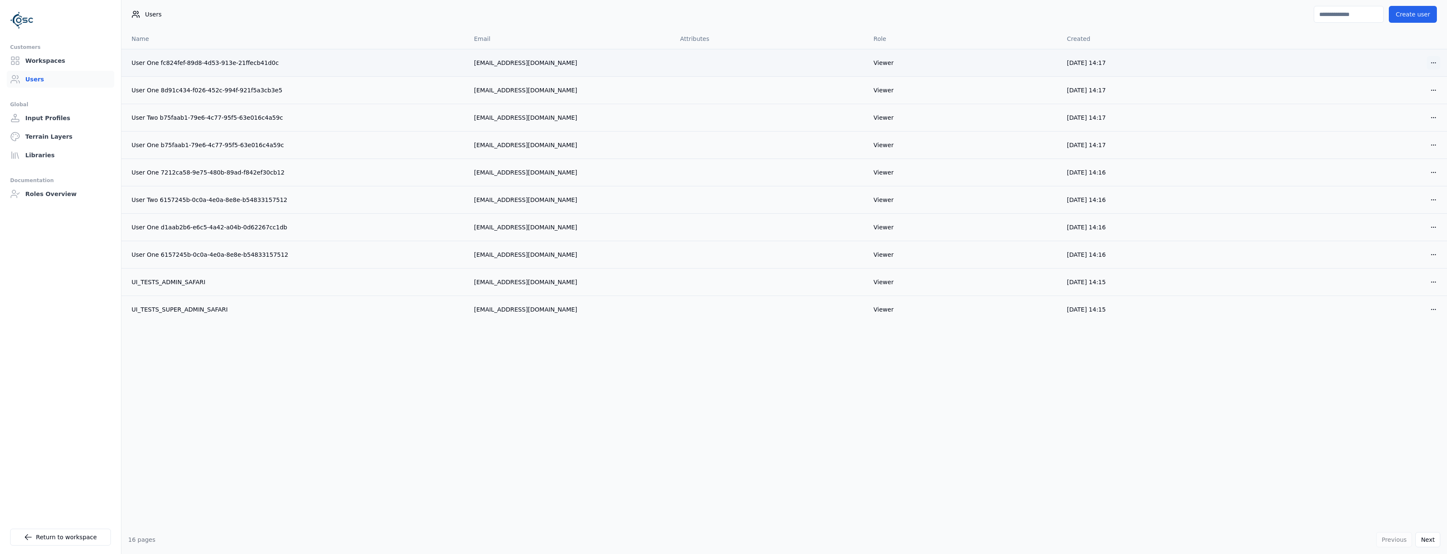
click at [1425, 61] on html "Customers Workspaces Users Global Input Profiles Terrain Layers Libraries Docum…" at bounding box center [723, 277] width 1447 height 554
click at [1408, 96] on div "Delete" at bounding box center [1407, 93] width 50 height 13
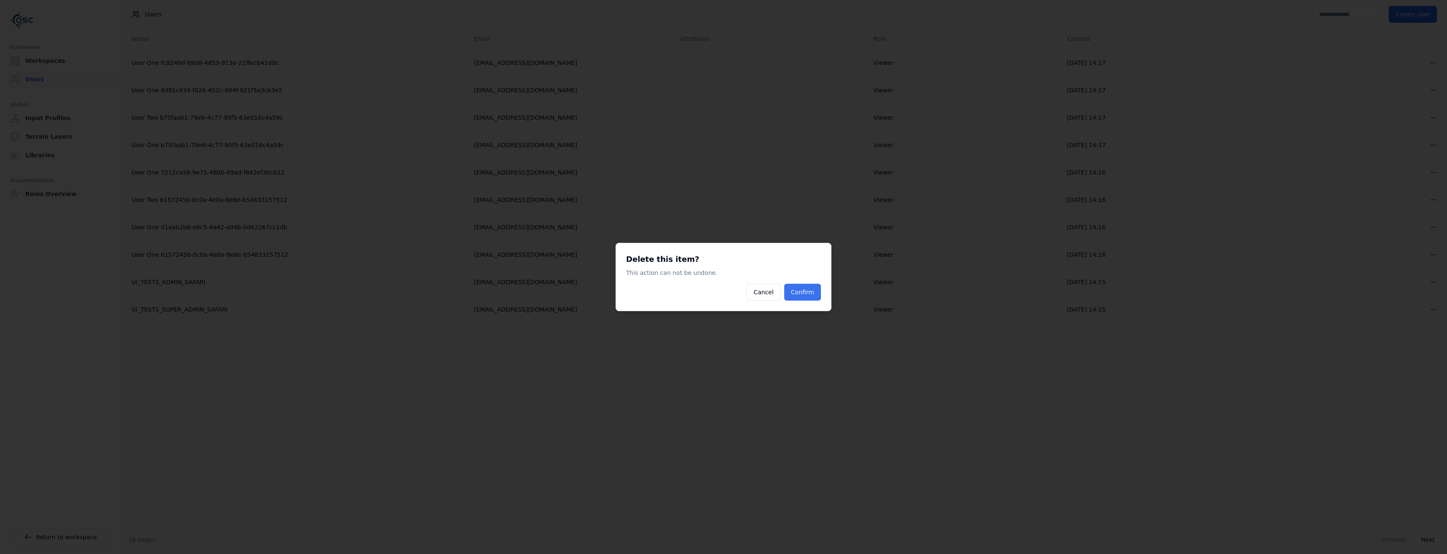
click at [788, 296] on button "Confirm" at bounding box center [802, 292] width 37 height 17
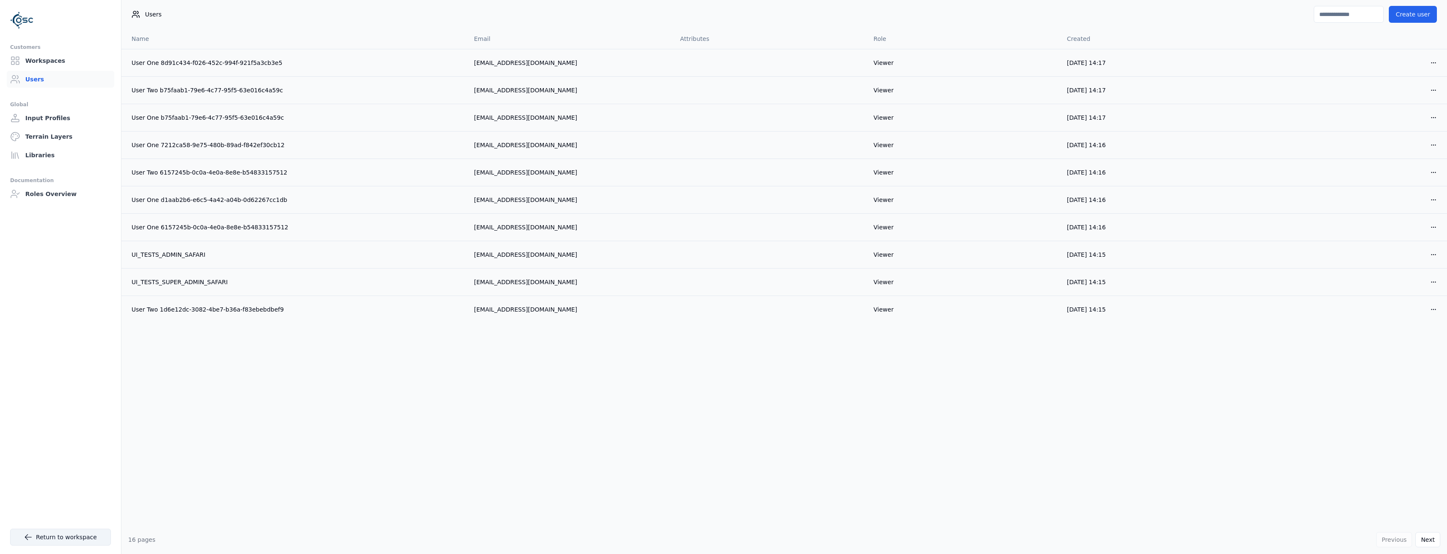
click at [57, 538] on link "Return to workspace" at bounding box center [60, 537] width 101 height 17
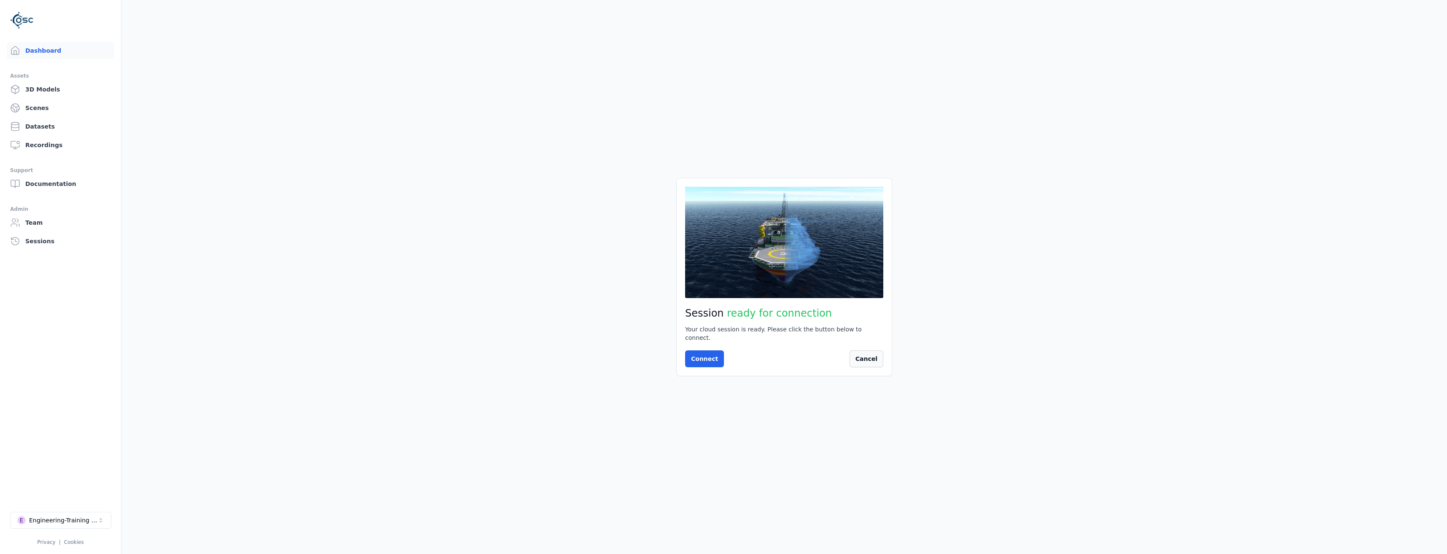
click at [872, 351] on button "Cancel" at bounding box center [867, 358] width 34 height 17
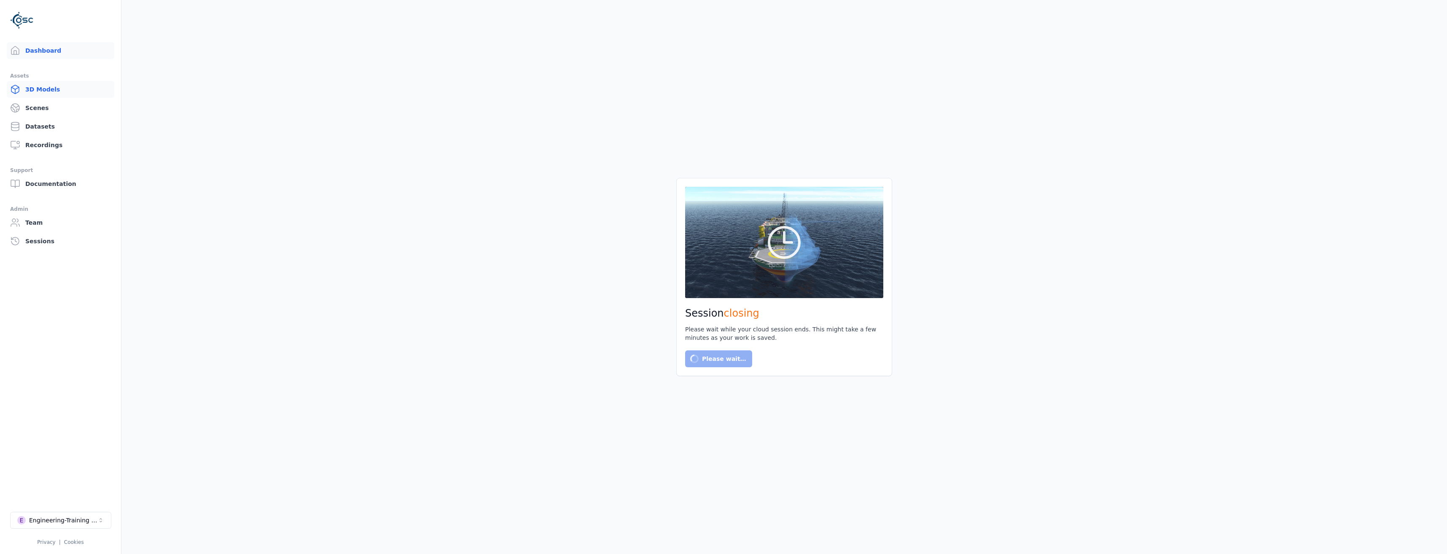
click at [66, 92] on link "3D Models" at bounding box center [61, 89] width 108 height 17
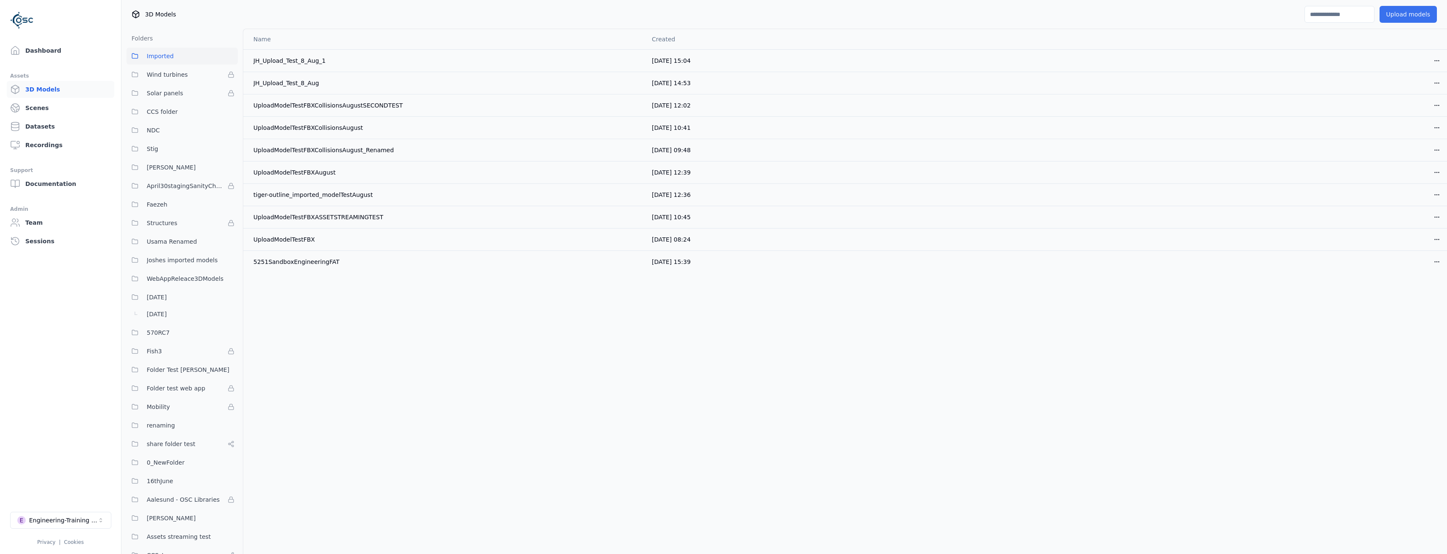
click at [1409, 7] on button "Upload models" at bounding box center [1408, 14] width 57 height 17
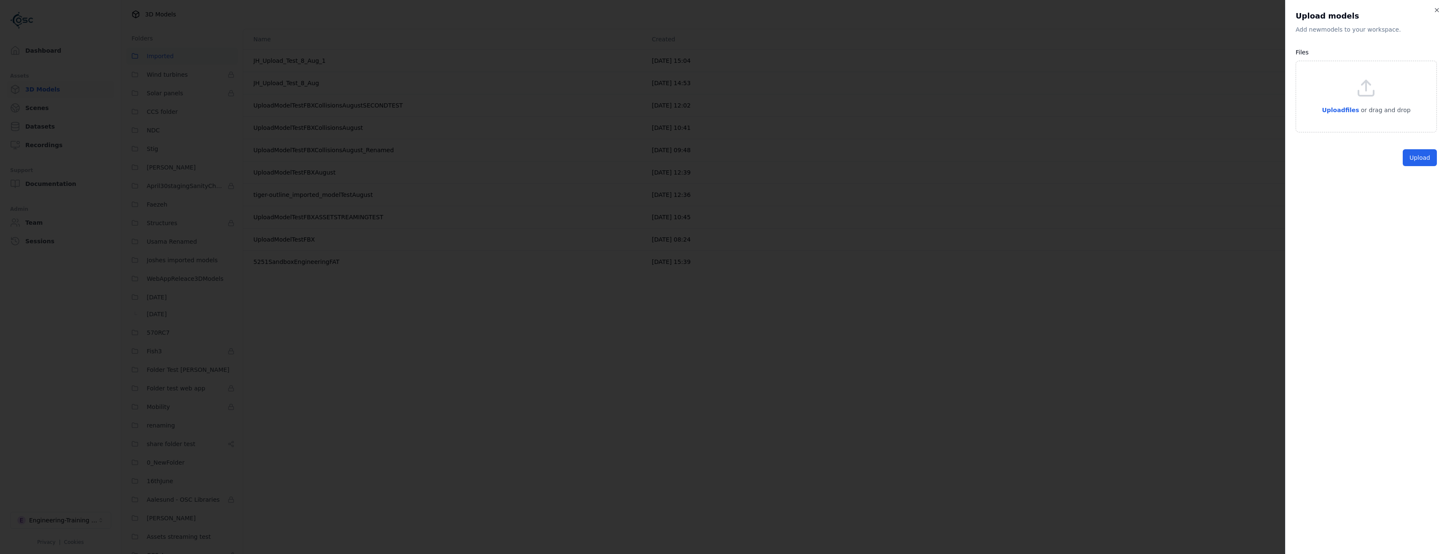
click at [1327, 105] on div "Upload files or drag and drop" at bounding box center [1366, 97] width 141 height 72
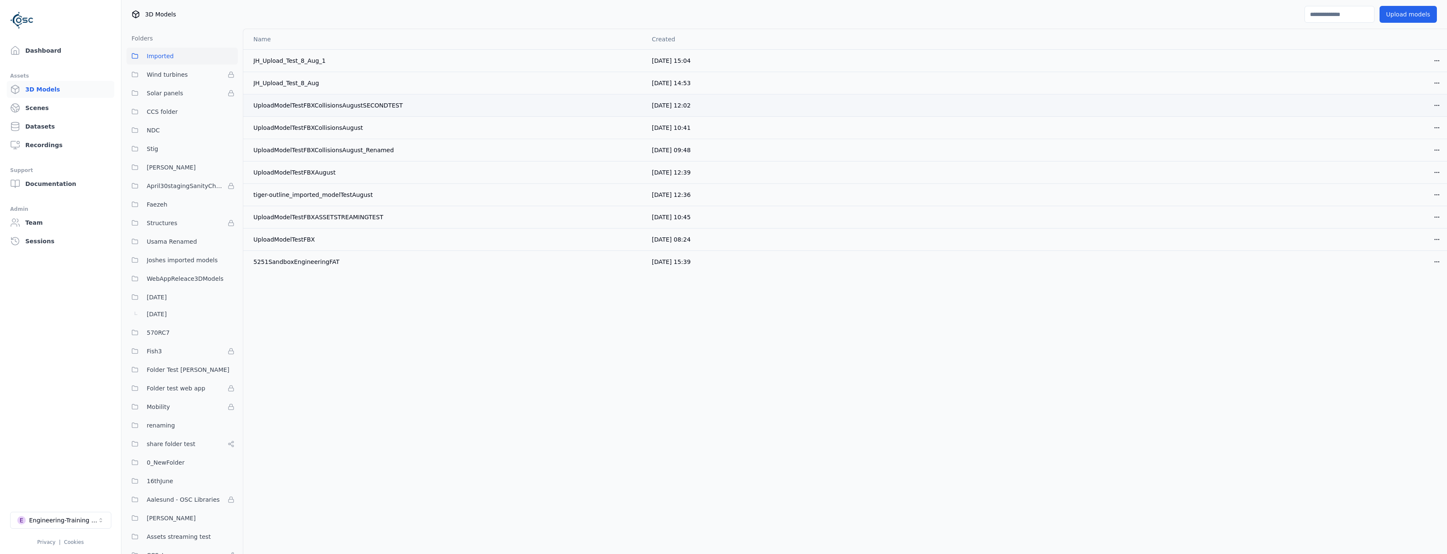
click at [1440, 103] on html "Dashboard Assets 3D Models Scenes Datasets Recordings Support Documentation Adm…" at bounding box center [723, 277] width 1447 height 554
click at [1408, 140] on div "Delete" at bounding box center [1419, 137] width 50 height 13
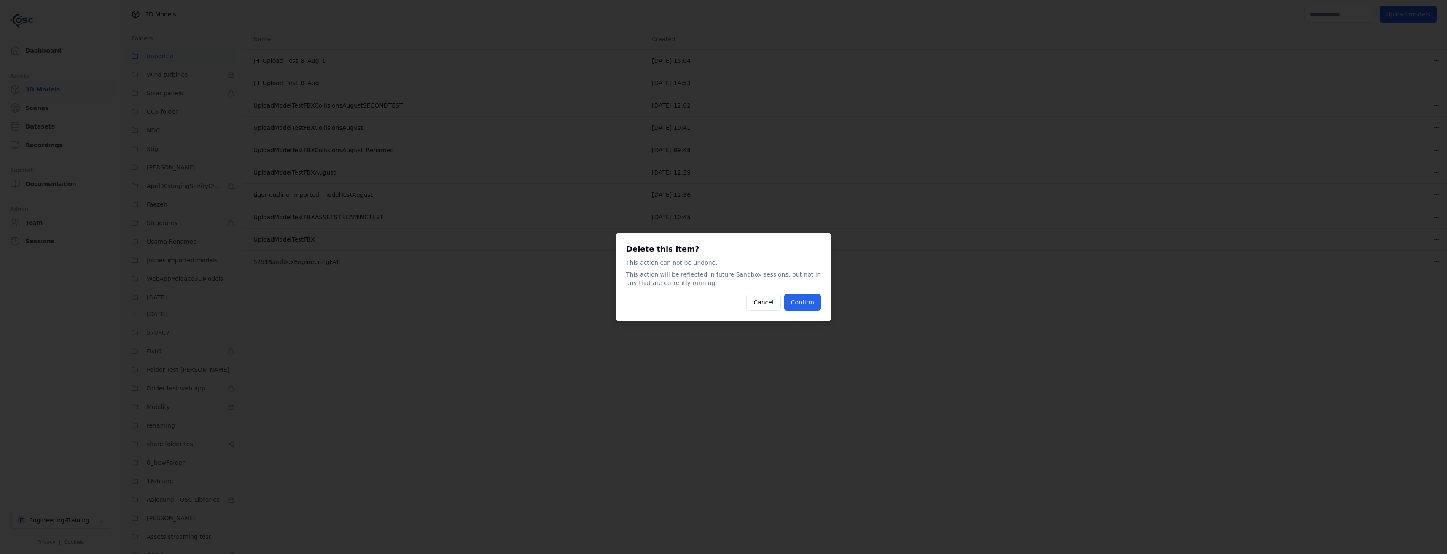
click at [812, 306] on button "Confirm" at bounding box center [802, 302] width 37 height 17
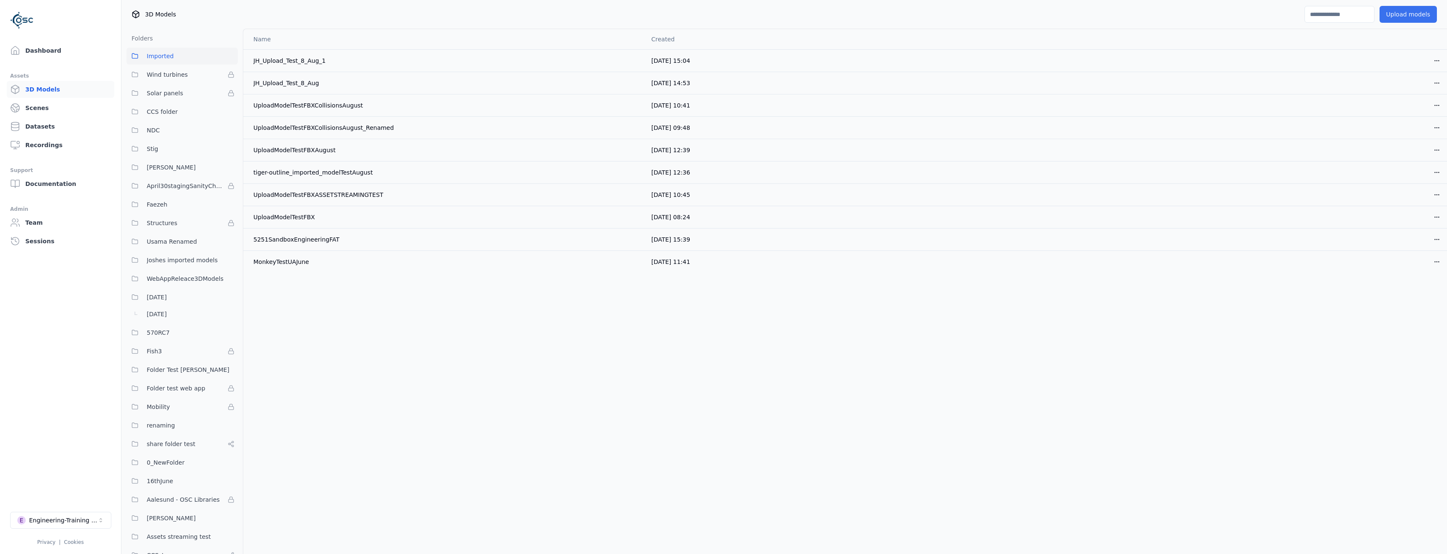
click at [1421, 14] on button "Upload models" at bounding box center [1408, 14] width 57 height 17
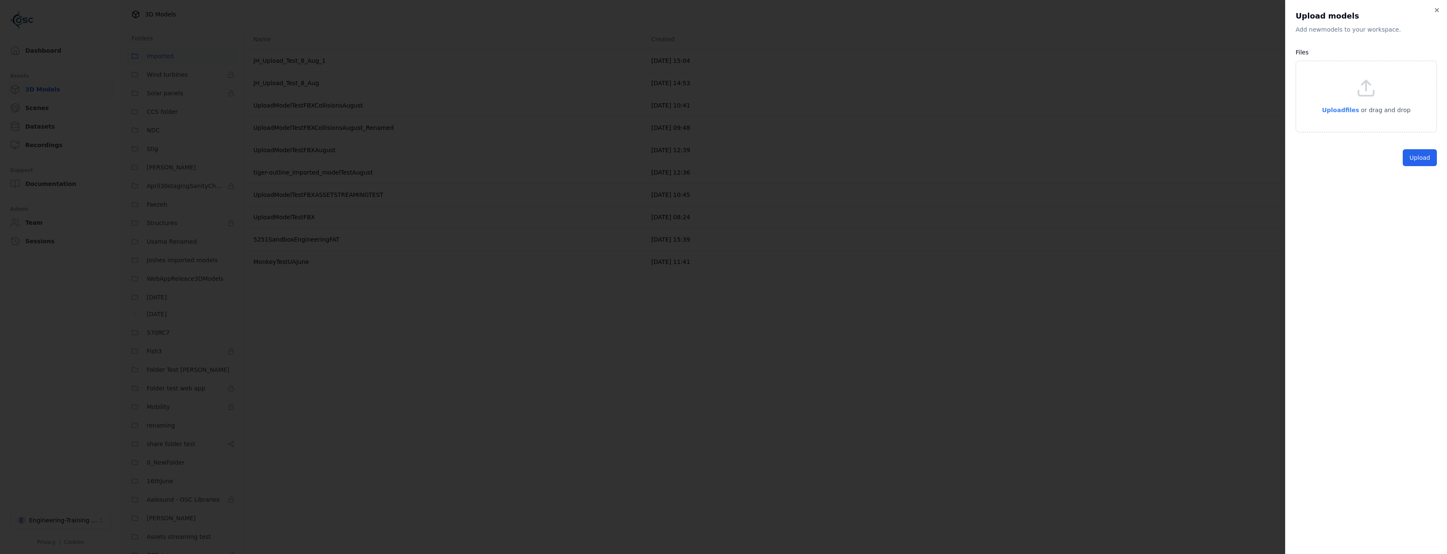
click at [1354, 110] on span "Upload files" at bounding box center [1340, 110] width 37 height 7
click at [1415, 195] on button "Upload" at bounding box center [1420, 192] width 34 height 17
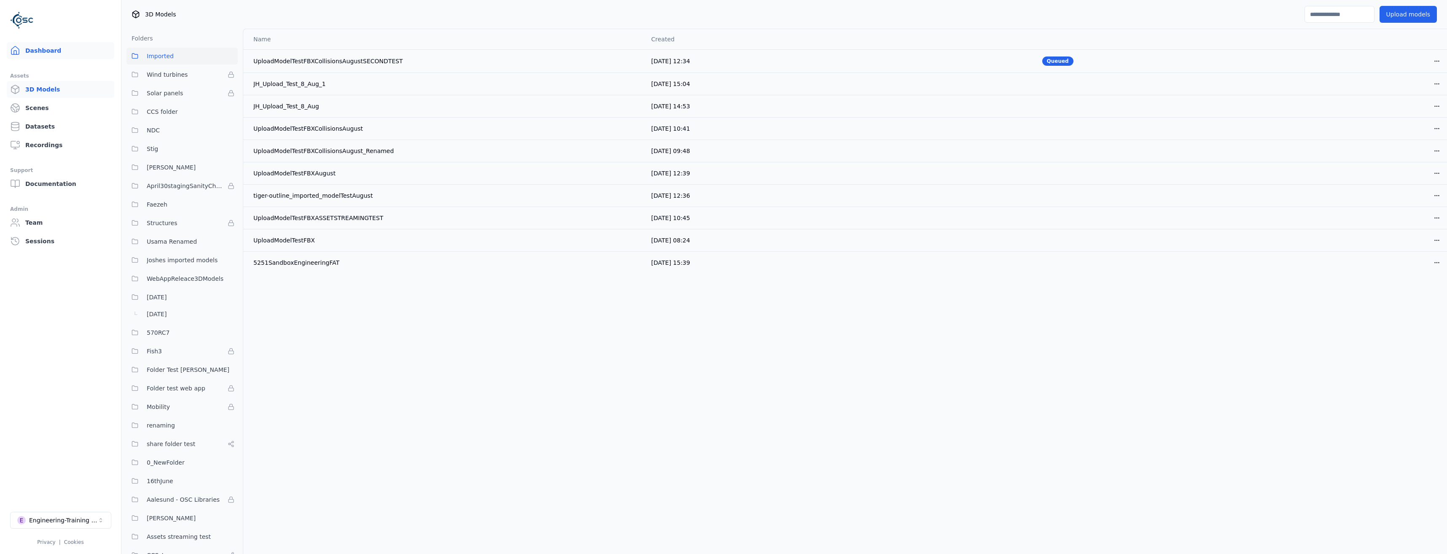
click at [37, 49] on link "Dashboard" at bounding box center [61, 50] width 108 height 17
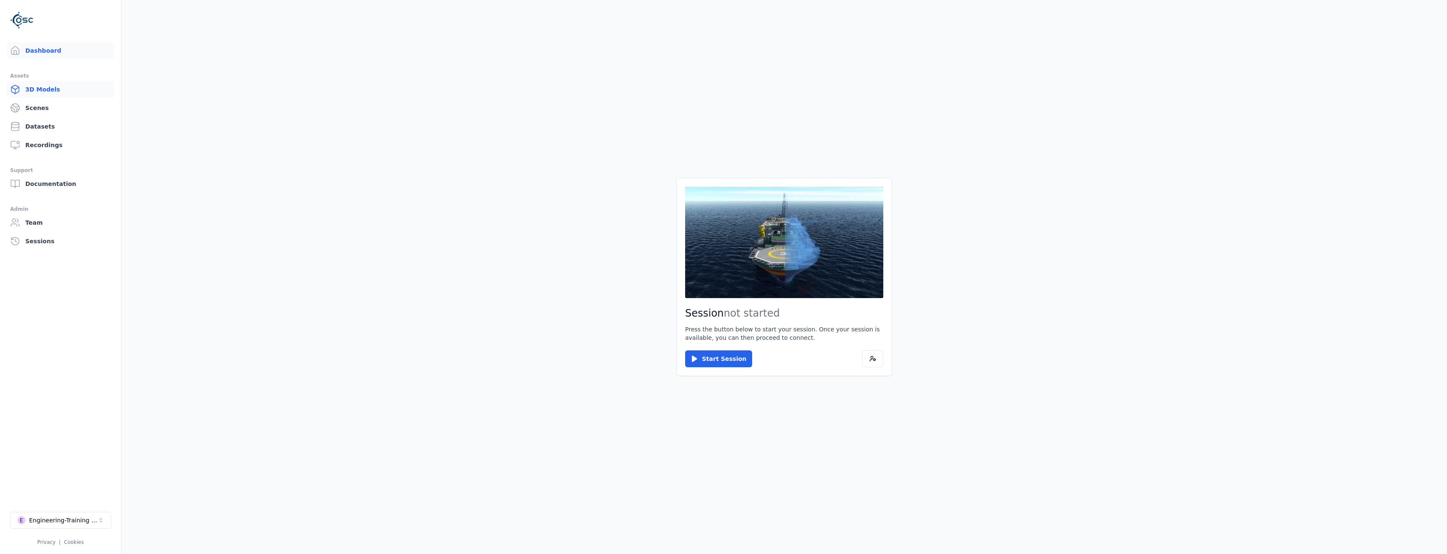
click at [73, 85] on link "3D Models" at bounding box center [61, 89] width 108 height 17
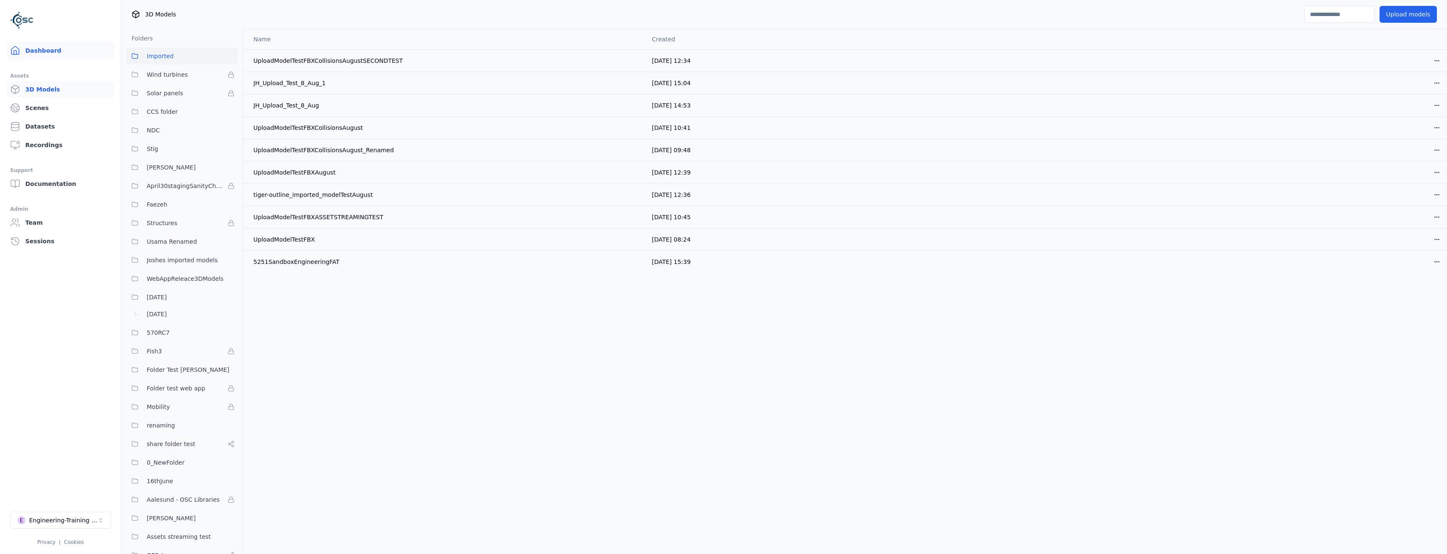
click at [33, 48] on link "Dashboard" at bounding box center [61, 50] width 108 height 17
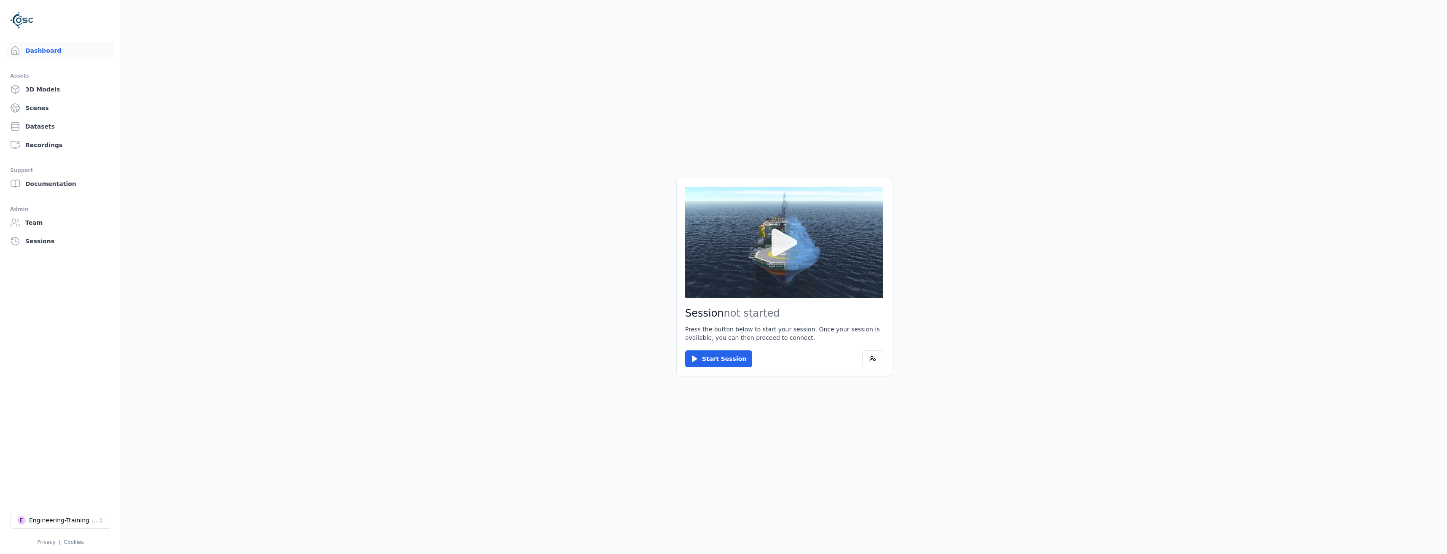
click at [777, 271] on button at bounding box center [784, 242] width 198 height 111
click at [787, 275] on button at bounding box center [784, 242] width 198 height 111
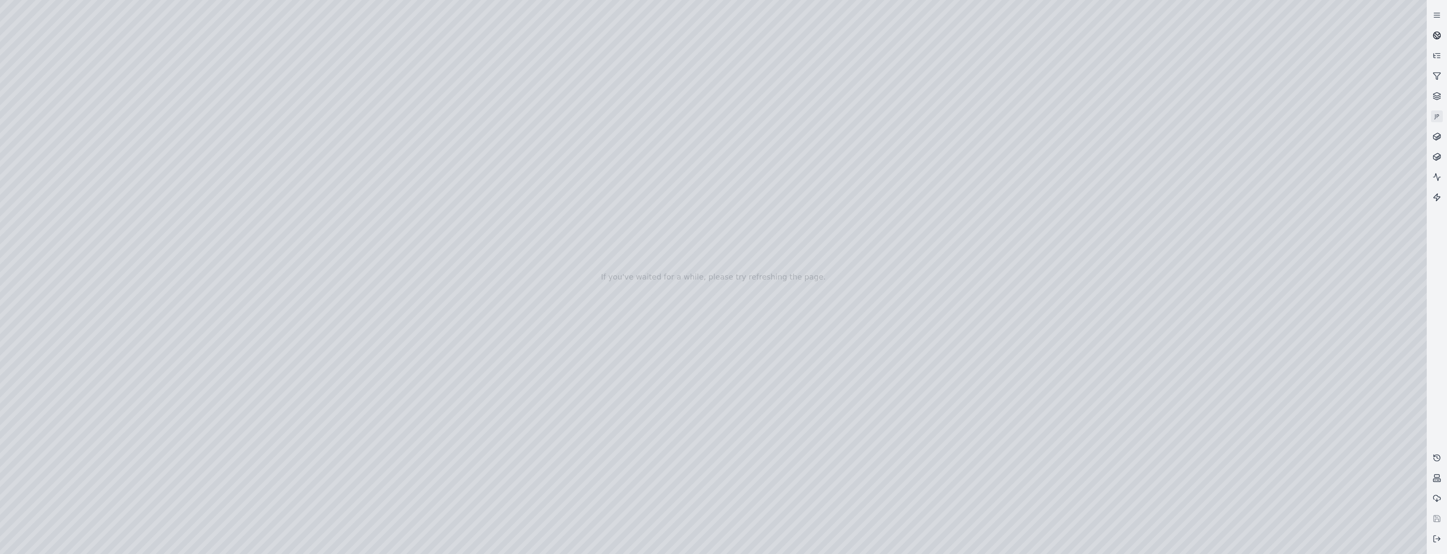
click at [1436, 39] on icon at bounding box center [1437, 35] width 8 height 8
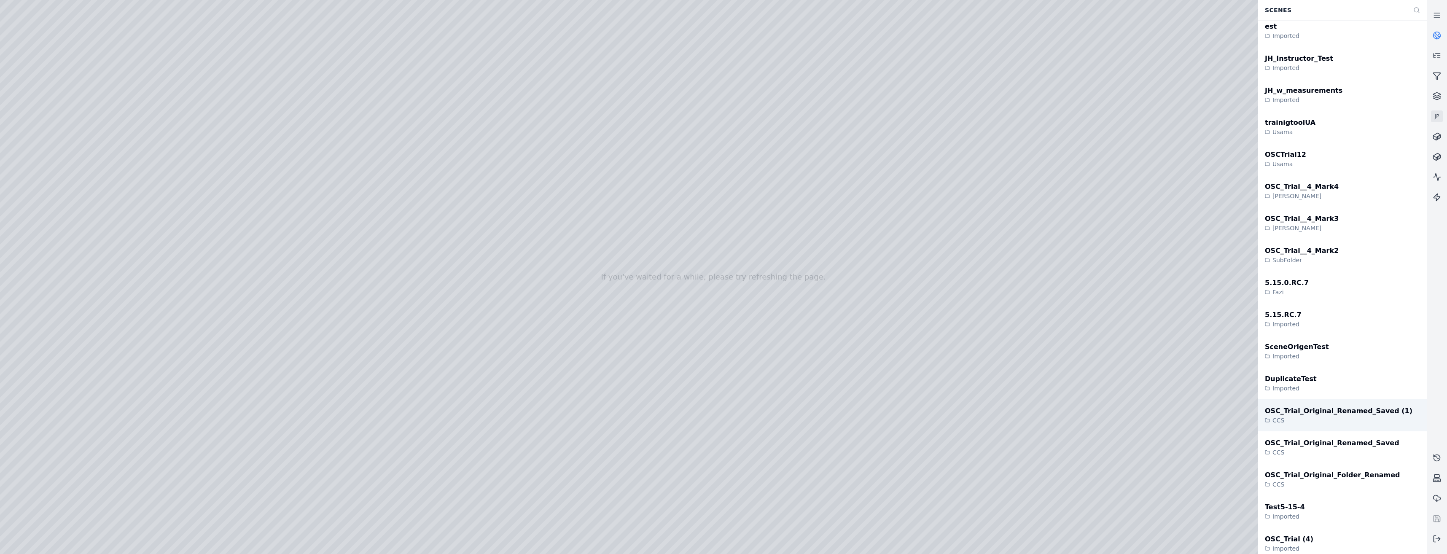
scroll to position [1392, 0]
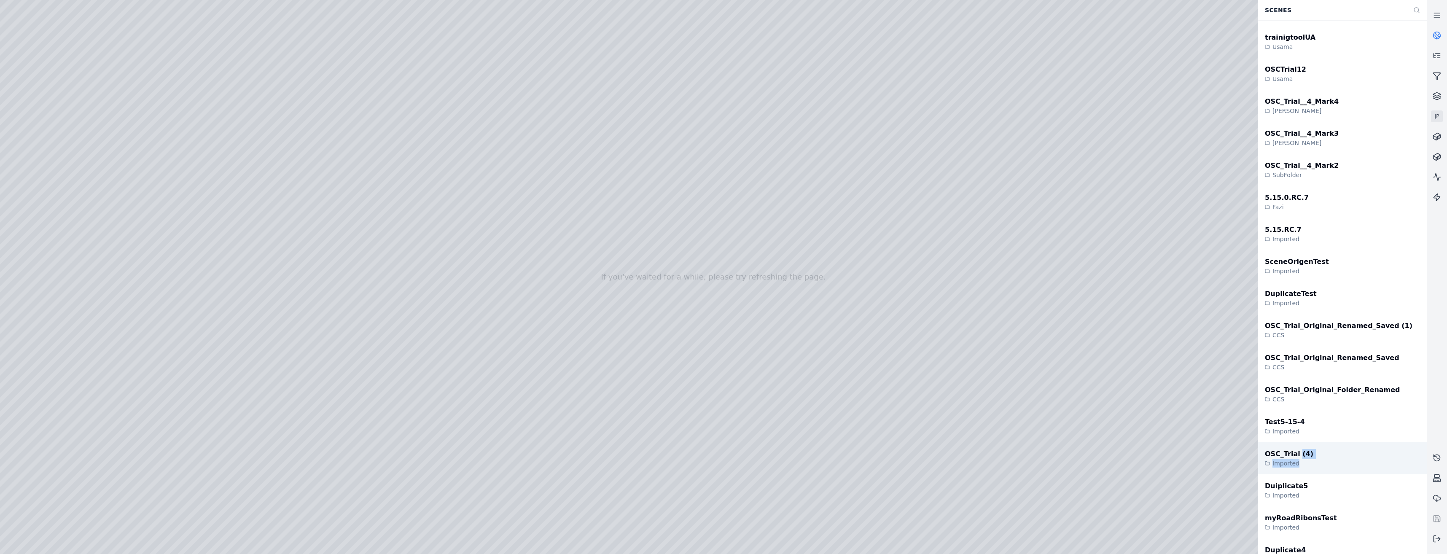
click at [1296, 449] on div "OSC_Trial (4) Imported" at bounding box center [1289, 458] width 49 height 19
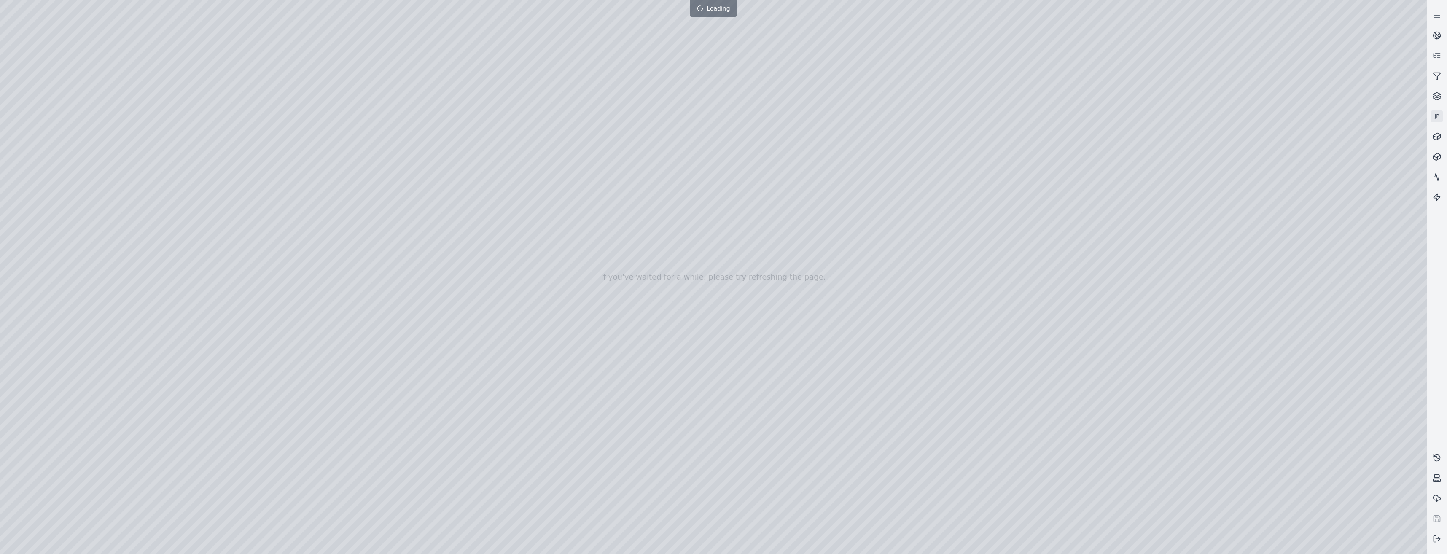
click at [870, 376] on div at bounding box center [713, 277] width 1427 height 554
drag, startPoint x: 794, startPoint y: 269, endPoint x: 858, endPoint y: 268, distance: 64.5
drag, startPoint x: 857, startPoint y: 262, endPoint x: 780, endPoint y: 446, distance: 198.7
drag, startPoint x: 799, startPoint y: 399, endPoint x: 770, endPoint y: 457, distance: 65.4
drag, startPoint x: 923, startPoint y: 347, endPoint x: 572, endPoint y: 412, distance: 356.5
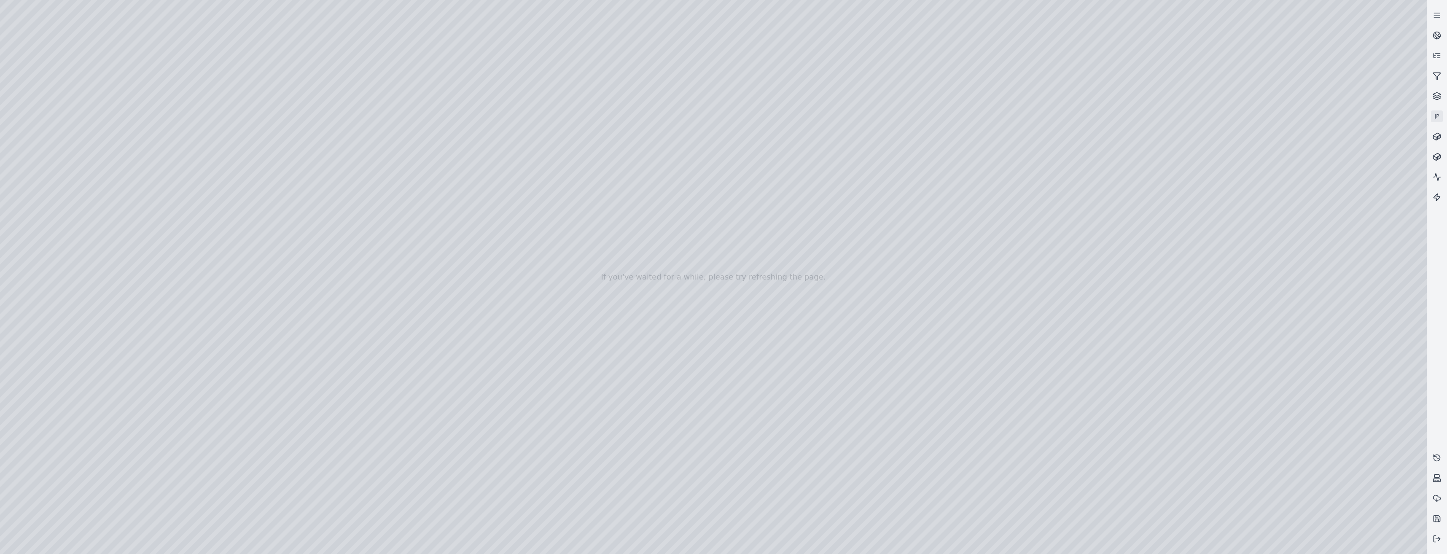
click at [48, 133] on div at bounding box center [713, 277] width 1427 height 554
click at [57, 157] on div at bounding box center [713, 277] width 1427 height 554
click at [255, 35] on div at bounding box center [713, 277] width 1427 height 554
drag, startPoint x: 431, startPoint y: 237, endPoint x: 670, endPoint y: 414, distance: 297.7
click at [663, 404] on div at bounding box center [713, 277] width 1427 height 554
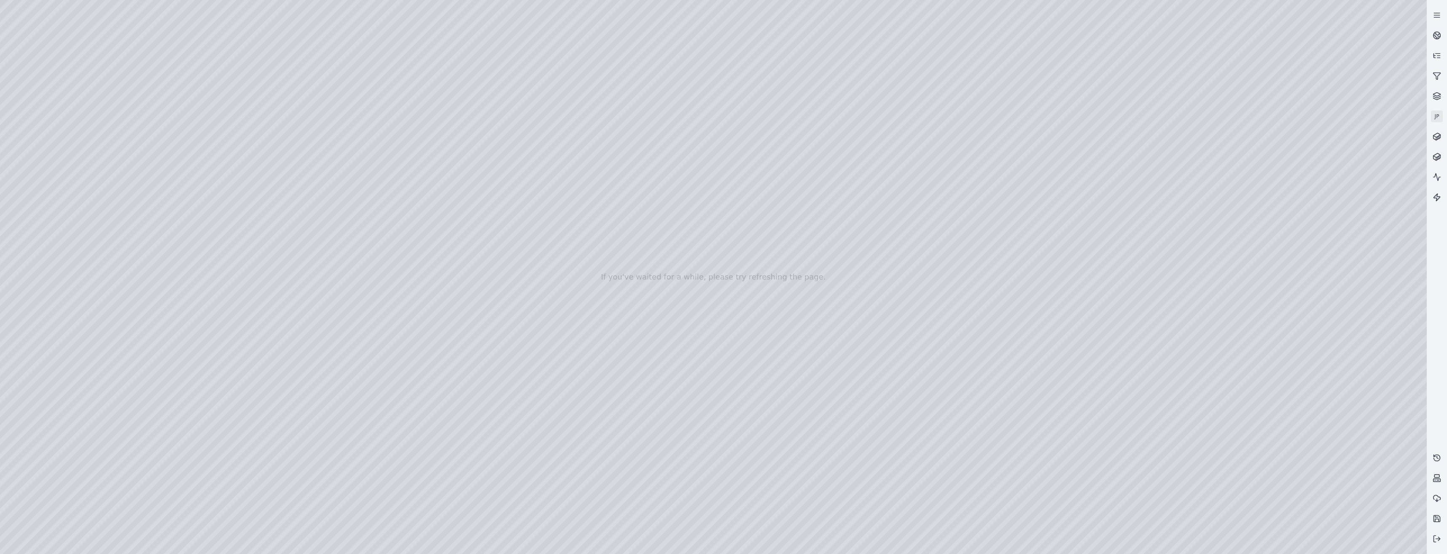
click at [696, 516] on div at bounding box center [713, 277] width 1427 height 554
click at [253, 37] on div at bounding box center [713, 277] width 1427 height 554
click at [235, 408] on div at bounding box center [713, 277] width 1427 height 554
click at [259, 32] on div at bounding box center [713, 277] width 1427 height 554
drag, startPoint x: 126, startPoint y: 149, endPoint x: 663, endPoint y: 404, distance: 593.7
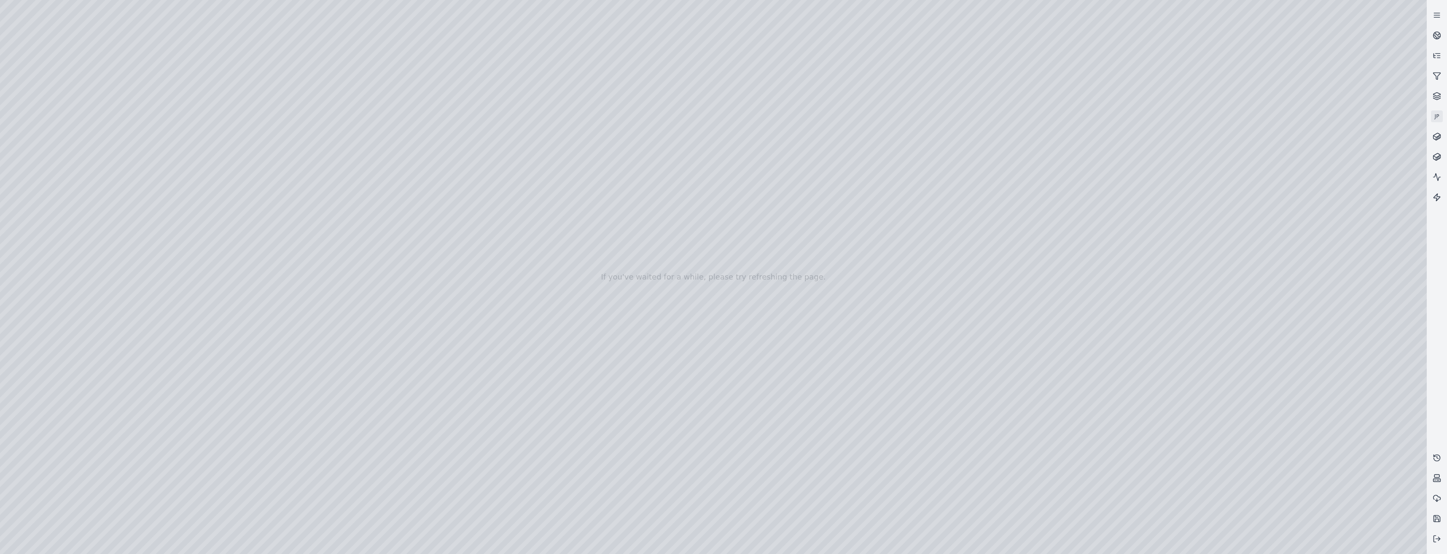
click at [663, 404] on div at bounding box center [713, 277] width 1427 height 554
drag, startPoint x: 595, startPoint y: 248, endPoint x: 561, endPoint y: 160, distance: 94.2
click at [561, 160] on div at bounding box center [713, 277] width 1427 height 554
click at [700, 504] on div at bounding box center [713, 277] width 1427 height 554
drag, startPoint x: 662, startPoint y: 390, endPoint x: 644, endPoint y: 379, distance: 21.1
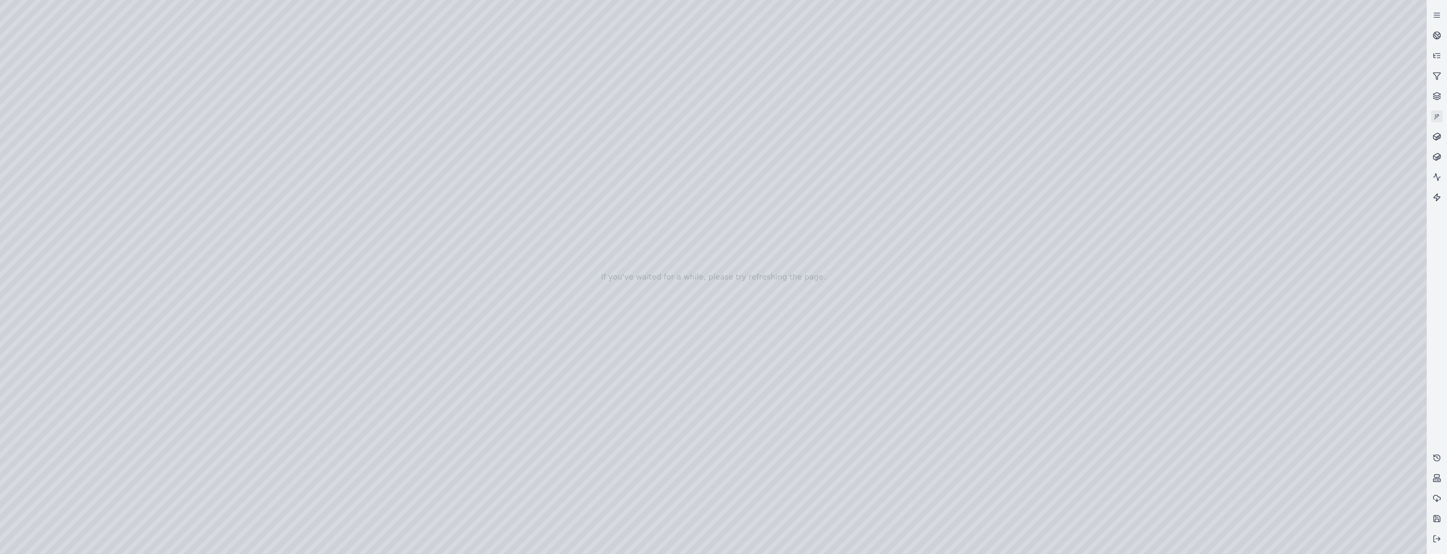
drag, startPoint x: 127, startPoint y: 142, endPoint x: 493, endPoint y: 227, distance: 376.4
click at [493, 227] on div at bounding box center [713, 277] width 1427 height 554
drag, startPoint x: 472, startPoint y: 177, endPoint x: 445, endPoint y: 132, distance: 52.4
click at [442, 129] on div at bounding box center [713, 277] width 1427 height 554
click at [713, 501] on div at bounding box center [713, 277] width 1427 height 554
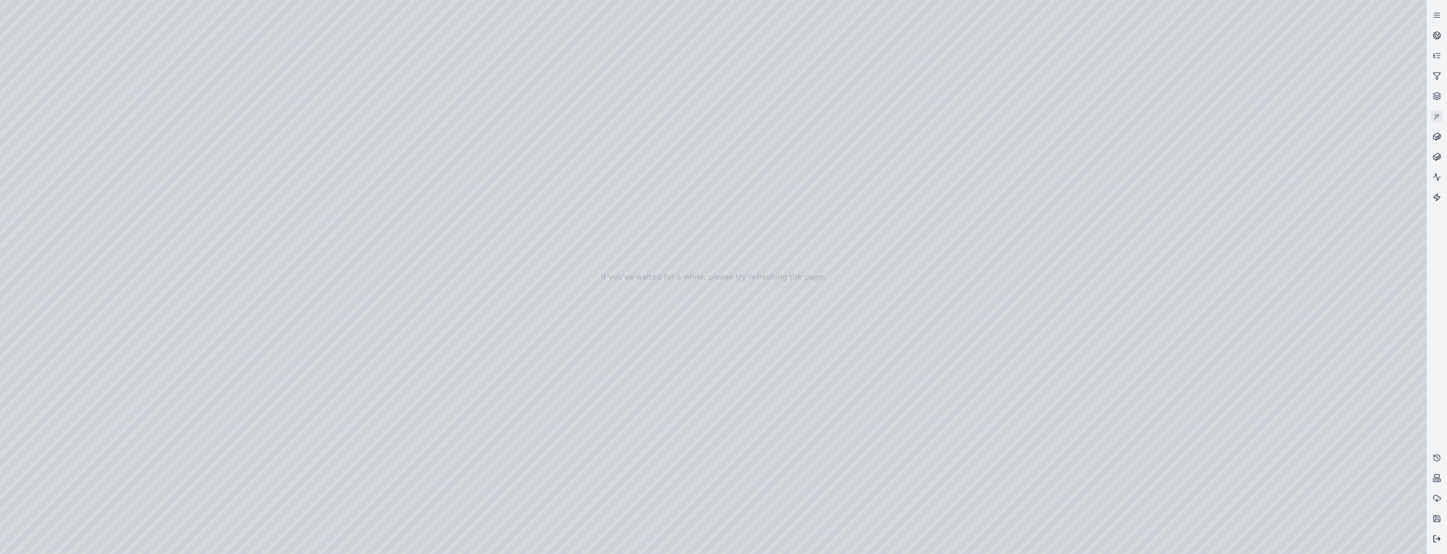
click at [1436, 539] on icon at bounding box center [1437, 539] width 8 height 8
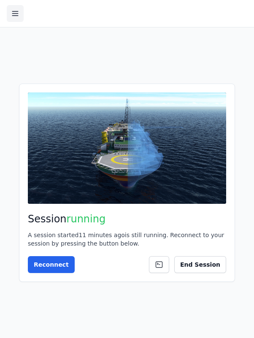
click at [8, 8] on button at bounding box center [15, 13] width 17 height 17
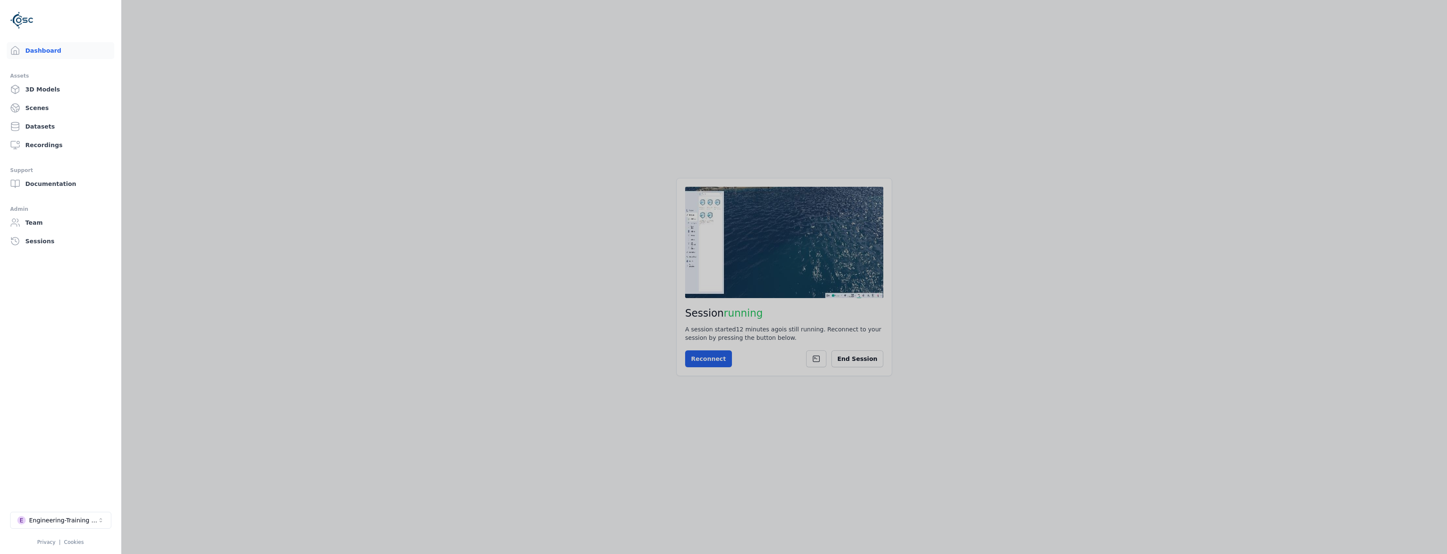
click at [435, 306] on main "Session running A session started 12 minutes ago is still running. Reconnect to…" at bounding box center [784, 277] width 1326 height 554
click at [43, 110] on link "Scenes" at bounding box center [61, 108] width 108 height 17
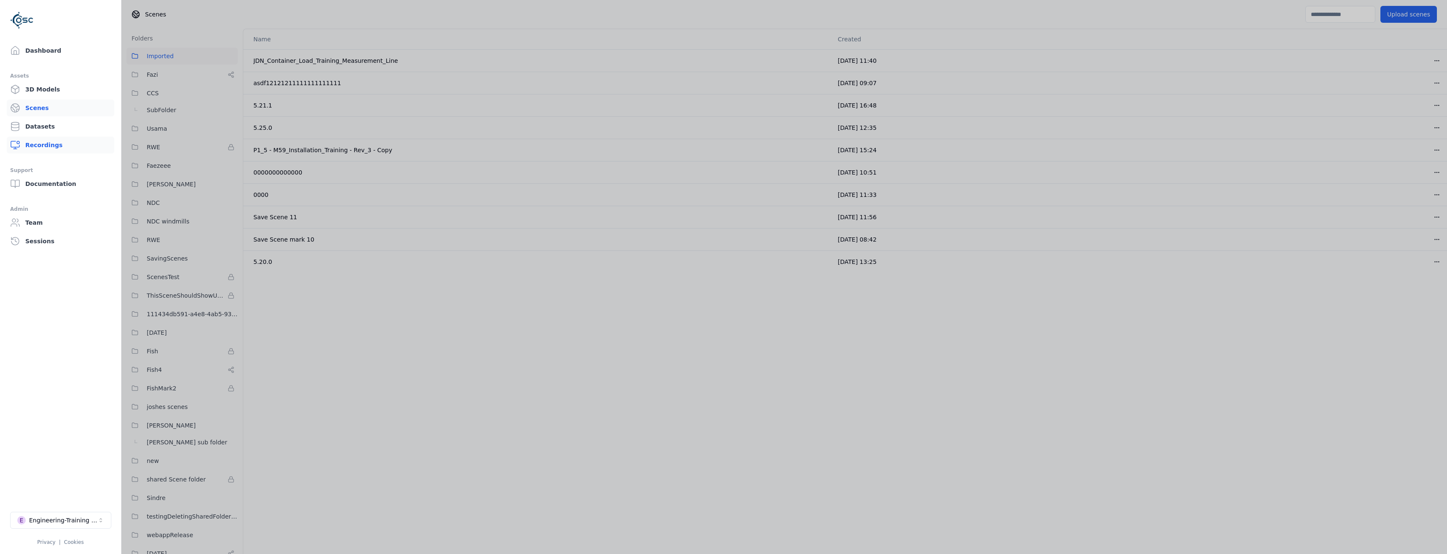
click at [39, 143] on link "Recordings" at bounding box center [61, 145] width 108 height 17
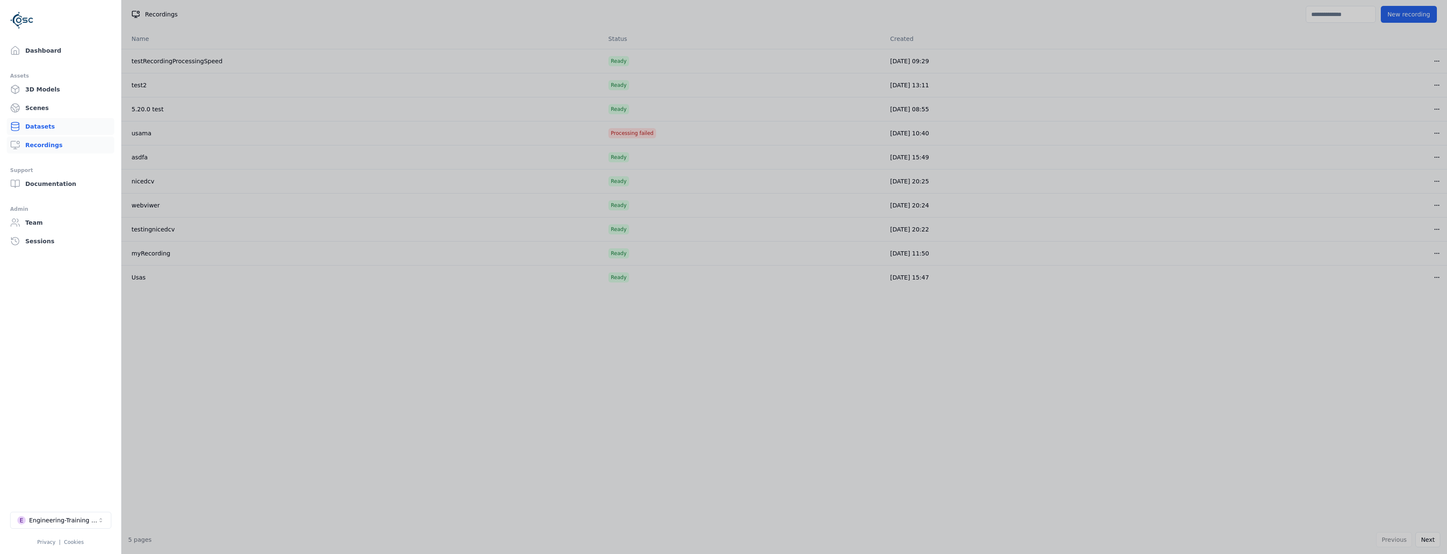
click at [40, 122] on link "Datasets" at bounding box center [61, 126] width 108 height 17
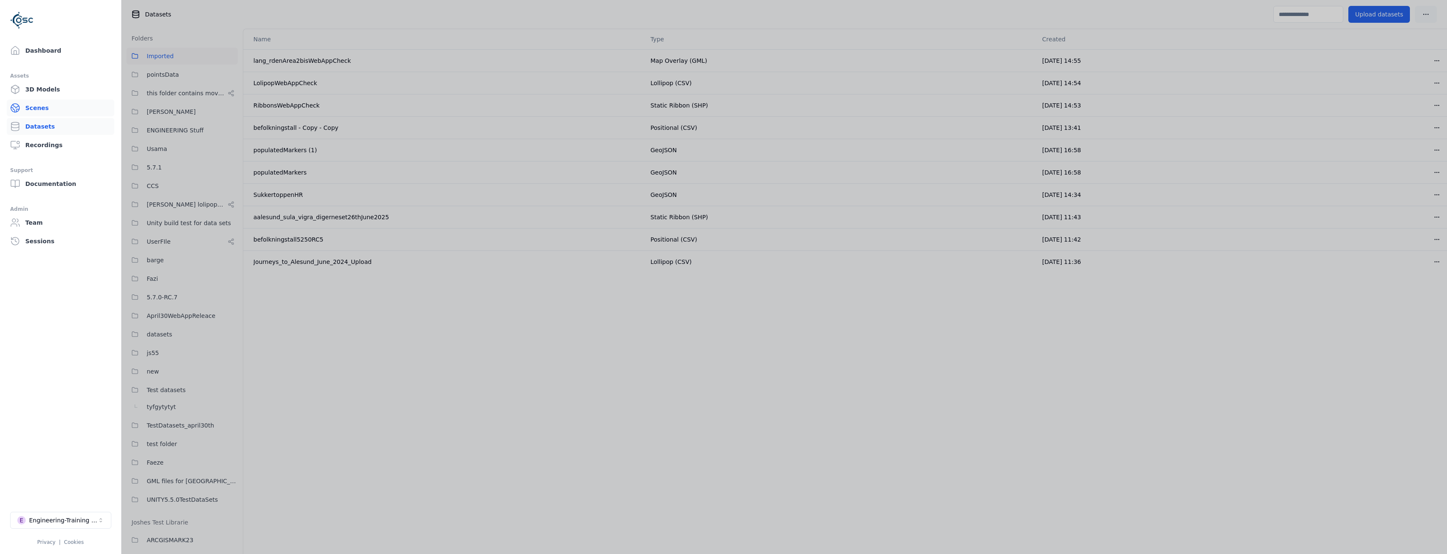
click at [48, 115] on link "Scenes" at bounding box center [61, 108] width 108 height 17
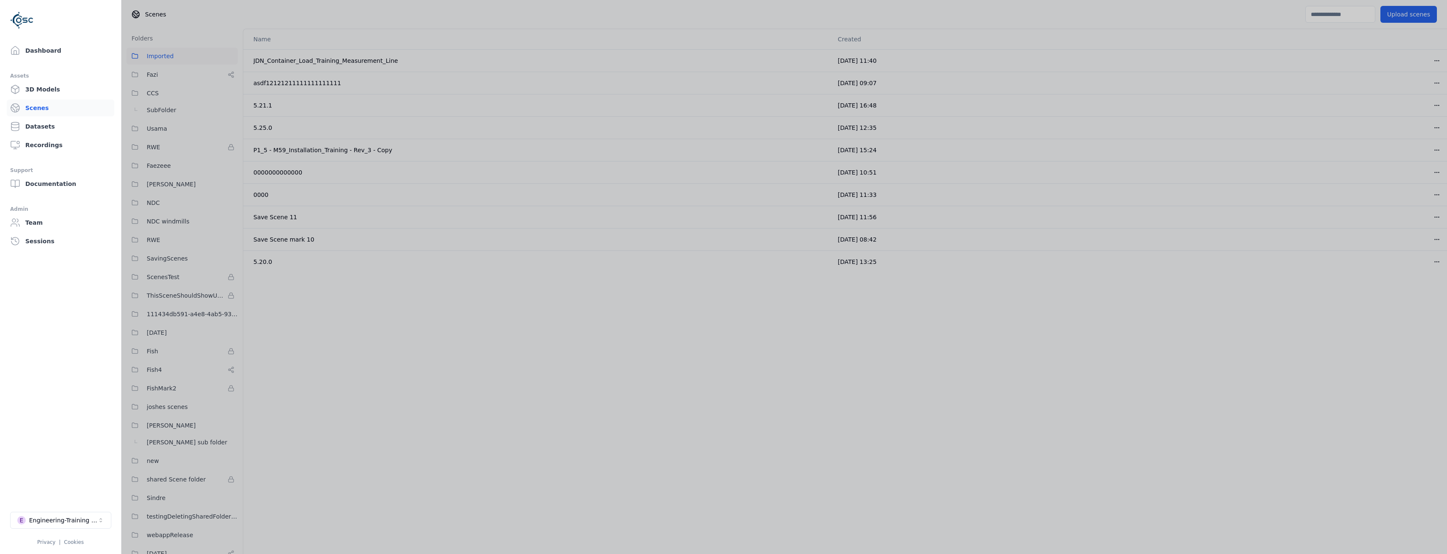
click at [349, 310] on div "Name Created JDN_Container_Load_Training_Measurement_Line 17/07/2025, 11:40 Ope…" at bounding box center [845, 374] width 1204 height 690
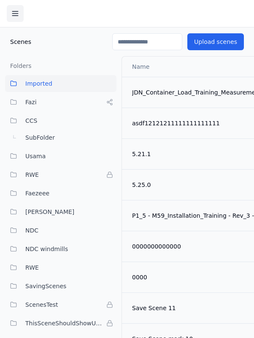
click at [17, 13] on icon at bounding box center [15, 13] width 8 height 8
click at [18, 16] on icon at bounding box center [15, 13] width 8 height 8
click at [10, 13] on button at bounding box center [15, 13] width 17 height 17
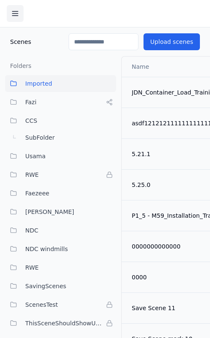
click at [11, 17] on button at bounding box center [15, 13] width 17 height 17
